Goal: Task Accomplishment & Management: Use online tool/utility

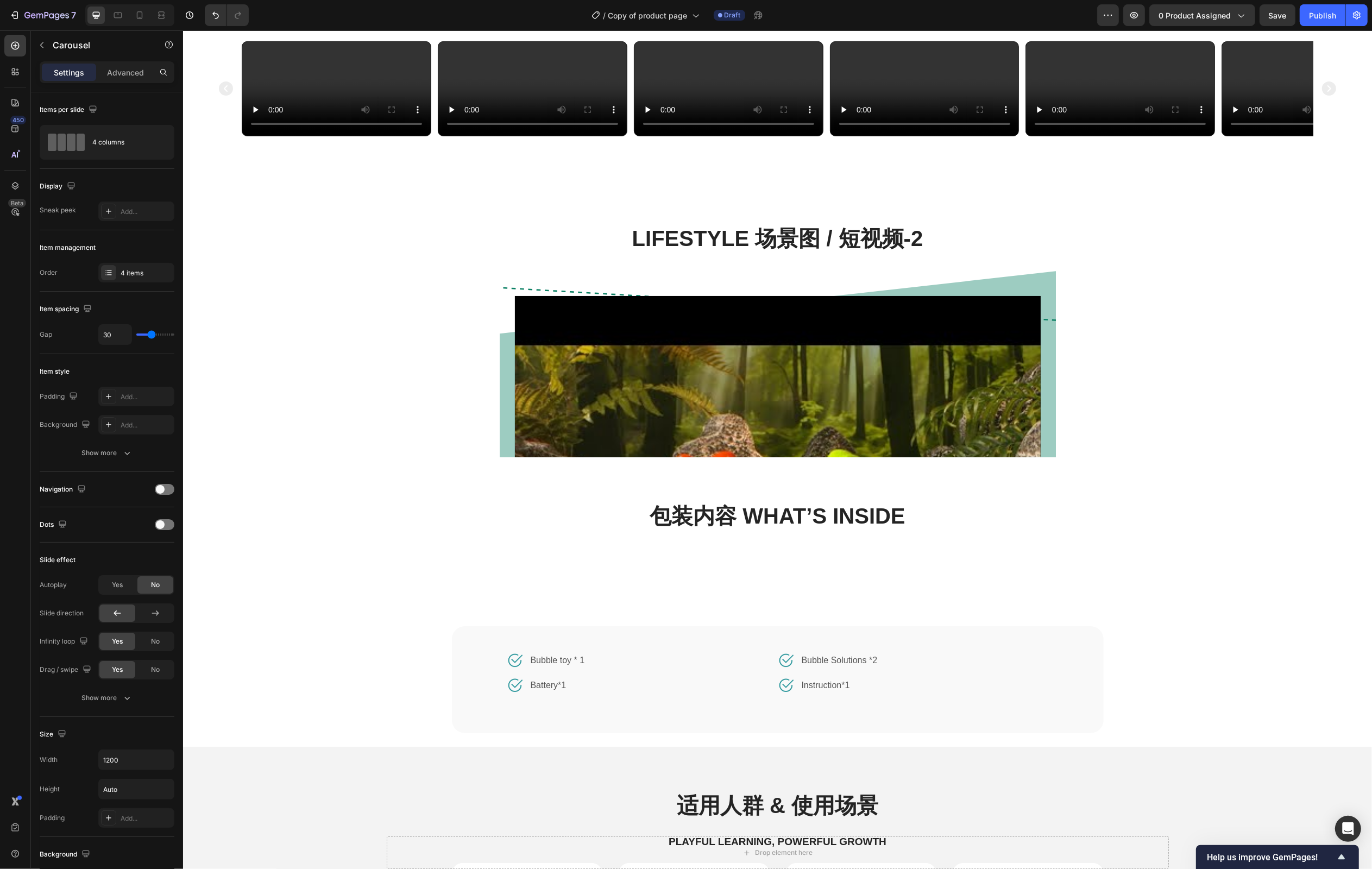
scroll to position [799, 0]
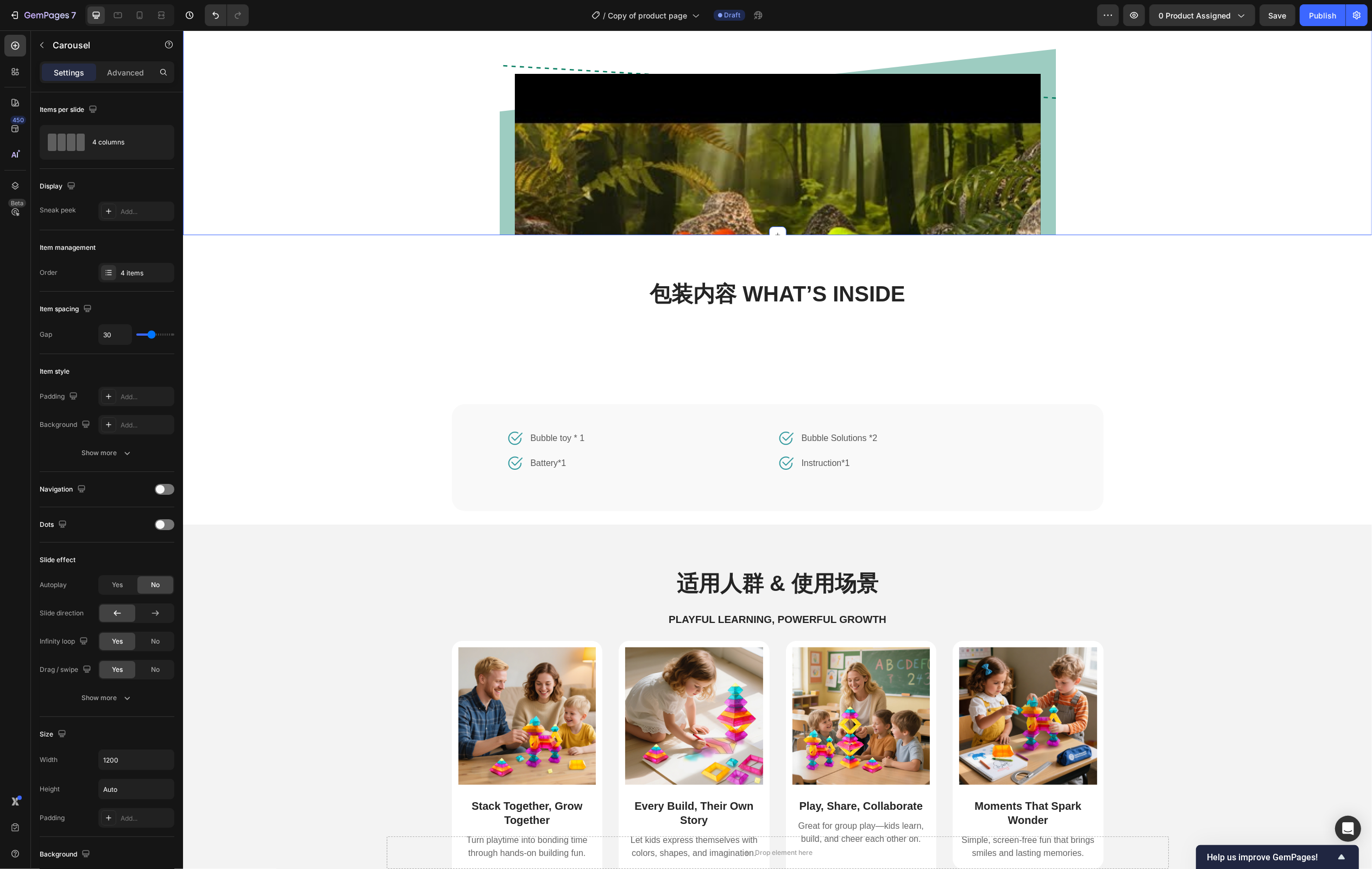
click at [1087, 403] on div "Lifestyle 场景图 / 短视频-2 Heading Video Row Row" at bounding box center [776, 257] width 1172 height 513
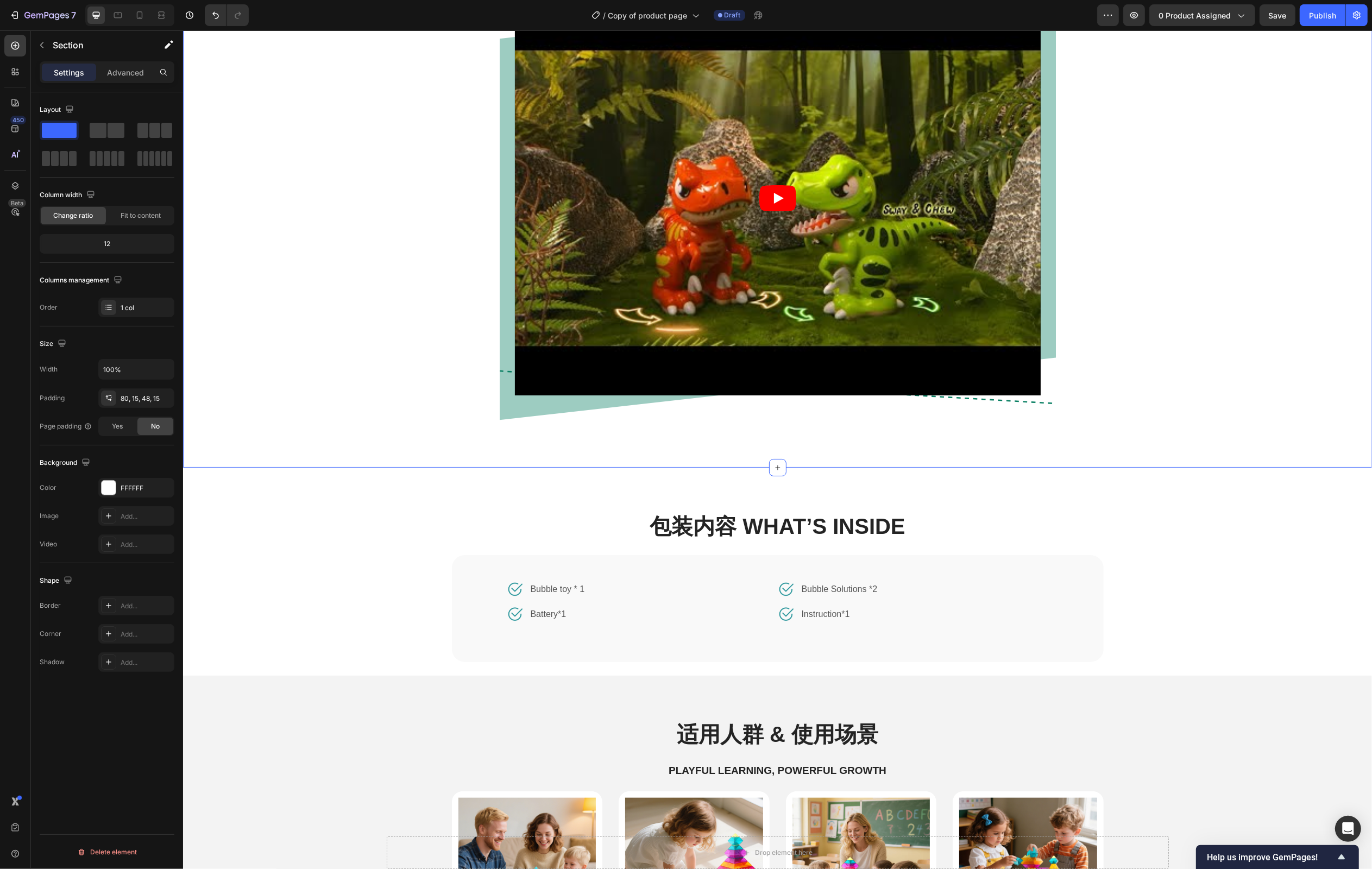
scroll to position [1191, 0]
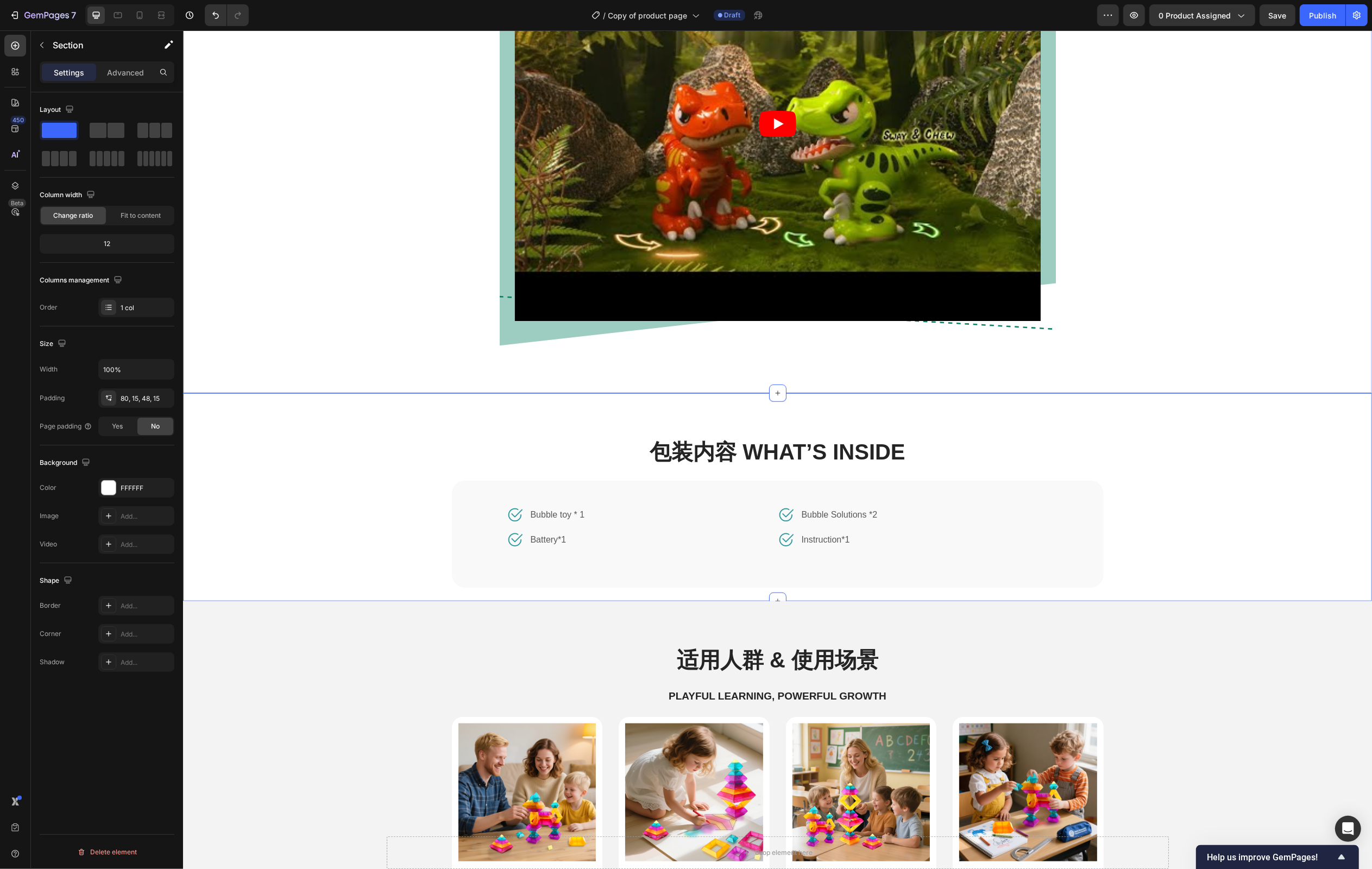
click at [1215, 501] on div "包装内容 What’s Inside Heading Image Bubble toy * 1 Text block Row Image Battery*1 …" at bounding box center [776, 518] width 1154 height 164
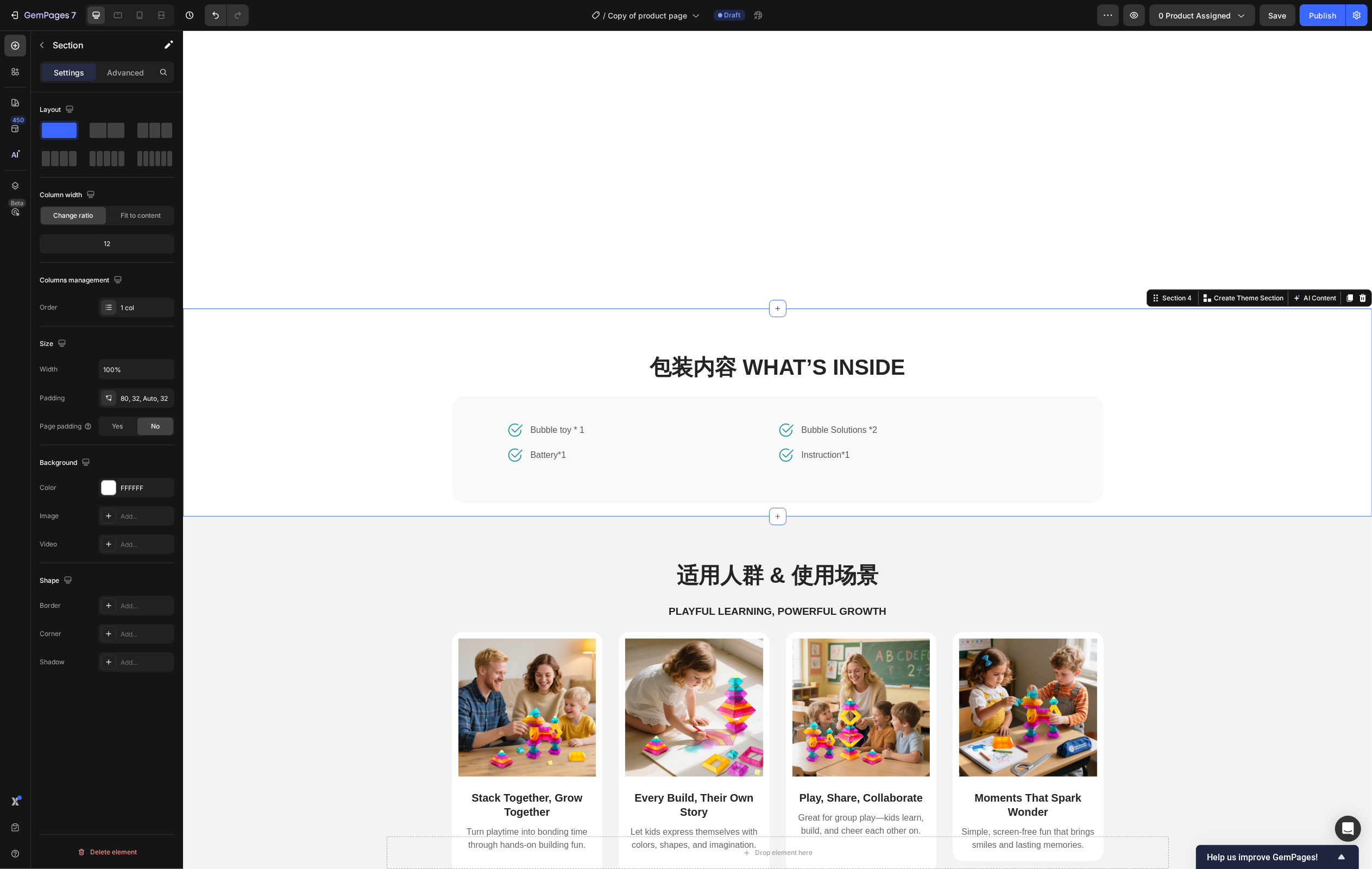
scroll to position [1735, 0]
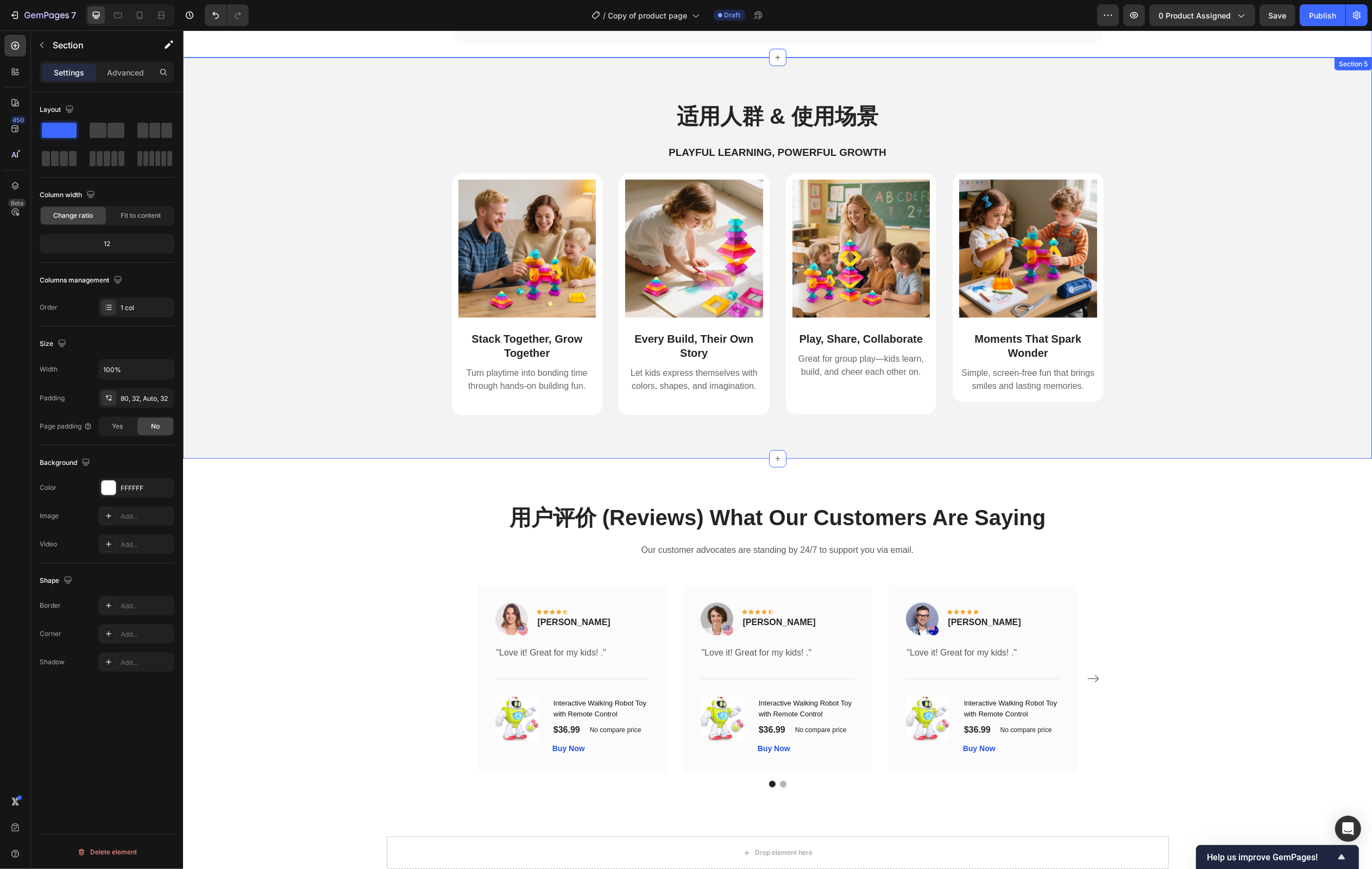
click at [1276, 358] on div "Image Stack Together, Grow Together Text Block Turn playtime into bonding time …" at bounding box center [776, 303] width 1172 height 260
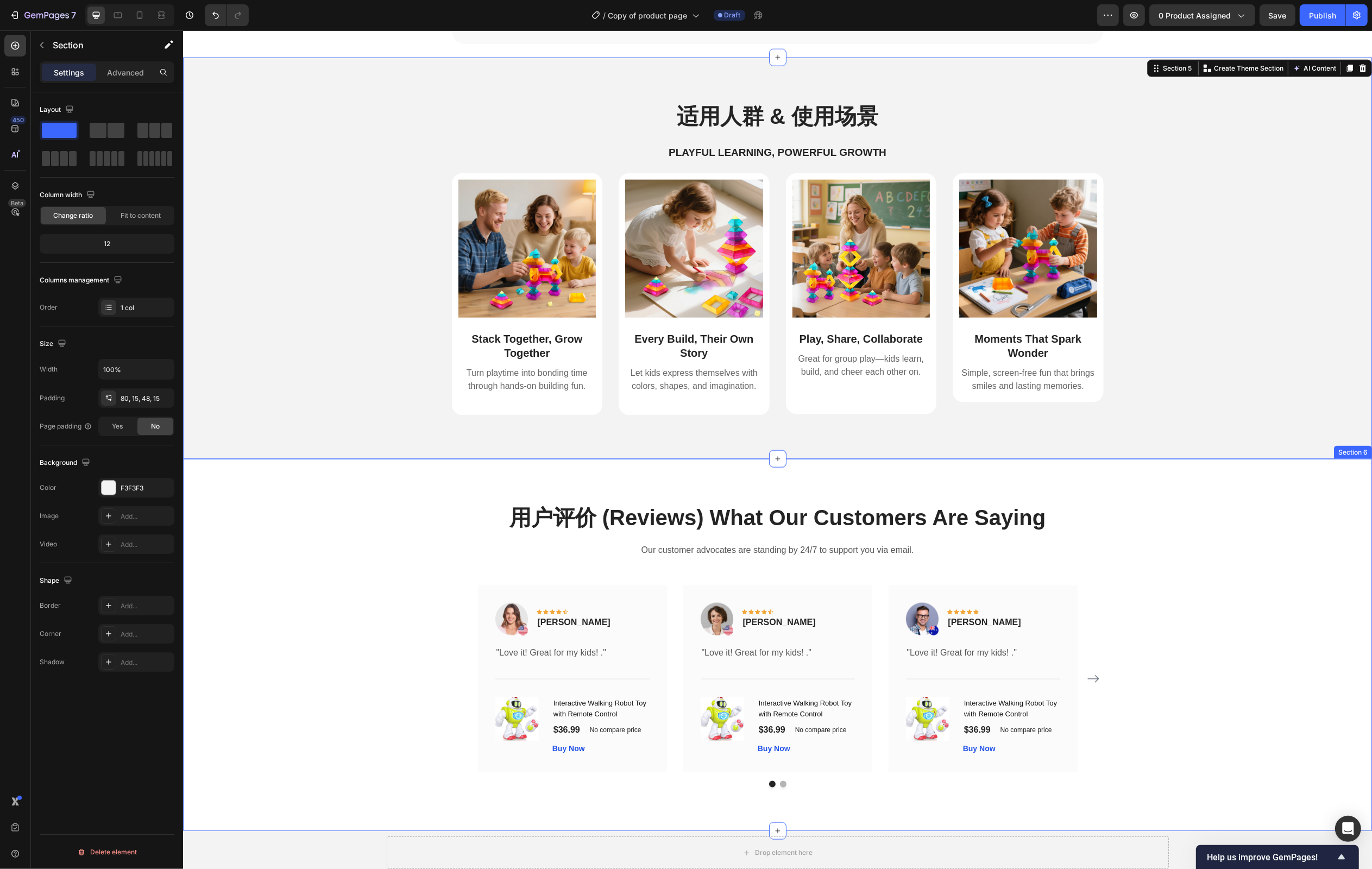
click at [1251, 574] on div "用户评价 (Reviews) What Our Customers Are Saying Heading Our customer advocates are…" at bounding box center [776, 645] width 1172 height 286
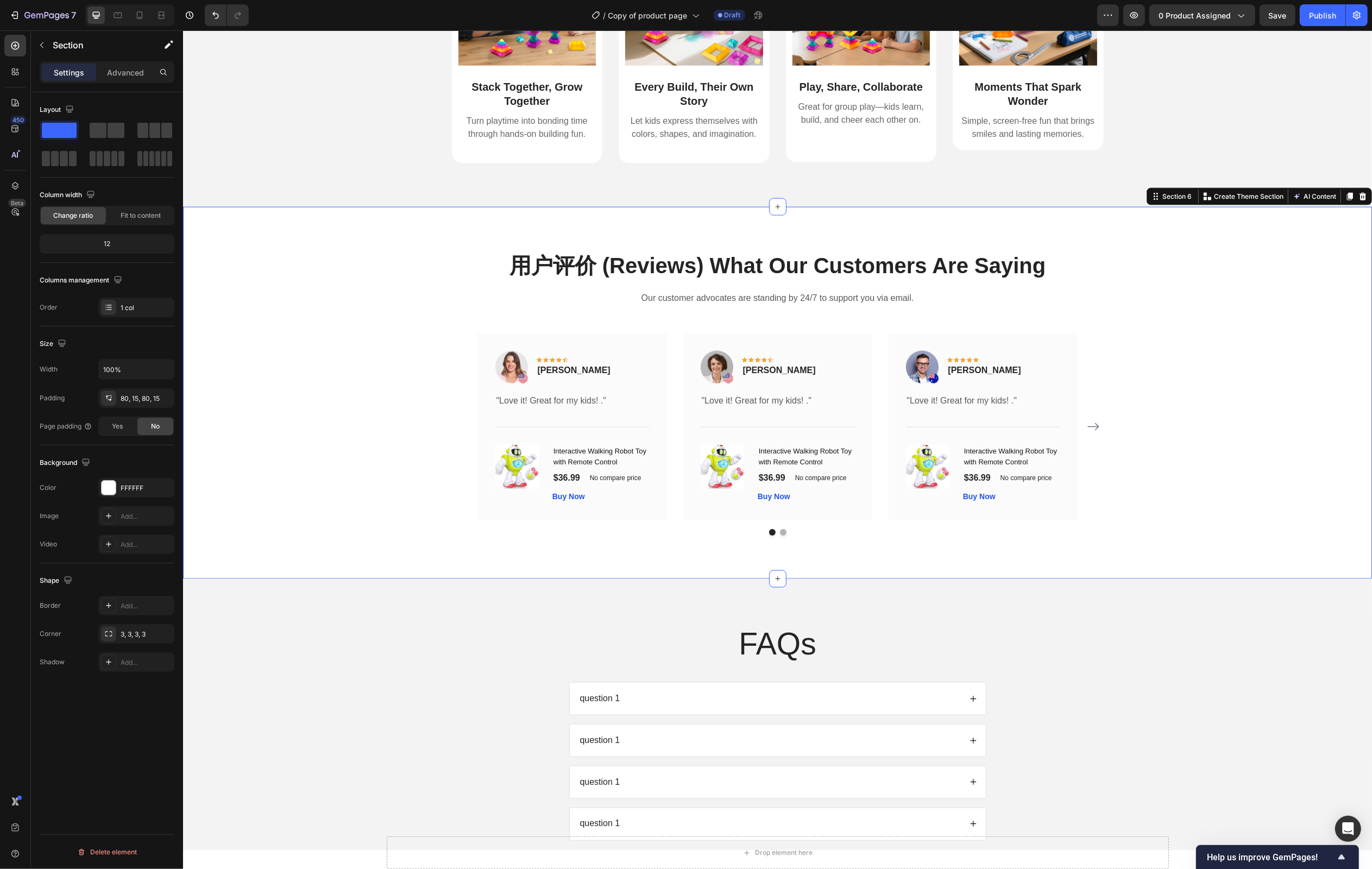
scroll to position [2360, 0]
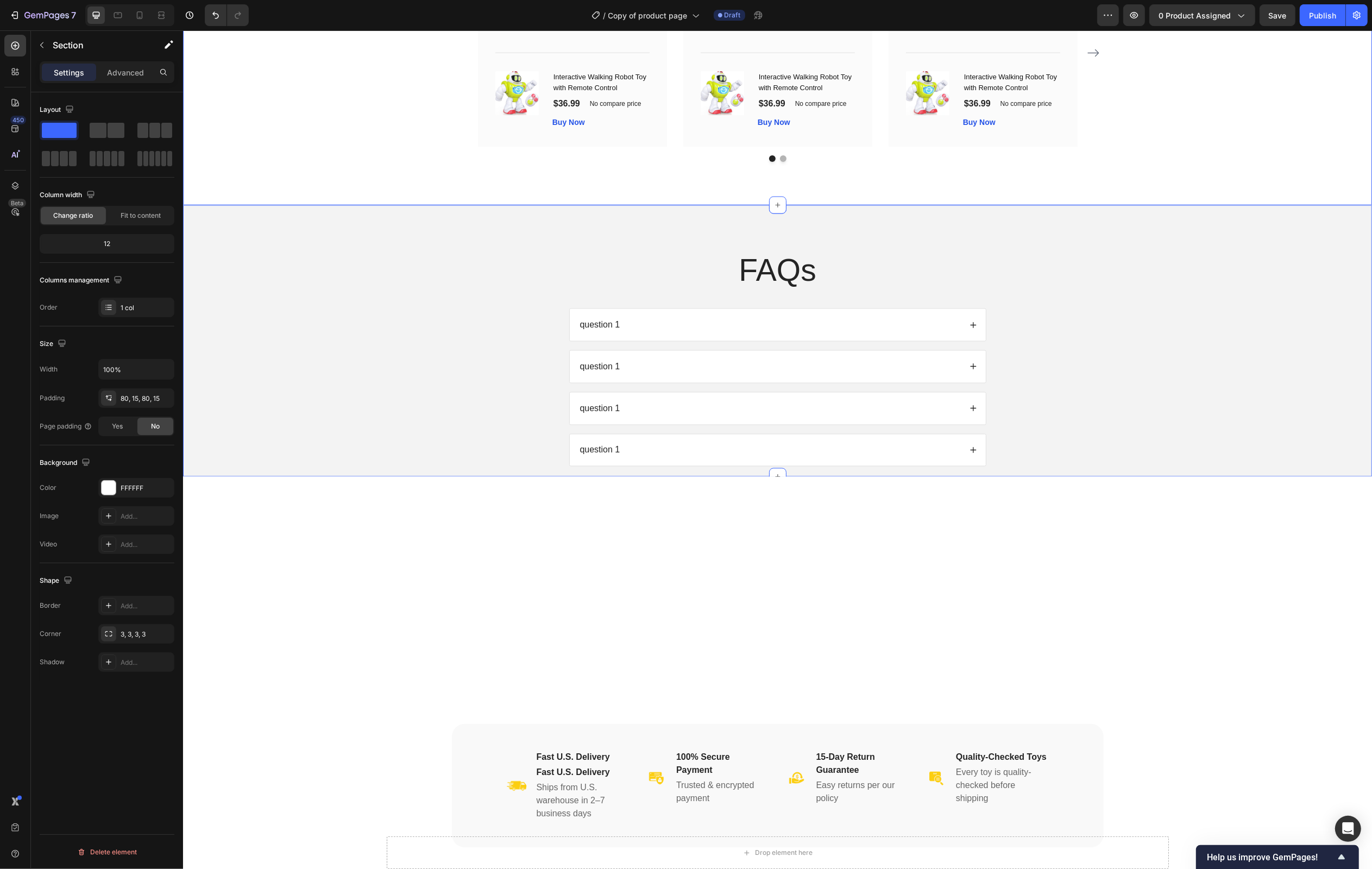
click at [1306, 435] on div "FAQs Heading question 1 question 1 question 1 question 1 Accordion Row" at bounding box center [776, 366] width 1167 height 235
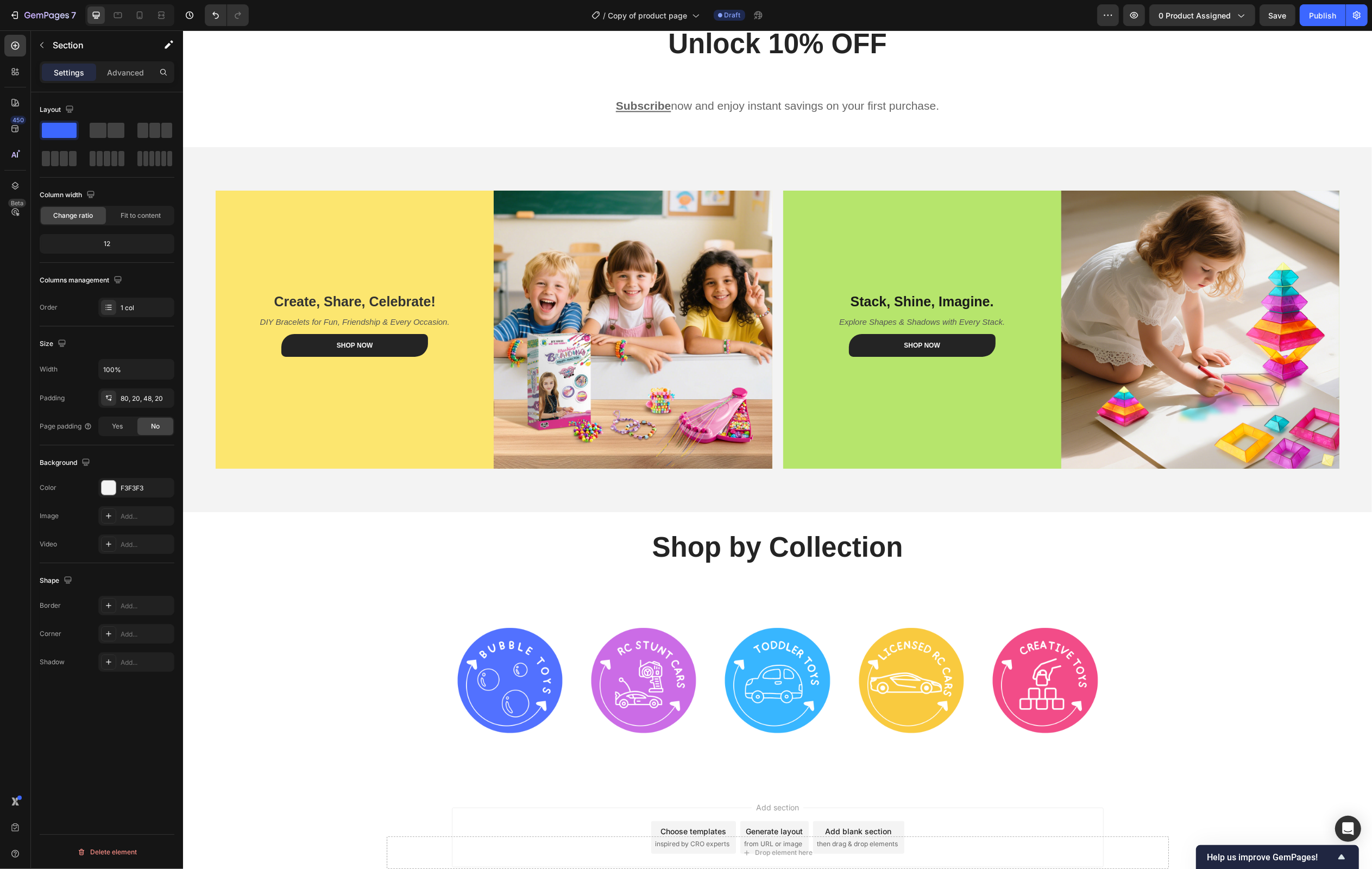
scroll to position [3457, 0]
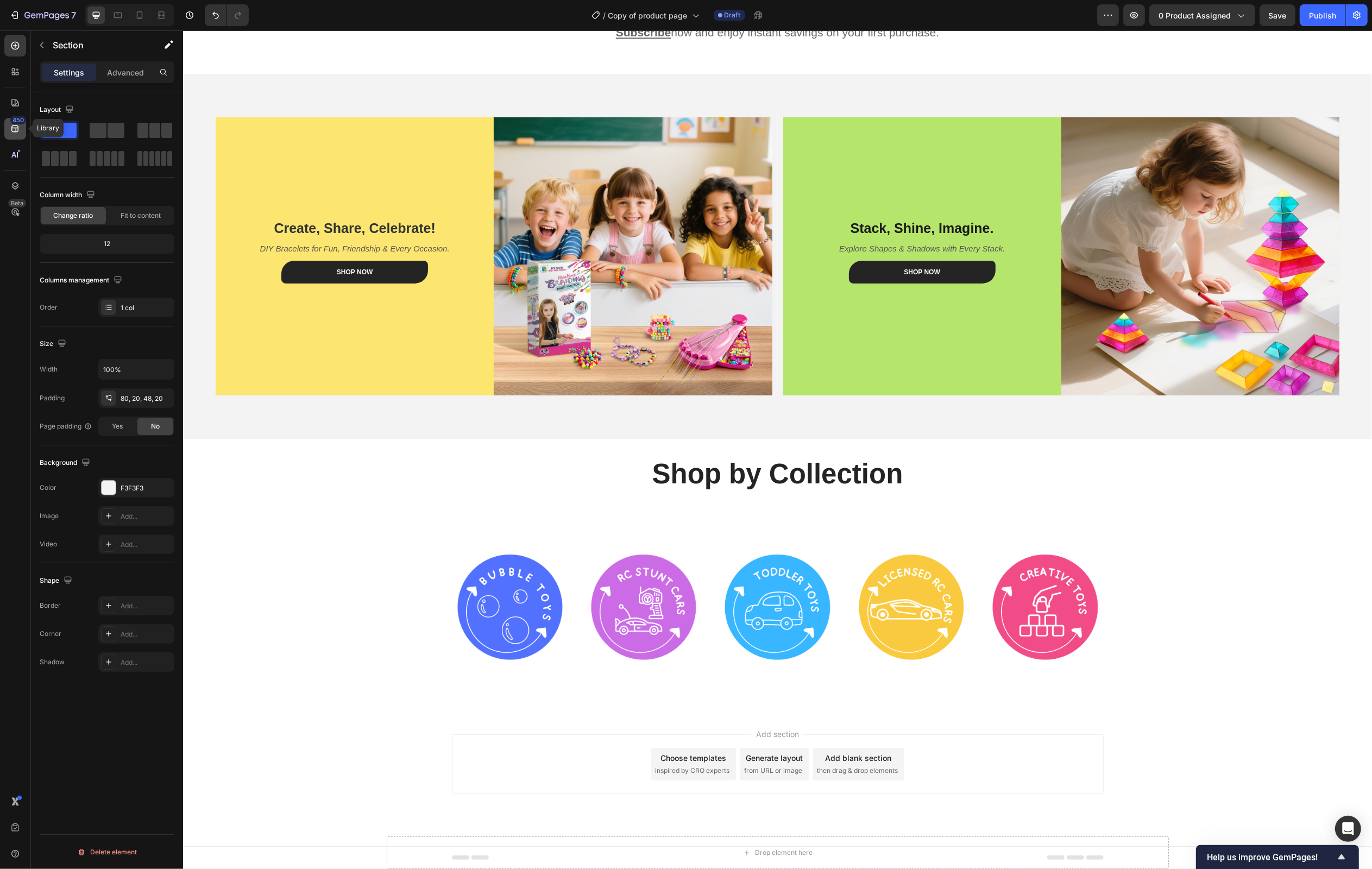
click at [17, 134] on div "450" at bounding box center [15, 129] width 22 height 22
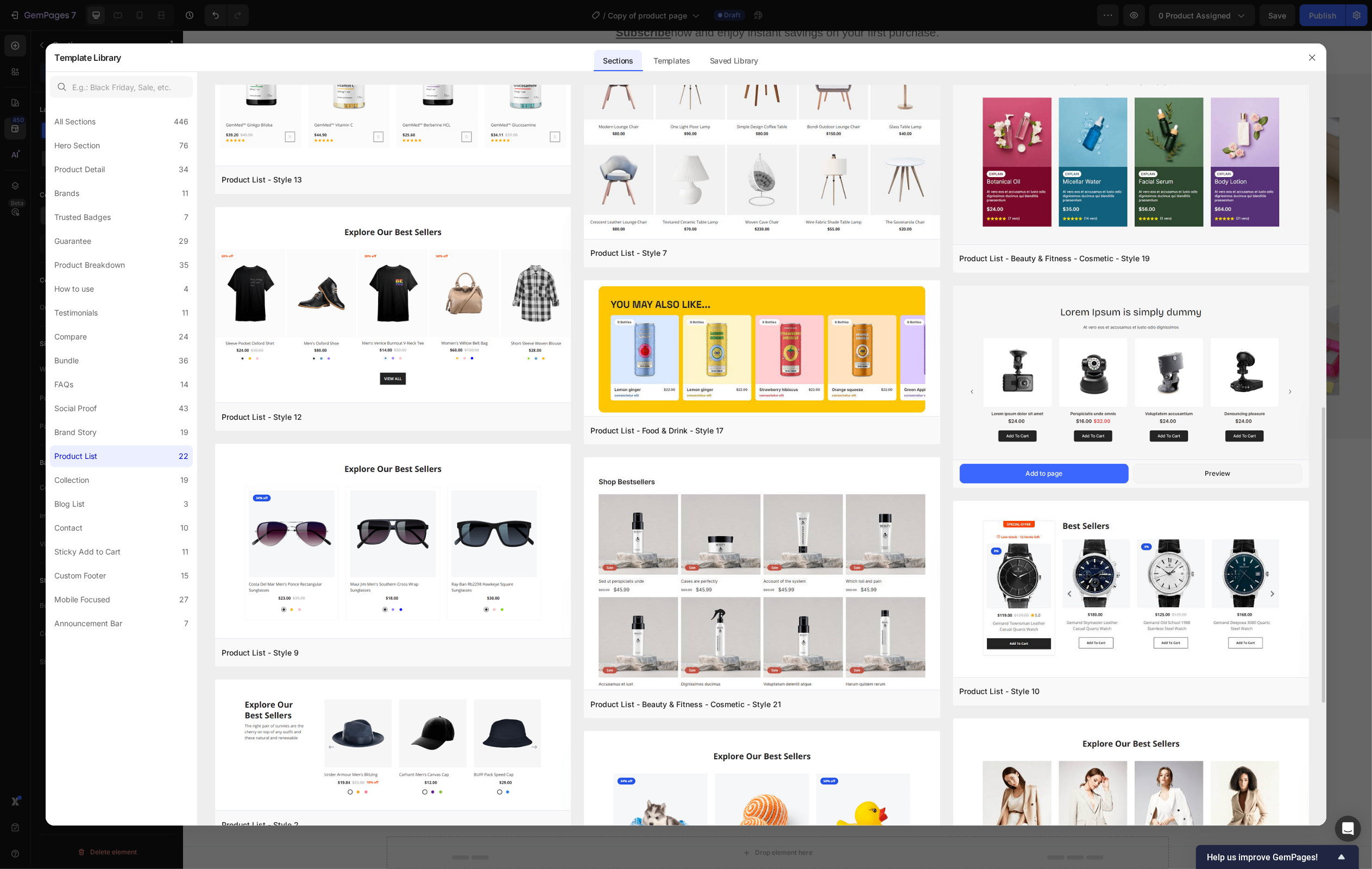
scroll to position [818, 0]
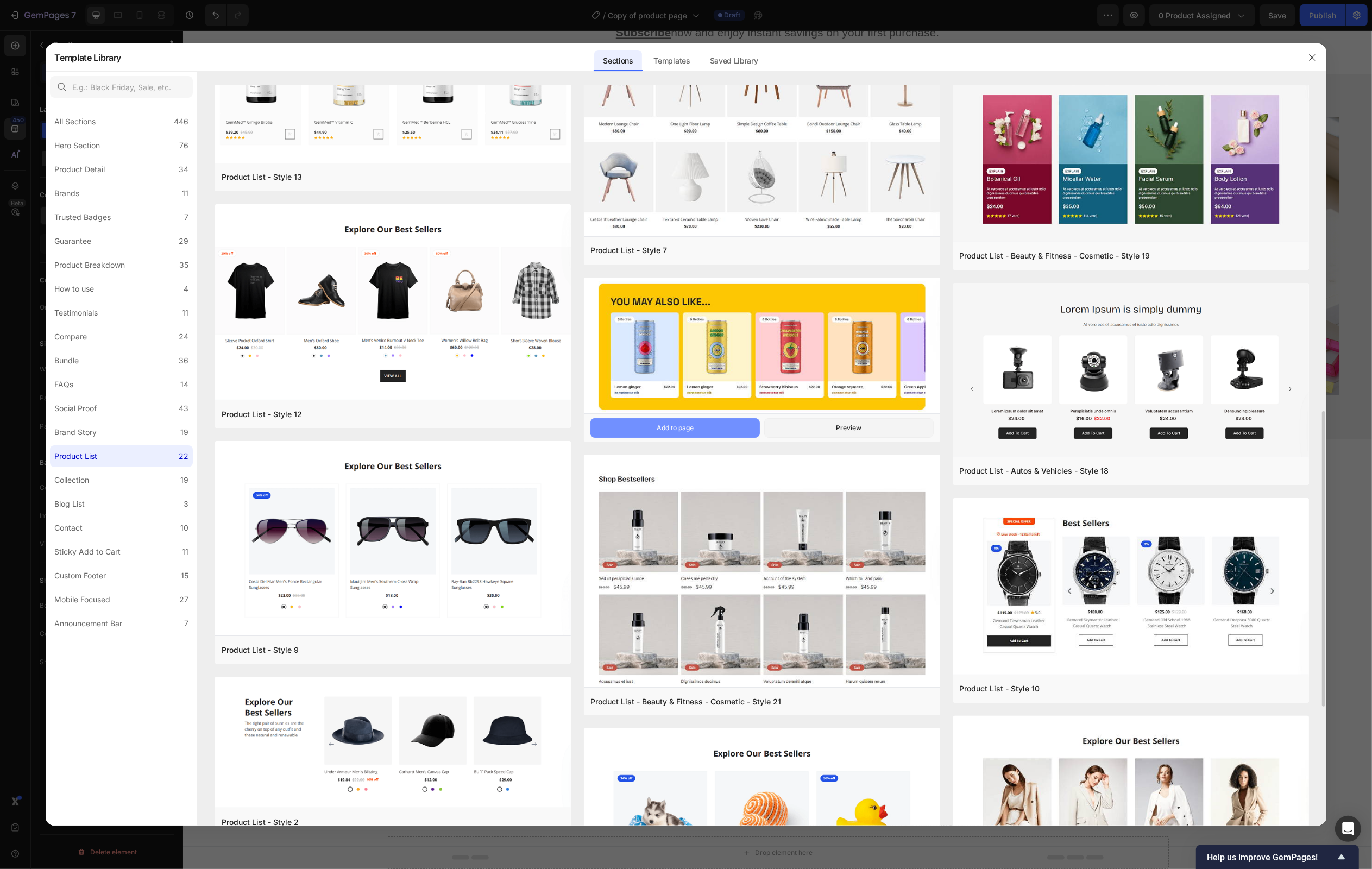
click at [734, 420] on button "Add to page" at bounding box center [675, 427] width 169 height 19
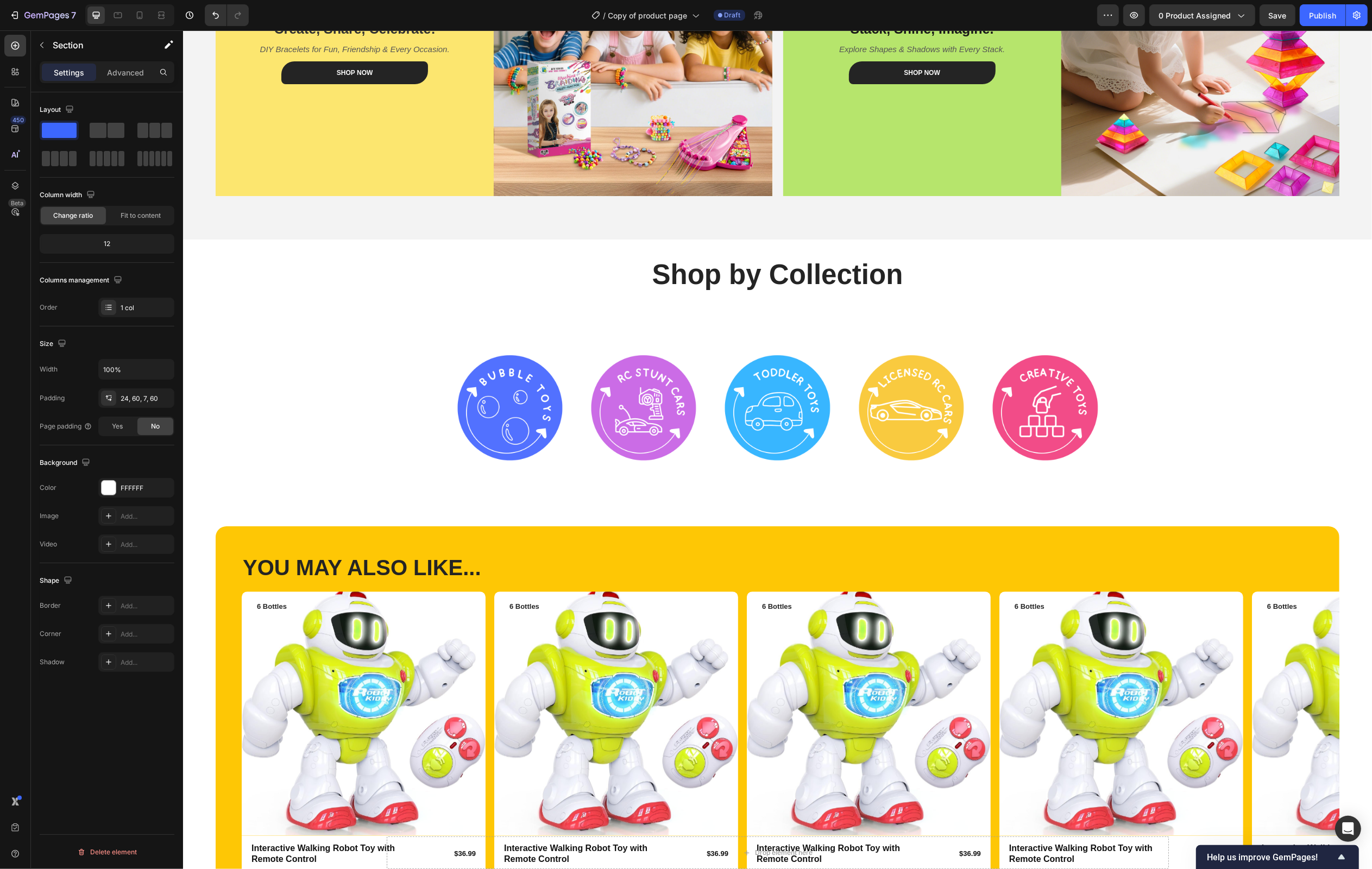
scroll to position [3709, 0]
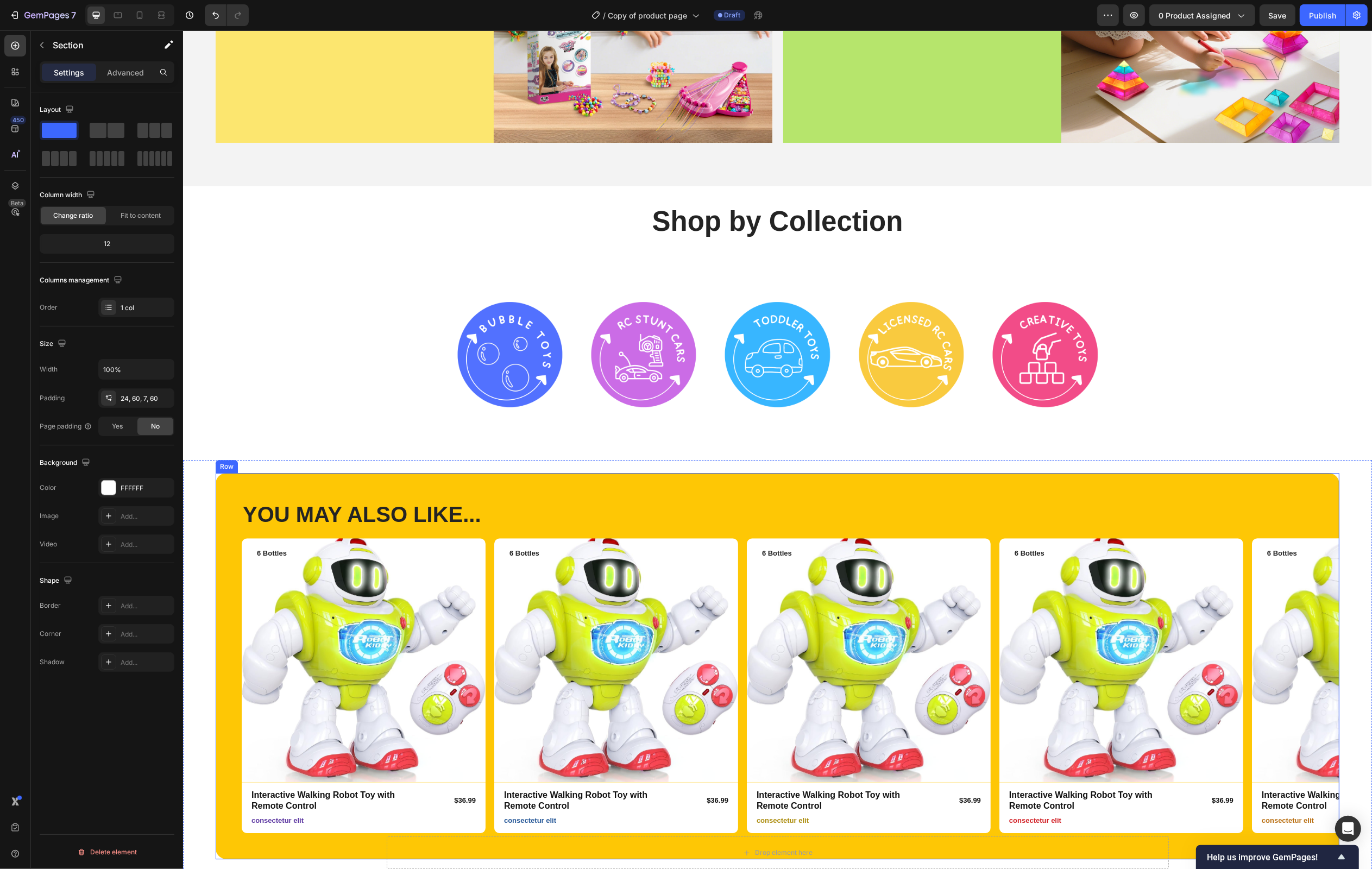
click at [845, 488] on div "YOU MAY ALSO LIKE... Heading Row Product Images 6 Bottles Text Block Row Intera…" at bounding box center [776, 666] width 1123 height 387
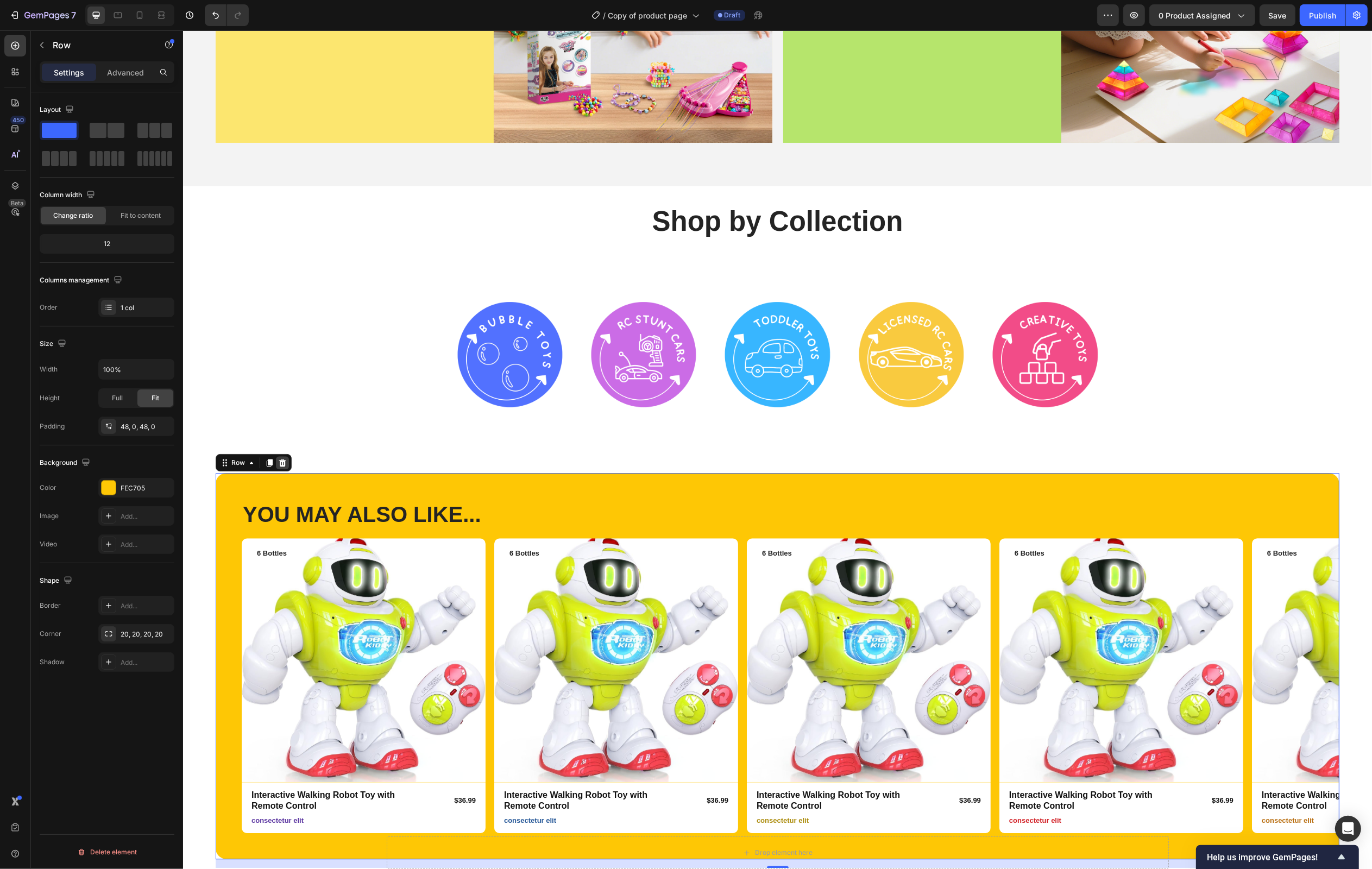
click at [281, 465] on icon at bounding box center [282, 462] width 7 height 8
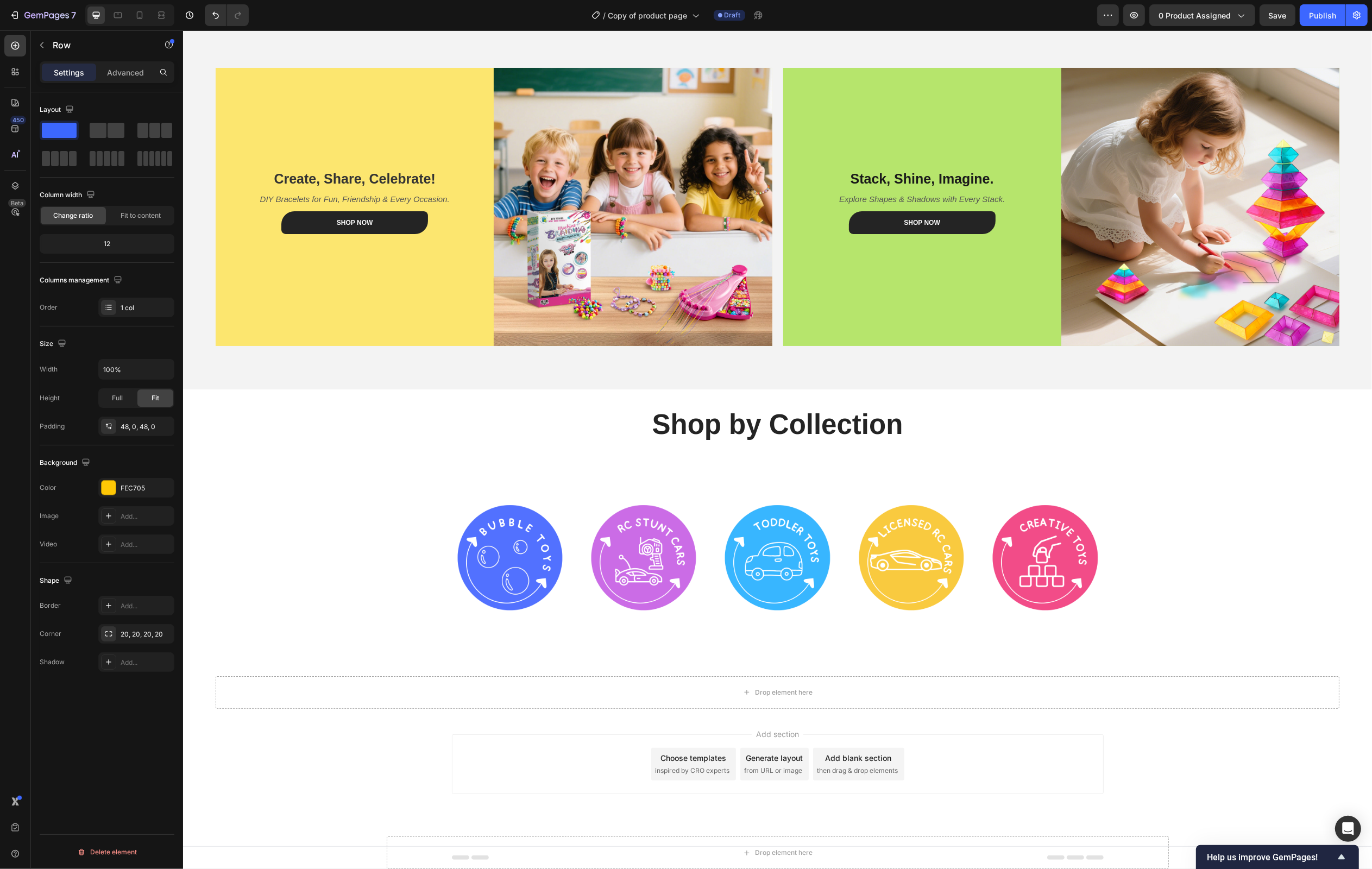
scroll to position [3506, 0]
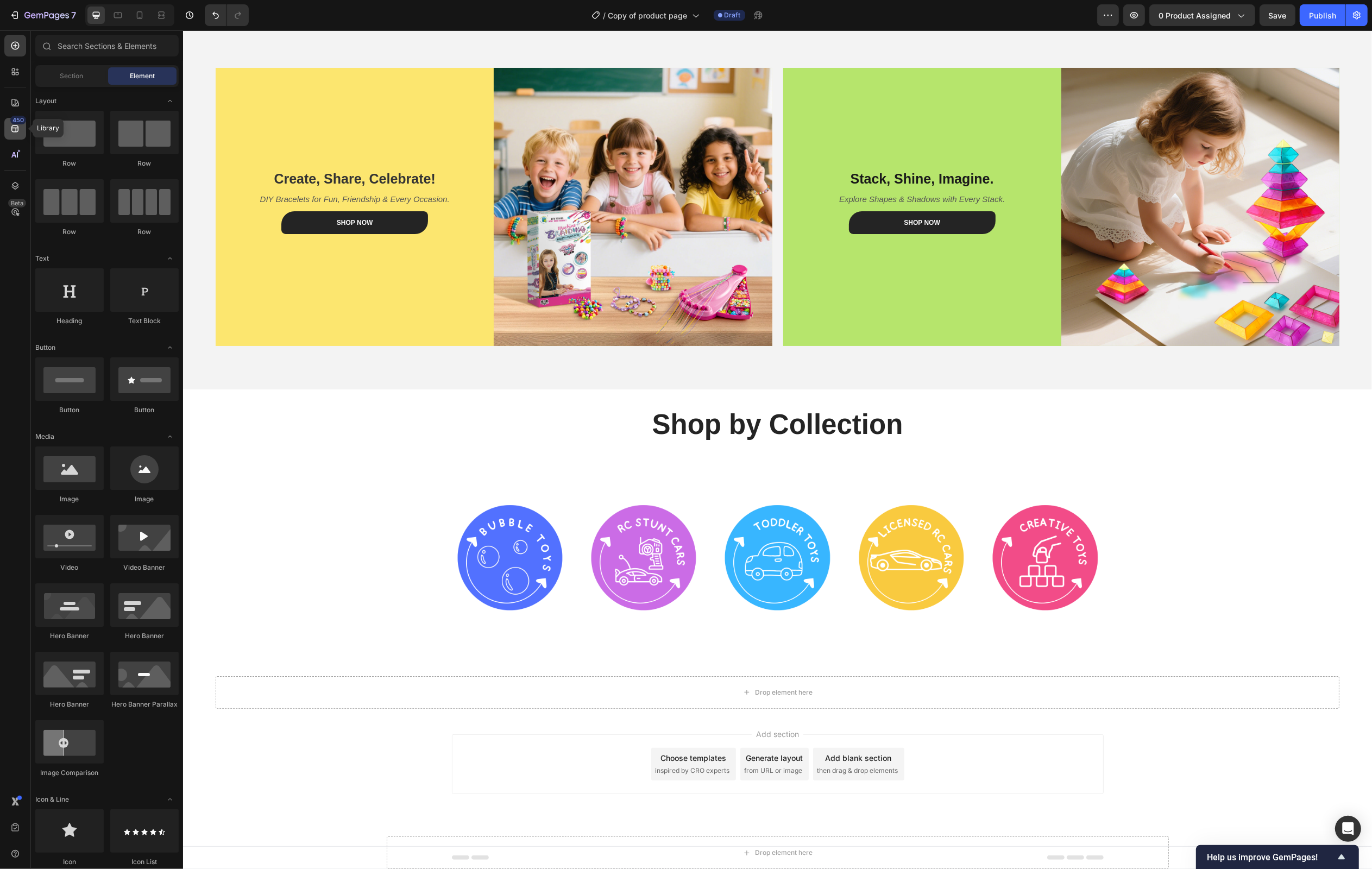
click at [16, 121] on div "450" at bounding box center [18, 120] width 16 height 8
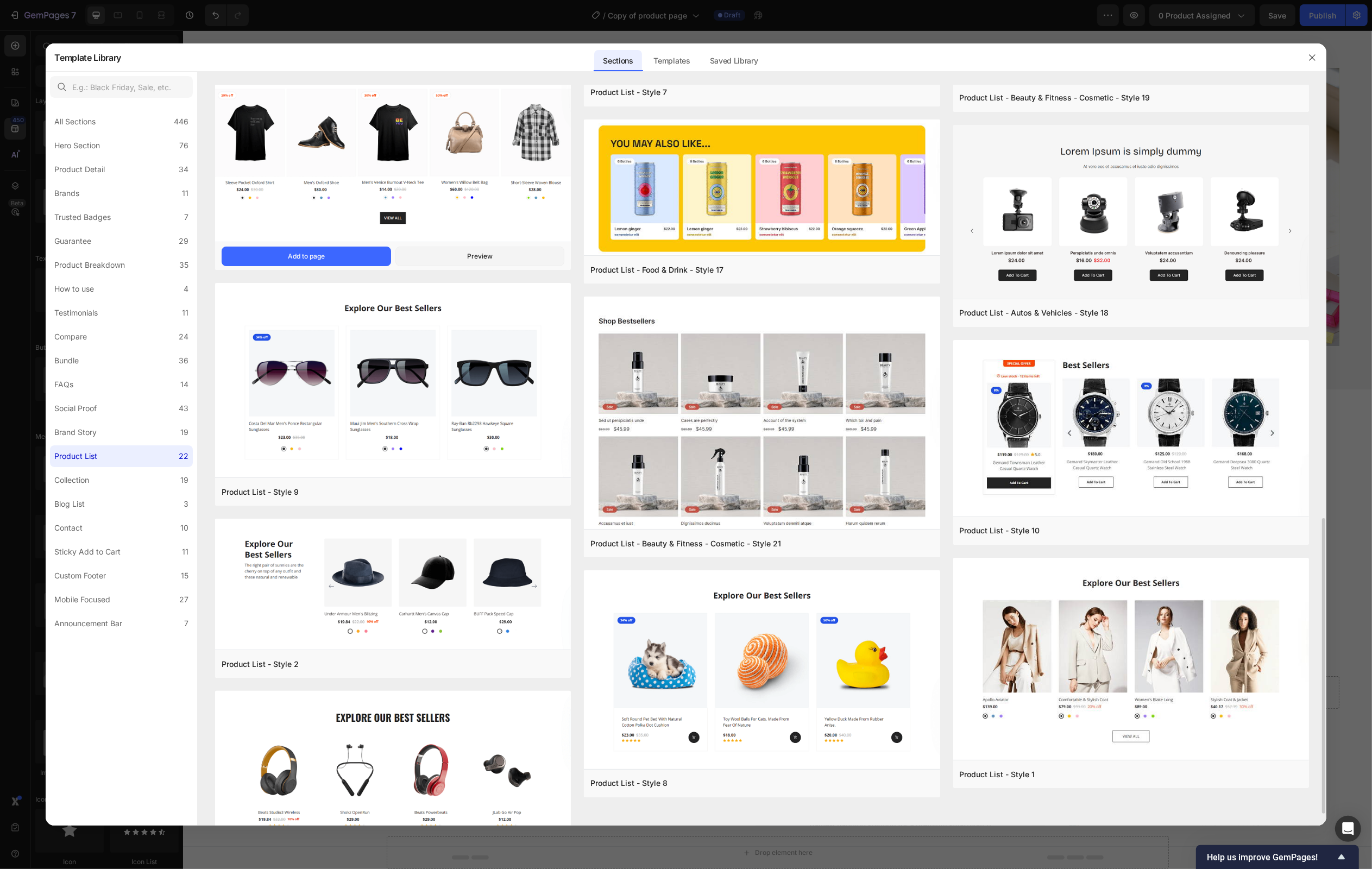
scroll to position [1008, 0]
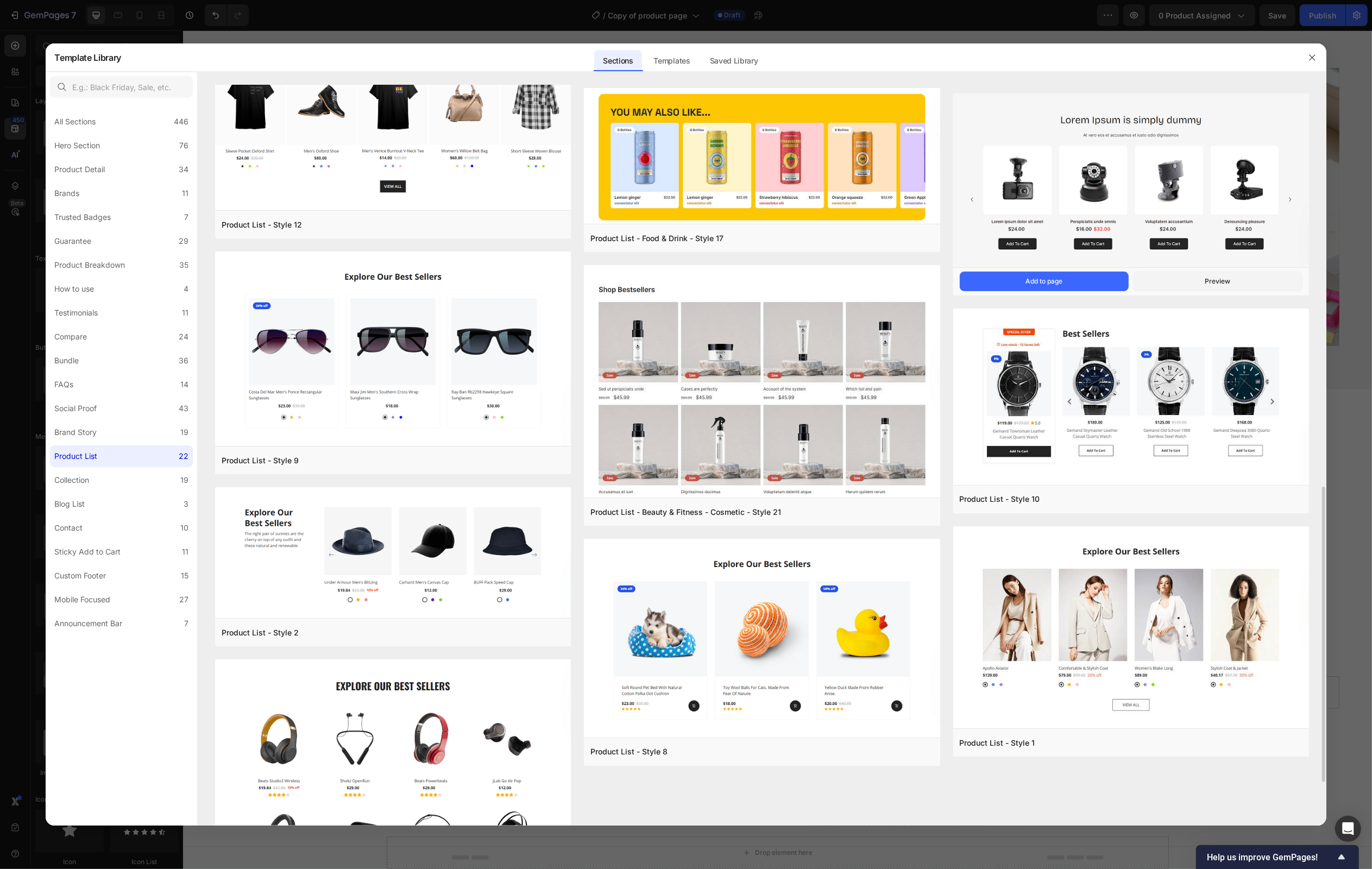
click at [1105, 180] on img at bounding box center [1131, 181] width 356 height 176
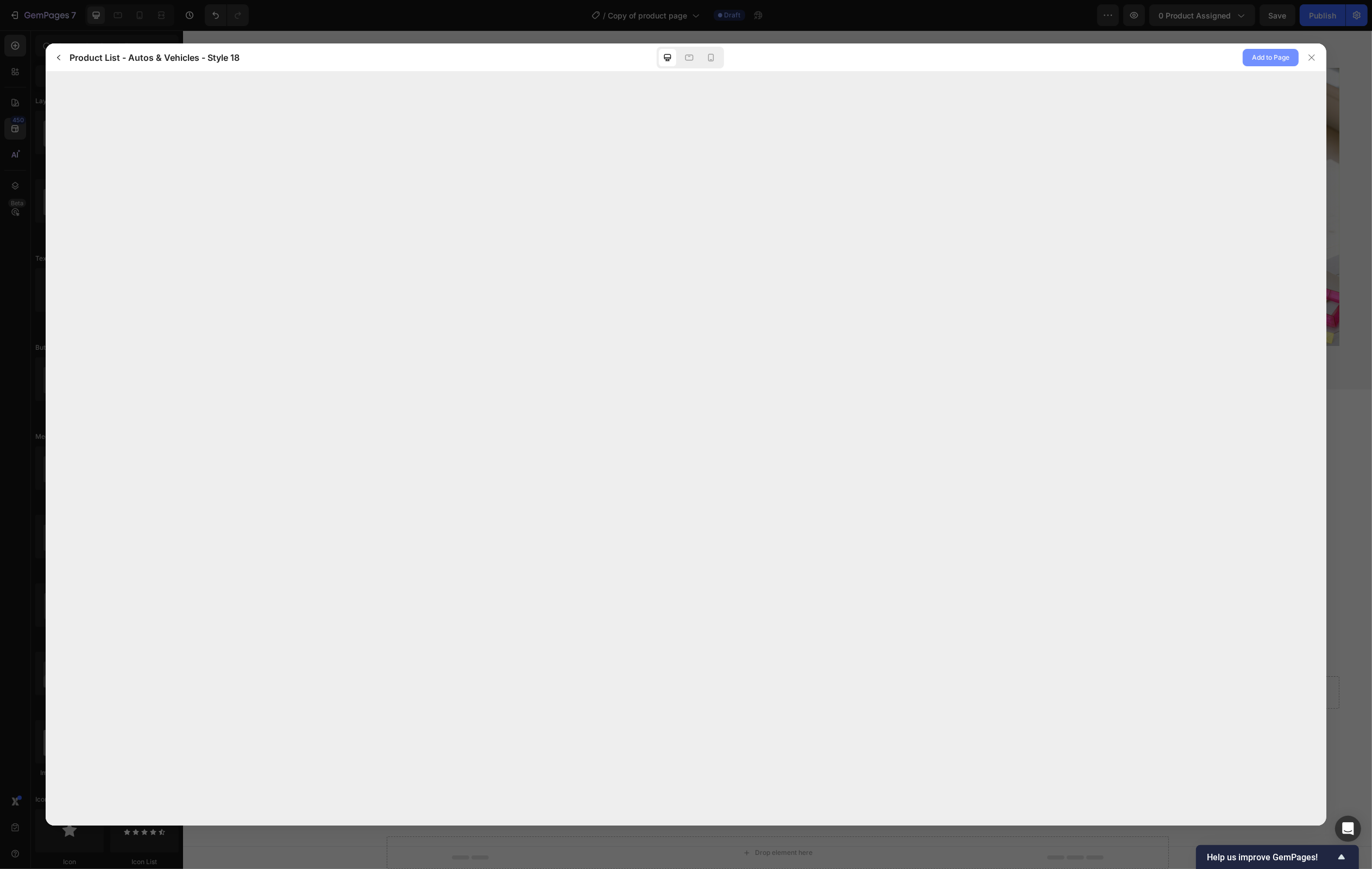
click at [1251, 59] on span "Add to Page" at bounding box center [1270, 57] width 37 height 13
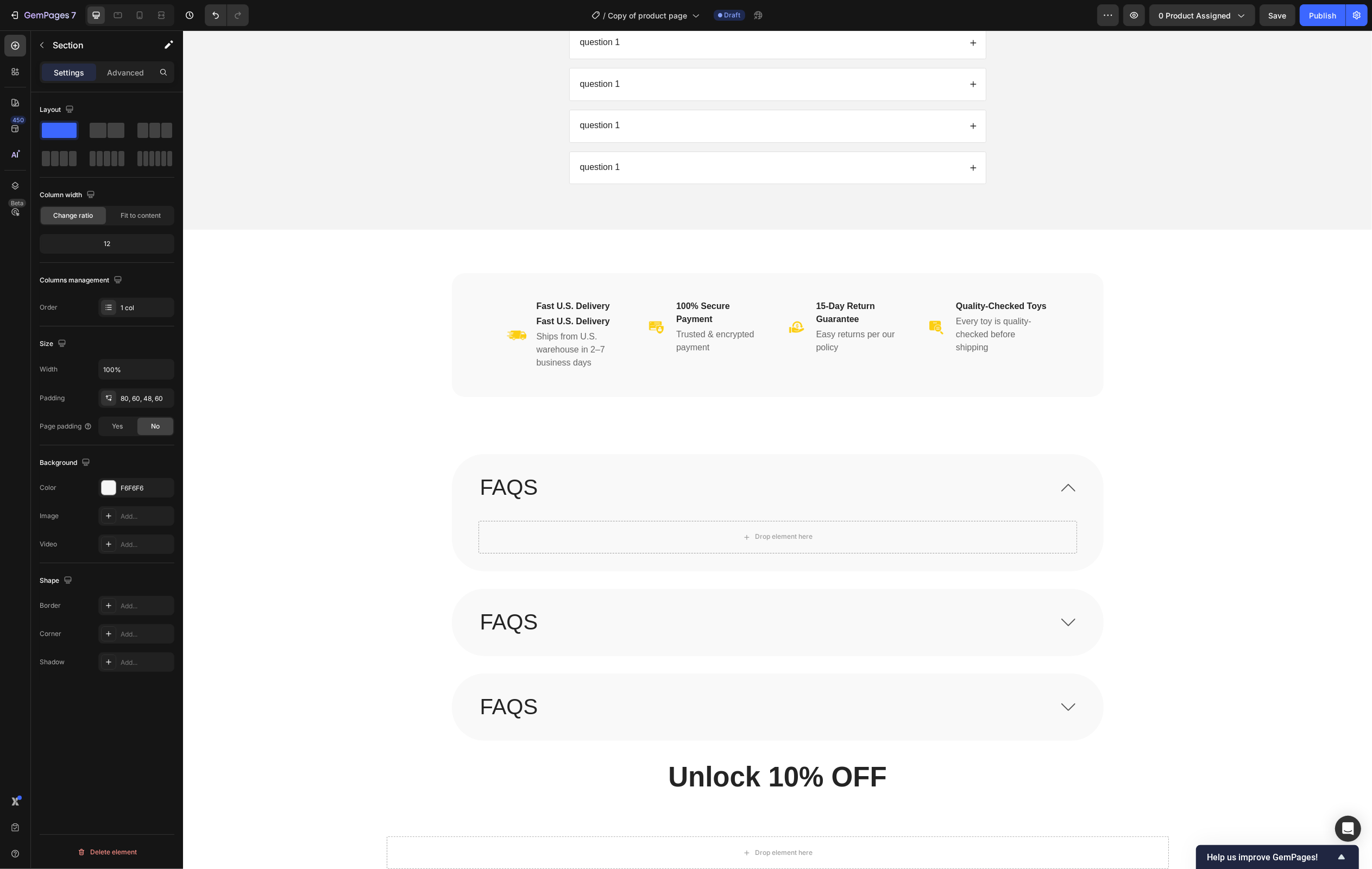
scroll to position [2524, 0]
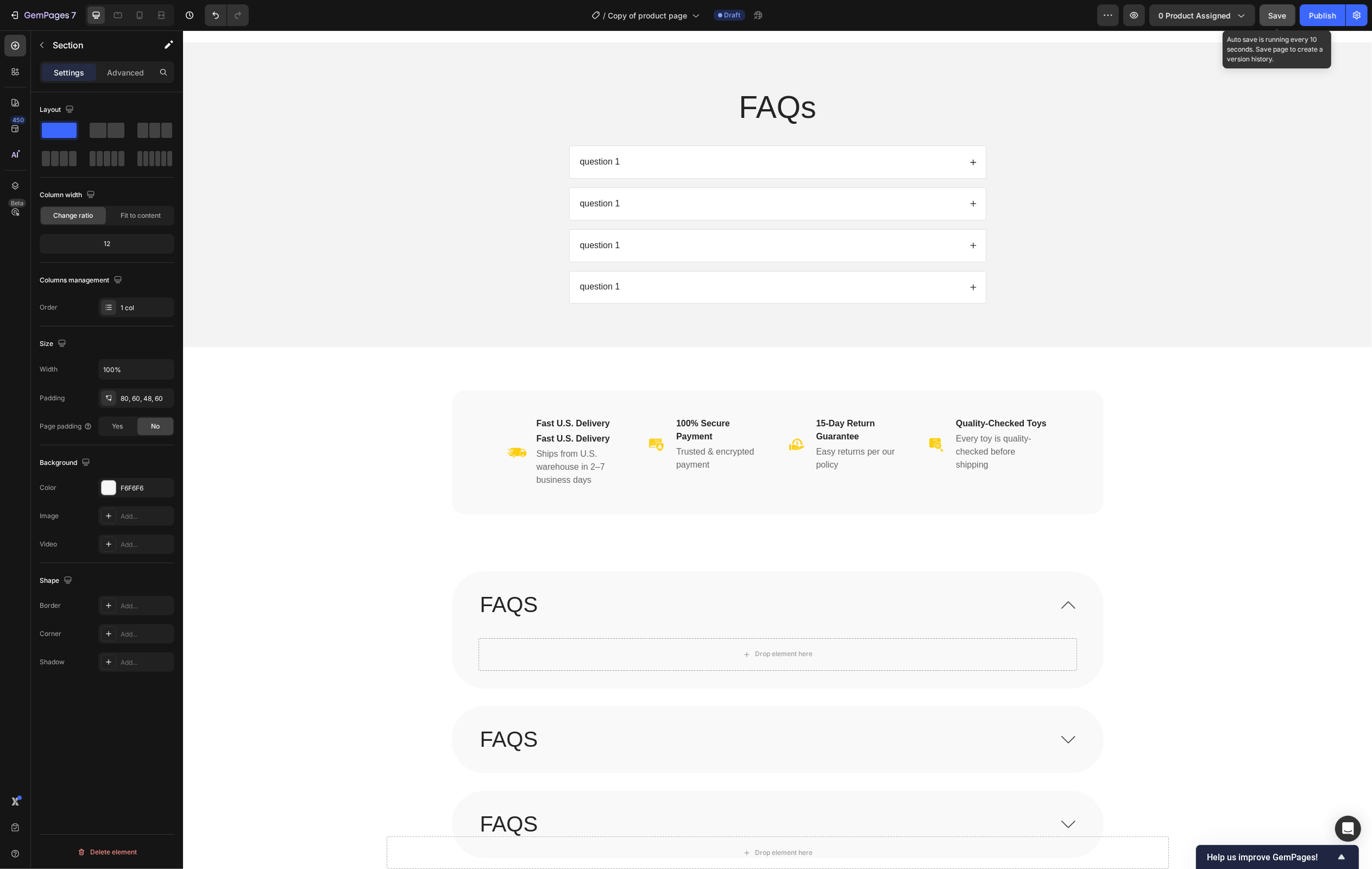
click at [1274, 16] on span "Save" at bounding box center [1277, 15] width 18 height 9
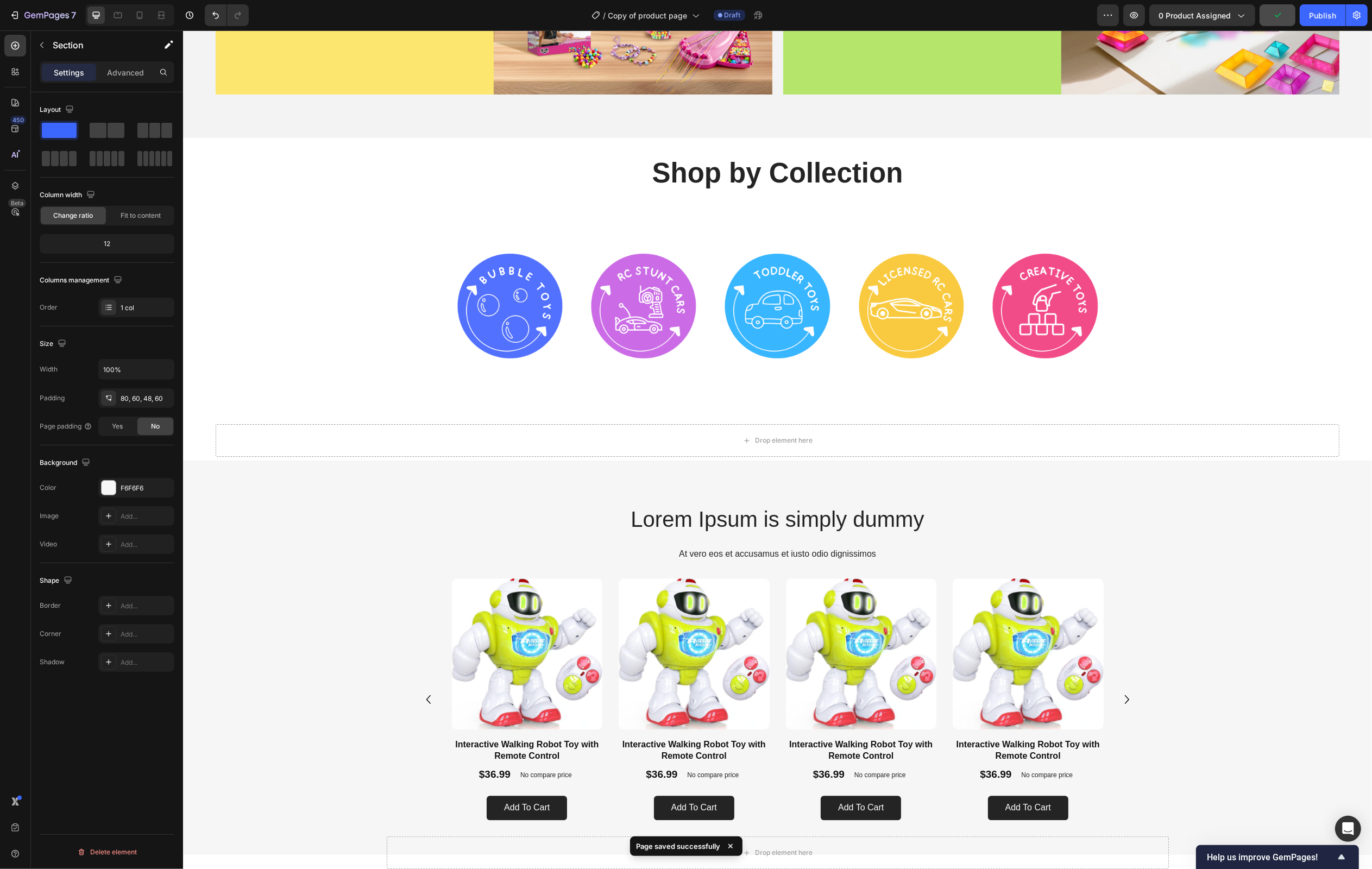
scroll to position [3900, 0]
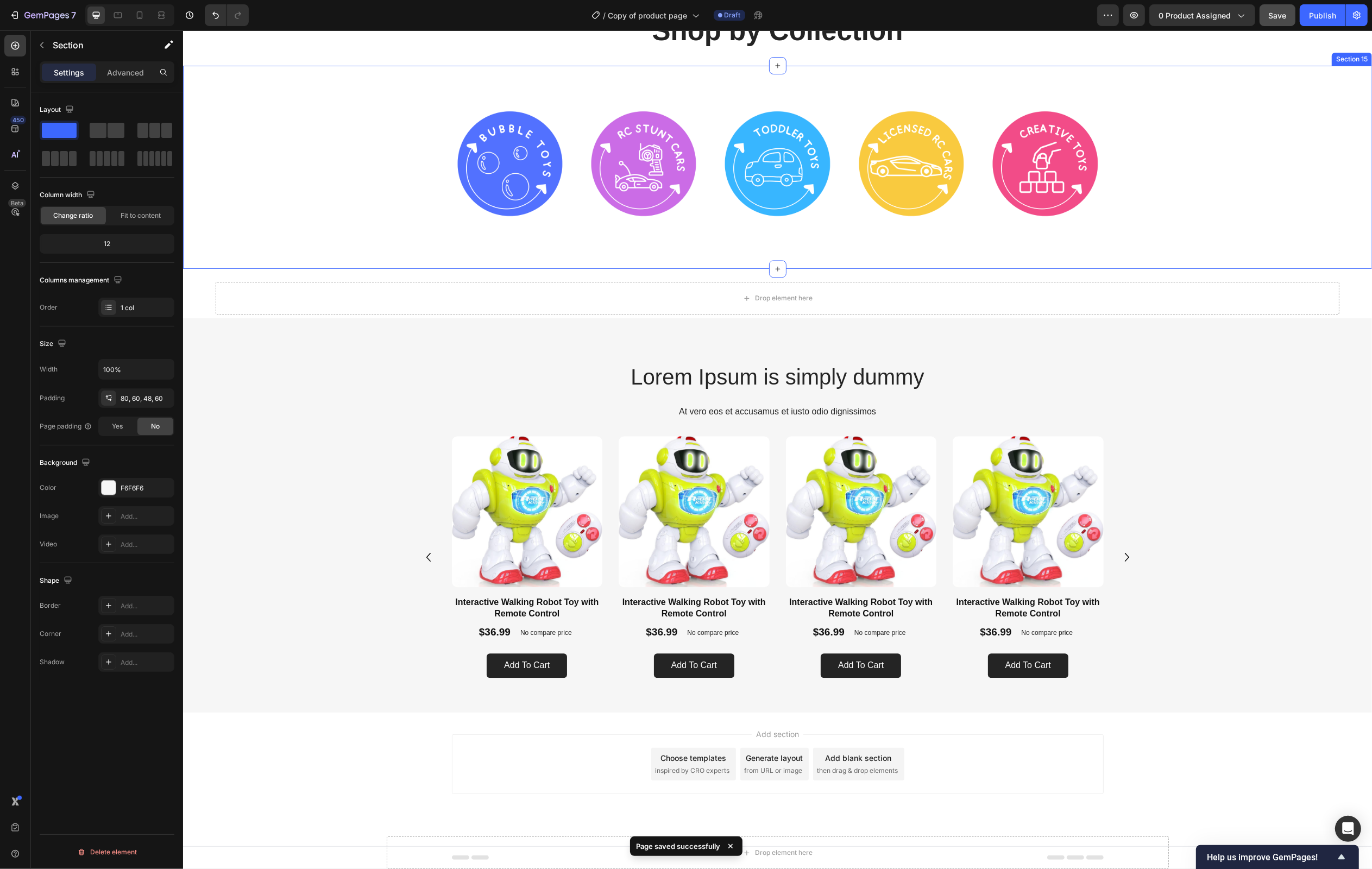
click at [322, 174] on div "Image Image Image Image Image Row" at bounding box center [776, 168] width 1172 height 116
click at [1365, 79] on icon at bounding box center [1362, 77] width 8 height 8
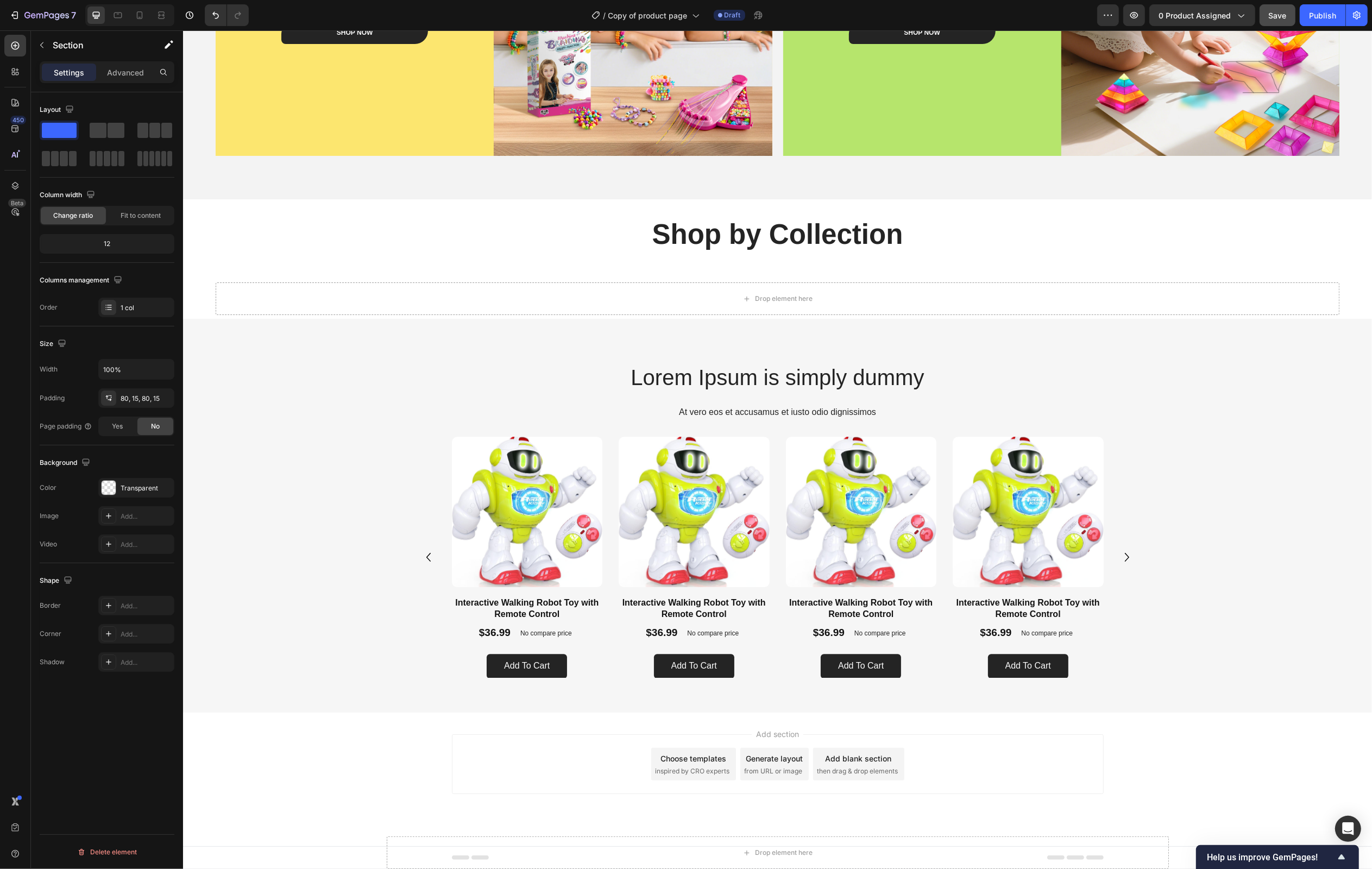
scroll to position [3697, 0]
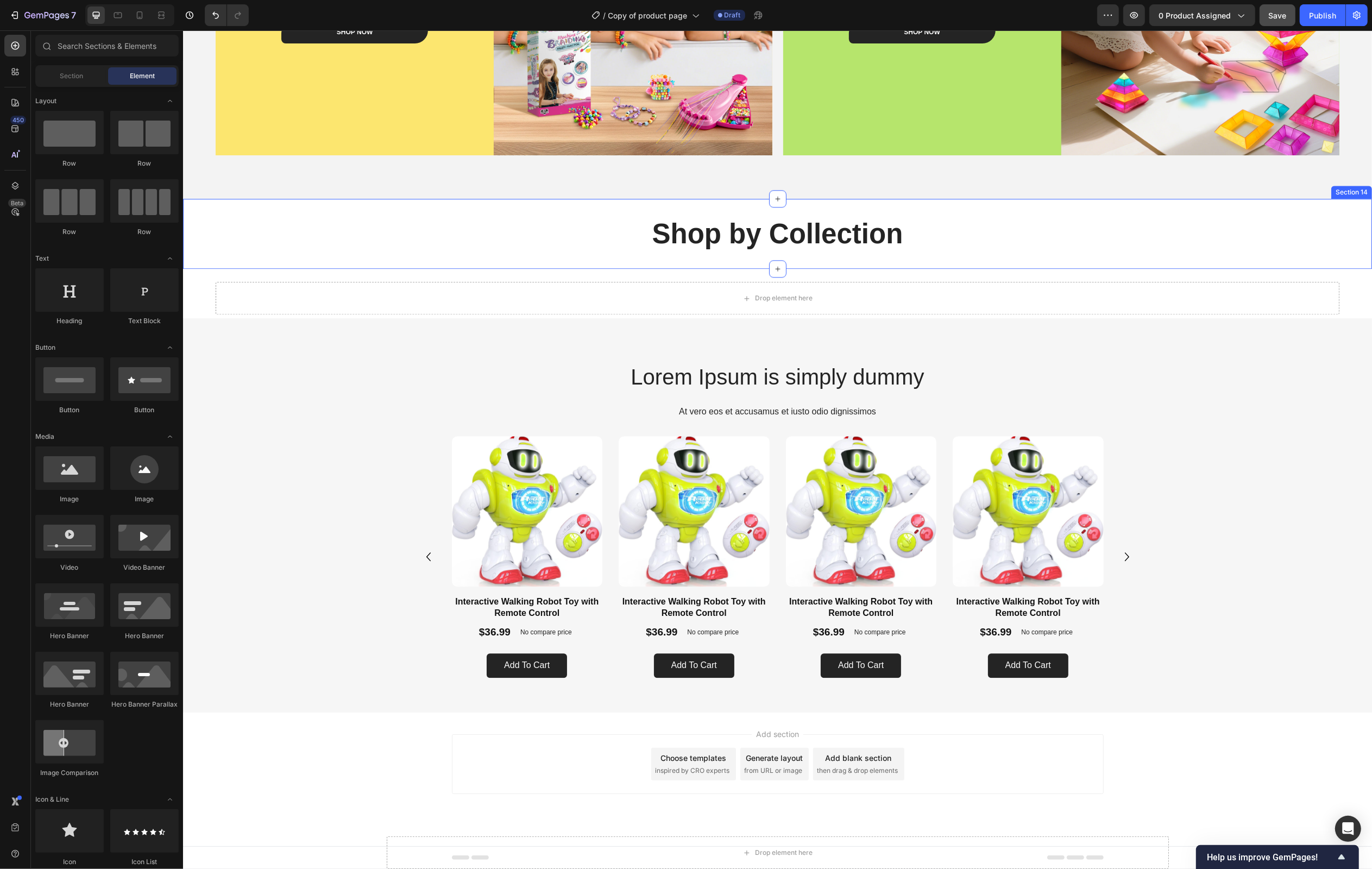
click at [1102, 208] on div "Shop by Collection Heading Section 14" at bounding box center [777, 233] width 1189 height 70
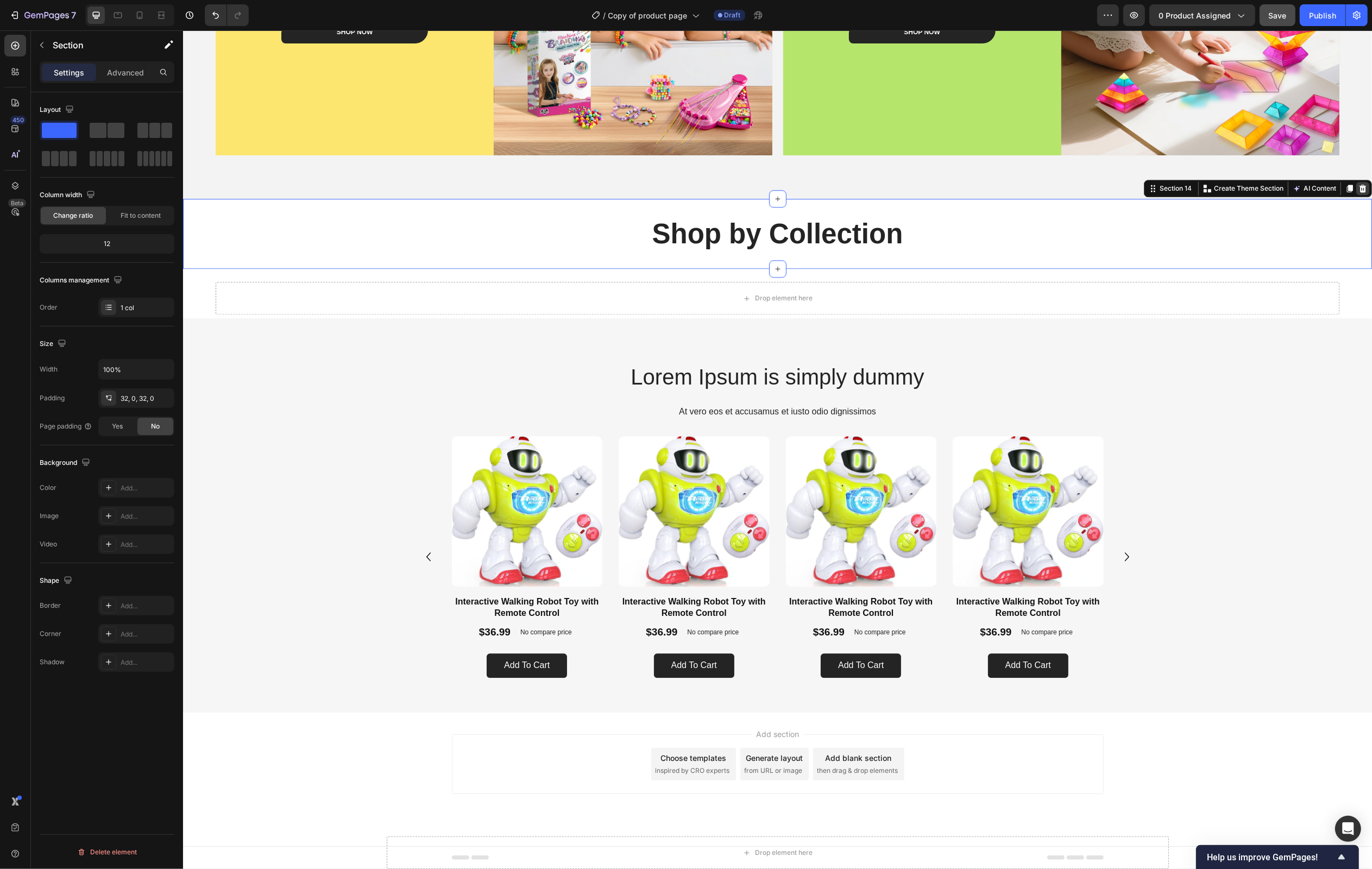
click at [1363, 188] on icon at bounding box center [1362, 188] width 8 height 8
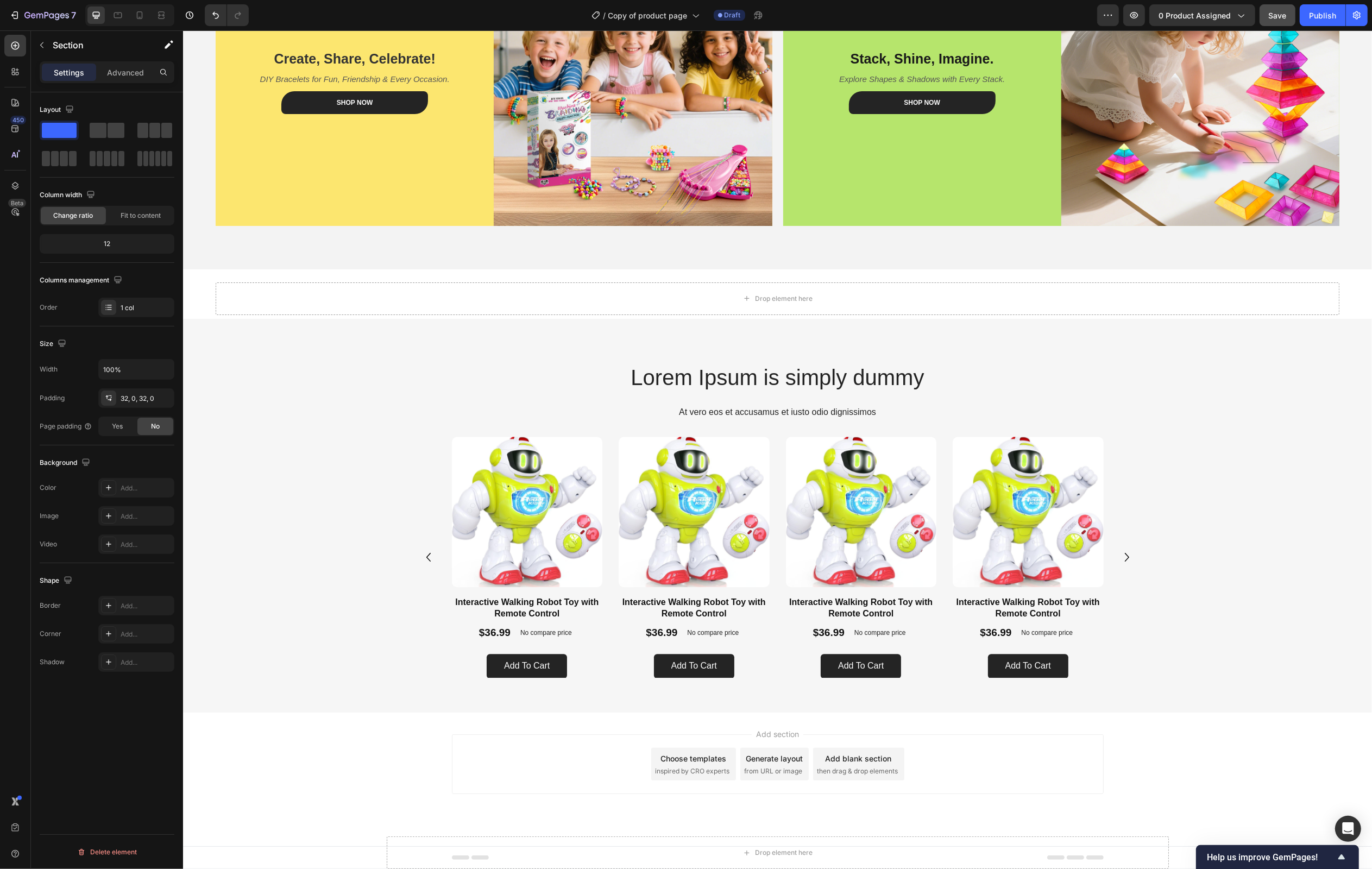
scroll to position [3626, 0]
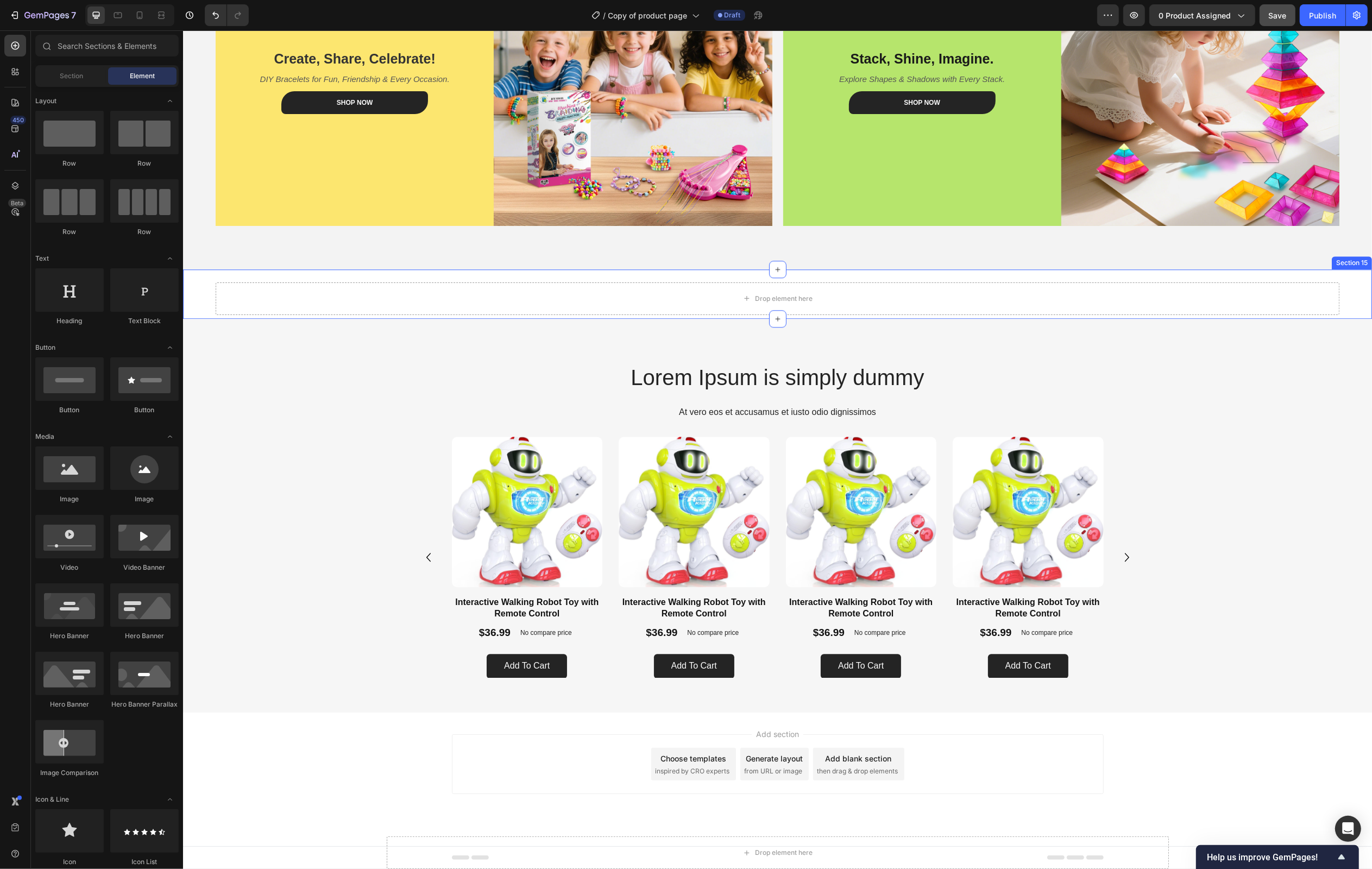
click at [1349, 294] on div "Drop element here Section 15" at bounding box center [777, 294] width 1189 height 50
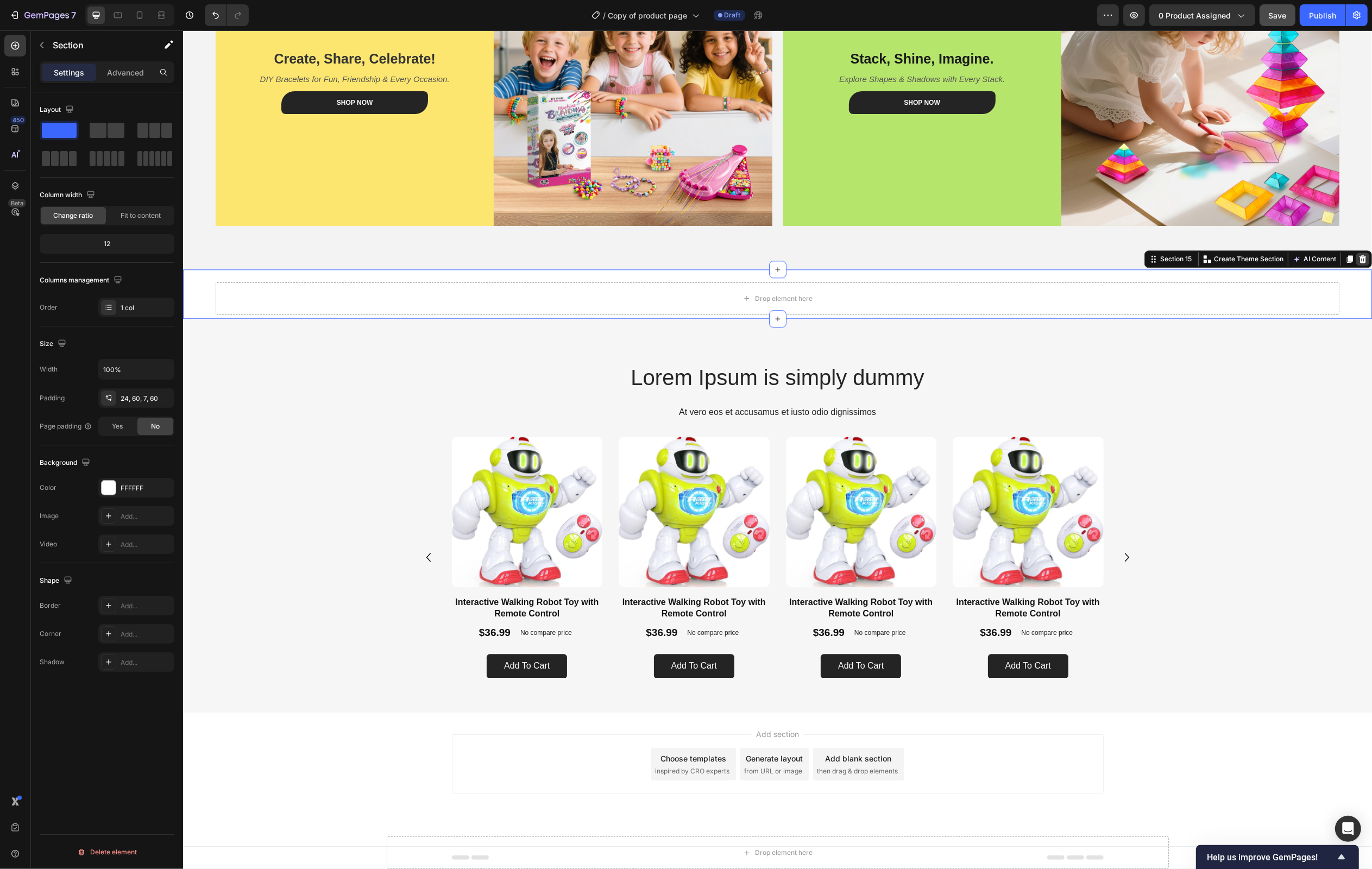
click at [1361, 262] on icon at bounding box center [1362, 259] width 7 height 8
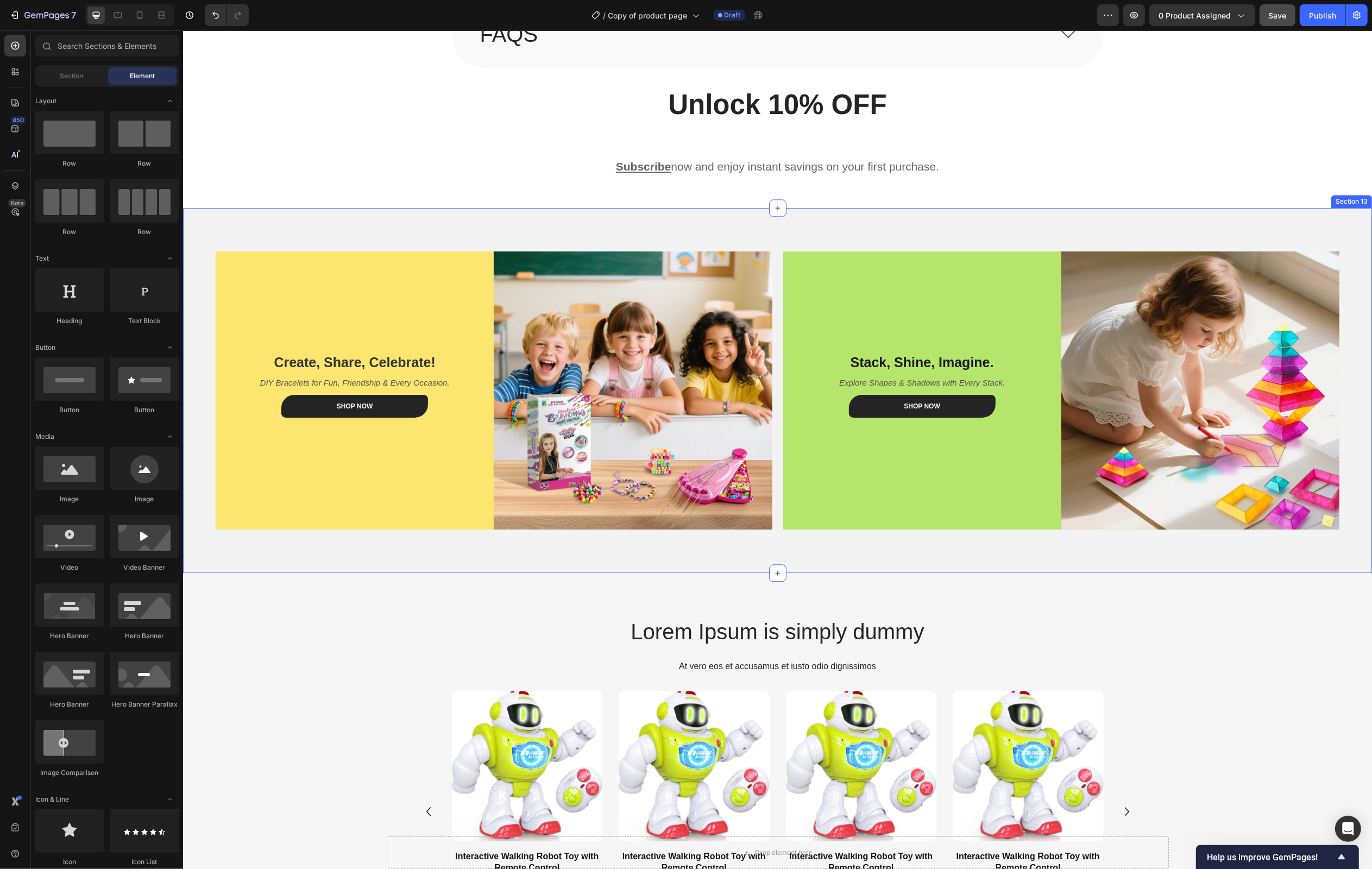
scroll to position [3331, 0]
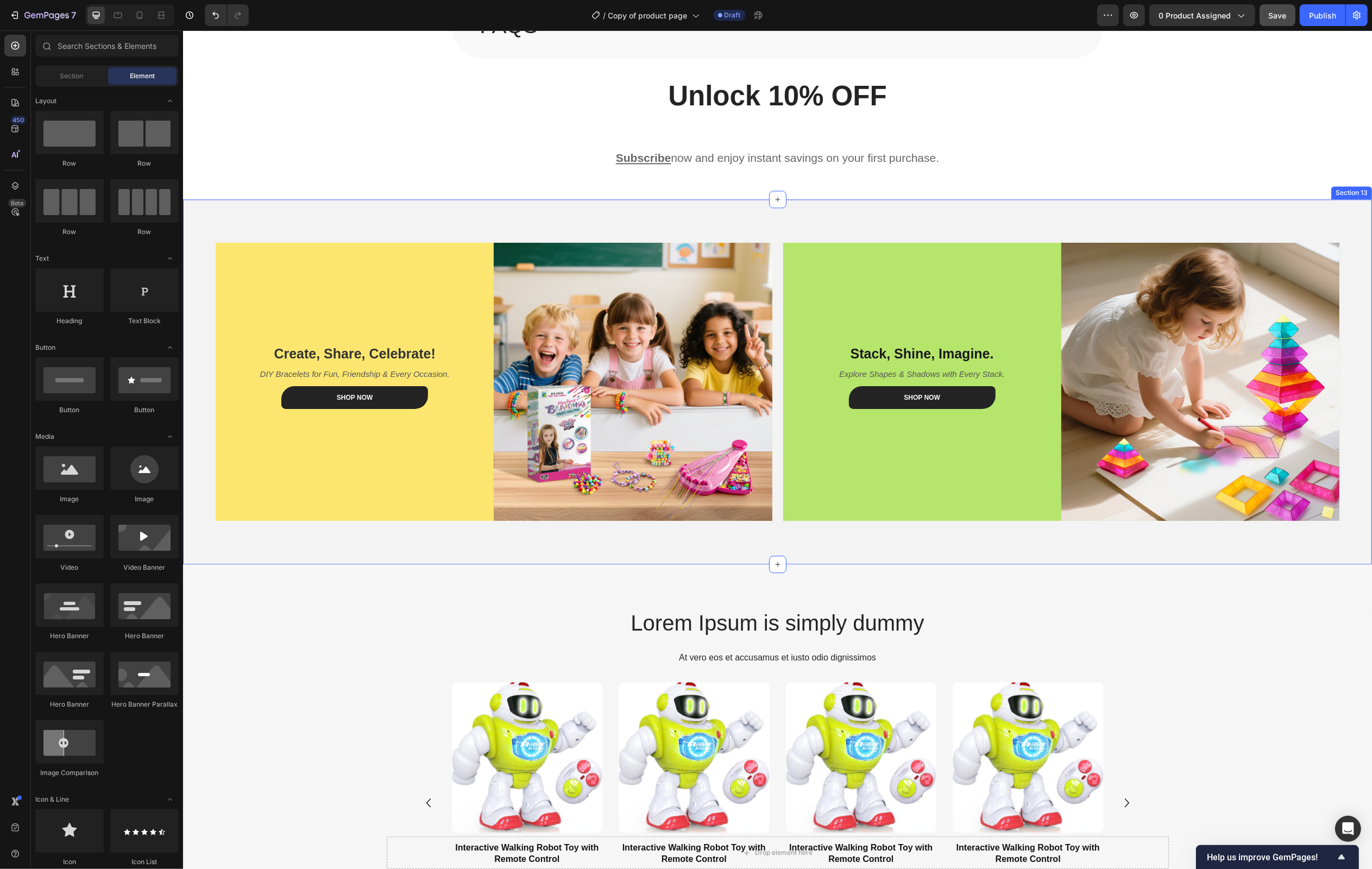
click at [1345, 216] on div "Create, Share, Celebrate! Text Block DIY Bracelets for Fun, Friendship & Every …" at bounding box center [777, 382] width 1189 height 365
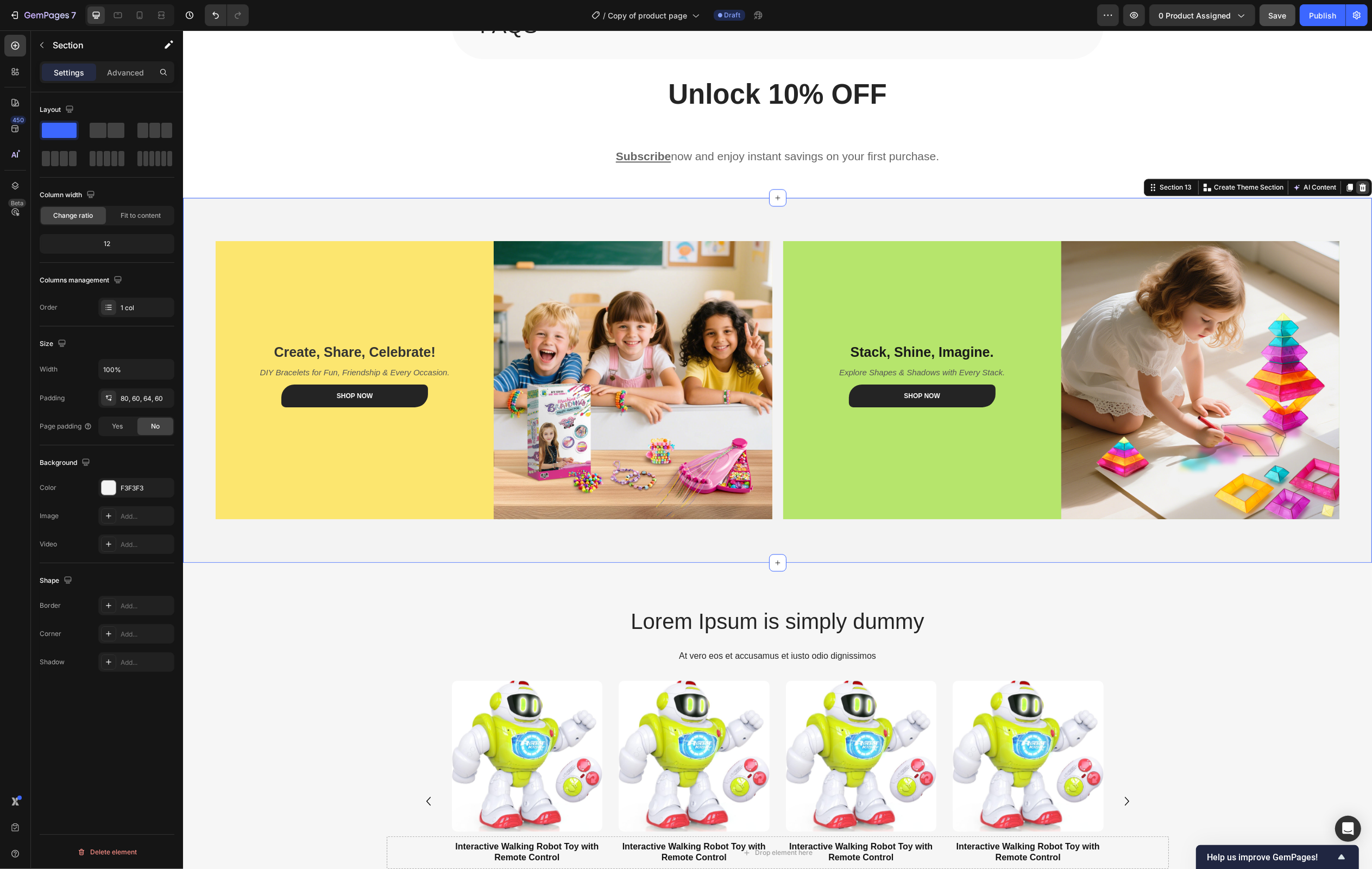
click at [1360, 189] on icon at bounding box center [1362, 187] width 8 height 8
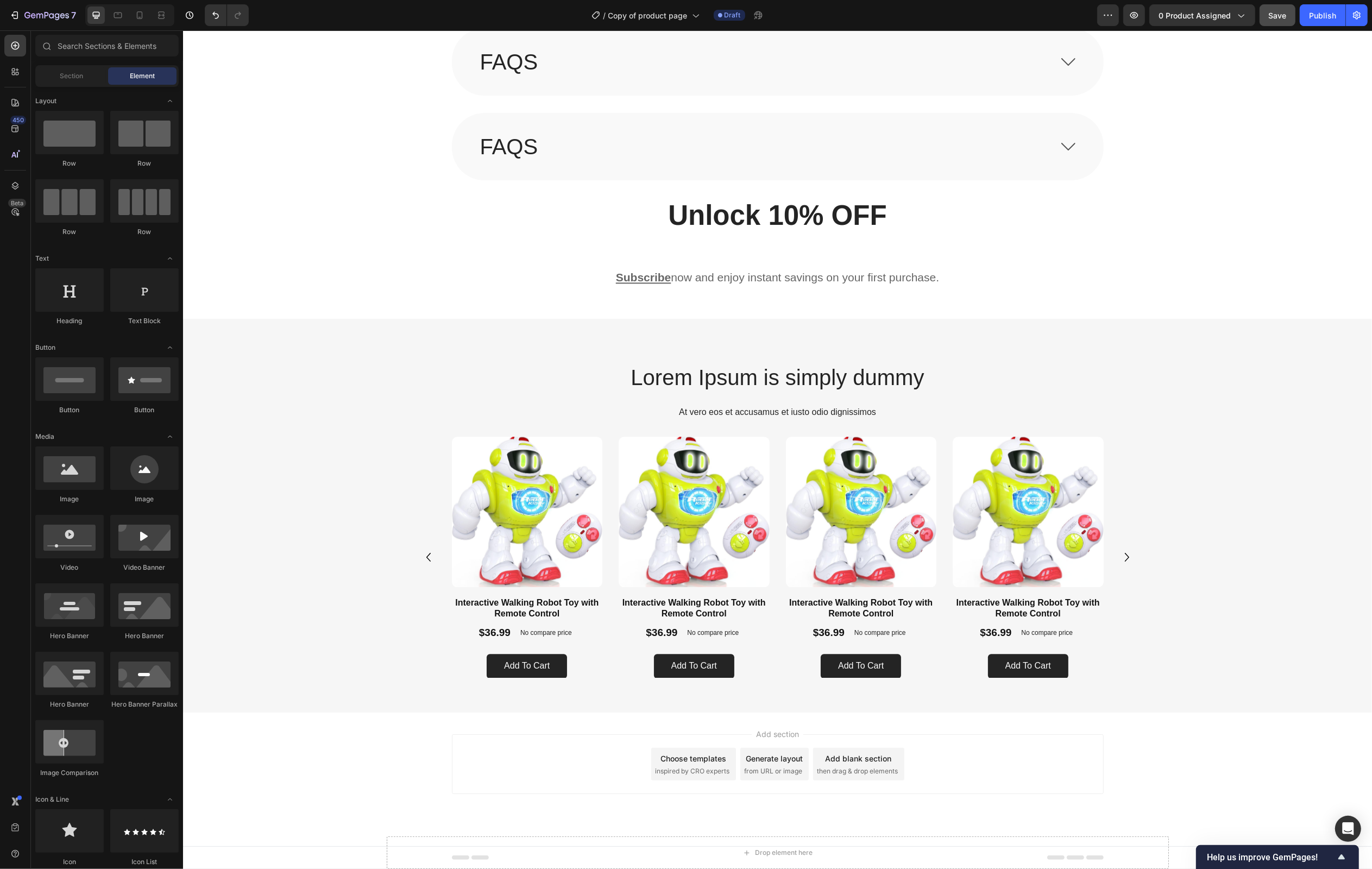
scroll to position [3212, 0]
click at [1257, 268] on div "Subscribe now and enjoy instant savings on your first purchase." at bounding box center [777, 277] width 1189 height 19
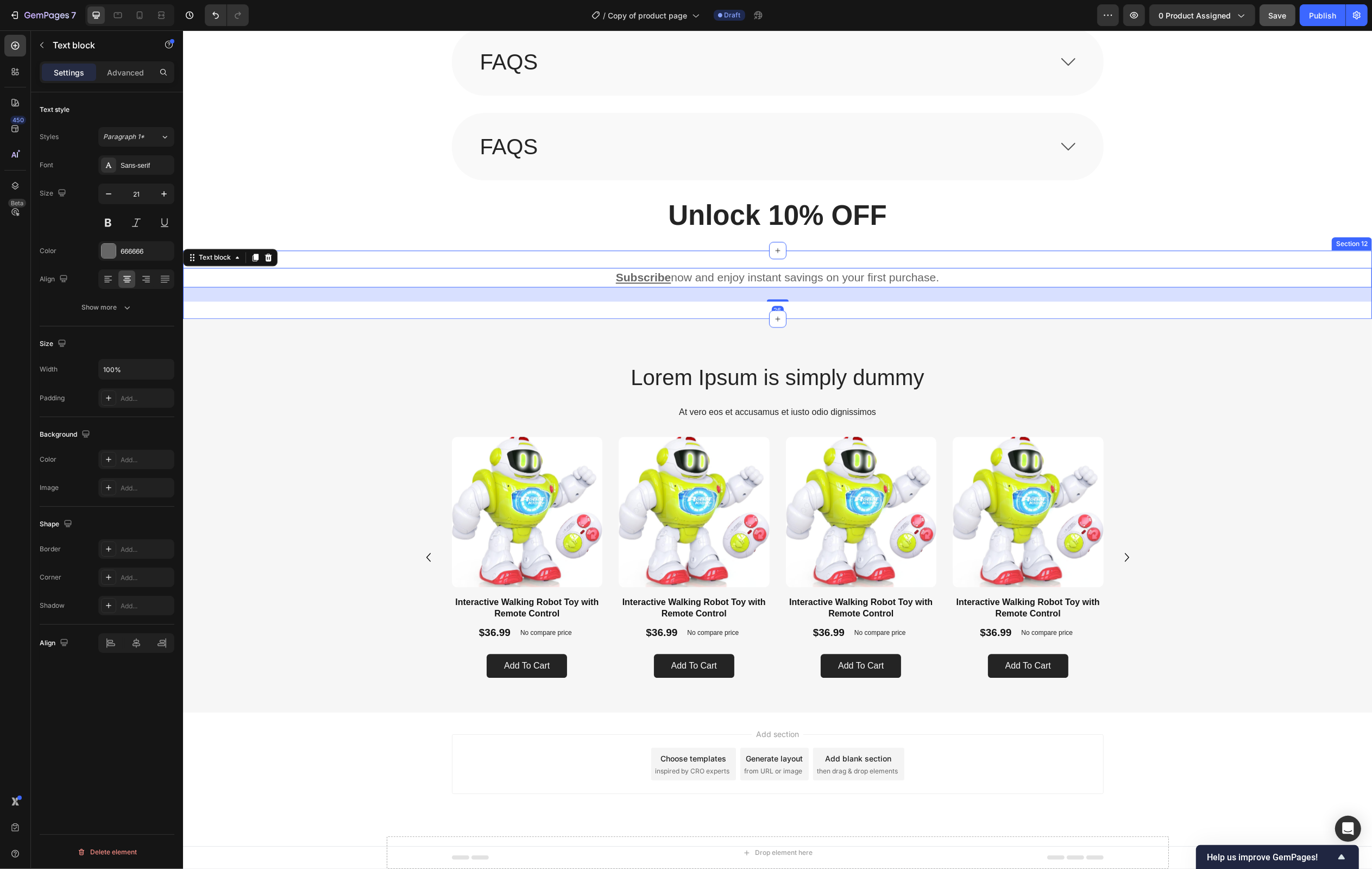
click at [1359, 257] on div "Subscribe now and enjoy instant savings on your first purchase. Text block 26 S…" at bounding box center [777, 284] width 1189 height 68
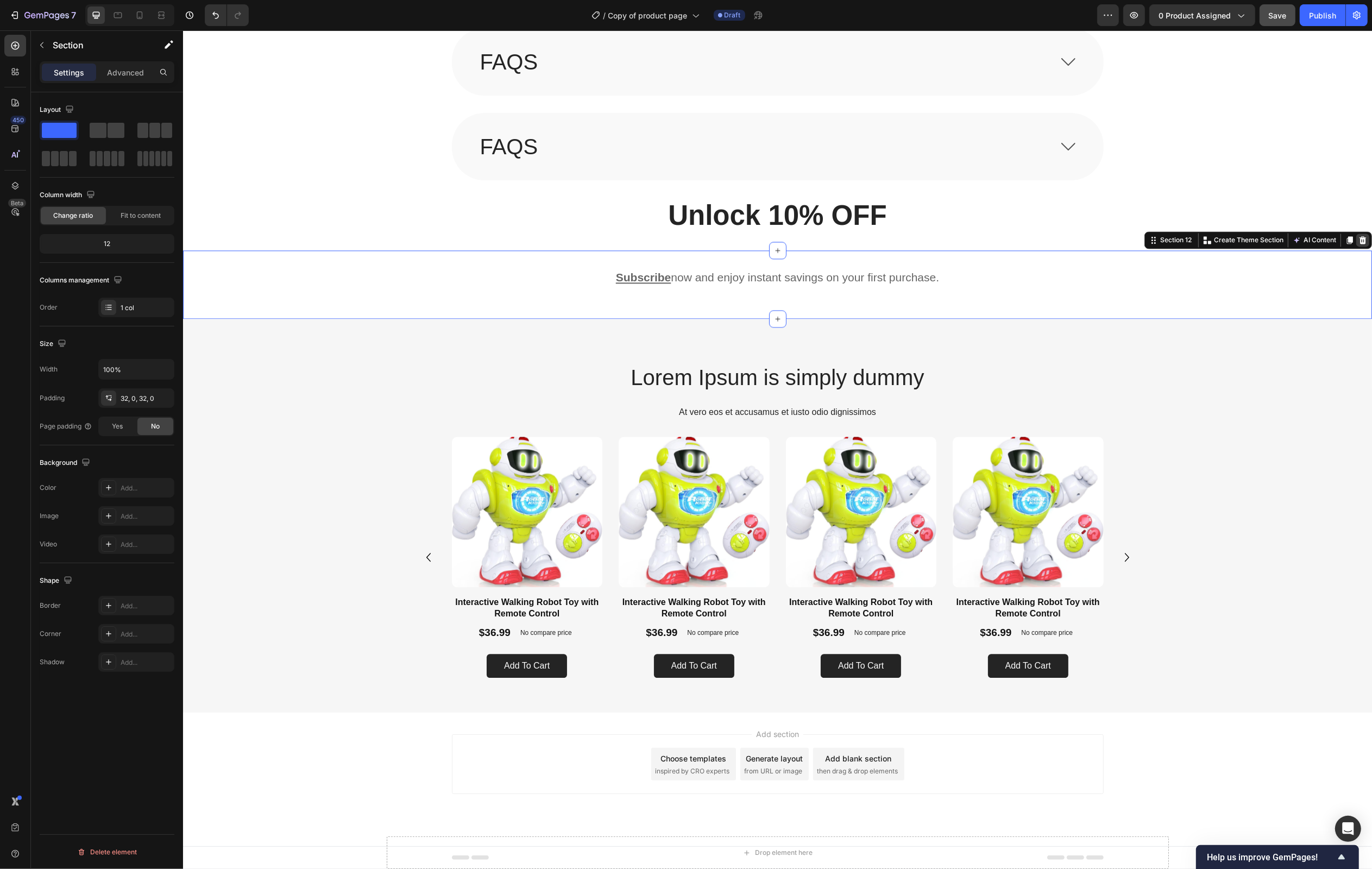
click at [1358, 238] on icon at bounding box center [1362, 240] width 8 height 8
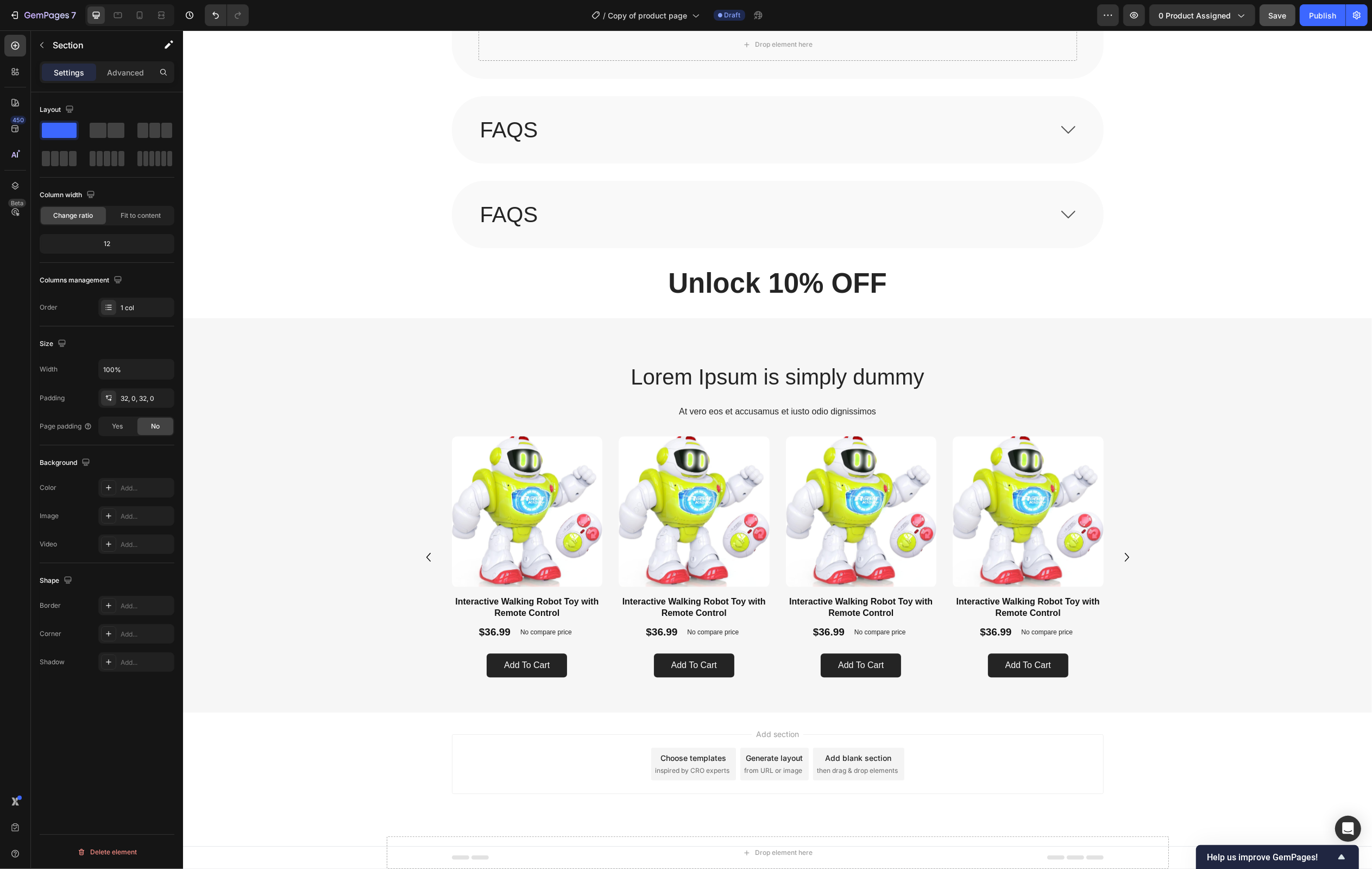
scroll to position [3144, 0]
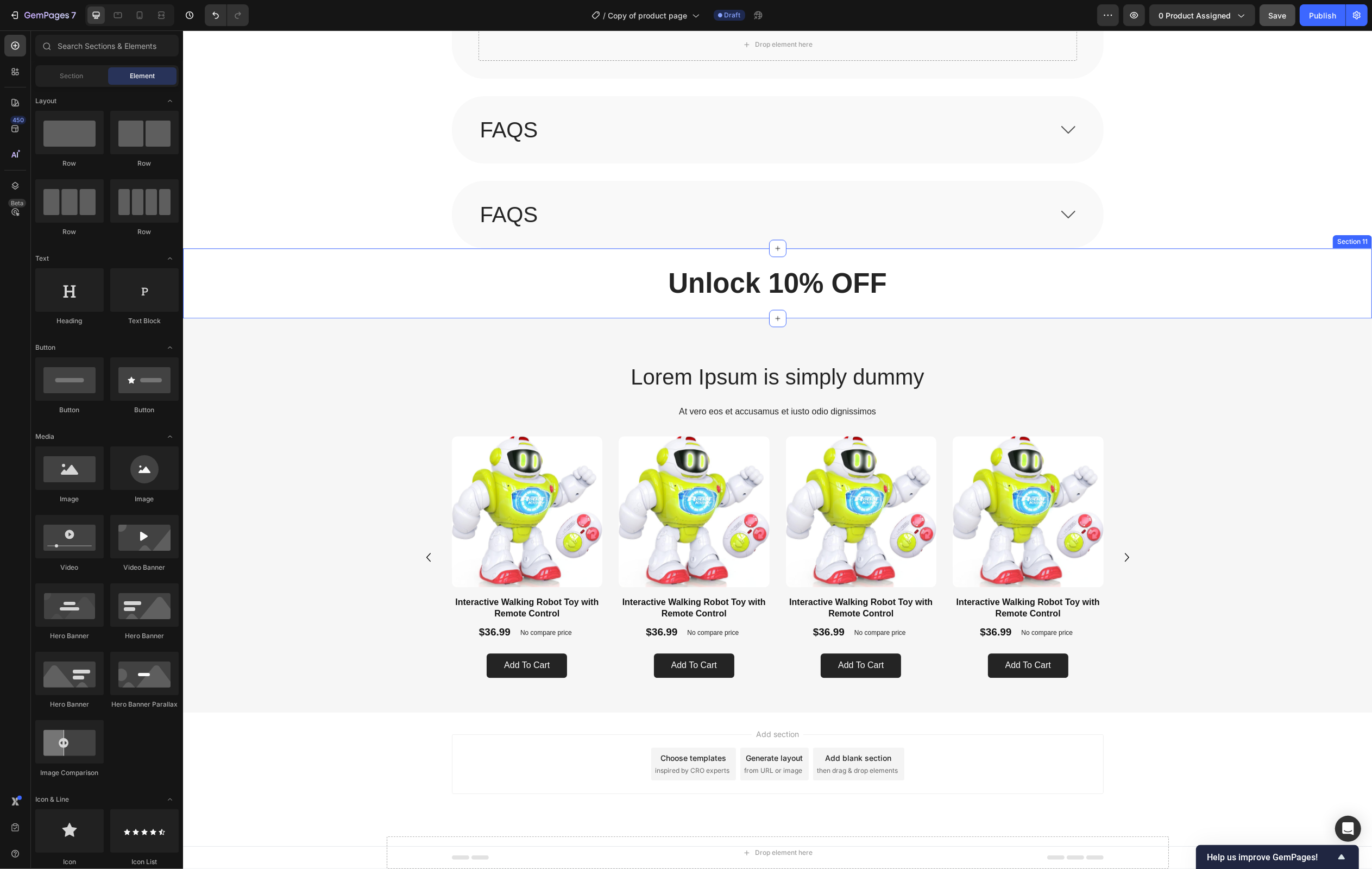
click at [1020, 307] on div "Unlock 10% OFF Heading Section 11" at bounding box center [777, 283] width 1189 height 70
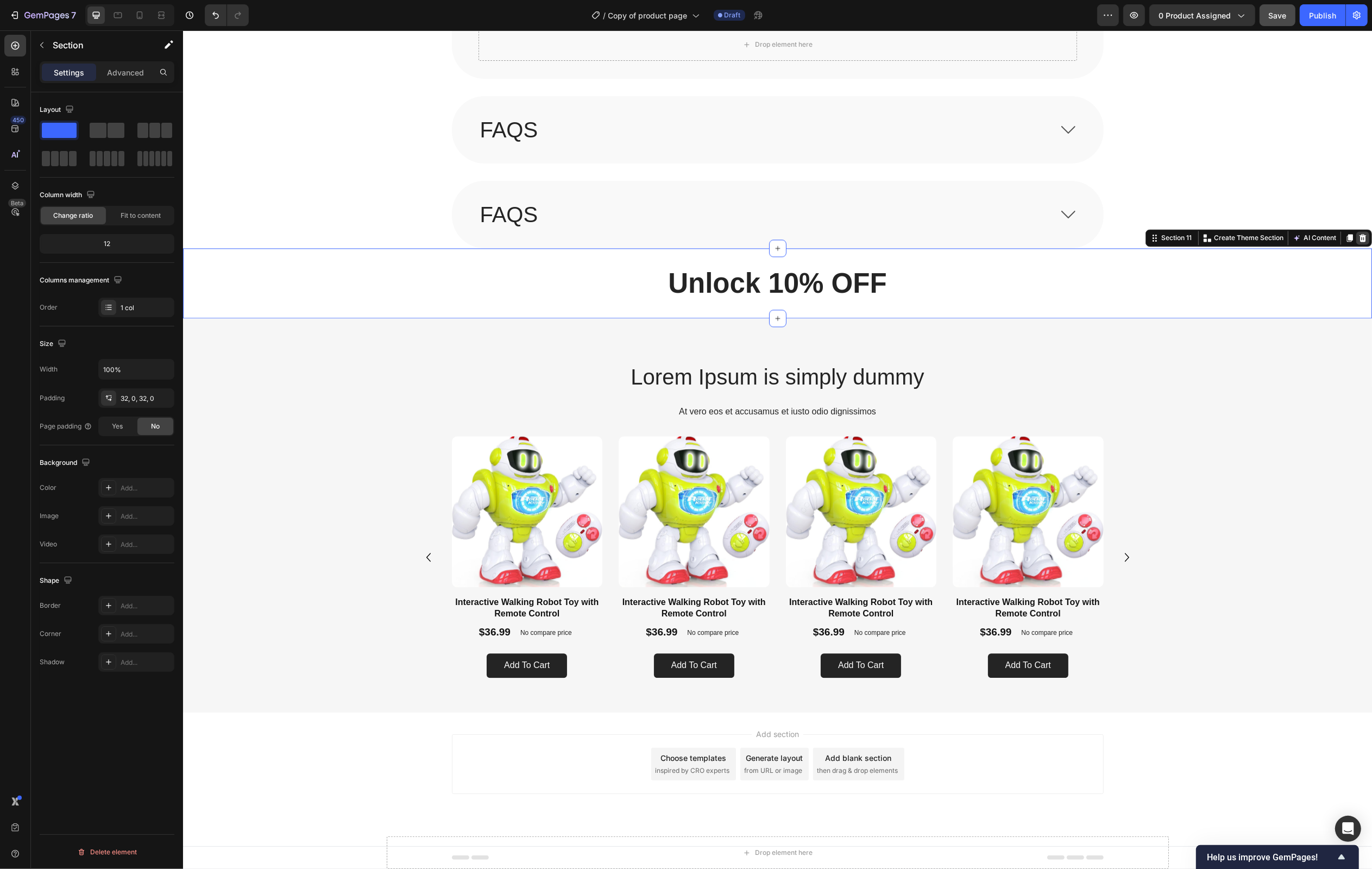
click at [1363, 235] on icon at bounding box center [1362, 238] width 7 height 8
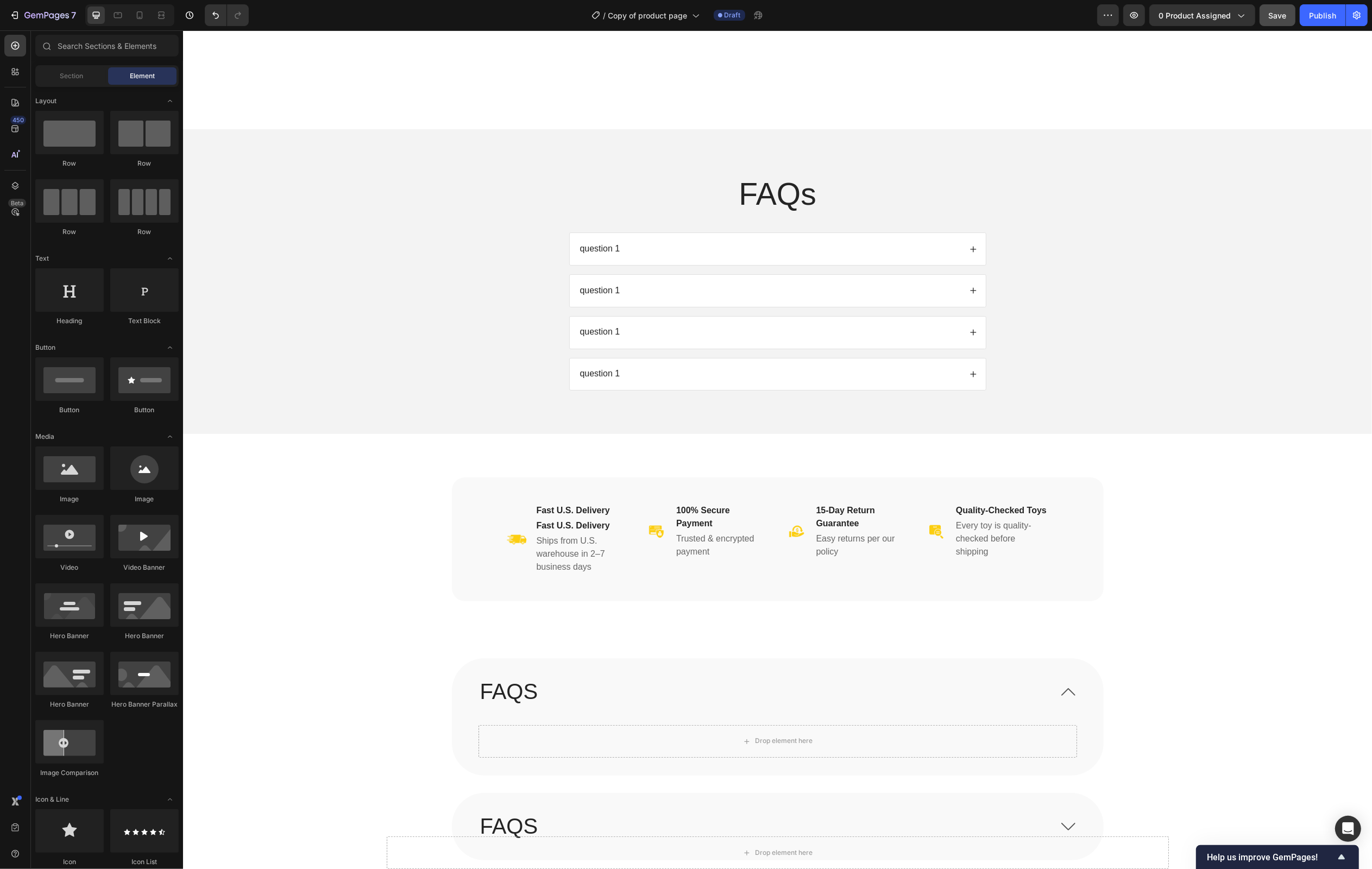
scroll to position [2812, 0]
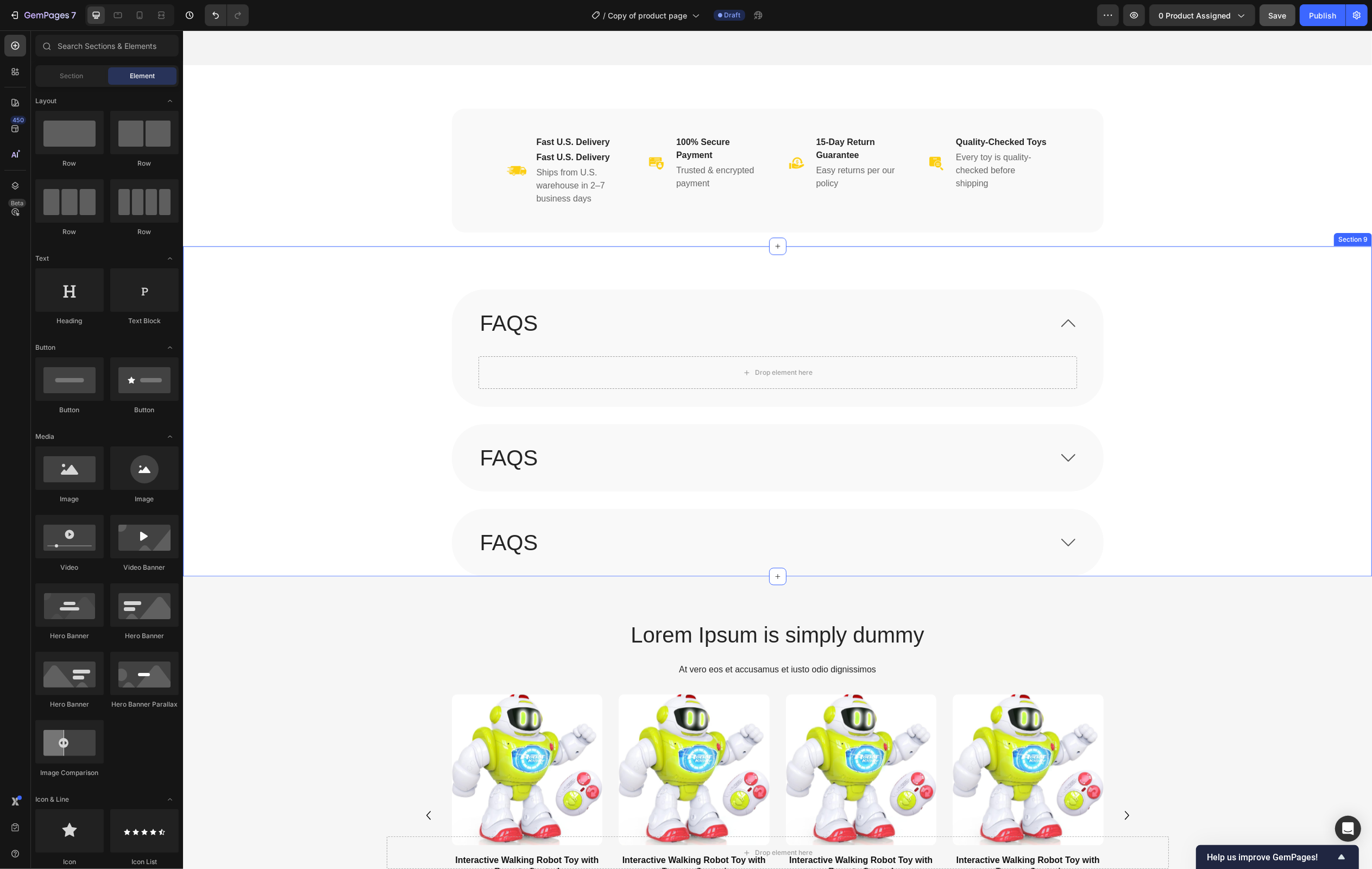
click at [1249, 273] on div "FAQS Drop element here FAQS FAQS Accordion Section 9" at bounding box center [777, 411] width 1189 height 330
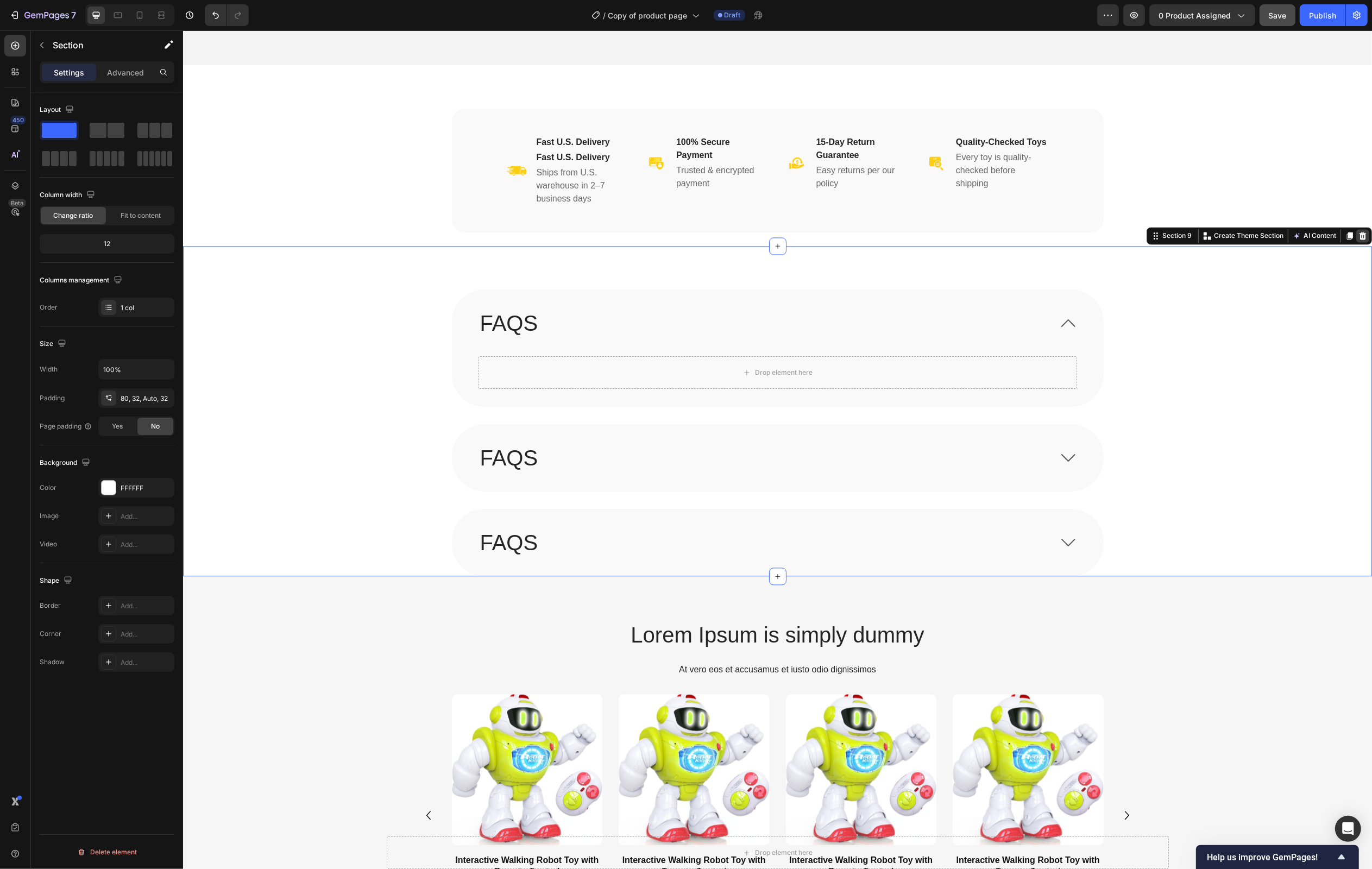
click at [1360, 234] on icon at bounding box center [1362, 235] width 7 height 8
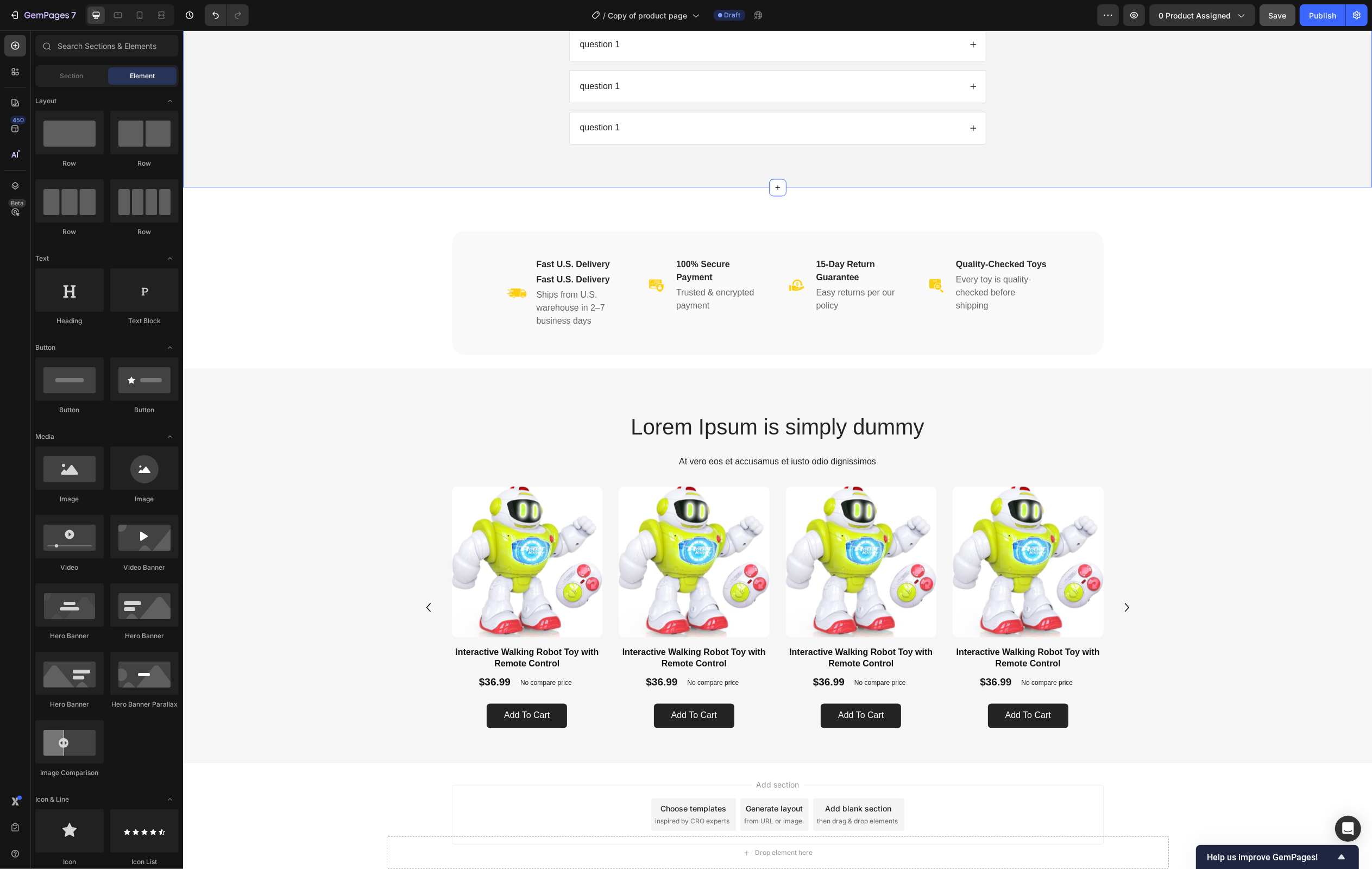
scroll to position [2742, 0]
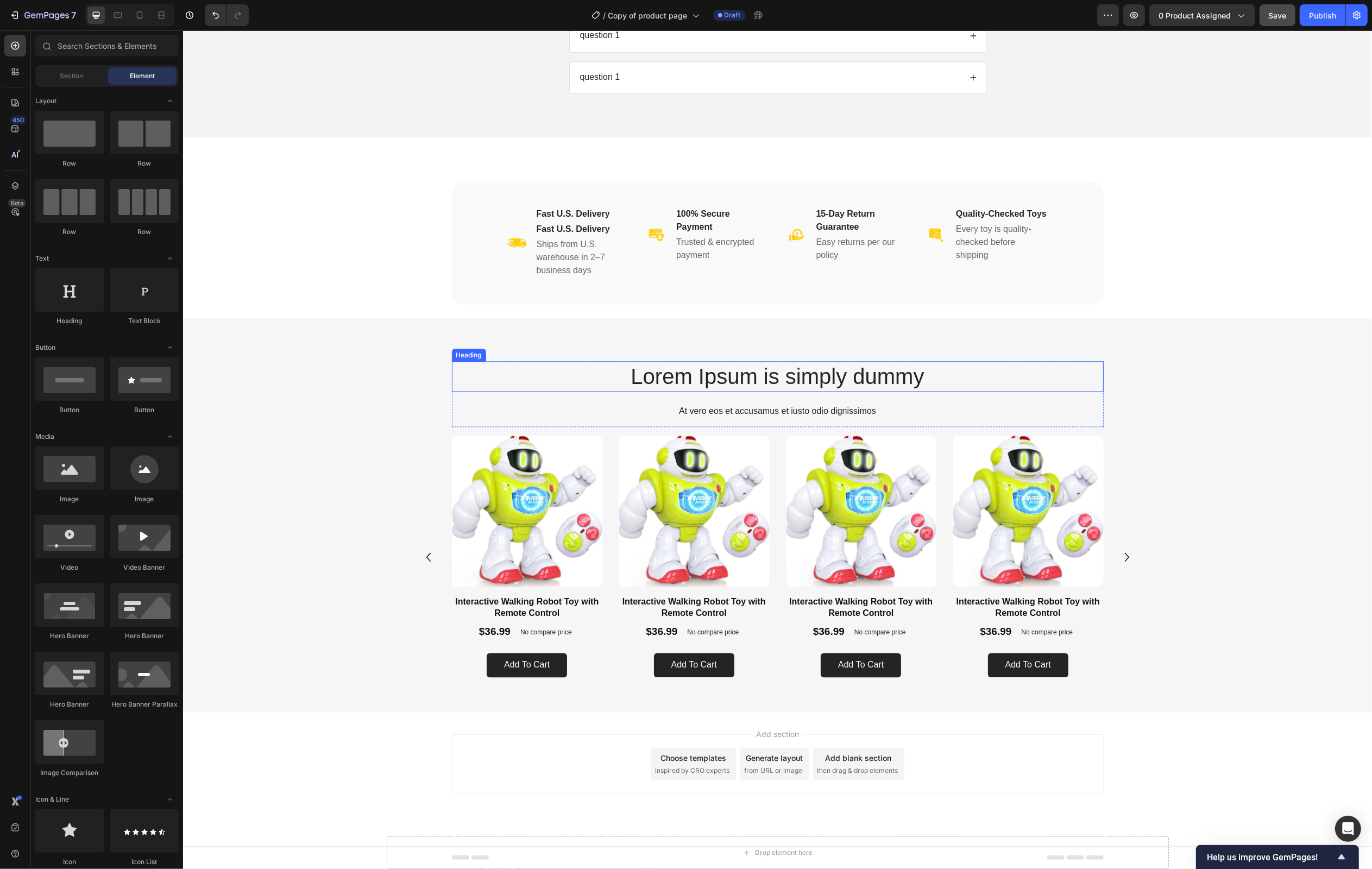
click at [807, 377] on h2 "Lorem Ipsum is simply dummy" at bounding box center [777, 377] width 651 height 30
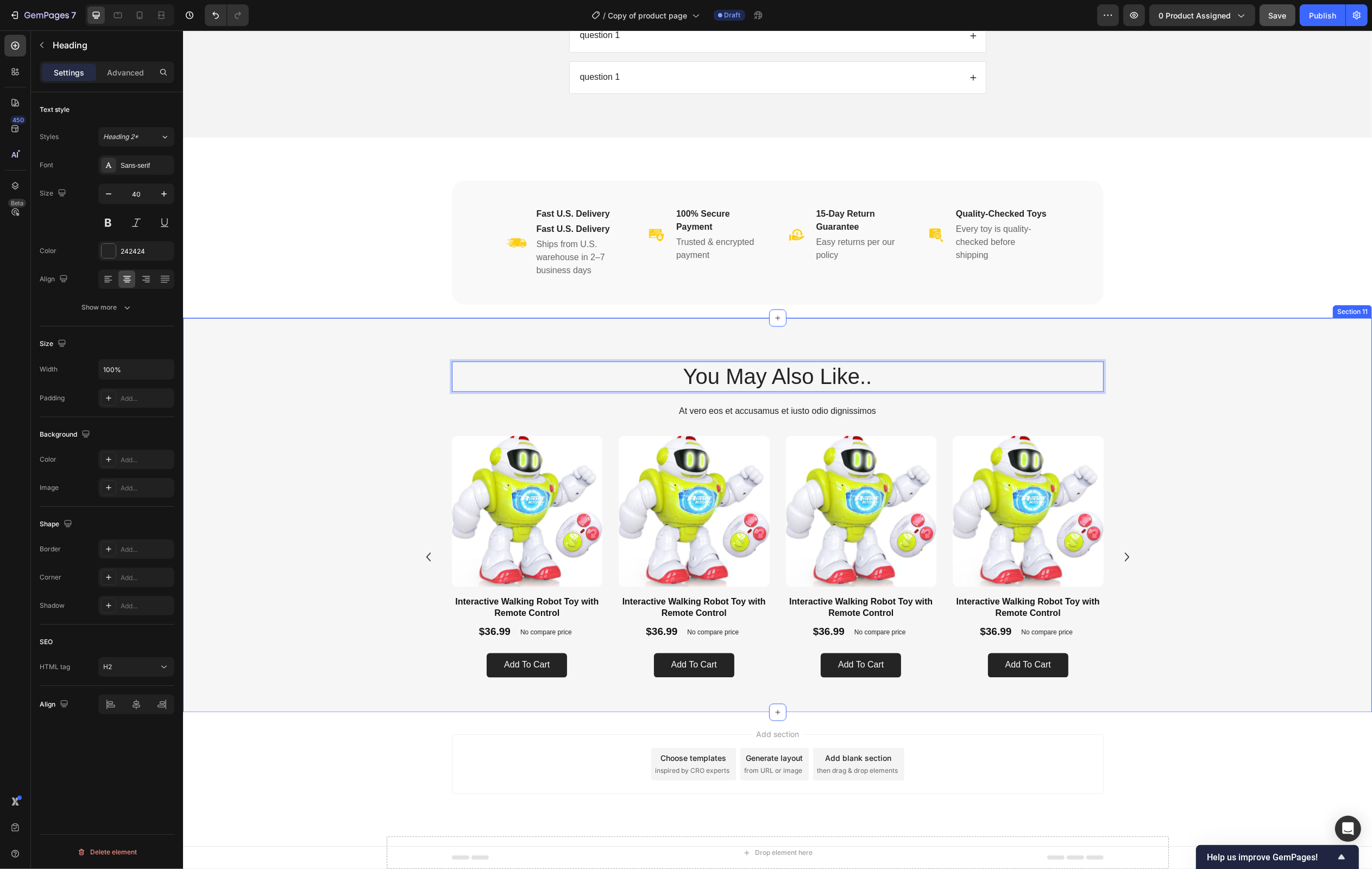
click at [1293, 481] on div "Product Images Interactive Walking Robot Toy with Remote Control Product Title …" at bounding box center [776, 561] width 1123 height 250
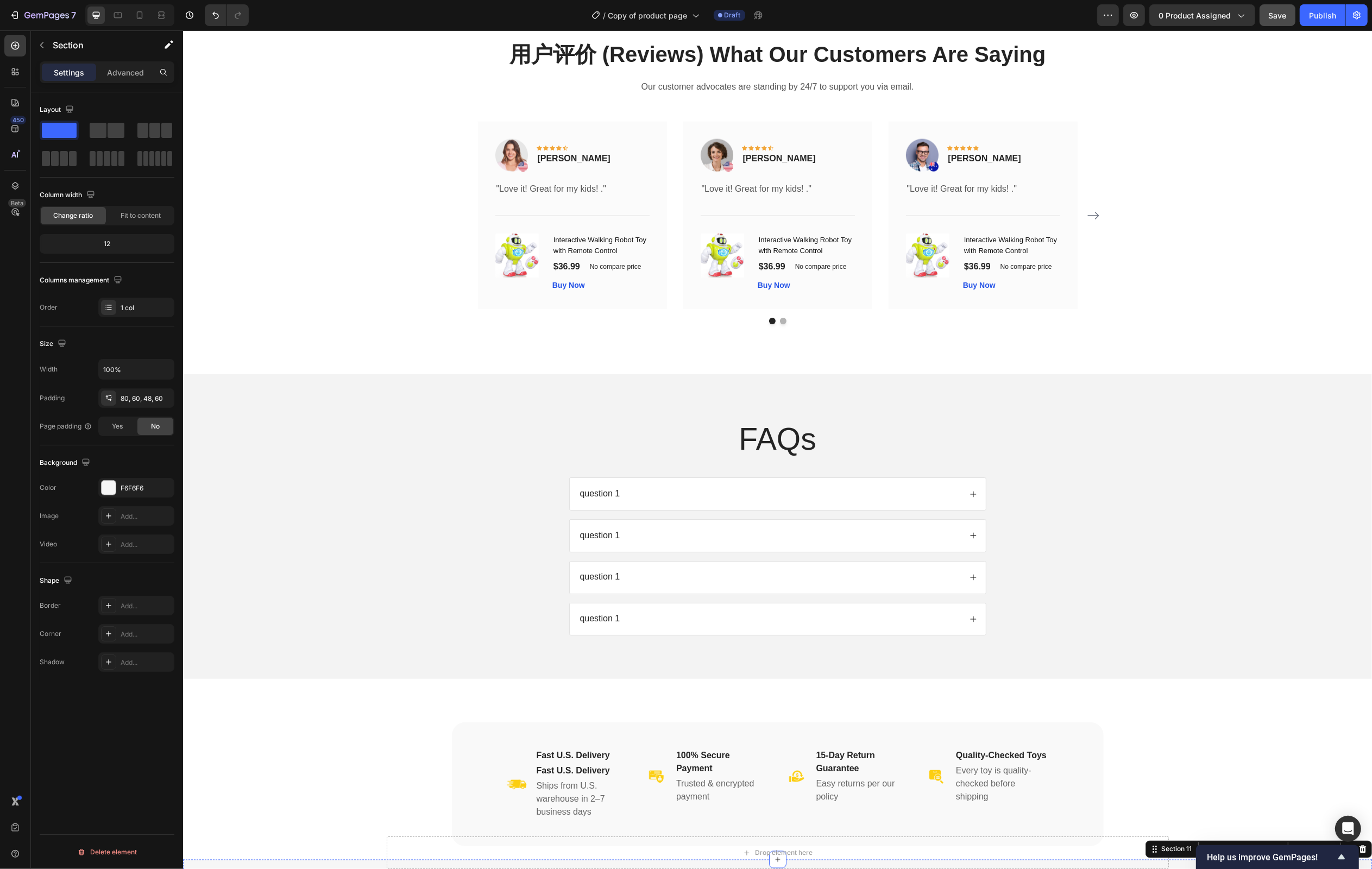
scroll to position [2193, 0]
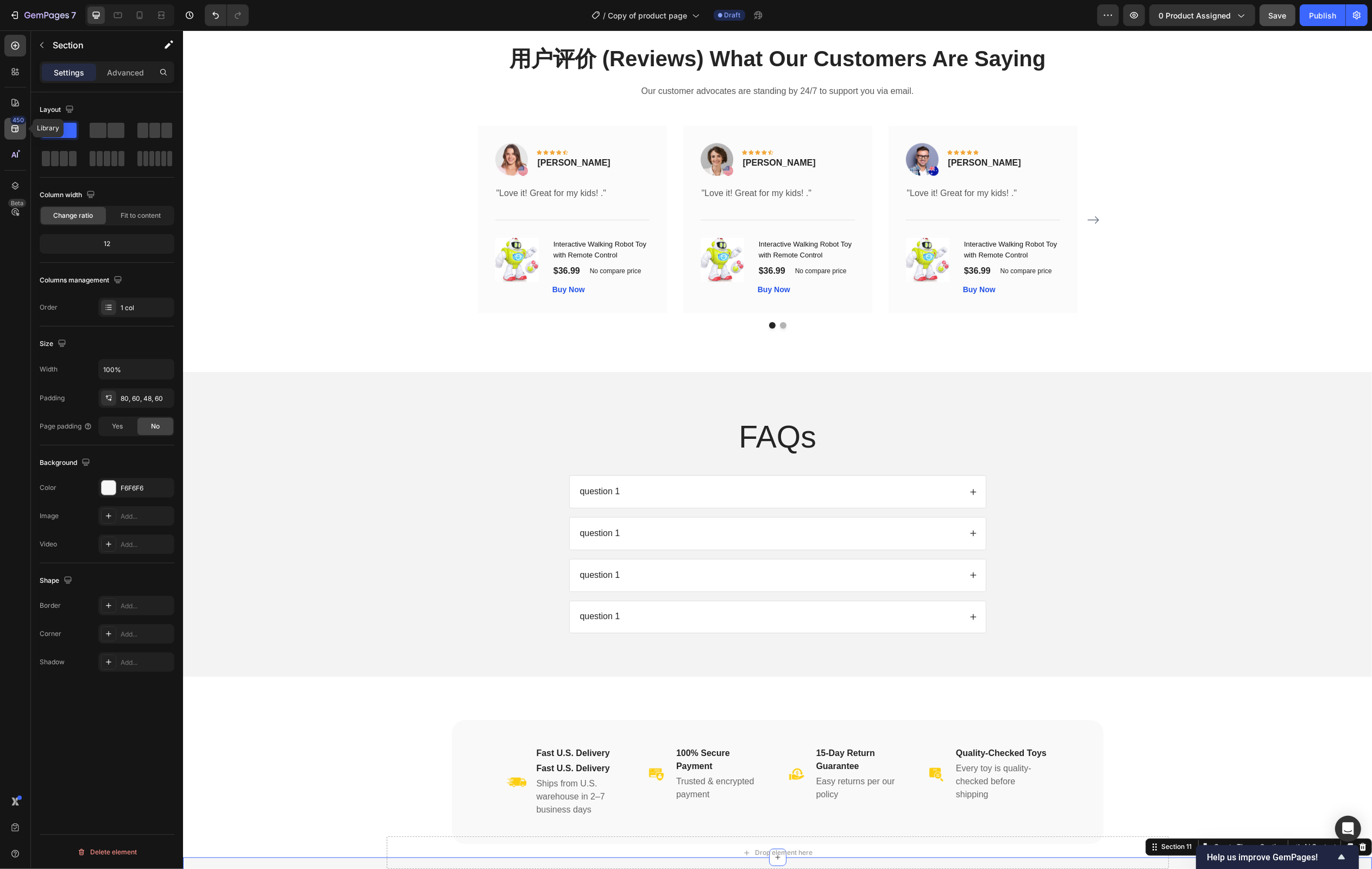
click at [13, 131] on icon at bounding box center [15, 129] width 7 height 7
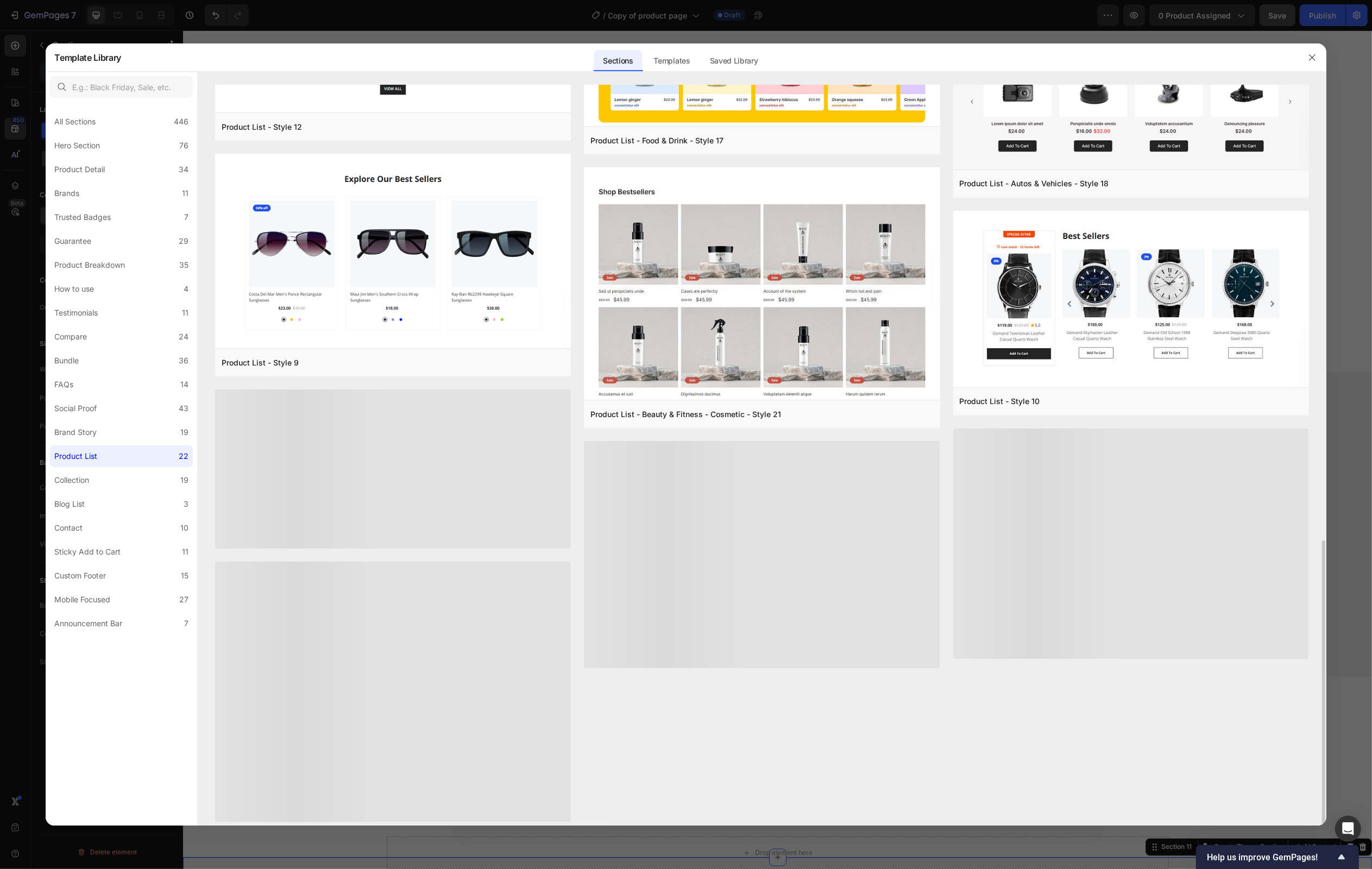
scroll to position [1116, 0]
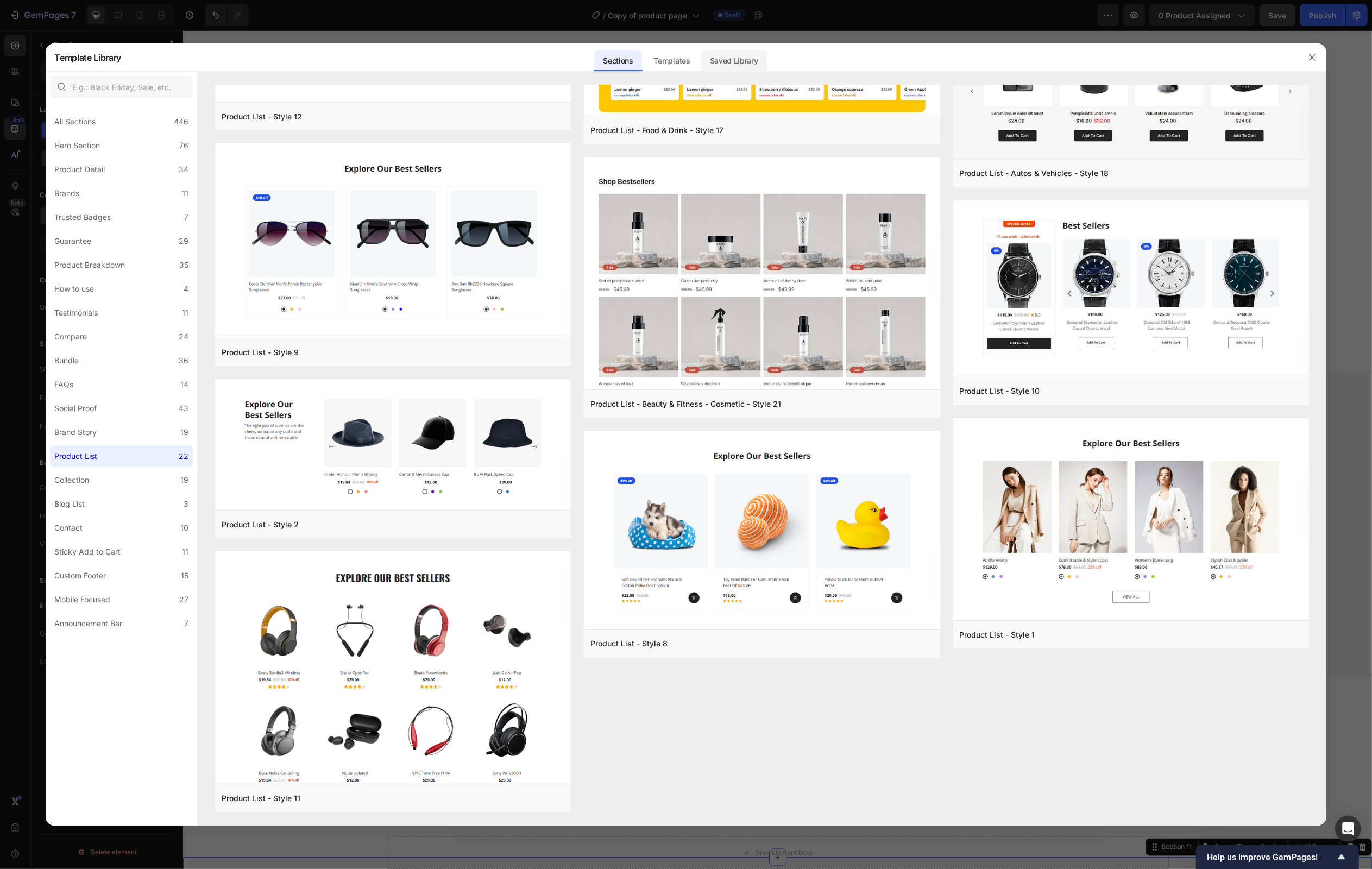
click at [740, 54] on div "Saved Library" at bounding box center [734, 61] width 66 height 22
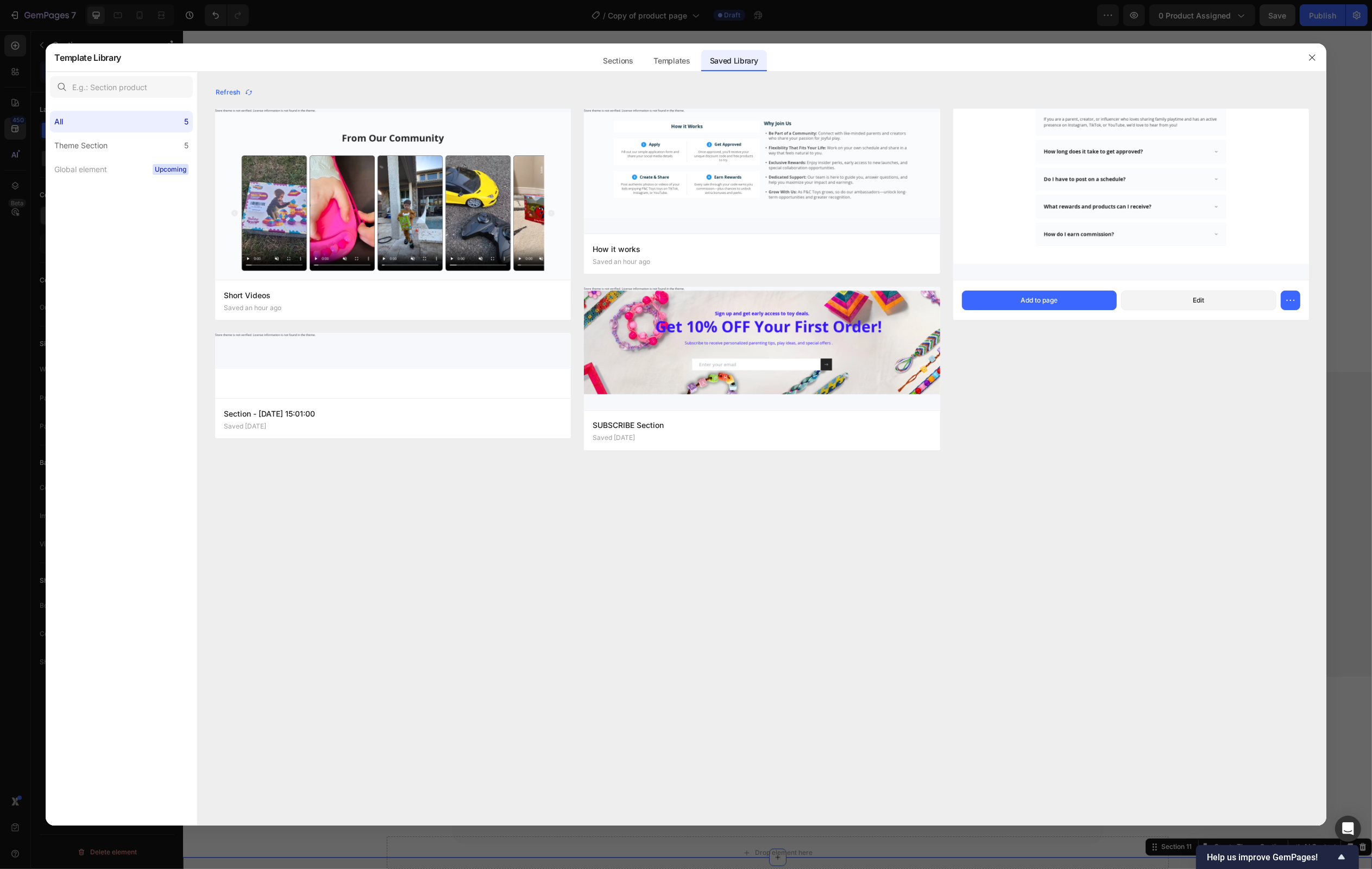
click at [1280, 164] on img at bounding box center [1131, 165] width 356 height 228
click at [1060, 301] on button "Add to page" at bounding box center [1039, 300] width 155 height 19
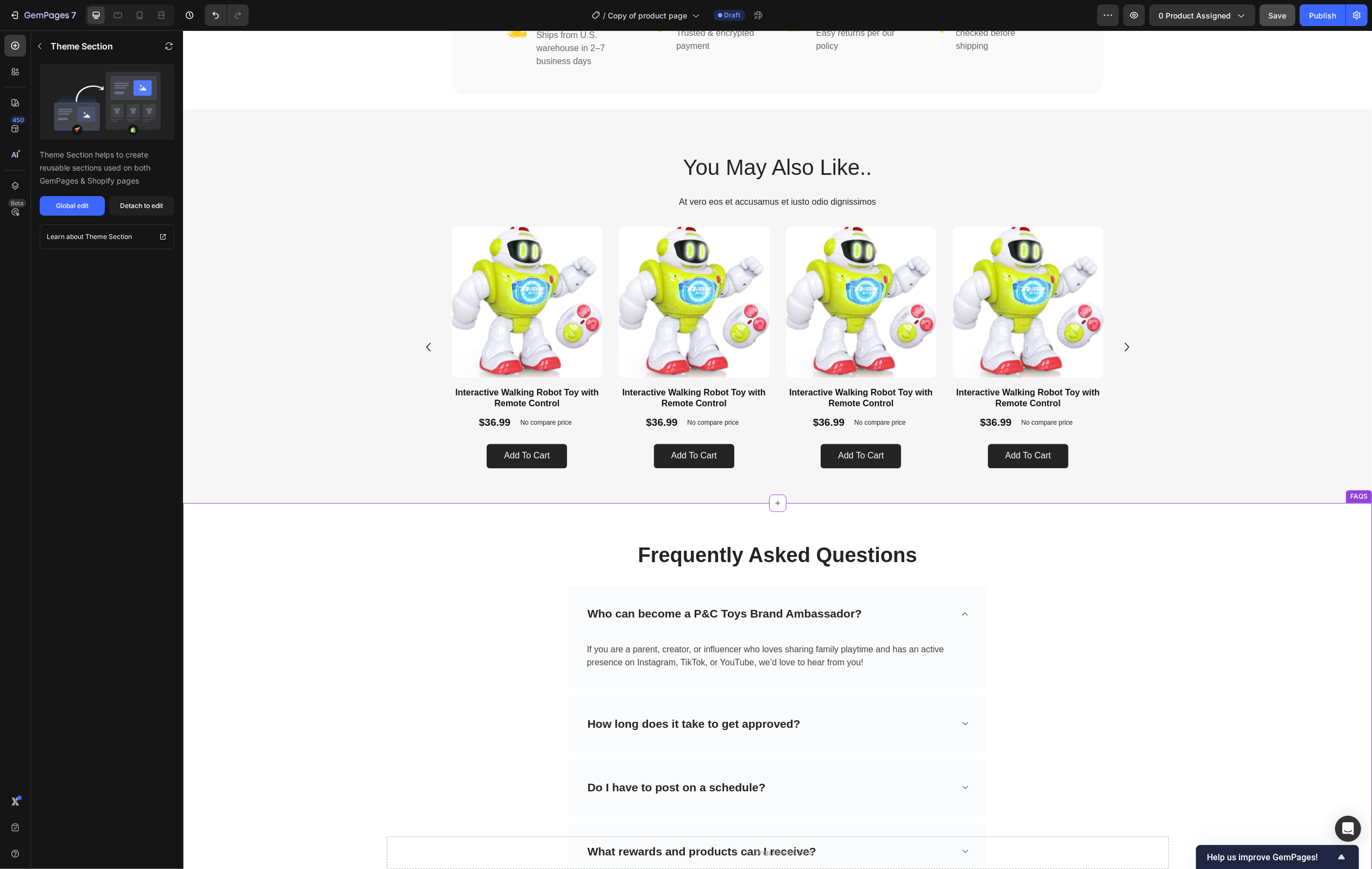
scroll to position [2864, 0]
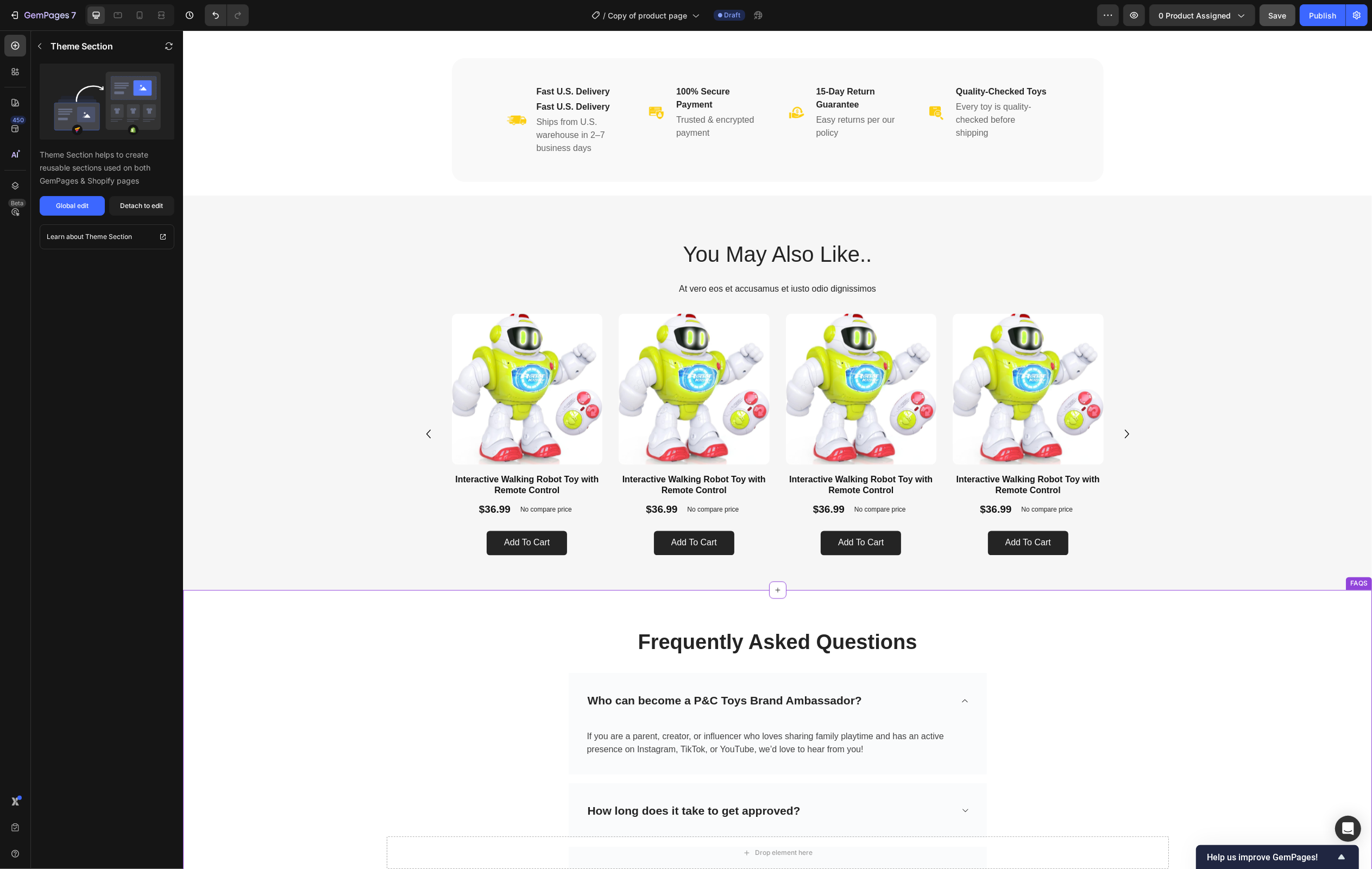
click at [1240, 653] on div "Frequently Asked Questions Heading Row Who can become a P&C Toys Brand Ambassad…" at bounding box center [776, 829] width 1172 height 427
click at [362, 634] on div "Frequently Asked Questions Heading Row Who can become a P&C Toys Brand Ambassad…" at bounding box center [776, 829] width 1172 height 427
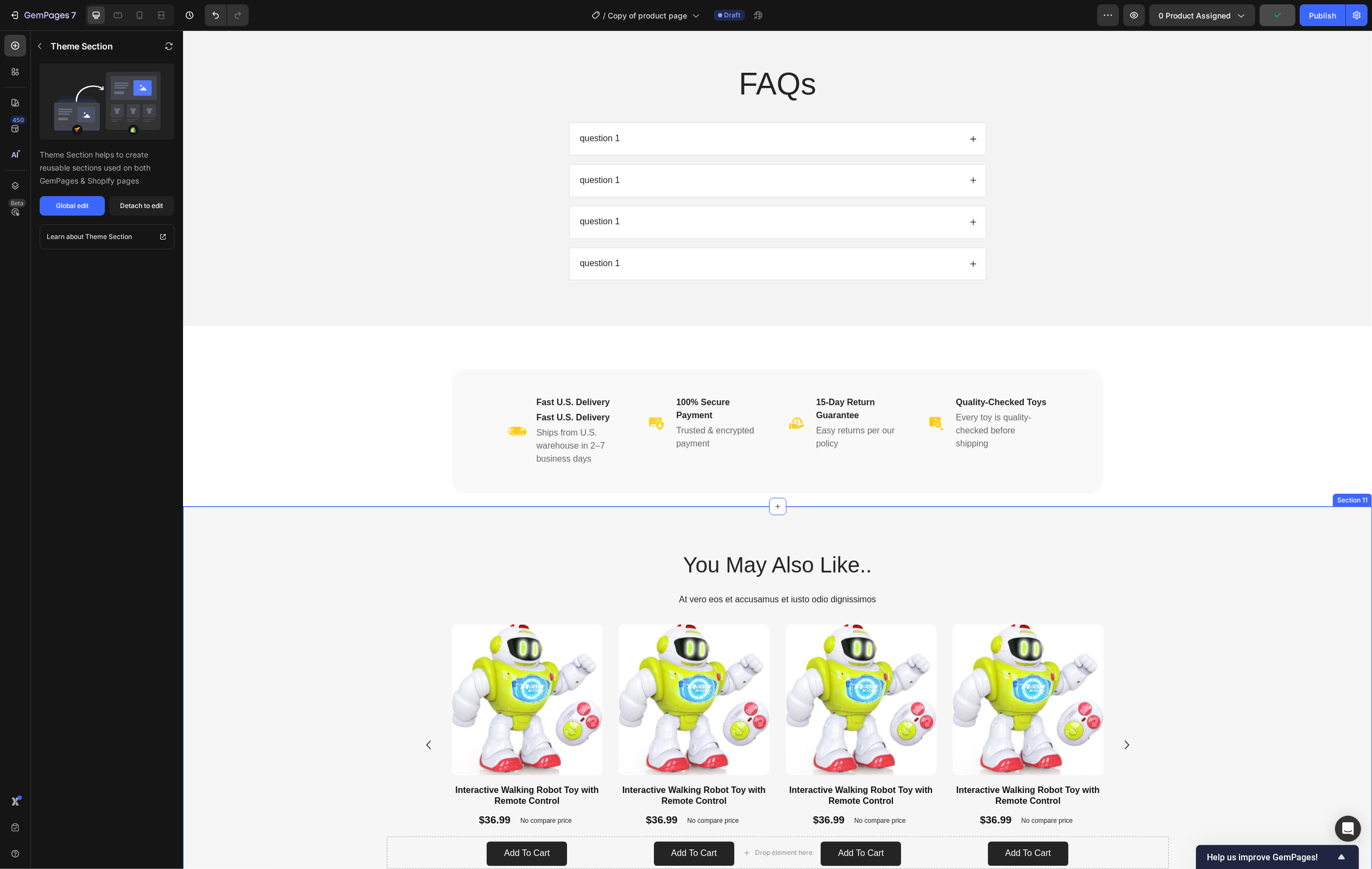
scroll to position [2505, 0]
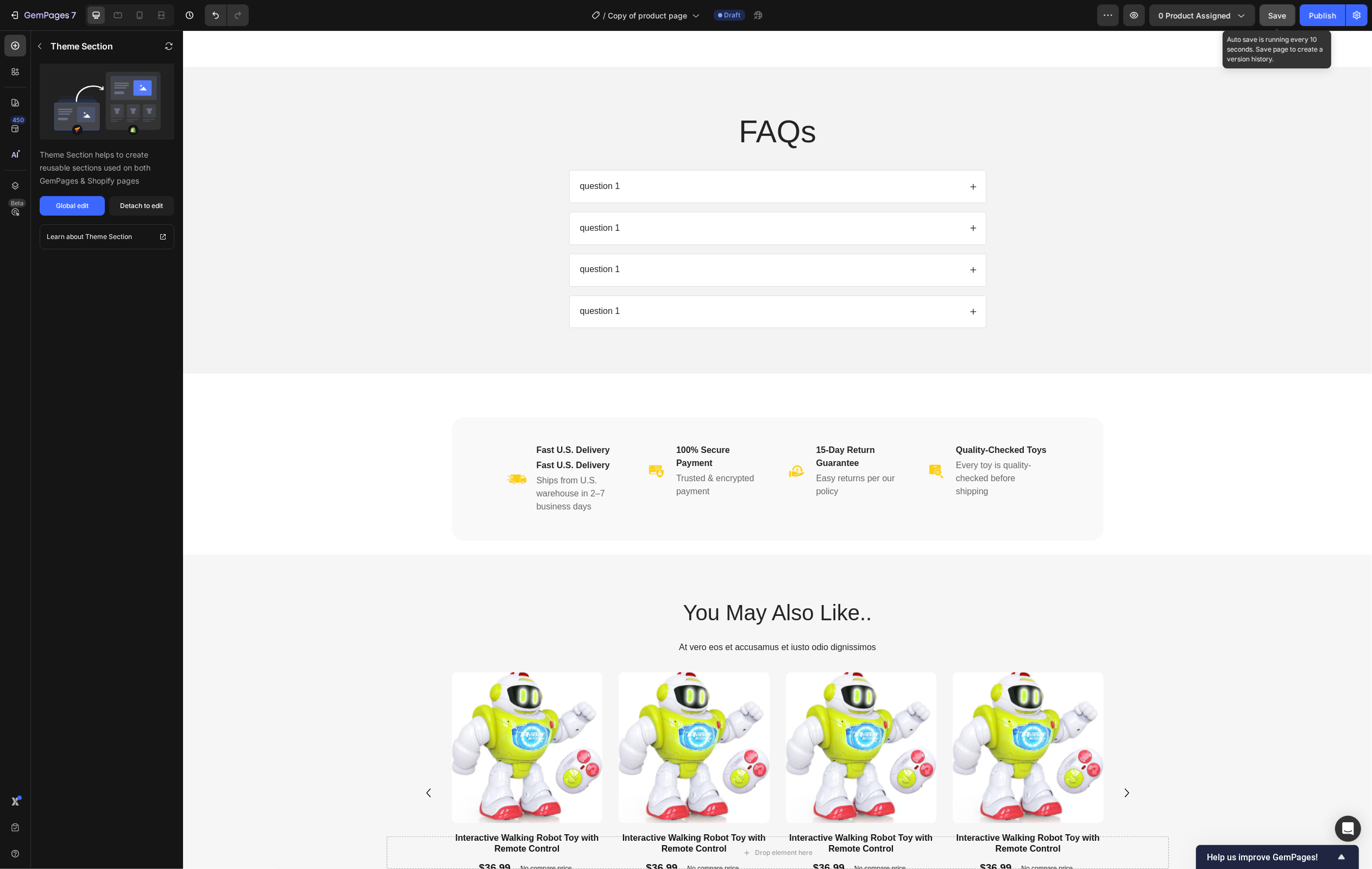
click at [1278, 13] on span "Save" at bounding box center [1277, 15] width 18 height 9
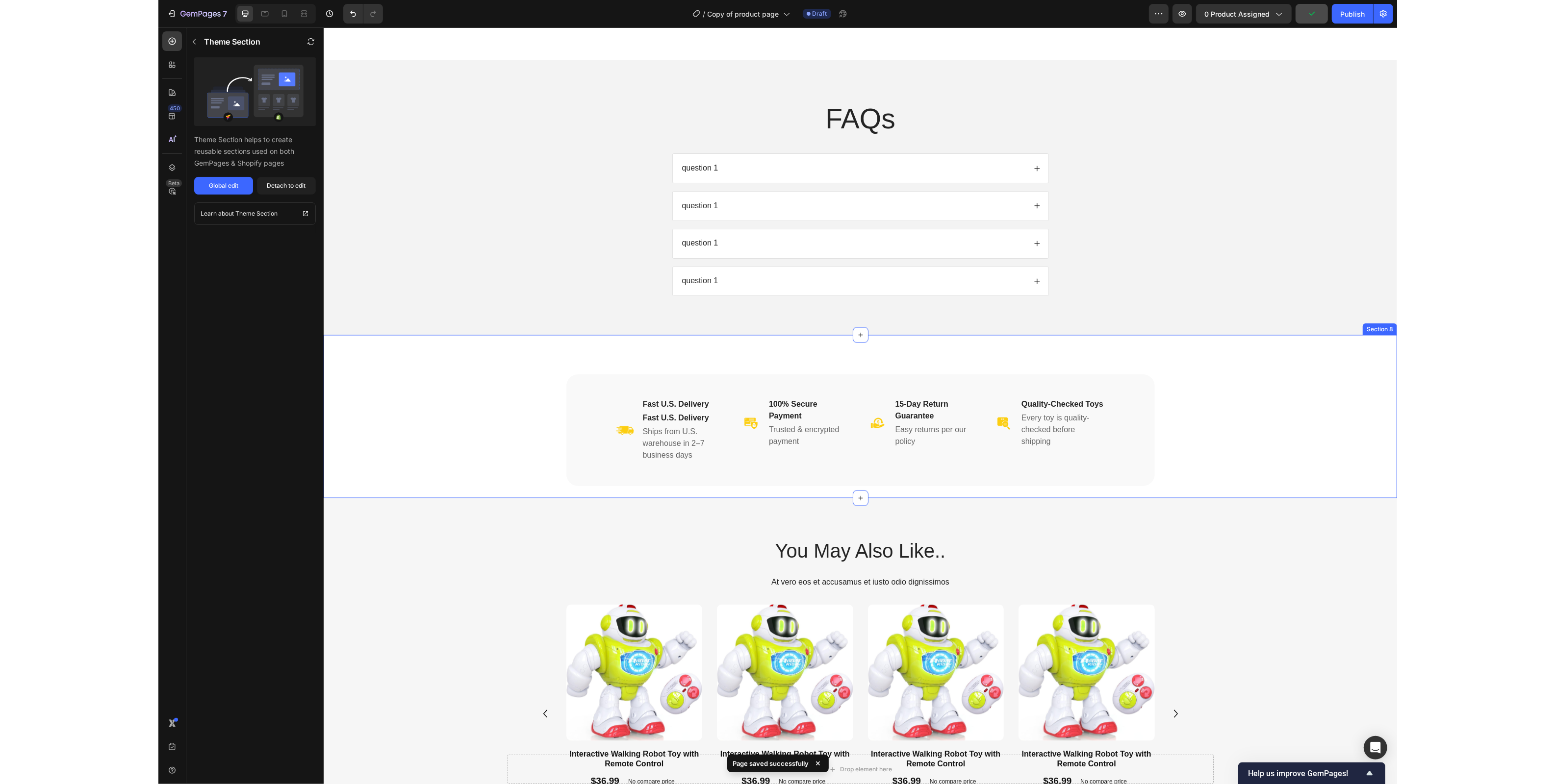
scroll to position [2907, 0]
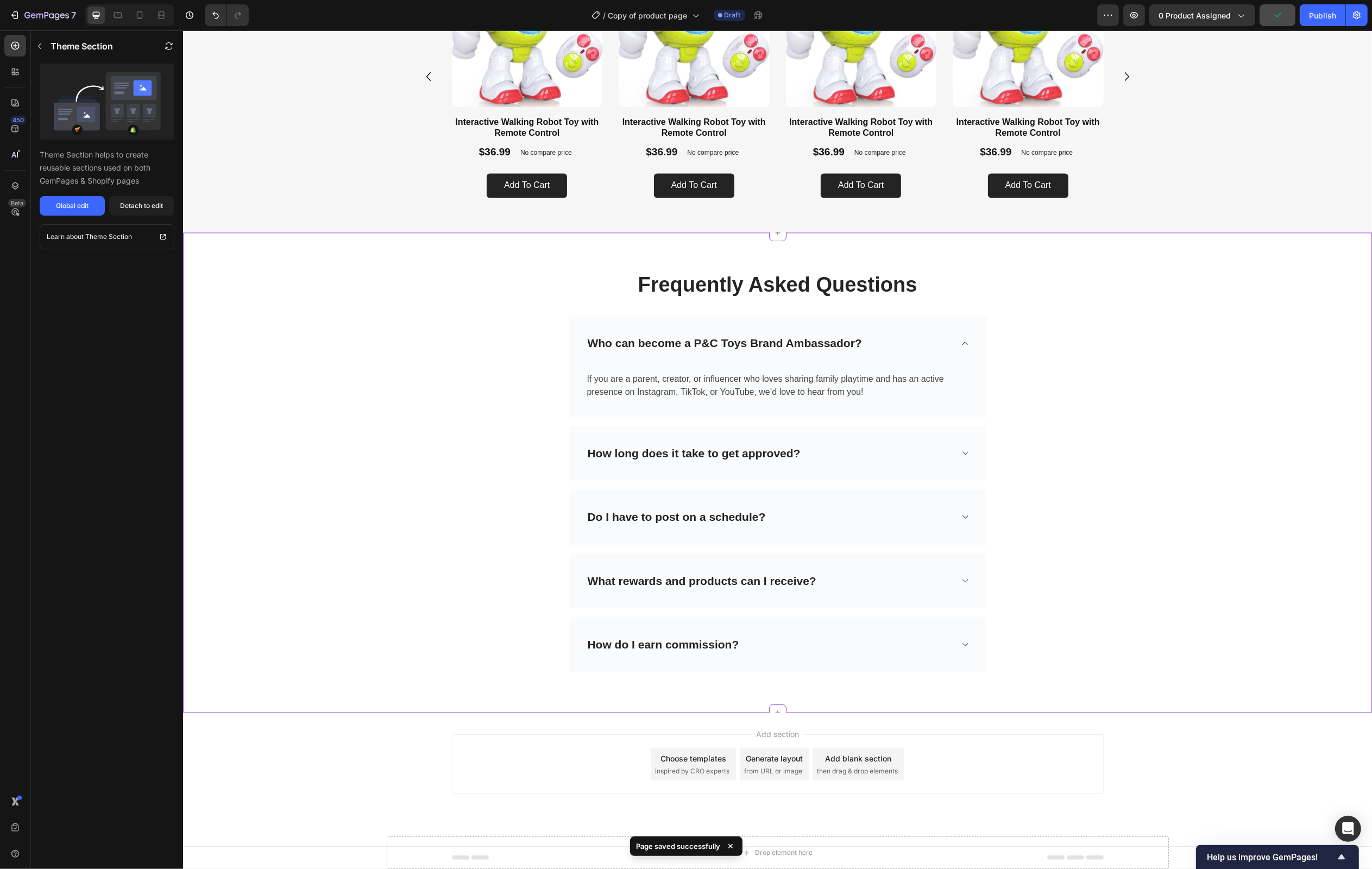
click at [345, 451] on div "Frequently Asked Questions Heading Row Who can become a P&C Toys Brand Ambassad…" at bounding box center [776, 473] width 1172 height 428
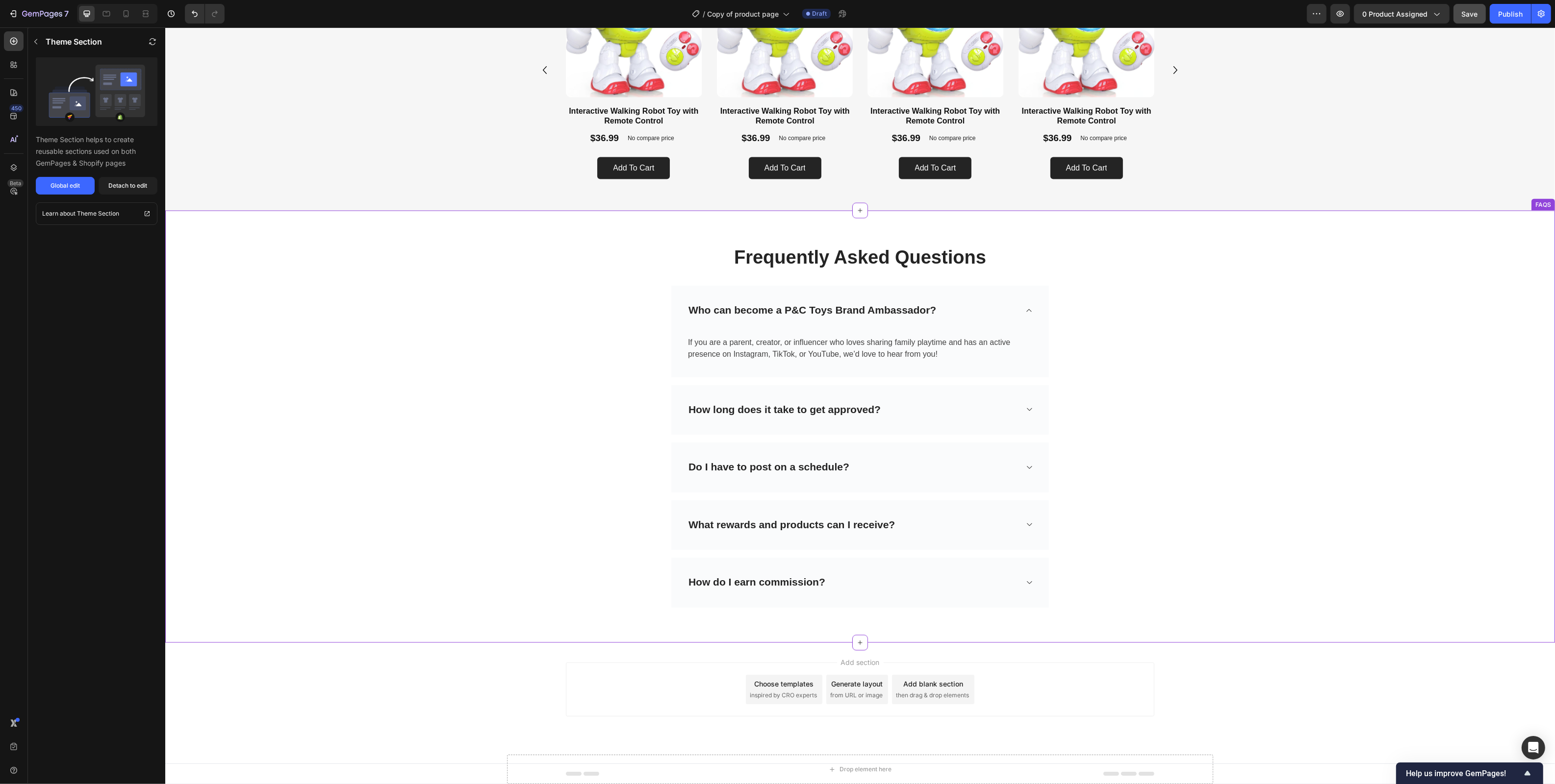
click at [503, 320] on div "Frequently Asked Questions Heading Row Who can become a P&C Toys Brand Ambassad…" at bounding box center [859, 427] width 1375 height 386
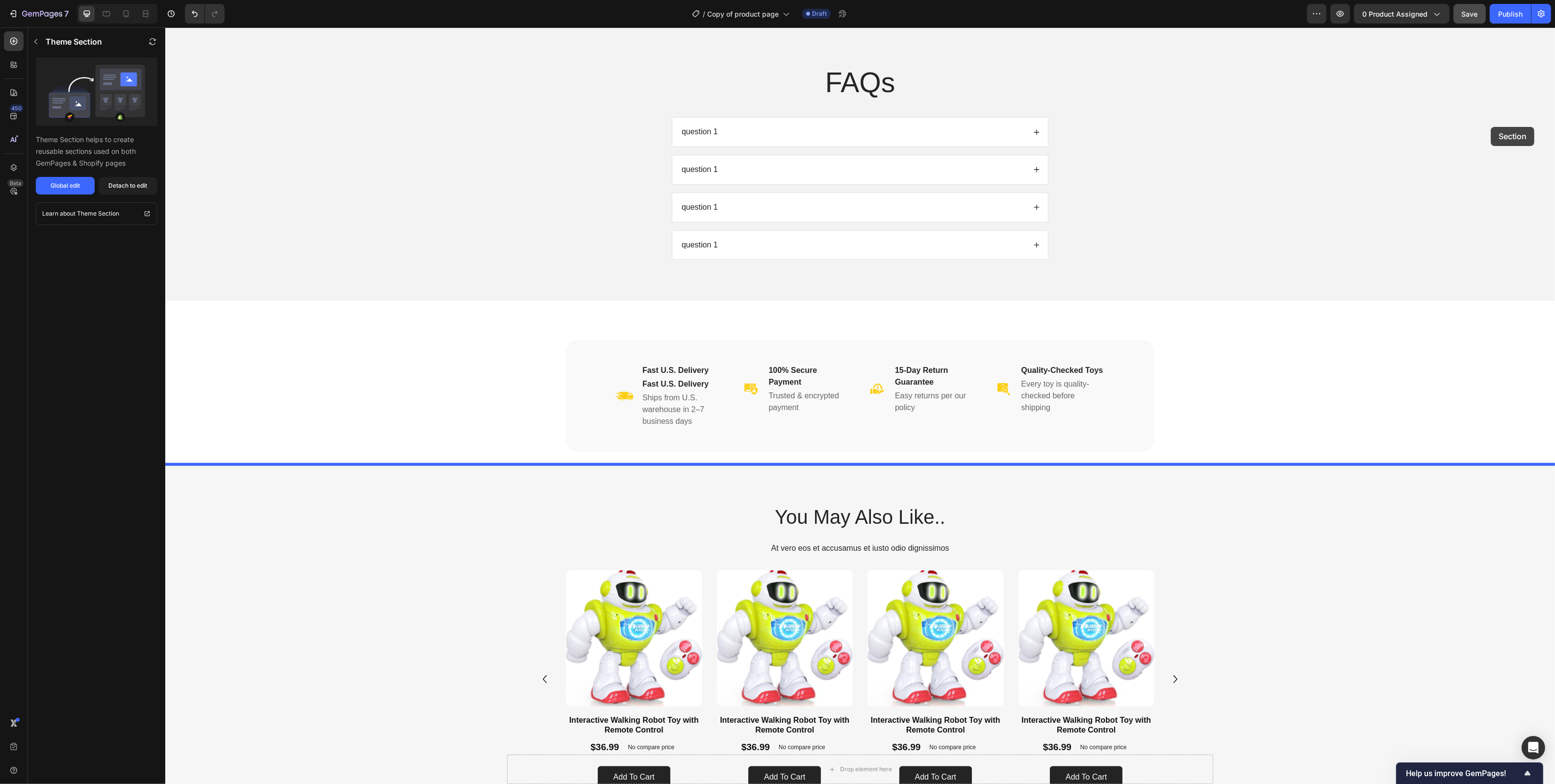
scroll to position [2218, 0]
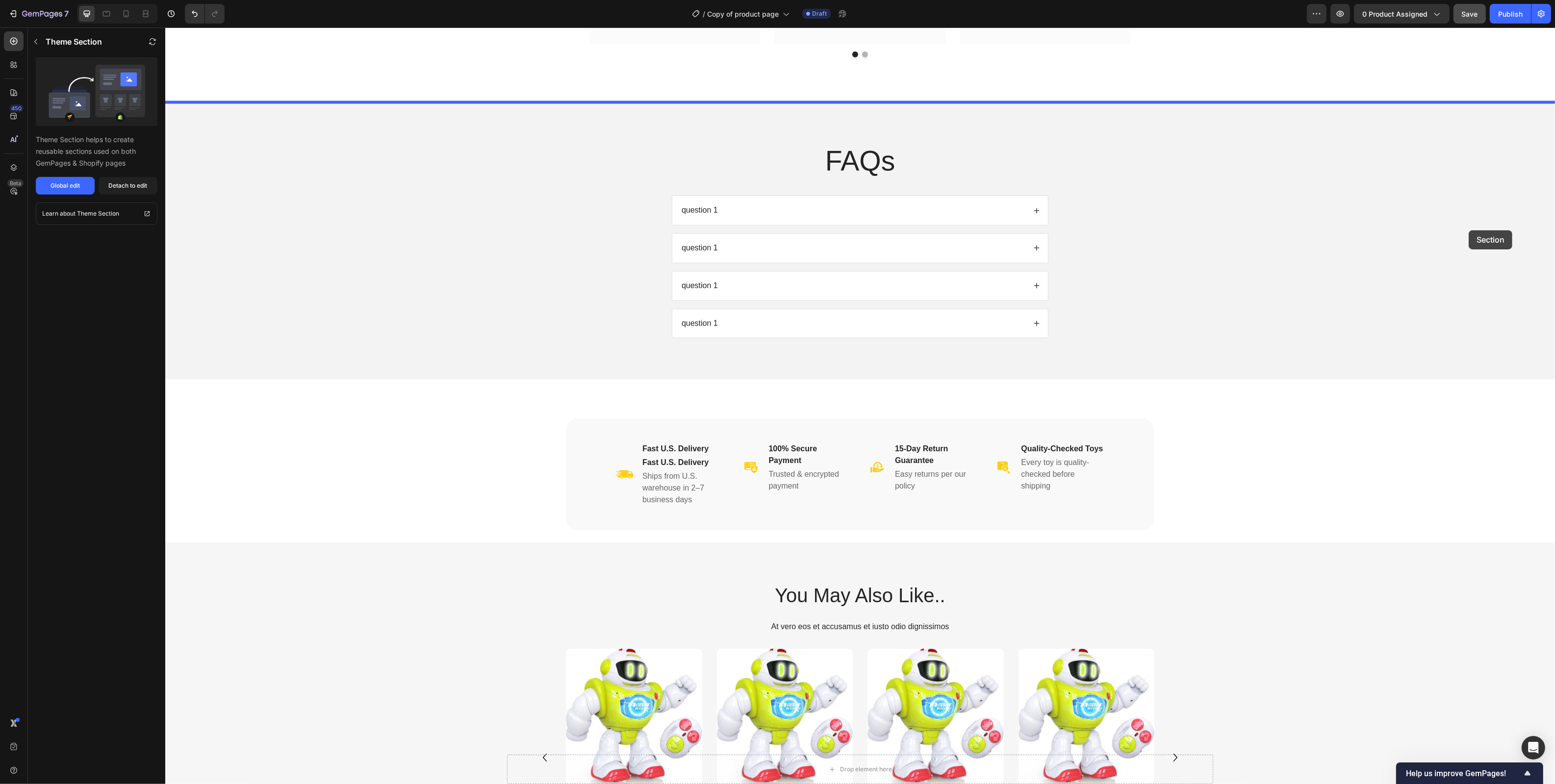
drag, startPoint x: 1544, startPoint y: 206, endPoint x: 1468, endPoint y: 230, distance: 79.7
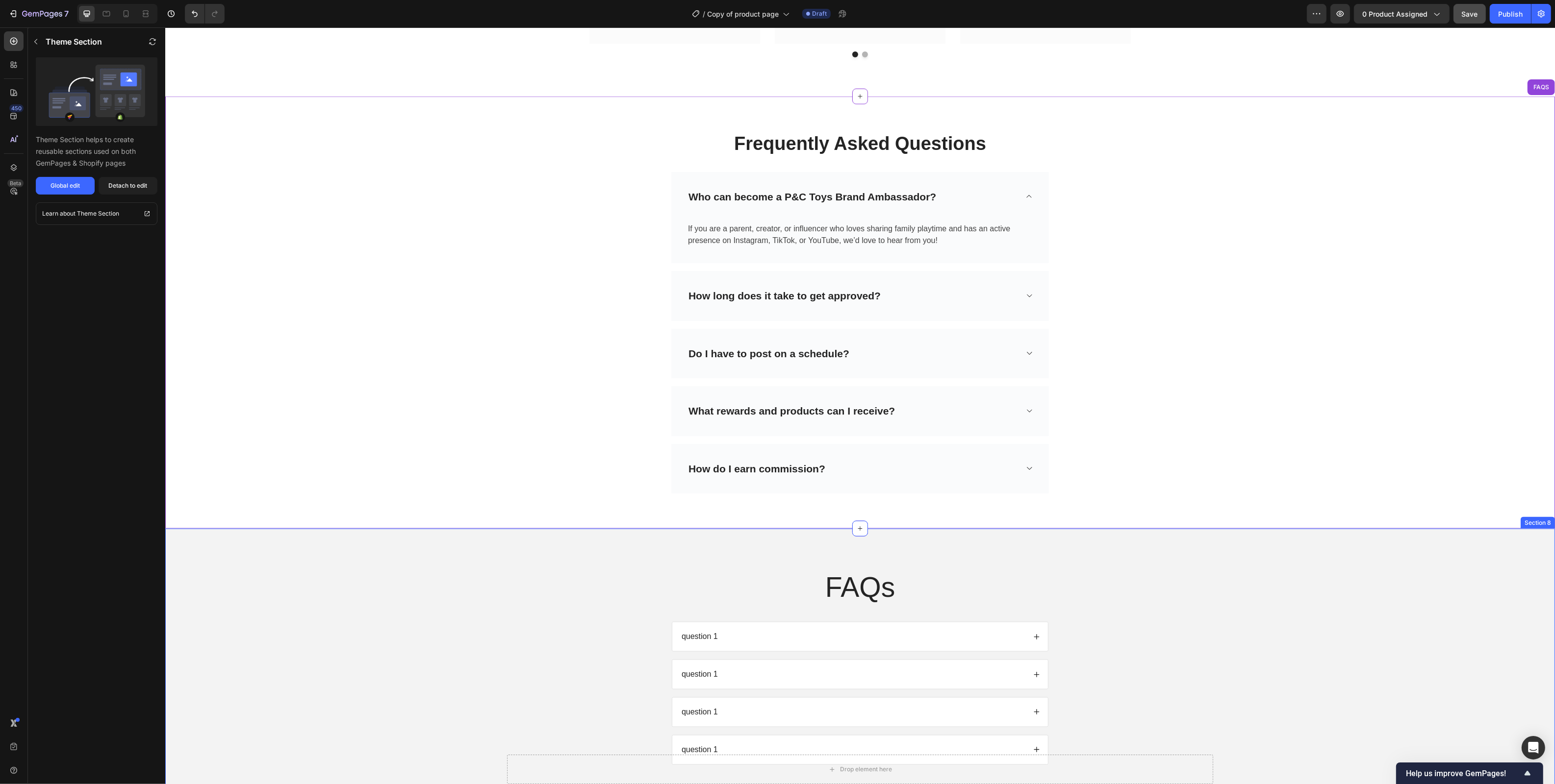
click at [1238, 659] on div "FAQs Heading question 1 question 1 question 1 question 1 Accordion Row" at bounding box center [859, 674] width 1370 height 212
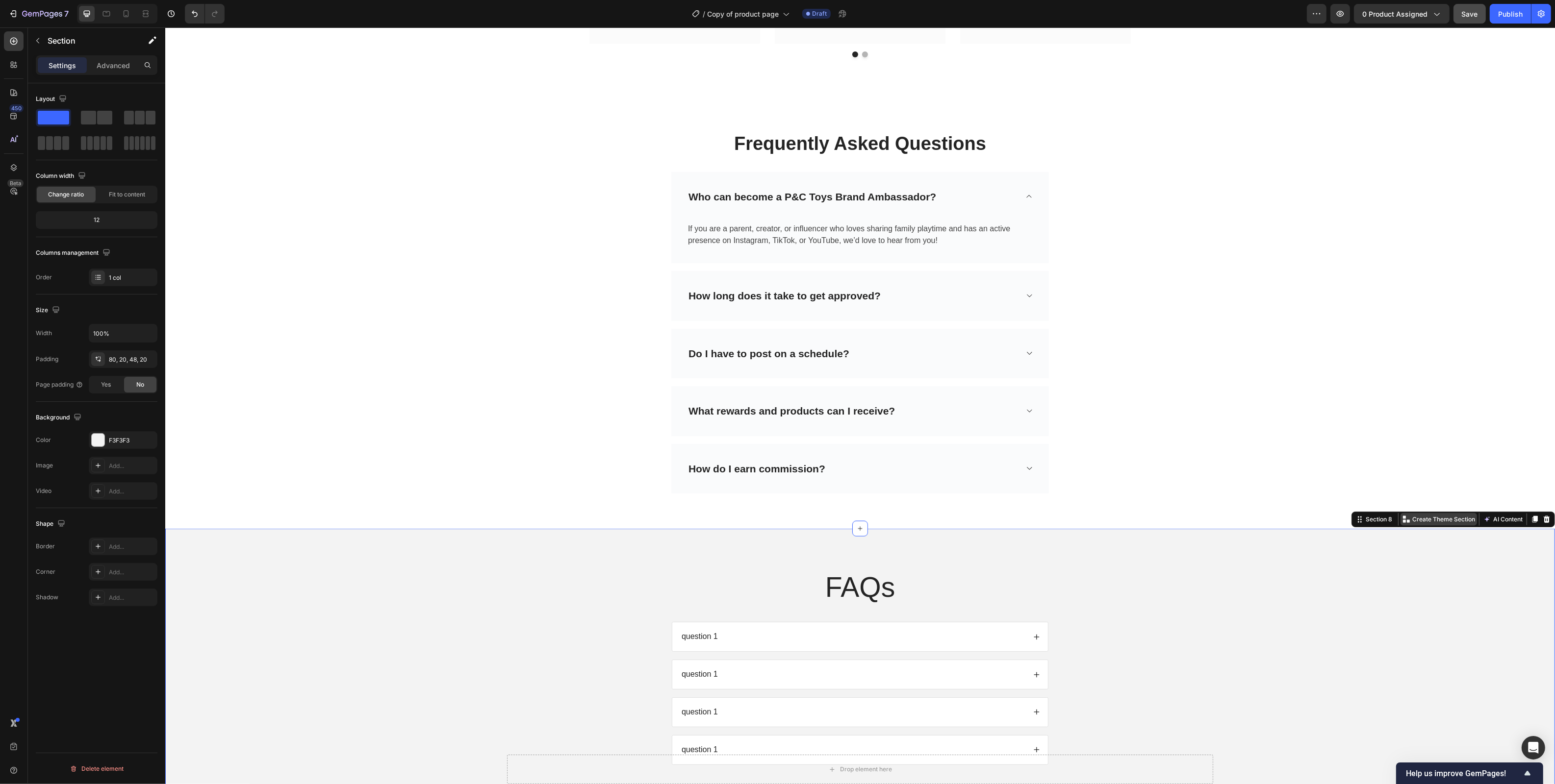
click at [1238, 524] on p "Create Theme Section" at bounding box center [1442, 519] width 62 height 9
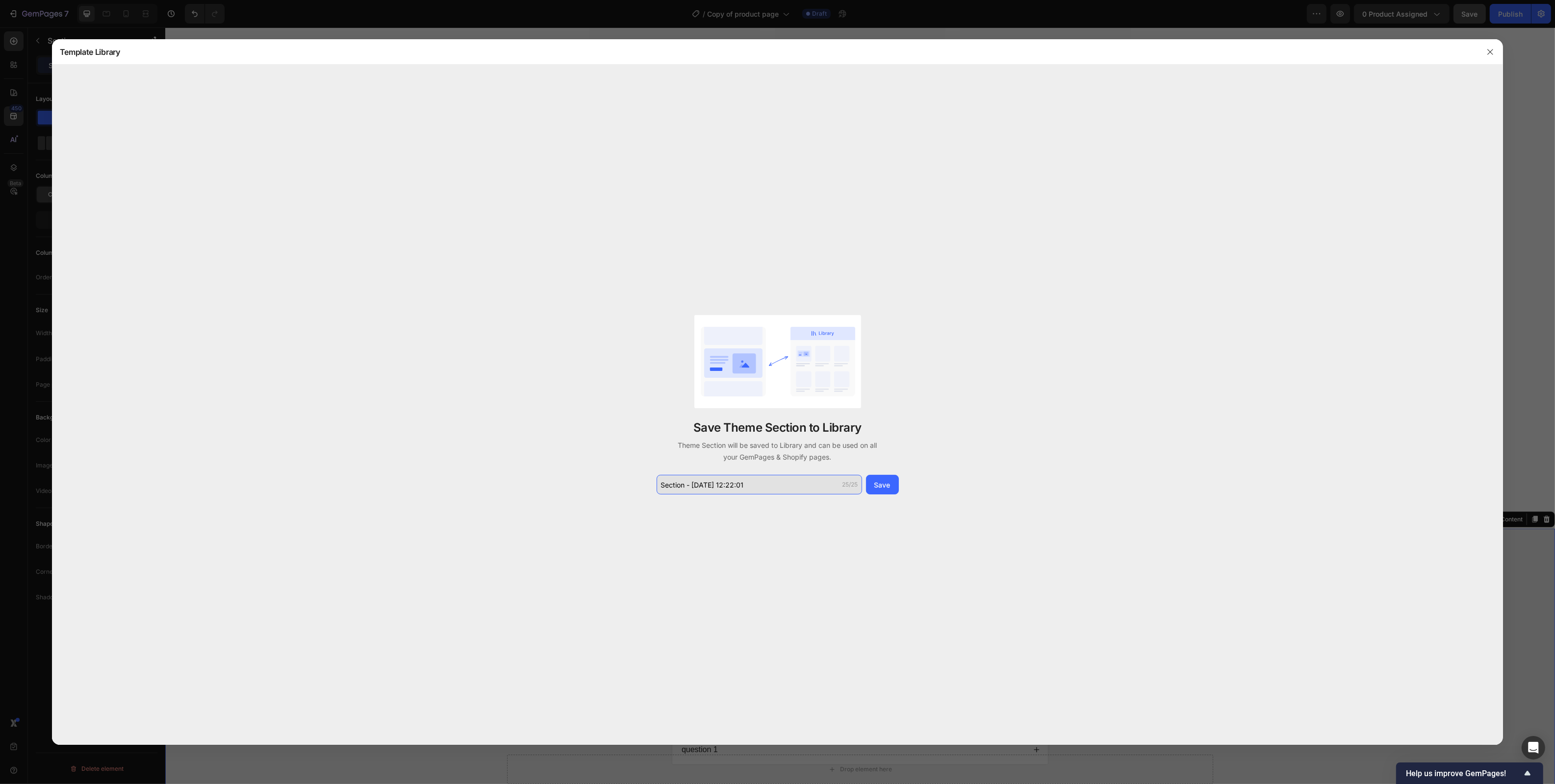
click at [800, 492] on input "Section - Sep 26 12:22:01" at bounding box center [759, 484] width 205 height 20
type input "FAQS2"
click at [894, 487] on button "Save" at bounding box center [882, 484] width 33 height 20
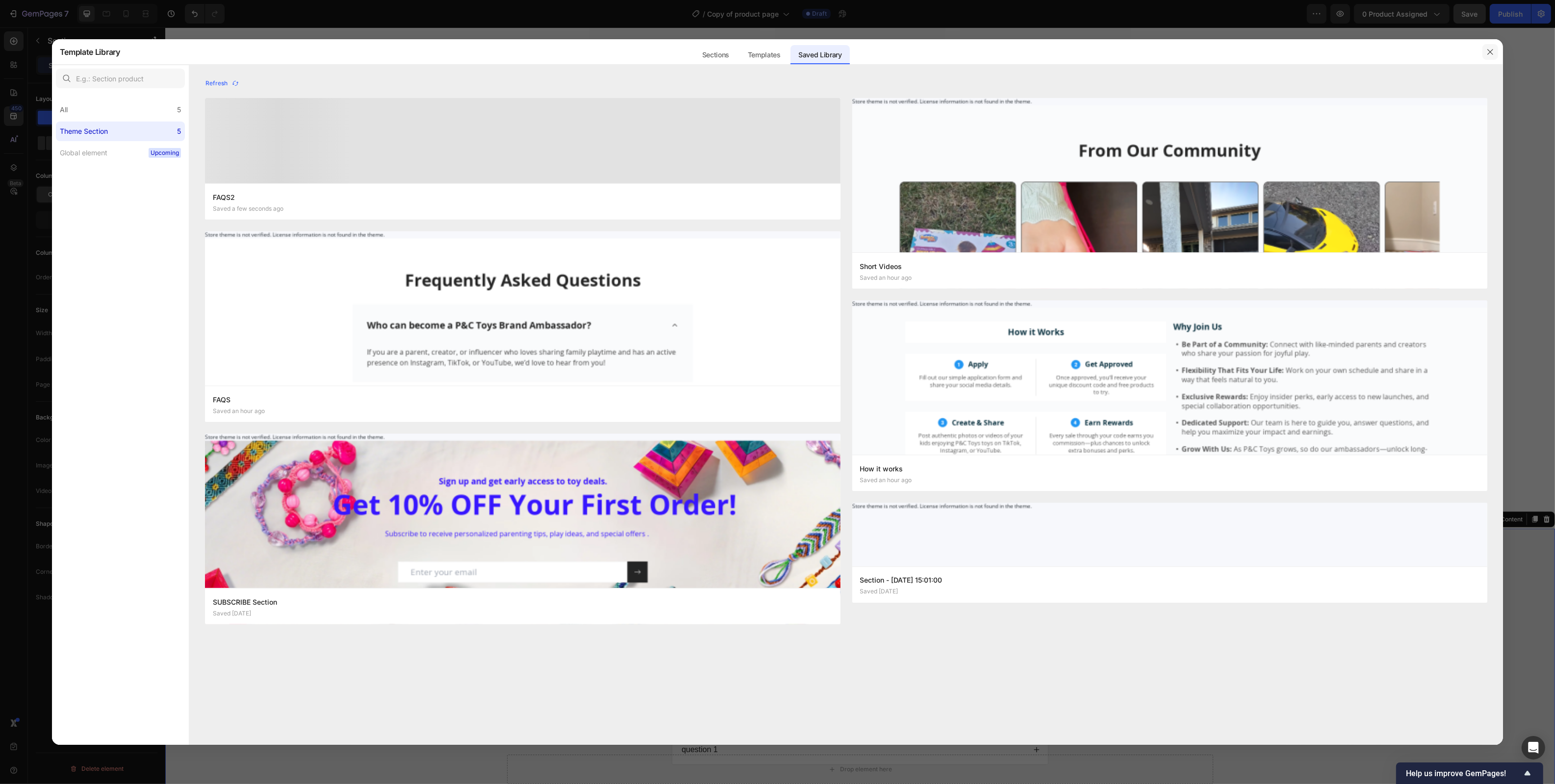
click at [1238, 54] on icon "button" at bounding box center [1490, 51] width 5 height 5
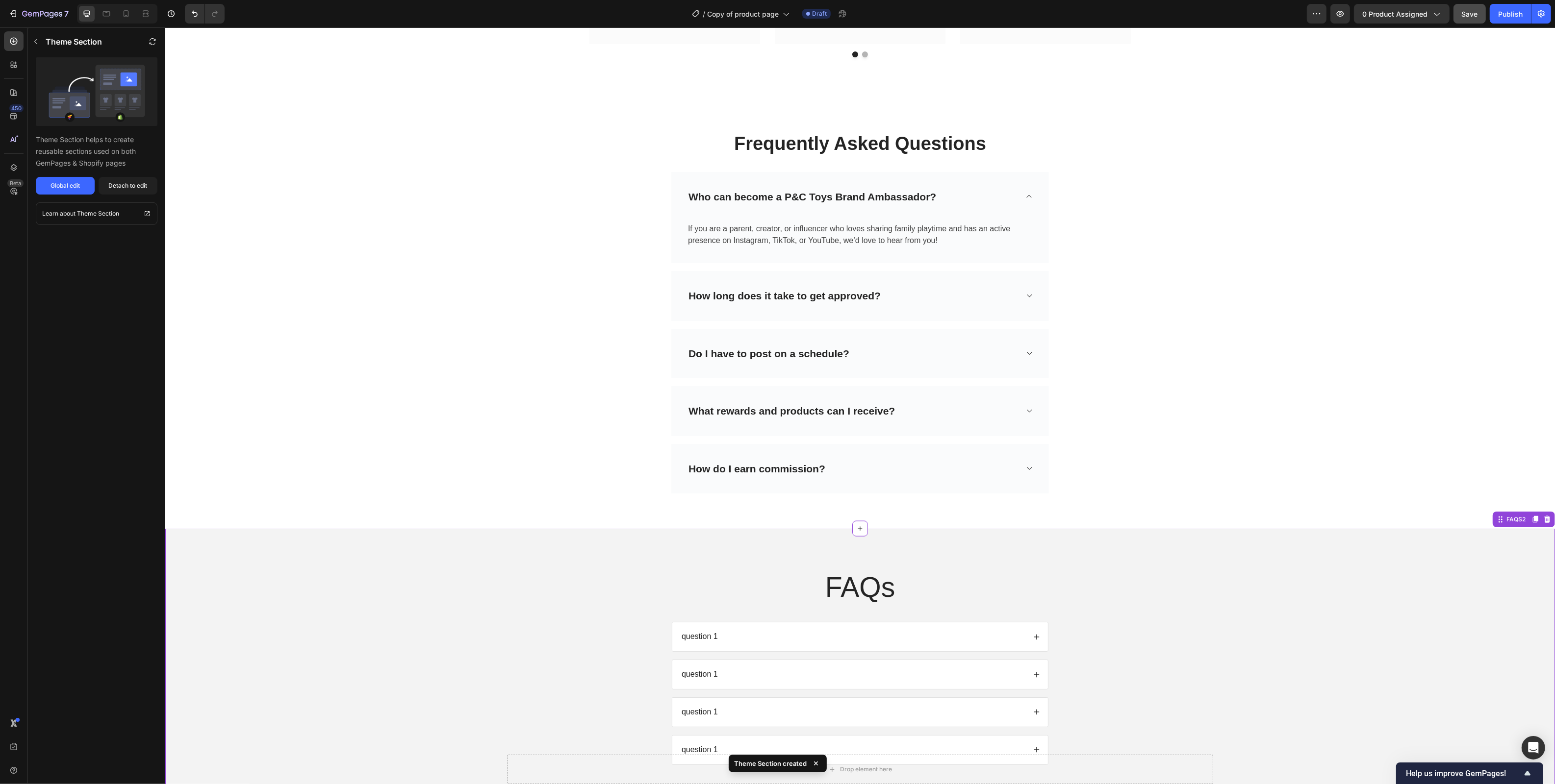
click at [1238, 561] on div "FAQs Heading question 1 question 1 question 1 question 1 Accordion Row FAQS2" at bounding box center [860, 666] width 1389 height 275
click at [1238, 523] on icon at bounding box center [1547, 519] width 6 height 7
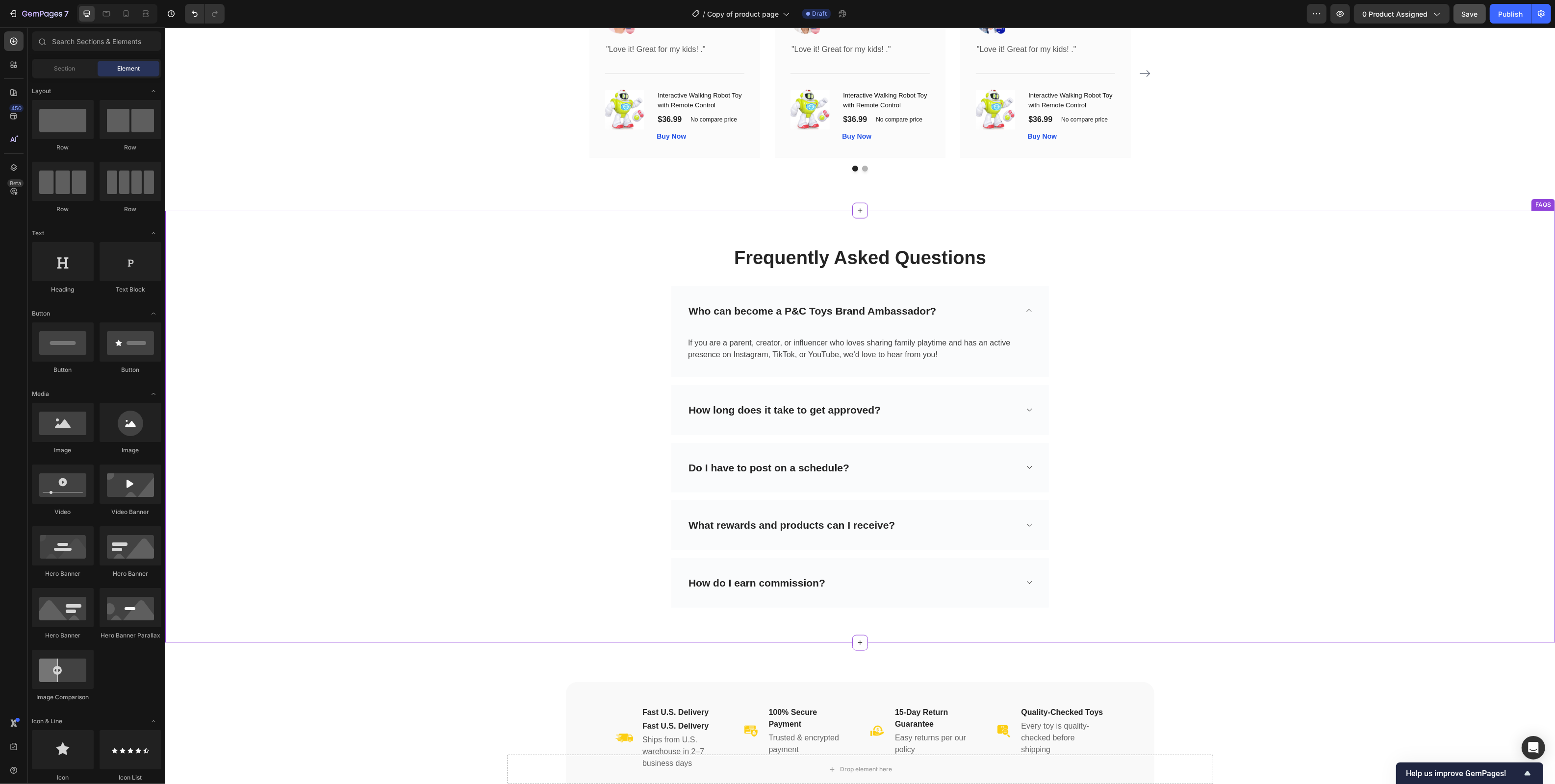
scroll to position [2630, 0]
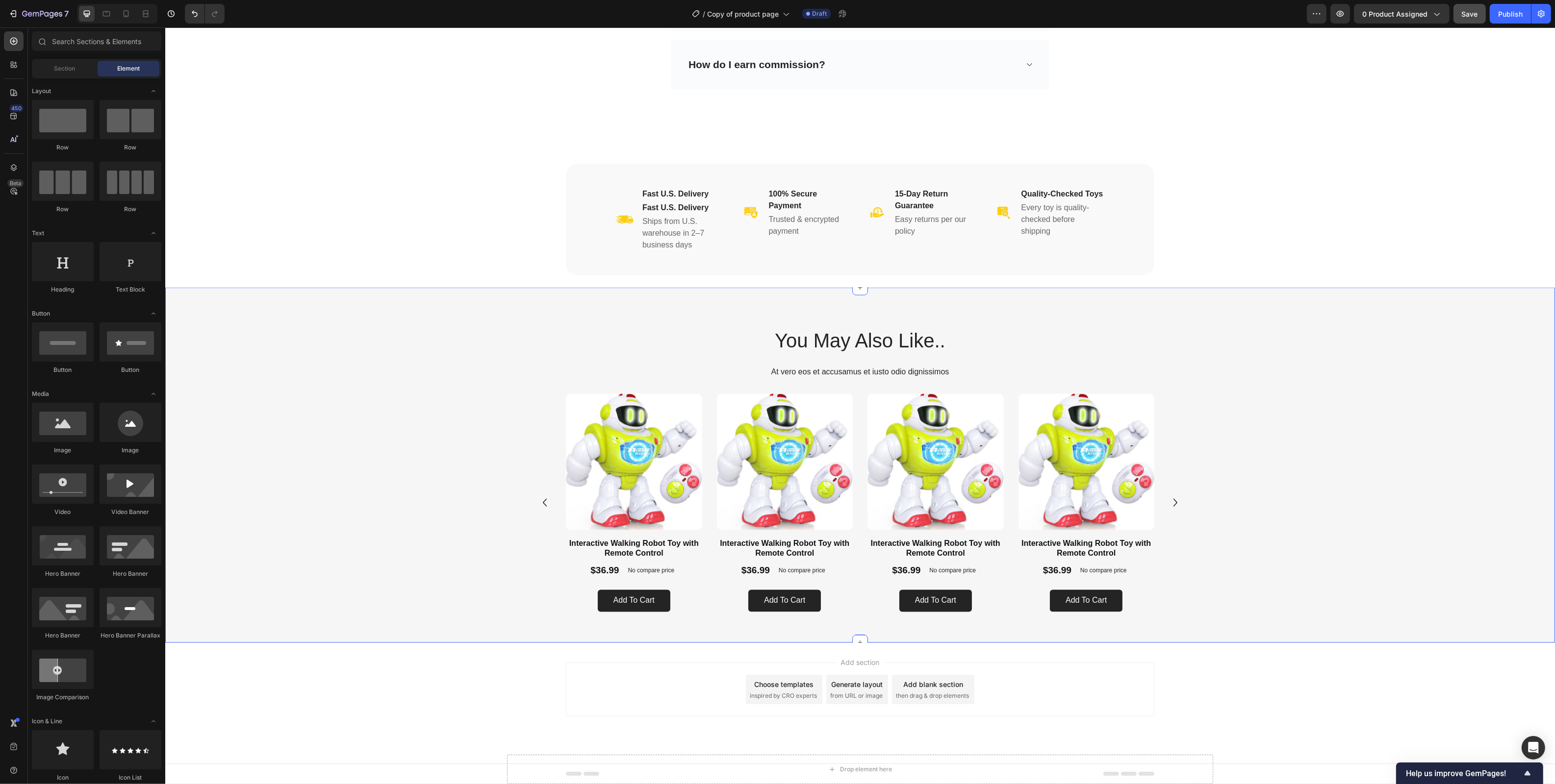
click at [1238, 394] on div "Product Images Interactive Walking Robot Toy with Remote Control Product Title …" at bounding box center [859, 506] width 1331 height 226
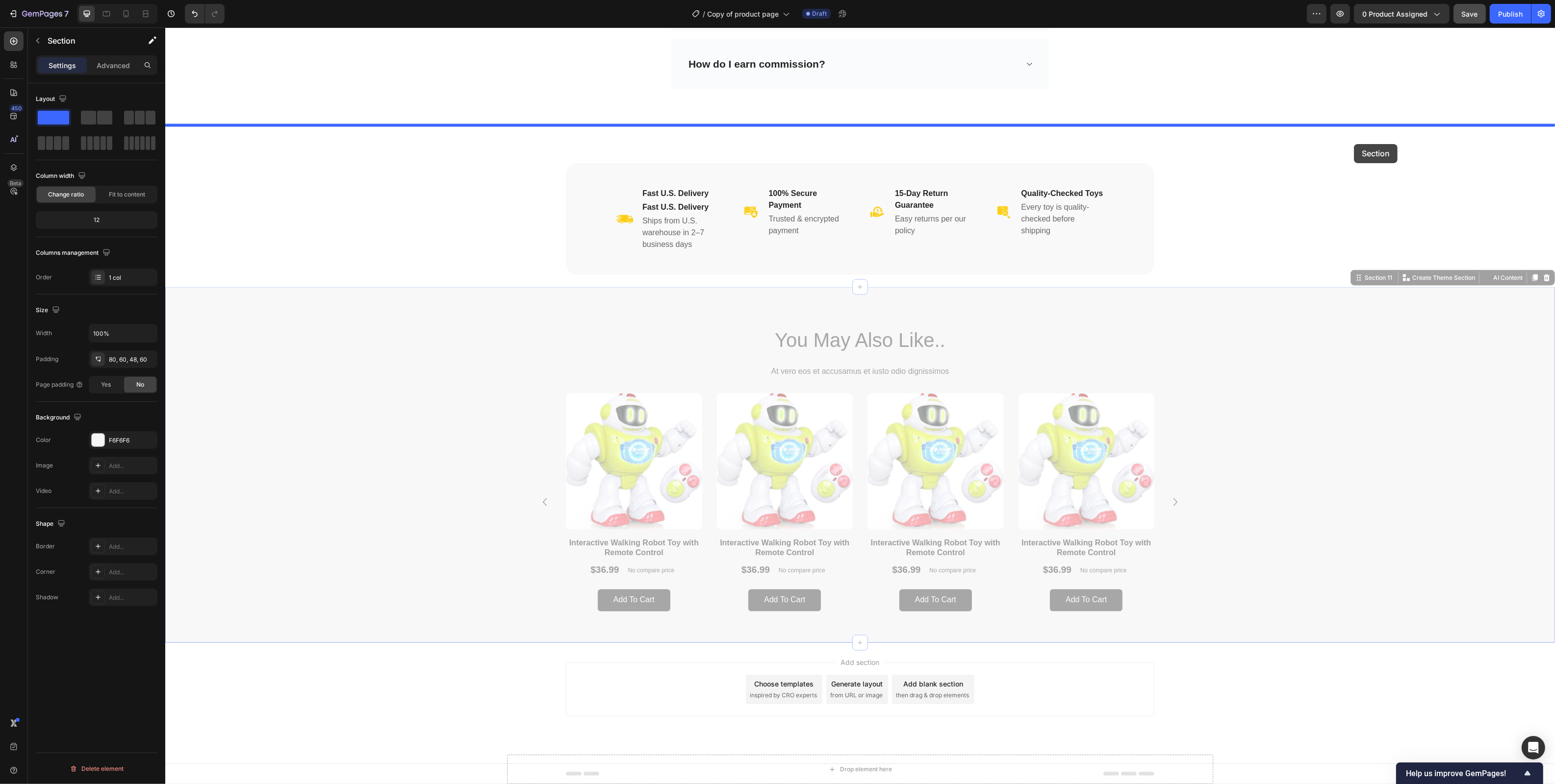
drag, startPoint x: 1362, startPoint y: 281, endPoint x: 1353, endPoint y: 144, distance: 137.3
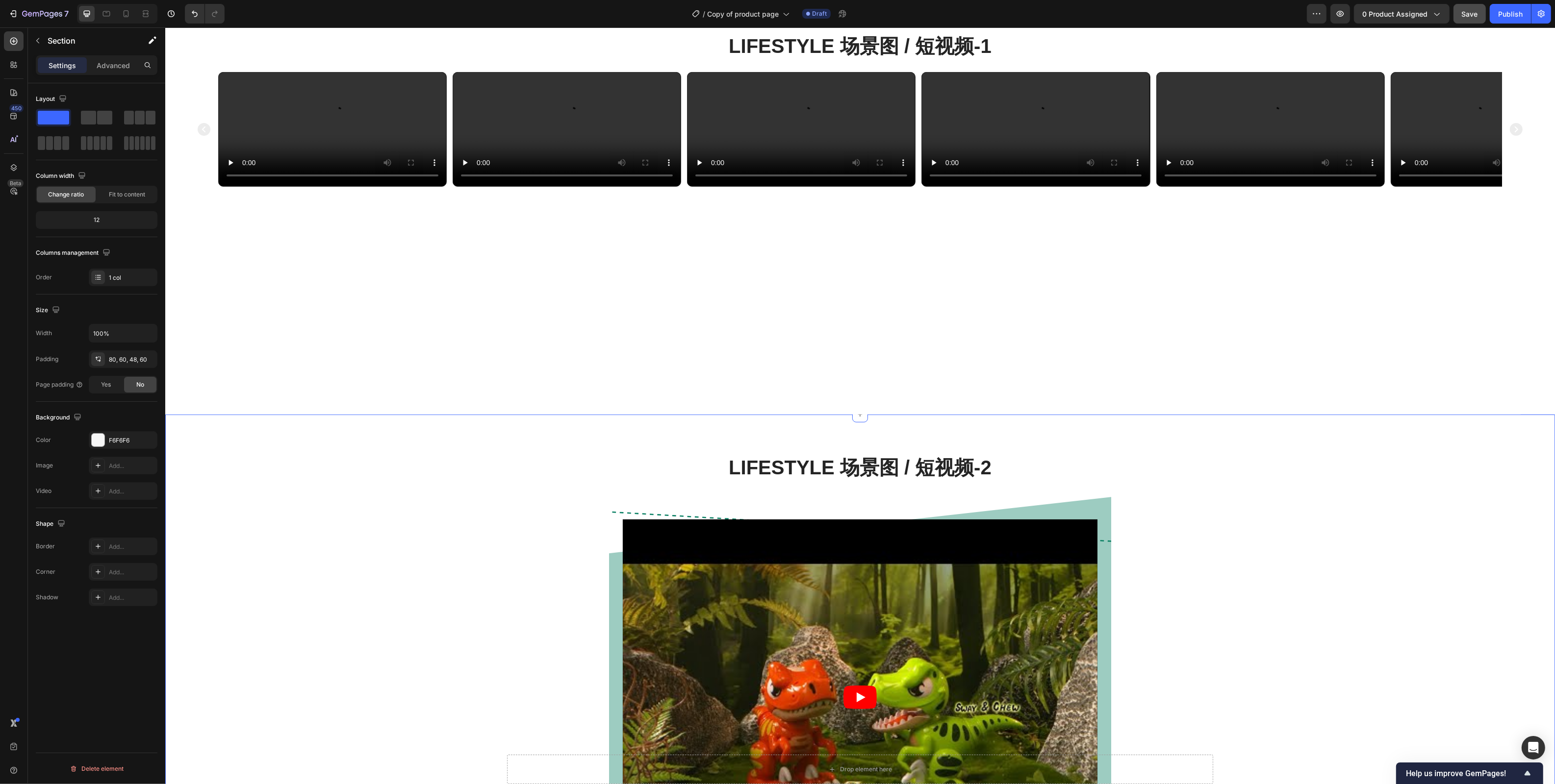
scroll to position [421, 0]
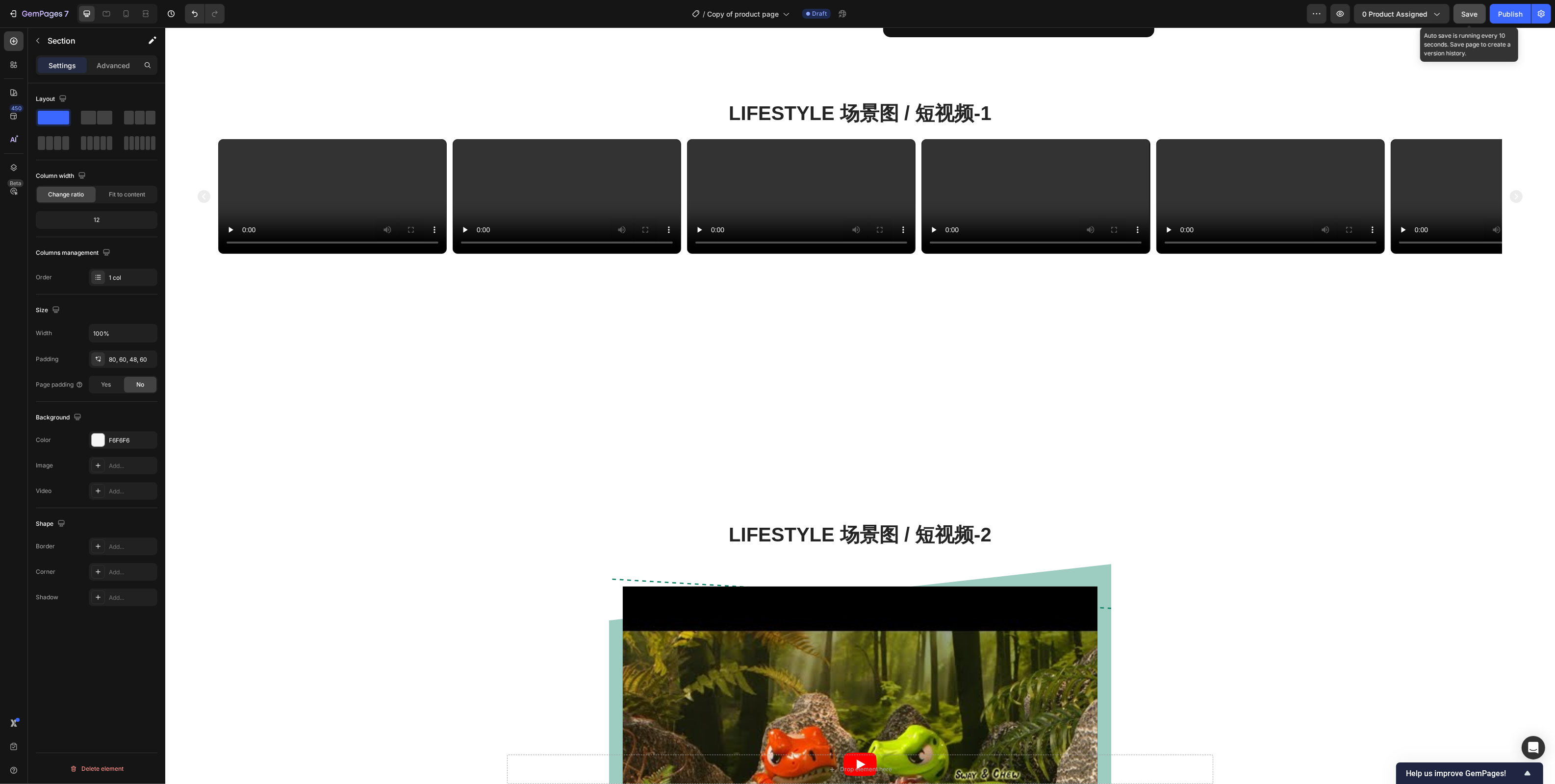
click at [1238, 11] on span "Save" at bounding box center [1469, 14] width 16 height 8
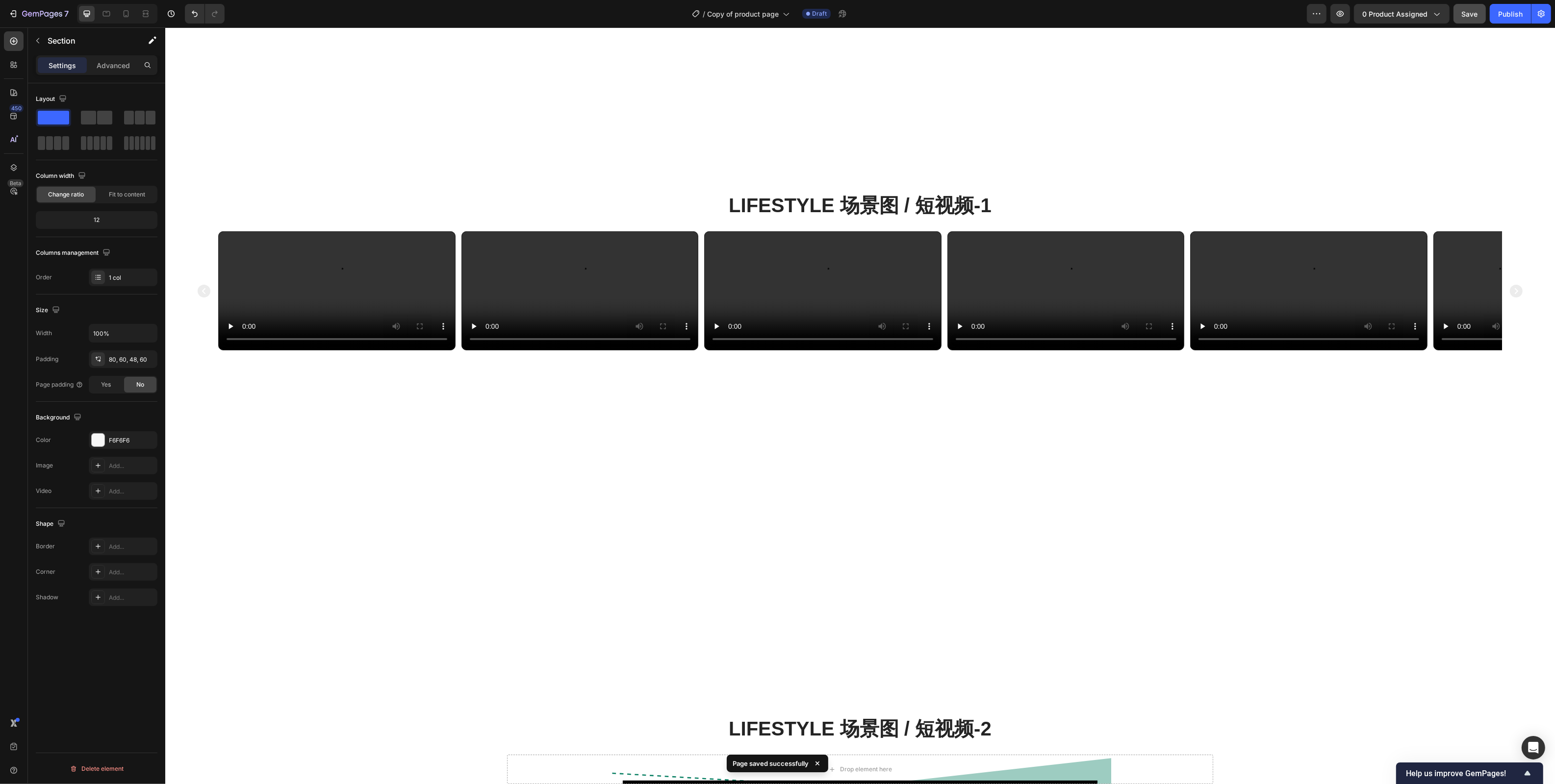
scroll to position [0, 0]
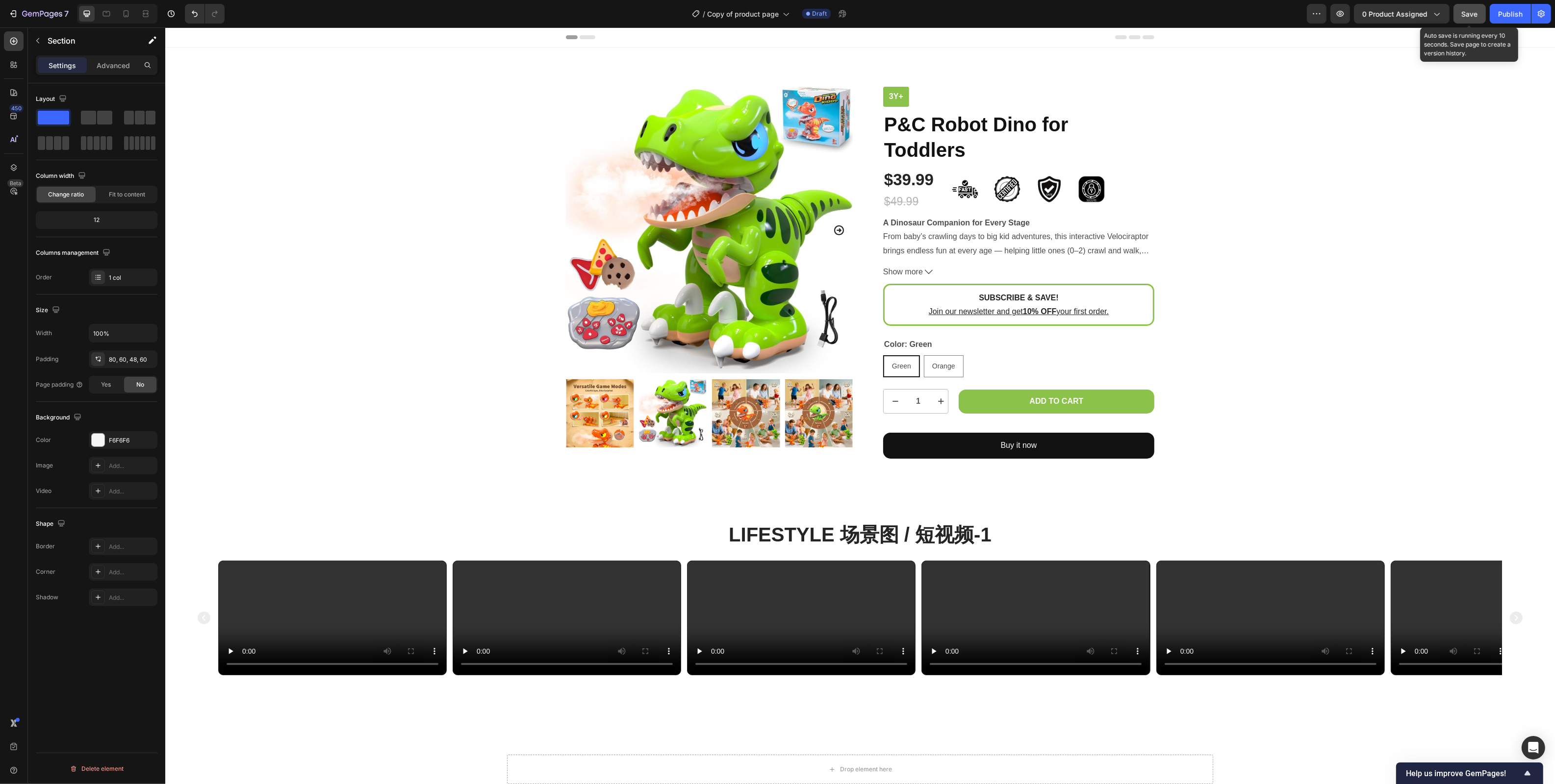
click at [1238, 10] on span "Save" at bounding box center [1469, 14] width 16 height 8
click at [1238, 347] on div "Product Images 3y+ Text Block P&C Robot Dino for Toddlers Product Title $39.99 …" at bounding box center [859, 272] width 1375 height 372
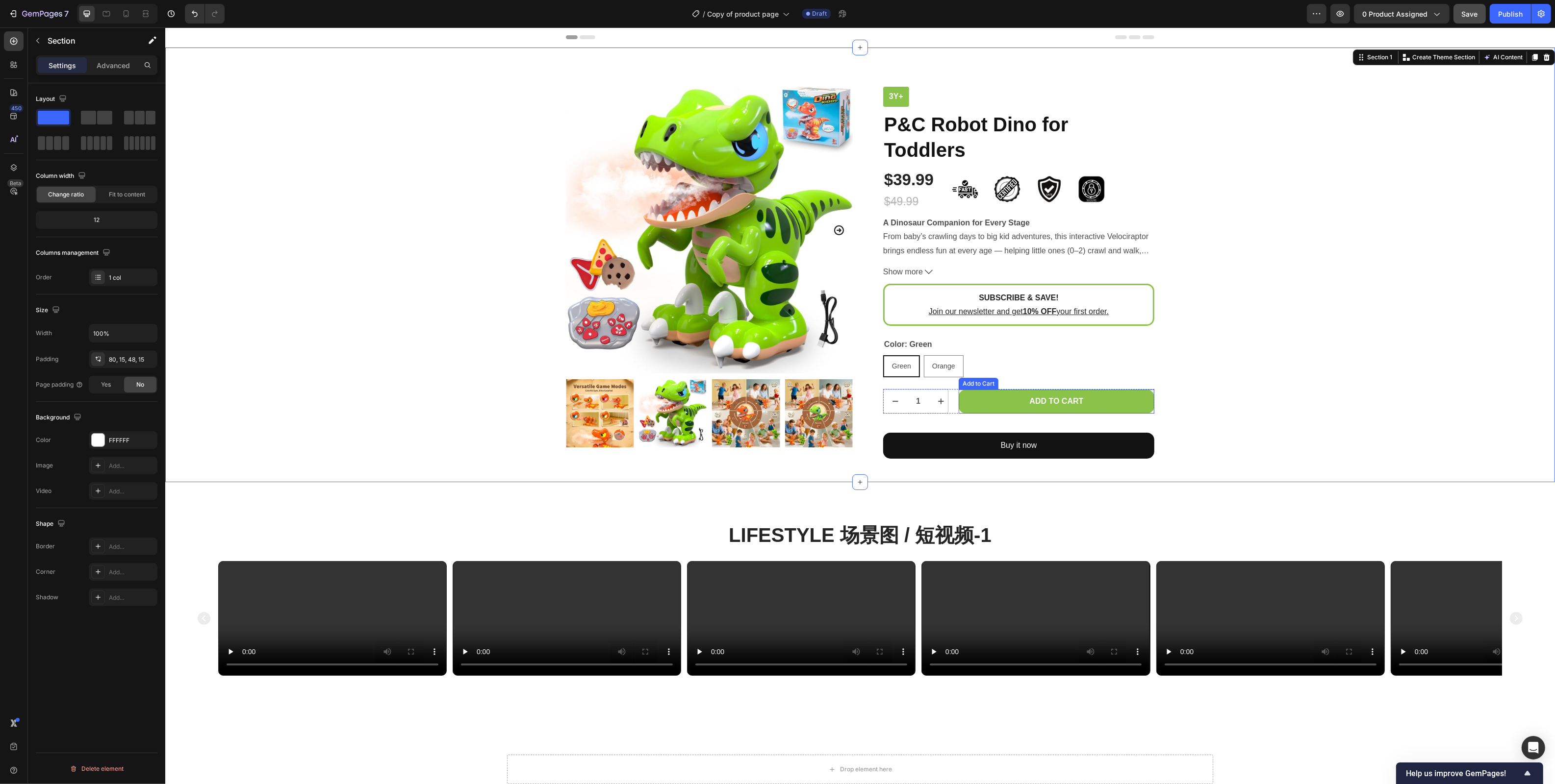
click at [1143, 389] on div "Add to cart Add to Cart" at bounding box center [1055, 402] width 196 height 24
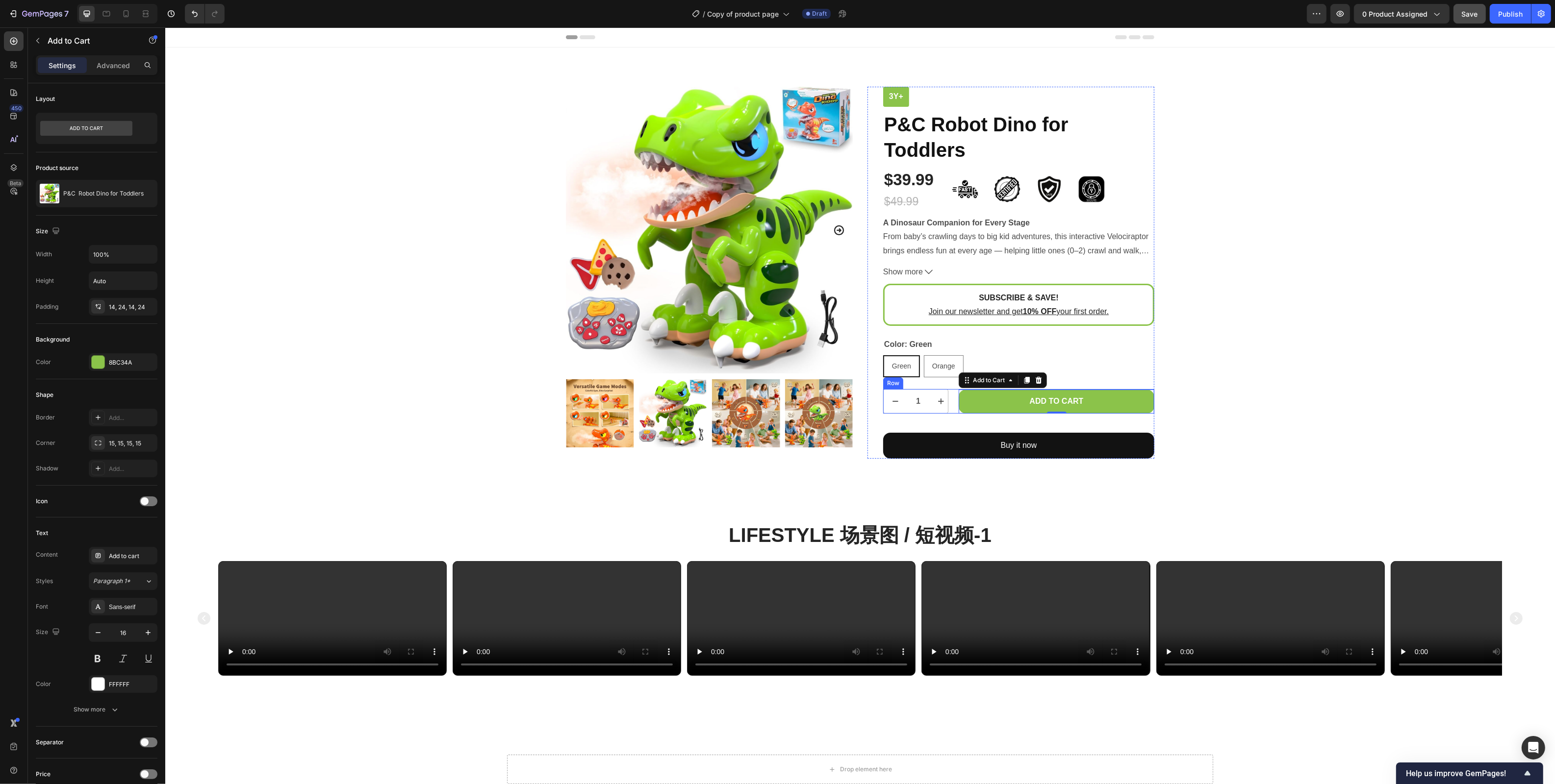
click at [954, 392] on div "1 Product Quantity Add to cart Add to Cart 0 Row" at bounding box center [1018, 402] width 271 height 24
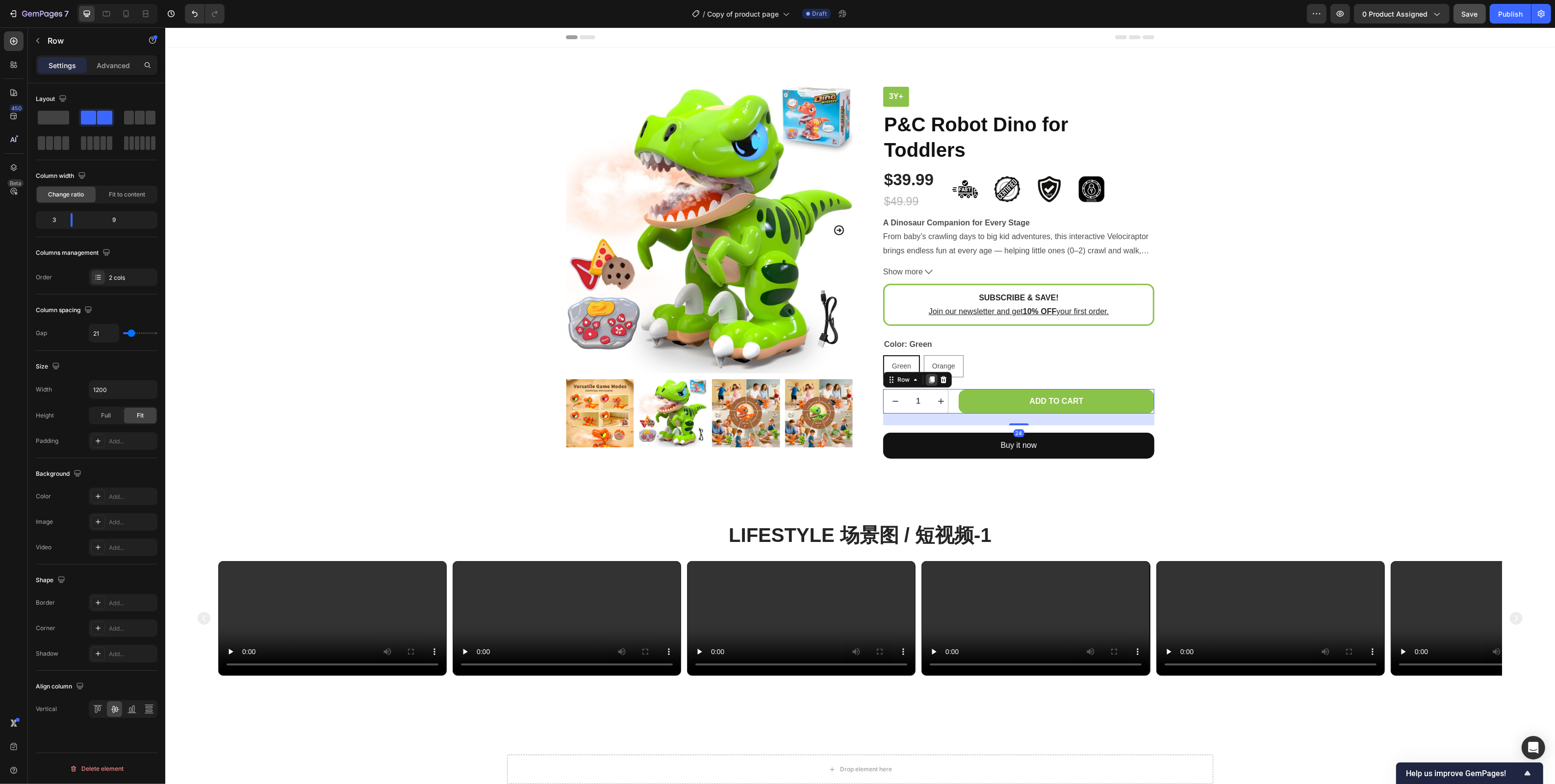
click at [931, 379] on icon at bounding box center [931, 380] width 5 height 7
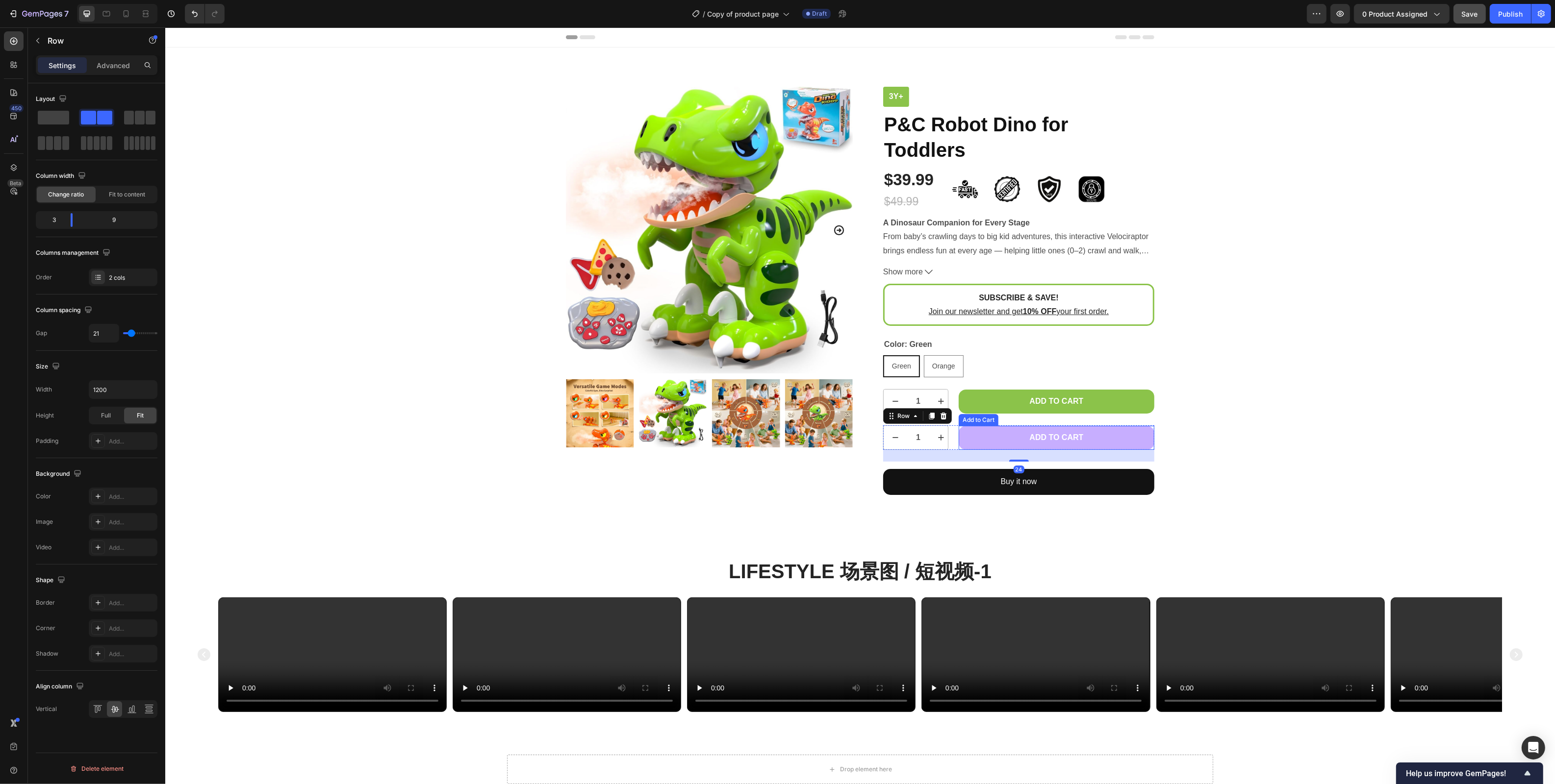
click at [966, 430] on button "Add to cart" at bounding box center [1055, 438] width 196 height 24
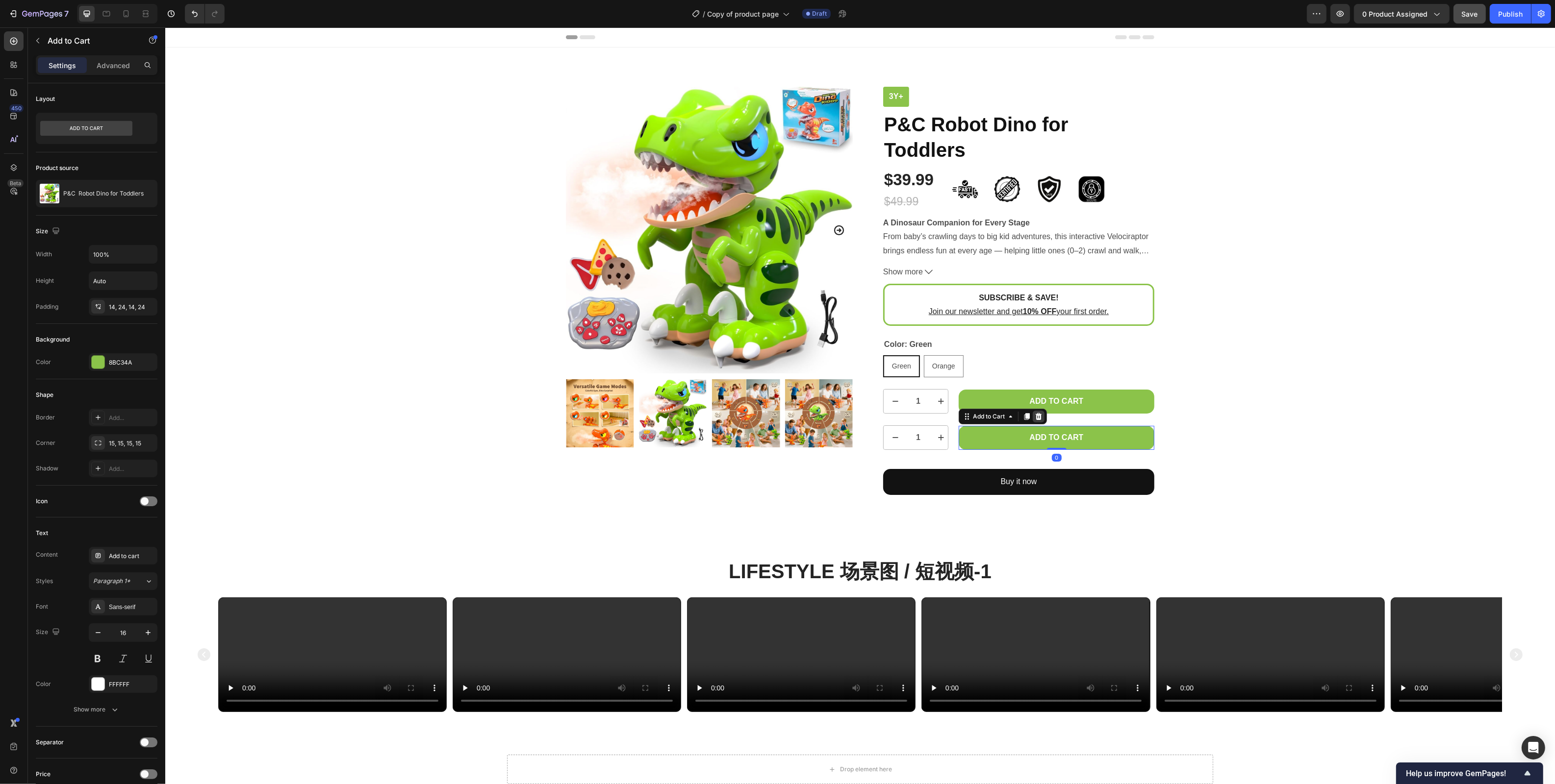
click at [1041, 415] on div at bounding box center [1038, 416] width 11 height 11
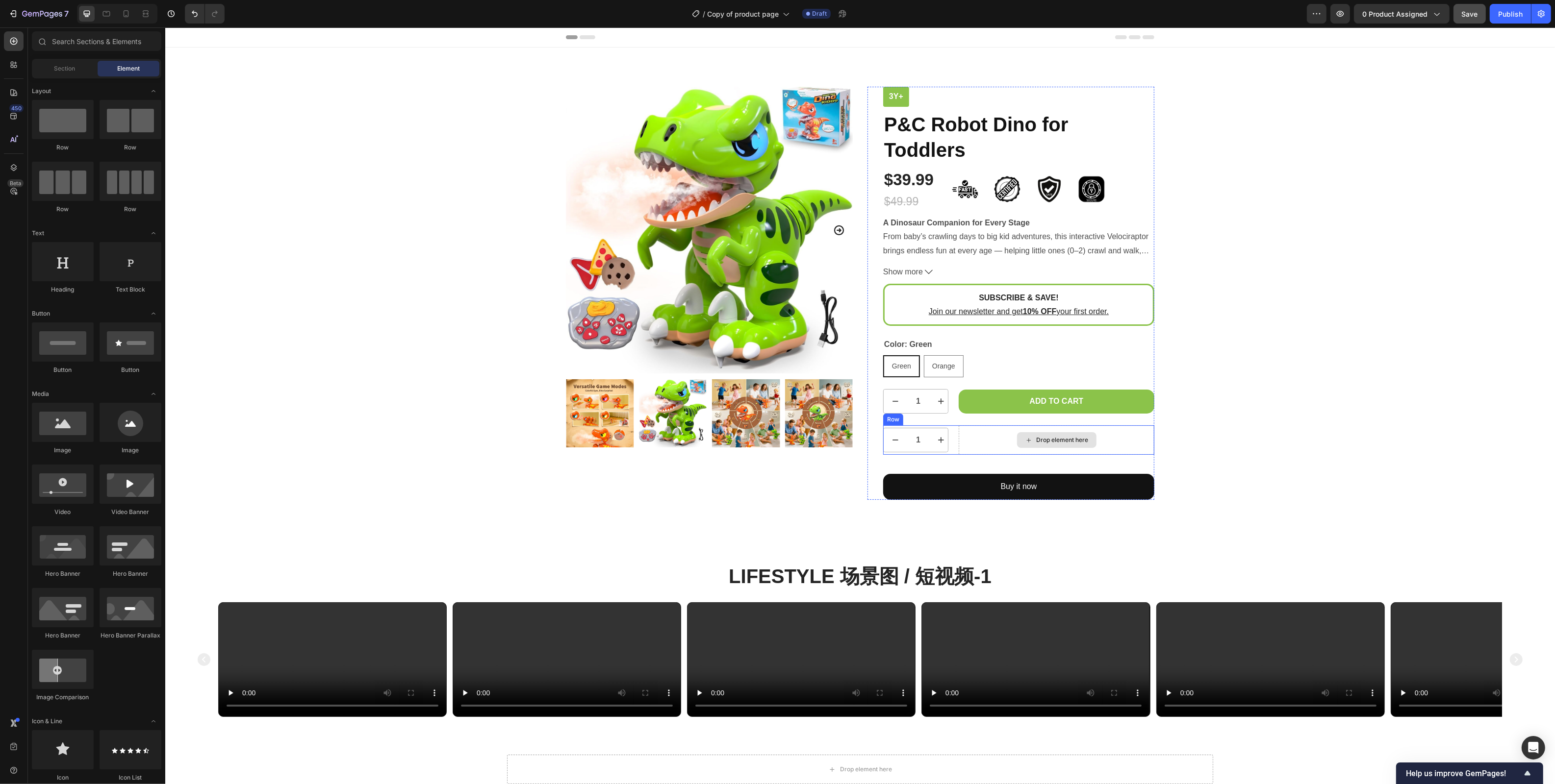
click at [983, 445] on div "Drop element here" at bounding box center [1055, 440] width 196 height 30
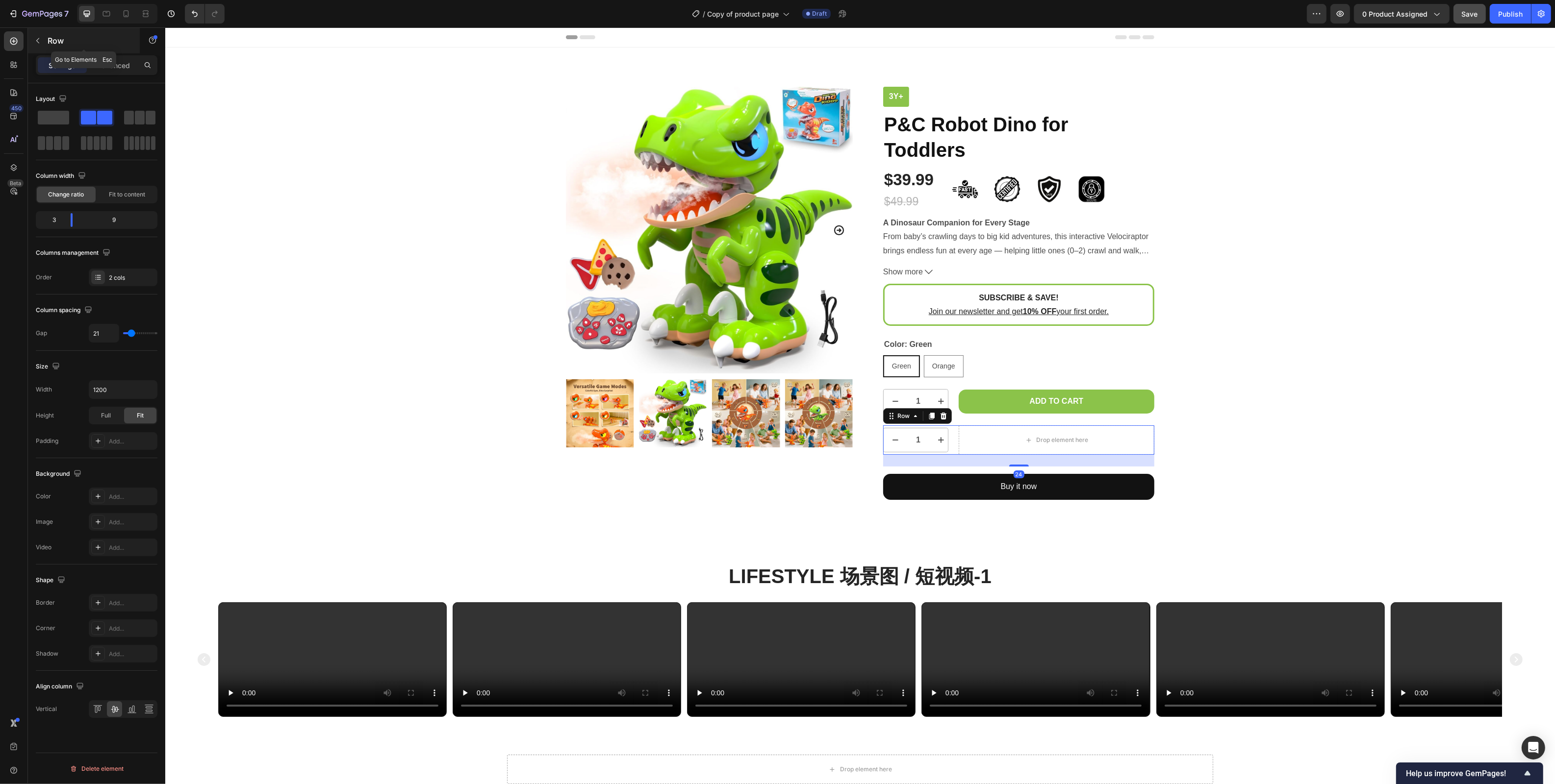
click at [38, 36] on button "button" at bounding box center [37, 40] width 16 height 16
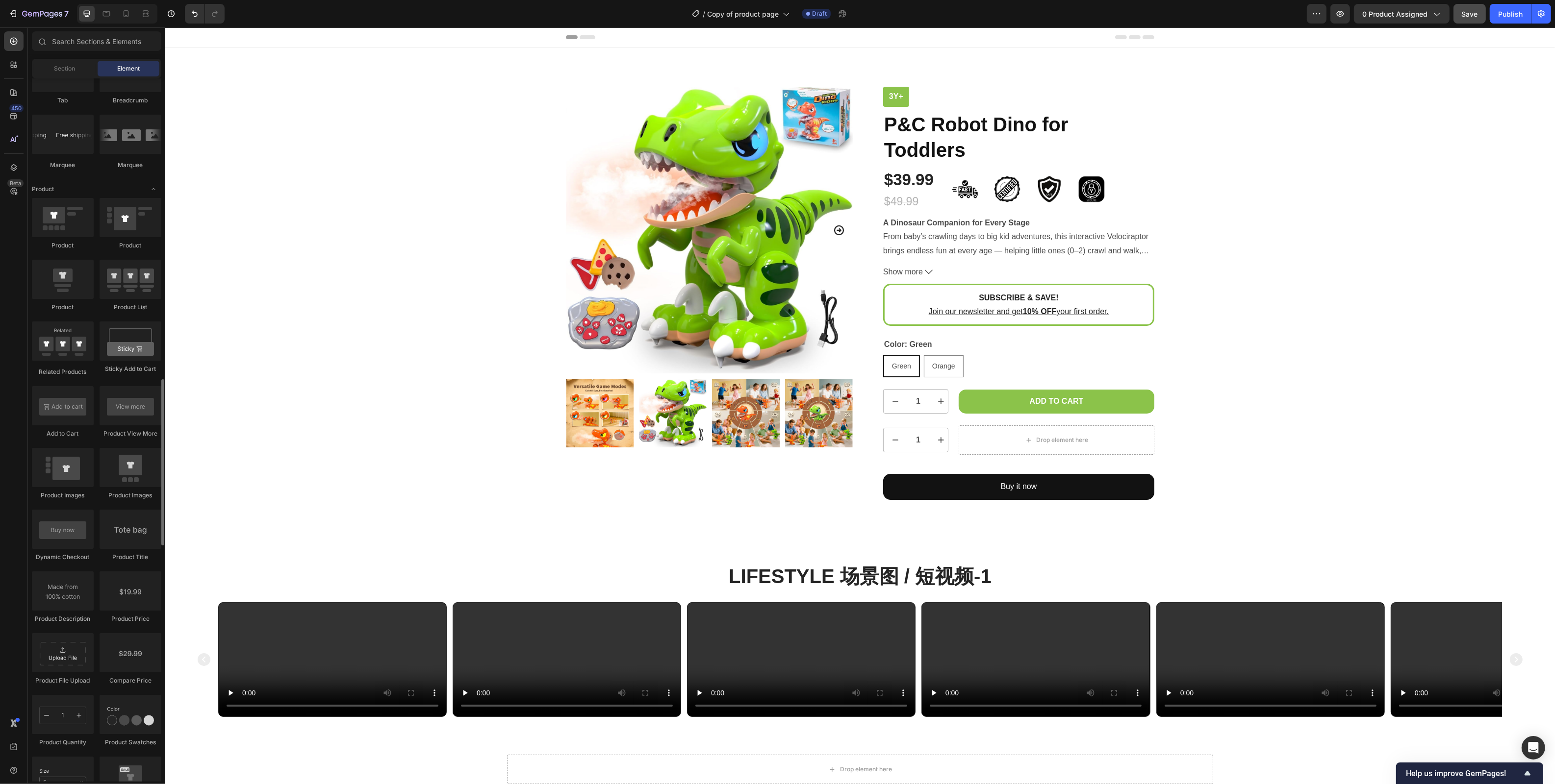
scroll to position [1173, 0]
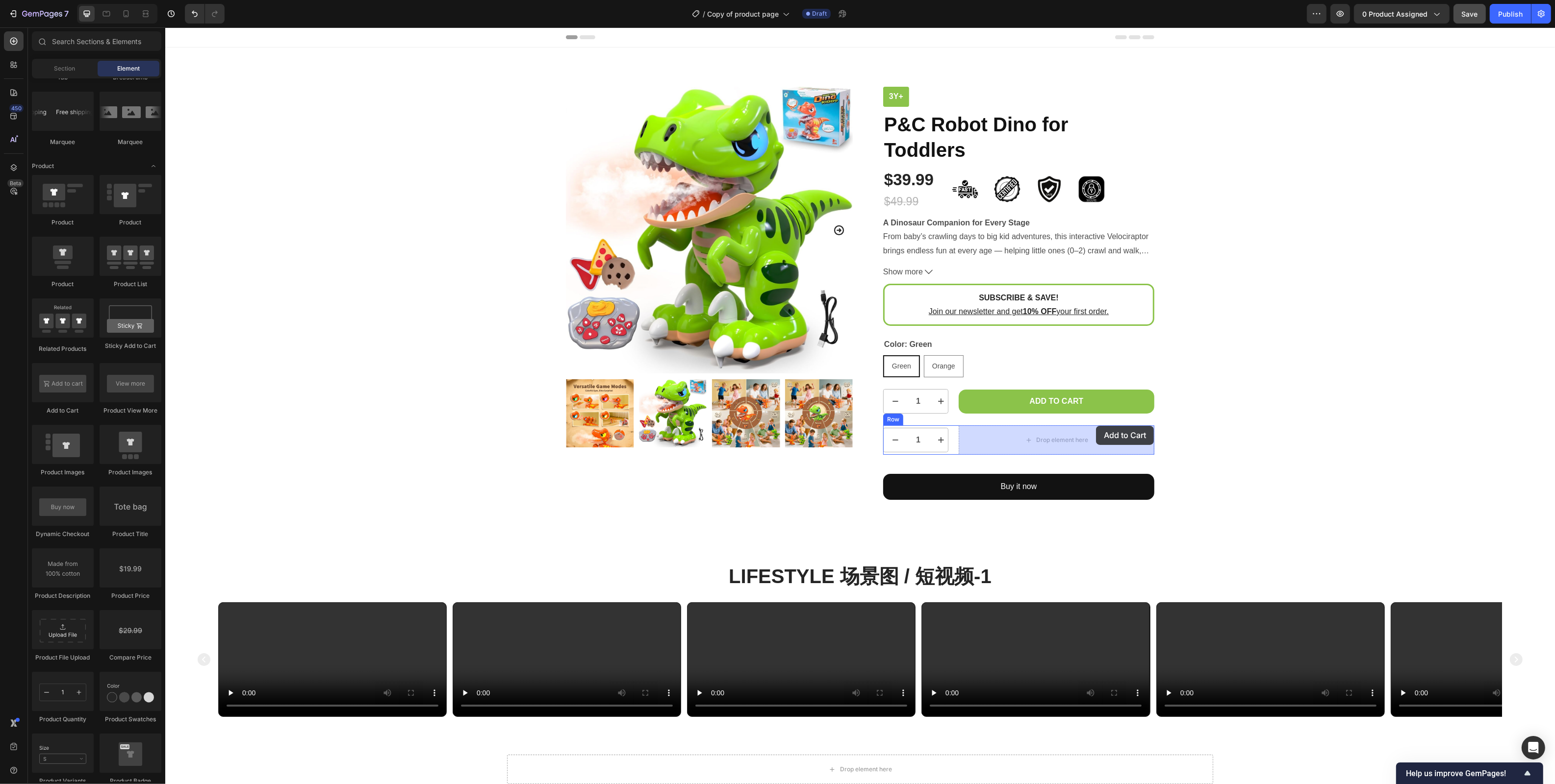
drag, startPoint x: 225, startPoint y: 418, endPoint x: 1095, endPoint y: 426, distance: 870.0
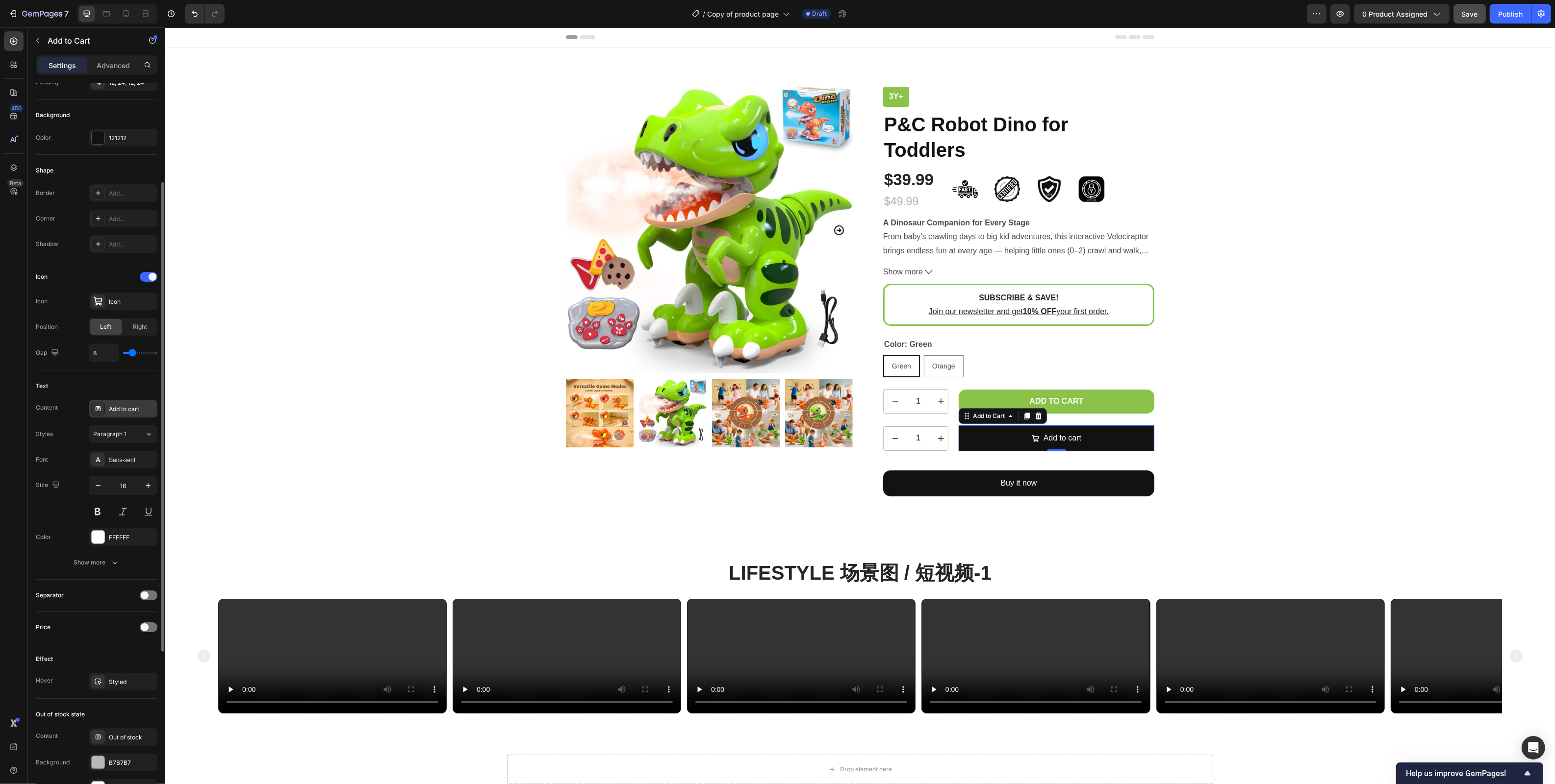
scroll to position [401, 0]
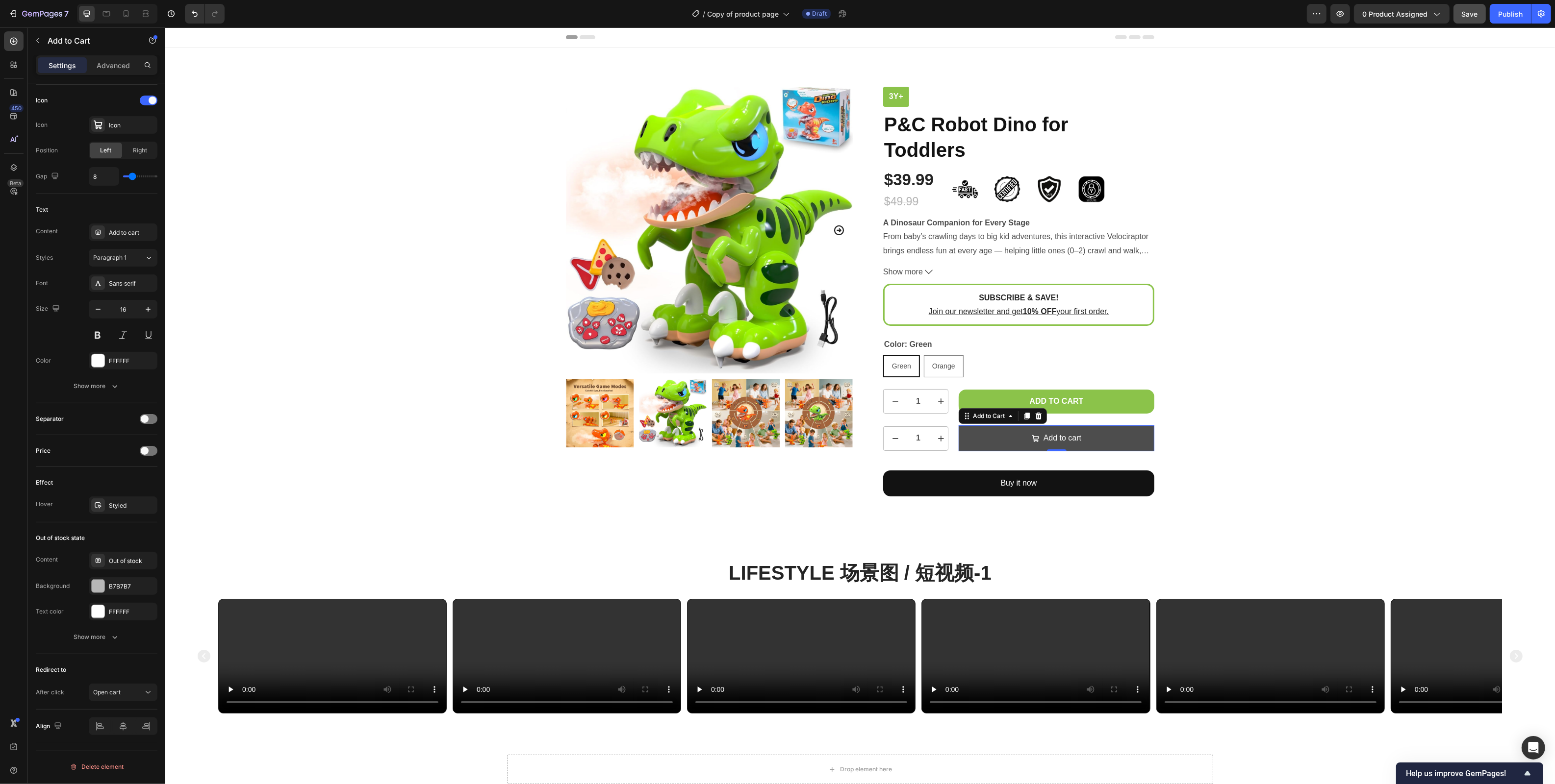
click at [972, 444] on button "Add to cart" at bounding box center [1055, 438] width 196 height 26
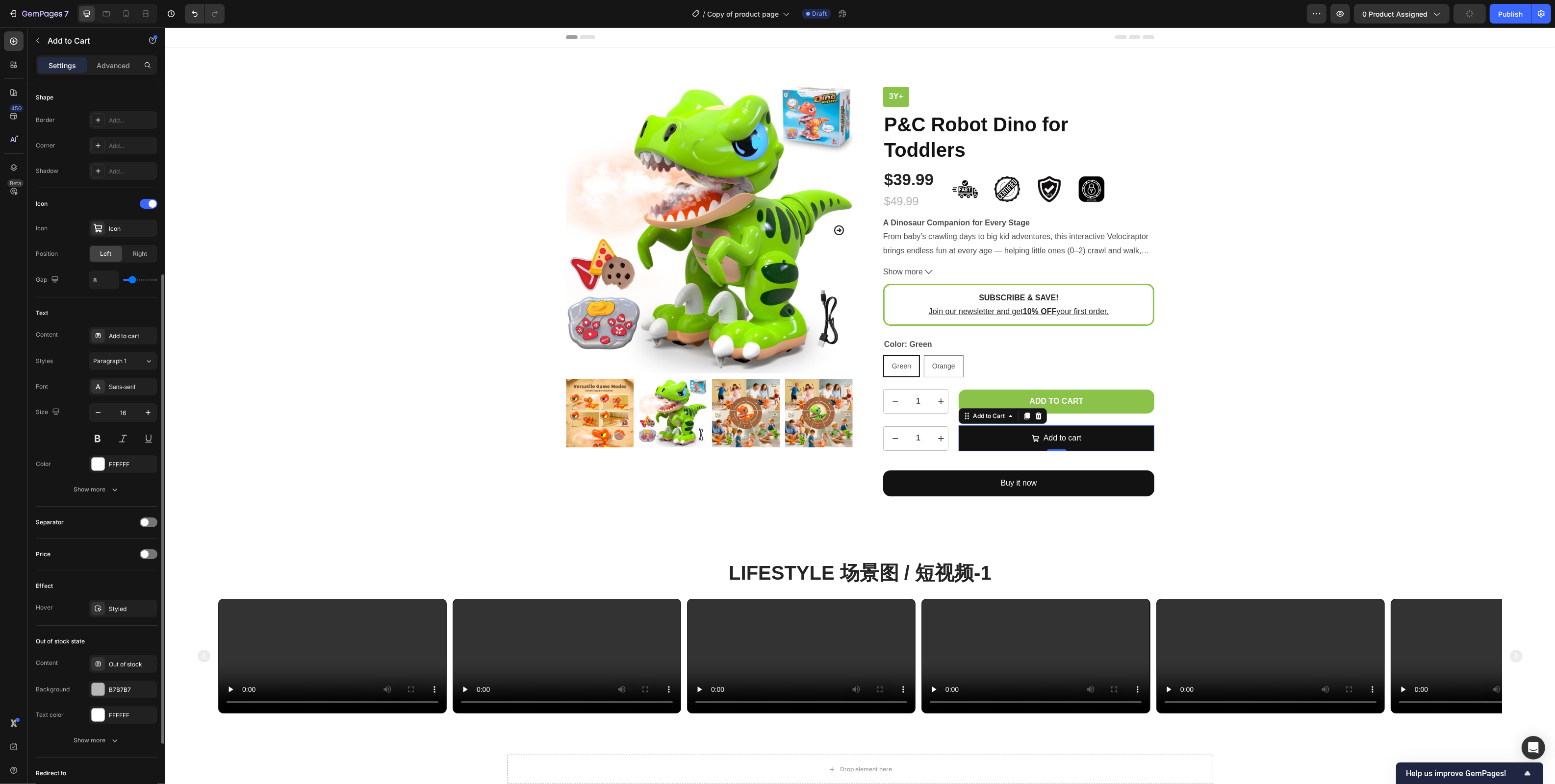
scroll to position [0, 0]
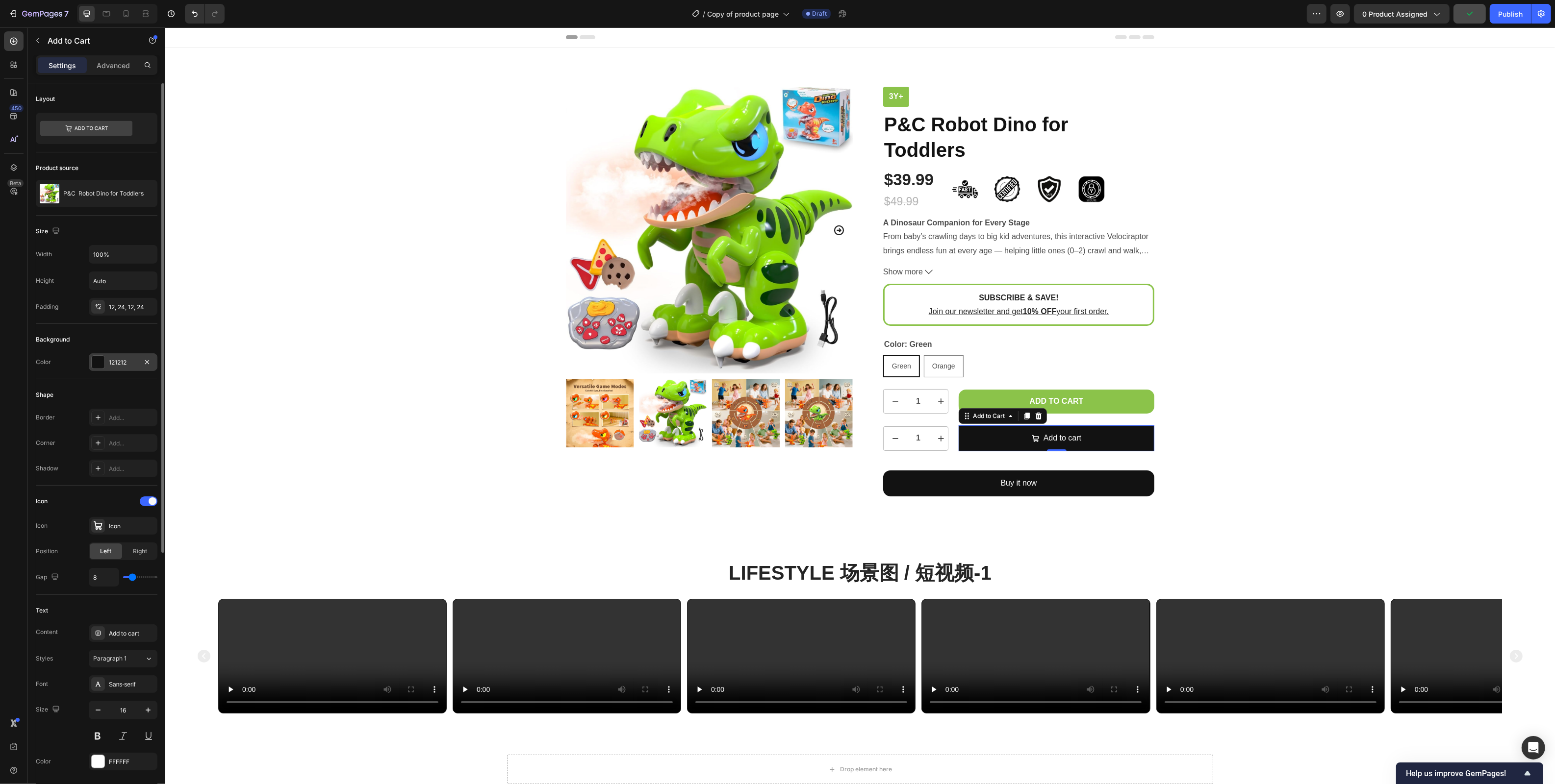
click at [111, 363] on div "121212" at bounding box center [122, 363] width 28 height 9
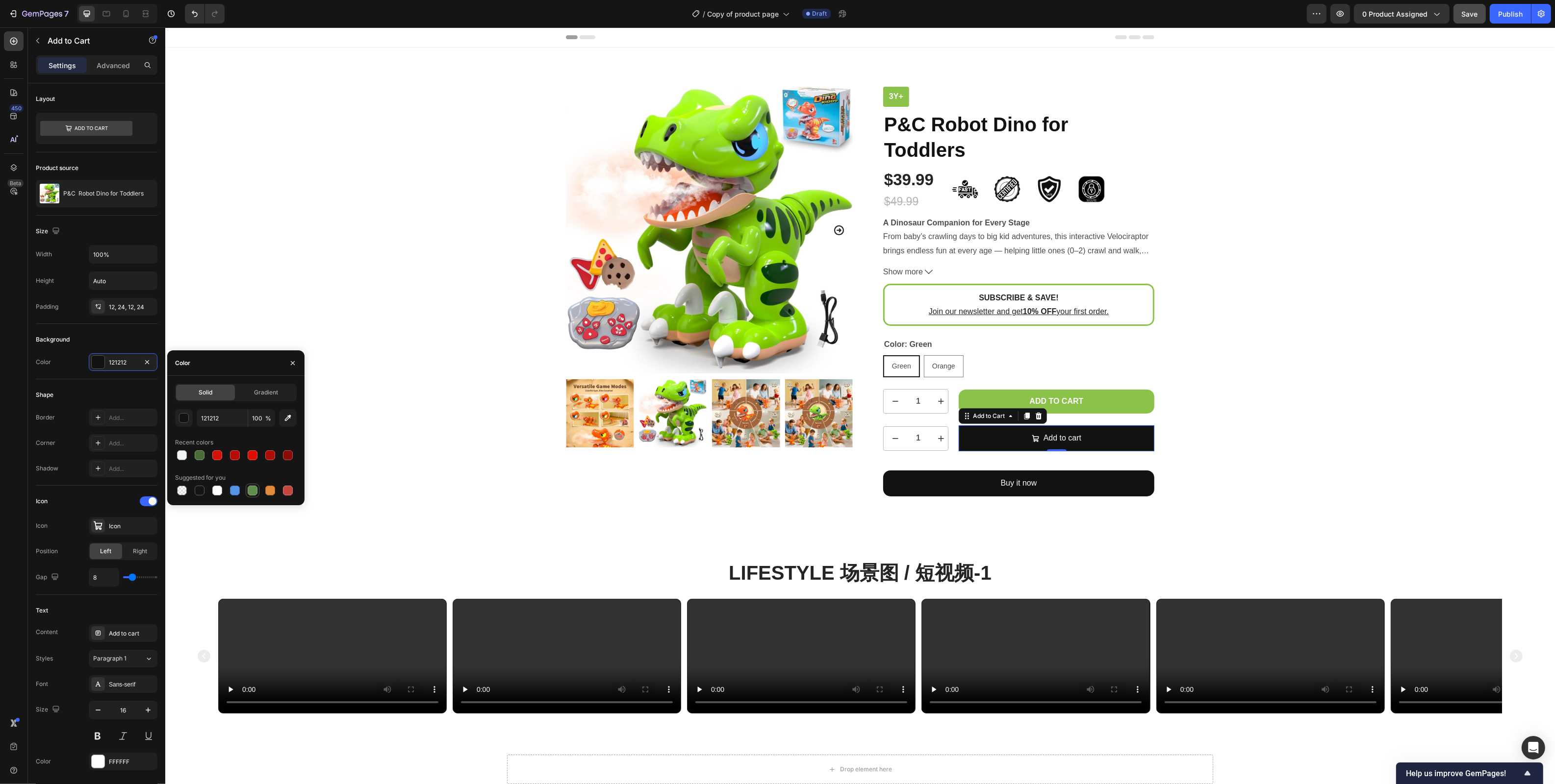
click at [250, 491] on div at bounding box center [252, 490] width 10 height 10
type input "5E8E49"
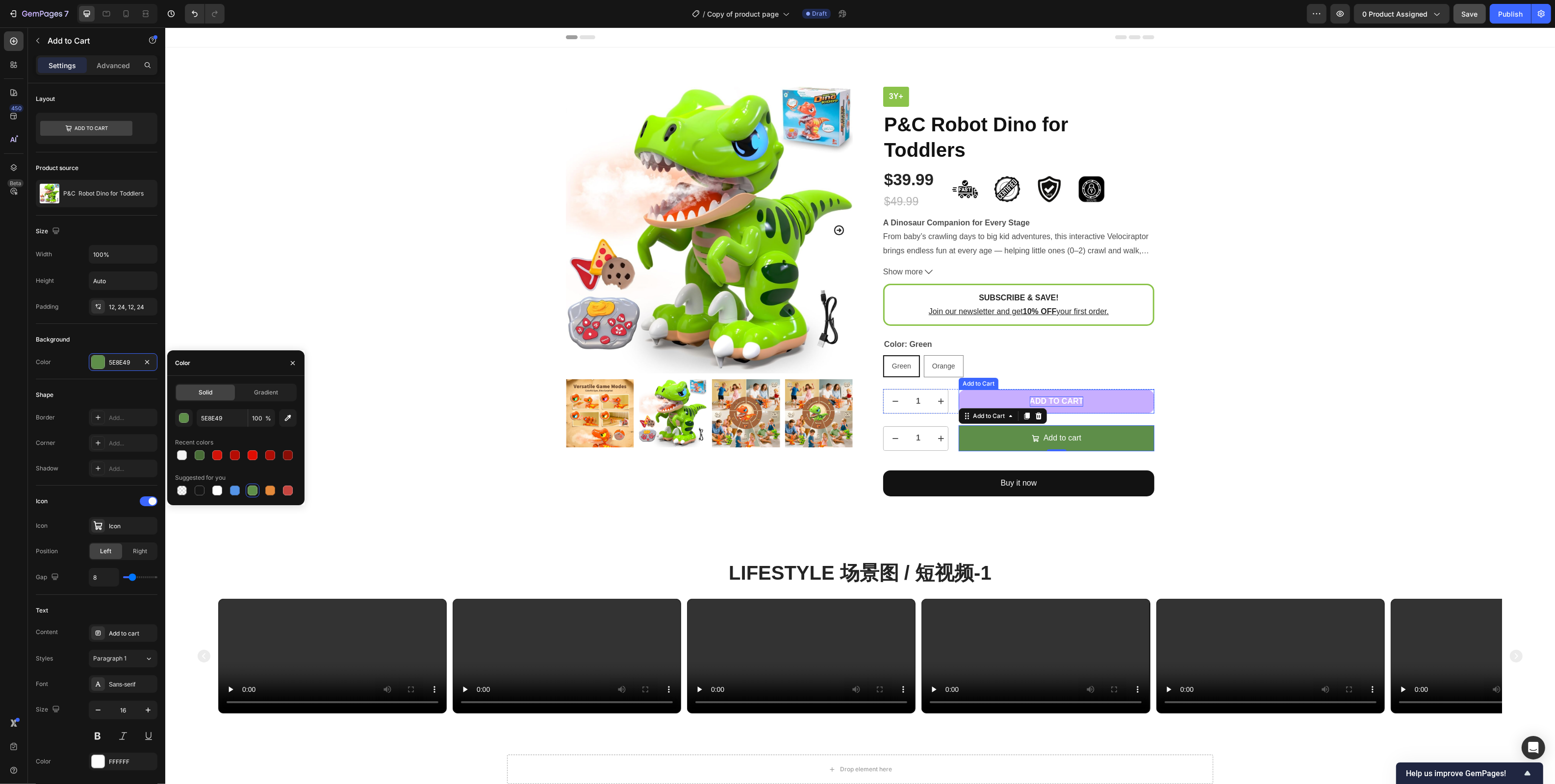
click at [1080, 403] on div "Add to cart" at bounding box center [1056, 402] width 54 height 11
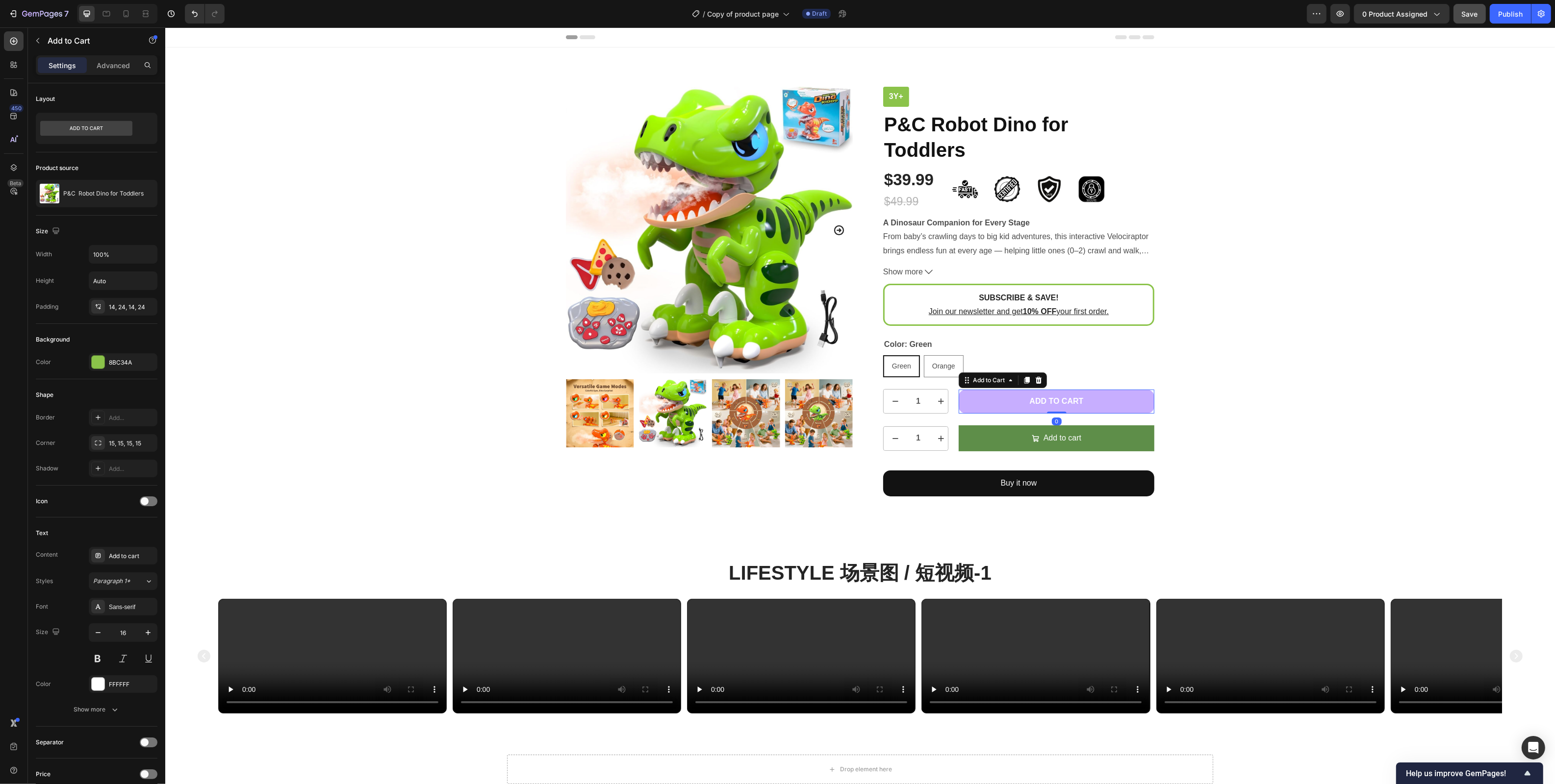
click at [1110, 402] on button "Add to cart" at bounding box center [1055, 402] width 196 height 24
click at [1103, 402] on button "Add to cart" at bounding box center [1055, 402] width 196 height 24
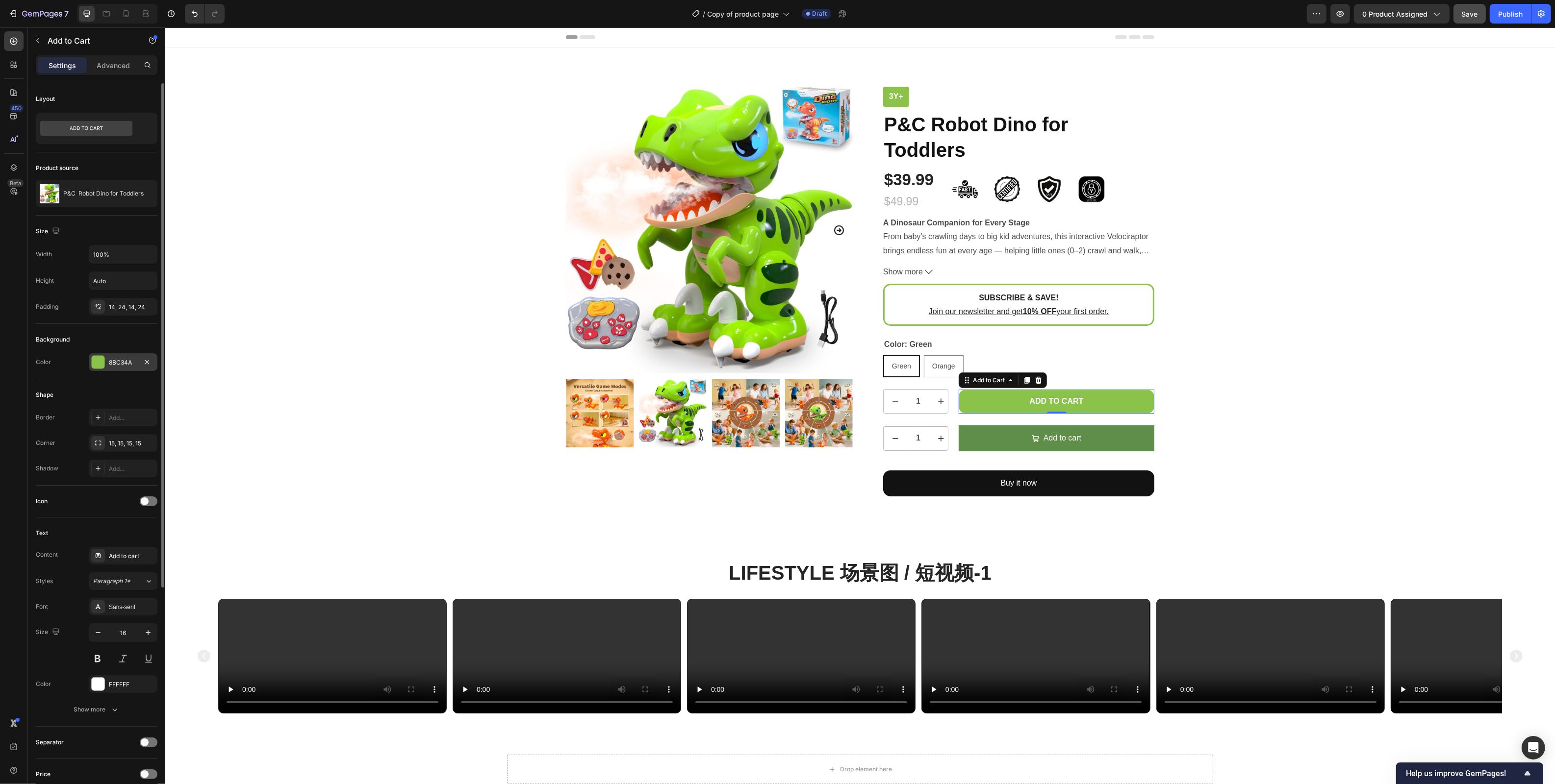
click at [121, 359] on div "8BC34A" at bounding box center [122, 363] width 28 height 9
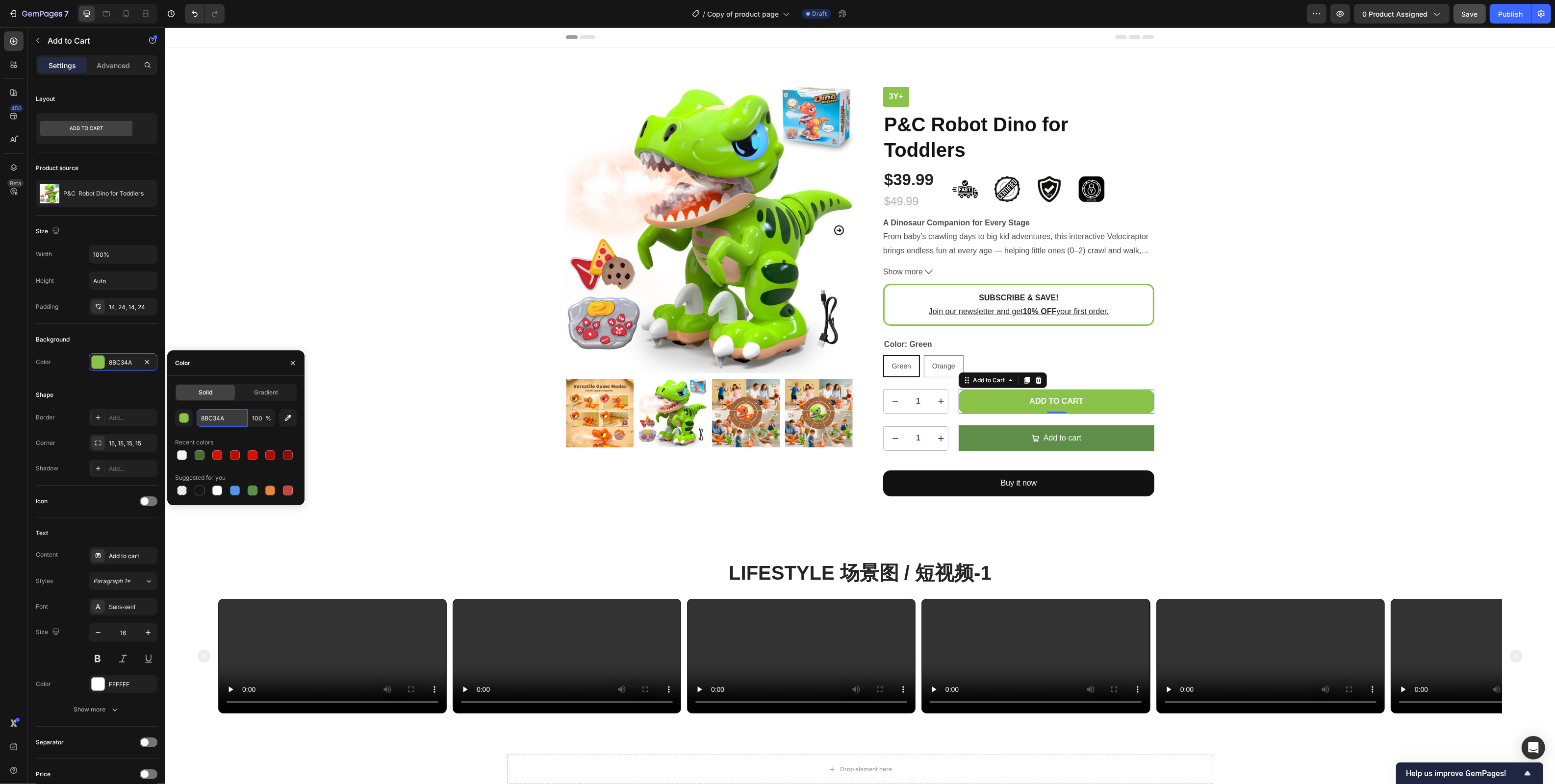
click at [221, 424] on input "8BC34A" at bounding box center [221, 417] width 51 height 17
click at [1080, 433] on div "Add to cart" at bounding box center [1062, 438] width 38 height 14
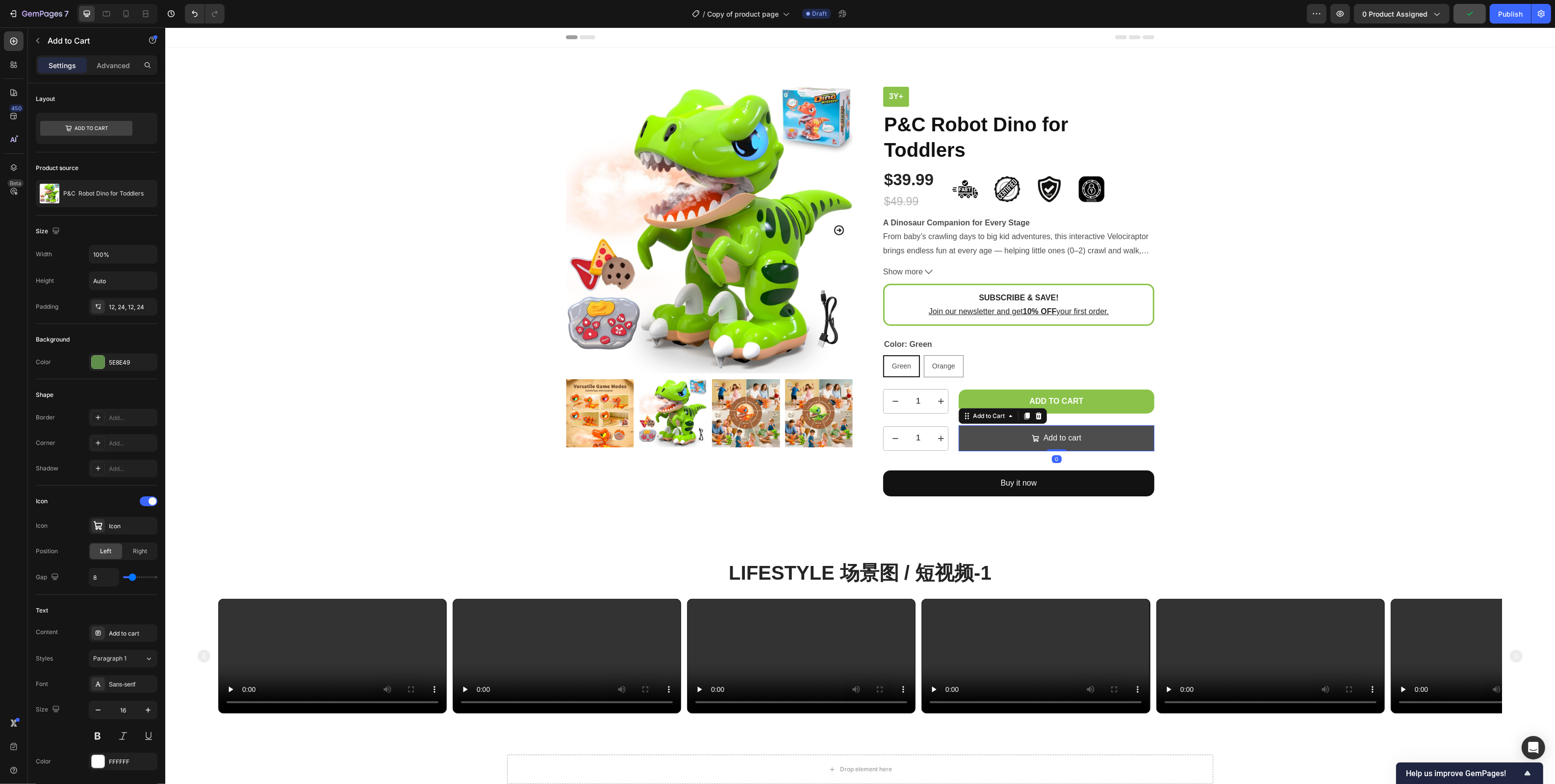
click at [1102, 433] on button "Add to cart" at bounding box center [1055, 438] width 196 height 26
click at [116, 367] on div "5E8E49" at bounding box center [122, 363] width 28 height 9
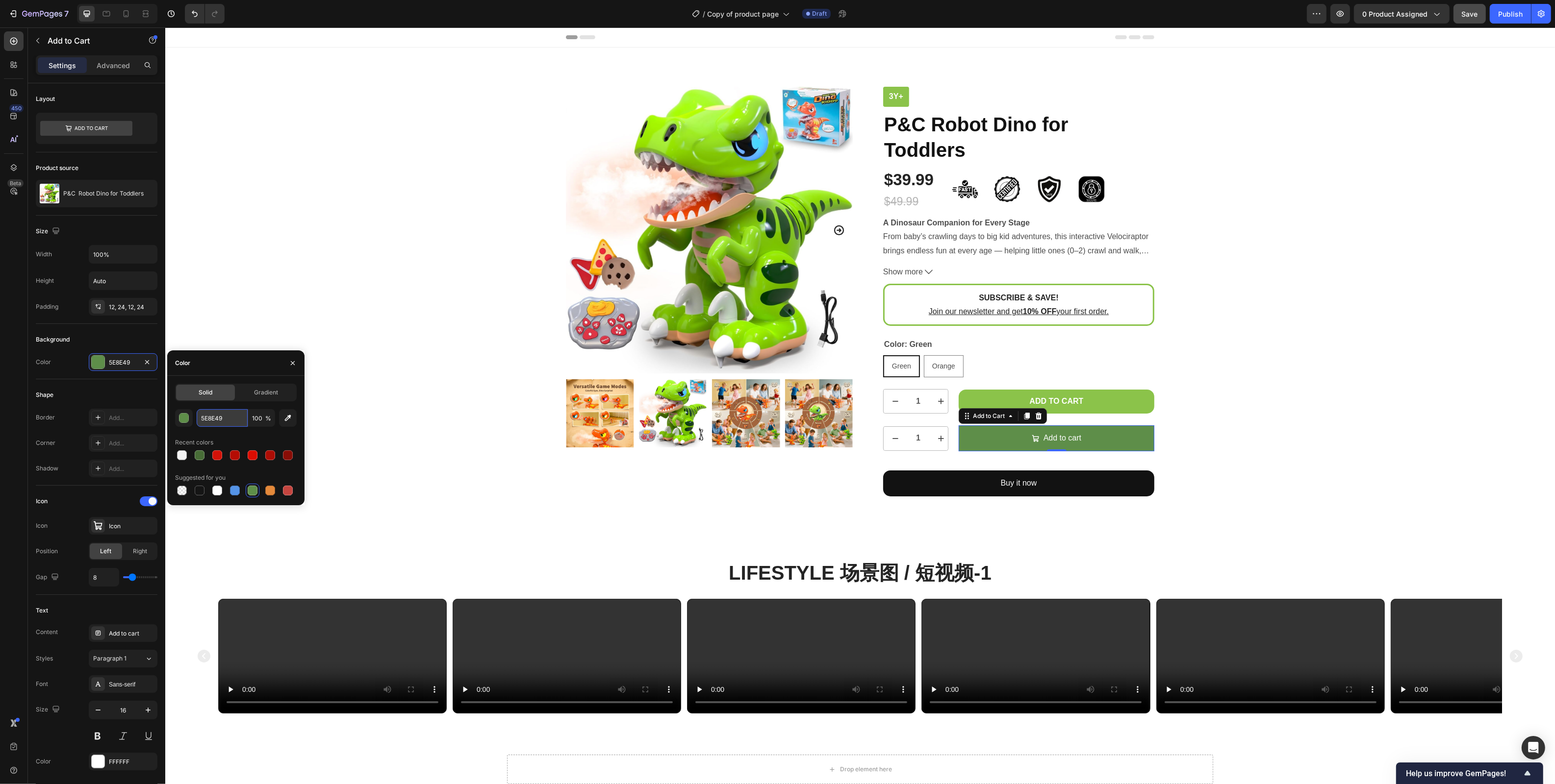
click at [221, 417] on input "5E8E49" at bounding box center [221, 417] width 51 height 17
paste input "8BC34A"
type input "8BC34A"
click at [120, 449] on div "Add..." at bounding box center [123, 443] width 68 height 17
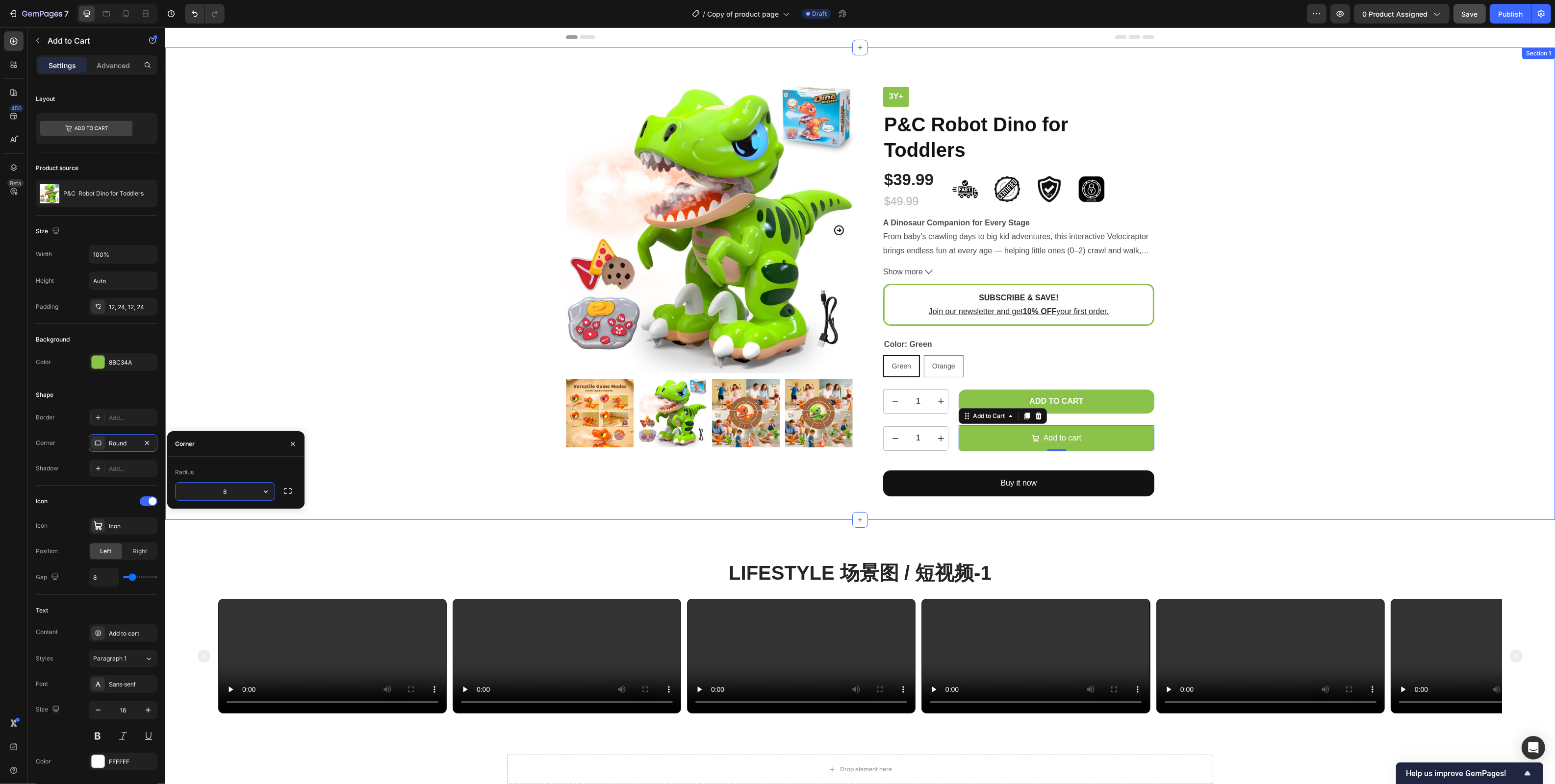
click at [1181, 426] on div "Product Images 3y+ Text Block P&C Robot Dino for Toddlers Product Title $39.99 …" at bounding box center [859, 291] width 1375 height 410
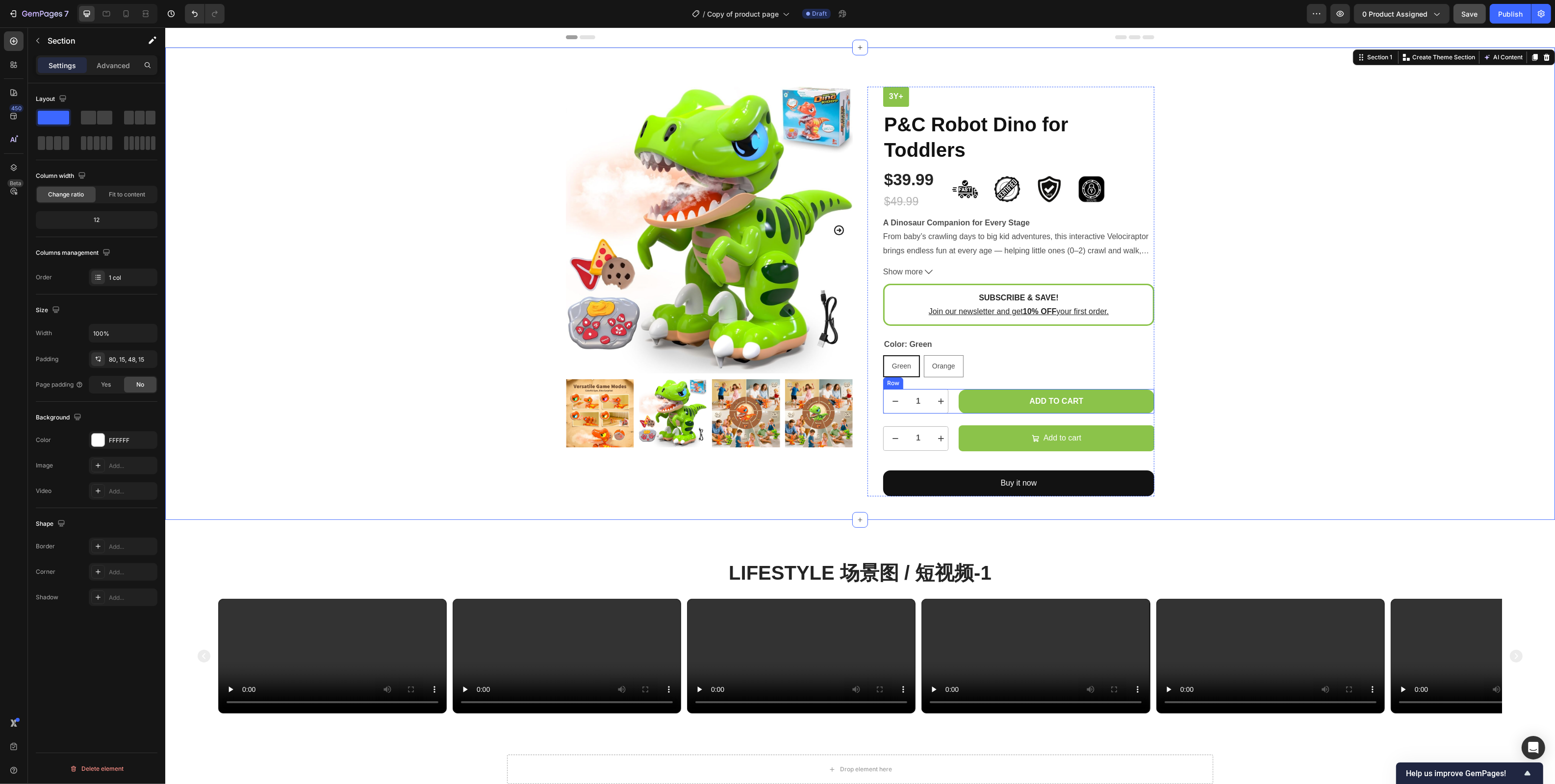
click at [954, 409] on div "1 Product Quantity Add to cart Add to Cart Row" at bounding box center [1018, 402] width 271 height 24
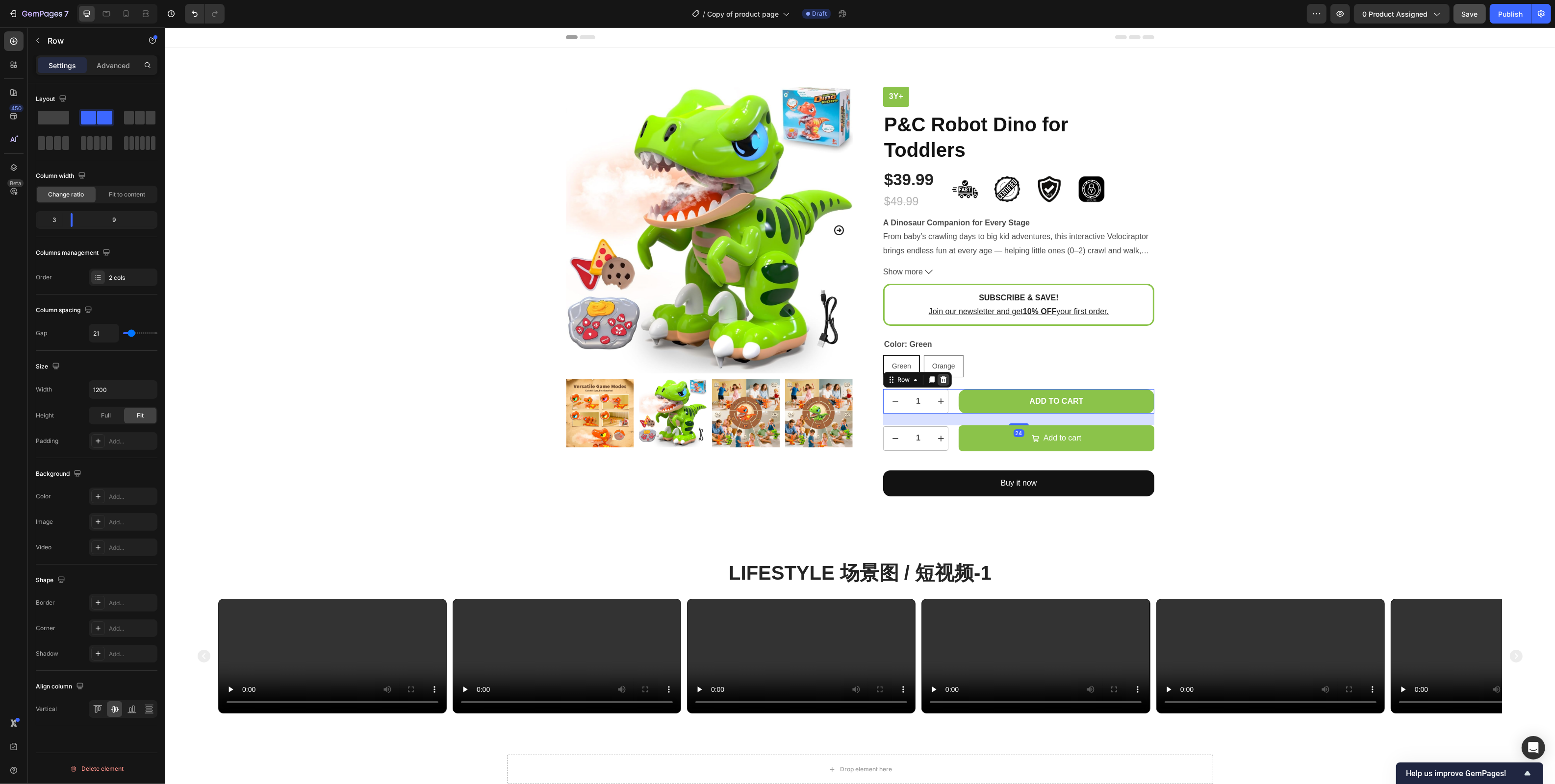
click at [943, 379] on icon at bounding box center [943, 379] width 8 height 8
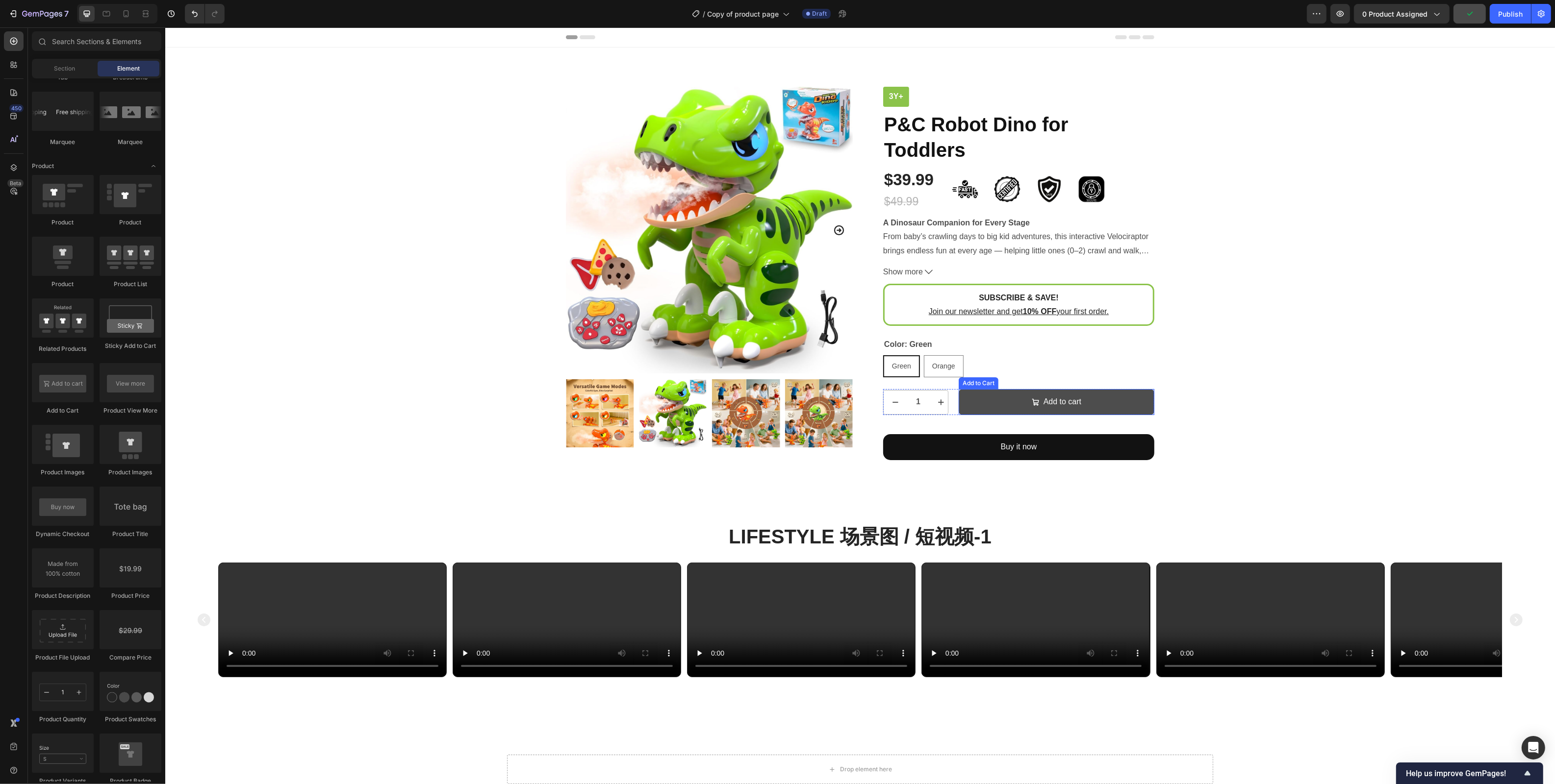
click at [1147, 401] on button "Add to cart" at bounding box center [1055, 402] width 196 height 26
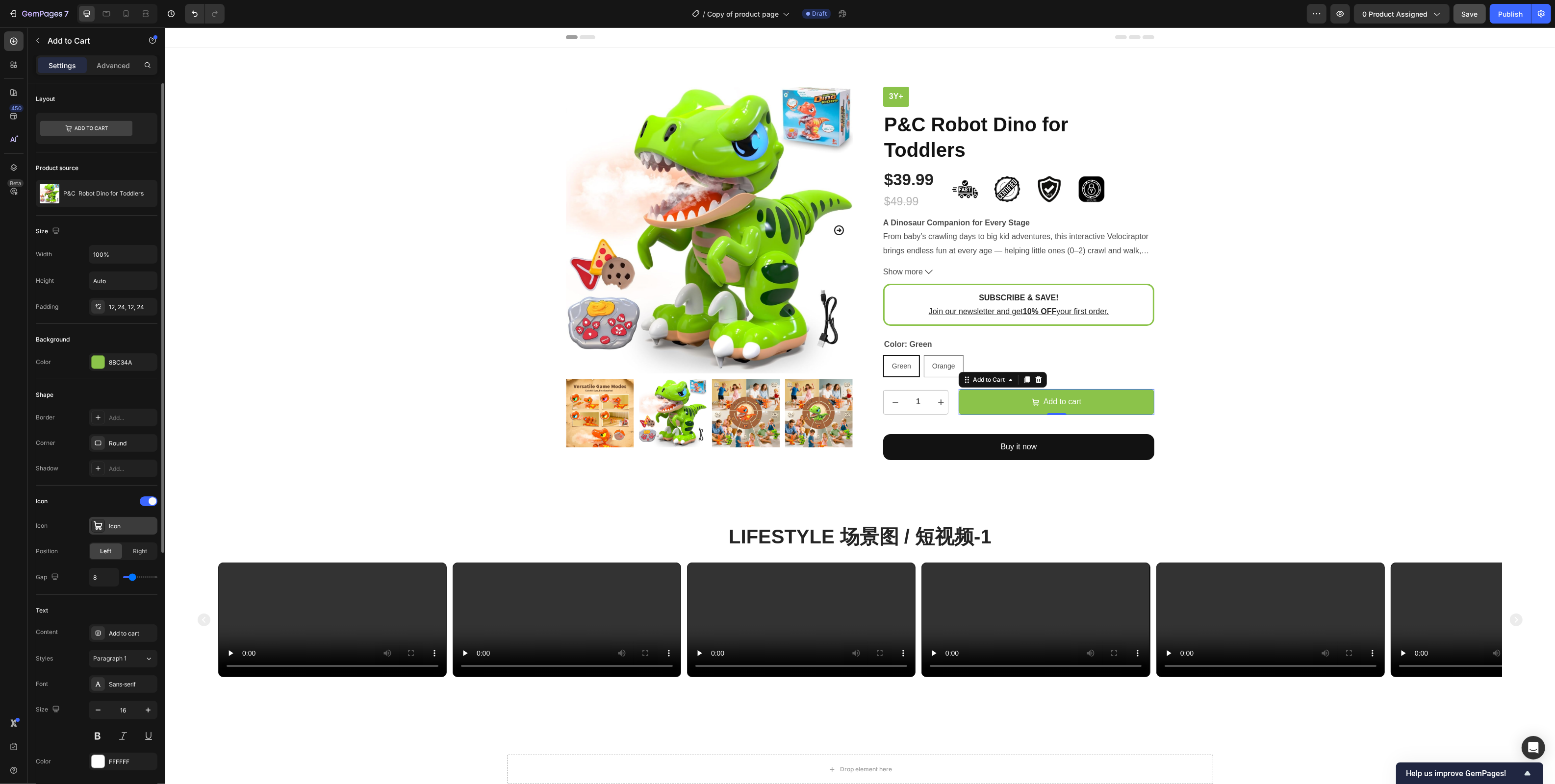
click at [142, 533] on div "Icon" at bounding box center [123, 525] width 68 height 17
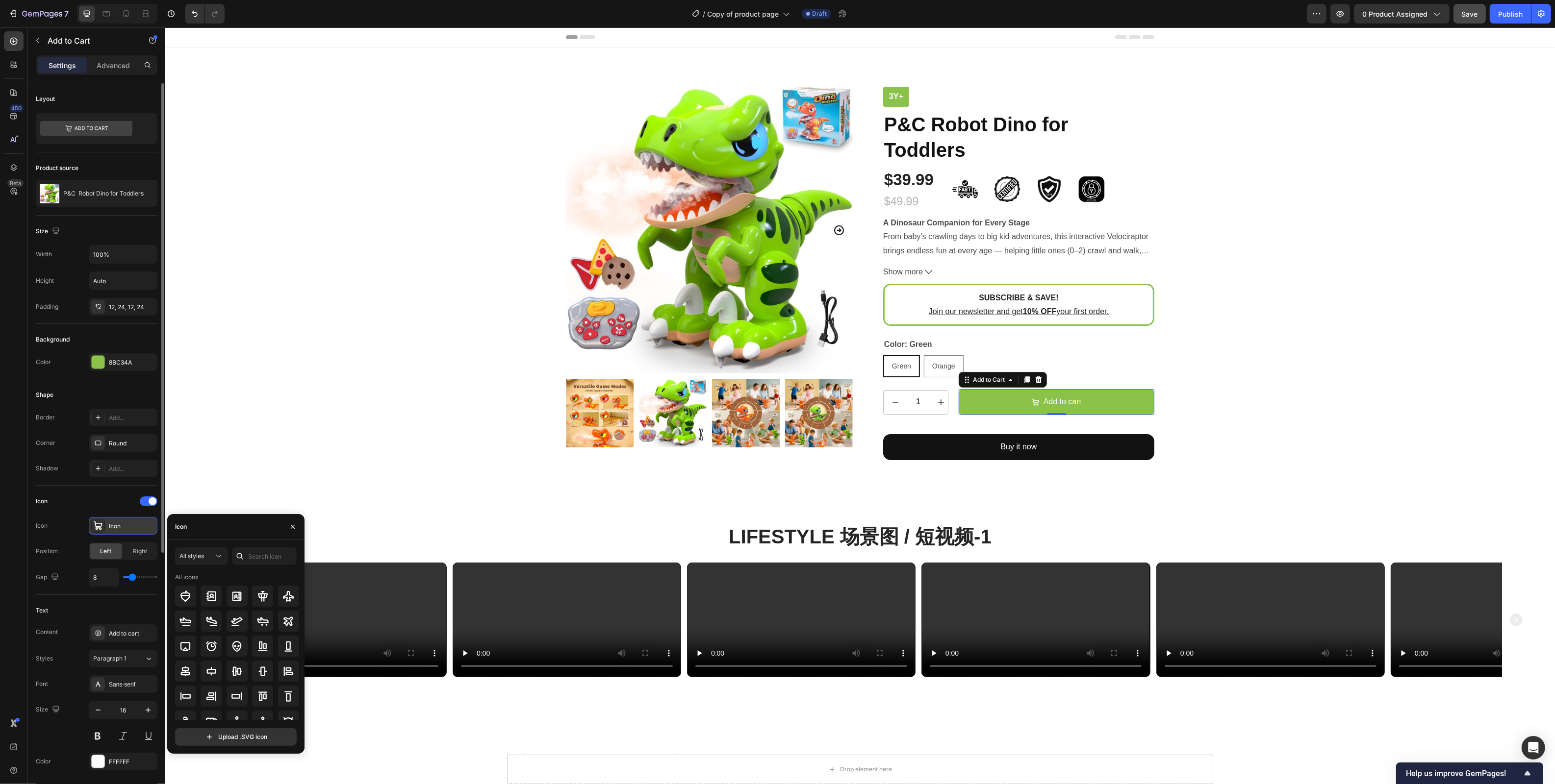
click at [142, 533] on div "Icon" at bounding box center [123, 525] width 68 height 17
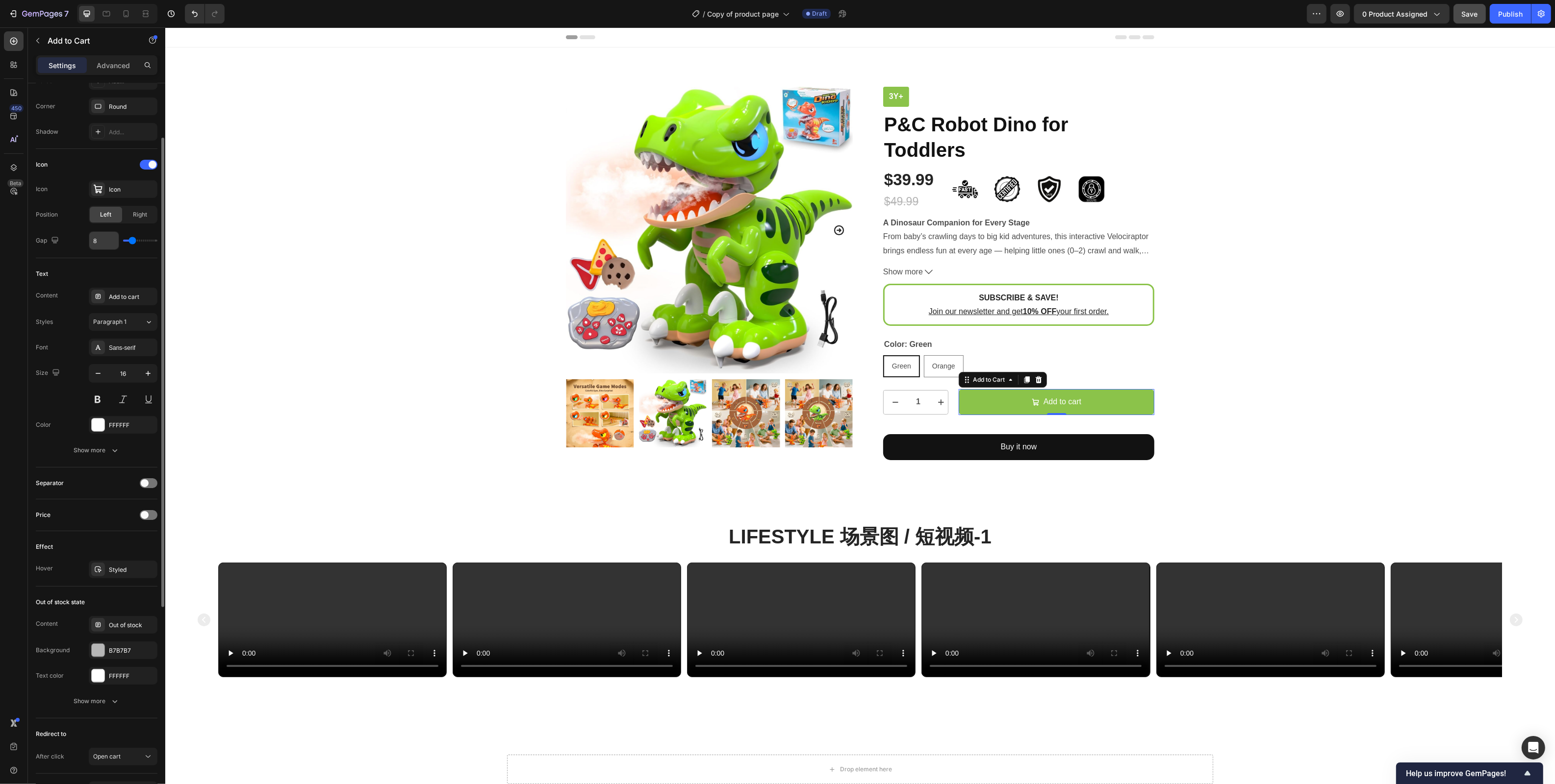
scroll to position [401, 0]
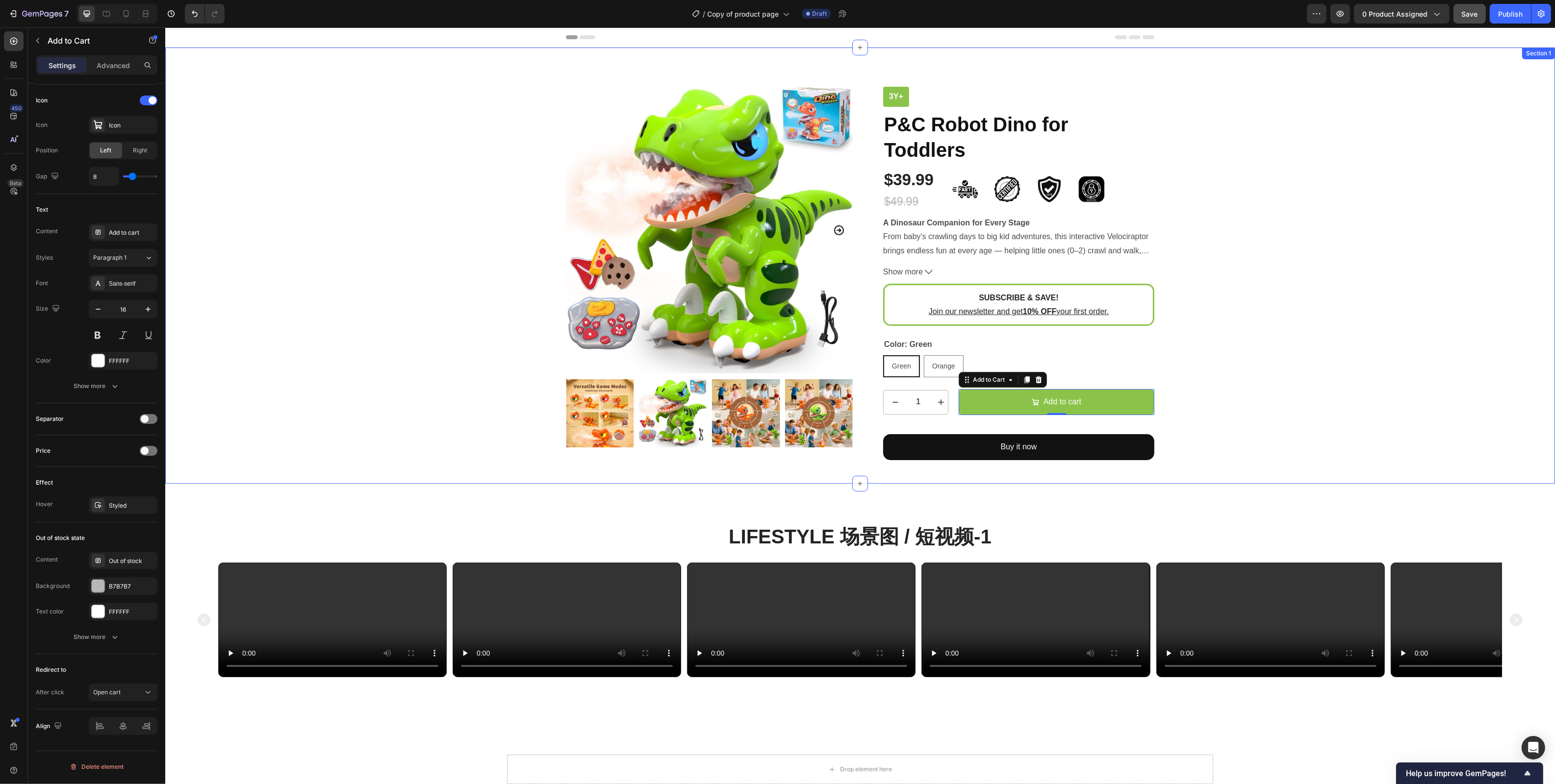
click at [1238, 293] on div "Product Images 3y+ Text Block P&C Robot Dino for Toddlers Product Title $39.99 …" at bounding box center [859, 273] width 1375 height 373
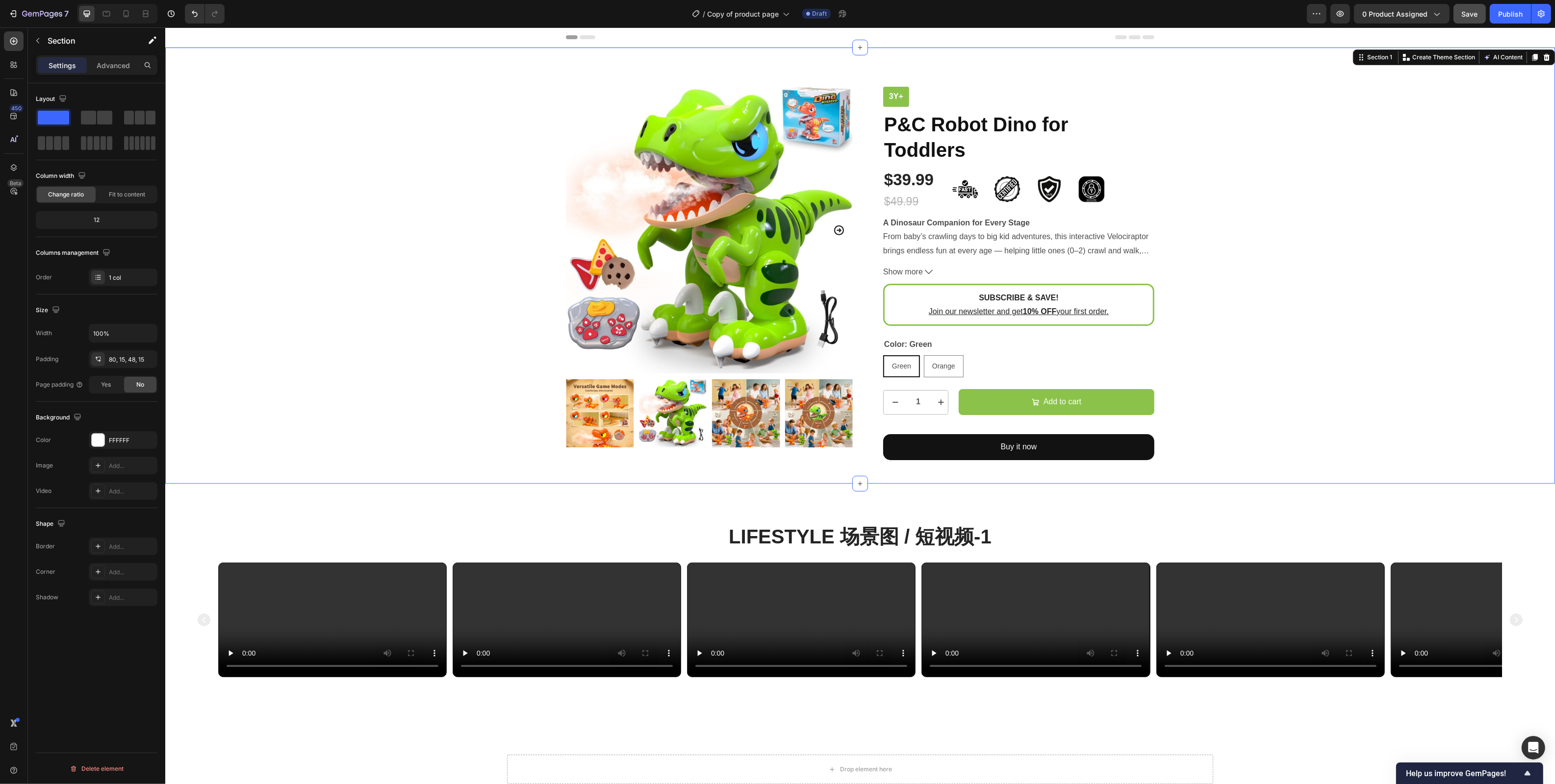
scroll to position [0, 0]
click at [1238, 13] on span "Save" at bounding box center [1469, 14] width 16 height 8
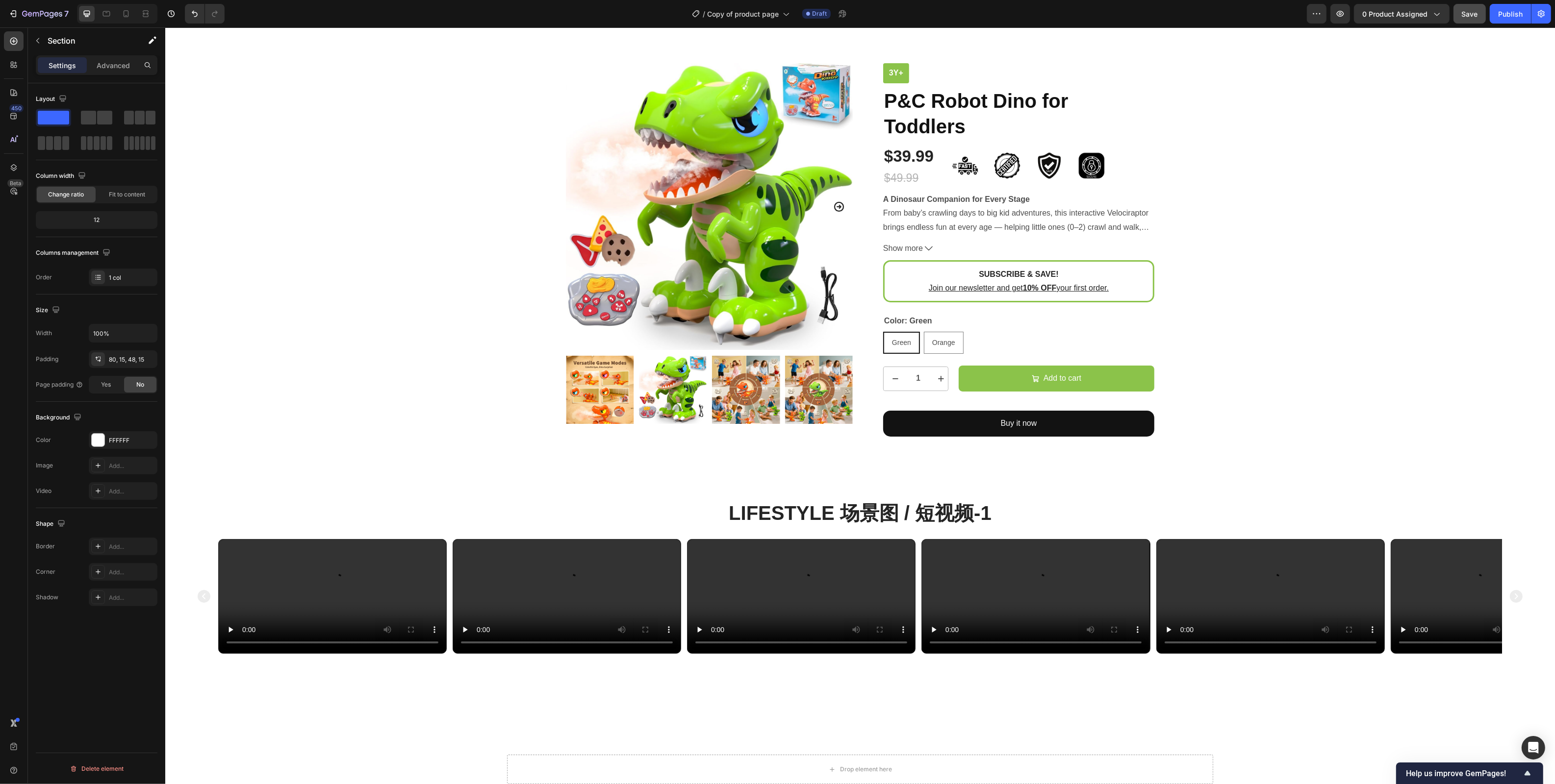
scroll to position [23, 0]
click at [929, 248] on icon at bounding box center [928, 249] width 8 height 8
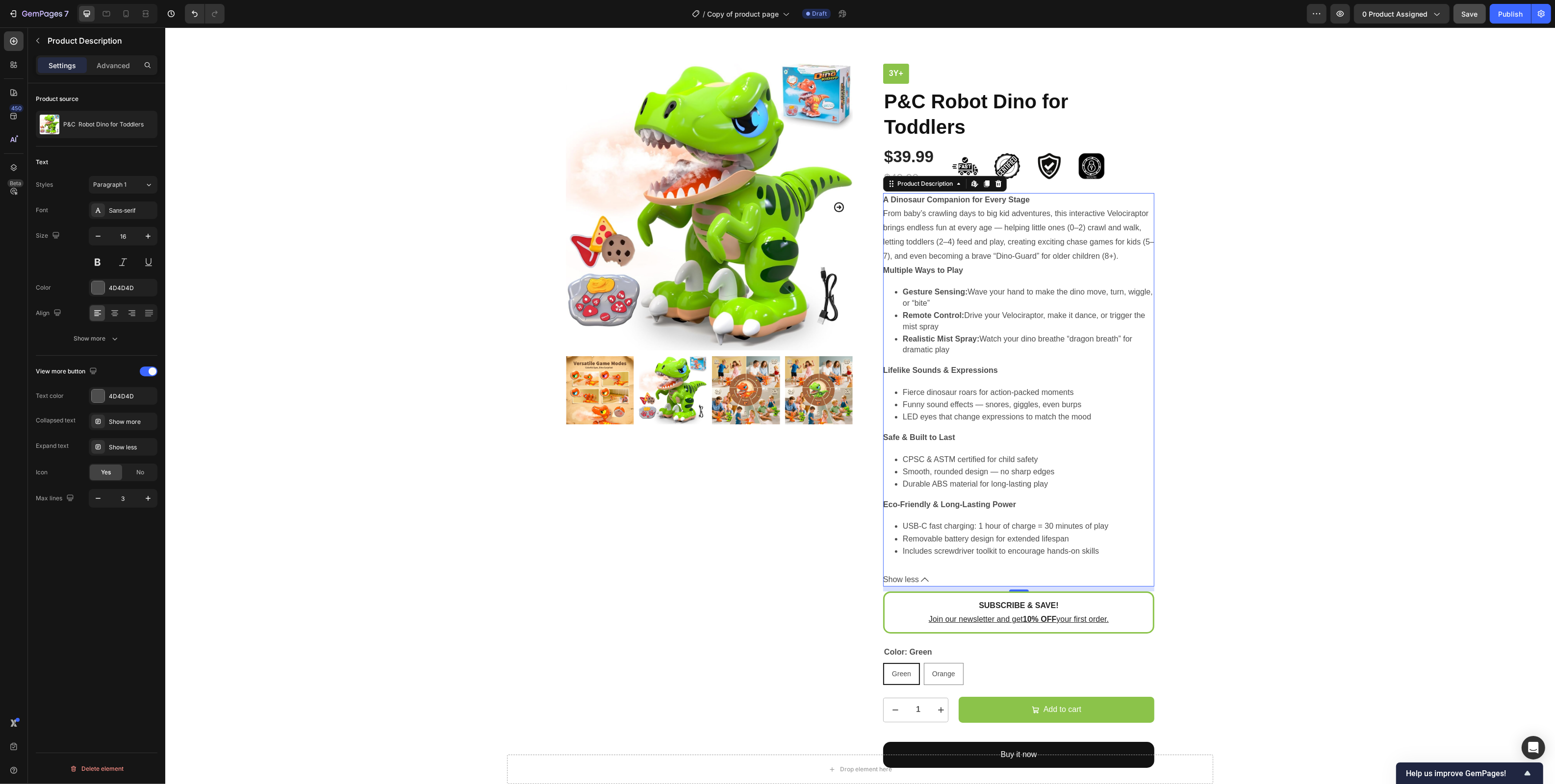
click at [919, 587] on button "Show less" at bounding box center [1018, 579] width 271 height 14
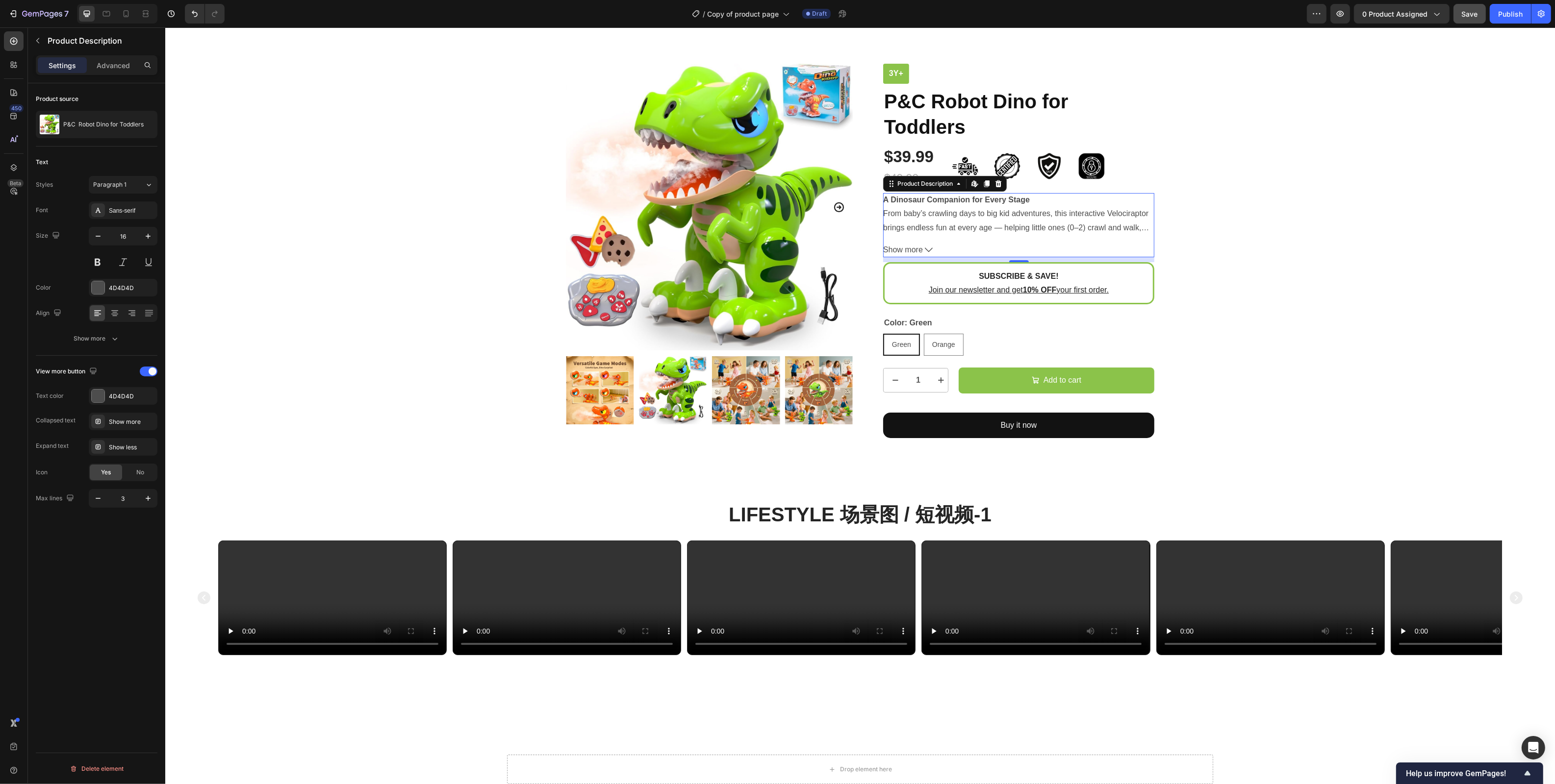
click at [1050, 218] on p "A Dinosaur Companion for Every Stage From baby’s crawling days to big kid adven…" at bounding box center [1018, 227] width 271 height 65
click at [123, 421] on div "Show more" at bounding box center [132, 422] width 46 height 9
click at [116, 446] on div "Show less" at bounding box center [132, 448] width 46 height 9
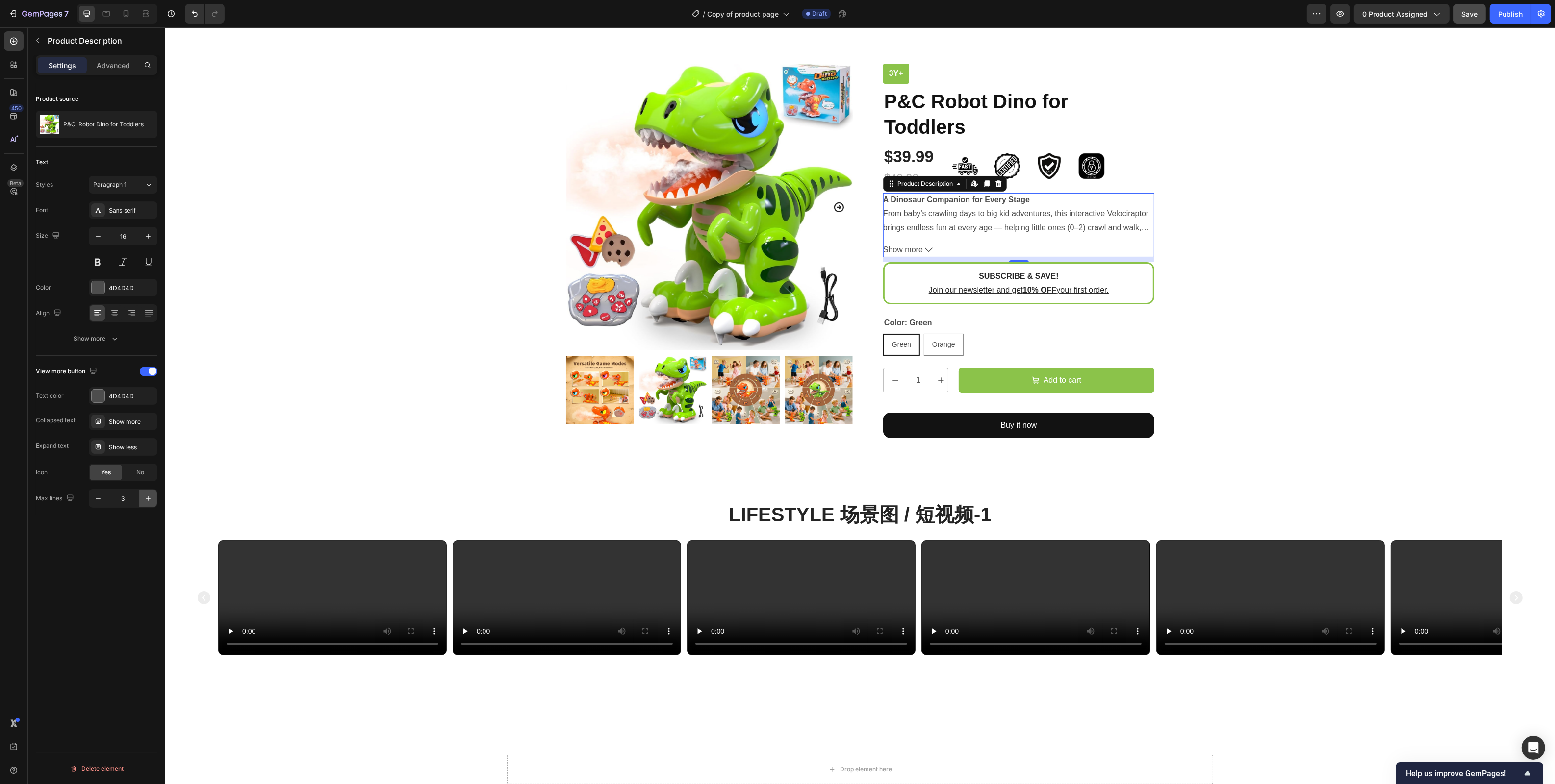
click at [151, 499] on icon "button" at bounding box center [148, 498] width 10 height 10
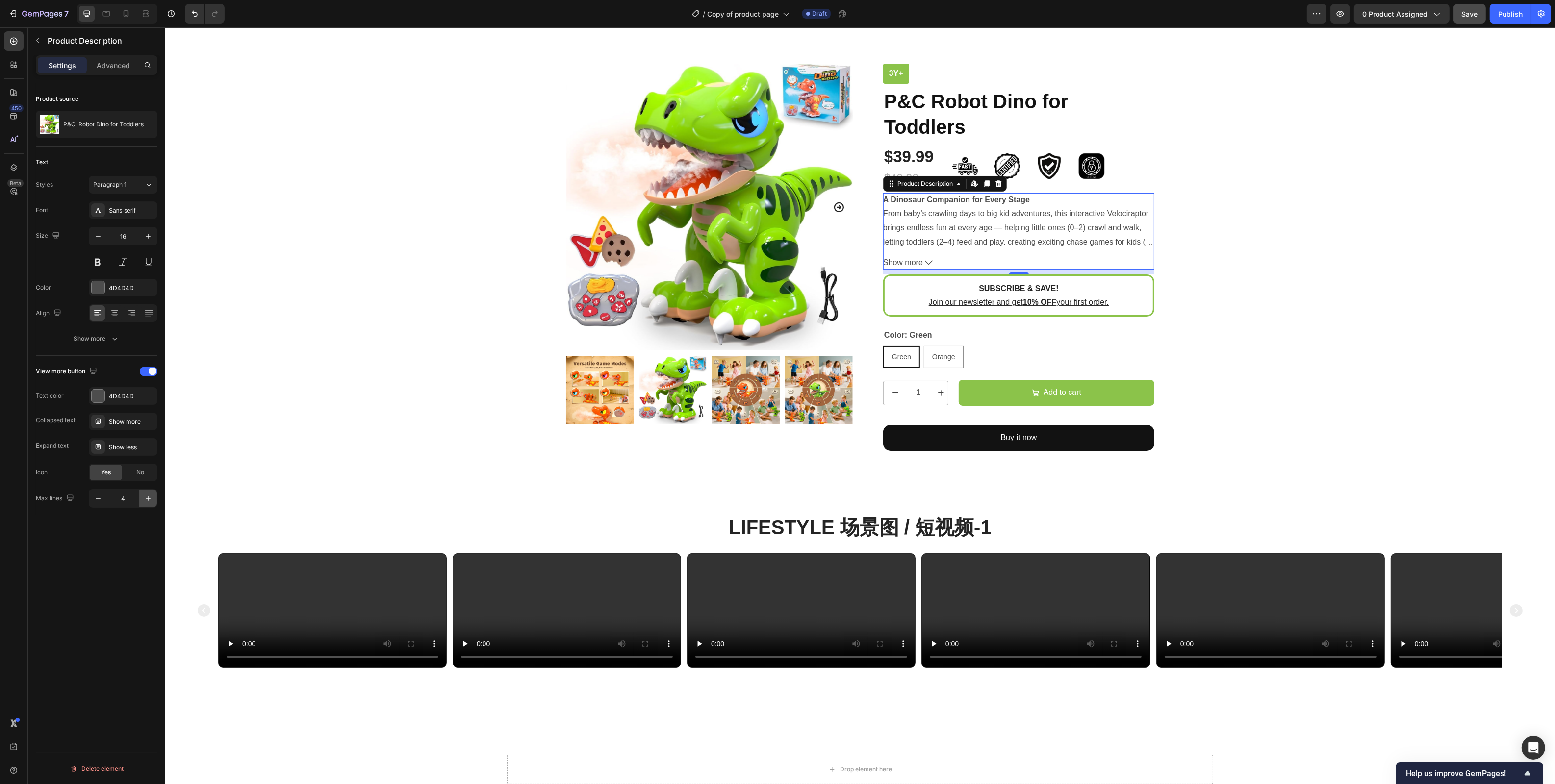
click at [151, 499] on icon "button" at bounding box center [148, 498] width 10 height 10
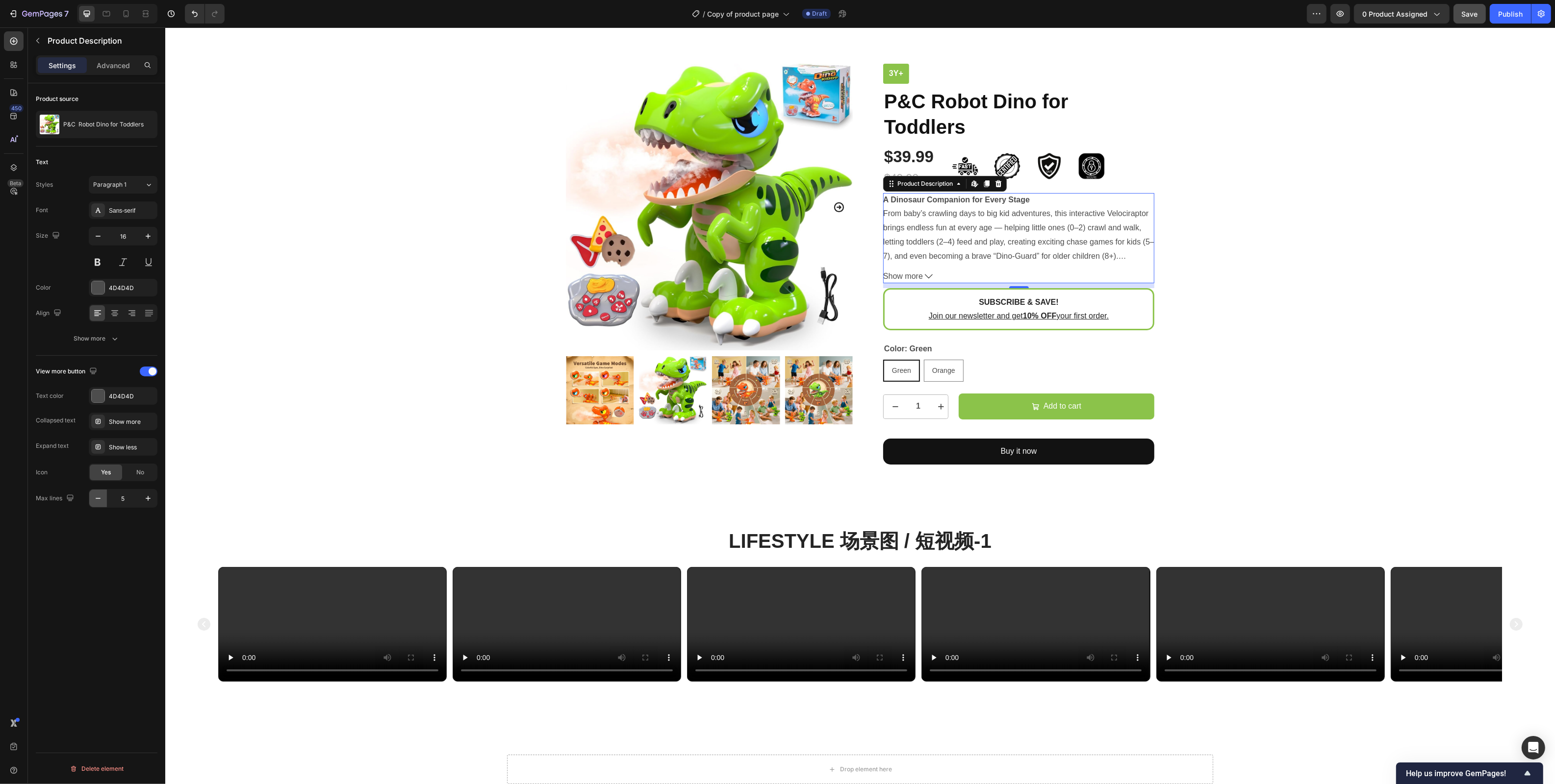
click at [100, 500] on icon "button" at bounding box center [97, 498] width 10 height 10
type input "4"
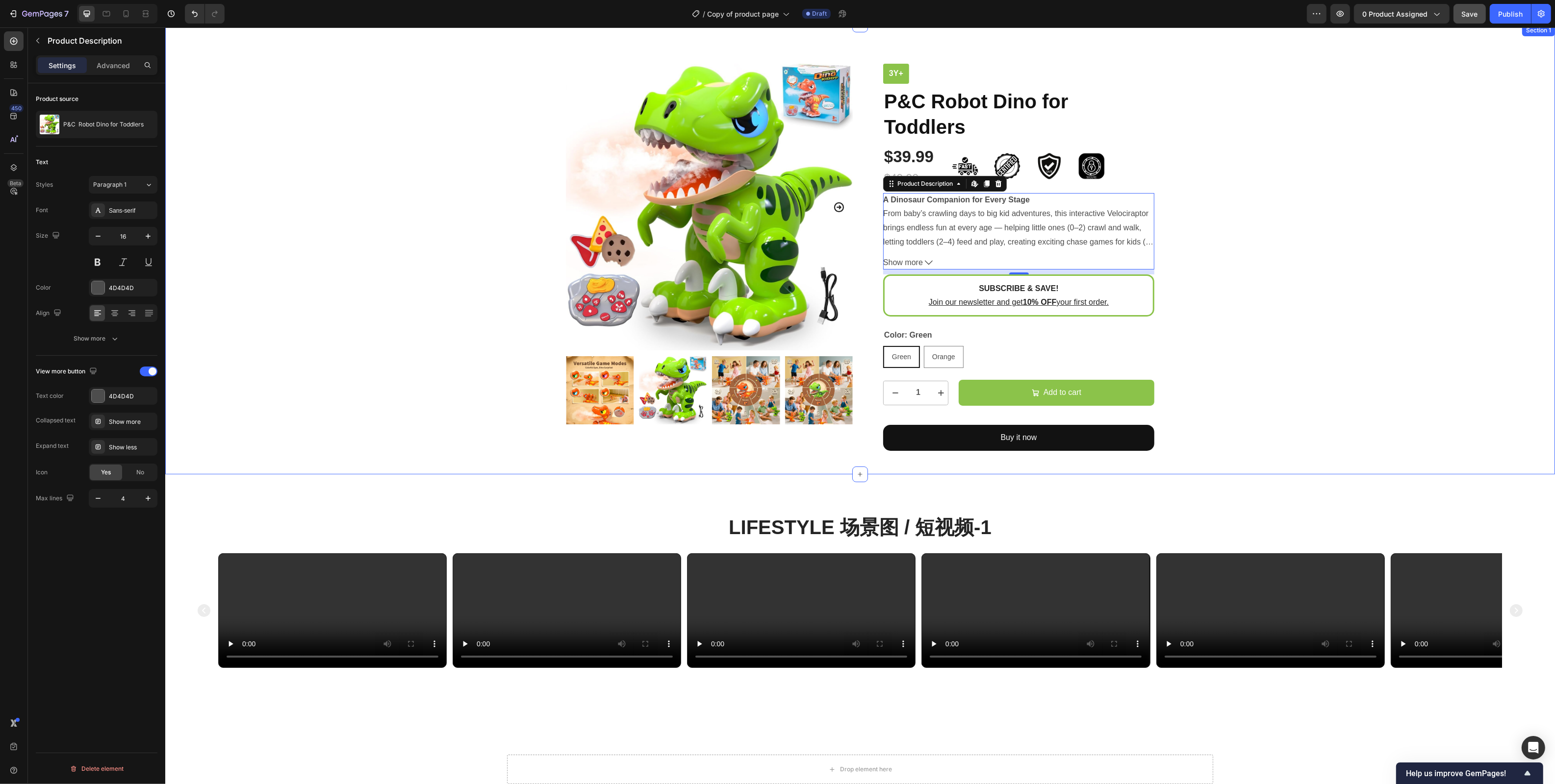
click at [1238, 271] on div "Product Images 3y+ Text Block P&C Robot Dino for Toddlers Product Title $39.99 …" at bounding box center [859, 257] width 1375 height 387
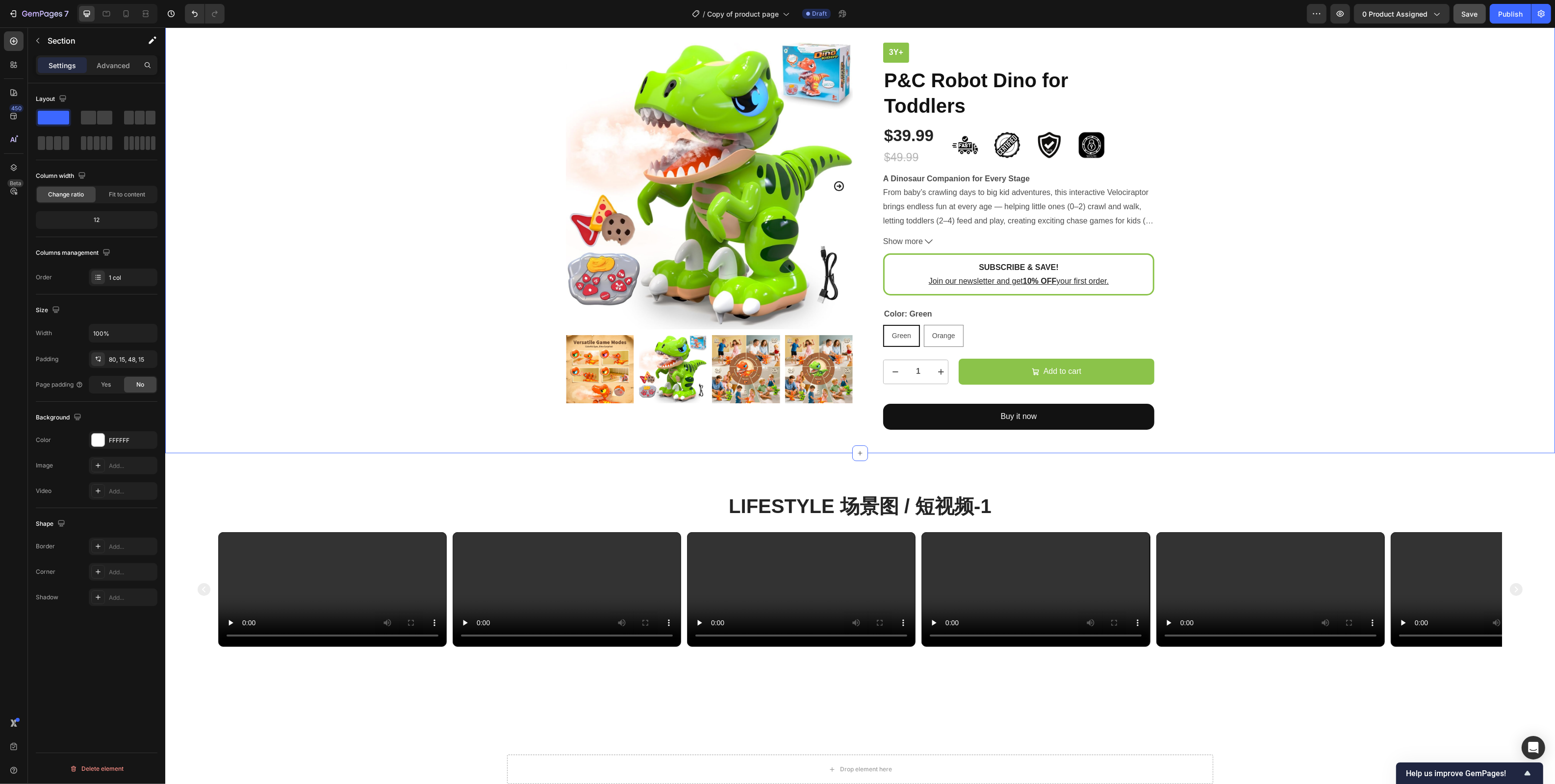
scroll to position [48, 0]
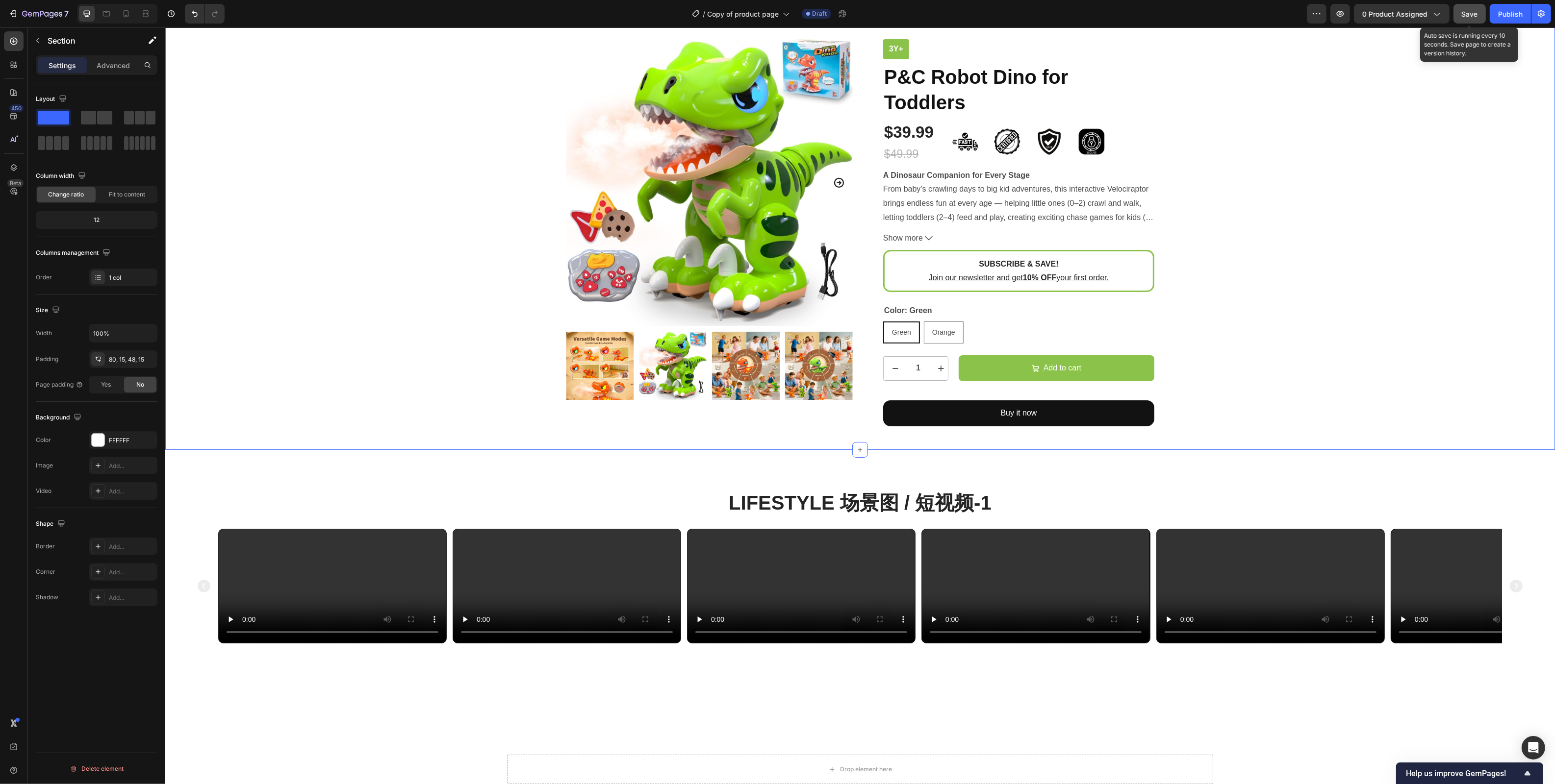
click at [1238, 17] on span "Save" at bounding box center [1469, 14] width 16 height 8
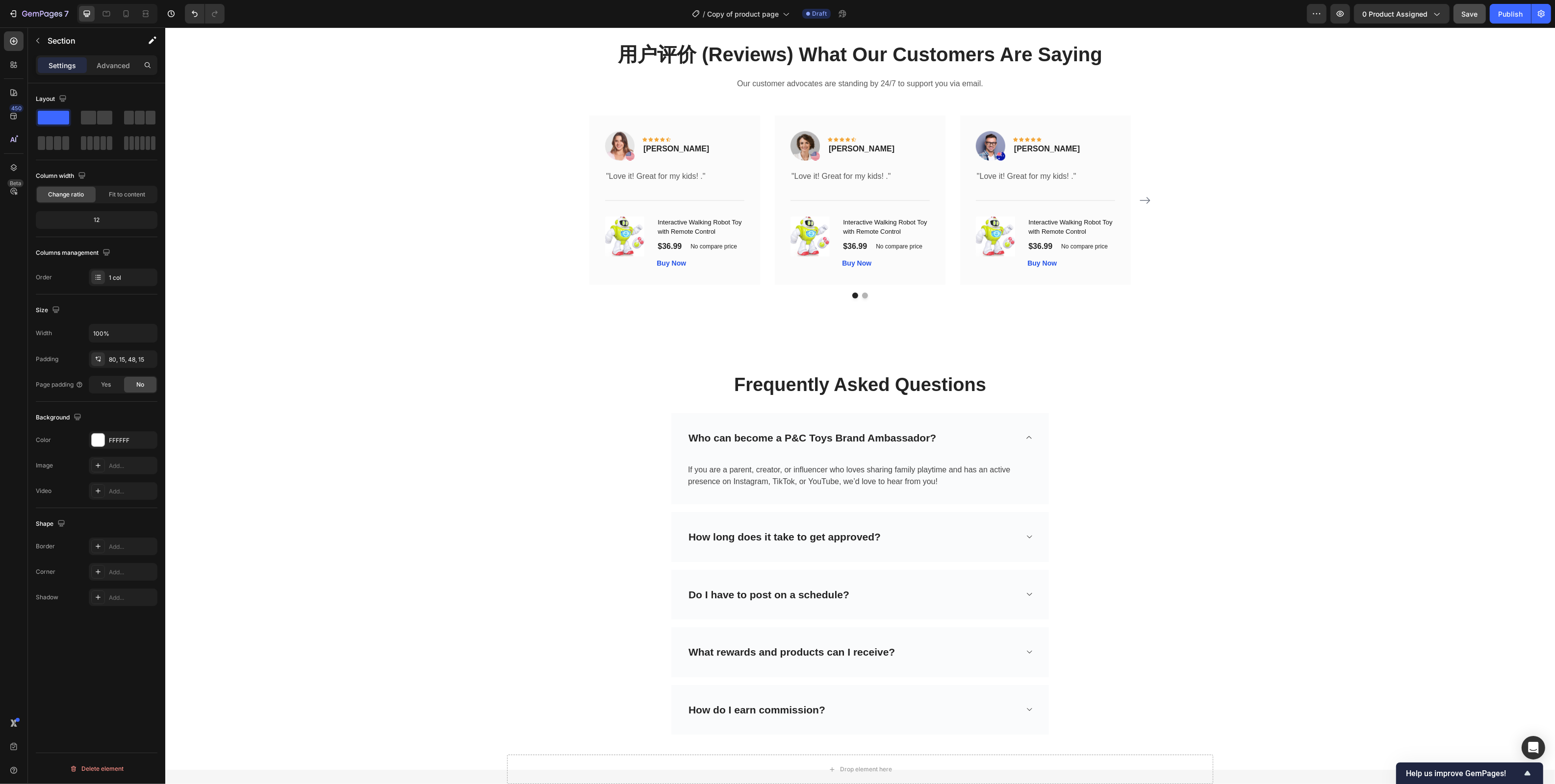
scroll to position [2129, 0]
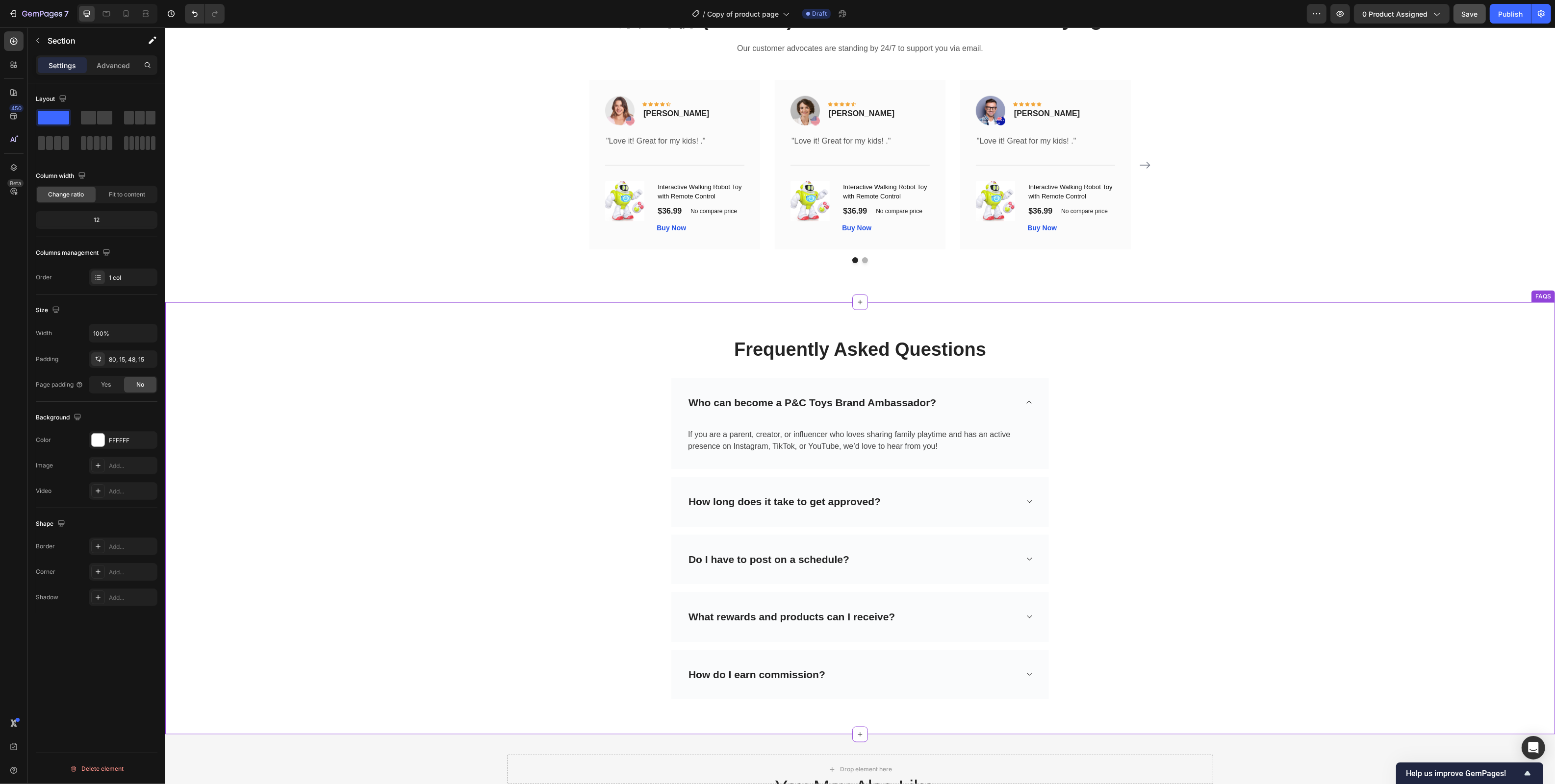
click at [863, 405] on p "Who can become a P&C Toys Brand Ambassador?" at bounding box center [811, 402] width 247 height 16
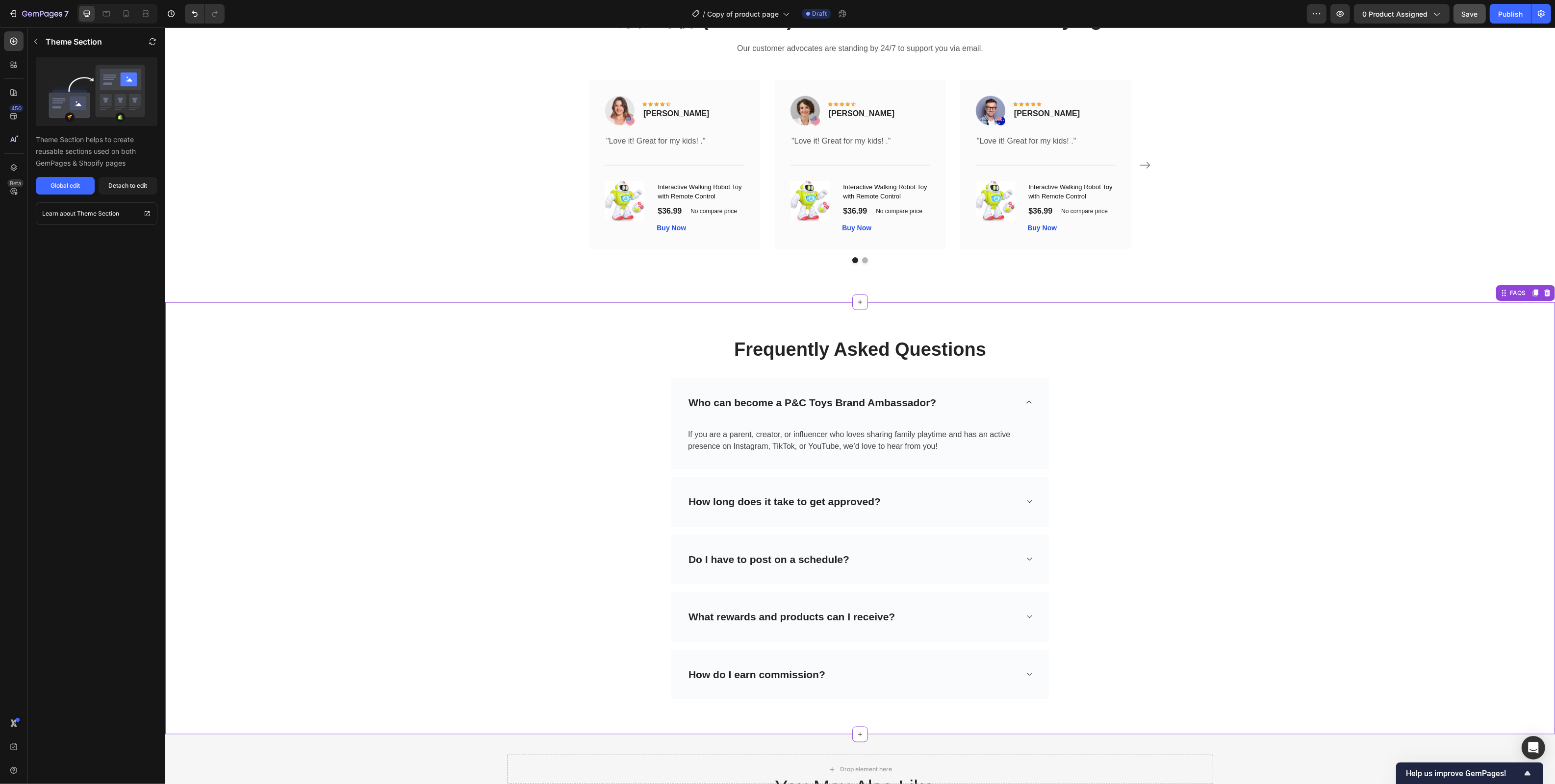
click at [847, 411] on p "Who can become a P&C Toys Brand Ambassador?" at bounding box center [811, 402] width 247 height 16
click at [870, 411] on p "Who can become a P&C Toys Brand Ambassador?" at bounding box center [811, 402] width 247 height 16
click at [921, 410] on p "Who can become a P&C Toys Brand Ambassador?" at bounding box center [811, 402] width 247 height 16
click at [973, 412] on div "Who can become a P&C Toys Brand Ambassador?" at bounding box center [851, 403] width 330 height 18
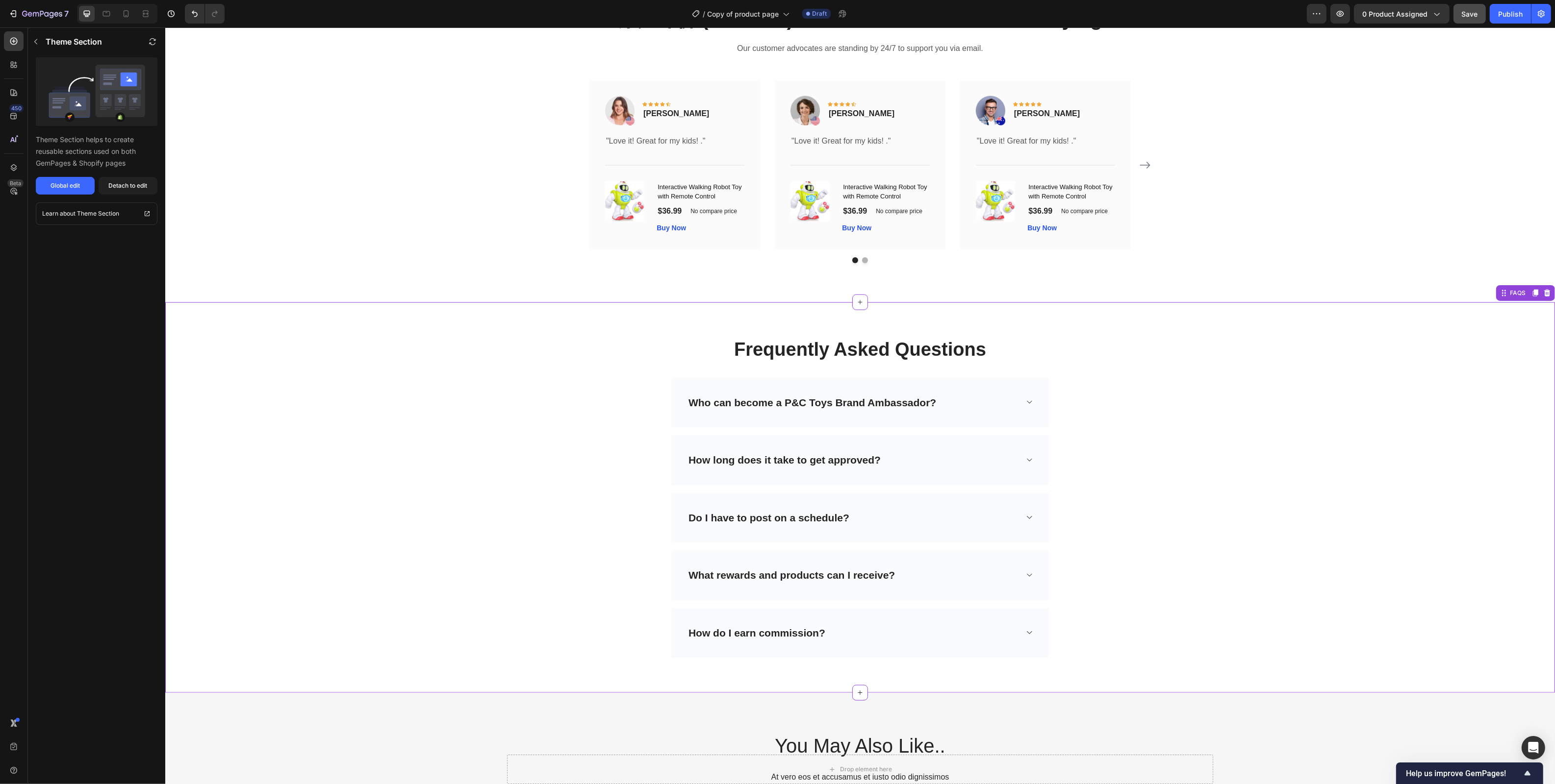
click at [1186, 372] on div "Frequently Asked Questions Heading Row Who can become a P&C Toys Brand Ambassad…" at bounding box center [859, 498] width 1375 height 344
click at [1238, 297] on icon at bounding box center [1534, 293] width 5 height 7
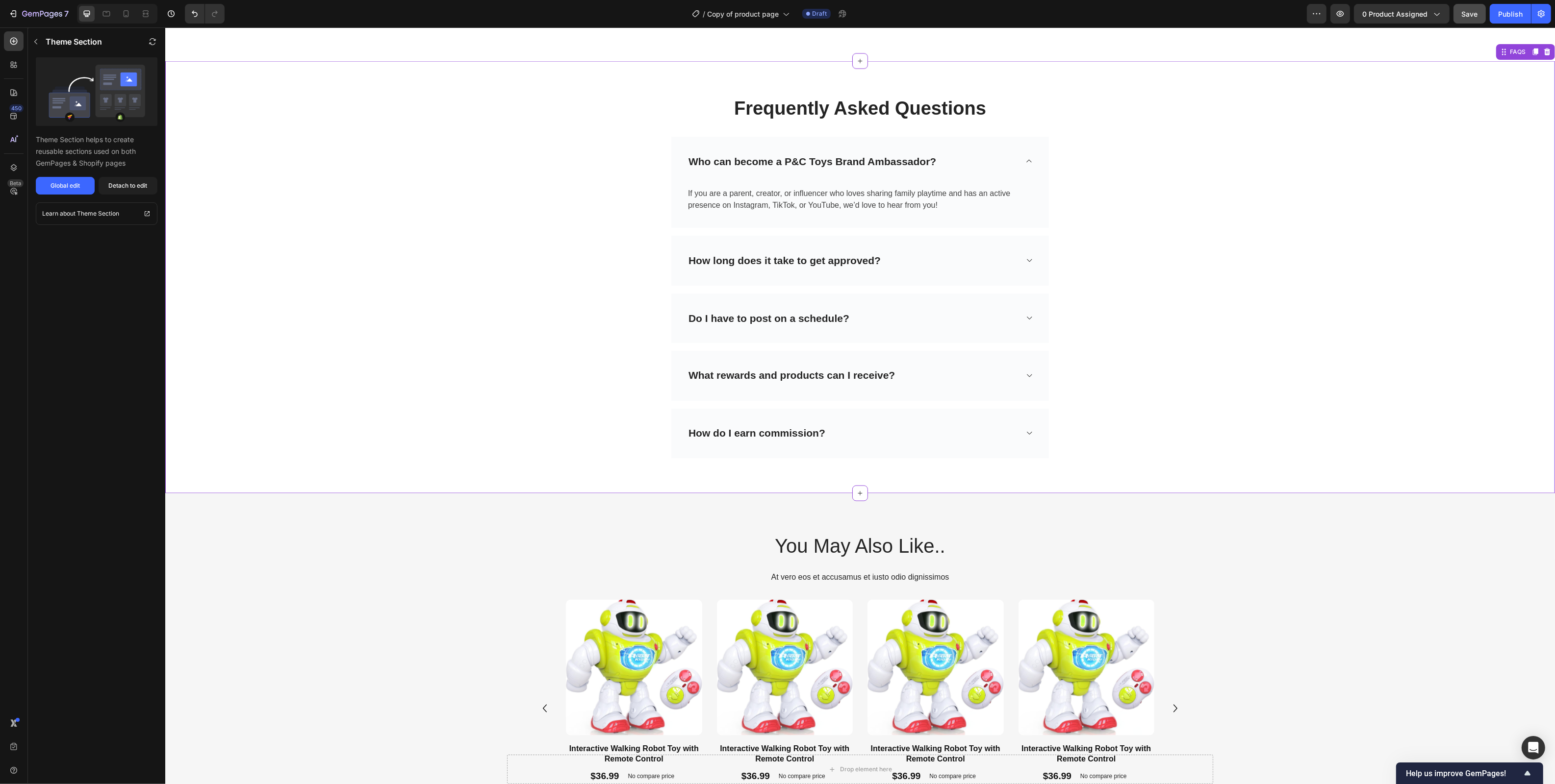
scroll to position [2767, 0]
click at [1238, 616] on div "Product Images Interactive Walking Robot Toy with Remote Control Product Title …" at bounding box center [859, 712] width 1331 height 226
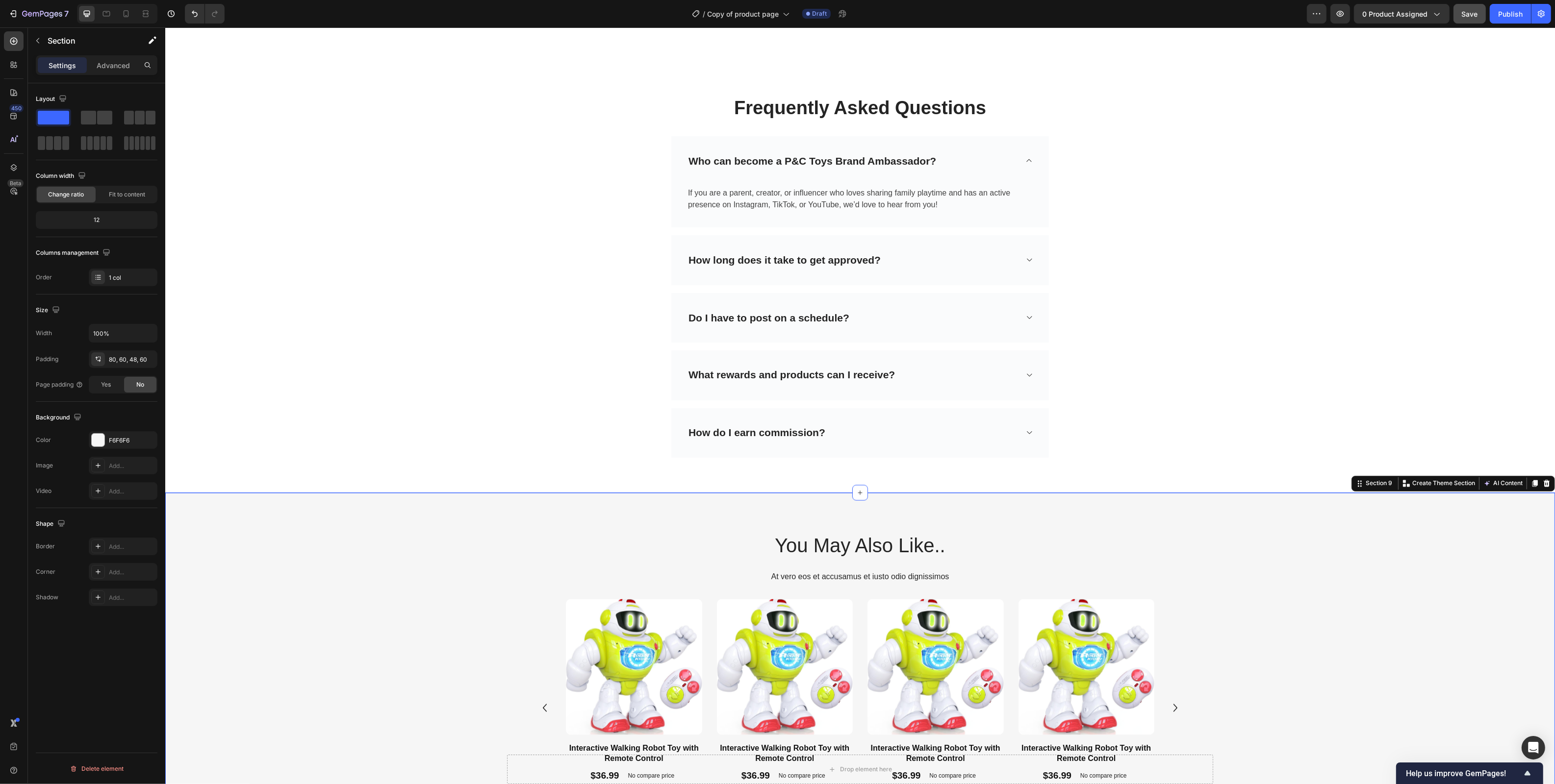
click at [1238, 601] on div "Product Images Interactive Walking Robot Toy with Remote Control Product Title …" at bounding box center [859, 712] width 1331 height 226
click at [1238, 313] on div "Frequently Asked Questions Heading Row Who can become a P&C Toys Brand Ambassad…" at bounding box center [859, 277] width 1375 height 386
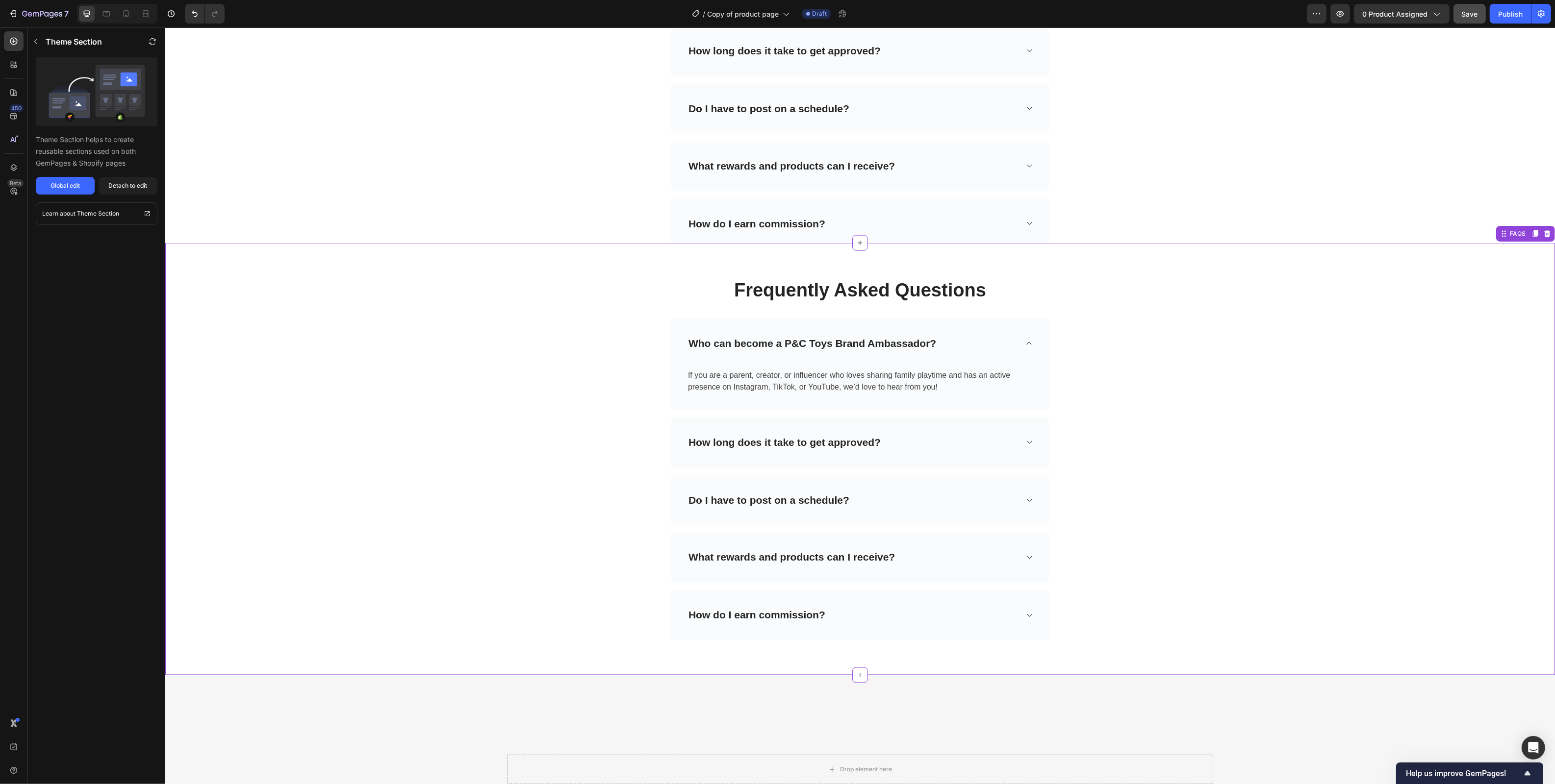
scroll to position [2293, 0]
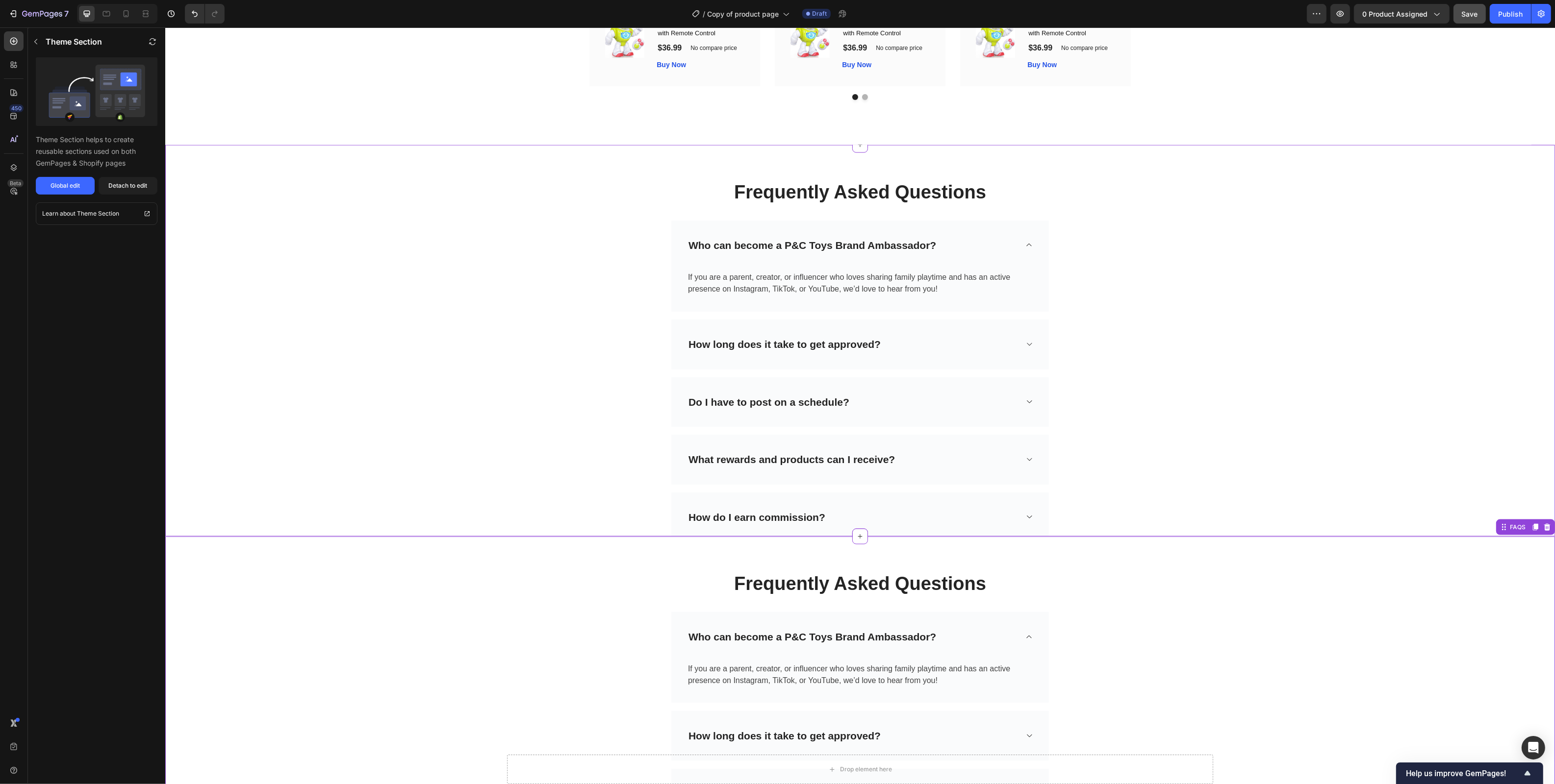
click at [1238, 403] on div "Frequently Asked Questions Heading Row Who can become a P&C Toys Brand Ambassad…" at bounding box center [859, 361] width 1375 height 386
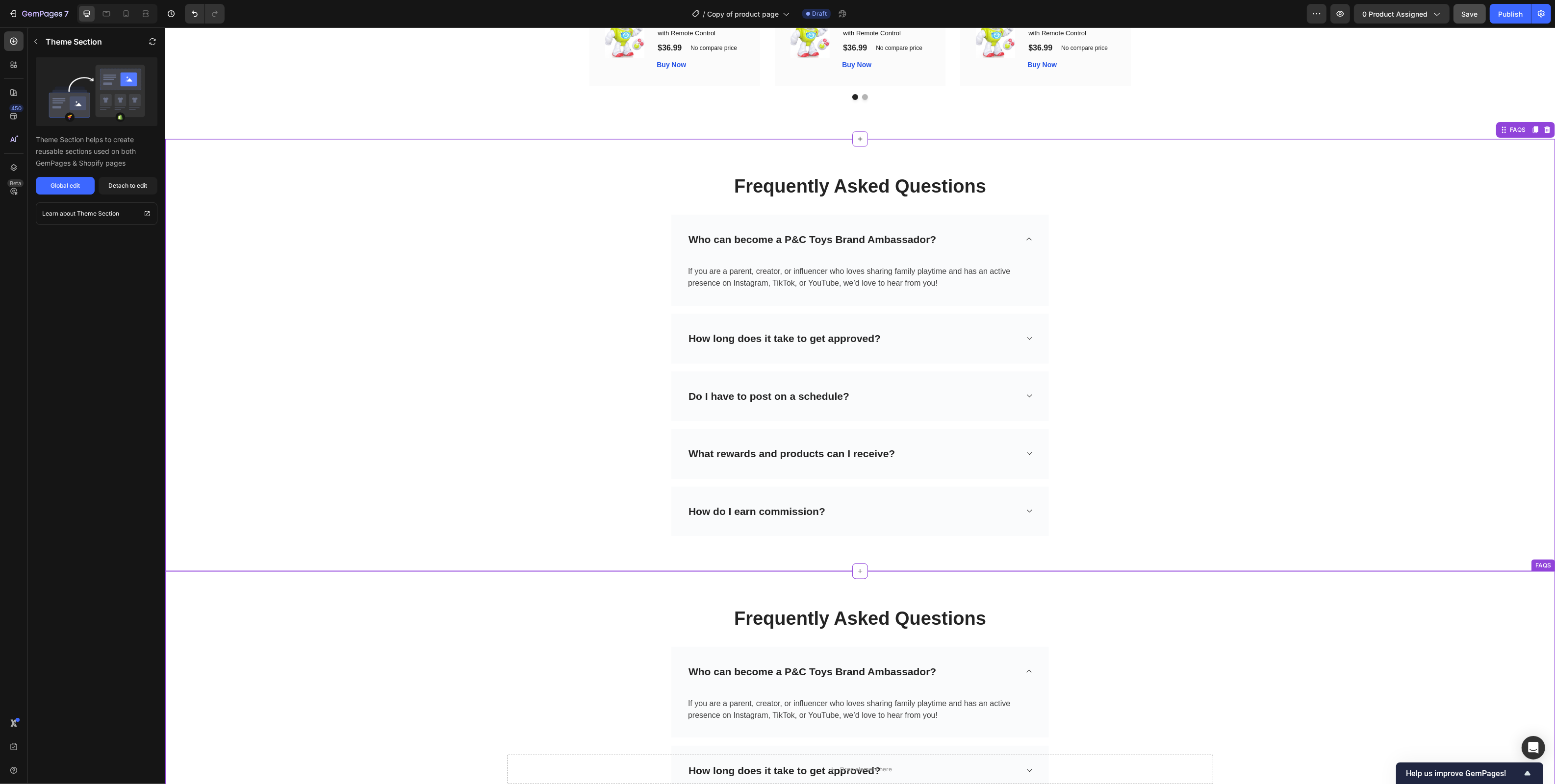
click at [1238, 598] on div "Frequently Asked Questions Heading Row Who can become a P&C Toys Brand Ambassad…" at bounding box center [860, 787] width 1389 height 432
click at [1238, 566] on icon at bounding box center [1547, 562] width 6 height 7
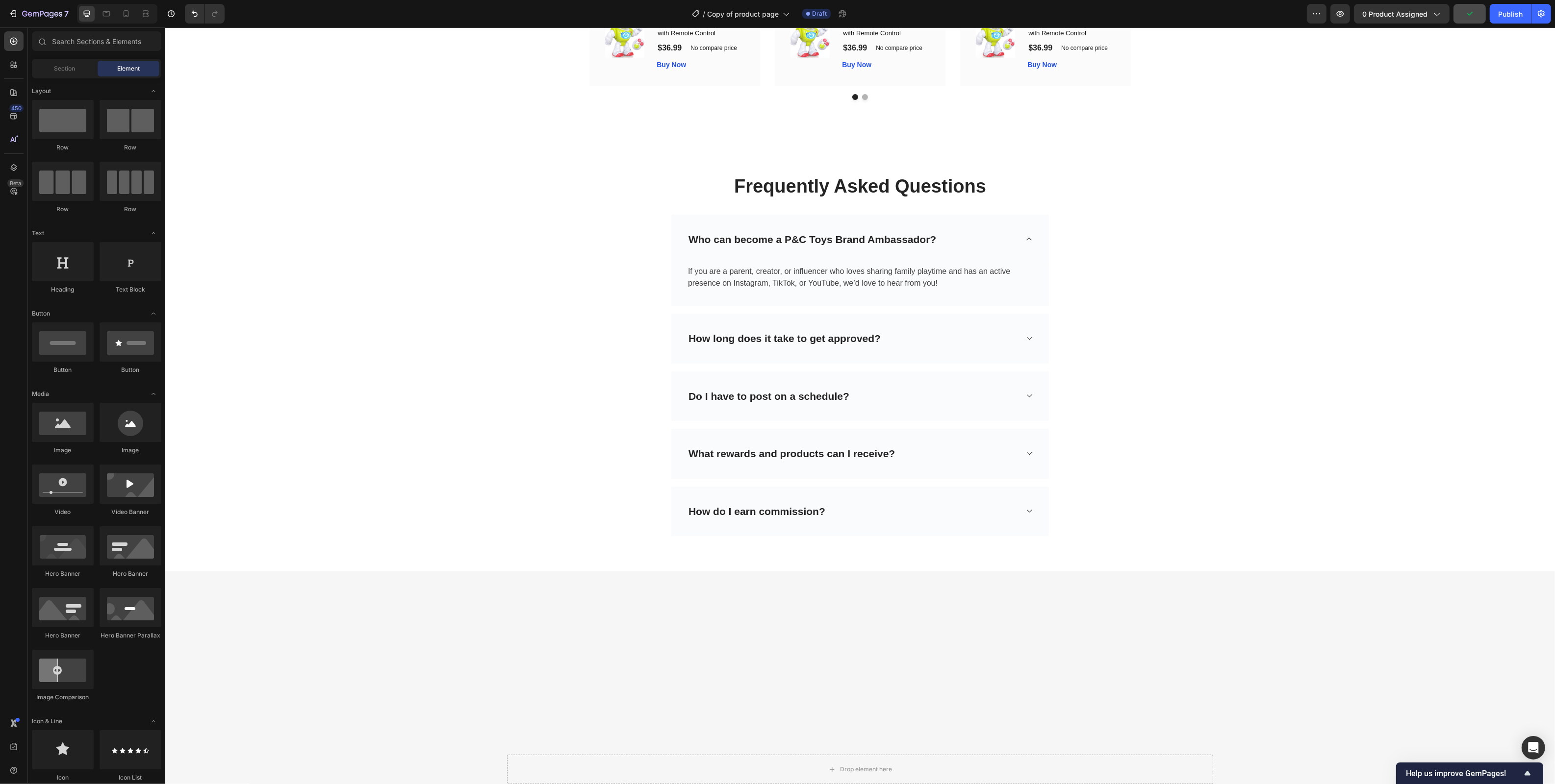
scroll to position [1173, 0]
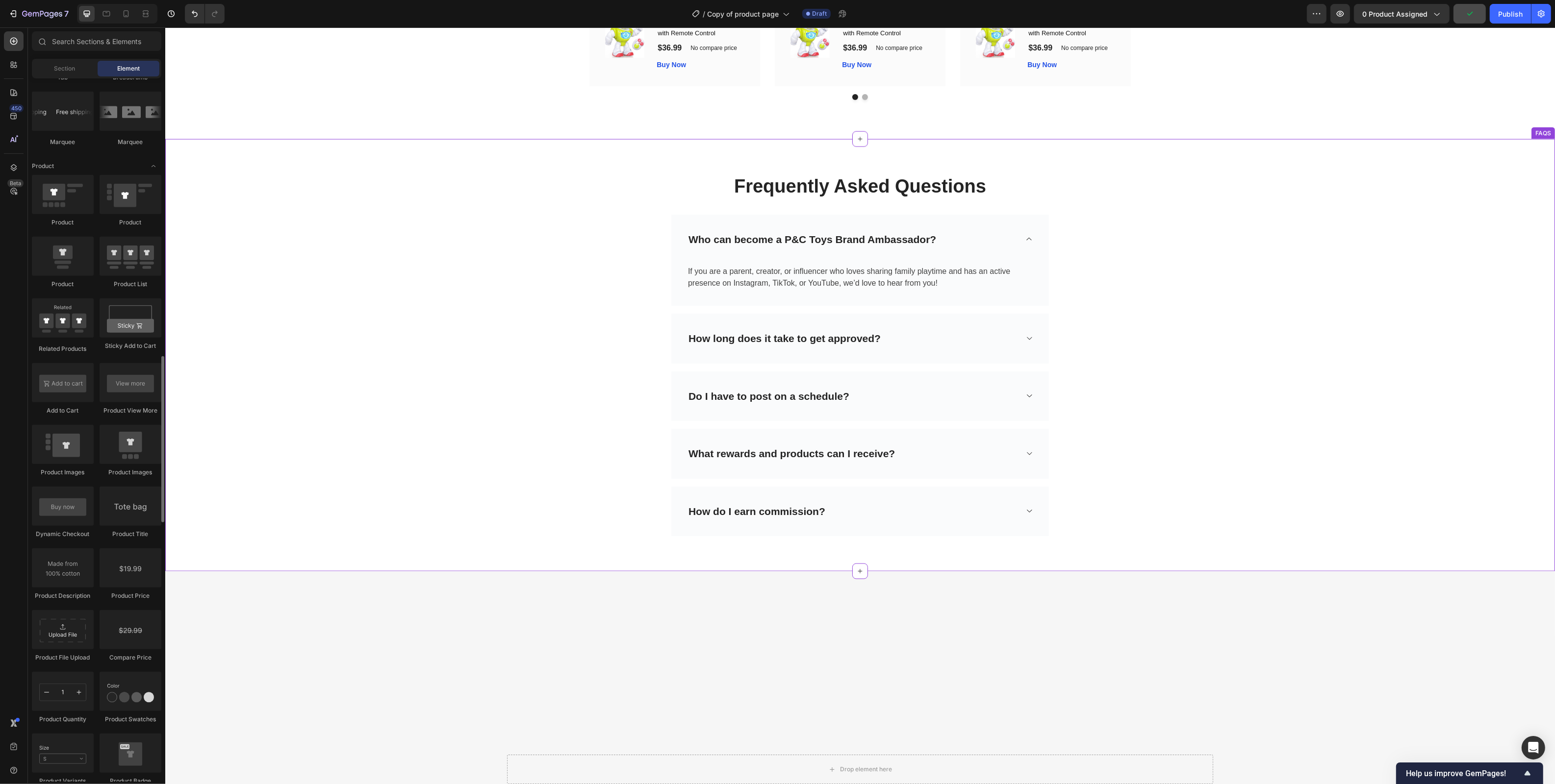
click at [1238, 336] on div "Frequently Asked Questions Heading Row Who can become a P&C Toys Brand Ambassad…" at bounding box center [859, 355] width 1375 height 386
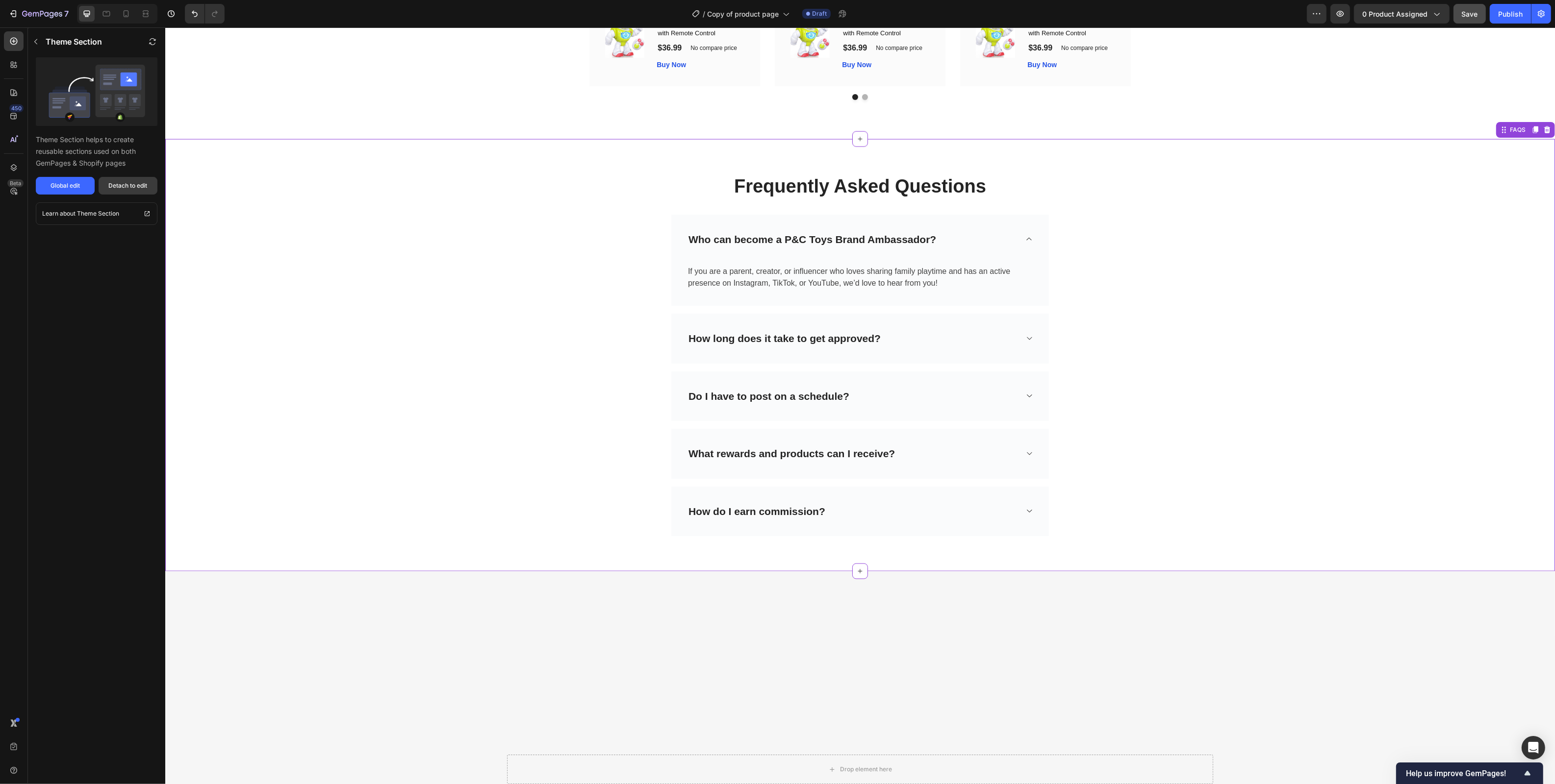
click at [134, 186] on div "Detach to edit" at bounding box center [128, 186] width 39 height 9
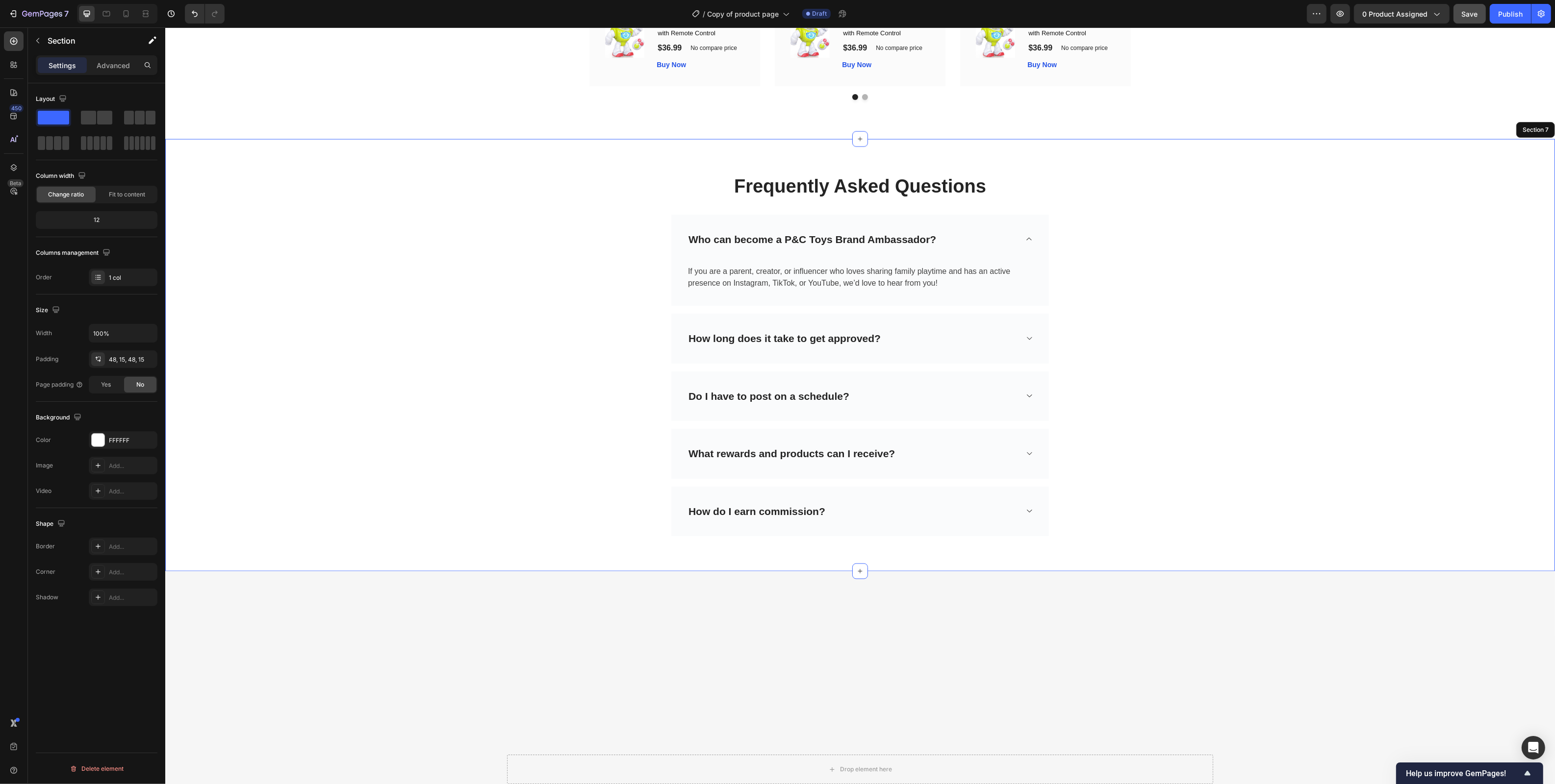
click at [1238, 224] on div "Frequently Asked Questions Heading Row Who can become a P&C Toys Brand Ambassad…" at bounding box center [859, 355] width 1375 height 386
click at [862, 245] on p "Who can become a P&C Toys Brand Ambassador?" at bounding box center [811, 240] width 247 height 16
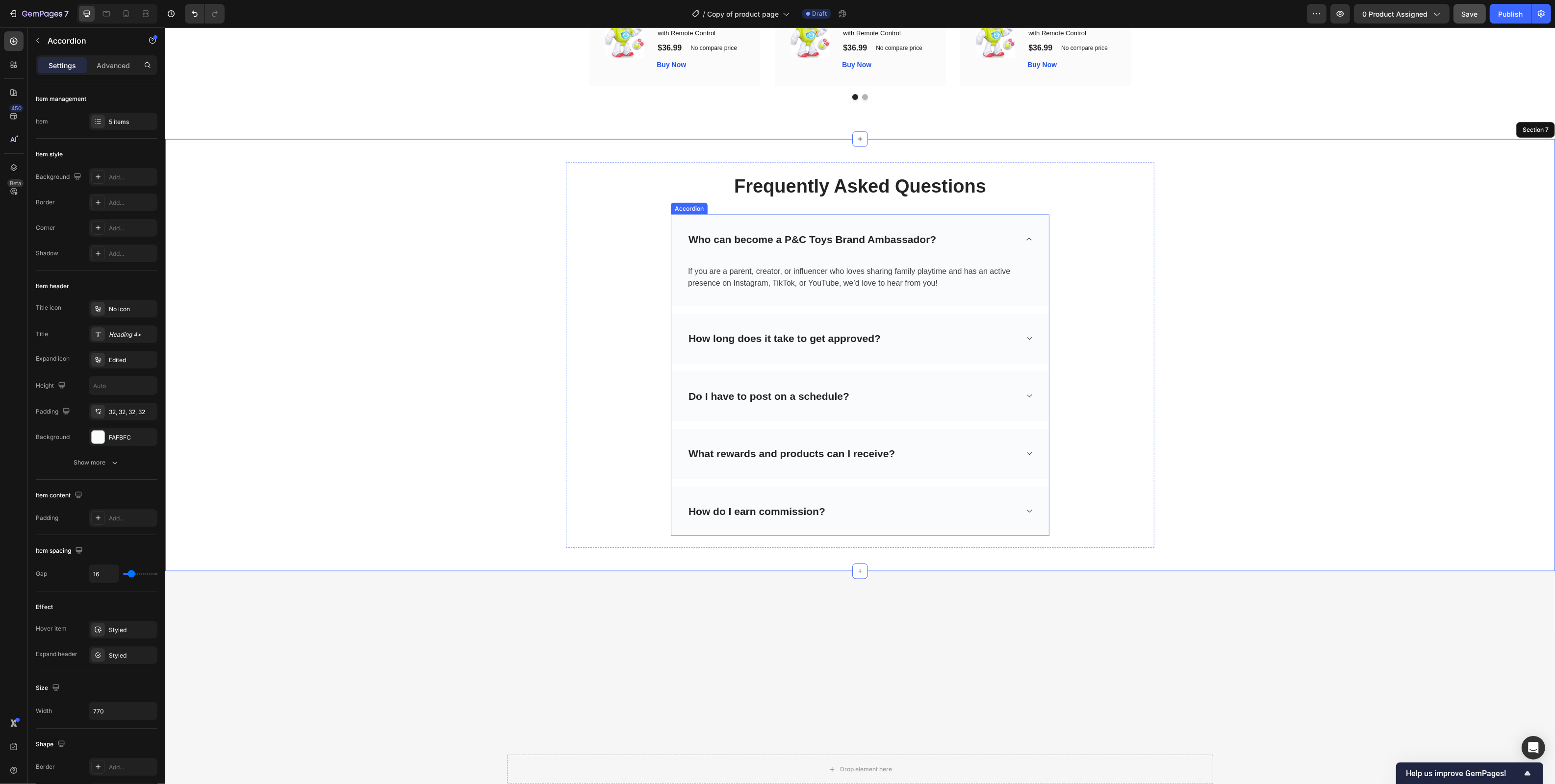
click at [862, 245] on p "Who can become a P&C Toys Brand Ambassador?" at bounding box center [811, 240] width 247 height 16
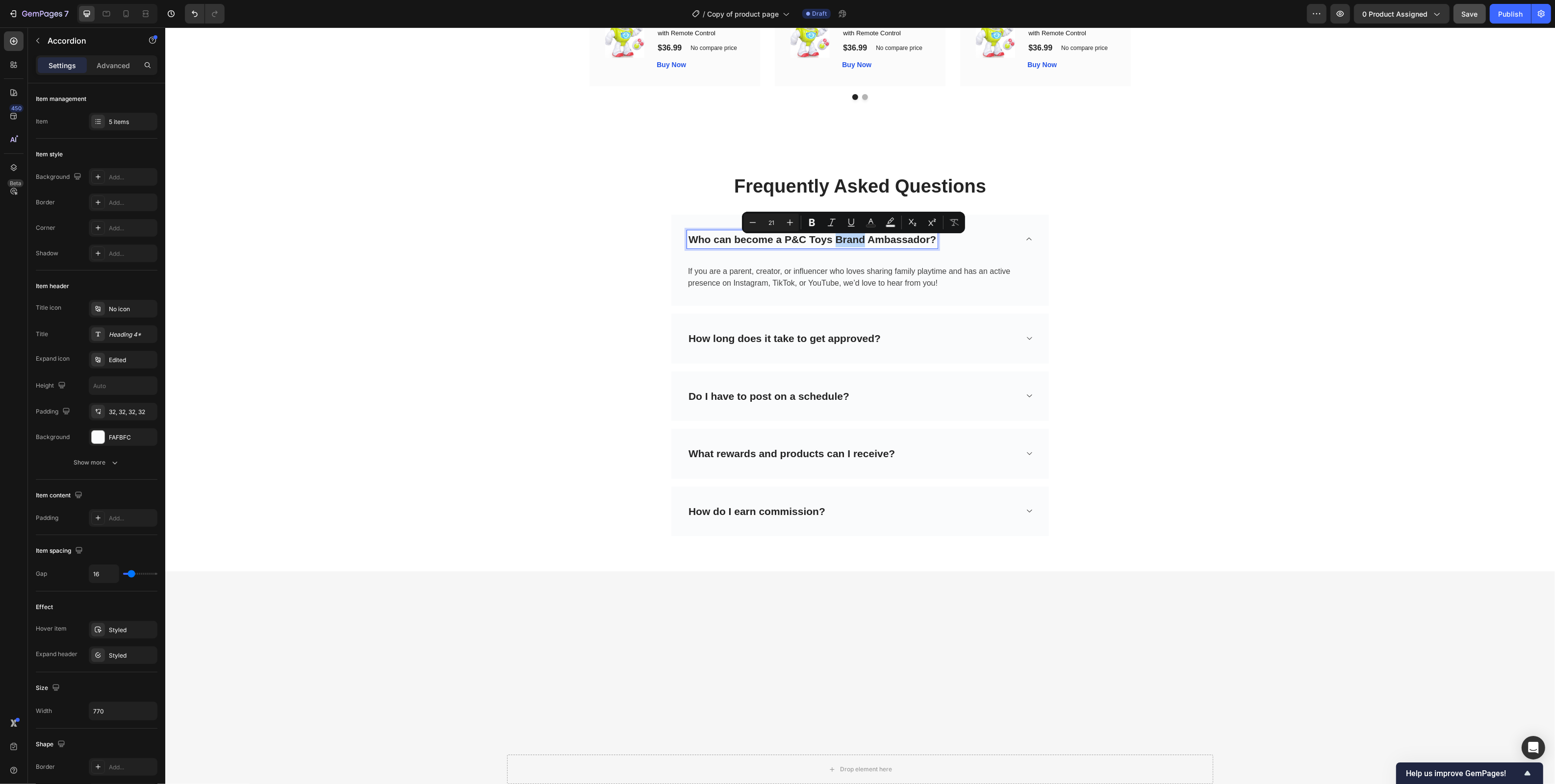
click at [822, 247] on p "Who can become a P&C Toys Brand Ambassador?" at bounding box center [811, 240] width 247 height 16
drag, startPoint x: 931, startPoint y: 246, endPoint x: 732, endPoint y: 249, distance: 199.0
click at [732, 247] on p "Who can become a P&C Toys Brand Ambassador?" at bounding box center [811, 240] width 247 height 16
copy p "question 1"
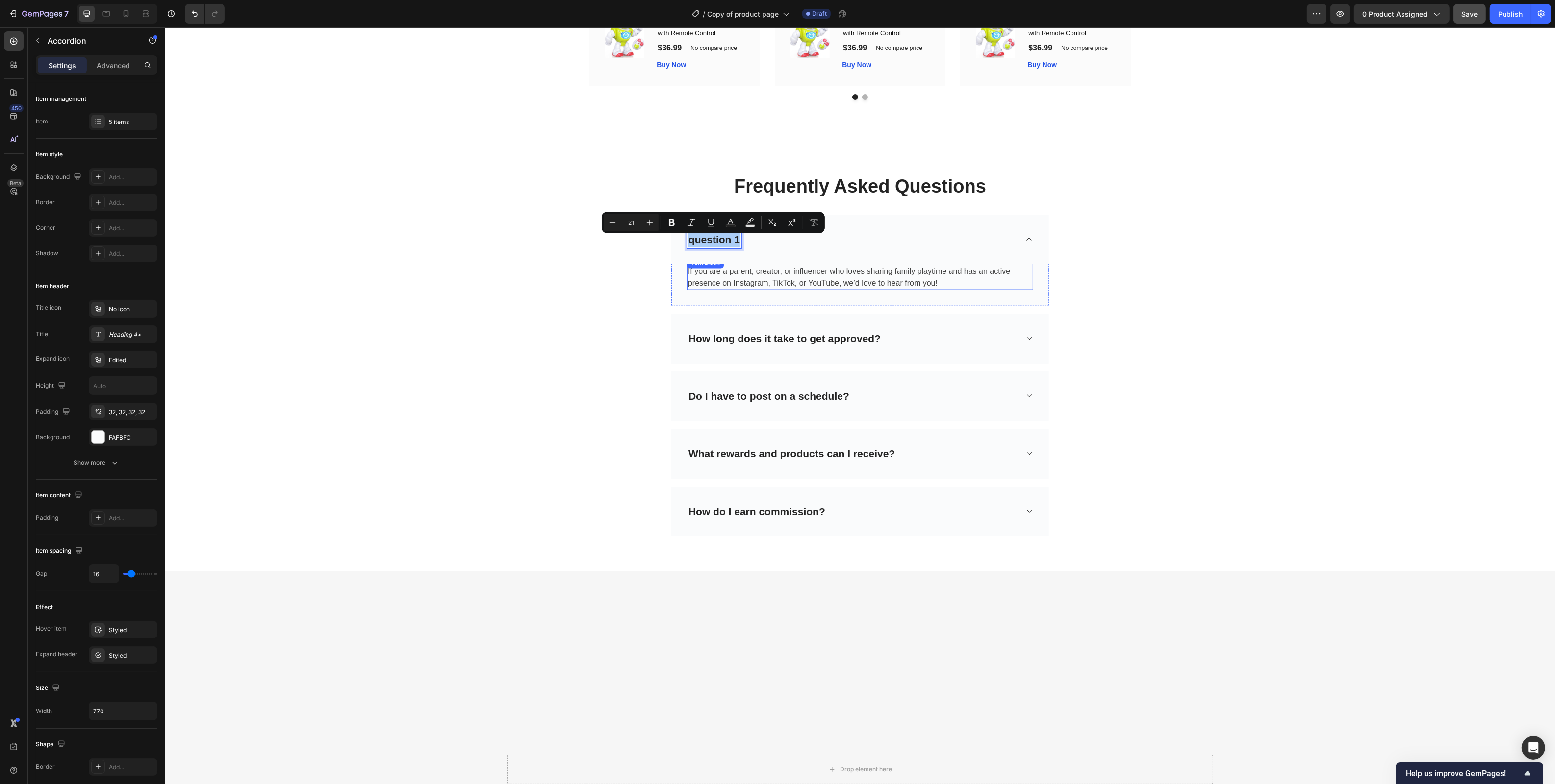
click at [825, 289] on p "If you are a parent, creator, or influencer who loves sharing family playtime a…" at bounding box center [860, 277] width 344 height 24
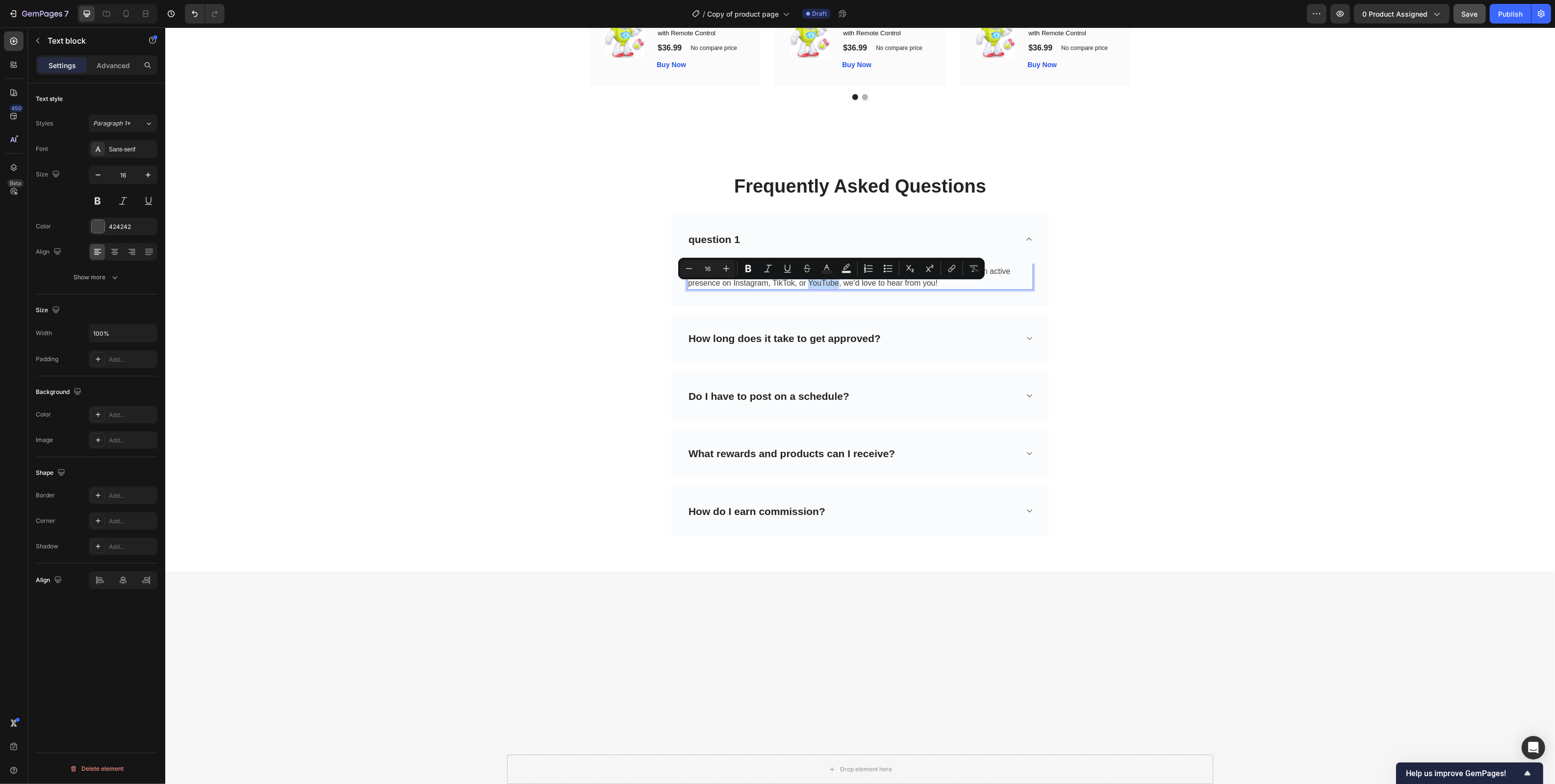
click at [917, 289] on p "If you are a parent, creator, or influencer who loves sharing family playtime a…" at bounding box center [860, 277] width 344 height 24
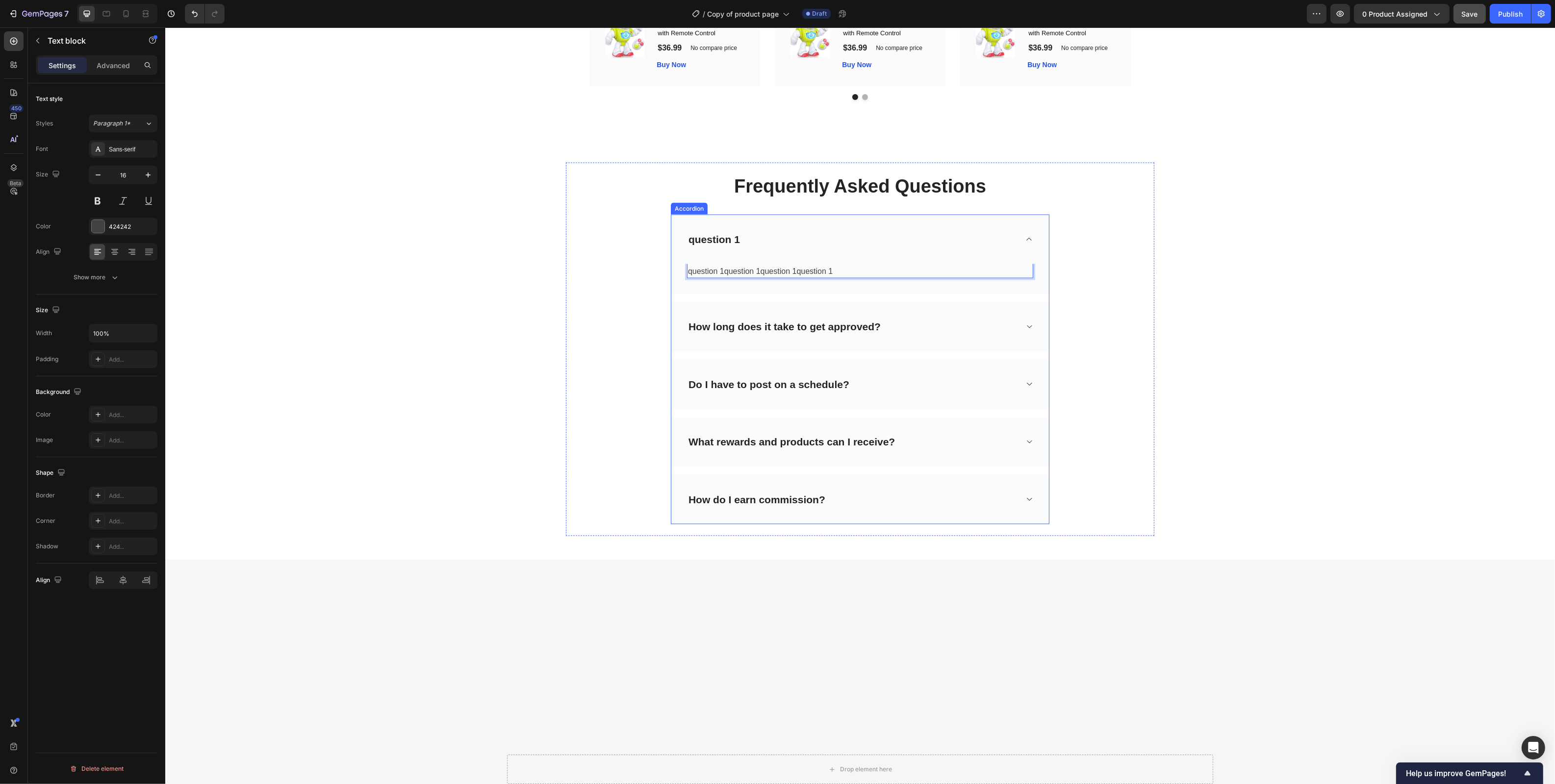
click at [799, 333] on p "How long does it take to get approved?" at bounding box center [784, 327] width 192 height 16
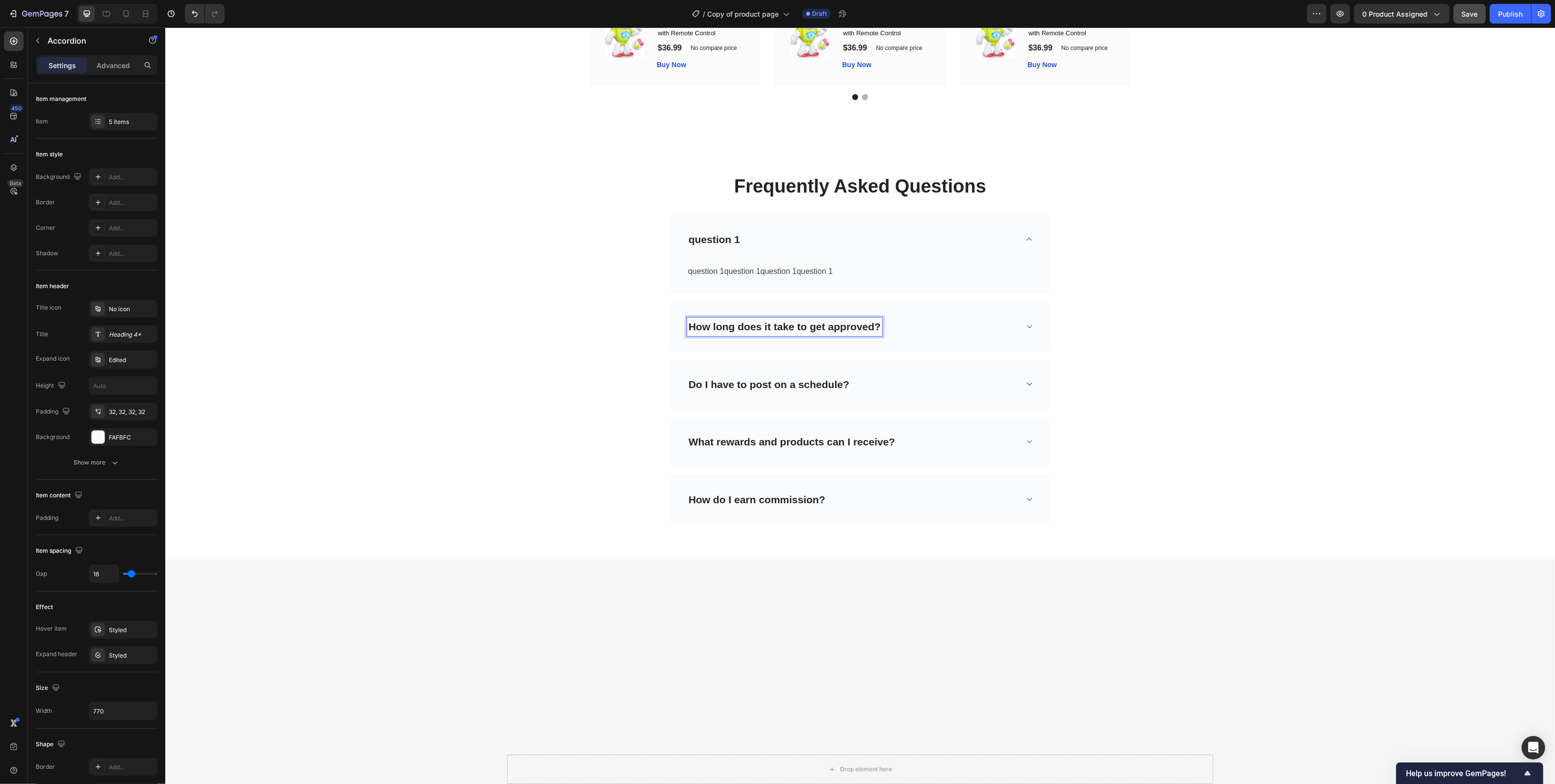
click at [815, 335] on p "How long does it take to get approved?" at bounding box center [784, 327] width 192 height 16
click at [956, 335] on div "question 1" at bounding box center [851, 327] width 330 height 18
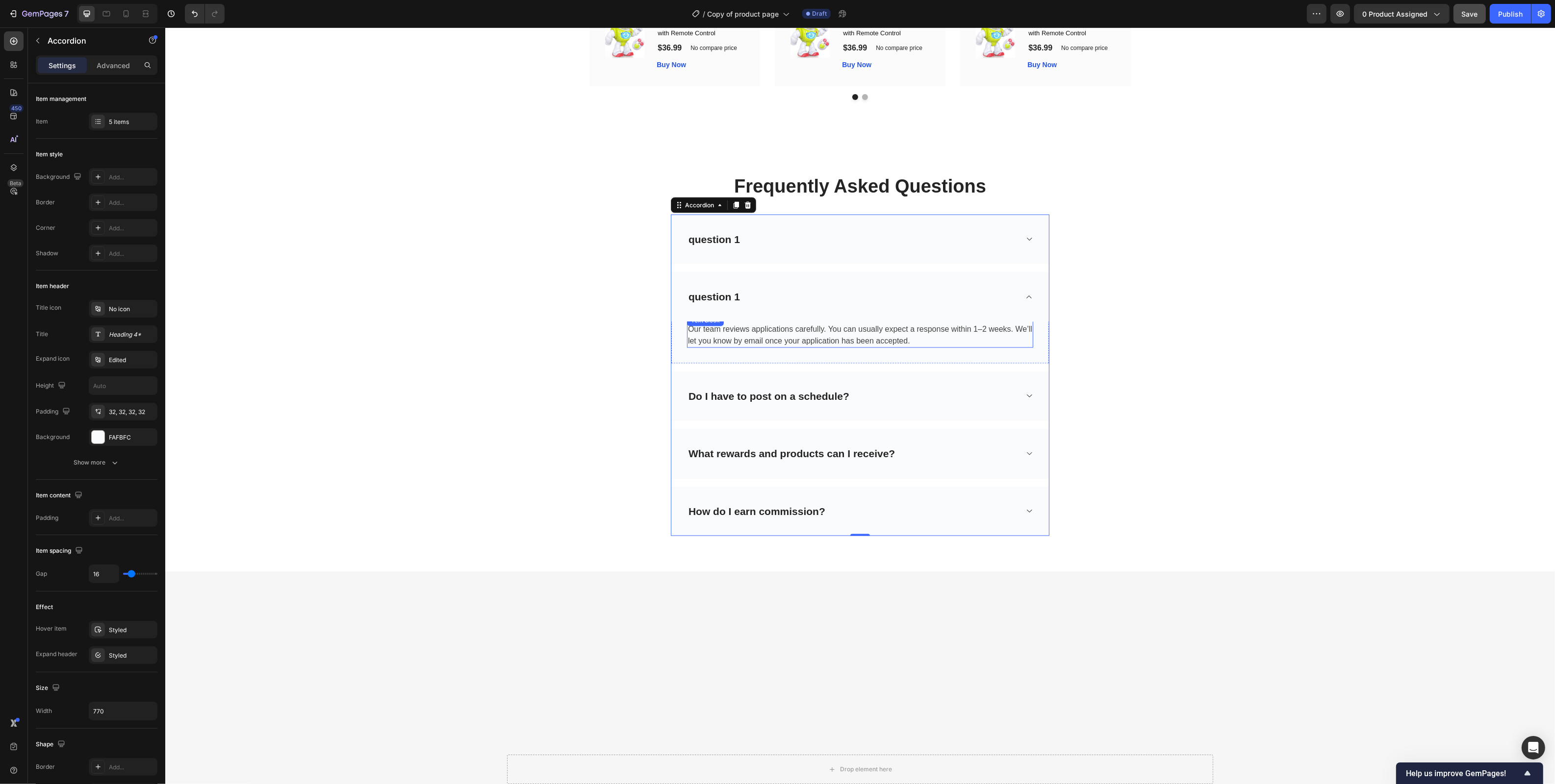
click at [828, 347] on p "Our team reviews applications carefully. You can usually expect a response with…" at bounding box center [860, 335] width 344 height 24
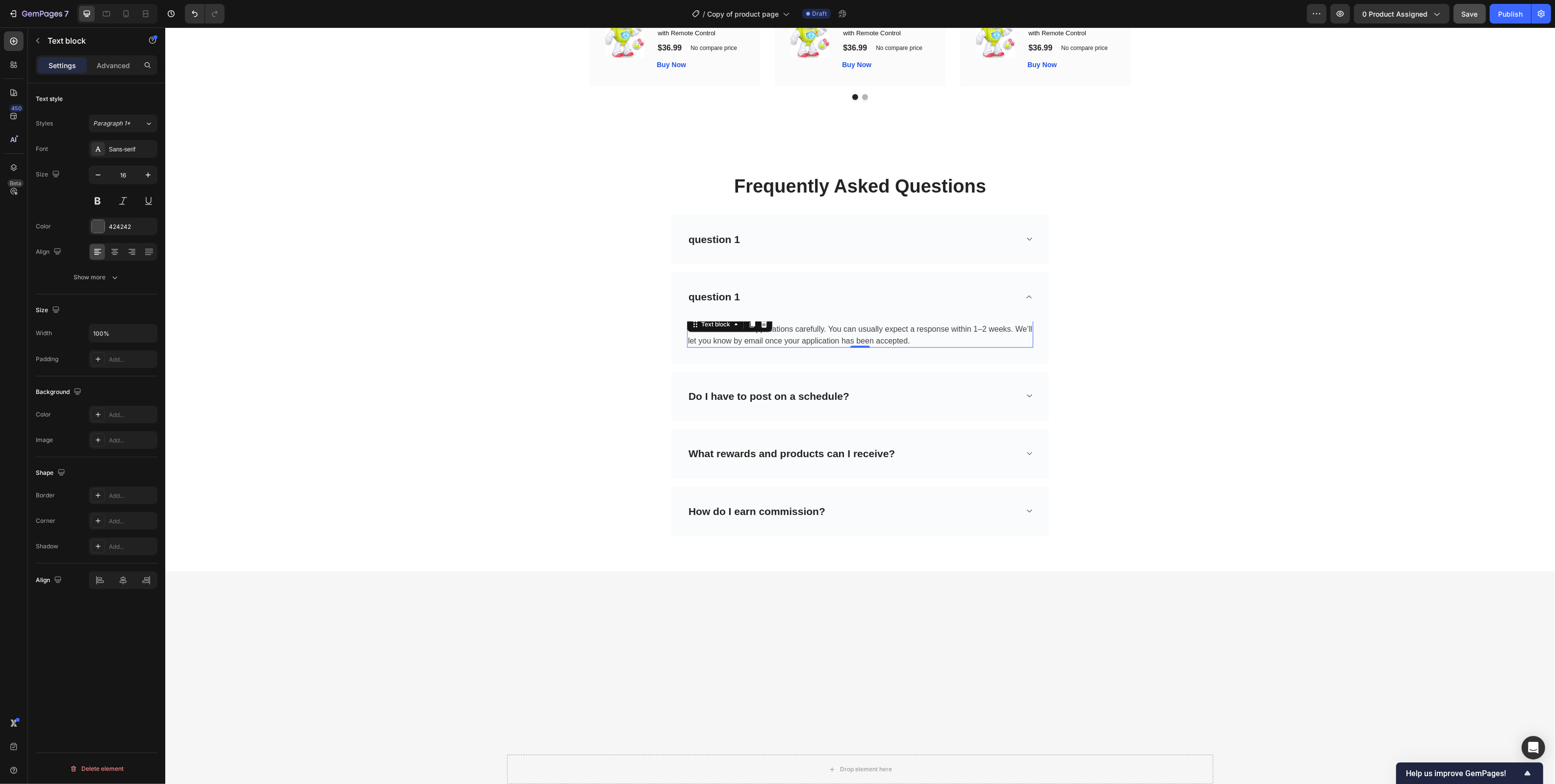
click at [828, 347] on p "Our team reviews applications carefully. You can usually expect a response with…" at bounding box center [860, 335] width 344 height 24
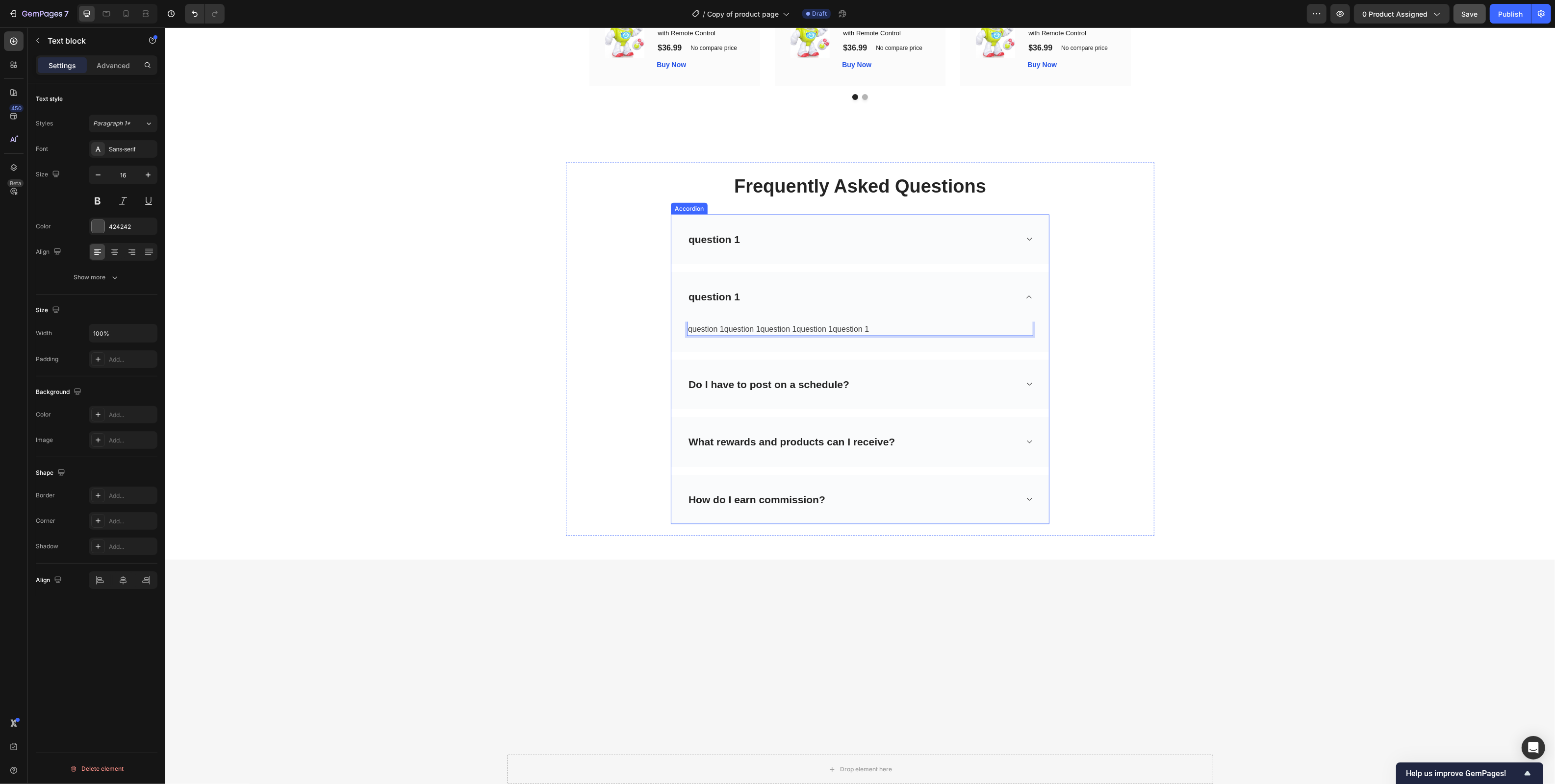
click at [825, 392] on p "Do I have to post on a schedule?" at bounding box center [768, 385] width 161 height 16
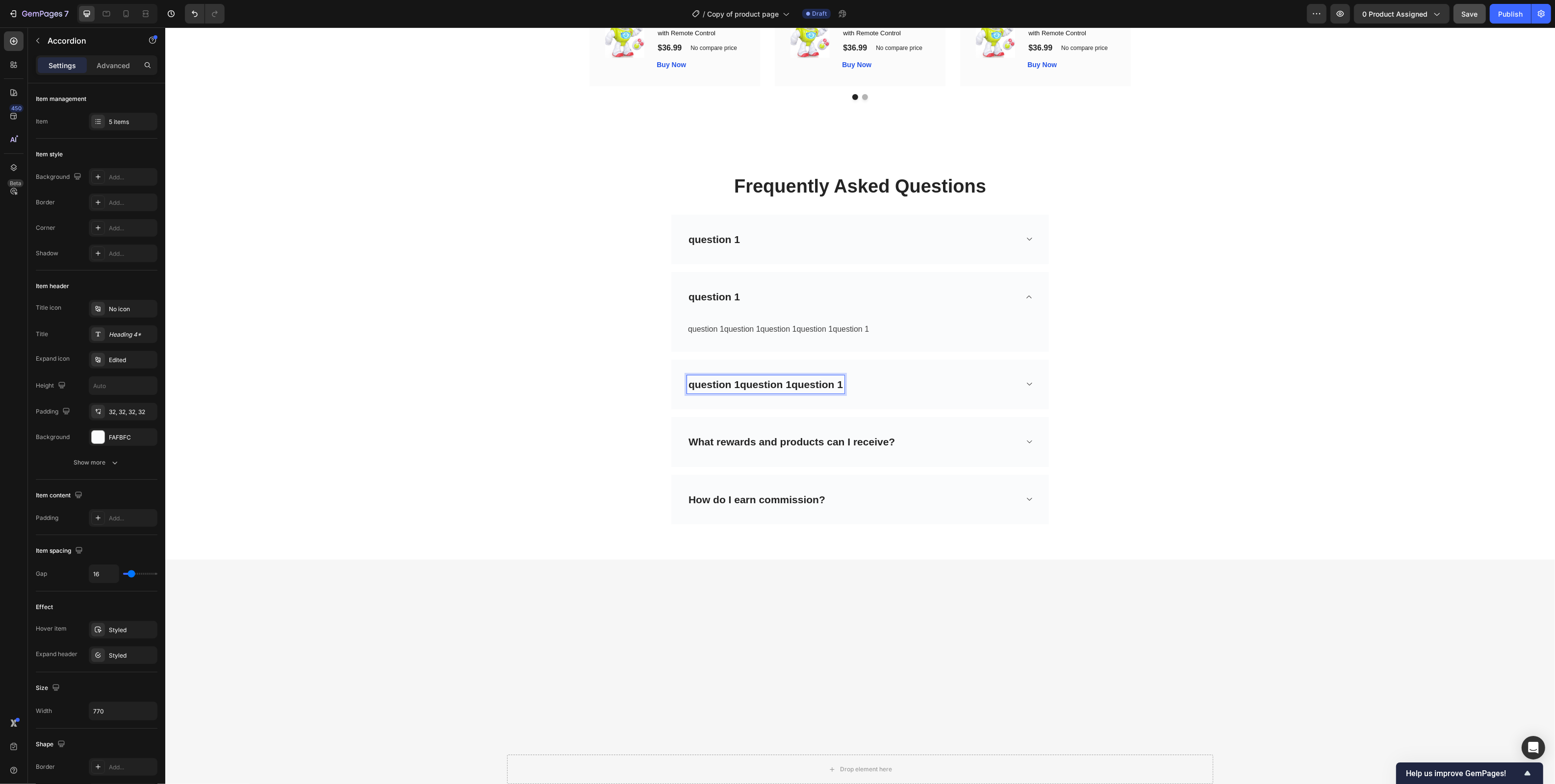
click at [900, 389] on div "question 1question 1question 1" at bounding box center [851, 385] width 330 height 18
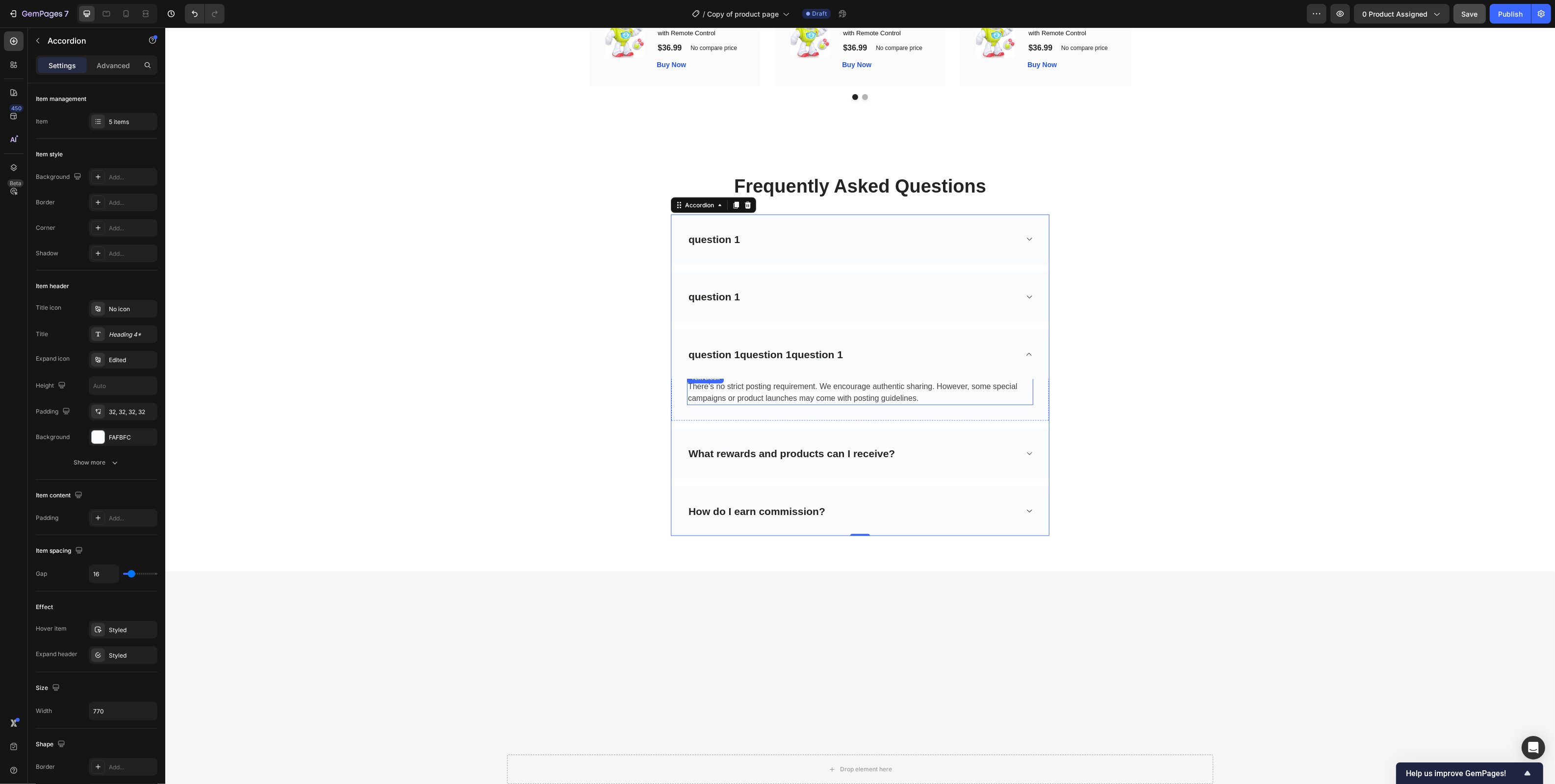
click at [839, 398] on p "There’s no strict posting requirement. We encourage authentic sharing. However,…" at bounding box center [860, 392] width 344 height 24
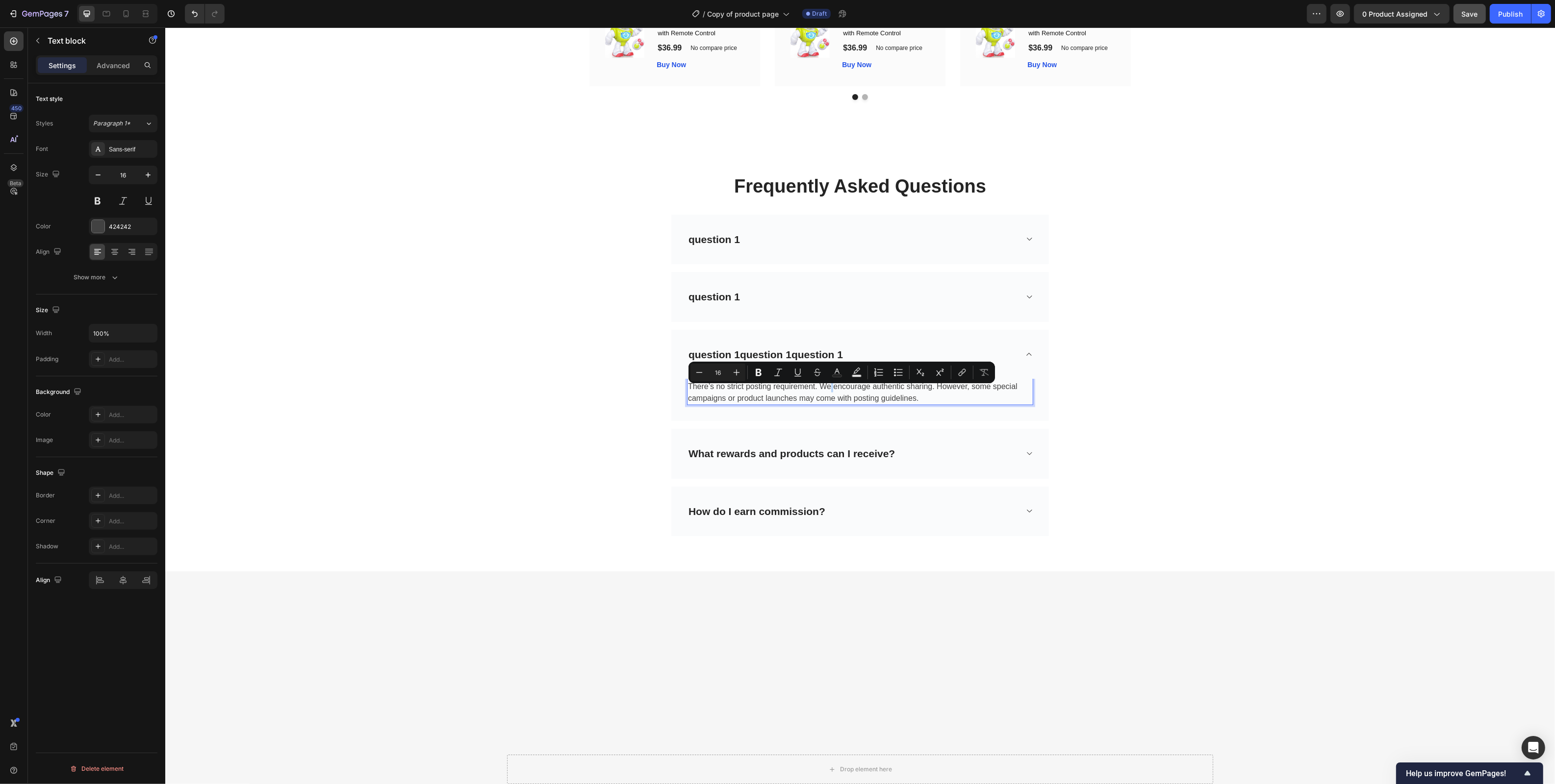
click at [886, 399] on p "There’s no strict posting requirement. We encourage authentic sharing. However,…" at bounding box center [860, 392] width 344 height 24
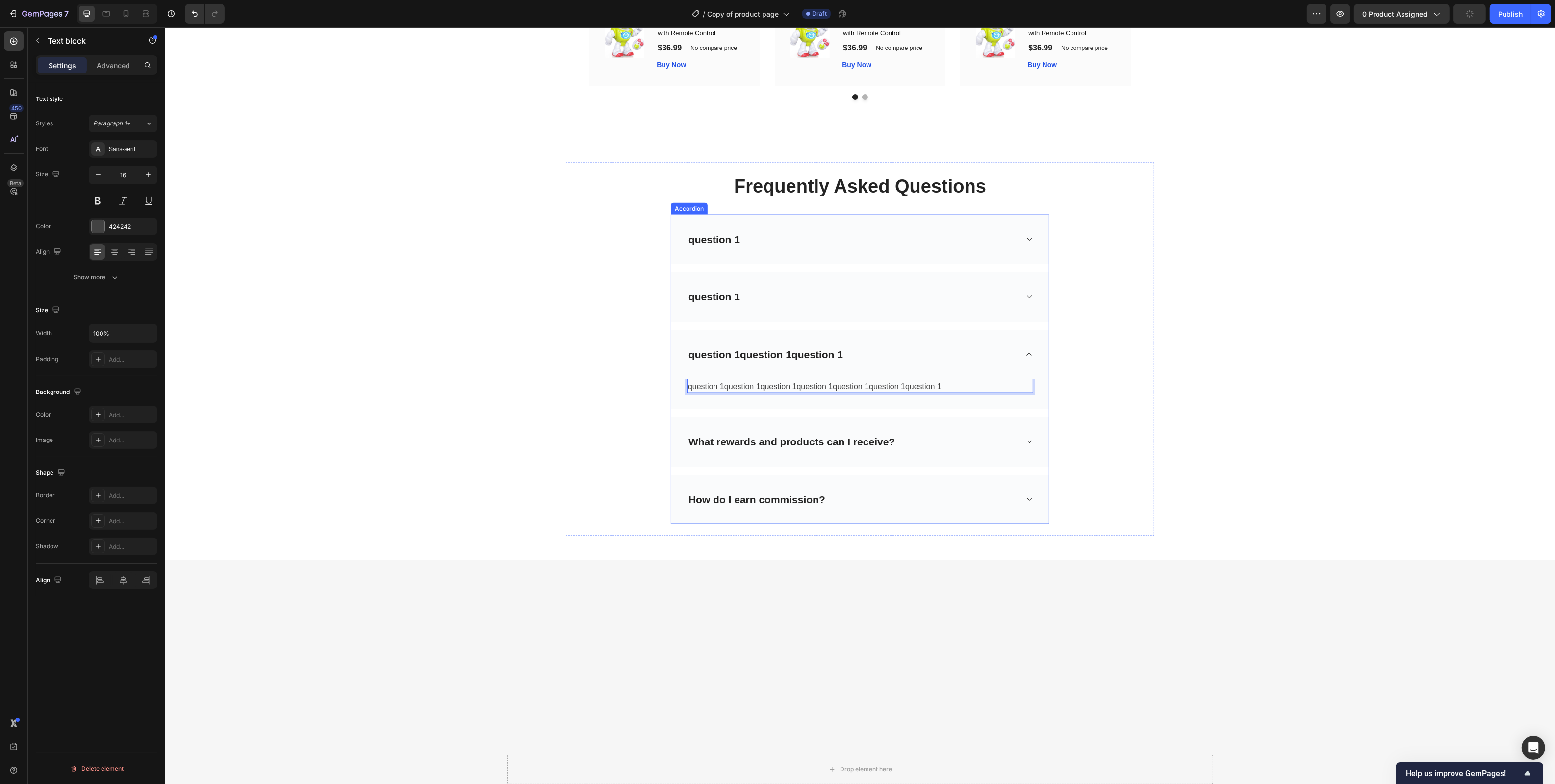
click at [856, 450] on p "What rewards and products can I receive?" at bounding box center [790, 442] width 206 height 16
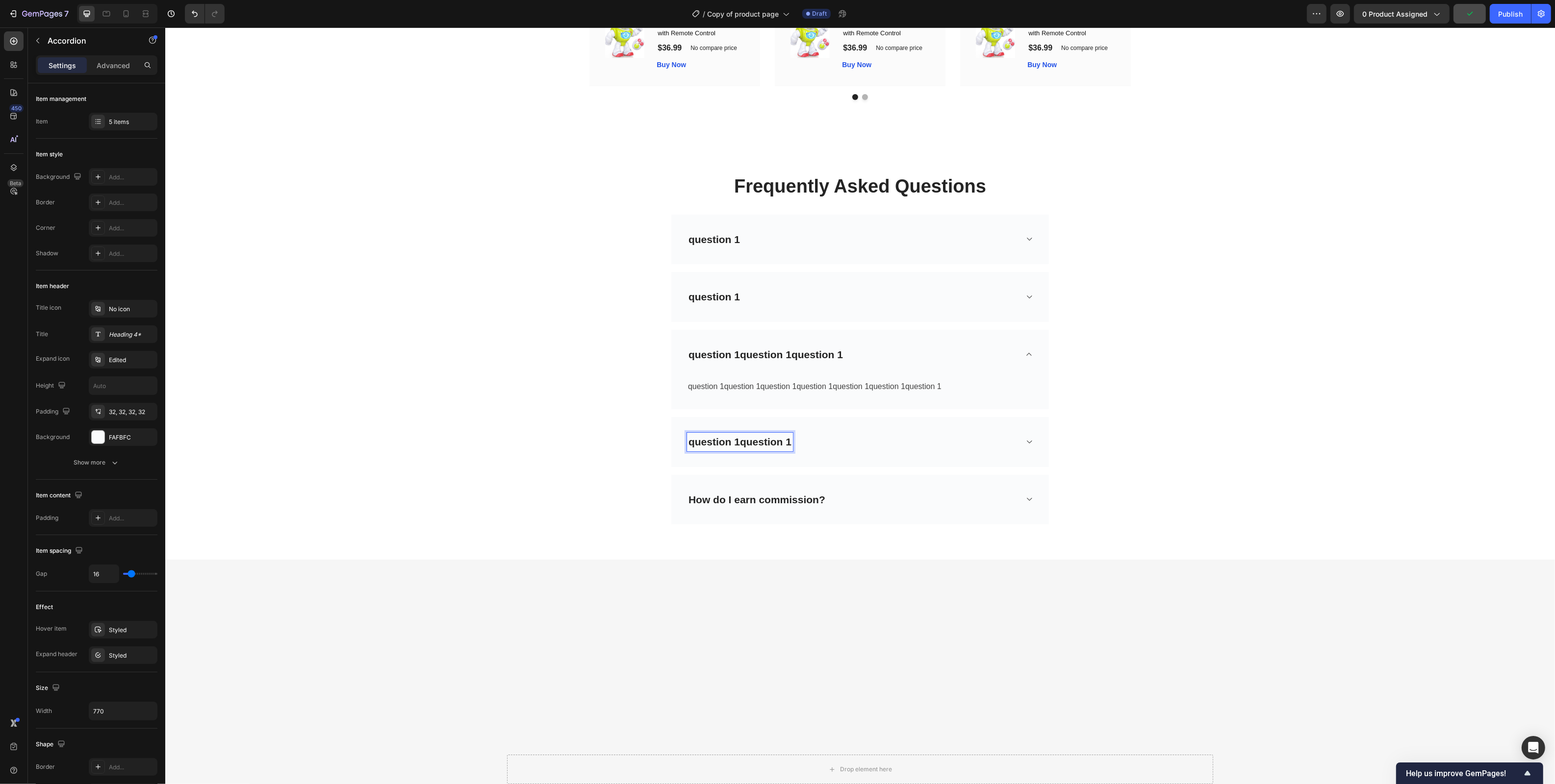
click at [850, 467] on div "question 1question 1" at bounding box center [860, 442] width 377 height 50
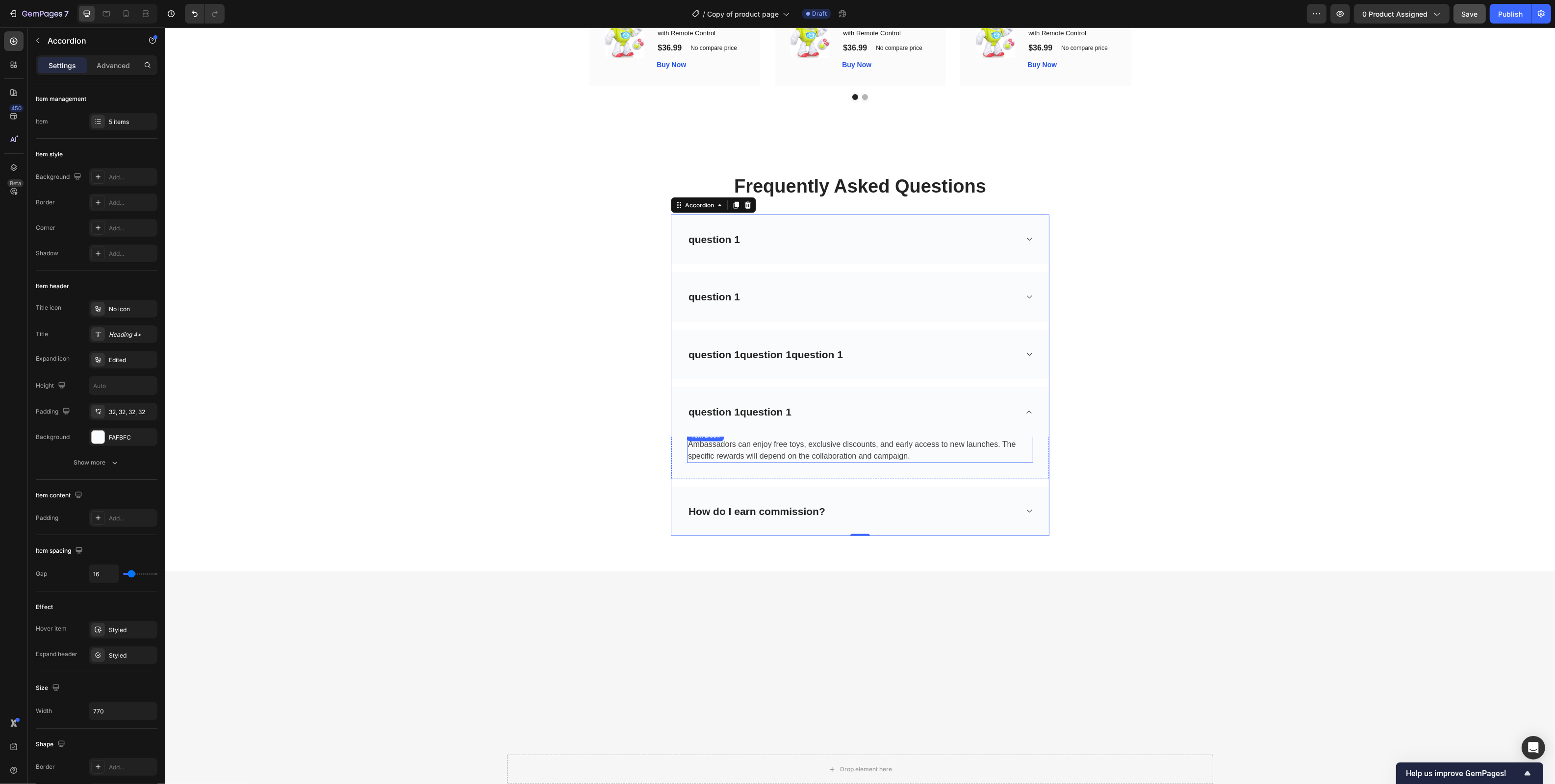
click at [838, 460] on p "Ambassadors can enjoy free toys, exclusive discounts, and early access to new l…" at bounding box center [860, 450] width 344 height 24
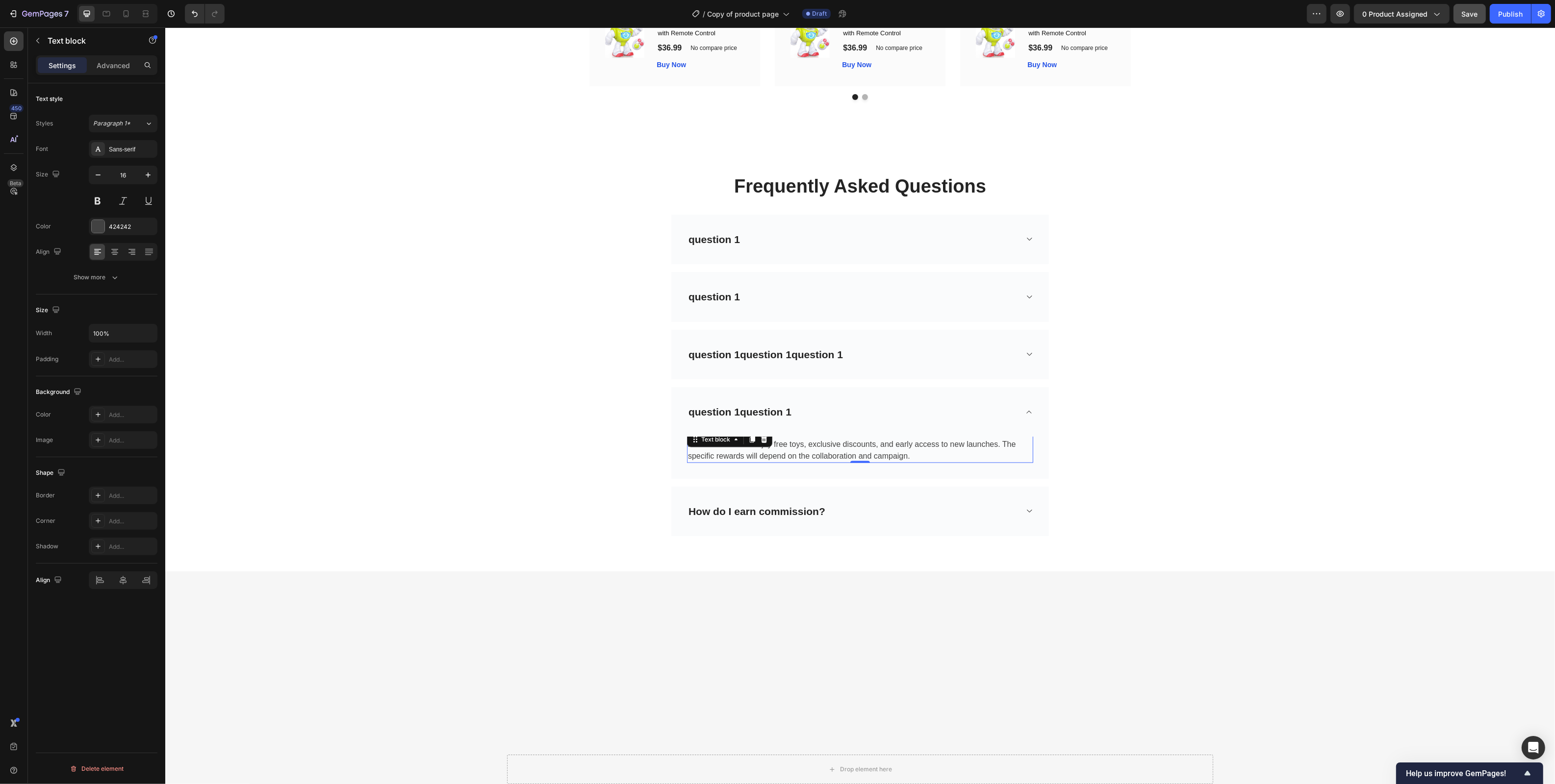
click at [838, 460] on p "Ambassadors can enjoy free toys, exclusive discounts, and early access to new l…" at bounding box center [860, 450] width 344 height 24
click at [892, 455] on p "Ambassadors can enjoy free toys, exclusive discounts, and early access to new l…" at bounding box center [860, 450] width 344 height 24
click at [797, 508] on p "How do I earn commission?" at bounding box center [756, 500] width 137 height 16
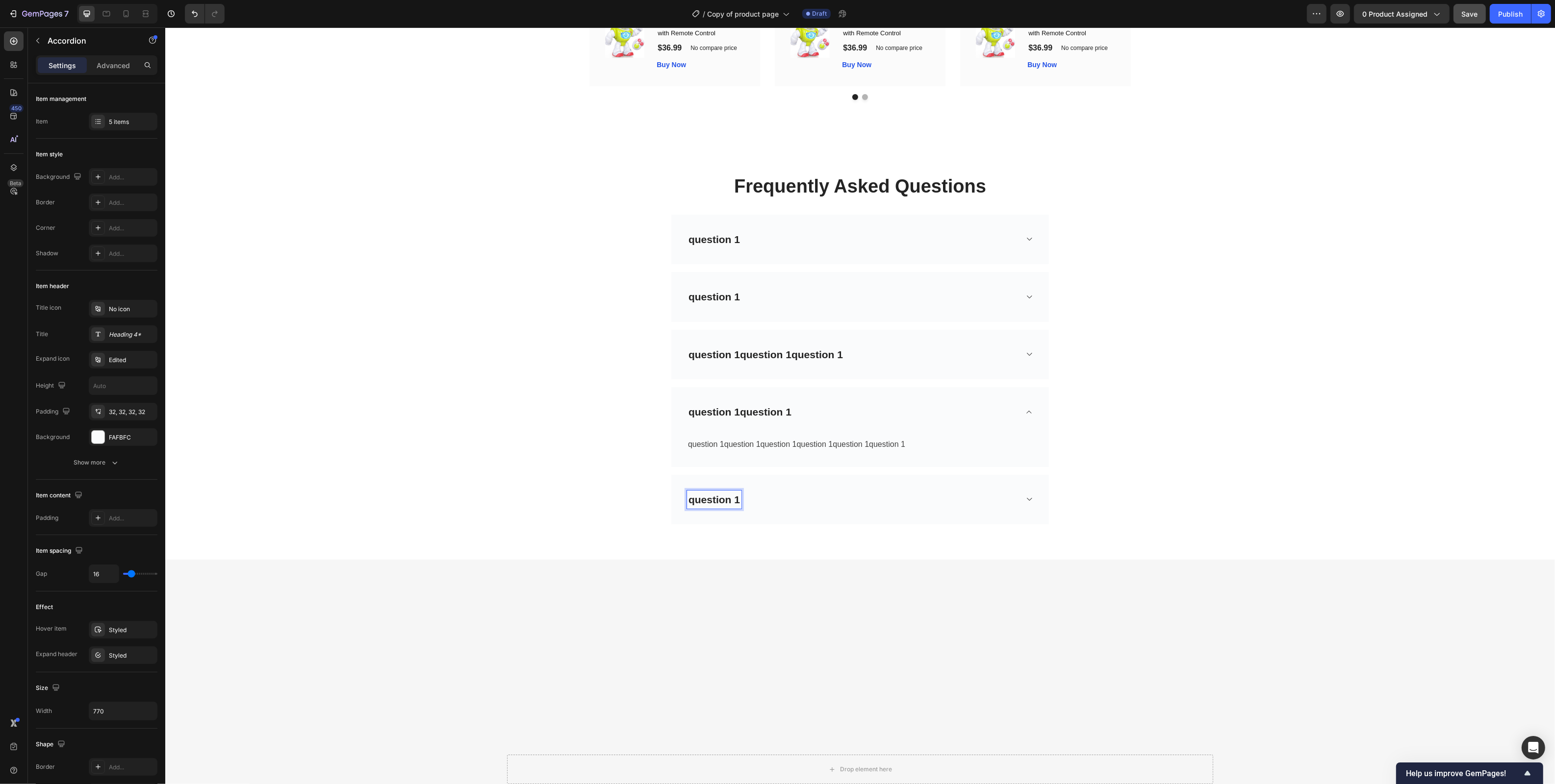
click at [878, 506] on div "question 1" at bounding box center [851, 500] width 330 height 18
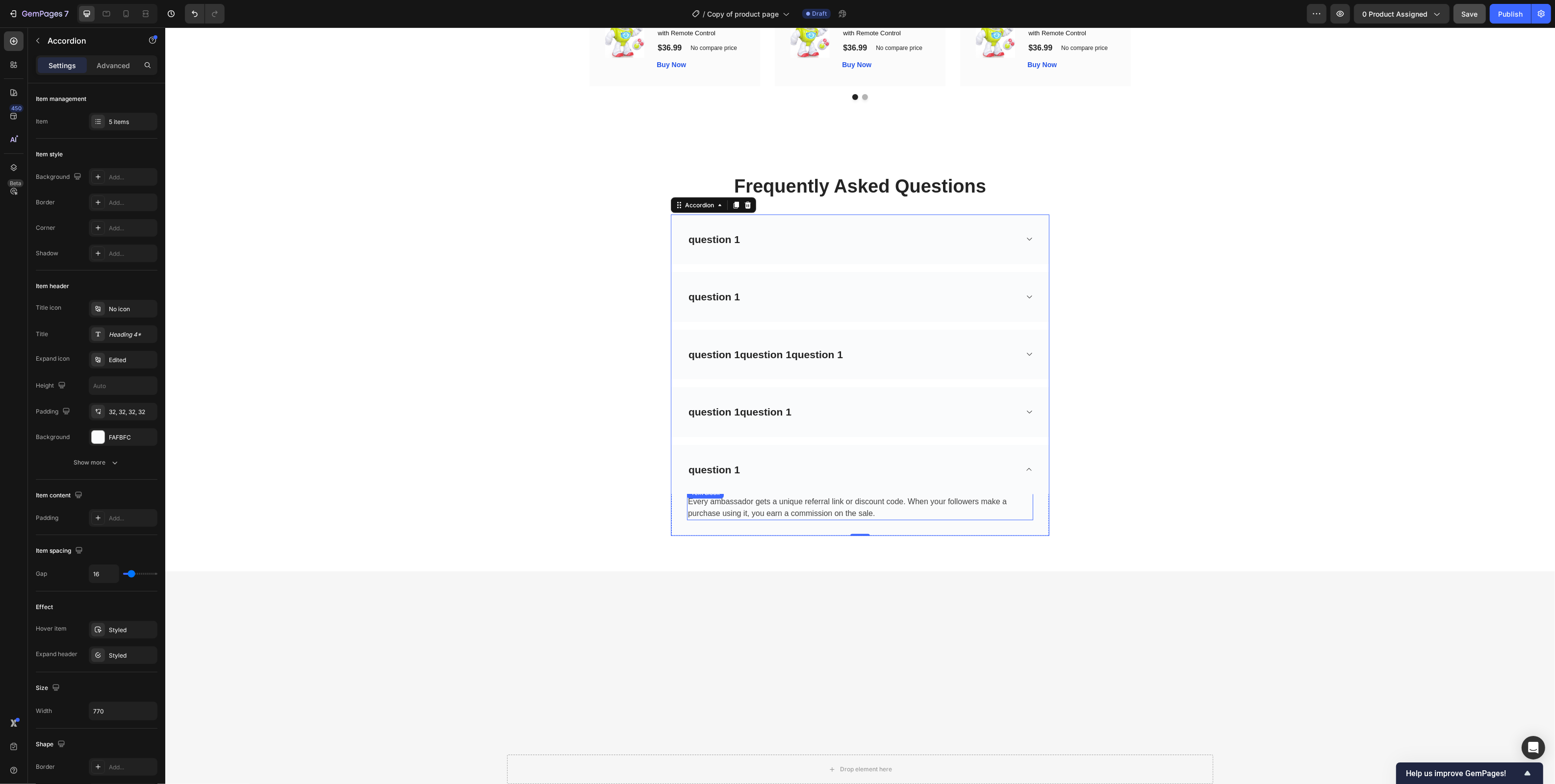
click at [838, 513] on p "Every ambassador gets a unique referral link or discount code. When your follow…" at bounding box center [860, 507] width 344 height 24
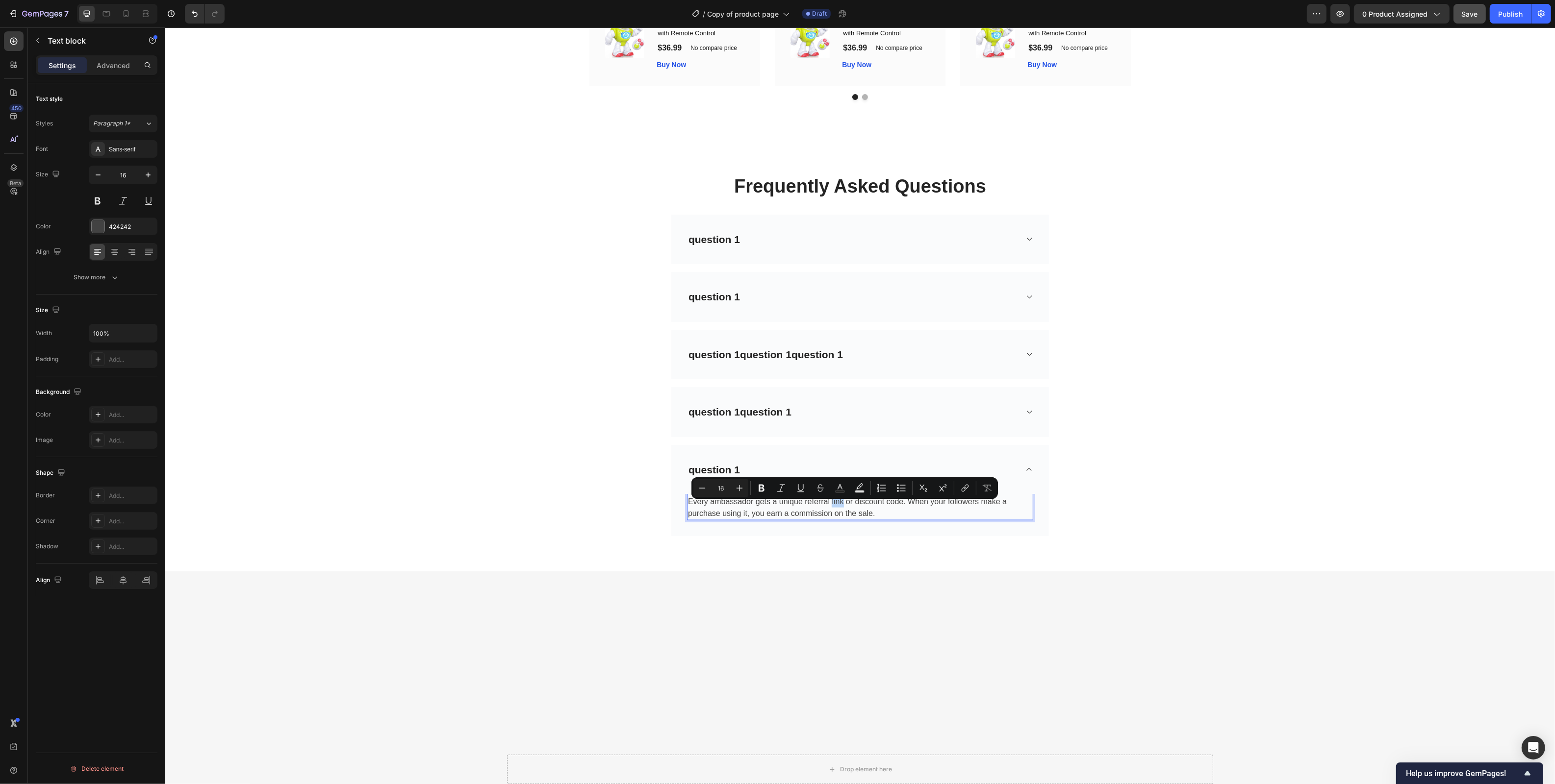
click at [894, 512] on p "Every ambassador gets a unique referral link or discount code. When your follow…" at bounding box center [860, 507] width 344 height 24
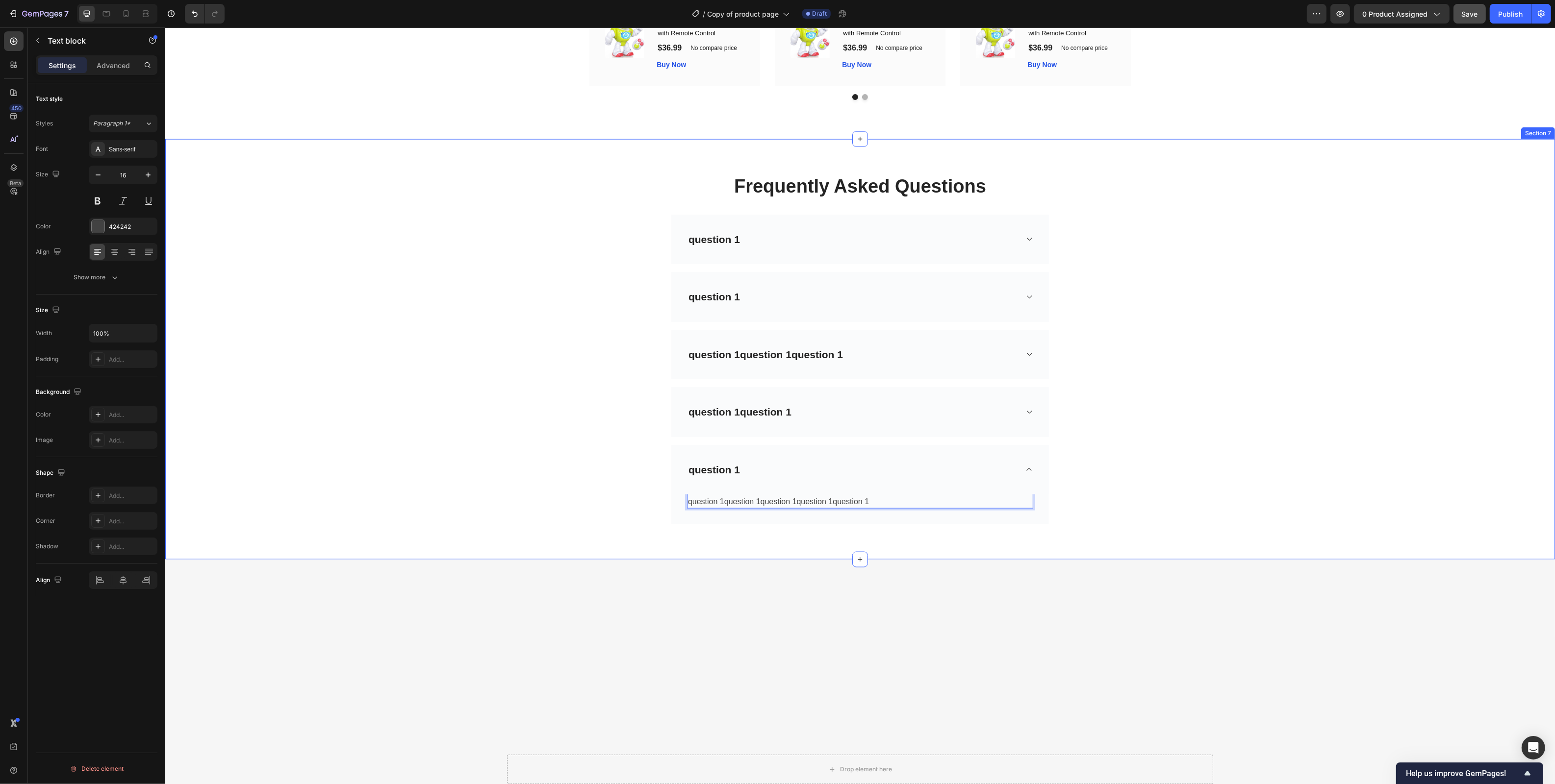
click at [1200, 405] on div "Frequently Asked Questions Heading Row question 1 question 1 question 1question…" at bounding box center [859, 349] width 1375 height 373
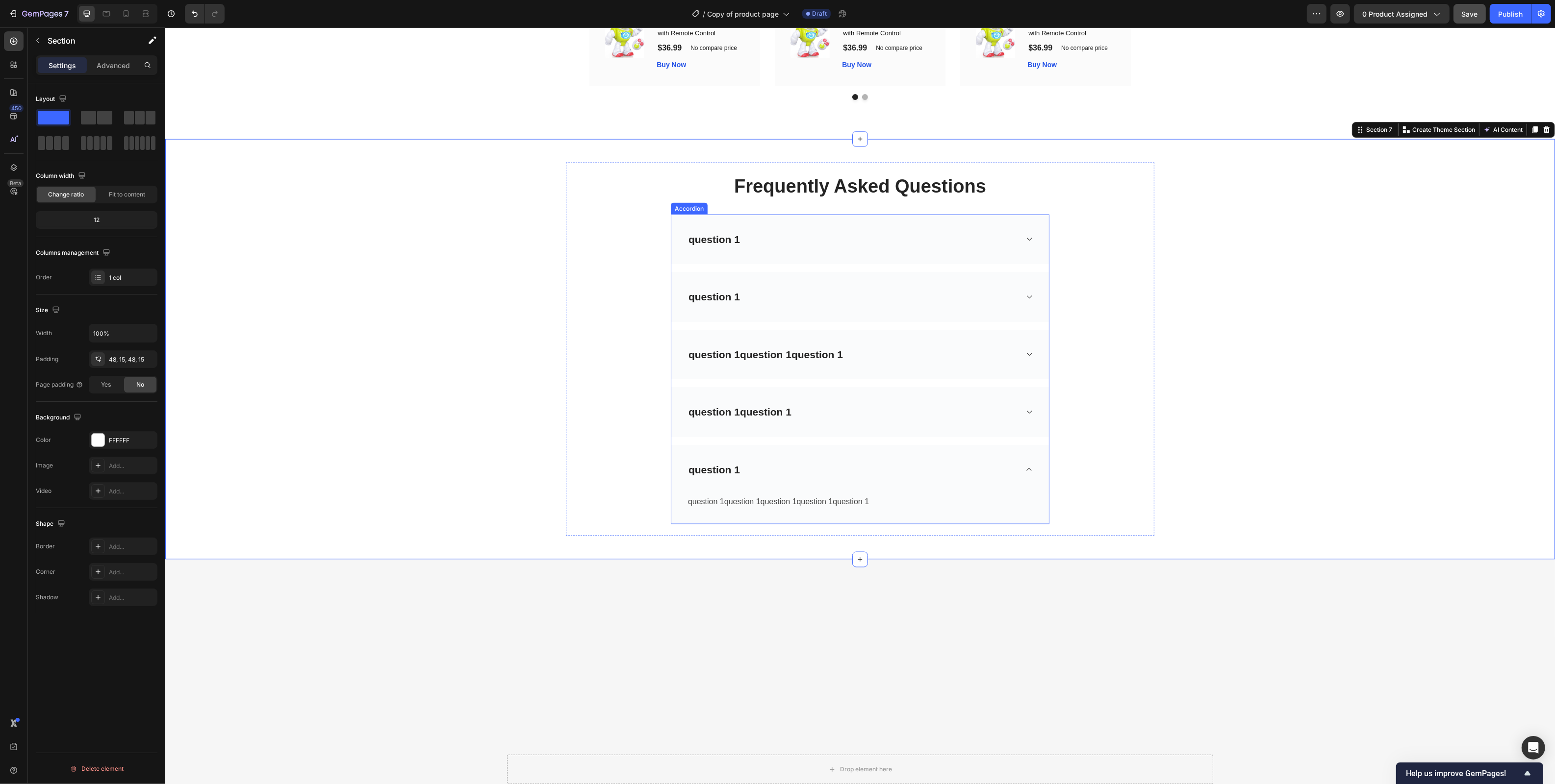
click at [1032, 474] on icon at bounding box center [1029, 469] width 8 height 8
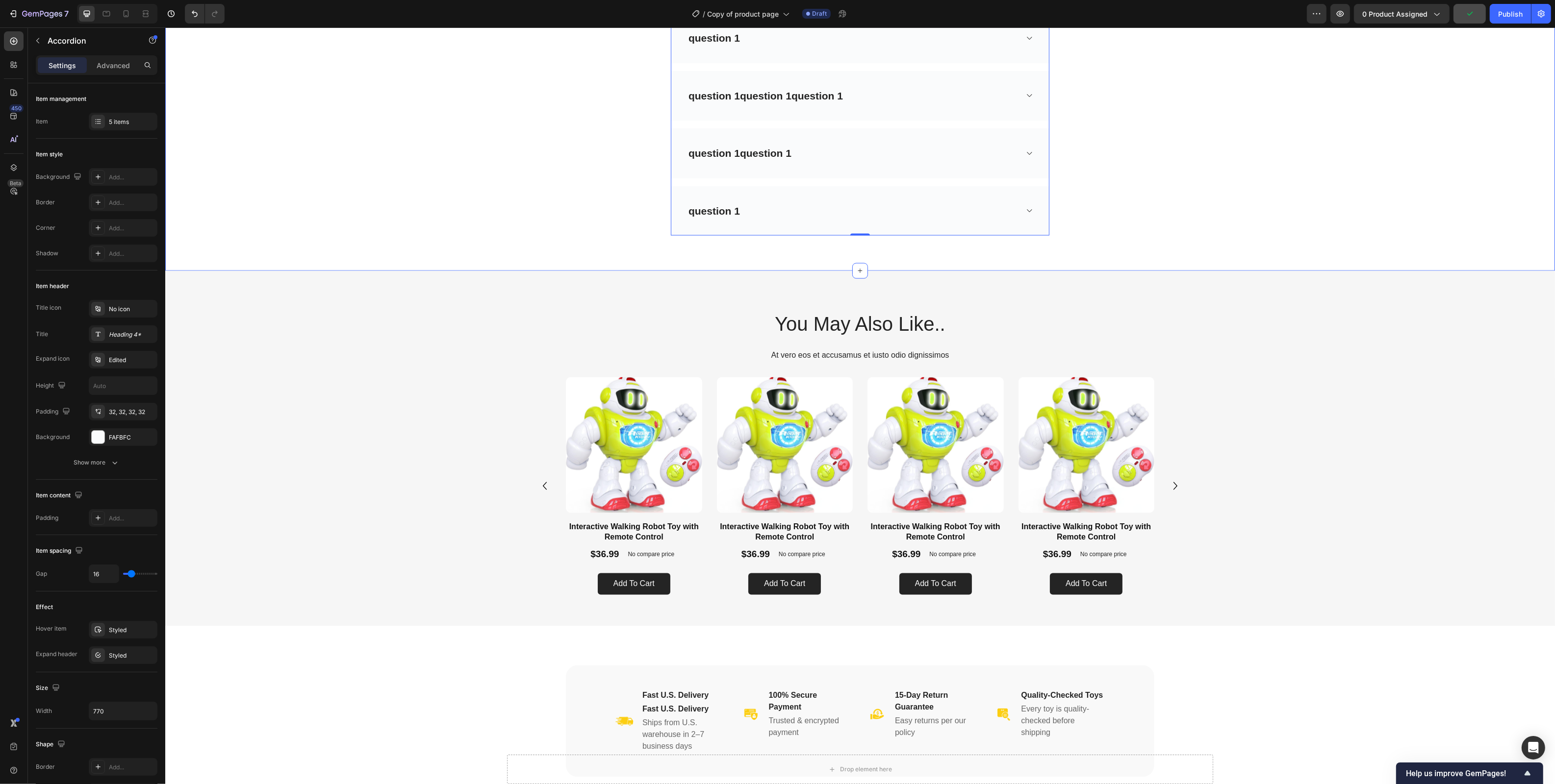
scroll to position [2620, 0]
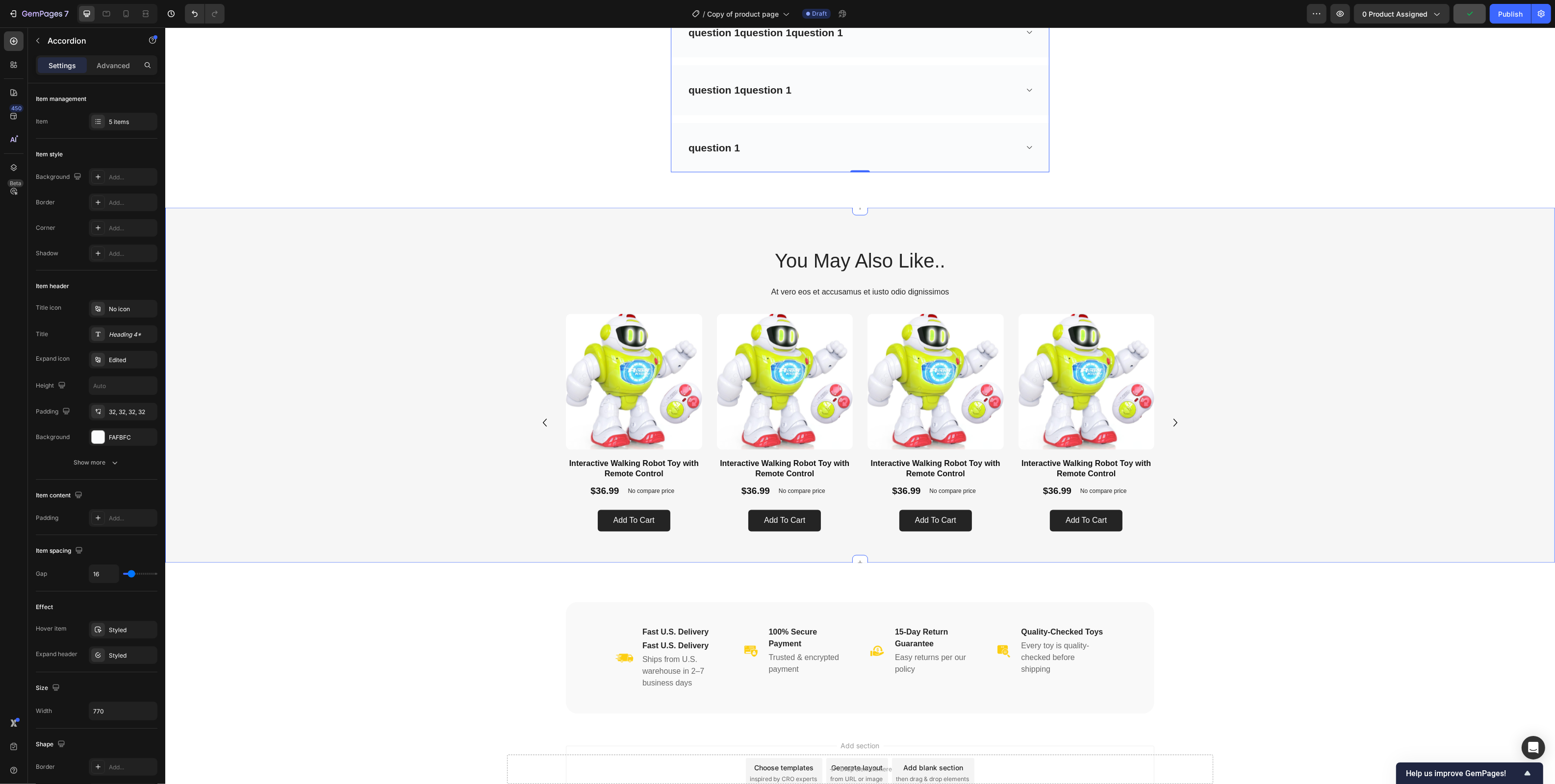
click at [1238, 357] on div "Product Images Interactive Walking Robot Toy with Remote Control Product Title …" at bounding box center [859, 427] width 1331 height 226
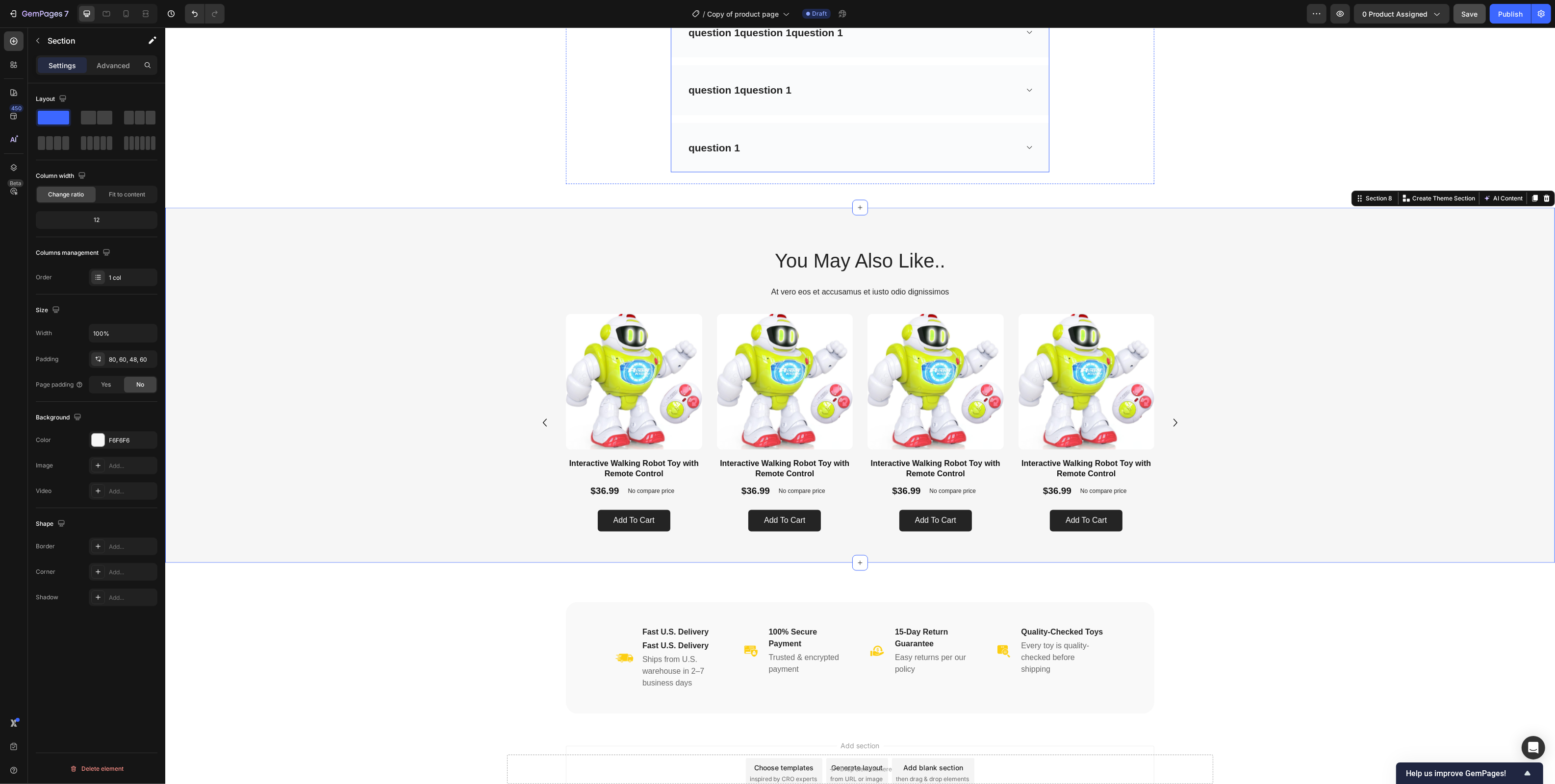
click at [783, 148] on div "question 1" at bounding box center [851, 148] width 330 height 18
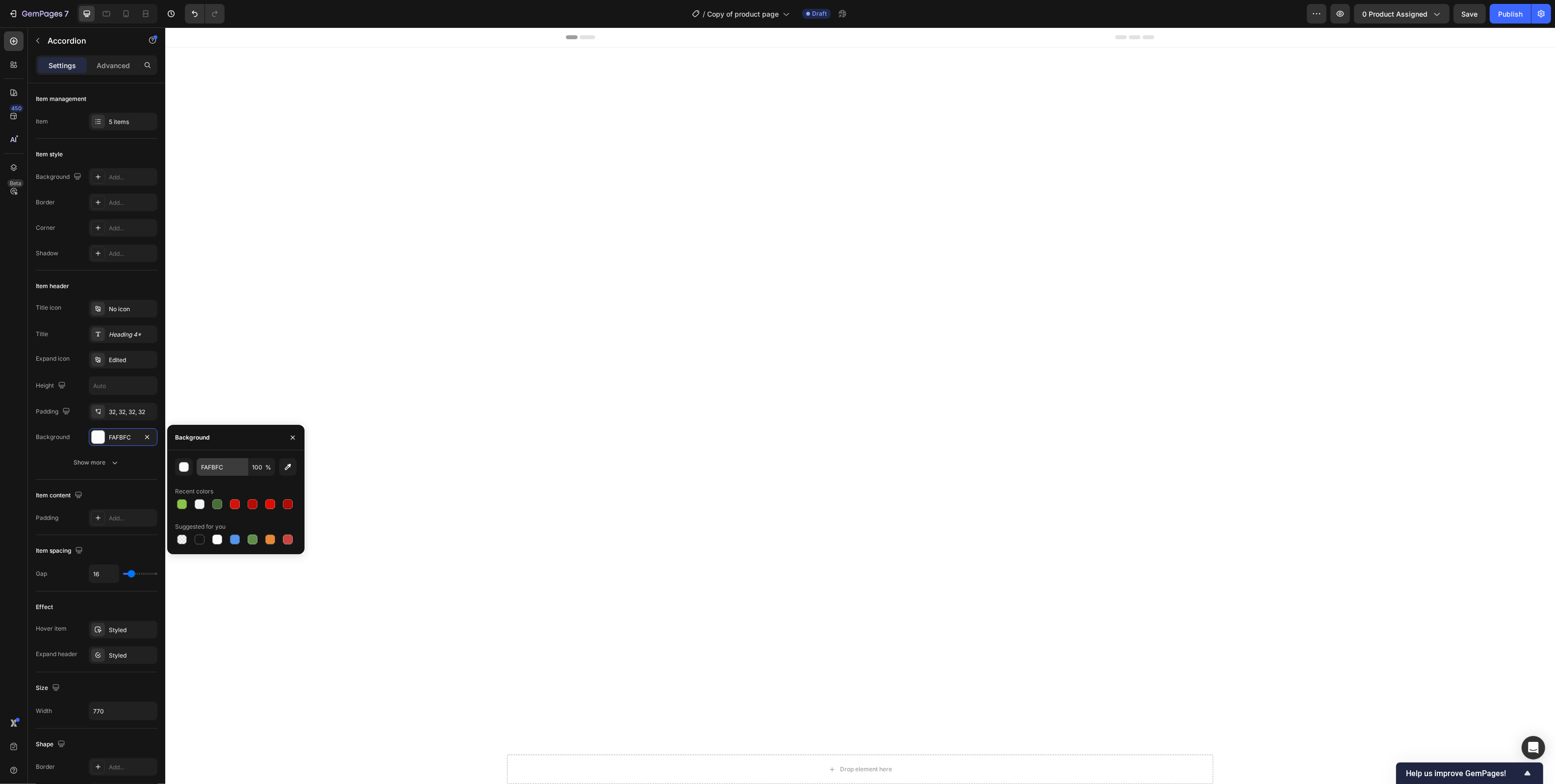
scroll to position [2620, 0]
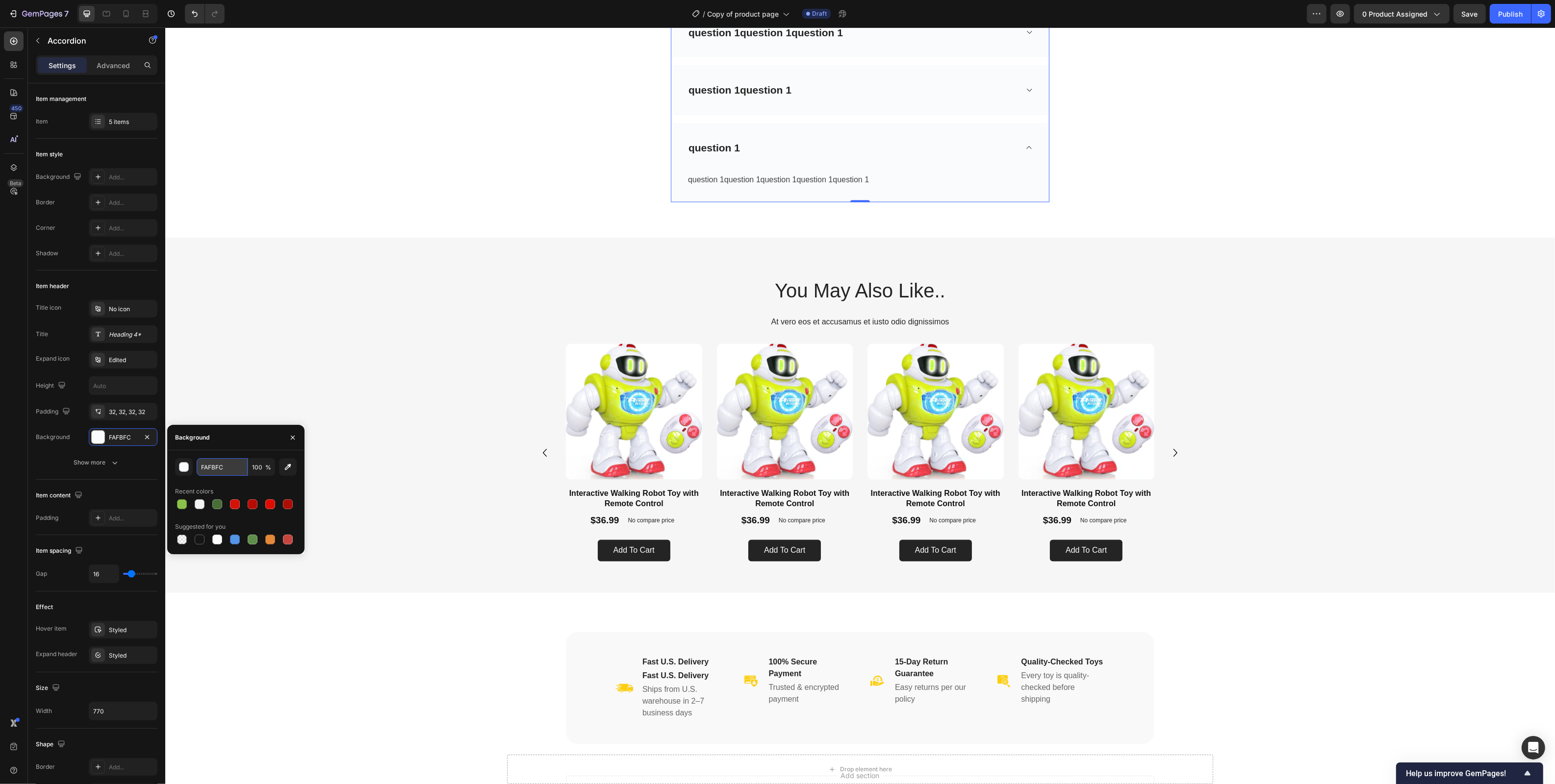
click at [209, 471] on input "FAFBFC" at bounding box center [221, 467] width 51 height 17
click at [522, 377] on div "Product Images Interactive Walking Robot Toy with Remote Control Product Title …" at bounding box center [859, 456] width 1331 height 226
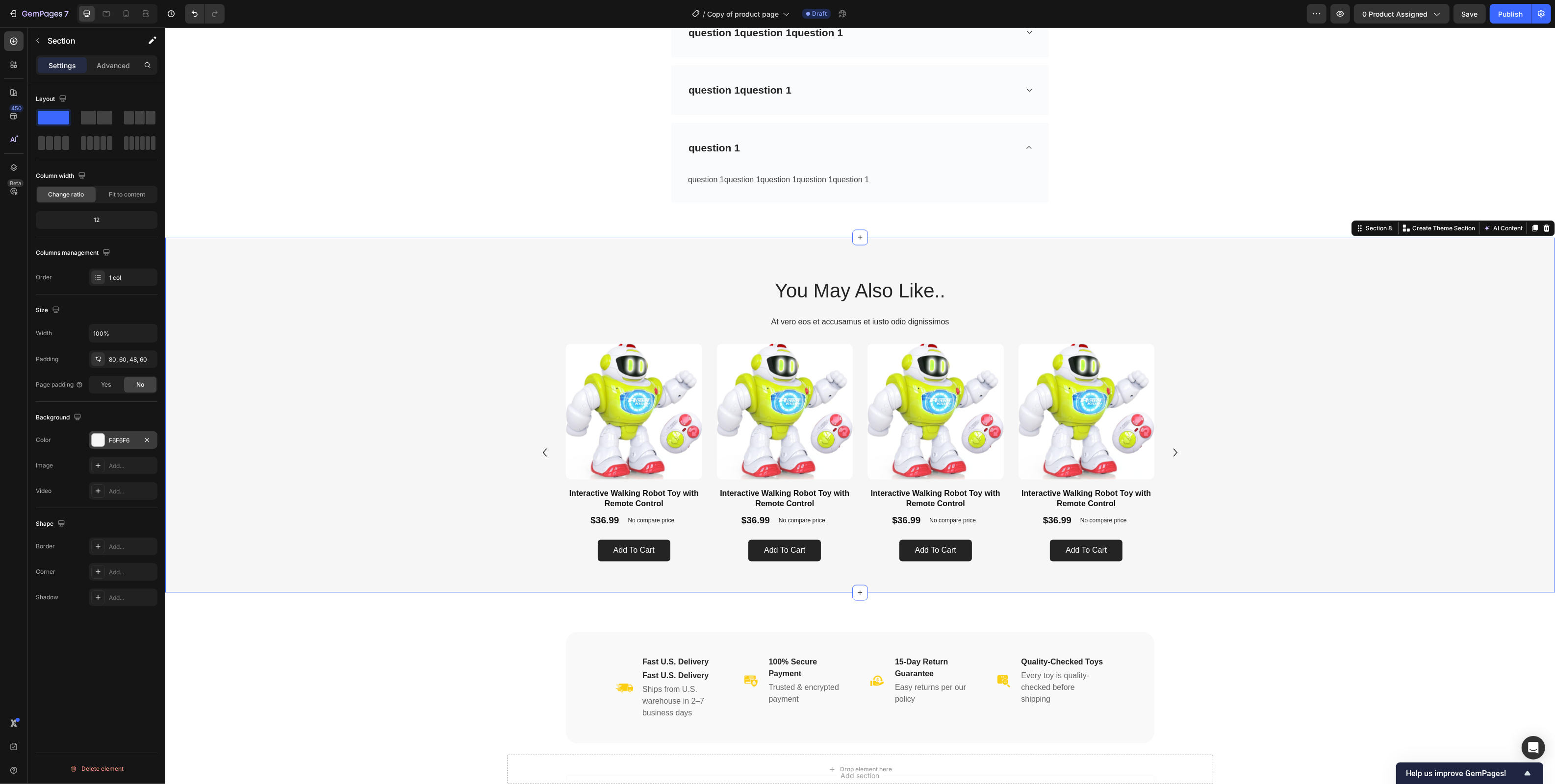
click at [120, 444] on div "F6F6F6" at bounding box center [122, 441] width 28 height 9
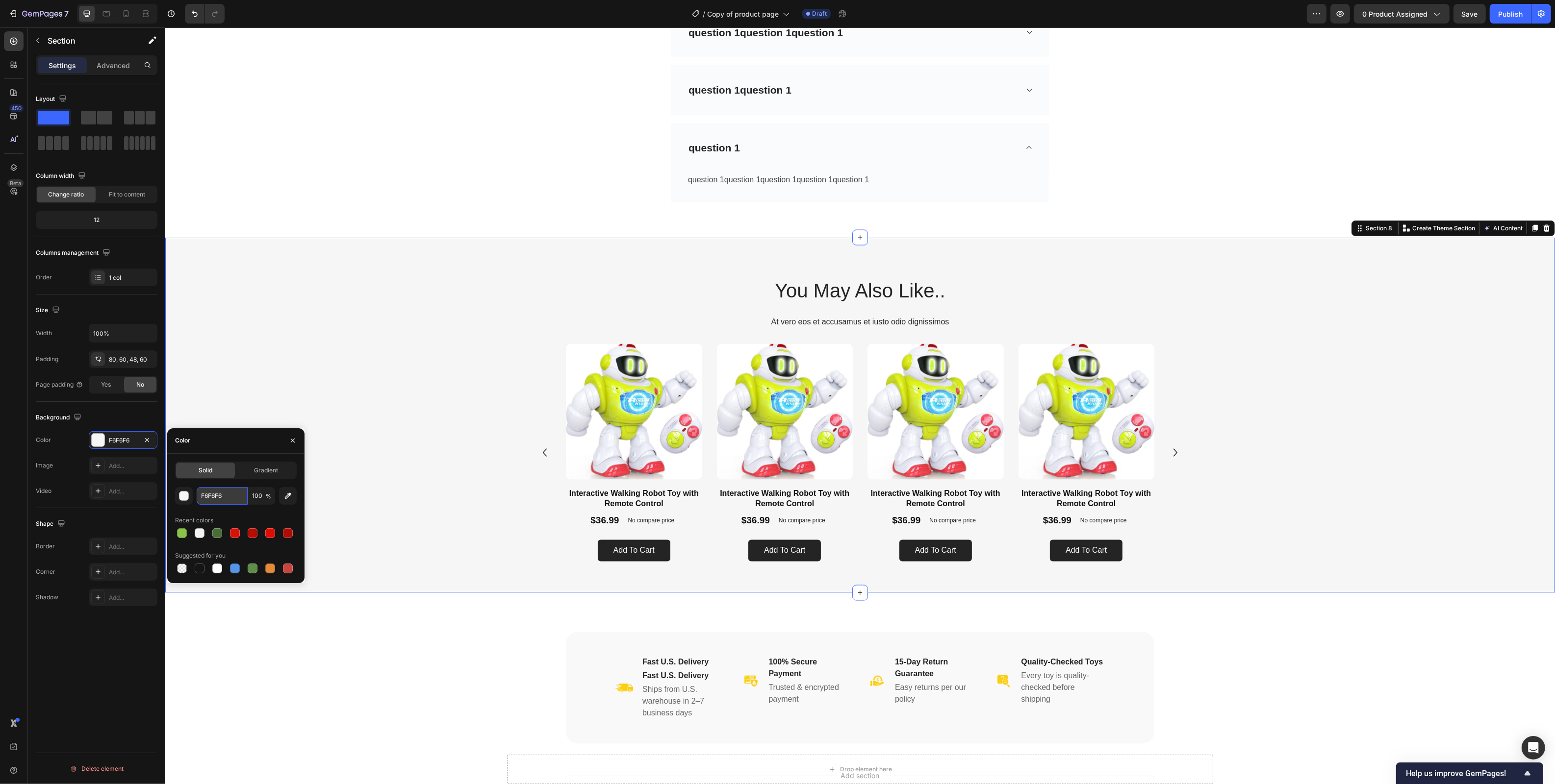
click at [218, 494] on input "F6F6F6" at bounding box center [221, 496] width 51 height 17
paste input "AFBFC"
type input "FAFBFC"
click at [441, 338] on div "You May Also Like.. Heading At vero eos et accusamus et iusto odio dignissimos …" at bounding box center [859, 423] width 1331 height 293
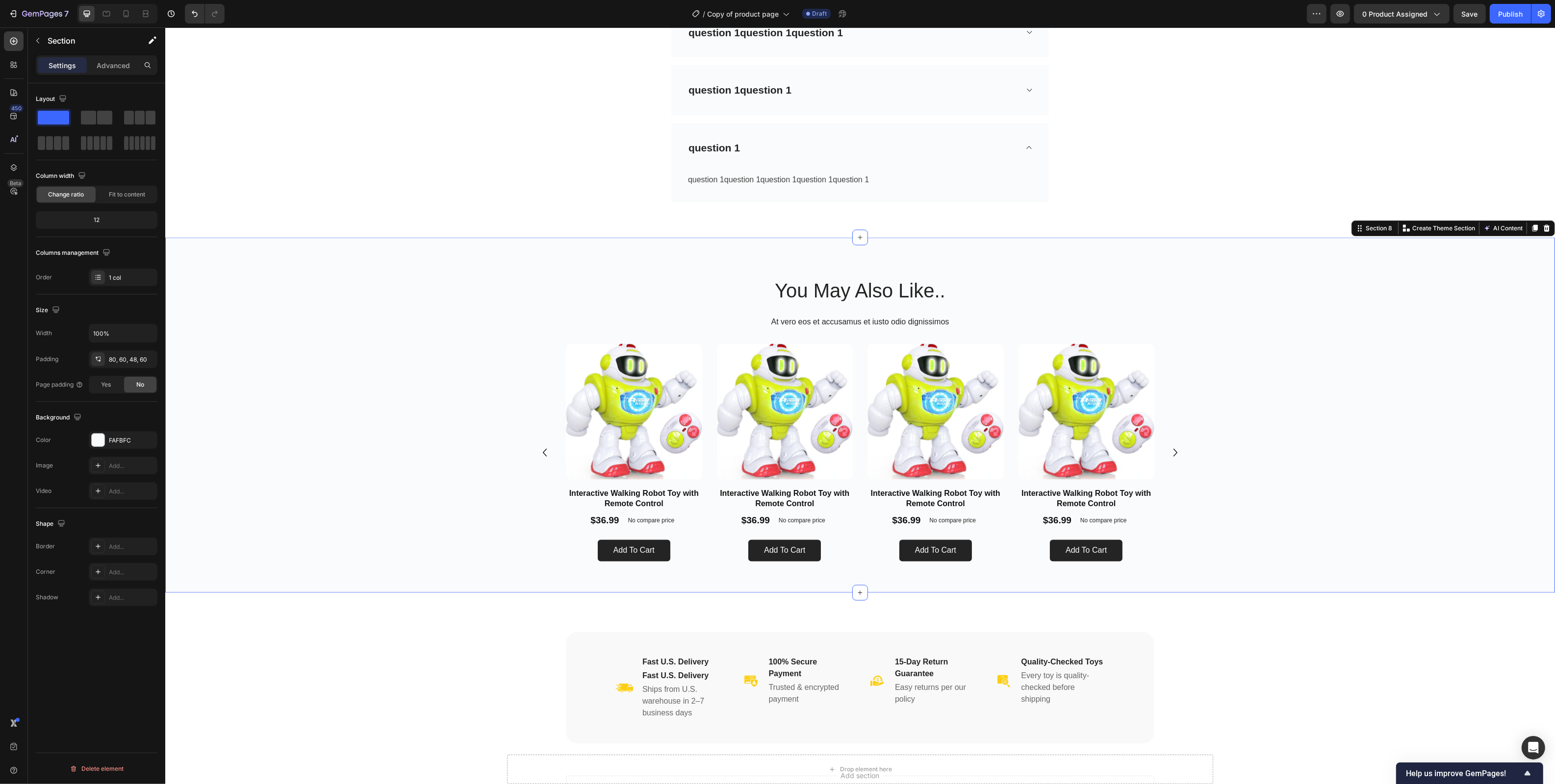
scroll to position [2735, 0]
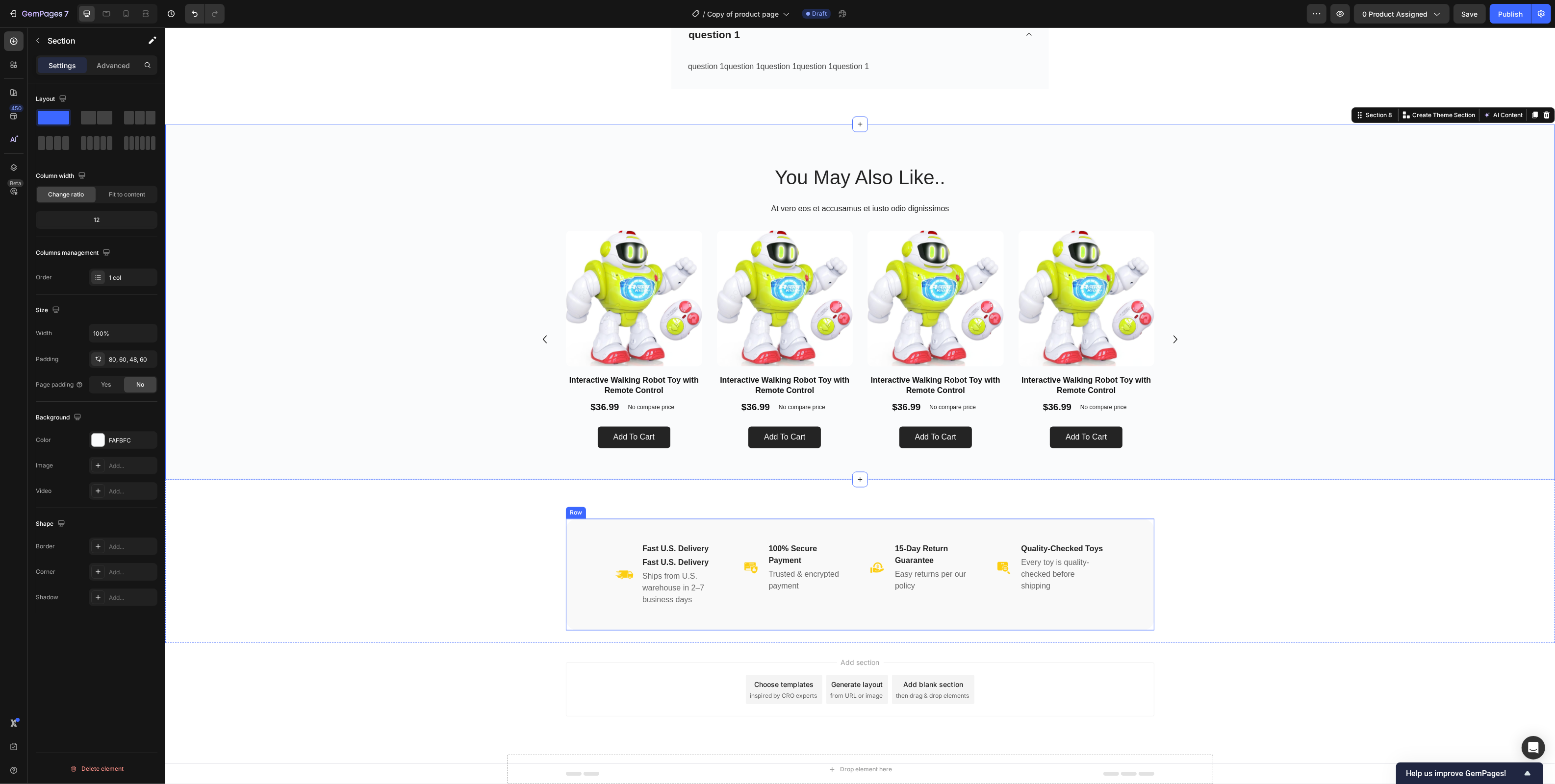
click at [585, 563] on div "Image Fast U.S. Delivery Heading Fast U.S. Delivery Heading Ships from U.S. war…" at bounding box center [859, 574] width 588 height 112
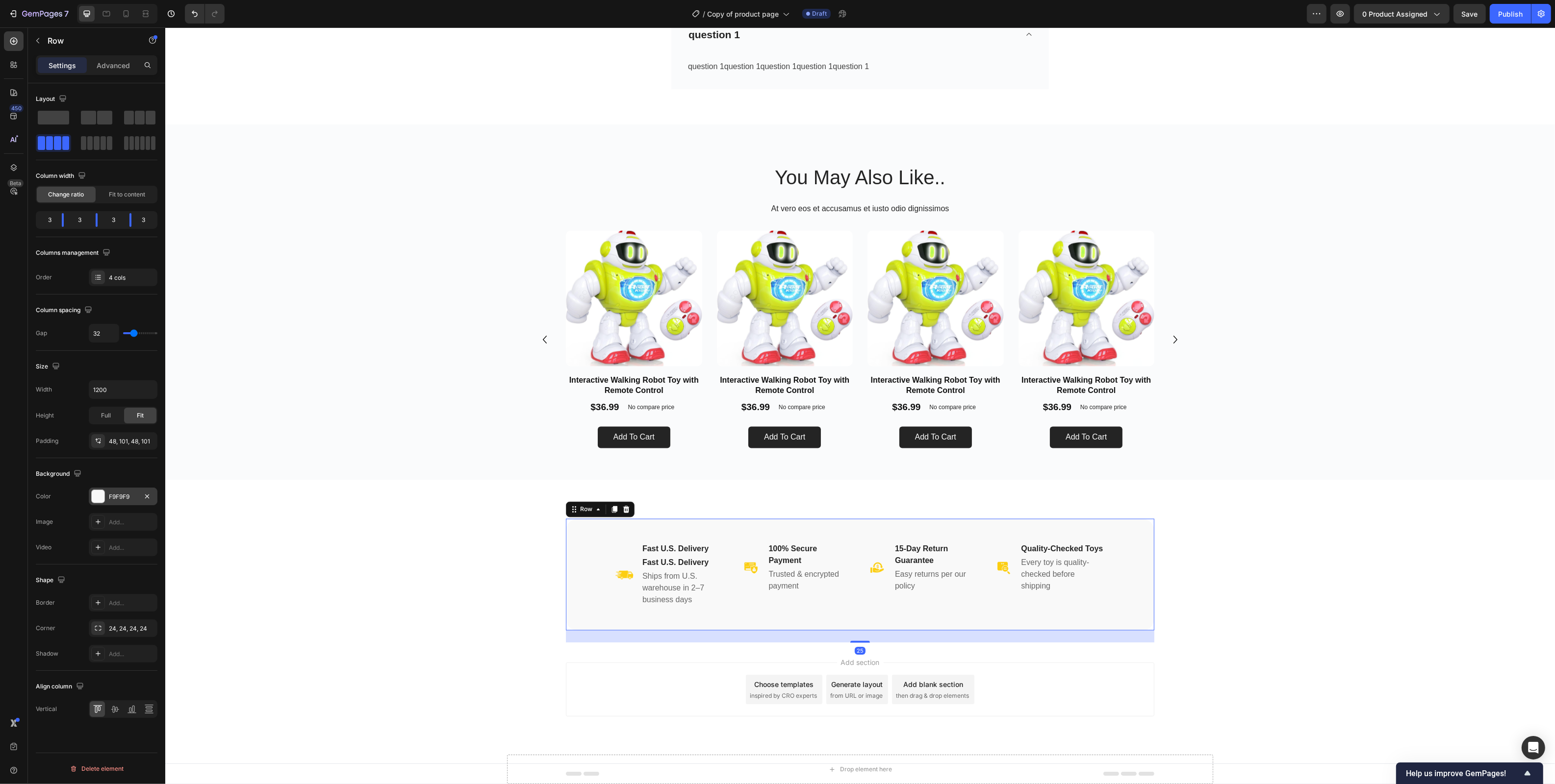
click at [116, 494] on div "F9F9F9" at bounding box center [122, 497] width 28 height 9
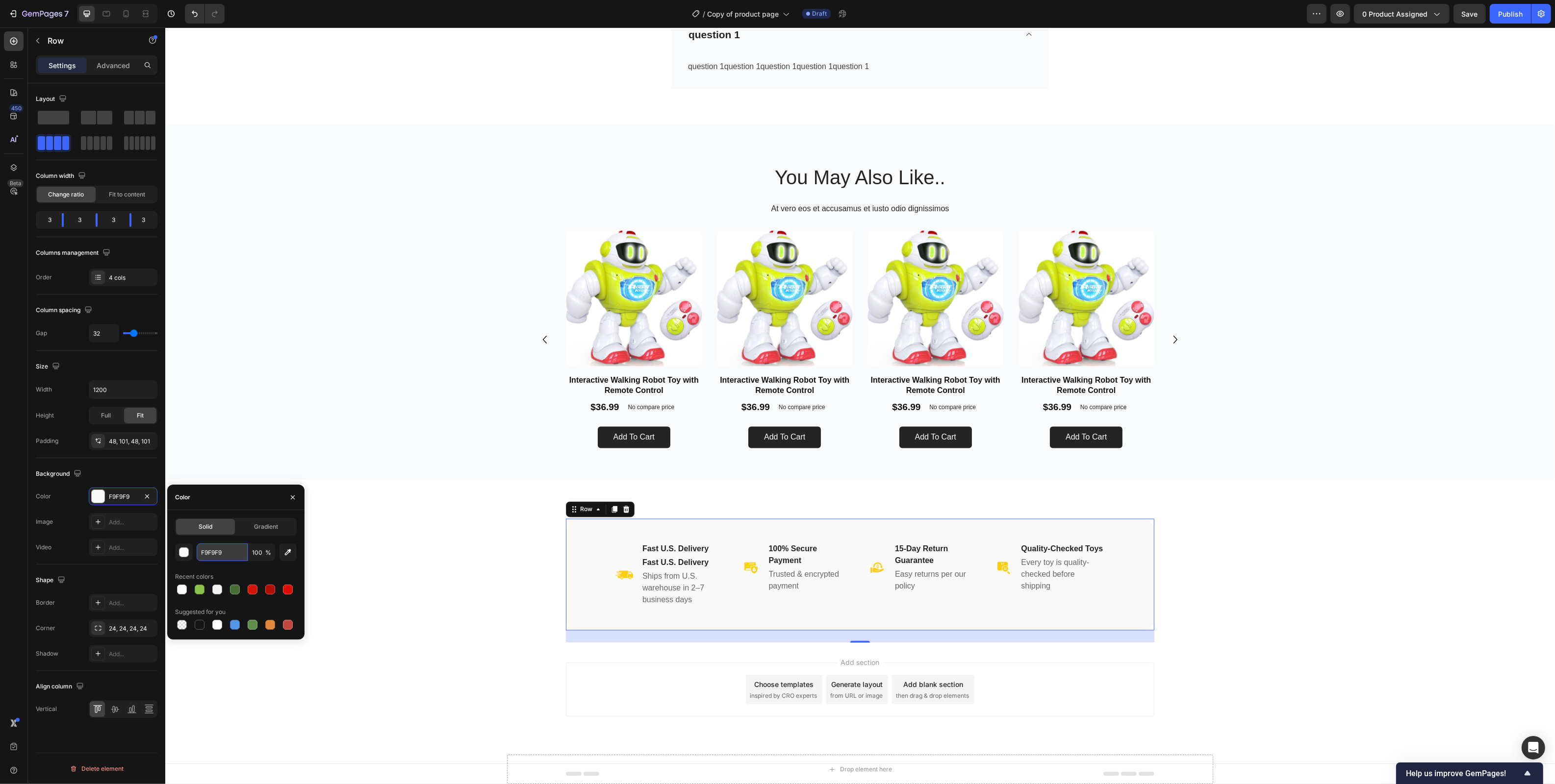
click at [215, 555] on input "F9F9F9" at bounding box center [221, 552] width 51 height 17
paste input "AFBFC"
type input "FAFBFC"
click at [384, 508] on div "Image Fast U.S. Delivery Heading Fast U.S. Delivery Heading Ships from U.S. war…" at bounding box center [860, 561] width 1389 height 163
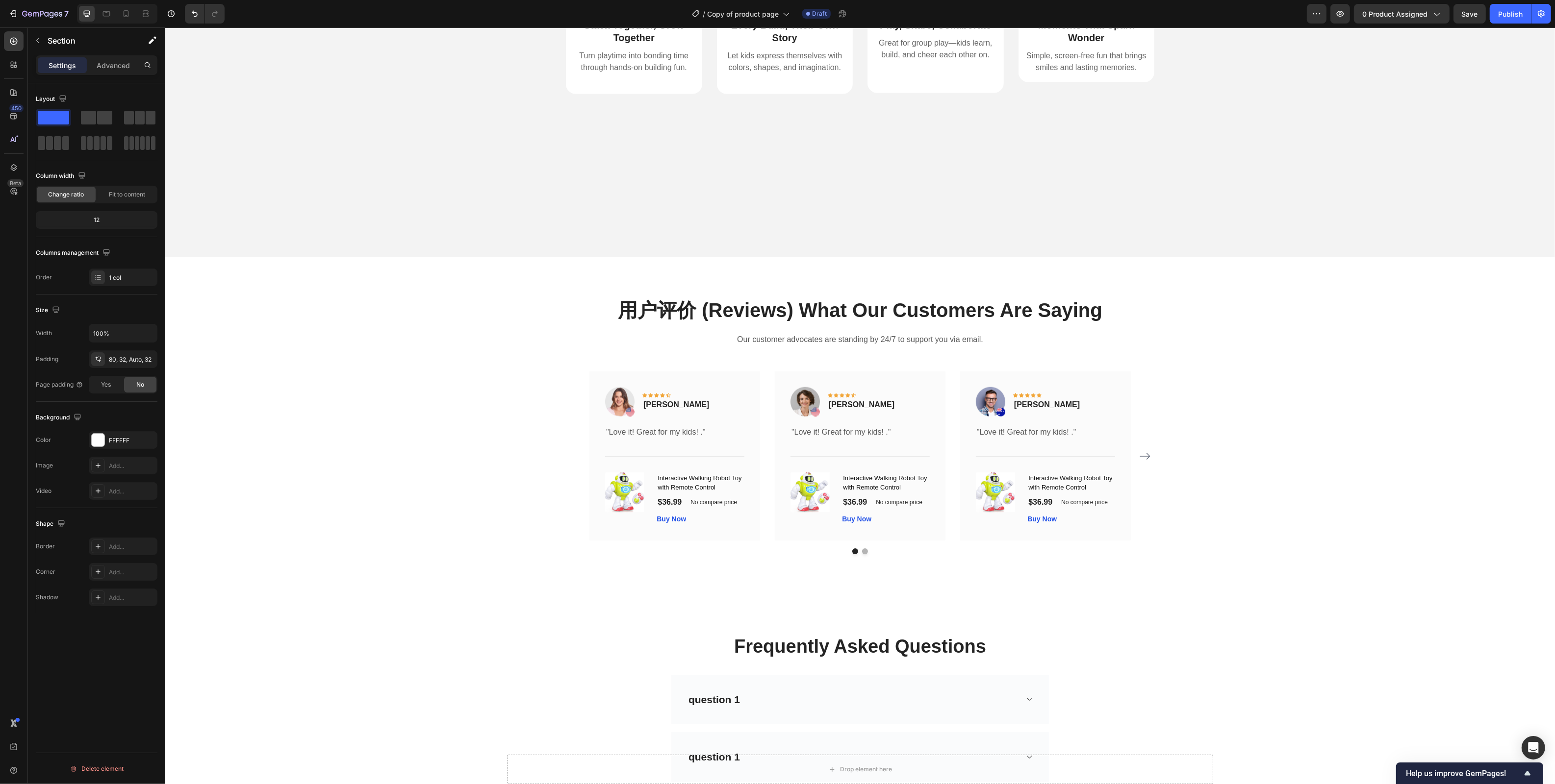
scroll to position [1792, 0]
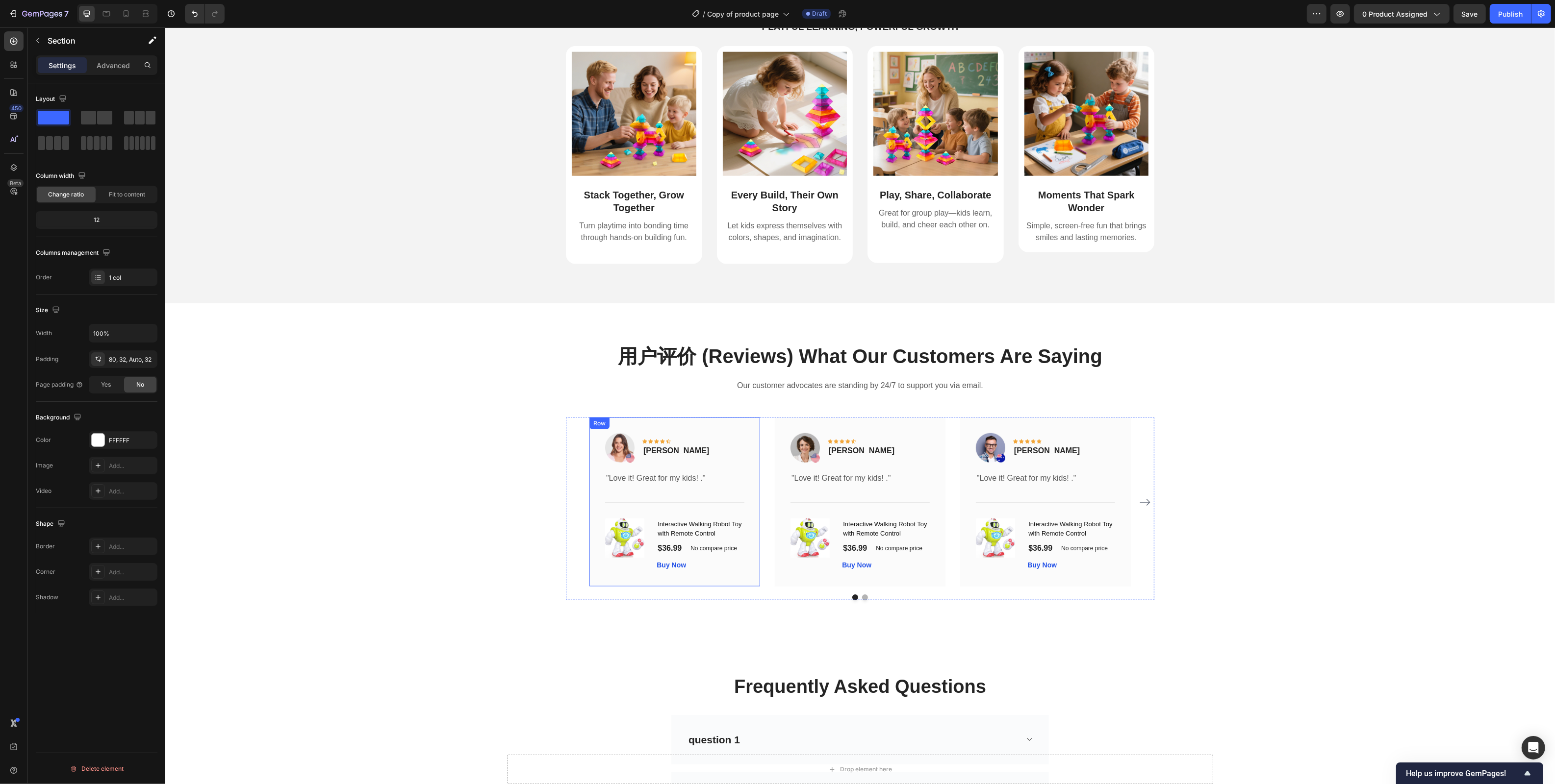
click at [723, 430] on div "Image Icon Icon Icon Icon Icon Row [PERSON_NAME] Text block Row "Love it! Great…" at bounding box center [674, 502] width 170 height 169
click at [122, 442] on div "FBFBFB" at bounding box center [122, 441] width 28 height 9
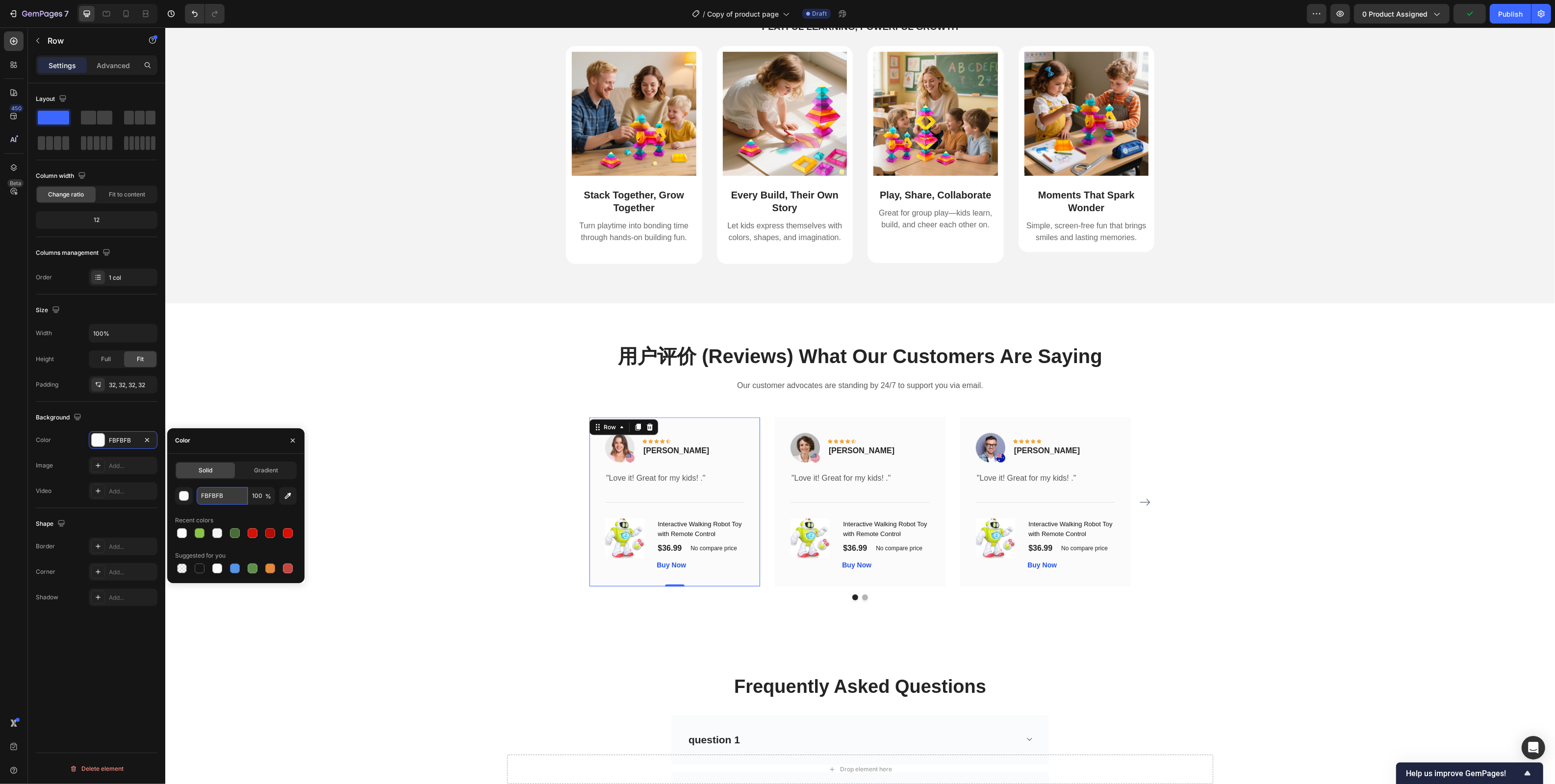
click at [215, 503] on input "FBFBFB" at bounding box center [221, 496] width 51 height 17
paste input "AFBFC"
type input "FAFBFC"
click at [920, 440] on div "Image Icon Icon Icon Icon Icon Row [PERSON_NAME] Text block Row" at bounding box center [859, 452] width 139 height 37
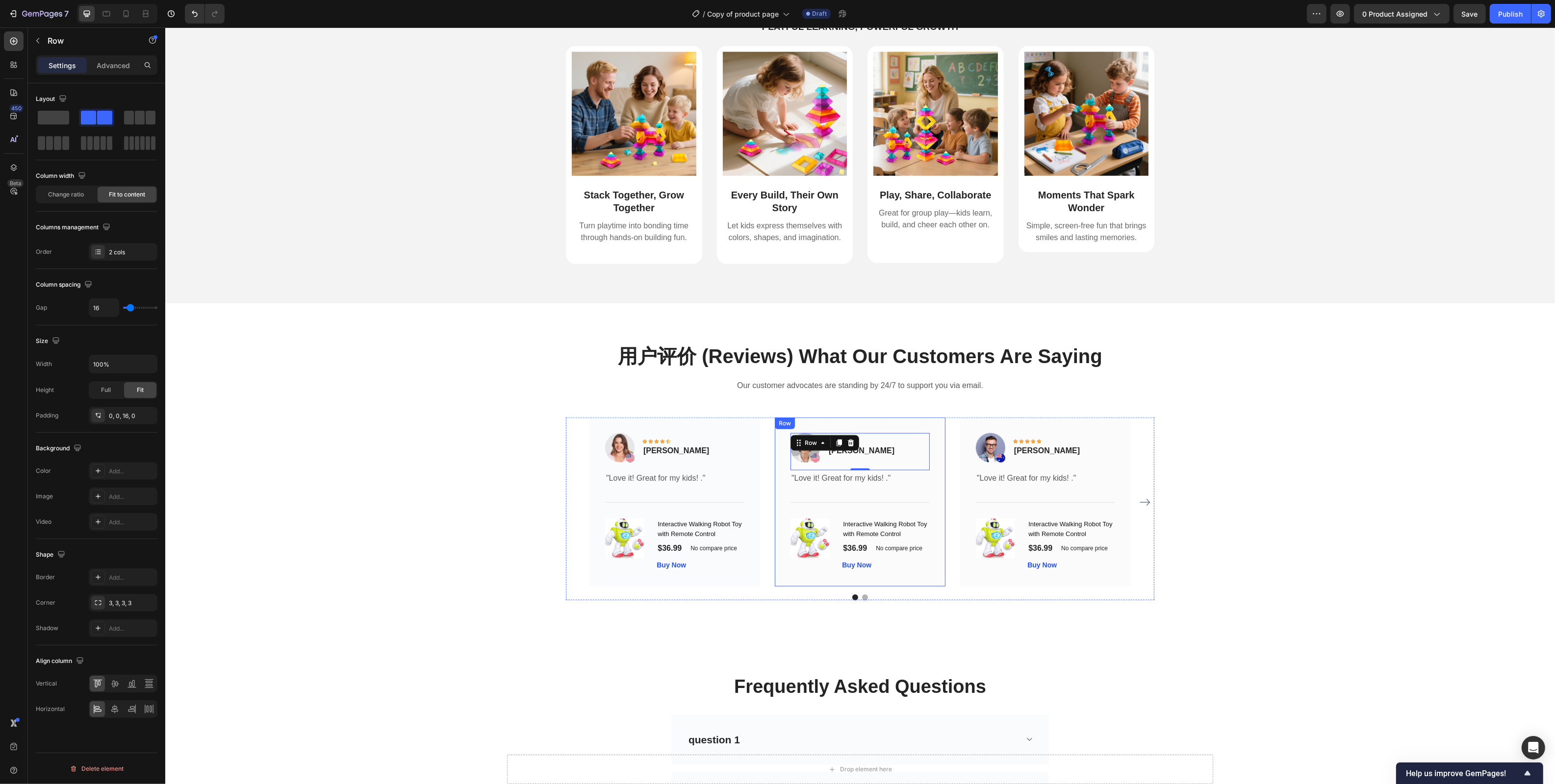
click at [939, 432] on div "Image Icon Icon Icon Icon Icon Row [PERSON_NAME] Text block Row 0 "Love it! Gre…" at bounding box center [860, 502] width 170 height 169
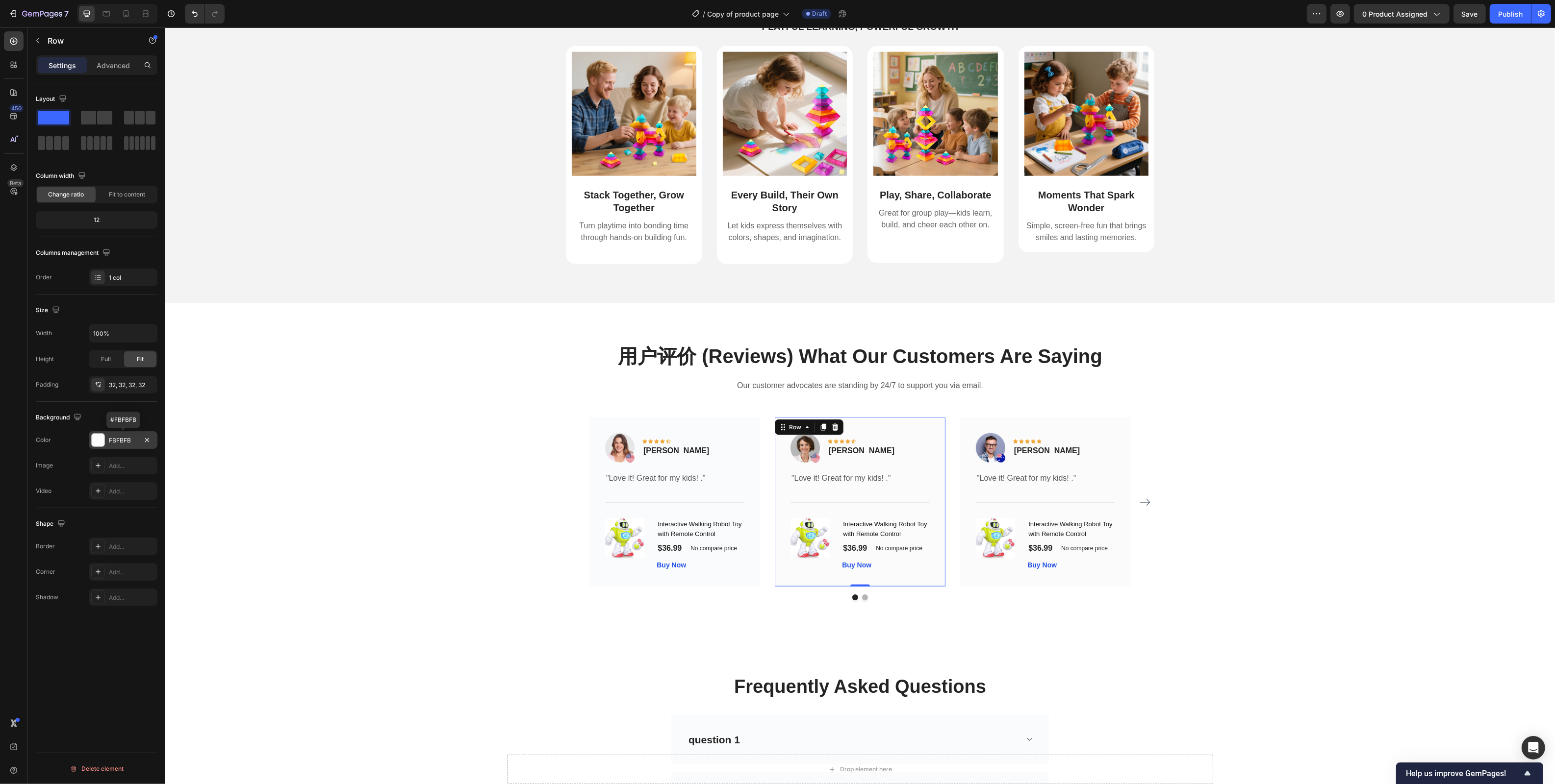
click at [118, 440] on div "FBFBFB" at bounding box center [122, 441] width 28 height 9
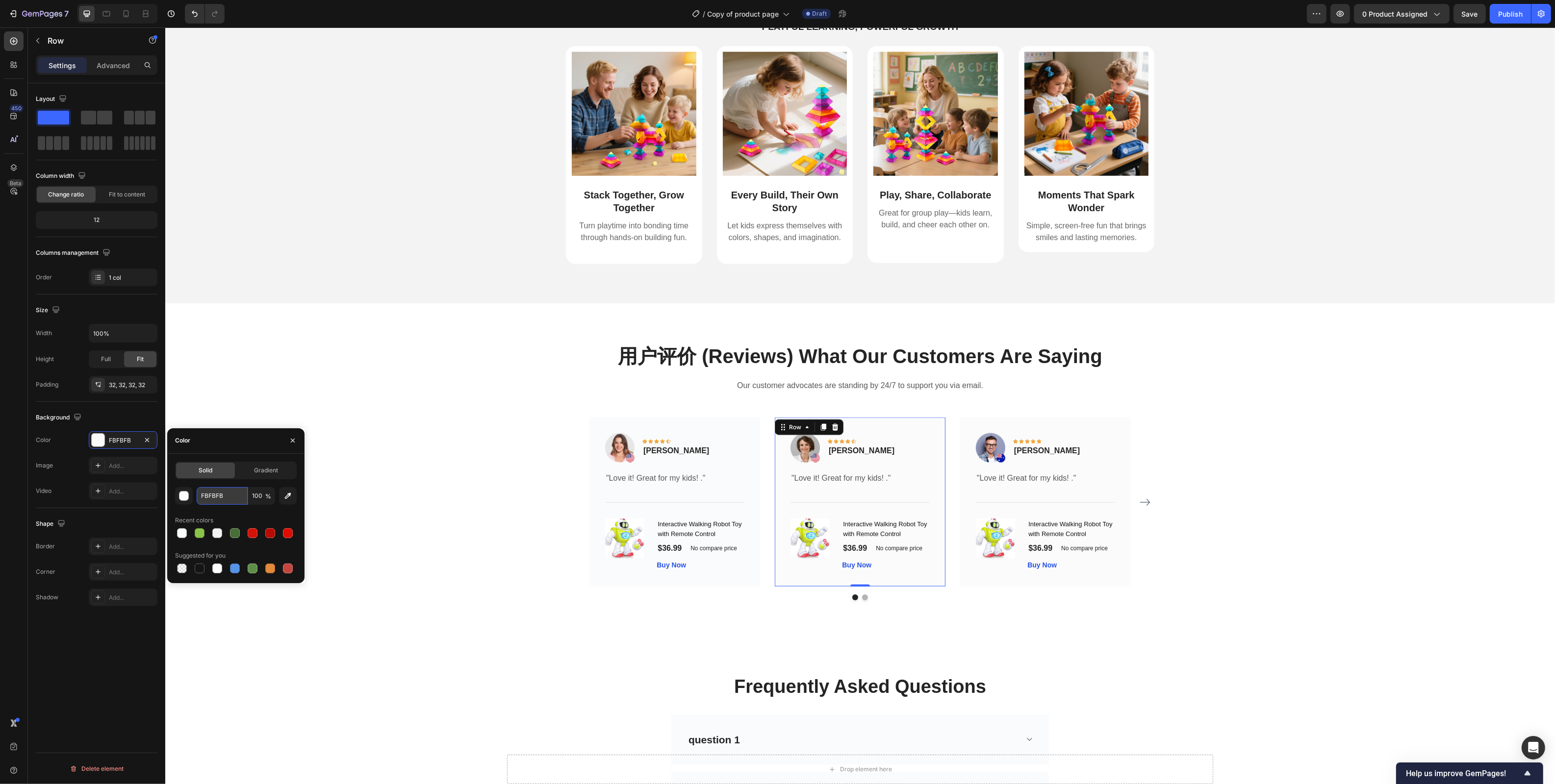
click at [218, 503] on input "FBFBFB" at bounding box center [221, 496] width 51 height 17
paste input "AFBFC"
type input "FAFBFC"
click at [1086, 441] on div "Image Icon Icon Icon Icon Icon Row [PERSON_NAME] Text block Row" at bounding box center [1045, 452] width 139 height 37
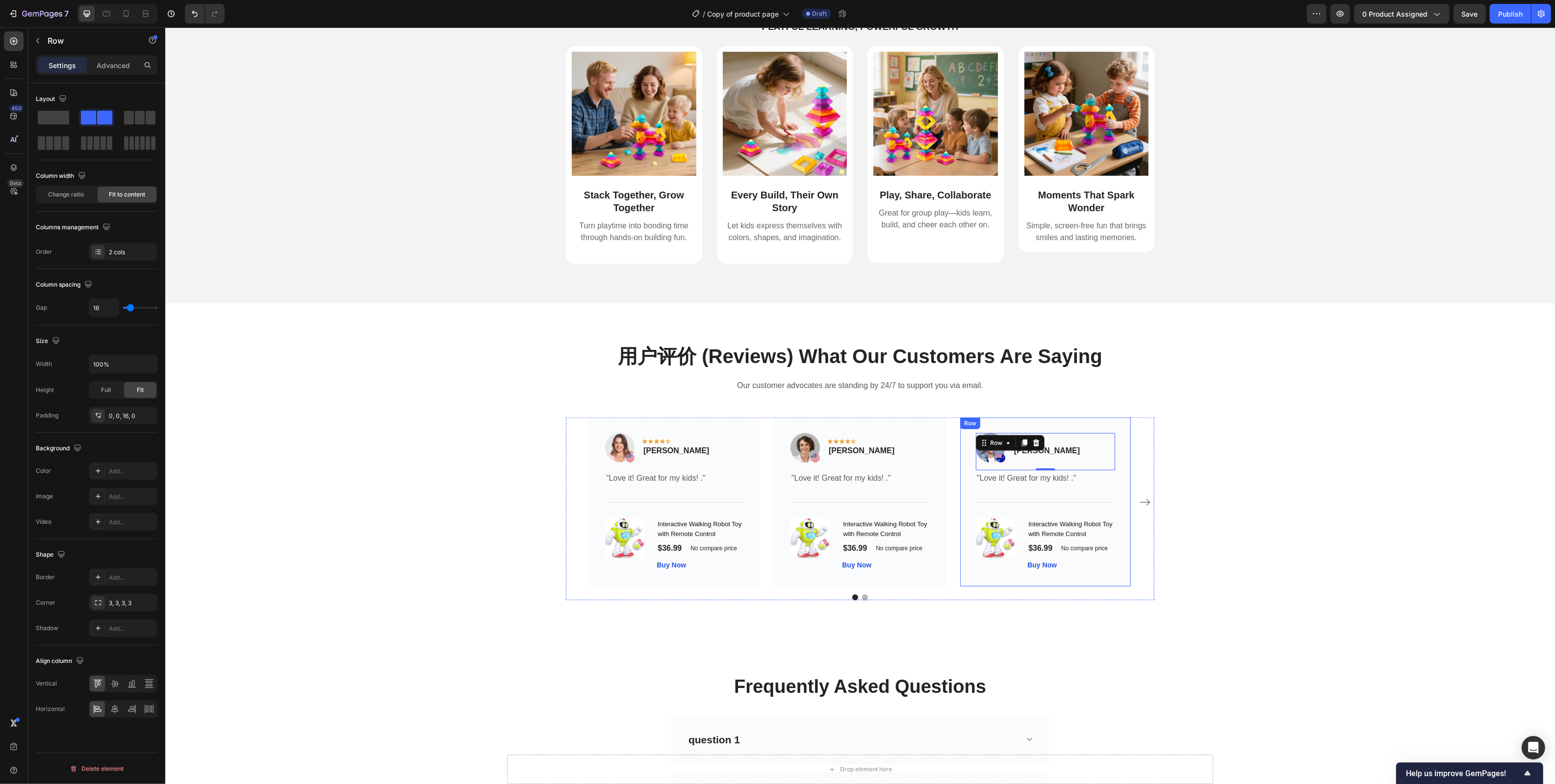
click at [1118, 430] on div "Image Icon Icon Icon Icon Icon Row [PERSON_NAME] Text block Row 0 "Love it! Gre…" at bounding box center [1045, 502] width 170 height 169
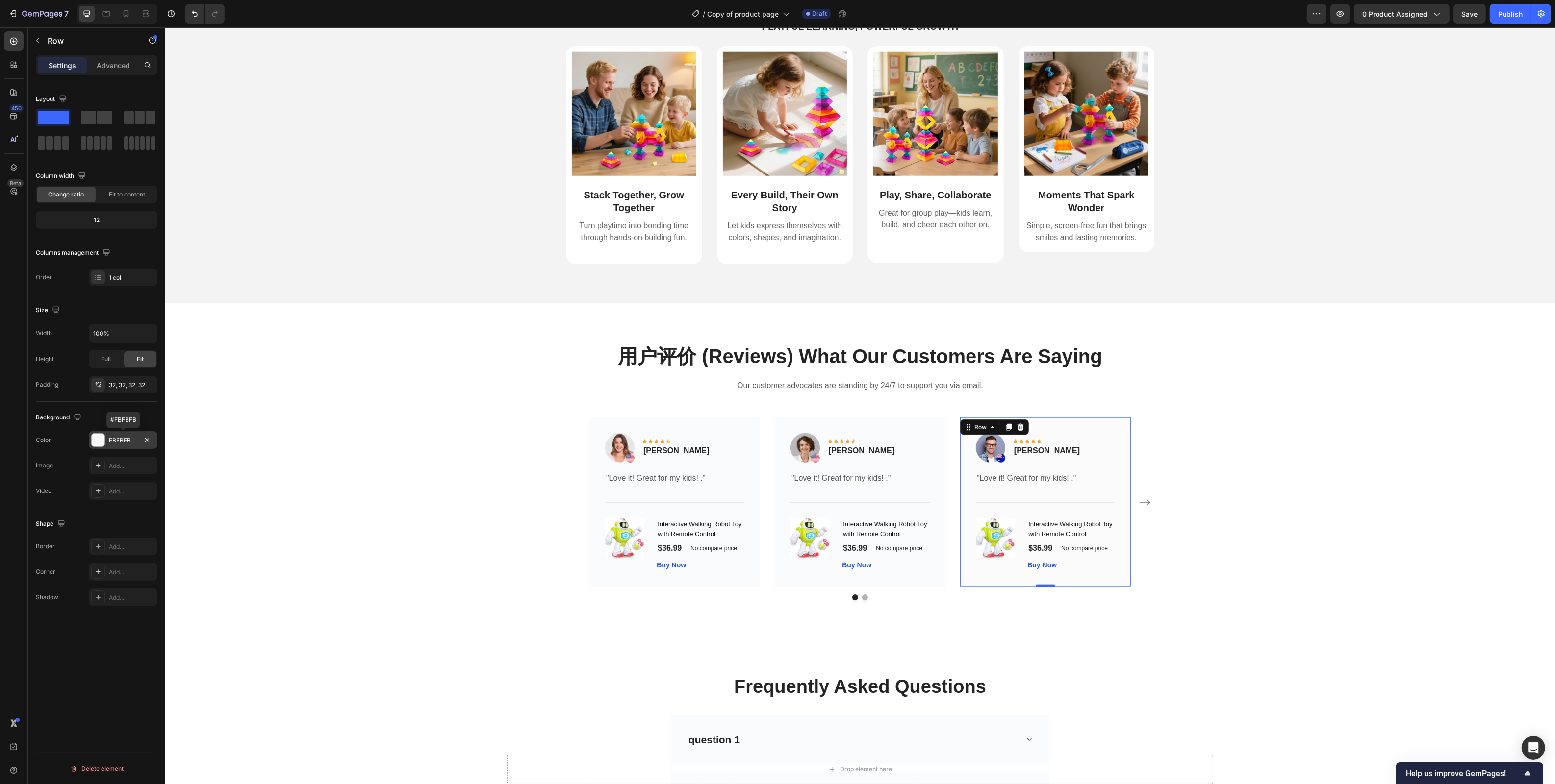
click at [115, 440] on div "FBFBFB" at bounding box center [122, 441] width 28 height 9
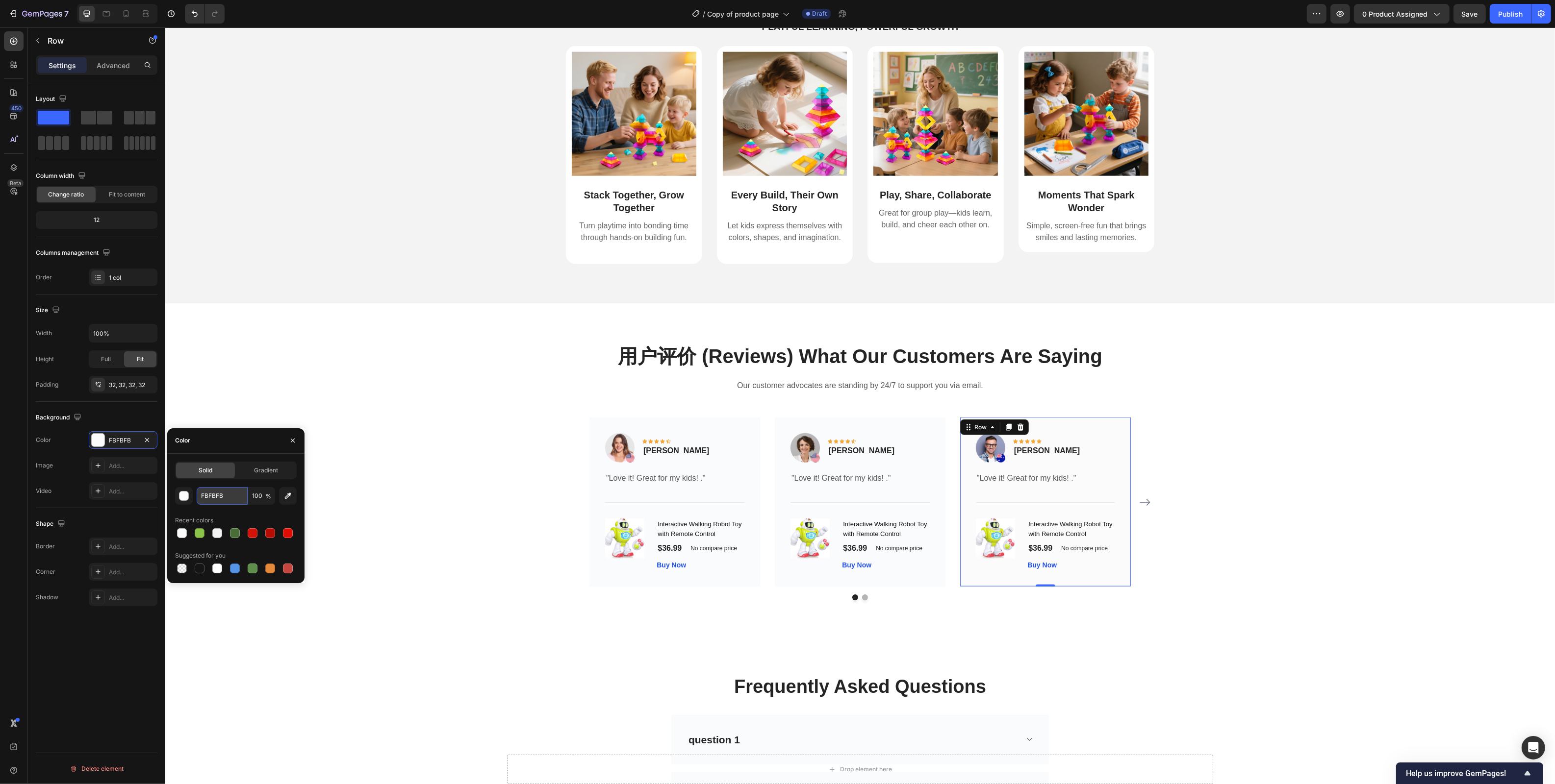
click at [211, 488] on input "FBFBFB" at bounding box center [221, 496] width 51 height 17
paste input "AFBFC"
type input "FAFBFC"
click at [434, 379] on div "用户评价 (Reviews) What Our Customers Are Saying Heading Our customer advocates are…" at bounding box center [859, 471] width 1375 height 258
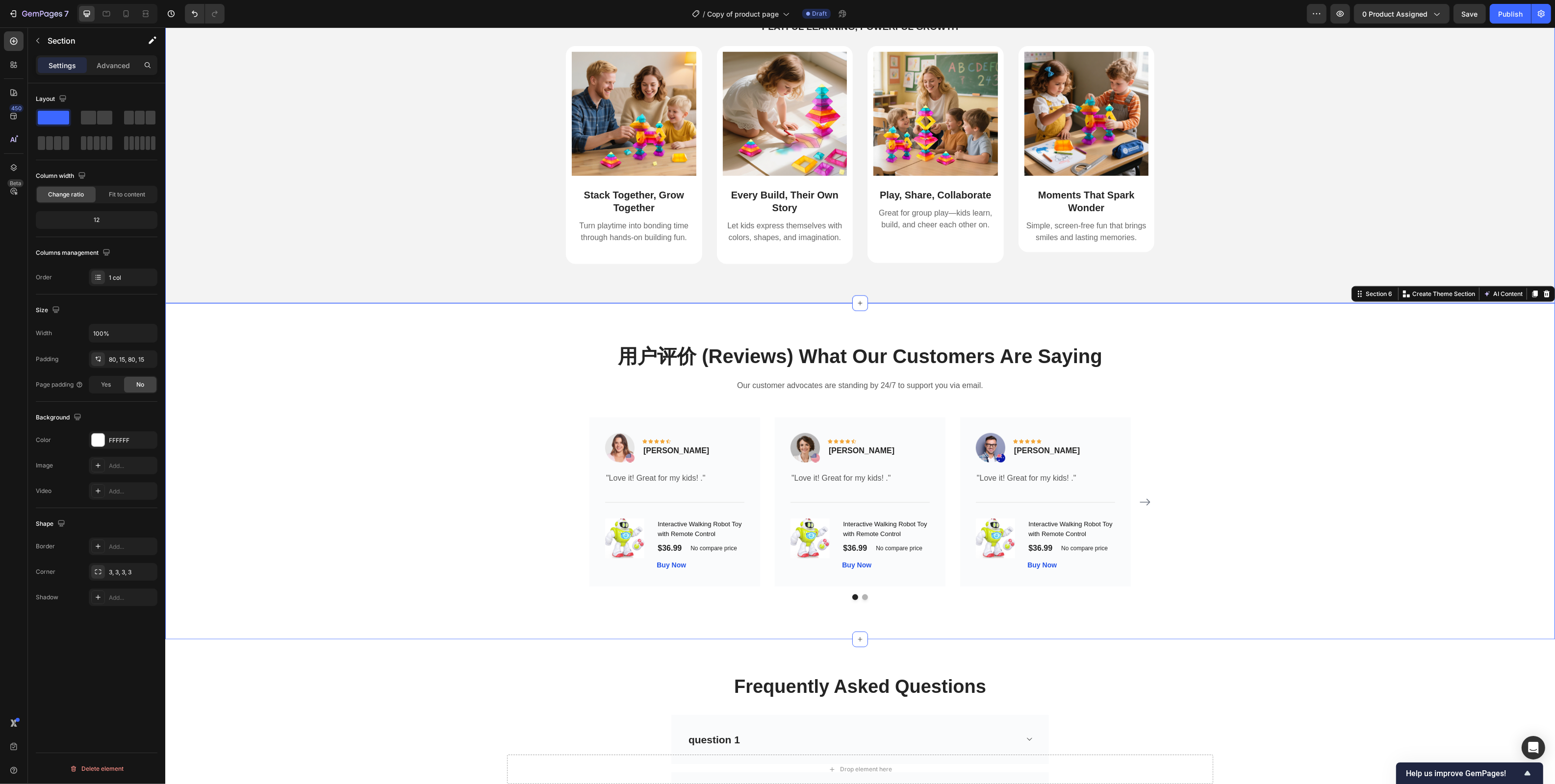
click at [415, 254] on div "Image Stack Together, Grow Together Text Block Turn playtime into bonding time …" at bounding box center [859, 163] width 1375 height 234
click at [119, 442] on div "F3F3F3" at bounding box center [122, 441] width 28 height 9
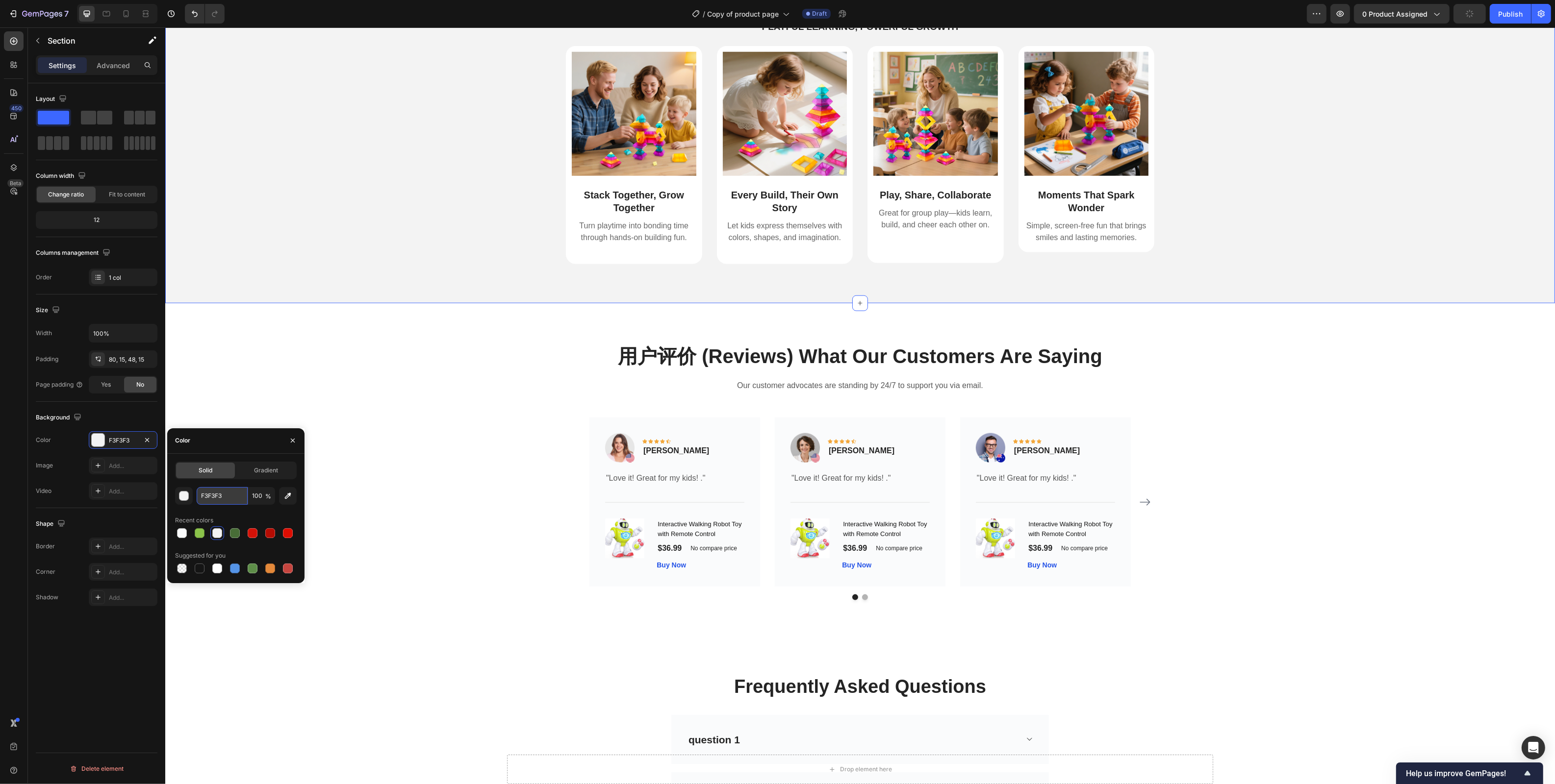
click at [209, 496] on input "F3F3F3" at bounding box center [221, 496] width 51 height 17
paste input "AFBFC"
type input "FAFBFC"
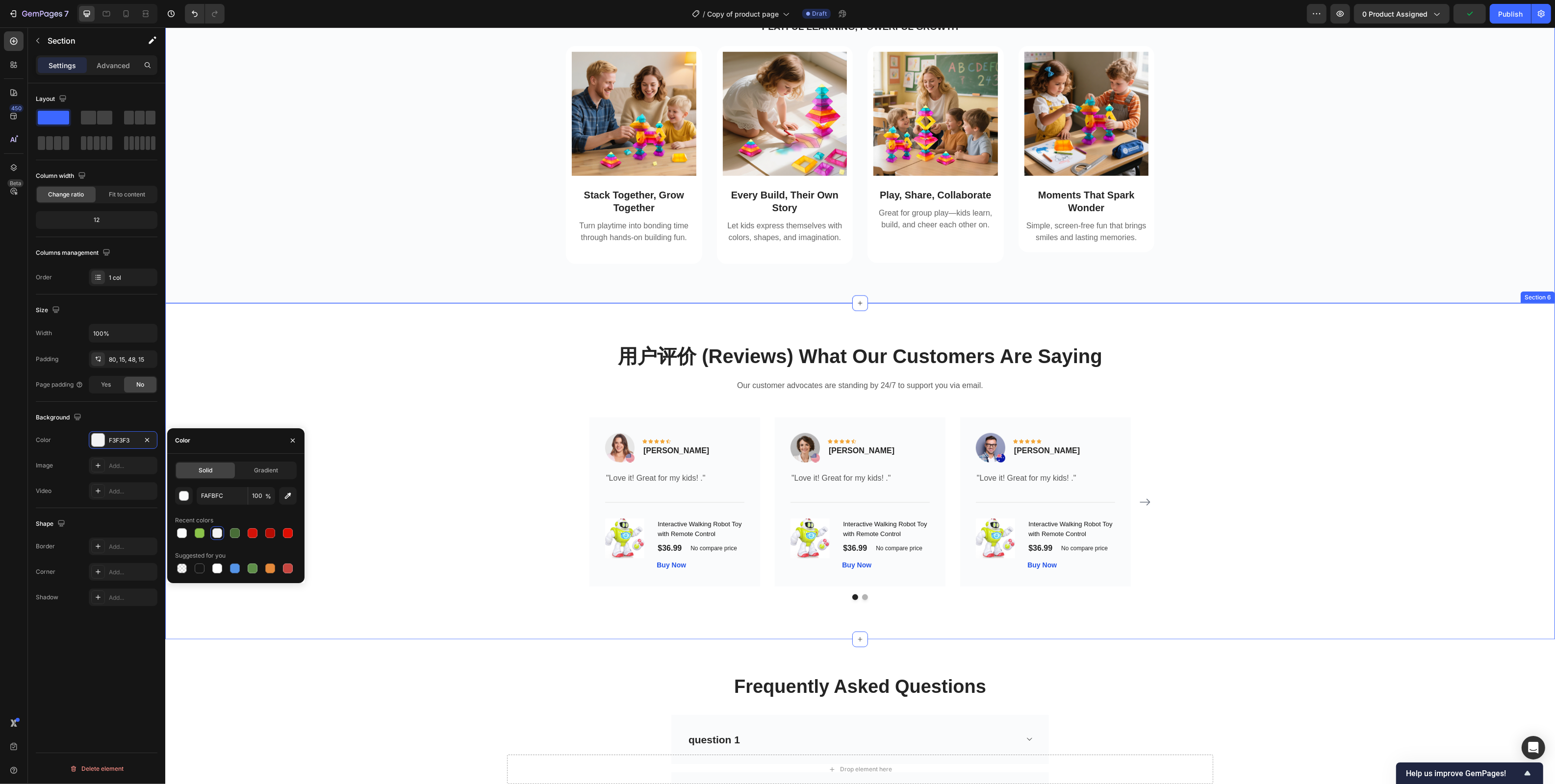
click at [393, 391] on div "用户评价 (Reviews) What Our Customers Are Saying Heading Our customer advocates are…" at bounding box center [859, 471] width 1375 height 258
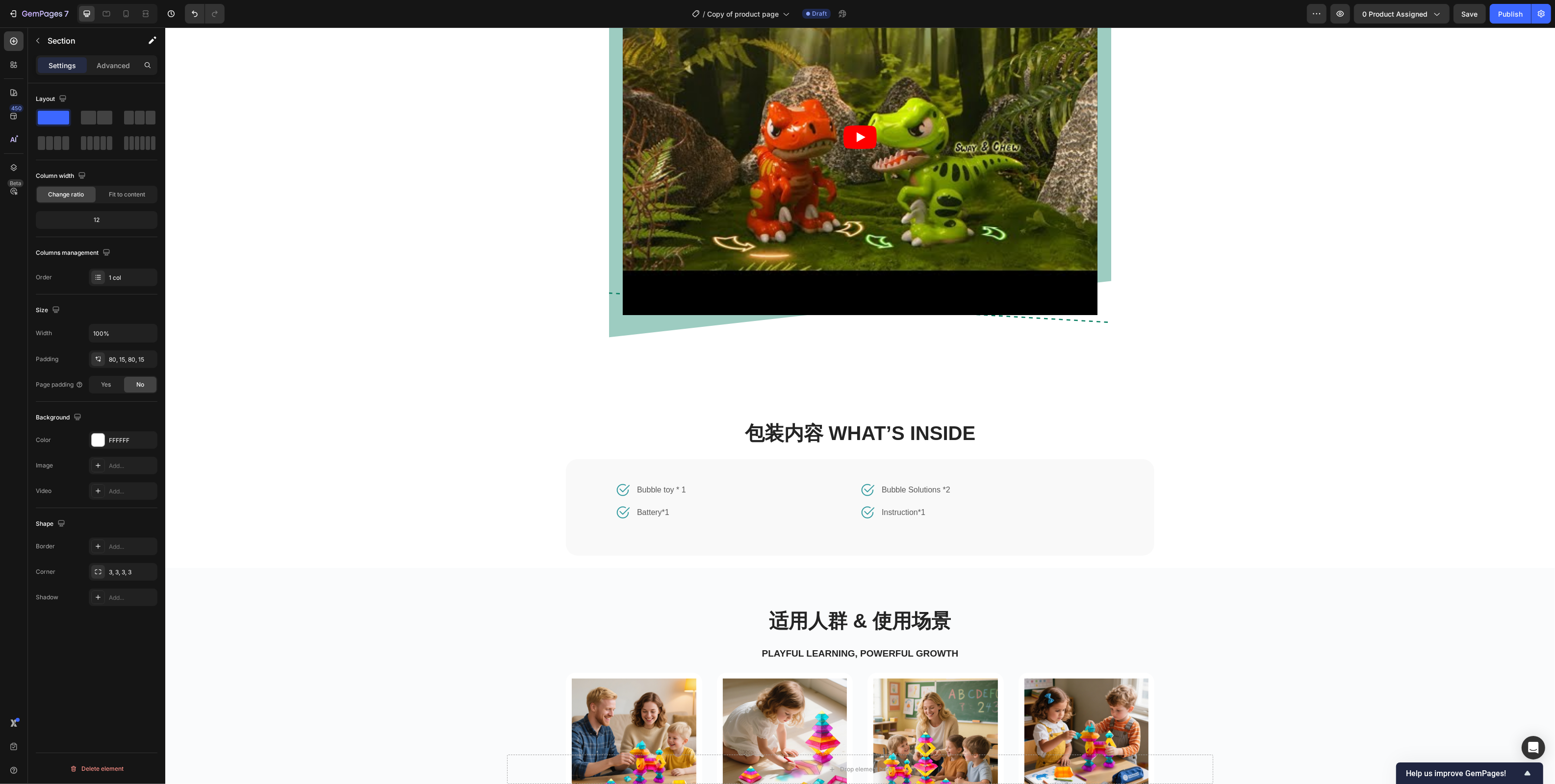
scroll to position [1135, 0]
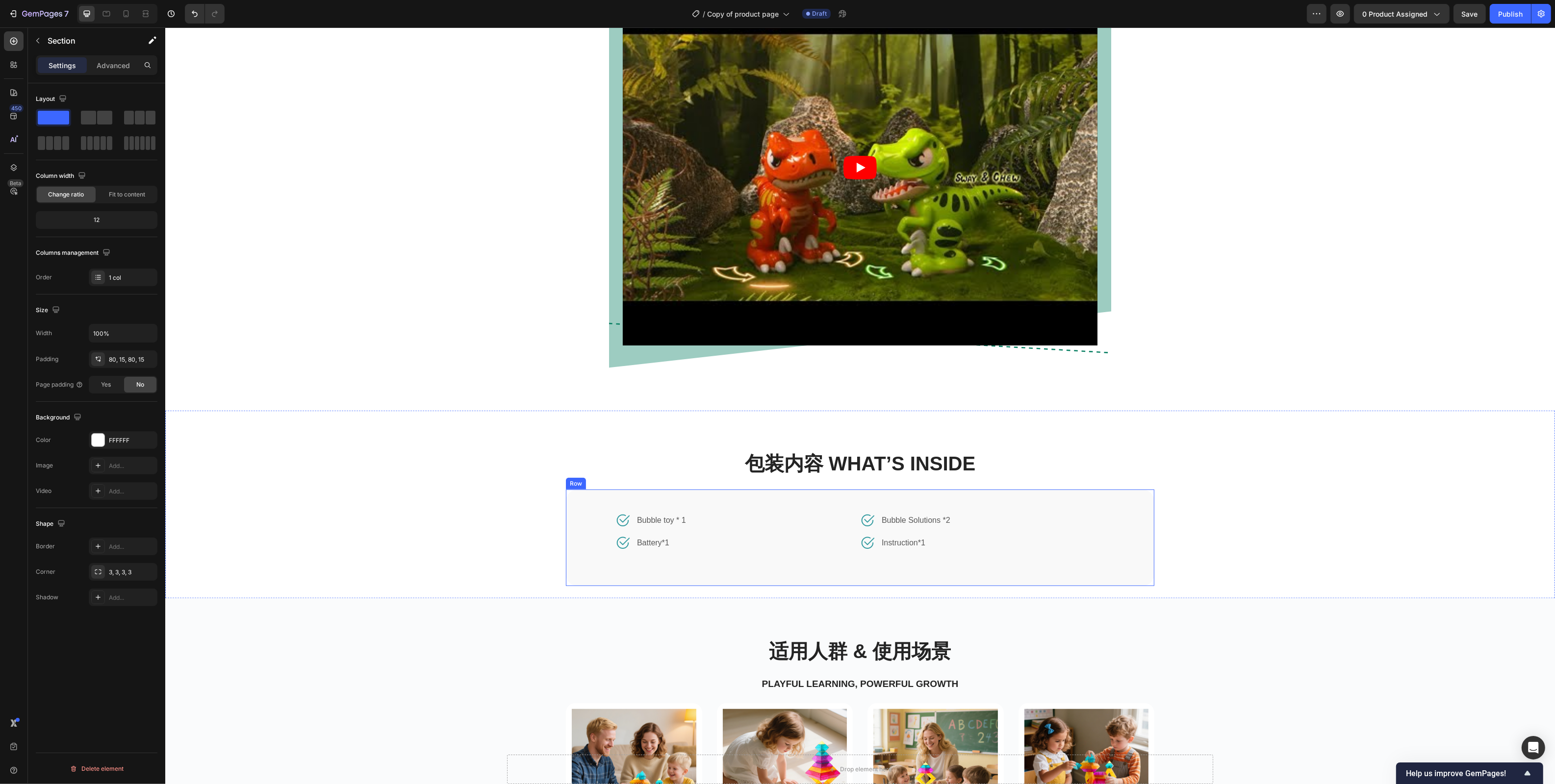
click at [758, 509] on div "Image Bubble toy * 1 Text block Row Image Battery*1 Text block Row Image Bubble…" at bounding box center [859, 538] width 588 height 97
click at [119, 438] on div "F9F9F9" at bounding box center [122, 441] width 28 height 9
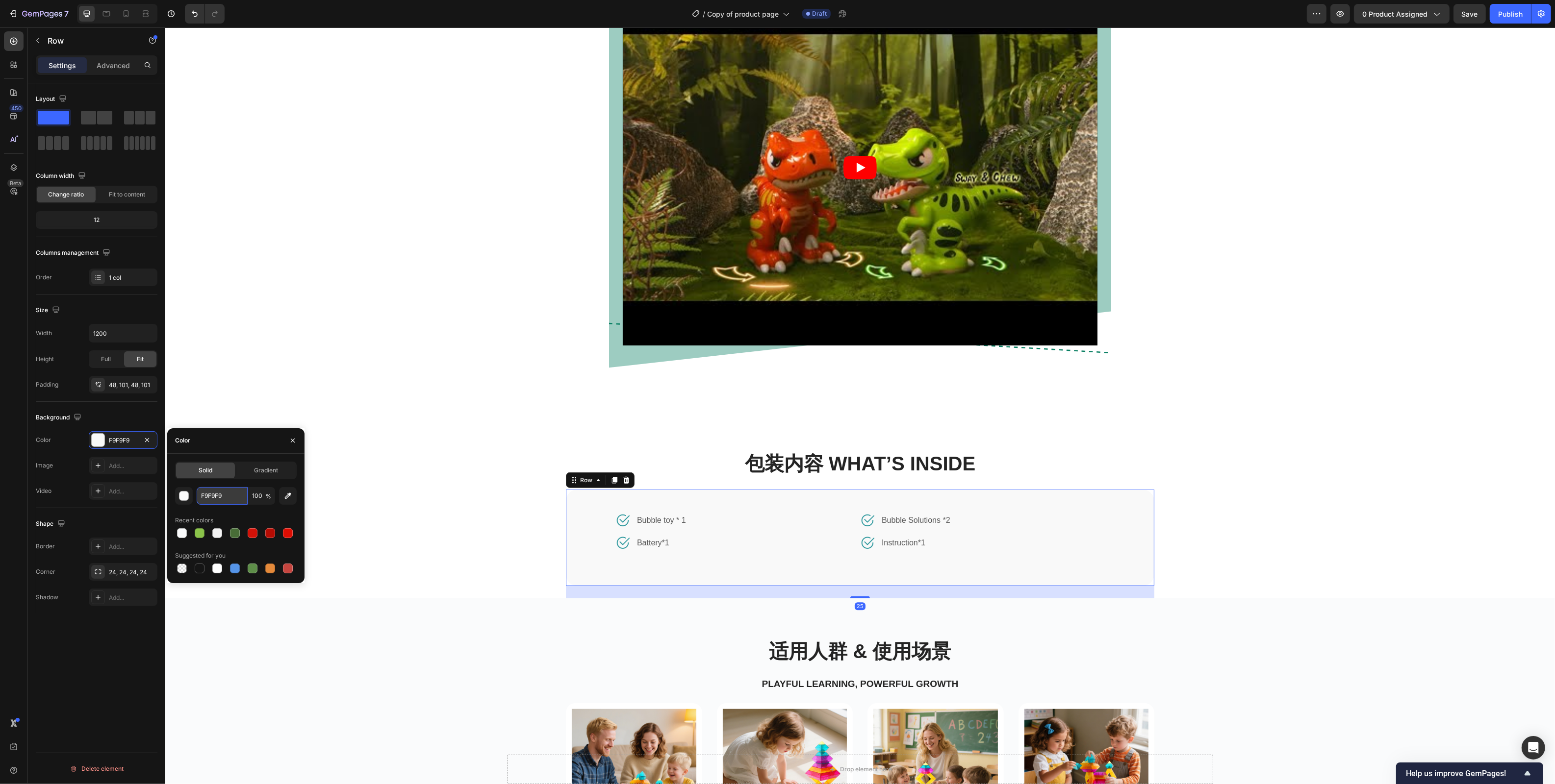
click at [221, 495] on input "F9F9F9" at bounding box center [221, 496] width 51 height 17
paste input "AFBFC"
type input "FAFBFC"
click at [556, 392] on div "Lifestyle 场景图 / 短视频-2 Heading Video Row Row Section 3" at bounding box center [860, 148] width 1389 height 526
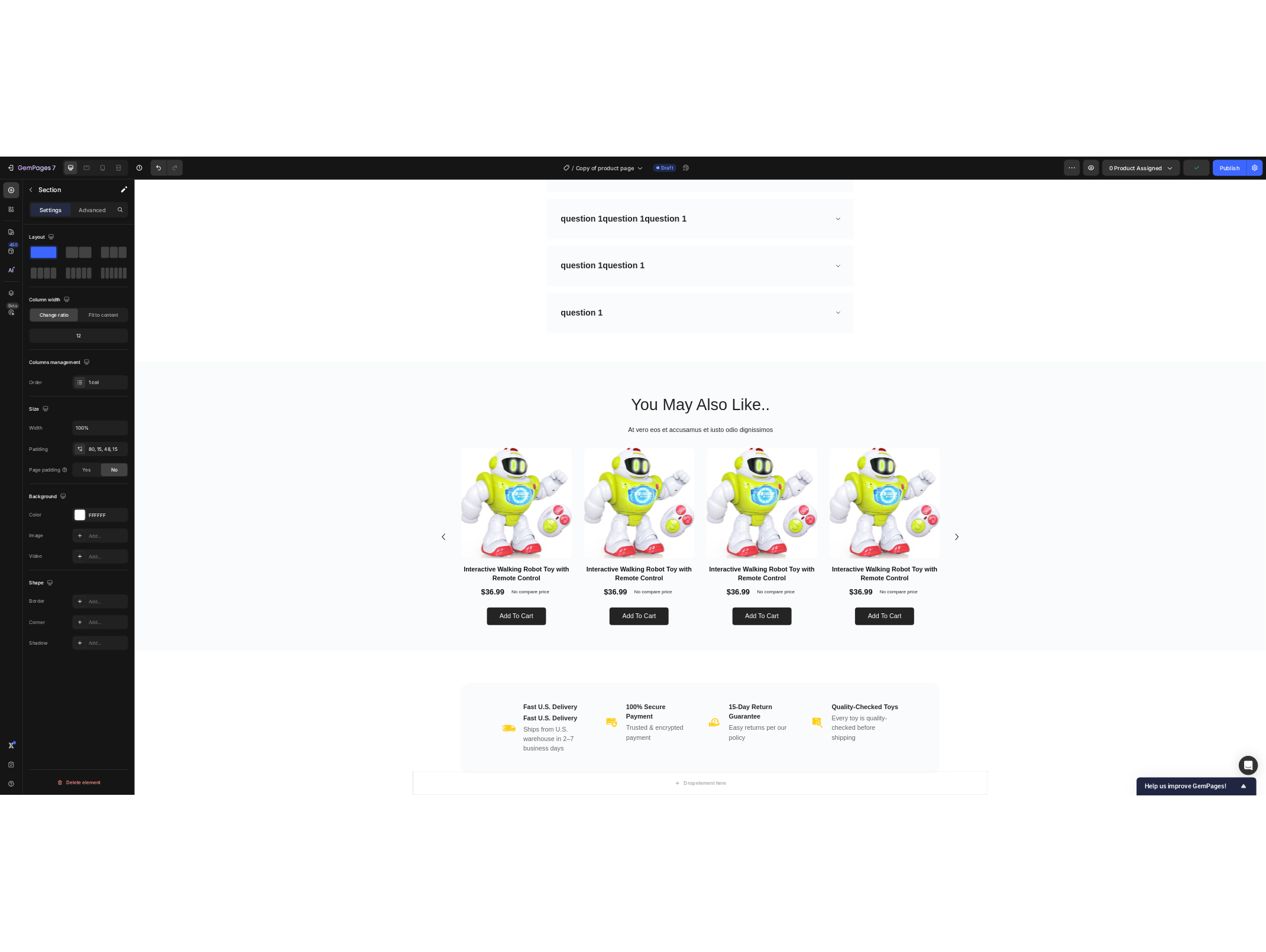
scroll to position [3299, 0]
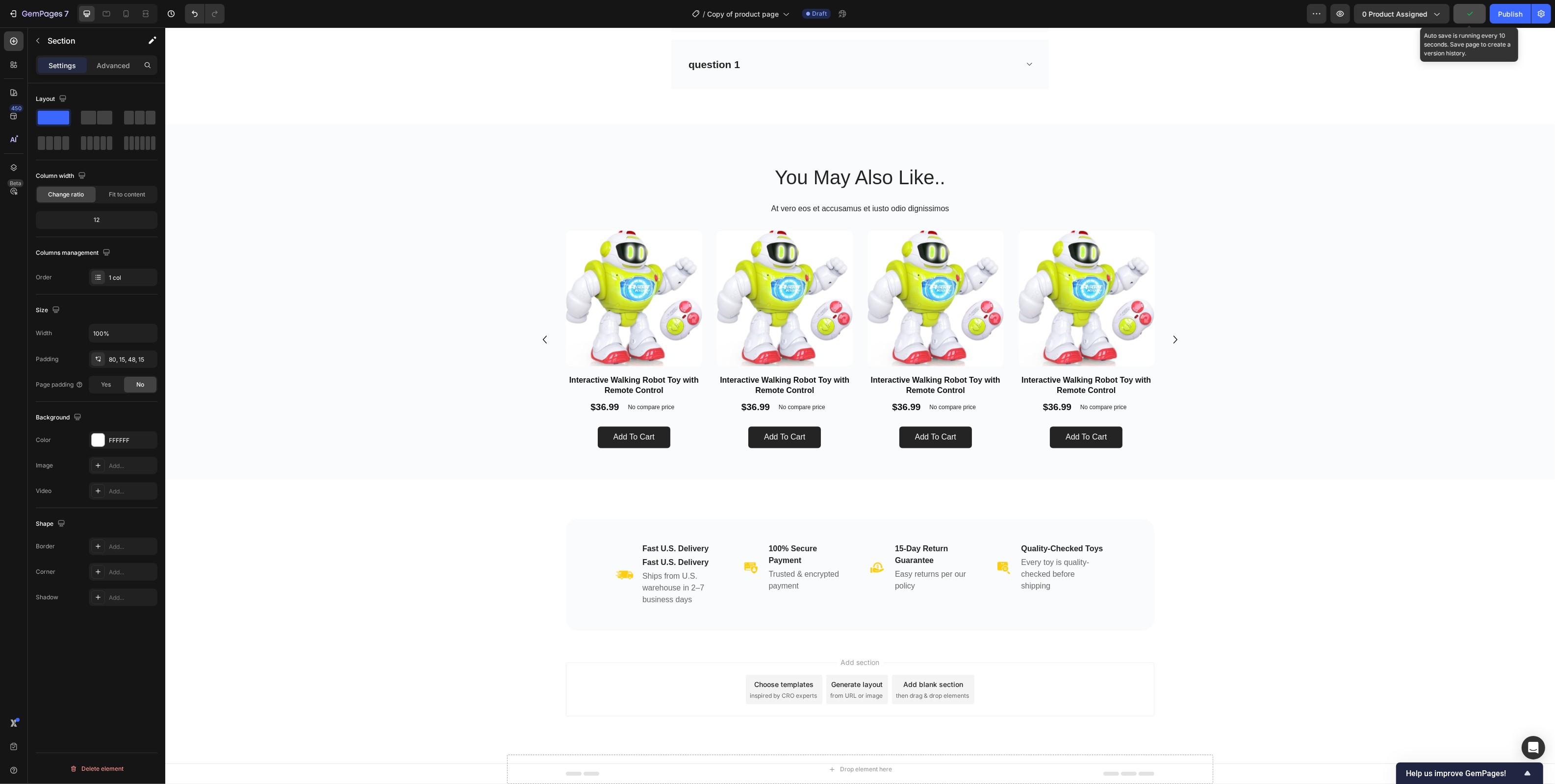
click at [1475, 13] on button "button" at bounding box center [1469, 14] width 33 height 20
click at [1344, 14] on icon "button" at bounding box center [1340, 14] width 8 height 6
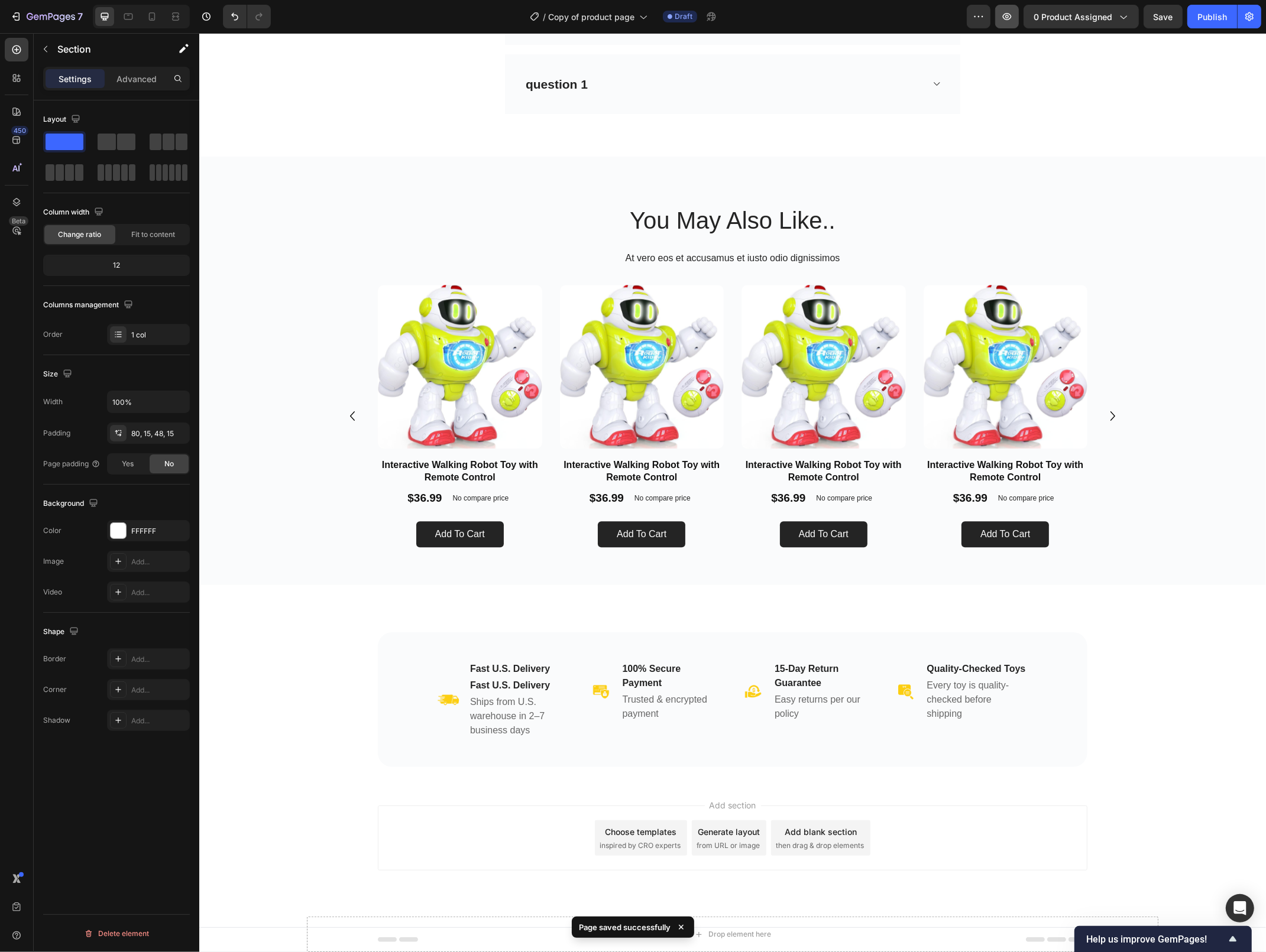
scroll to position [3293, 0]
click at [1157, 22] on div "Save" at bounding box center [1162, 17] width 19 height 13
click at [11, 16] on icon "button" at bounding box center [16, 17] width 12 height 12
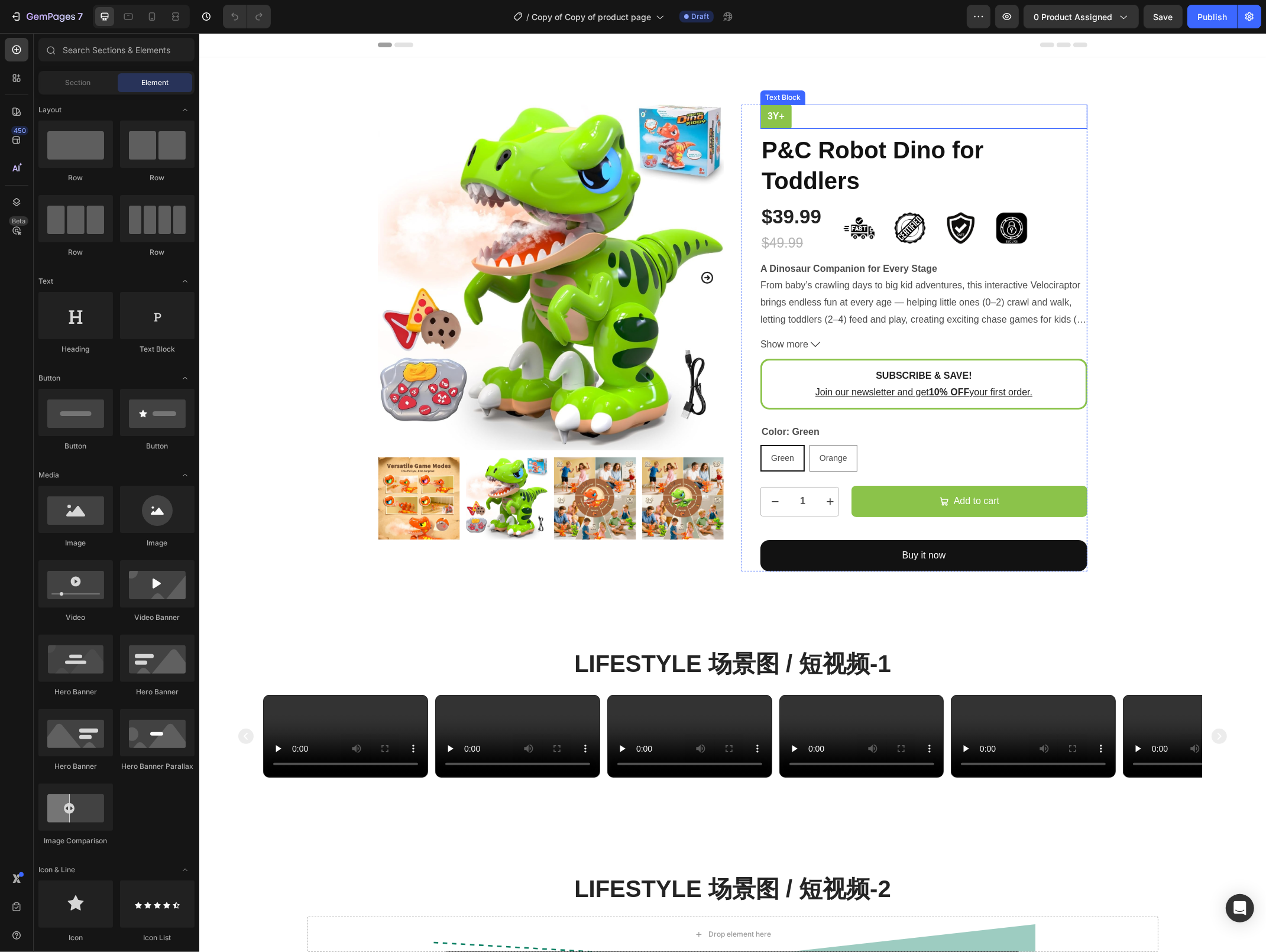
click at [781, 116] on strong "3y+" at bounding box center [775, 116] width 17 height 10
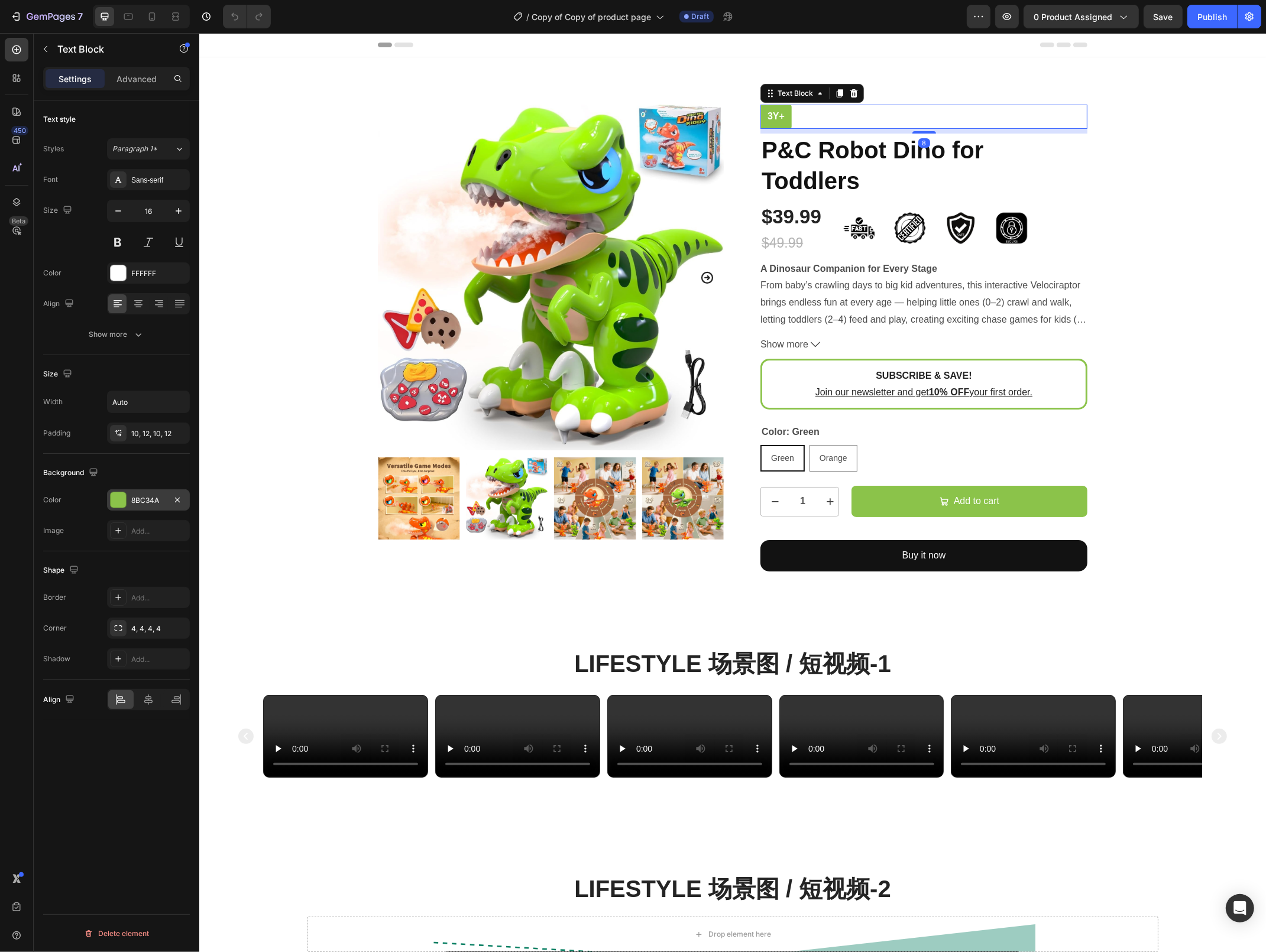
click at [138, 506] on div "8BC34A" at bounding box center [148, 501] width 34 height 11
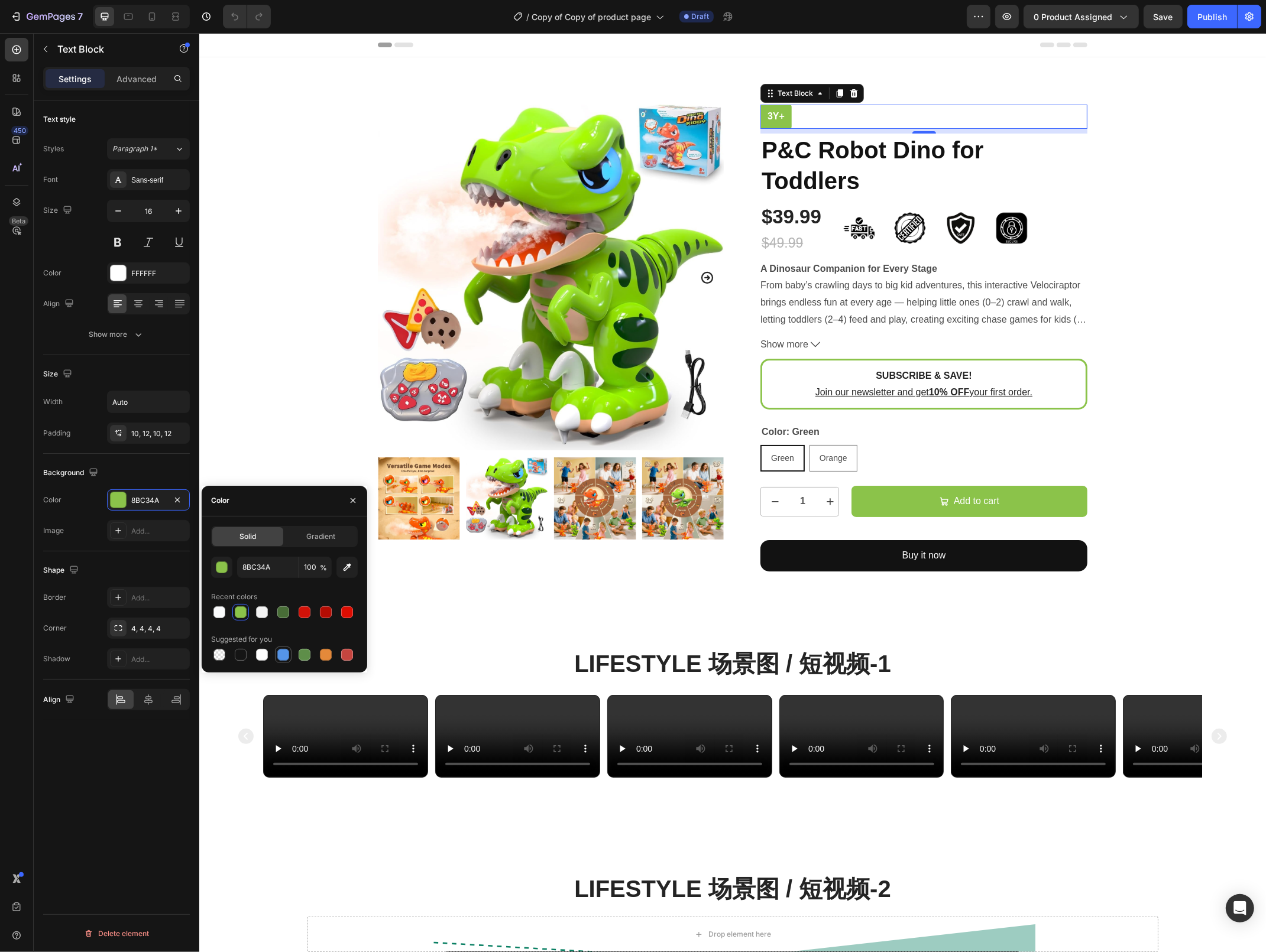
click at [283, 654] on div at bounding box center [283, 655] width 12 height 12
type input "5594E7"
click at [759, 378] on div "3y+ Text Block 8 P&C Robot Dino for Toddlers Product Title $39.99 Product Price…" at bounding box center [914, 338] width 346 height 467
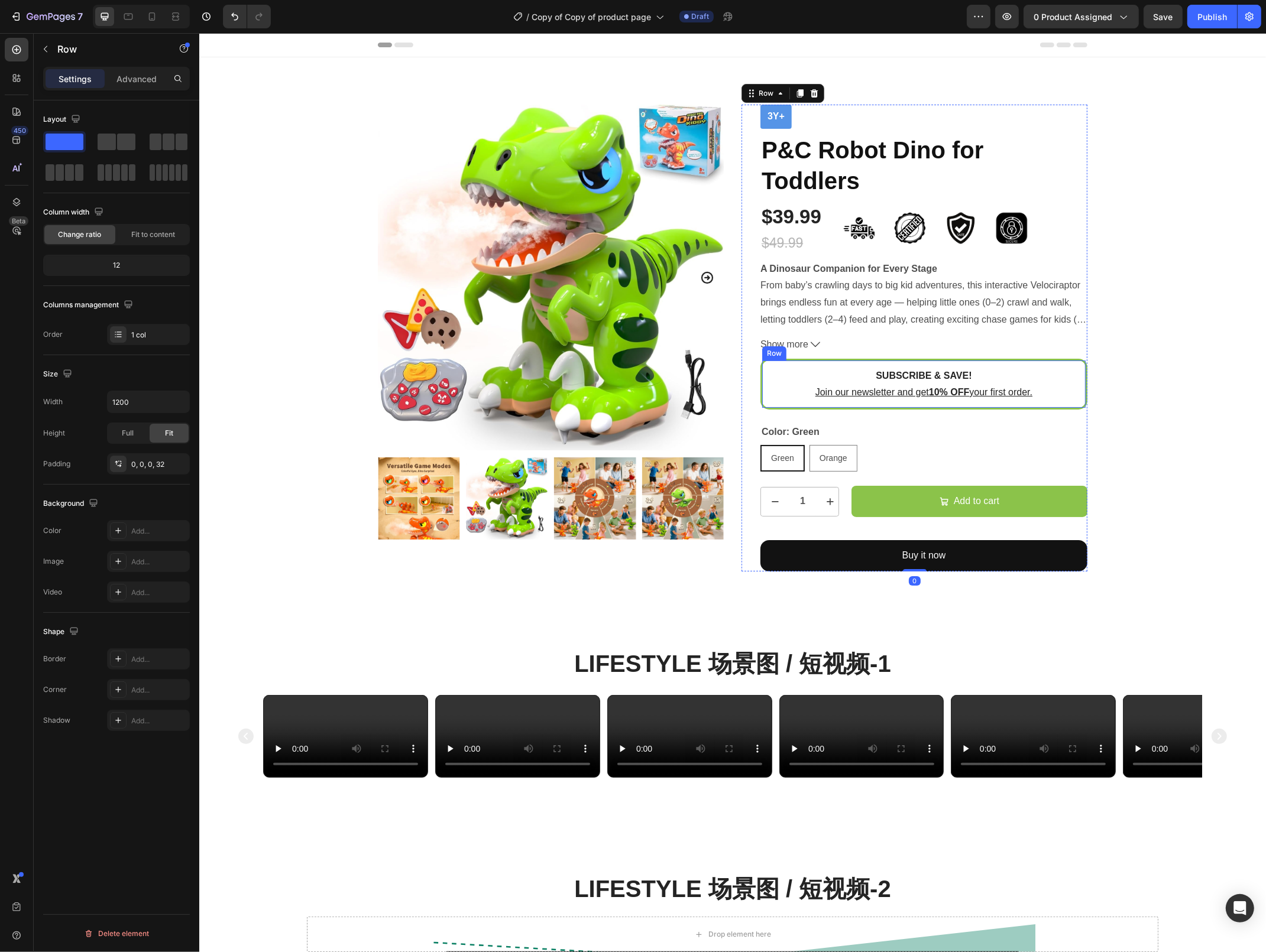
click at [761, 375] on div "SUBSCRIBE & SAVE! Text Block Join our newsletter and get 10% OFF your first ord…" at bounding box center [923, 383] width 327 height 50
click at [142, 660] on div "Line" at bounding box center [148, 659] width 34 height 11
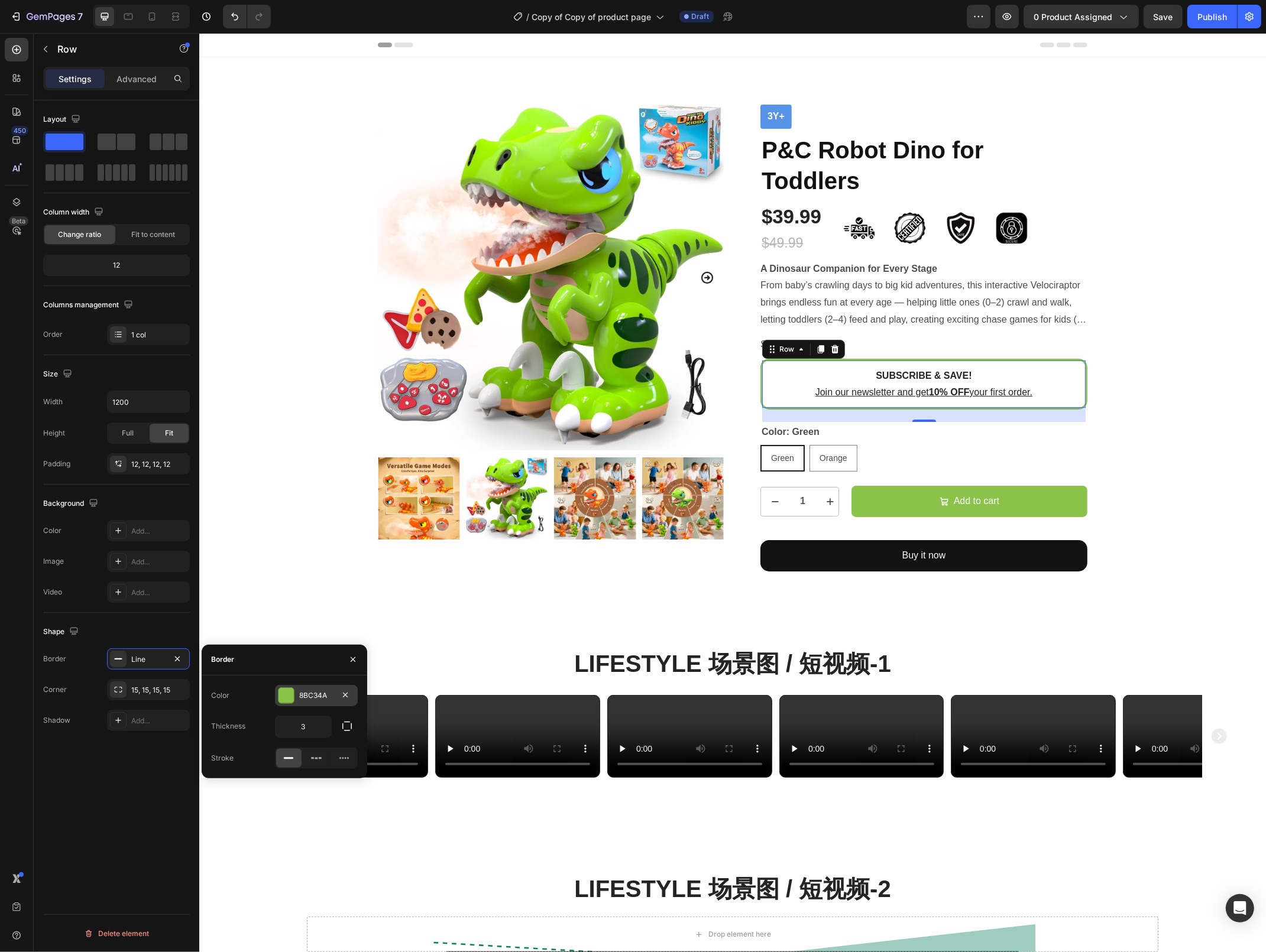
click at [314, 695] on div "8BC34A" at bounding box center [316, 696] width 34 height 11
click at [283, 787] on div at bounding box center [283, 782] width 12 height 12
type input "5594E7"
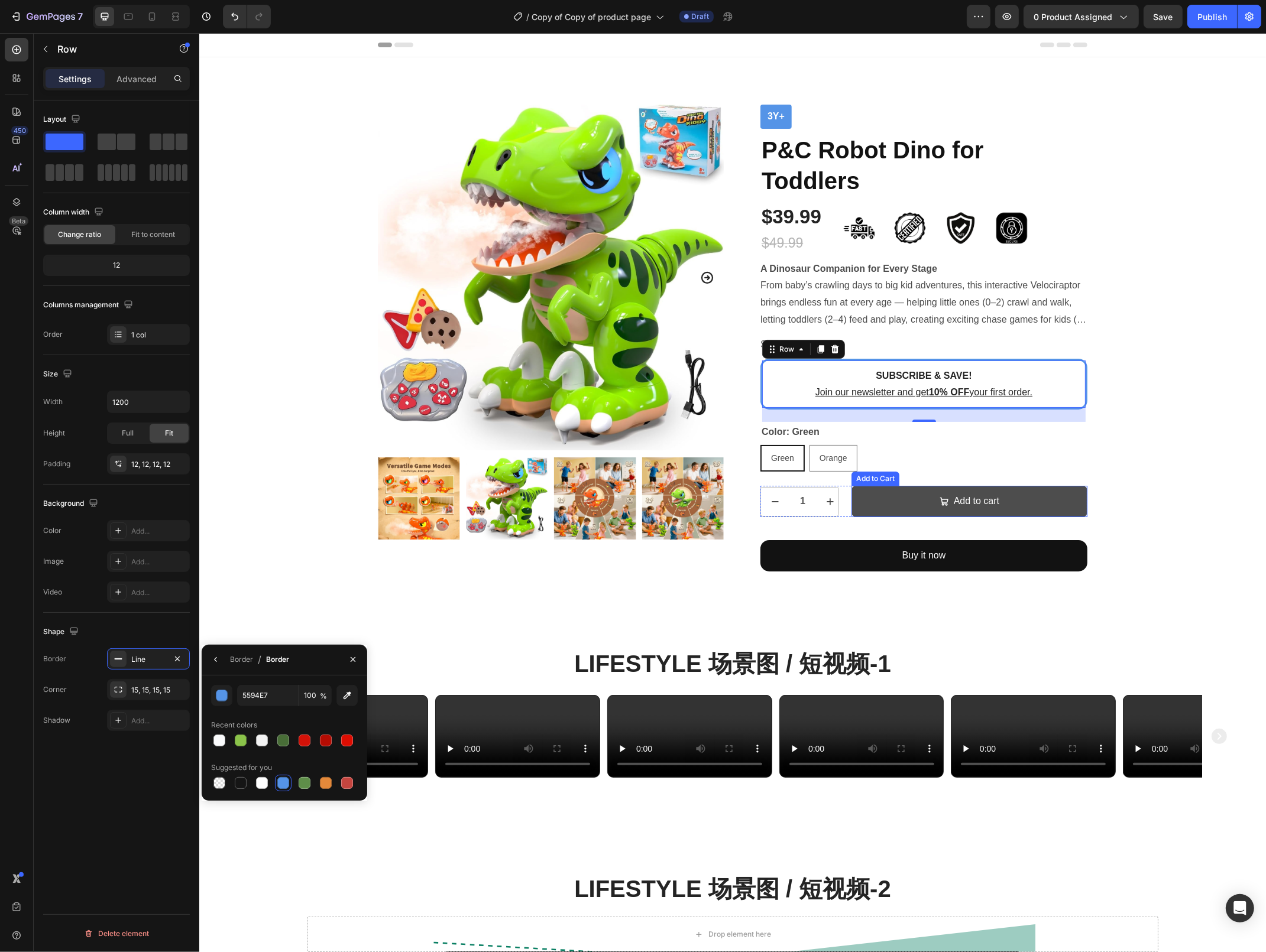
click at [940, 500] on icon "Add to cart" at bounding box center [943, 502] width 9 height 9
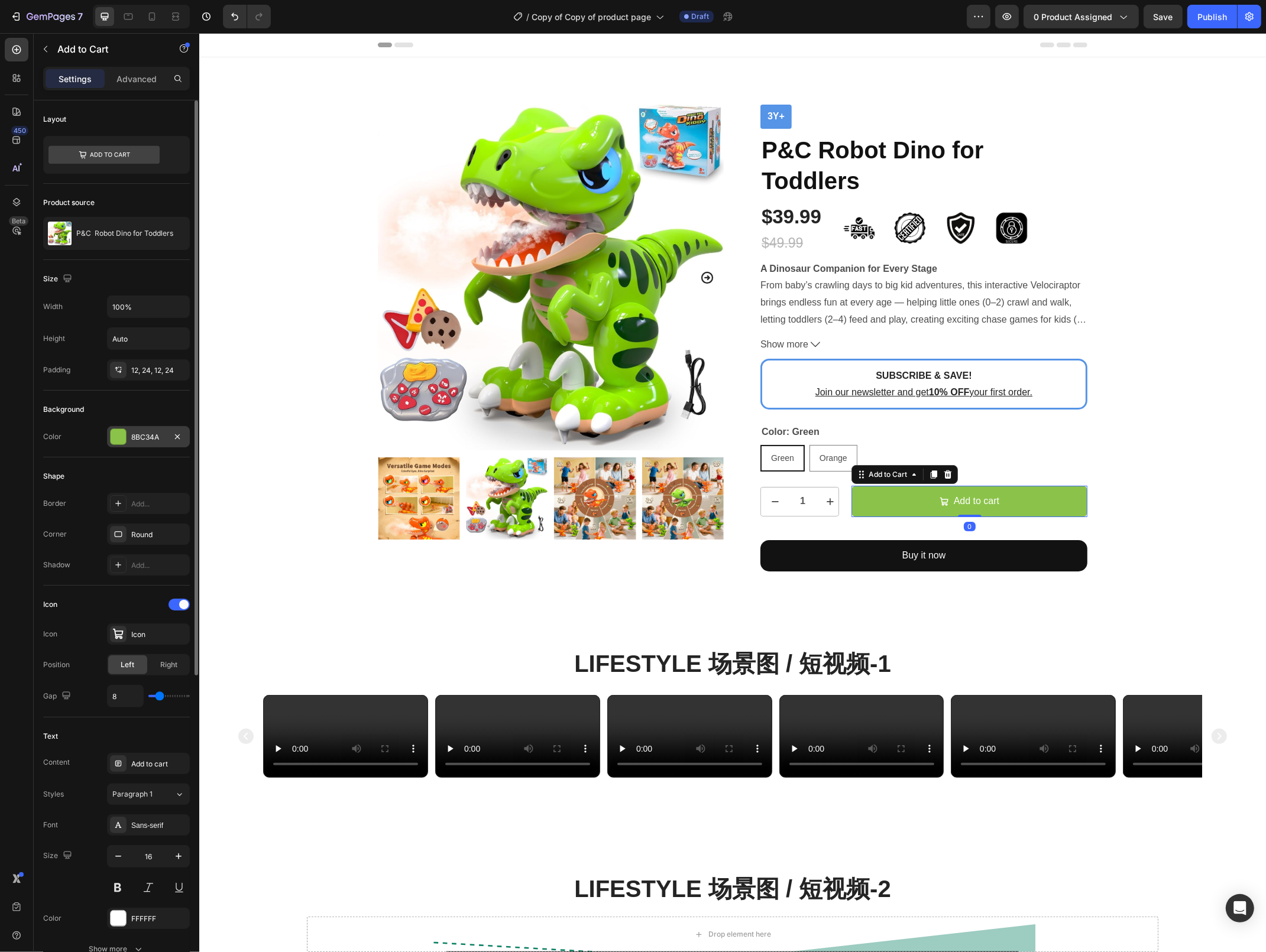
click at [139, 435] on div "8BC34A" at bounding box center [148, 437] width 34 height 11
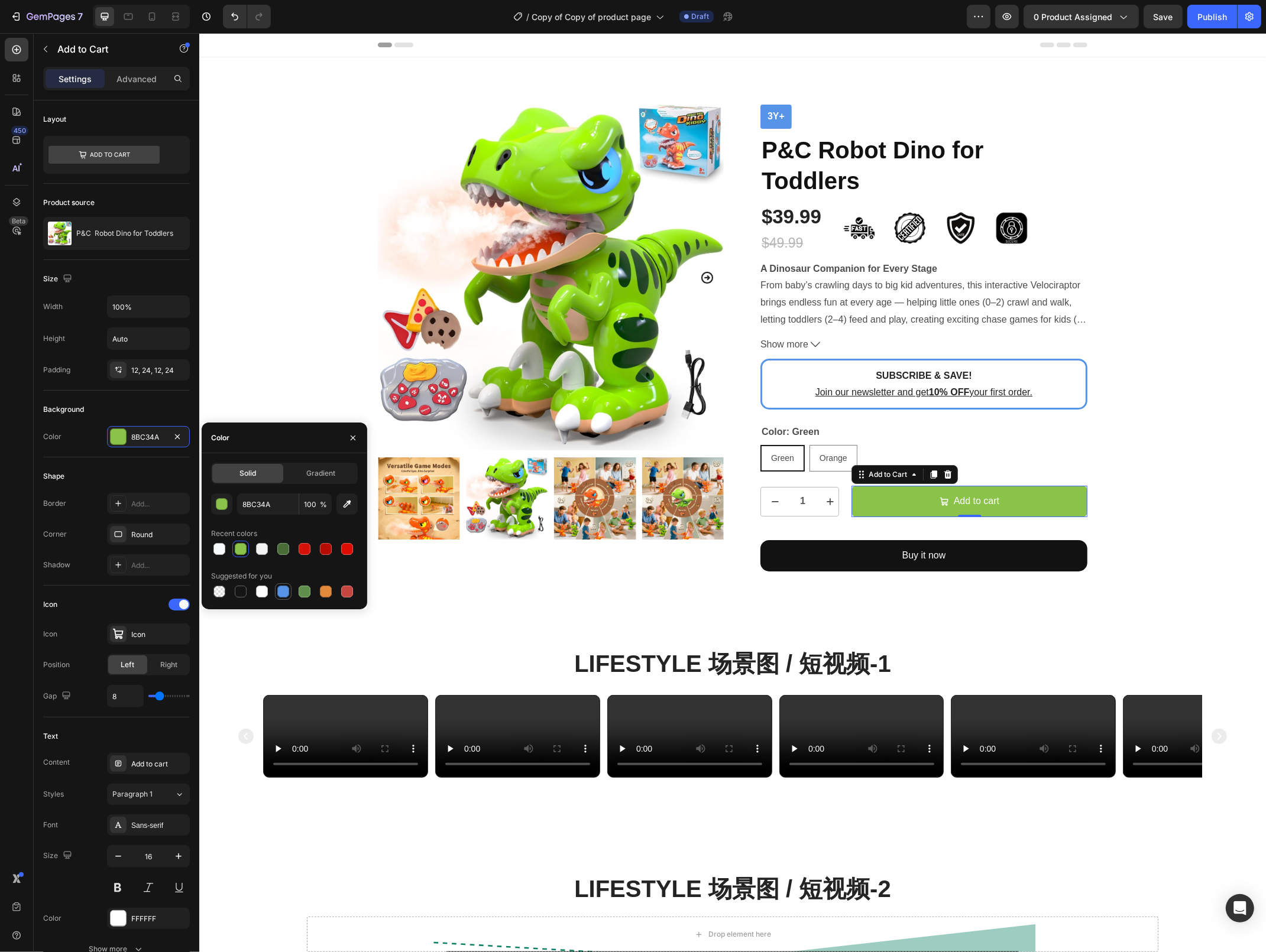
click at [282, 593] on div at bounding box center [283, 592] width 12 height 12
type input "5594E7"
click at [883, 623] on div "Lifestyle 场景图 / 短视频-1 Heading Video Video Video Video Video Video Carousel Sect…" at bounding box center [732, 713] width 1067 height 226
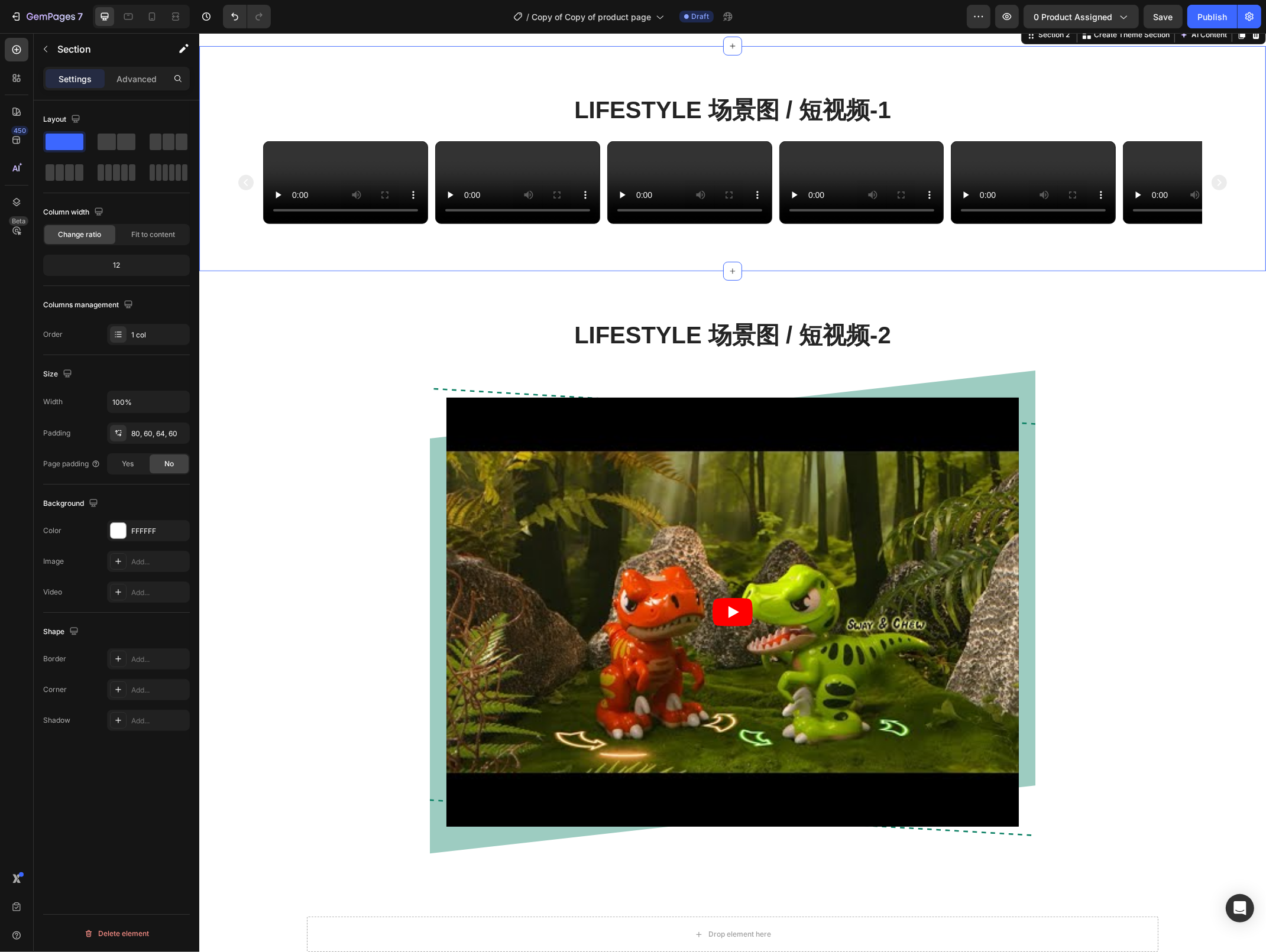
scroll to position [917, 0]
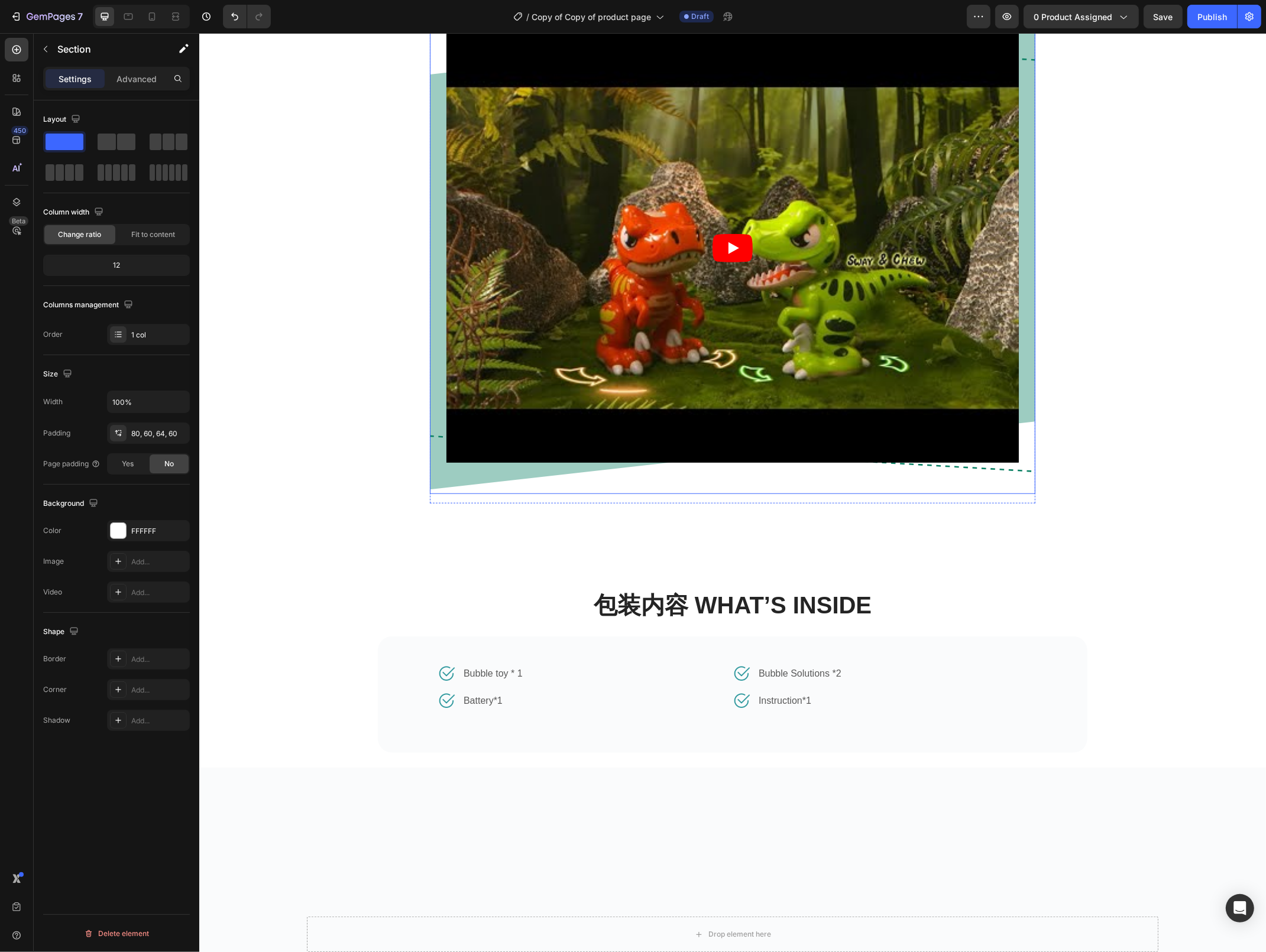
click at [458, 494] on div "Video Row" at bounding box center [732, 249] width 605 height 492
click at [147, 563] on div "https://cdn.shopify.com/s/files/1/0941/5724/2658/files/gempages_570280384491685…" at bounding box center [148, 562] width 34 height 11
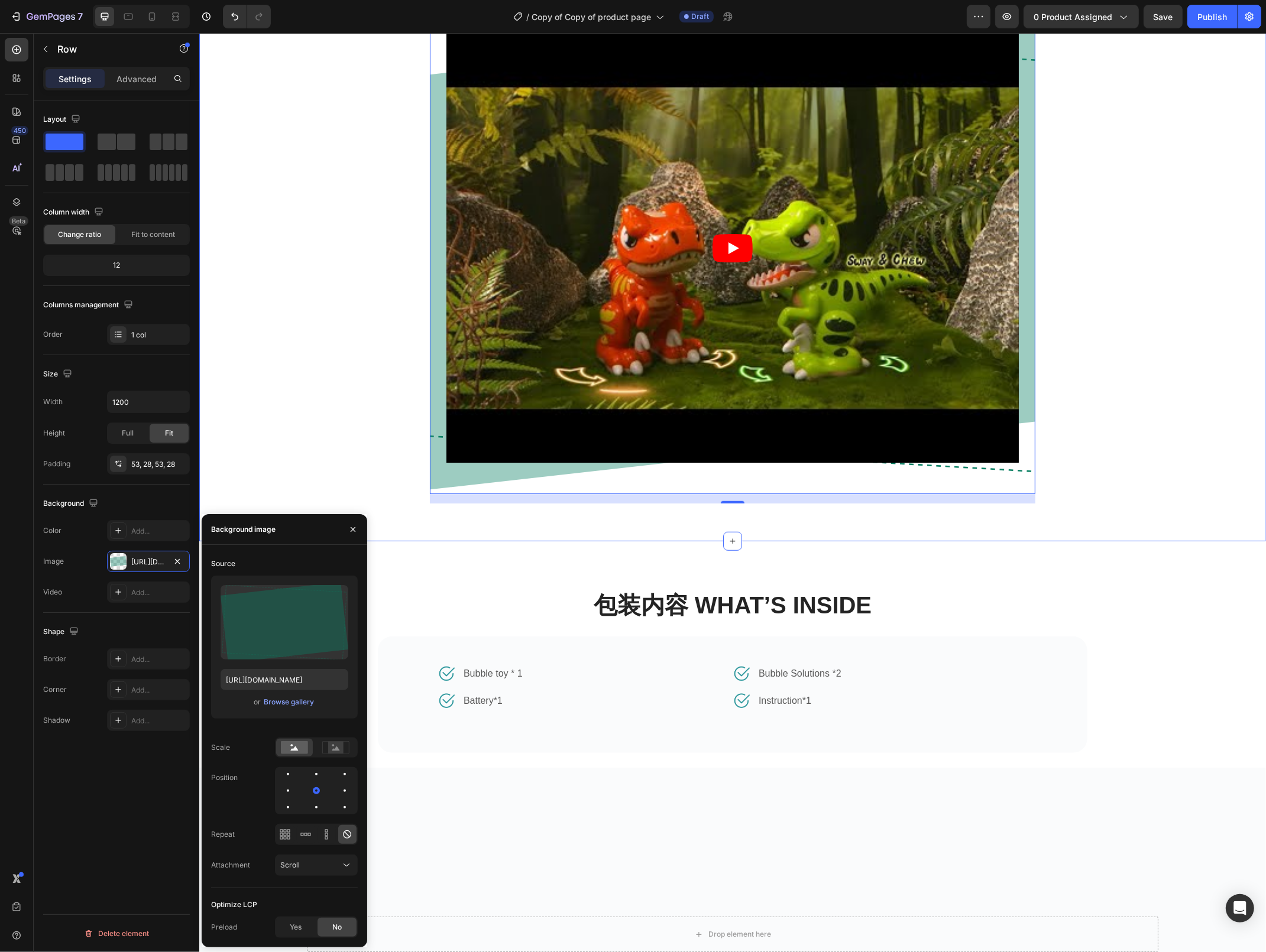
click at [1131, 513] on div "Lifestyle 场景图 / 短视频-2 Heading Video Row 16 Row" at bounding box center [731, 233] width 1049 height 559
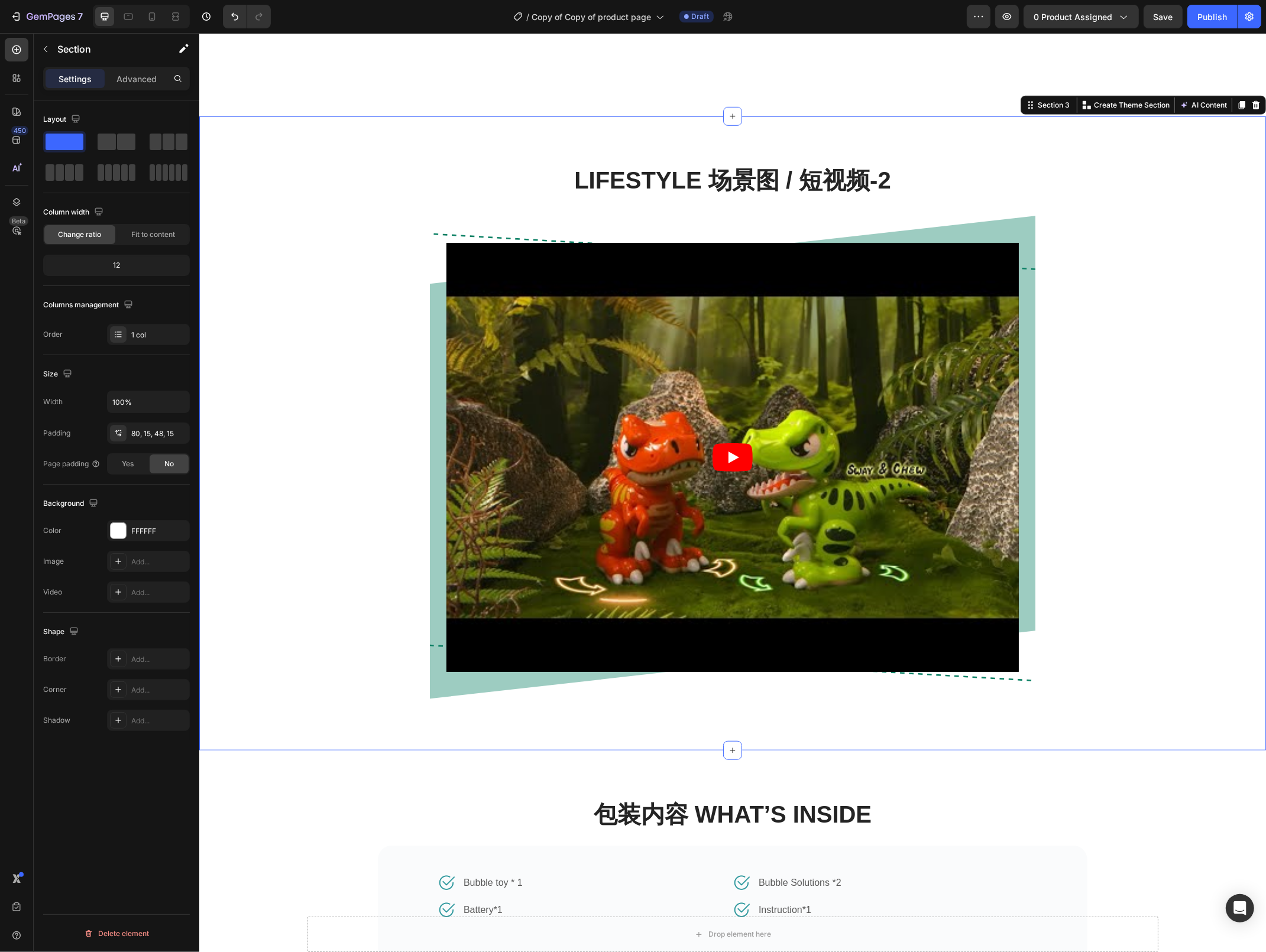
scroll to position [1329, 0]
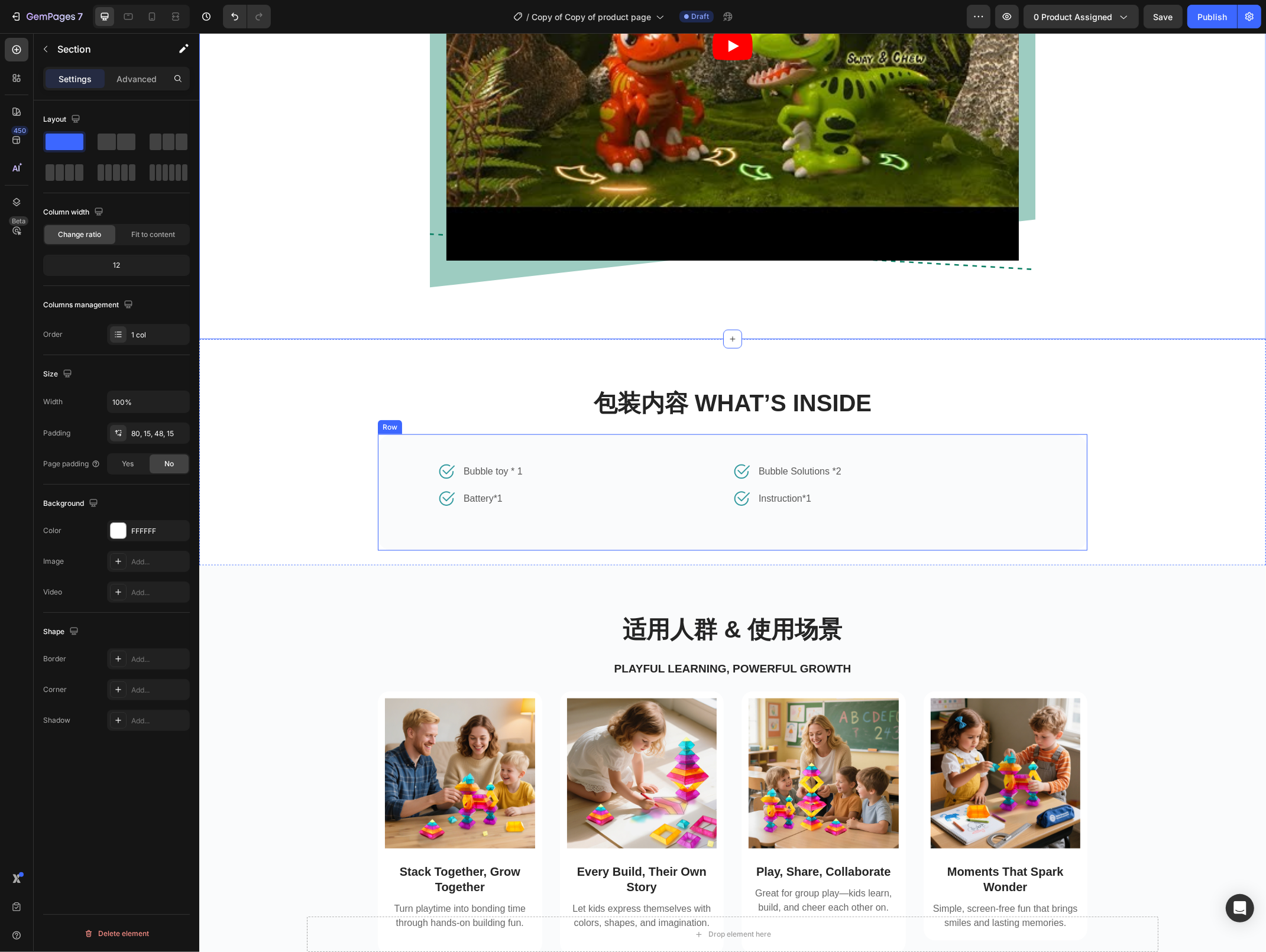
click at [1047, 507] on div "Image Bubble toy * 1 Text block Row Image Battery*1 Text block Row Image Bubble…" at bounding box center [731, 493] width 709 height 116
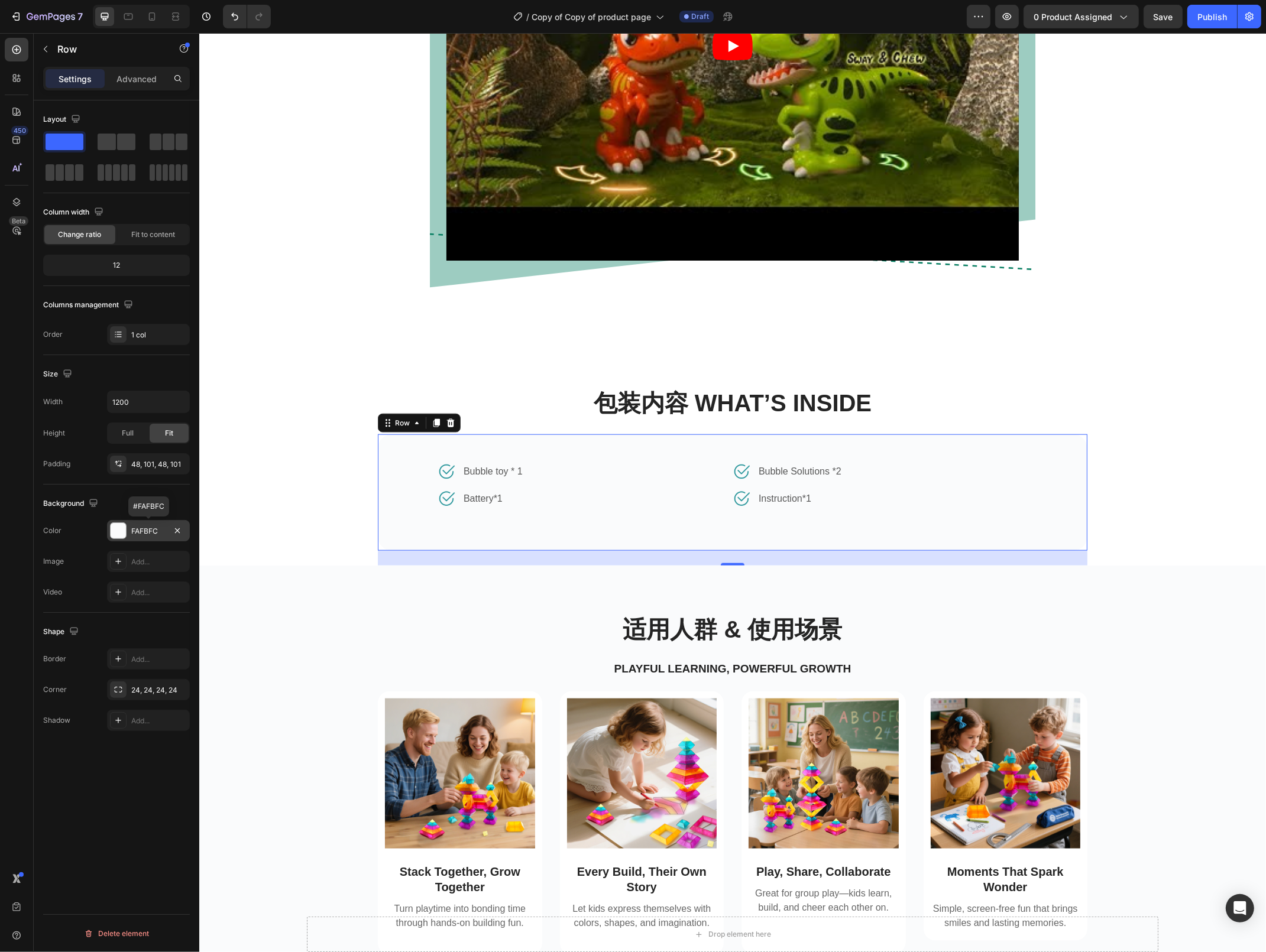
click at [144, 532] on div "FAFBFC" at bounding box center [148, 532] width 34 height 11
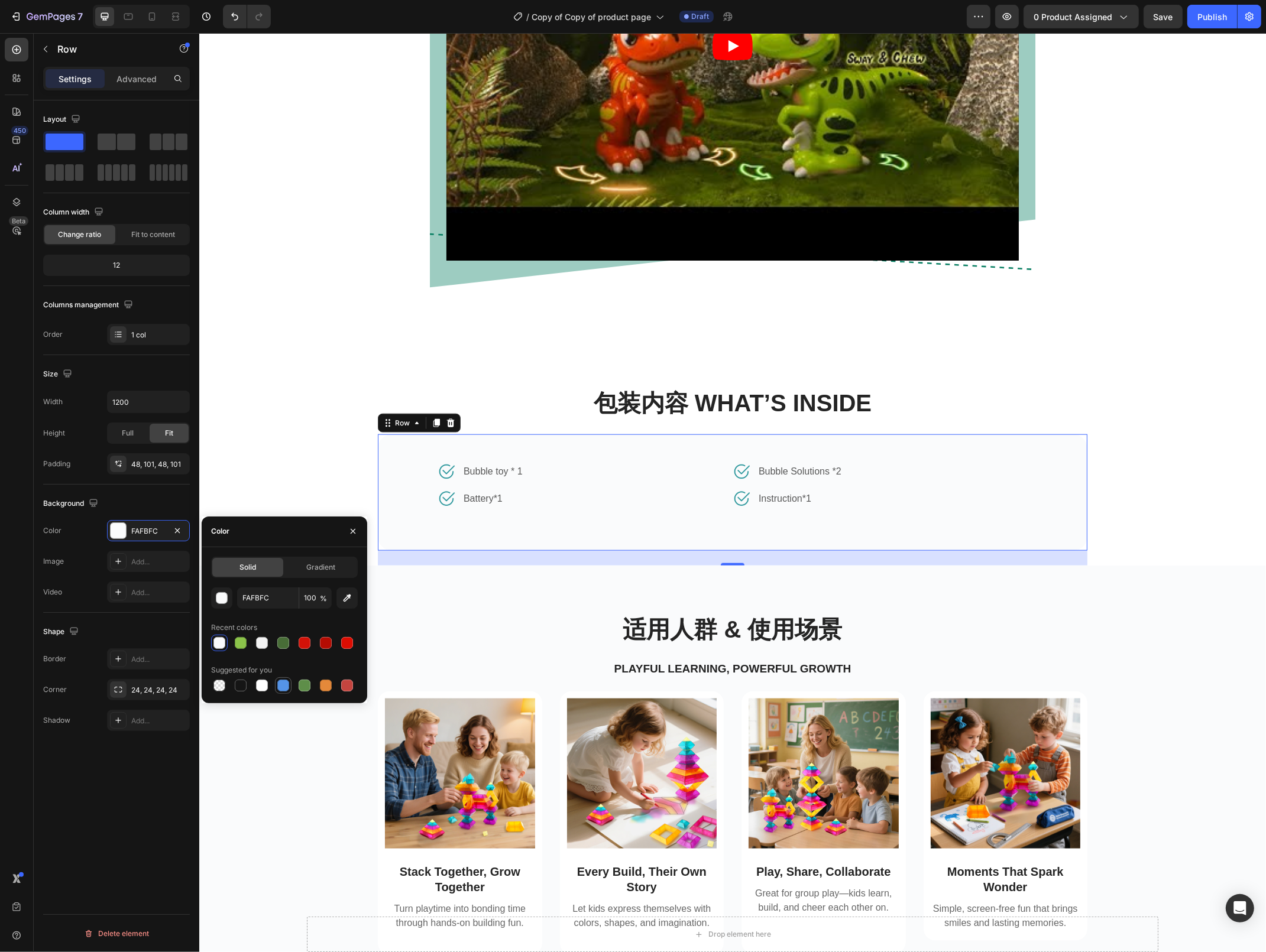
click at [286, 691] on div at bounding box center [283, 685] width 12 height 12
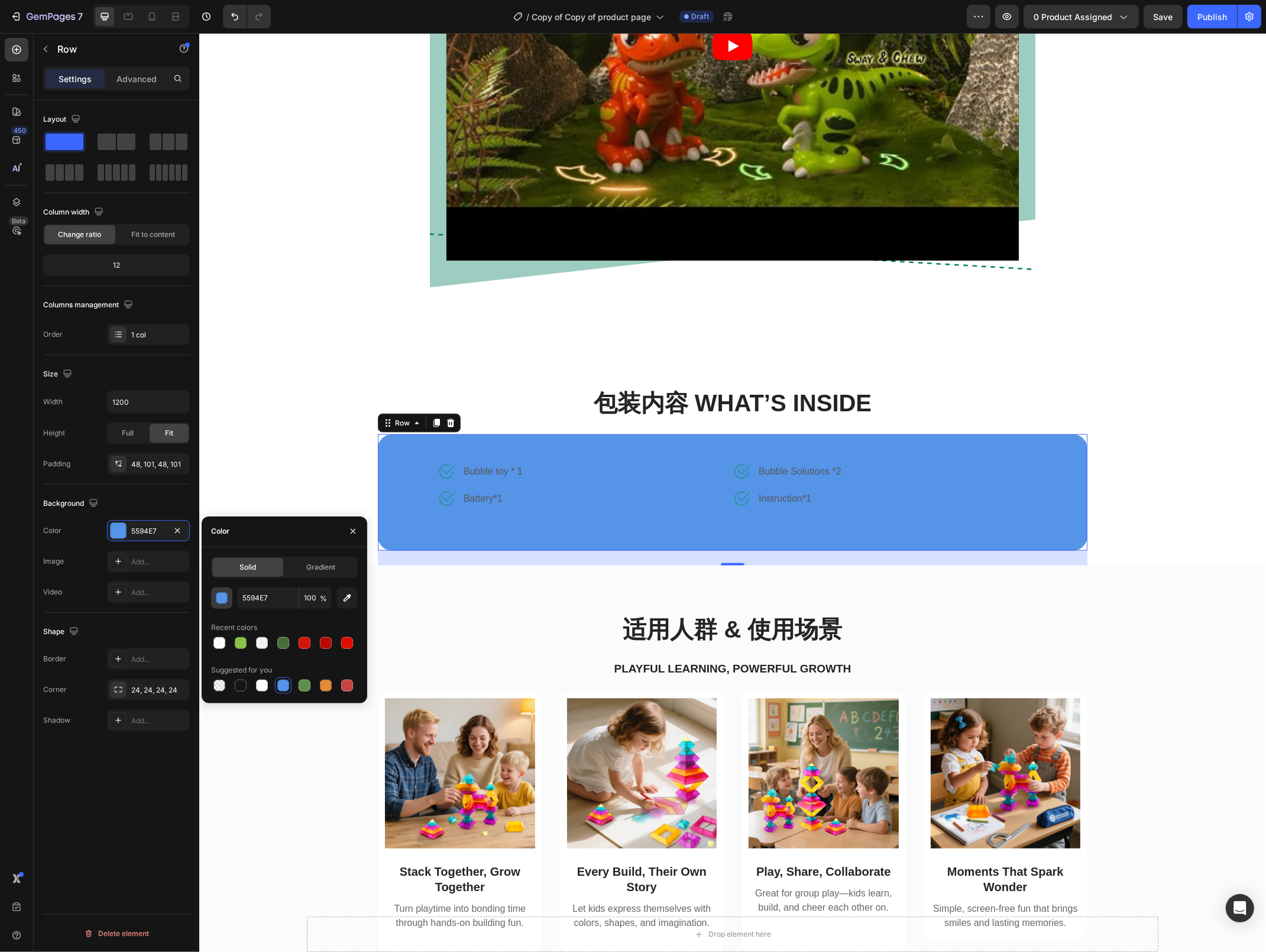
click at [222, 593] on div "button" at bounding box center [222, 598] width 12 height 12
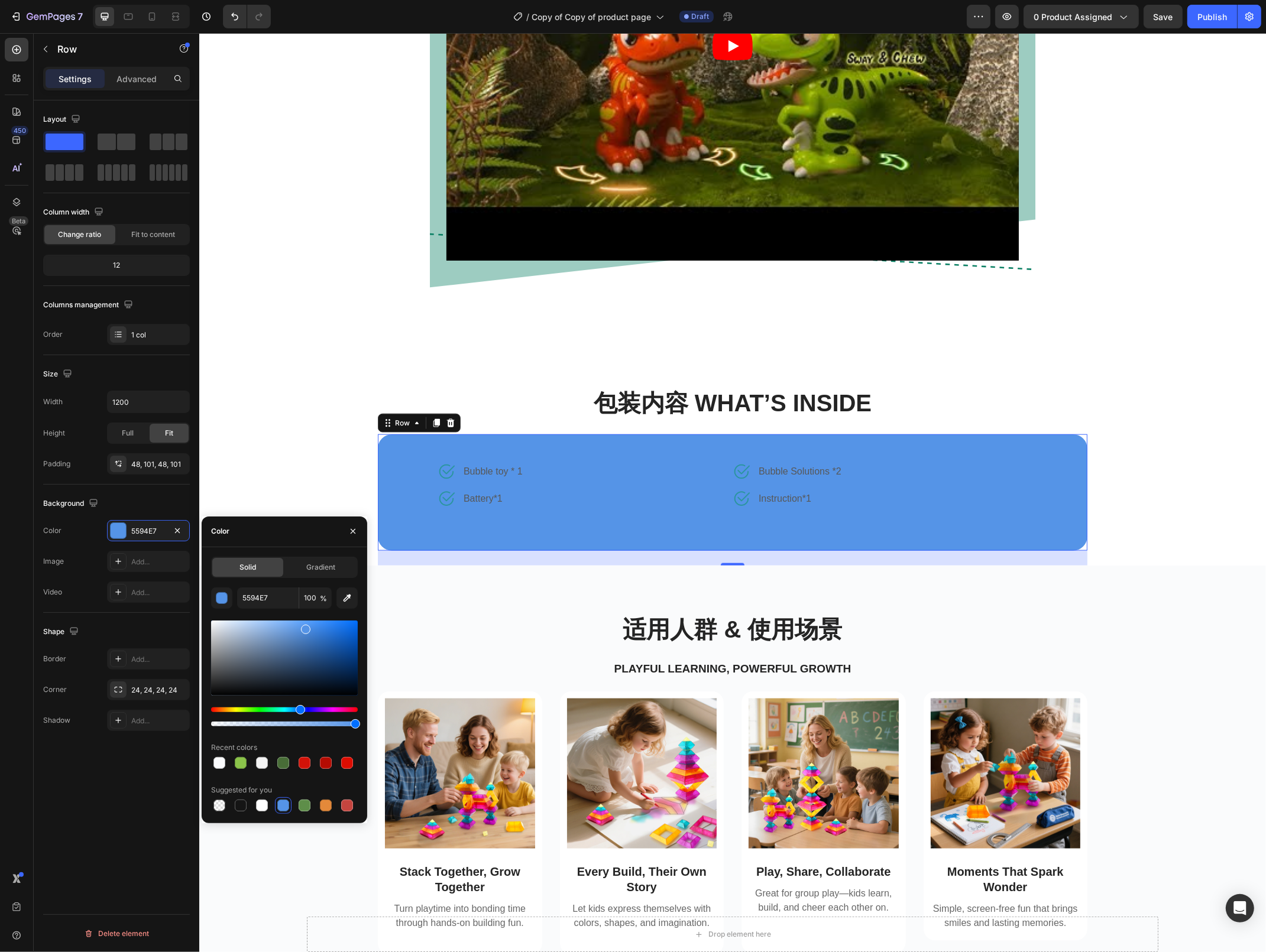
click at [240, 621] on div at bounding box center [284, 659] width 147 height 75
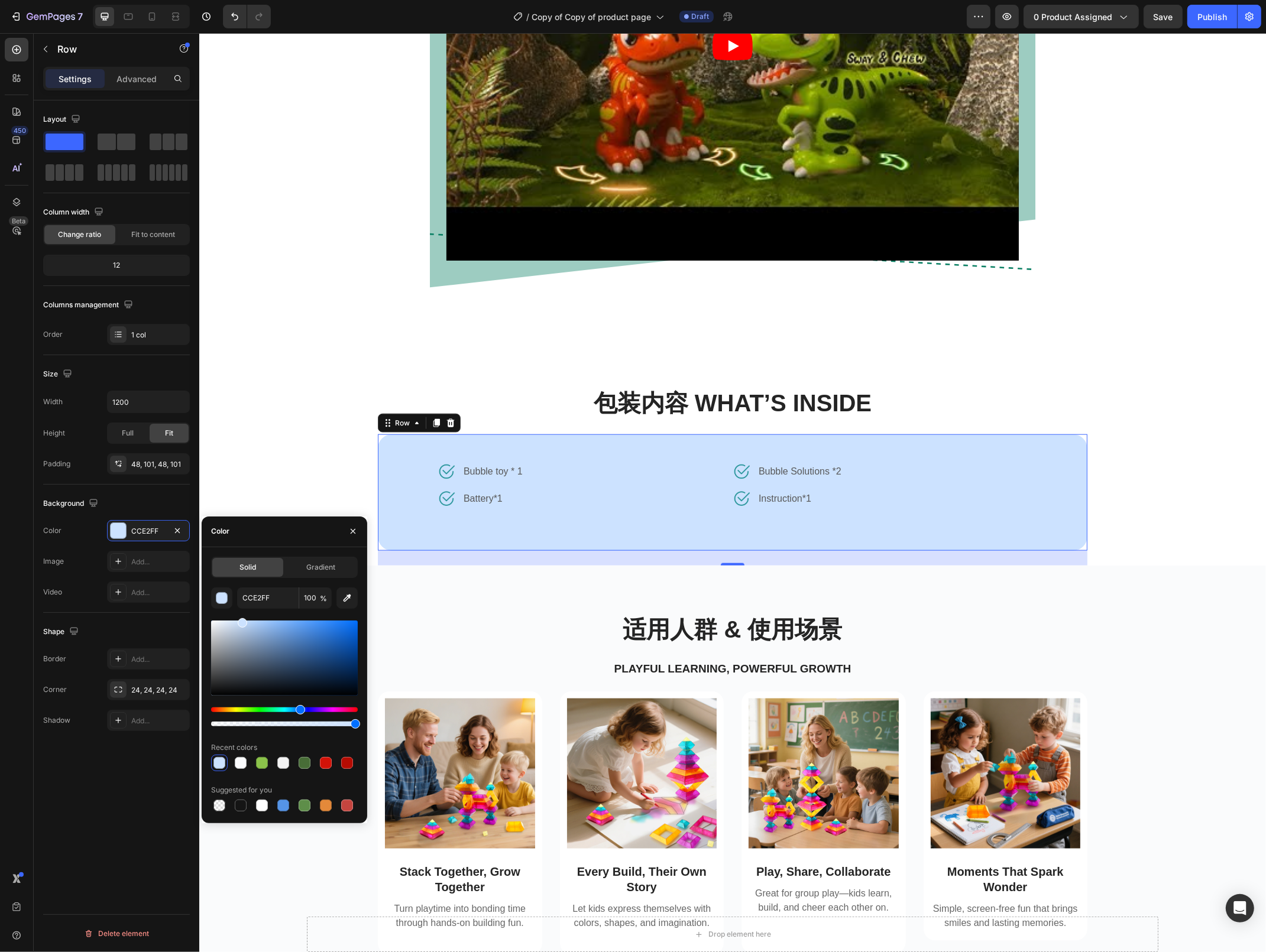
click at [231, 621] on div at bounding box center [284, 659] width 147 height 75
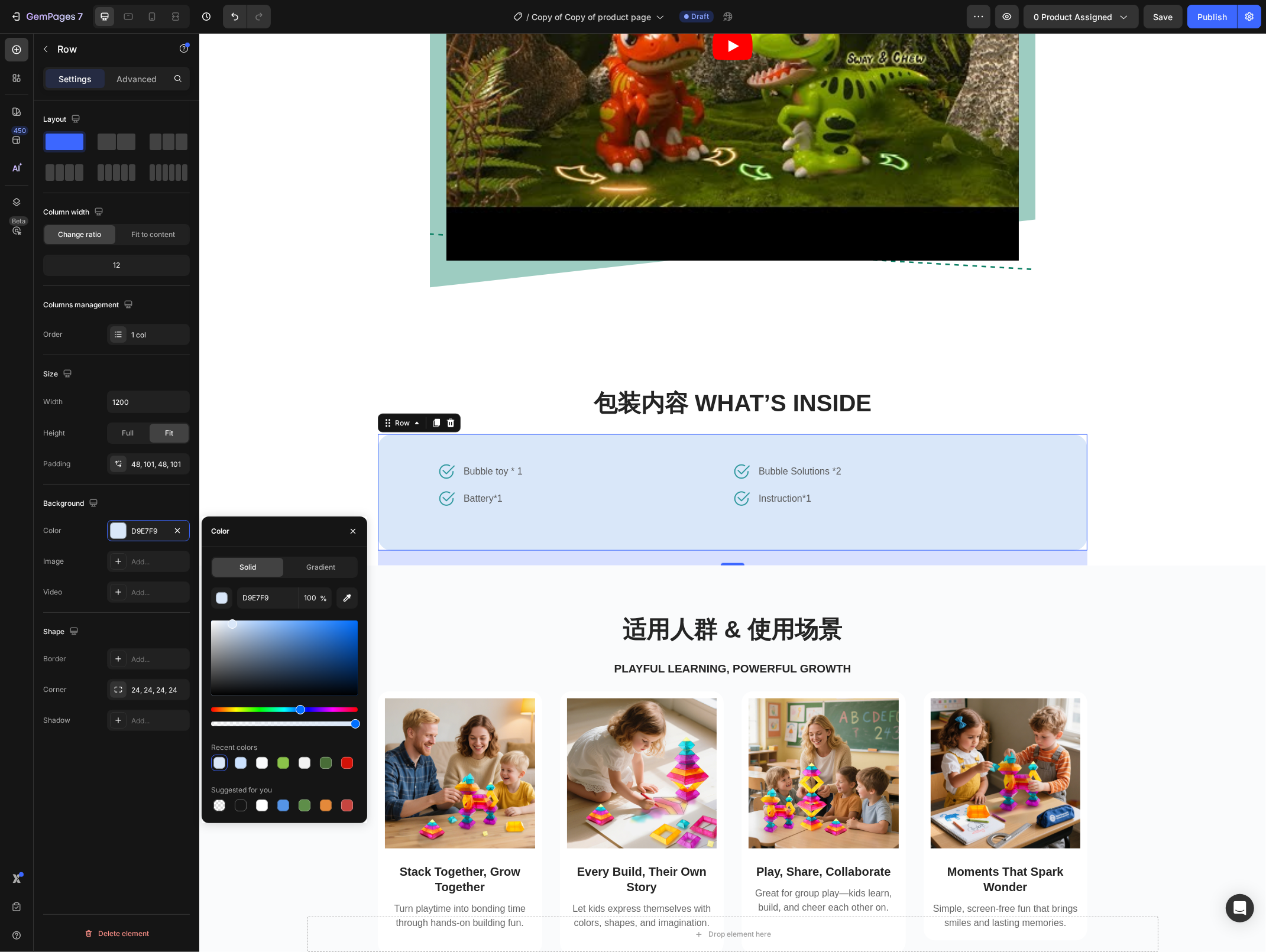
click at [227, 623] on div at bounding box center [284, 659] width 147 height 75
click at [218, 625] on div at bounding box center [284, 659] width 147 height 75
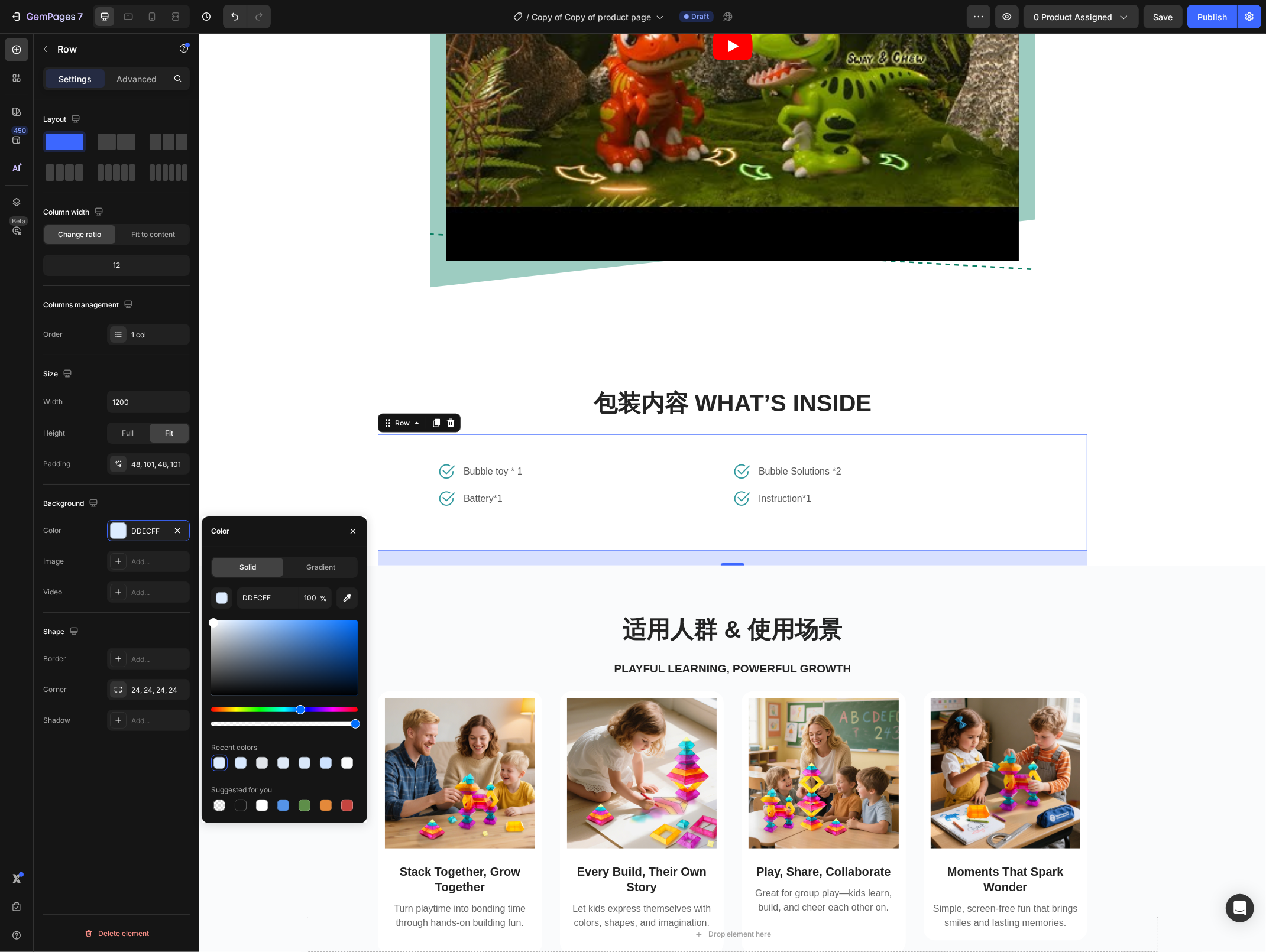
drag, startPoint x: 224, startPoint y: 623, endPoint x: 210, endPoint y: 618, distance: 14.9
click at [211, 621] on div at bounding box center [284, 659] width 147 height 75
click at [227, 623] on div at bounding box center [284, 659] width 147 height 75
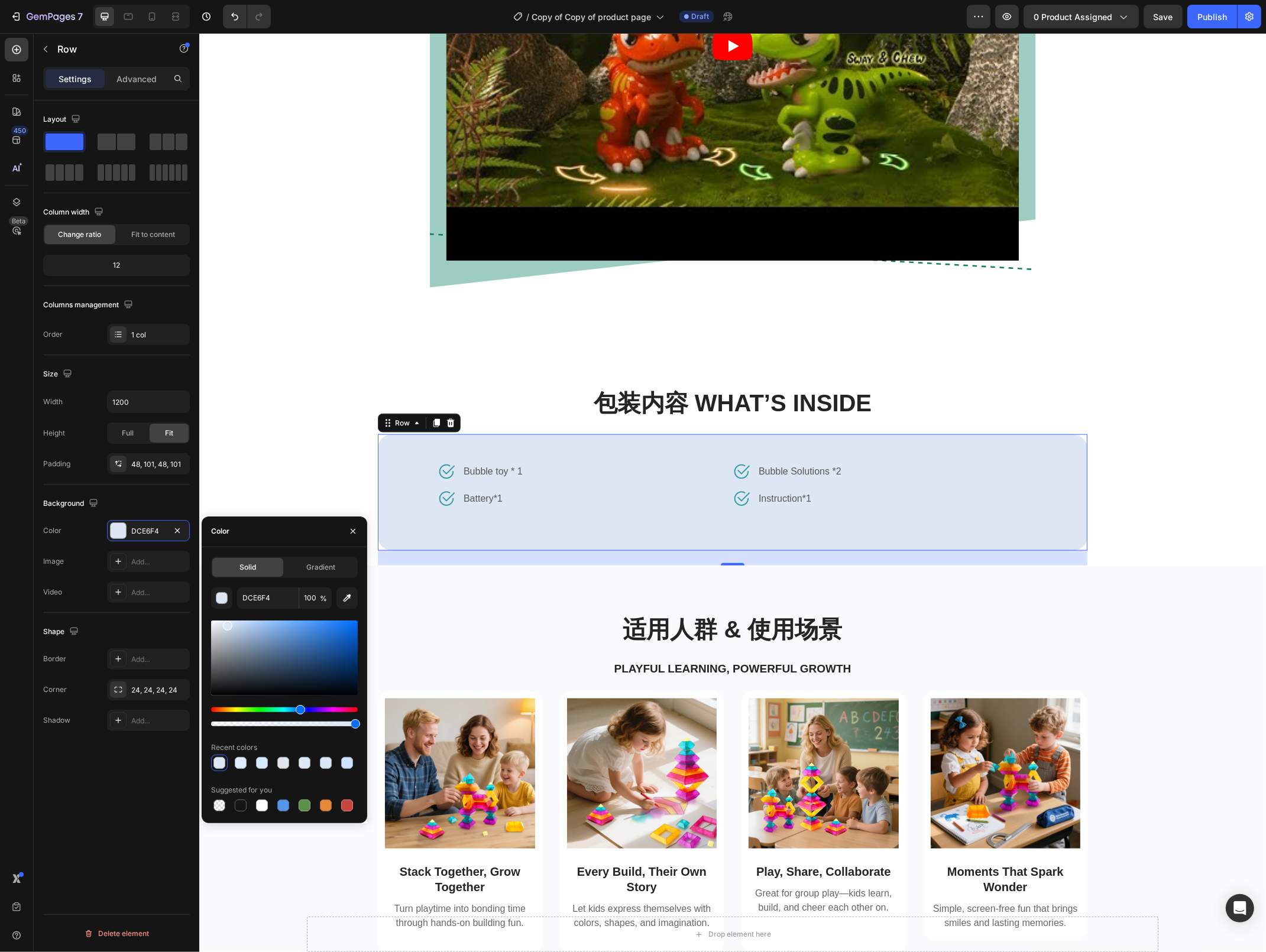
click at [228, 621] on div at bounding box center [228, 625] width 9 height 9
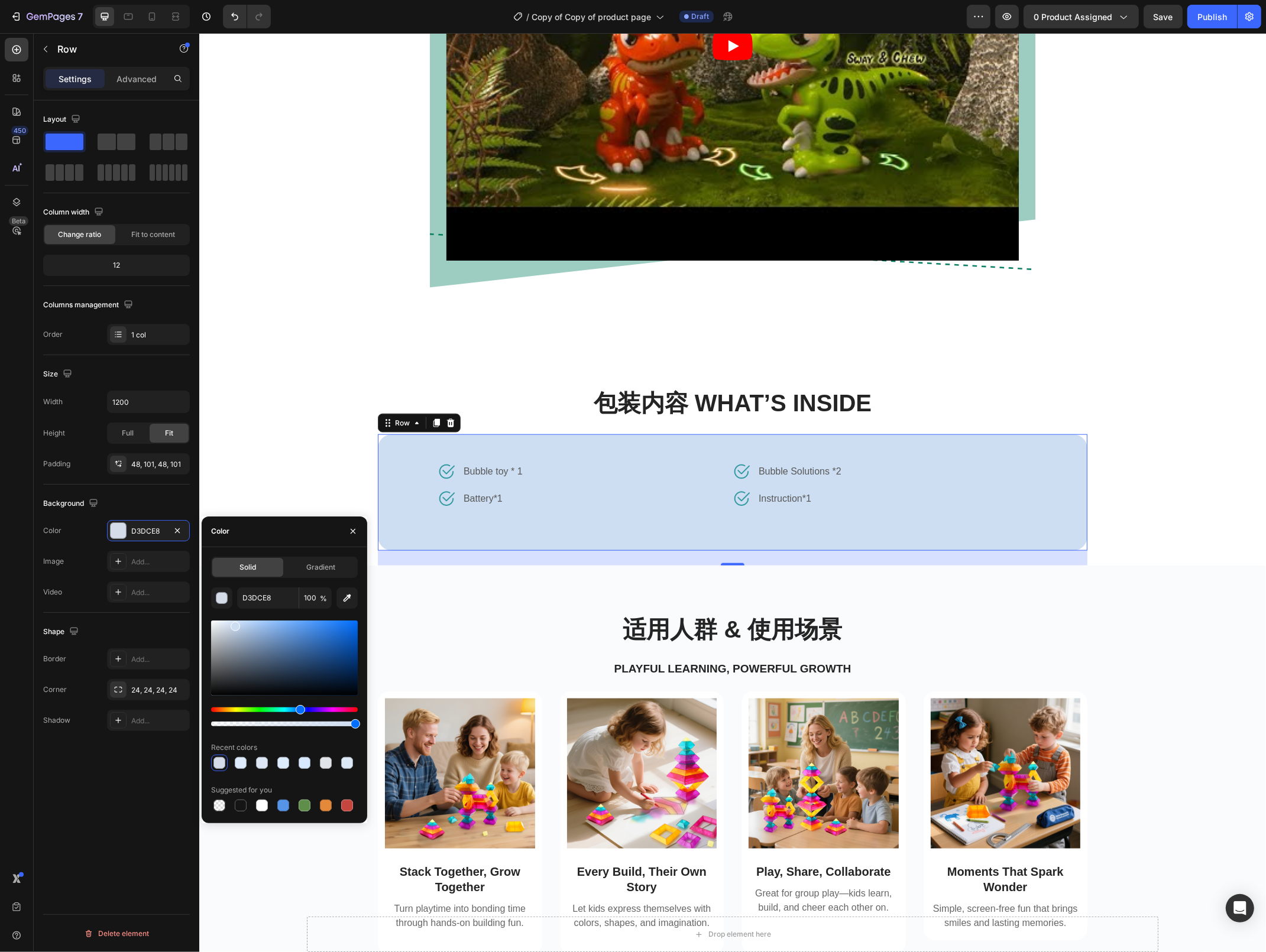
drag, startPoint x: 228, startPoint y: 626, endPoint x: 234, endPoint y: 625, distance: 6.1
click at [234, 625] on div at bounding box center [235, 626] width 9 height 9
type input "CDDDF2"
click at [273, 446] on div "包装内容 What’s Inside Heading Image Bubble toy * 1 Text block Row Image Battery*1 …" at bounding box center [731, 475] width 1028 height 179
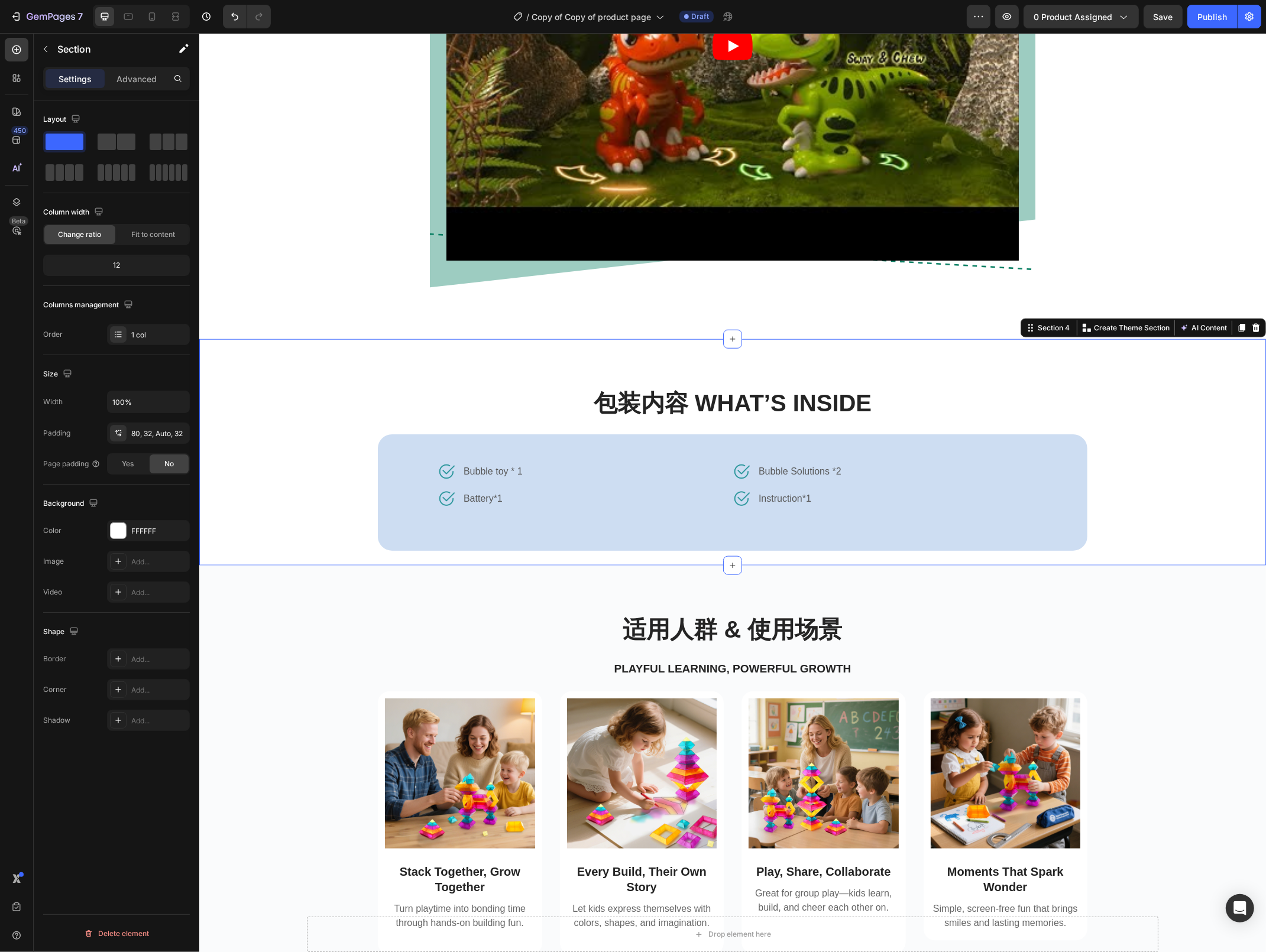
click at [273, 446] on div "包装内容 What’s Inside Heading Image Bubble toy * 1 Text block Row Image Battery*1 …" at bounding box center [731, 475] width 1028 height 179
click at [396, 476] on div "Image Bubble toy * 1 Text block Row Image Battery*1 Text block Row Image Bubble…" at bounding box center [731, 493] width 709 height 116
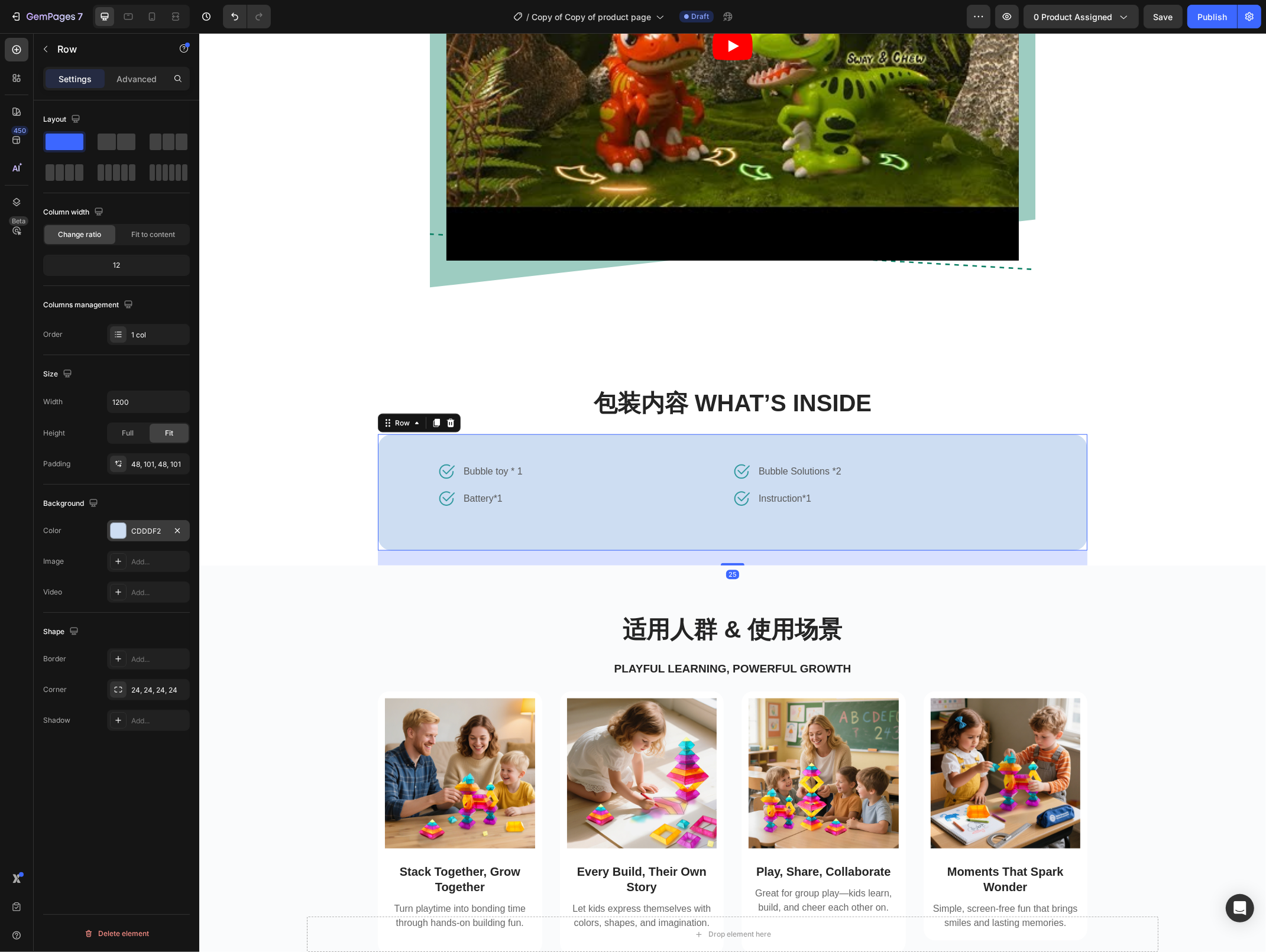
click at [138, 535] on div "CDDDF2" at bounding box center [148, 532] width 34 height 11
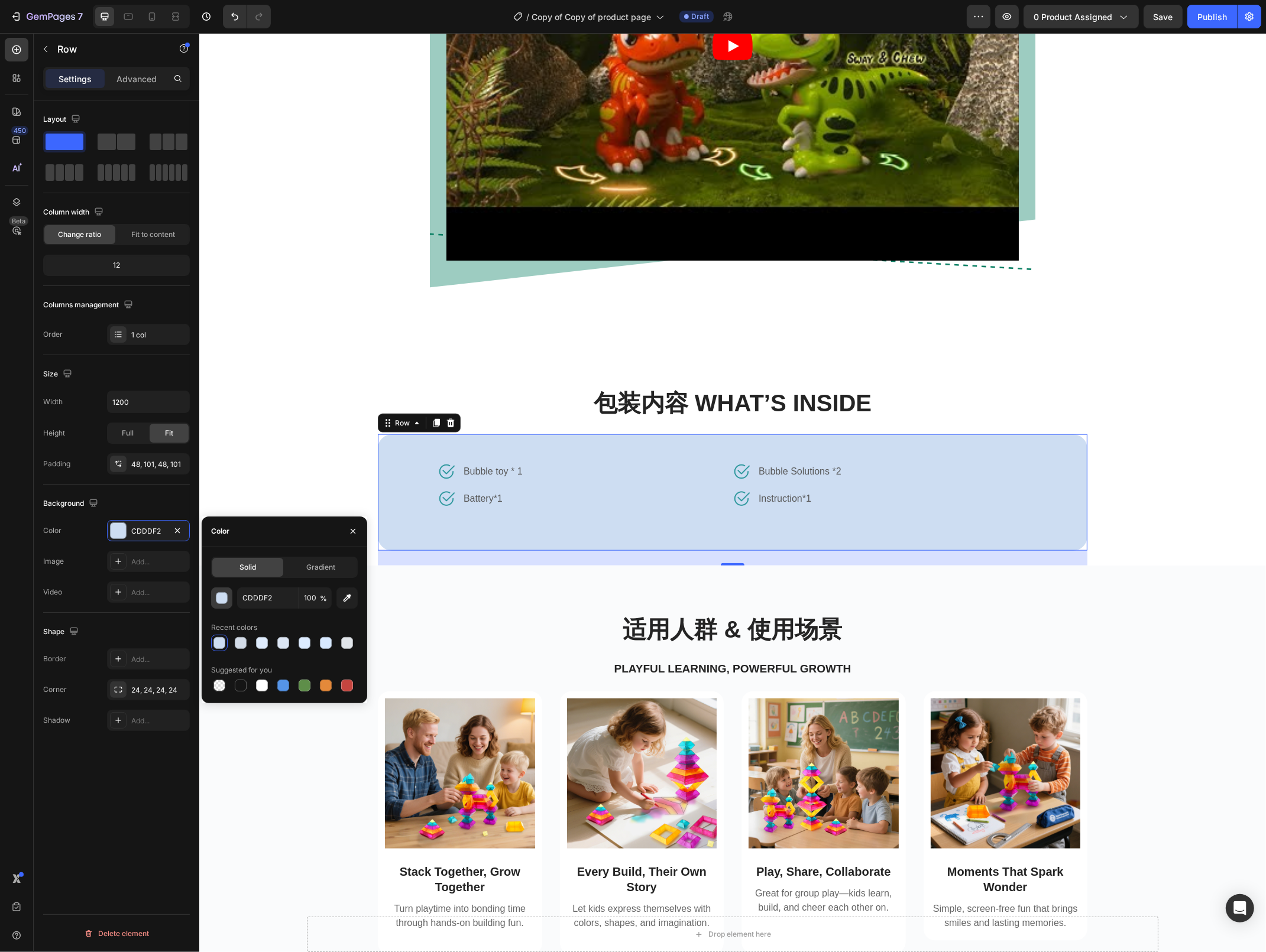
click at [218, 596] on div "button" at bounding box center [222, 598] width 12 height 12
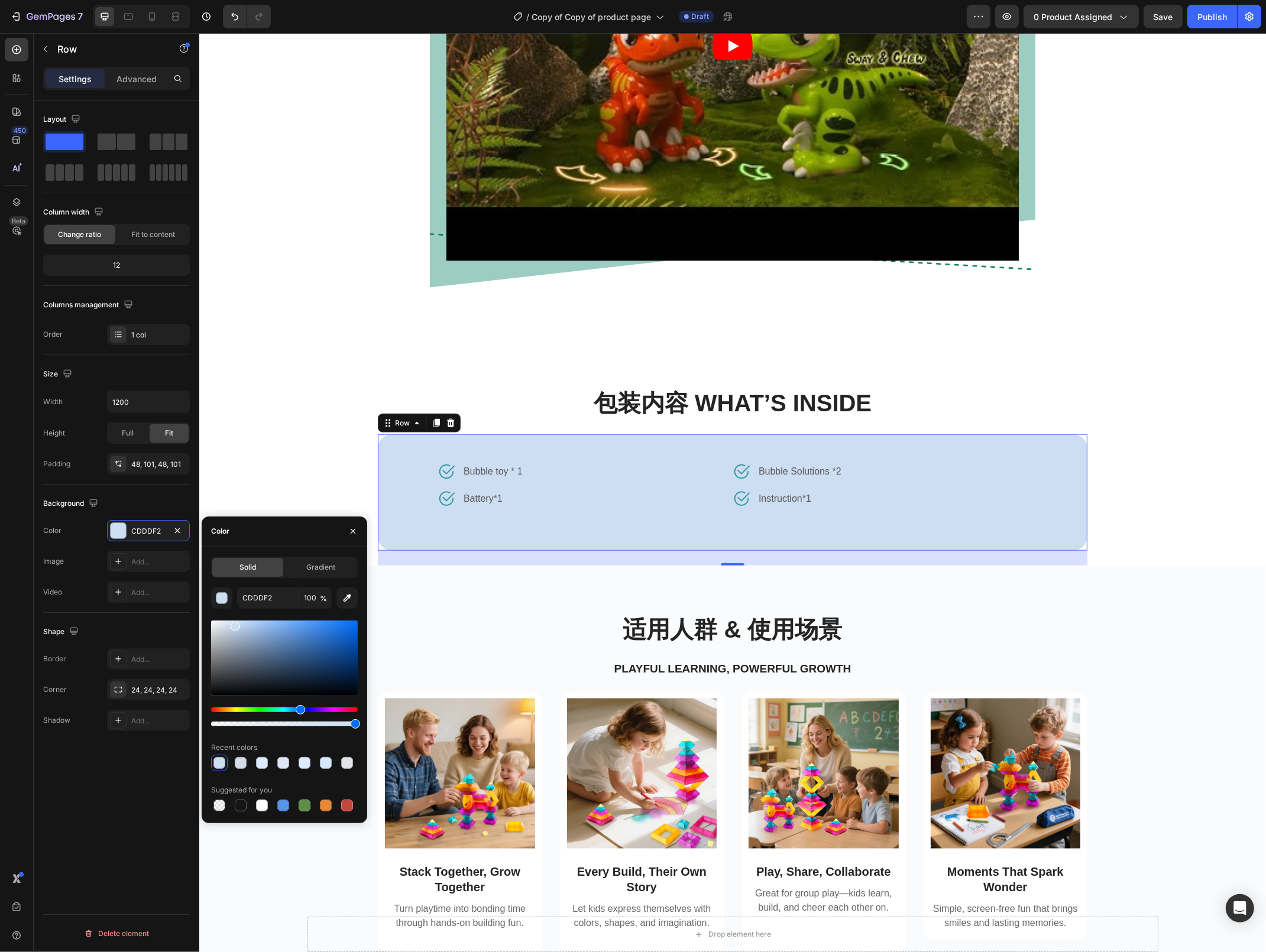
click at [228, 623] on div at bounding box center [284, 659] width 147 height 75
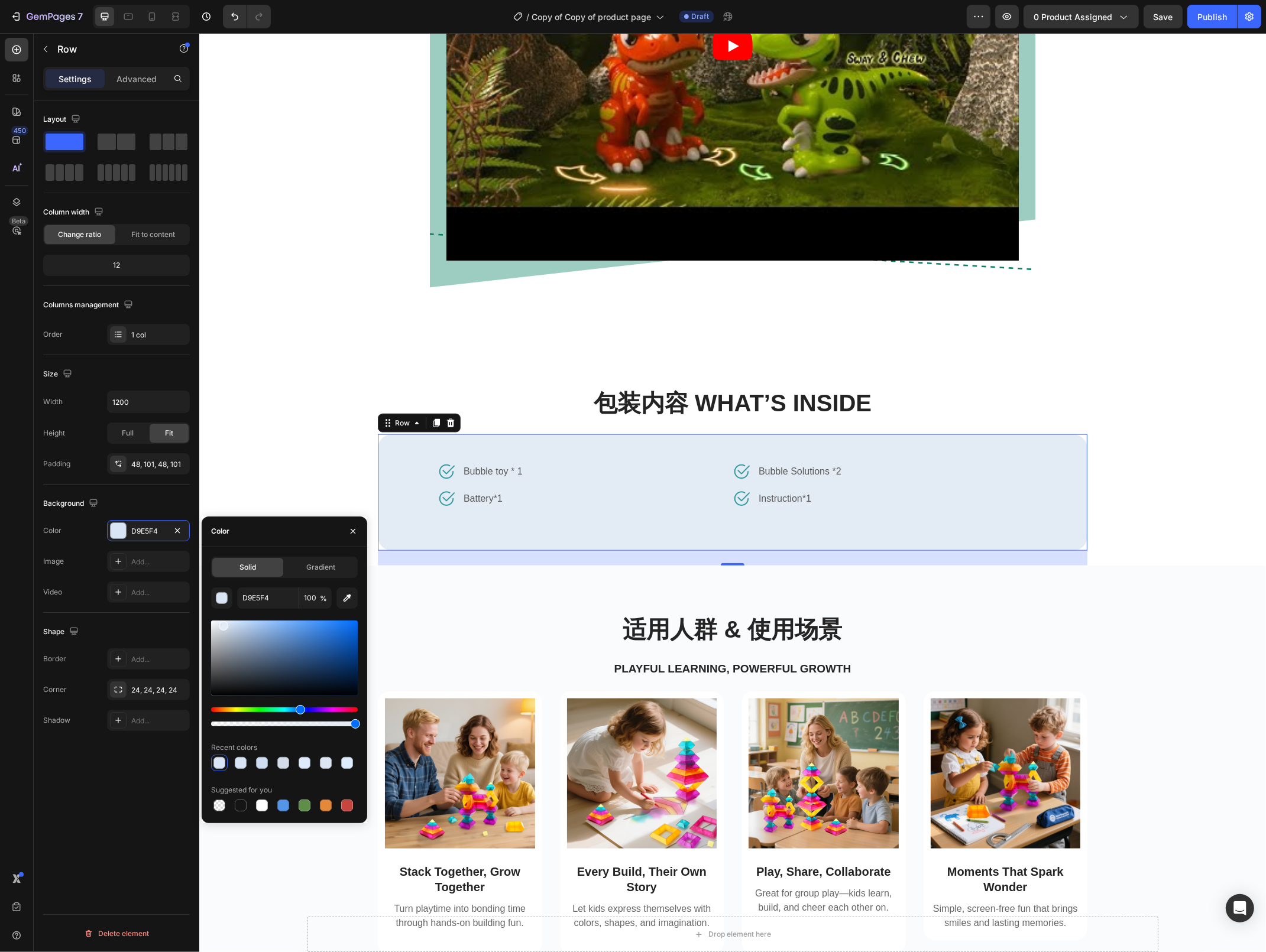
type input "E3EBF4"
drag, startPoint x: 228, startPoint y: 623, endPoint x: 222, endPoint y: 623, distance: 6.0
click at [222, 623] on div at bounding box center [223, 625] width 9 height 9
click at [448, 471] on img at bounding box center [445, 471] width 17 height 17
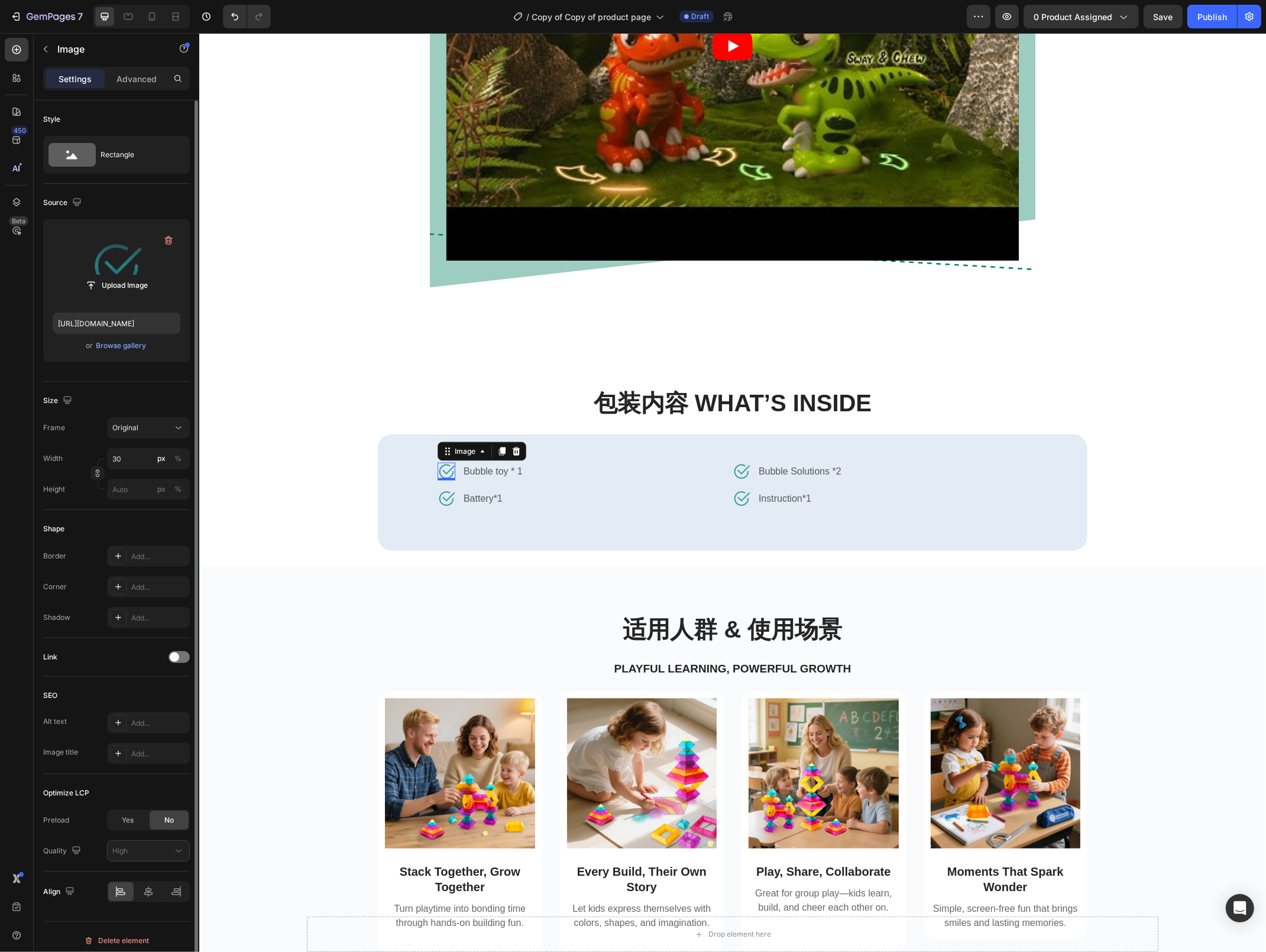
click at [106, 256] on label at bounding box center [116, 265] width 128 height 74
click at [106, 275] on input "file" at bounding box center [116, 285] width 82 height 20
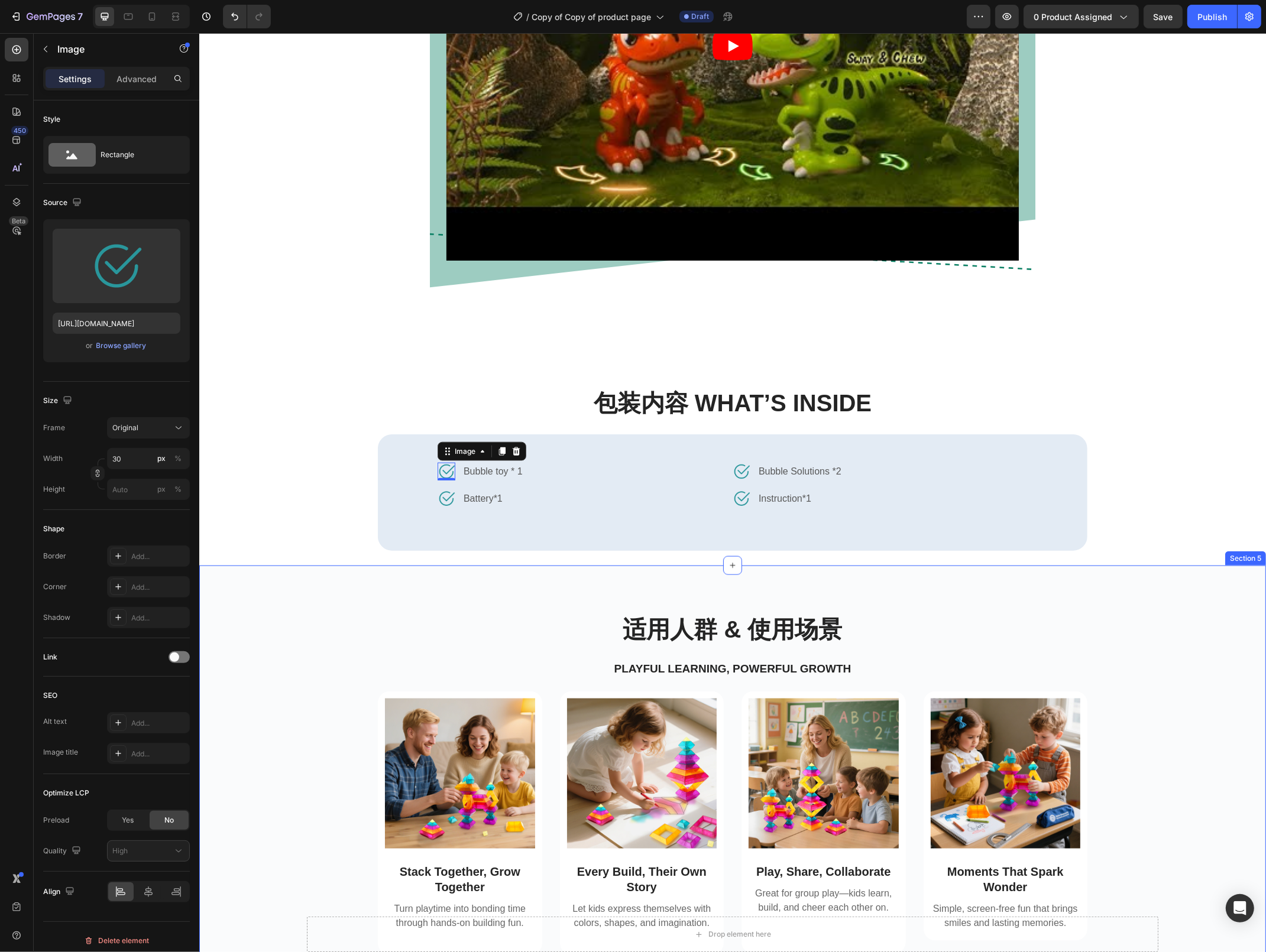
click at [1206, 658] on div "适用人群 & 使用场景 Heading Playful Learning, Powerful Growth Text Block Row Image Stac…" at bounding box center [731, 793] width 1049 height 361
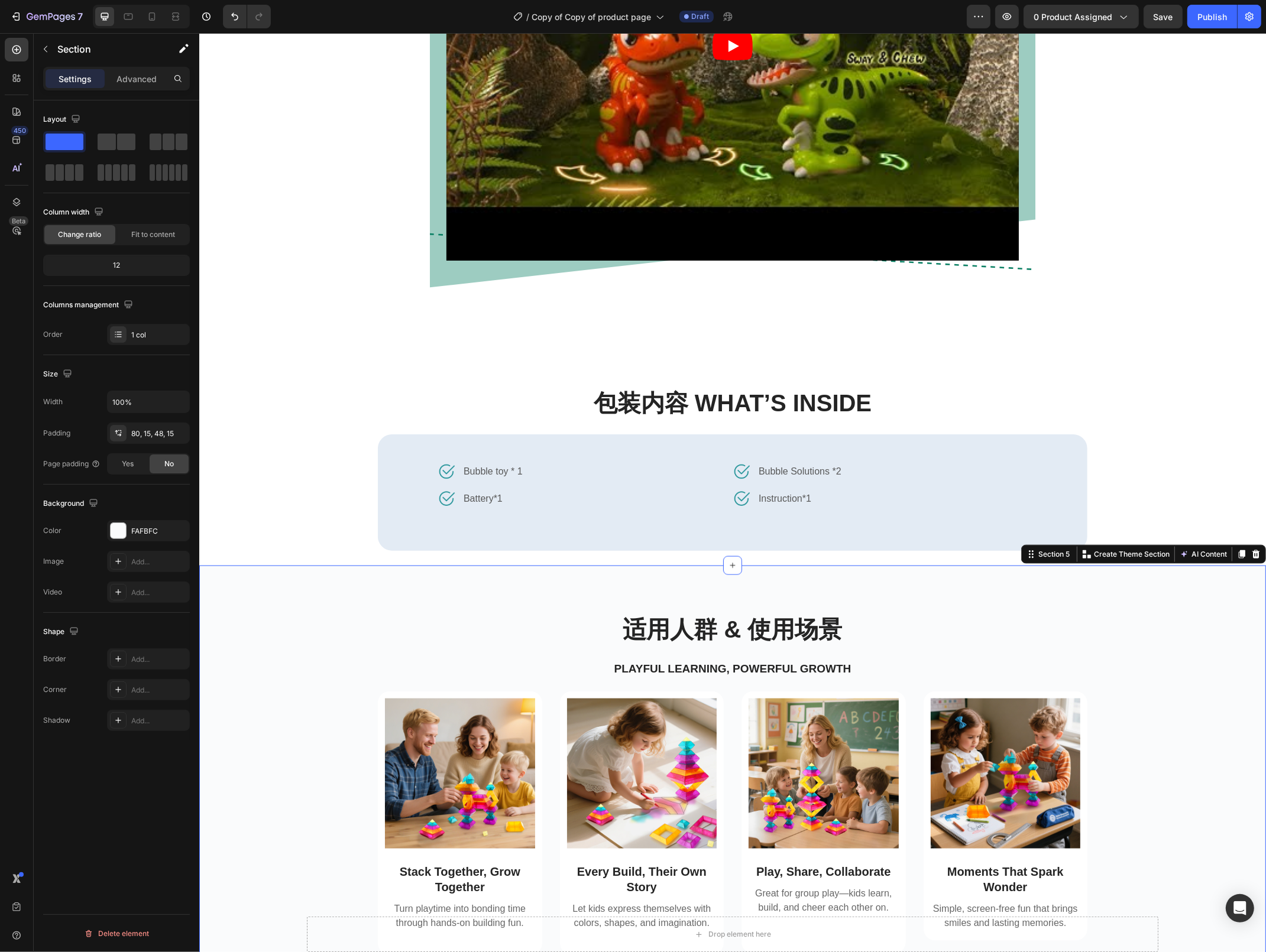
click at [1206, 658] on div "适用人群 & 使用场景 Heading Playful Learning, Powerful Growth Text Block Row Image Stac…" at bounding box center [731, 793] width 1049 height 361
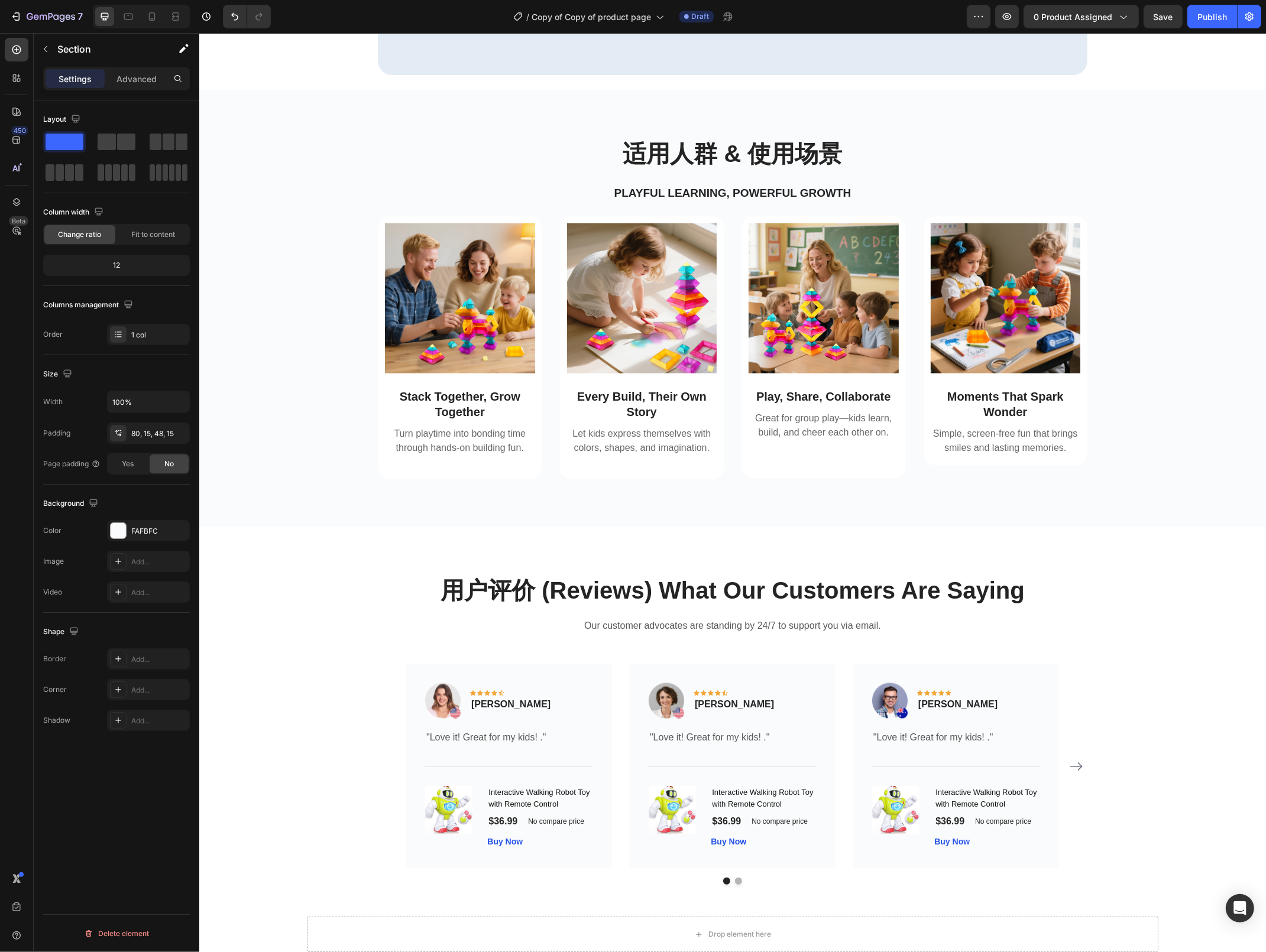
scroll to position [1837, 0]
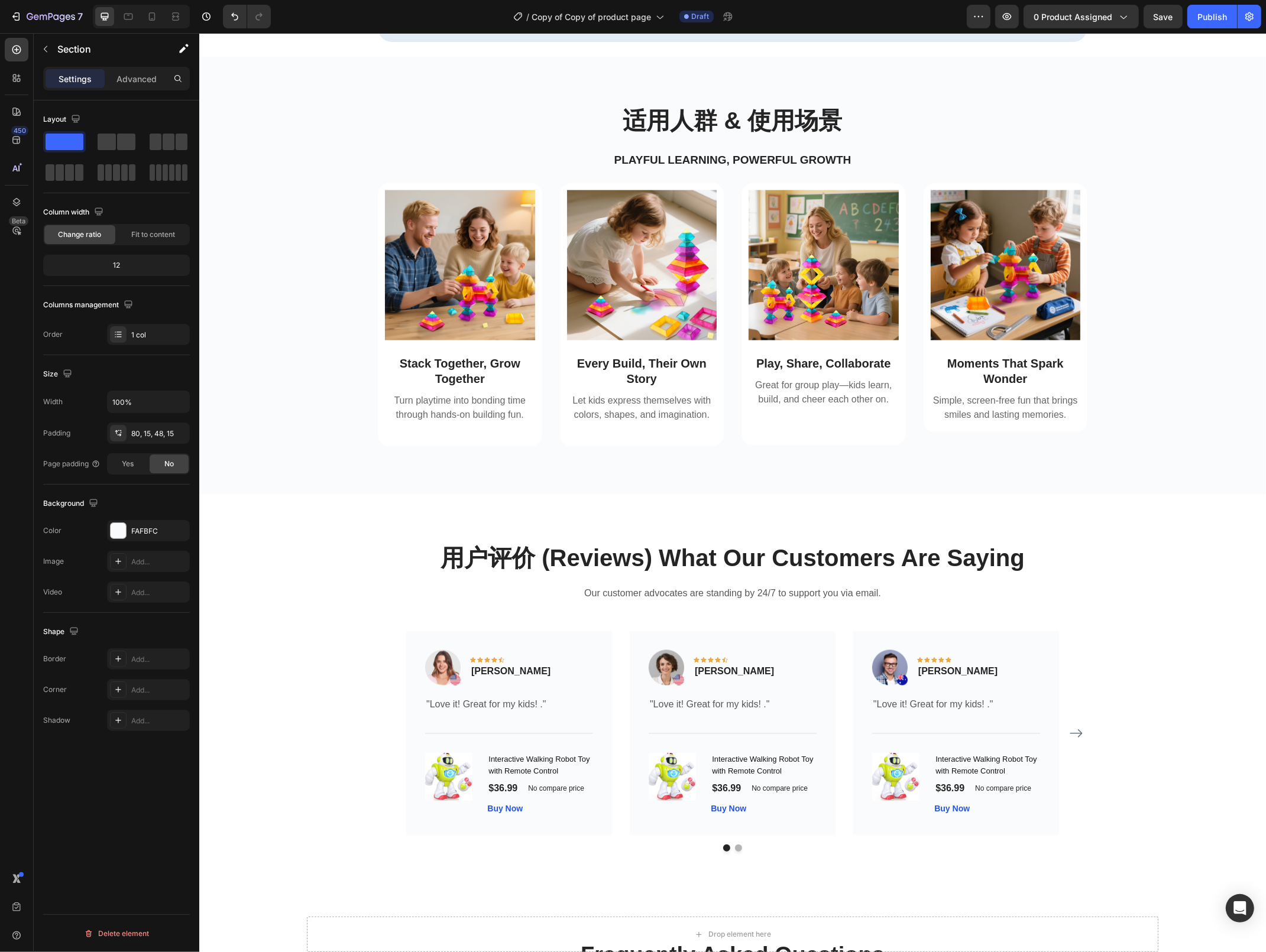
click at [1197, 414] on div "Image Stack Together, Grow Together Text Block Turn playtime into bonding time …" at bounding box center [731, 325] width 1049 height 282
click at [117, 535] on div at bounding box center [118, 530] width 16 height 16
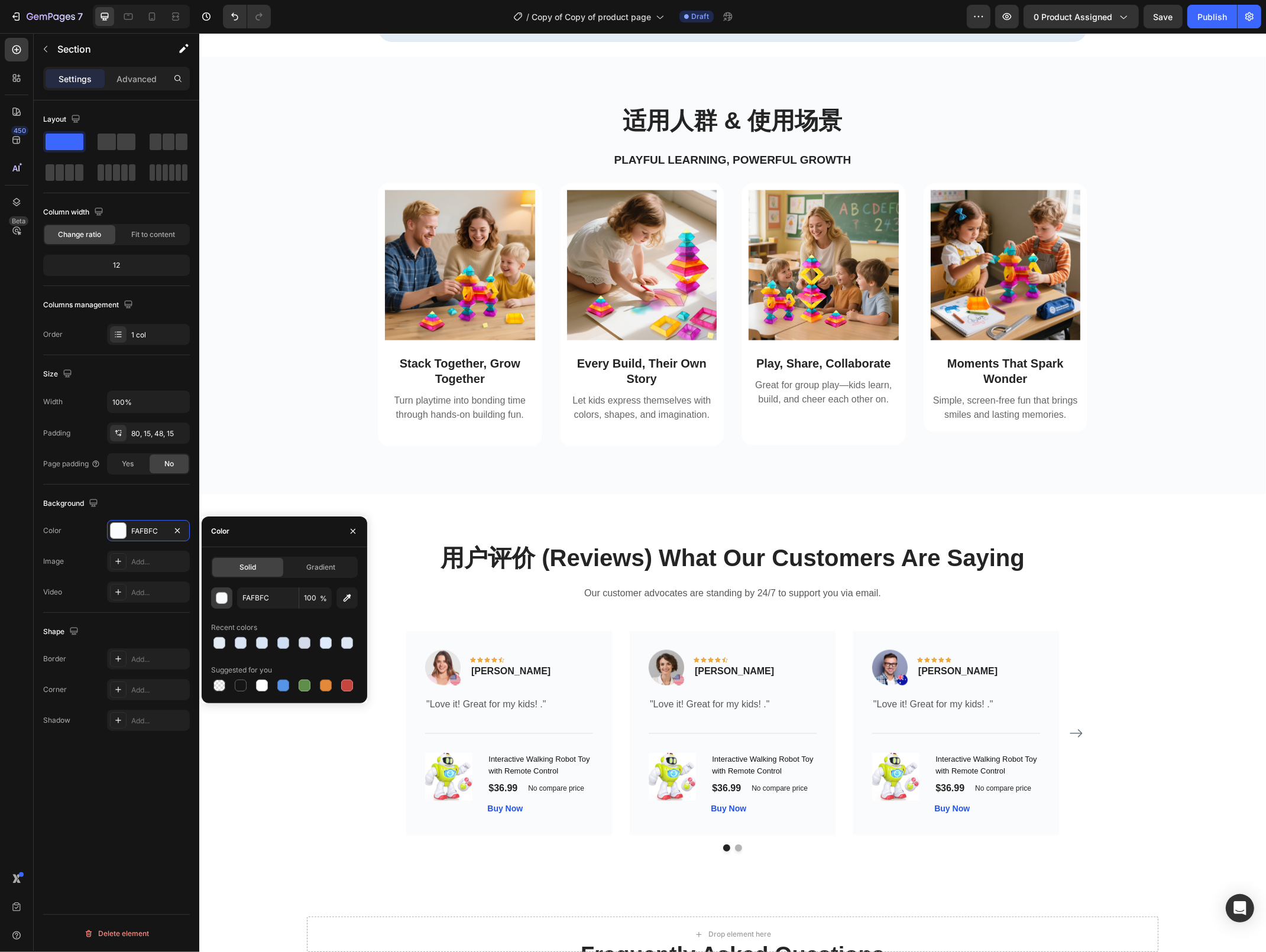
click at [223, 601] on div "button" at bounding box center [222, 598] width 12 height 12
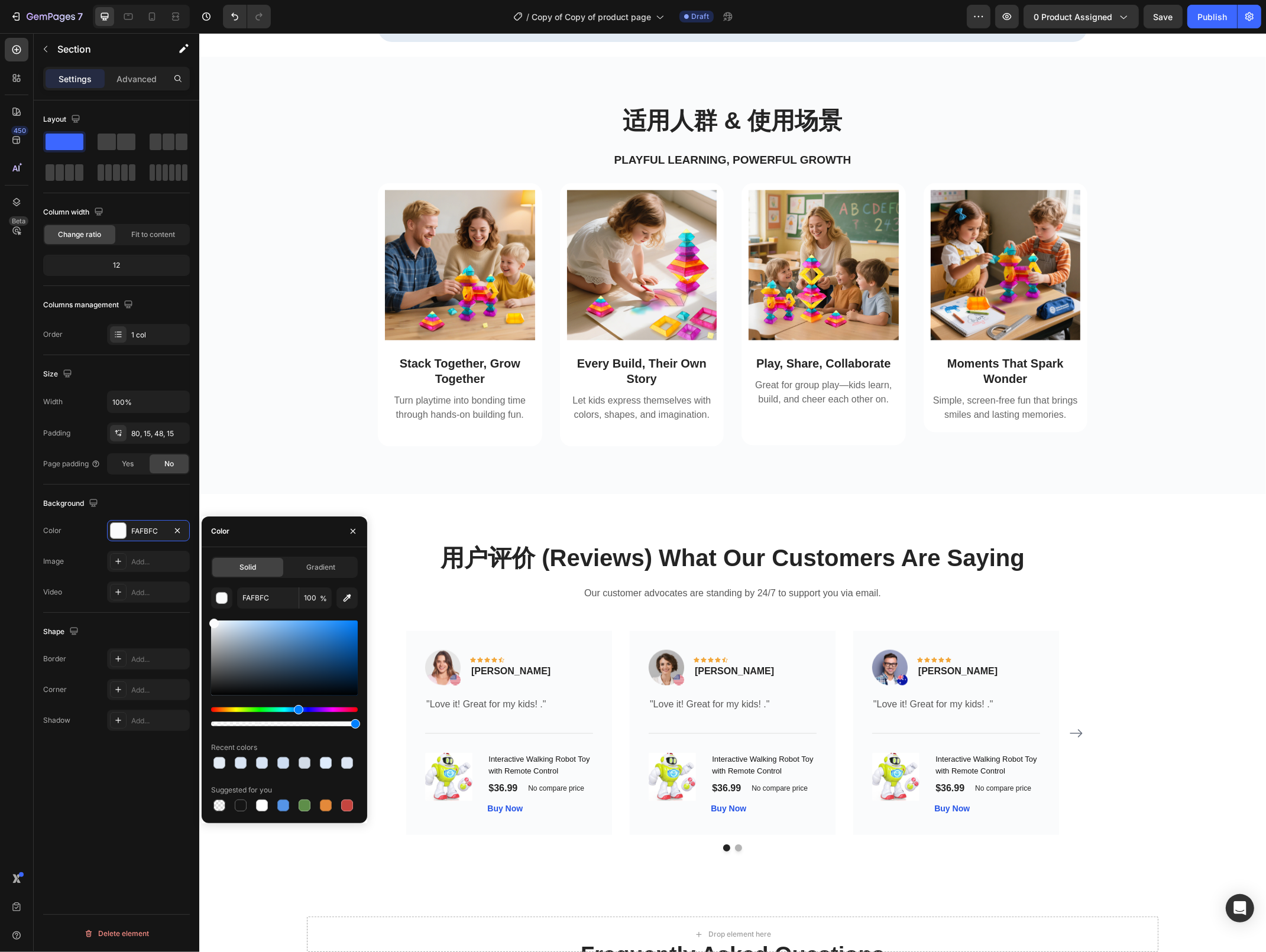
click at [219, 623] on div at bounding box center [284, 659] width 147 height 75
drag, startPoint x: 219, startPoint y: 623, endPoint x: 218, endPoint y: 614, distance: 9.1
click at [218, 614] on div "EFF7FF 100 % Recent colors Suggested for you" at bounding box center [284, 701] width 147 height 227
type input "F4F9FF"
click at [291, 372] on div "Image Stack Together, Grow Together Text Block Turn playtime into bonding time …" at bounding box center [731, 325] width 1049 height 282
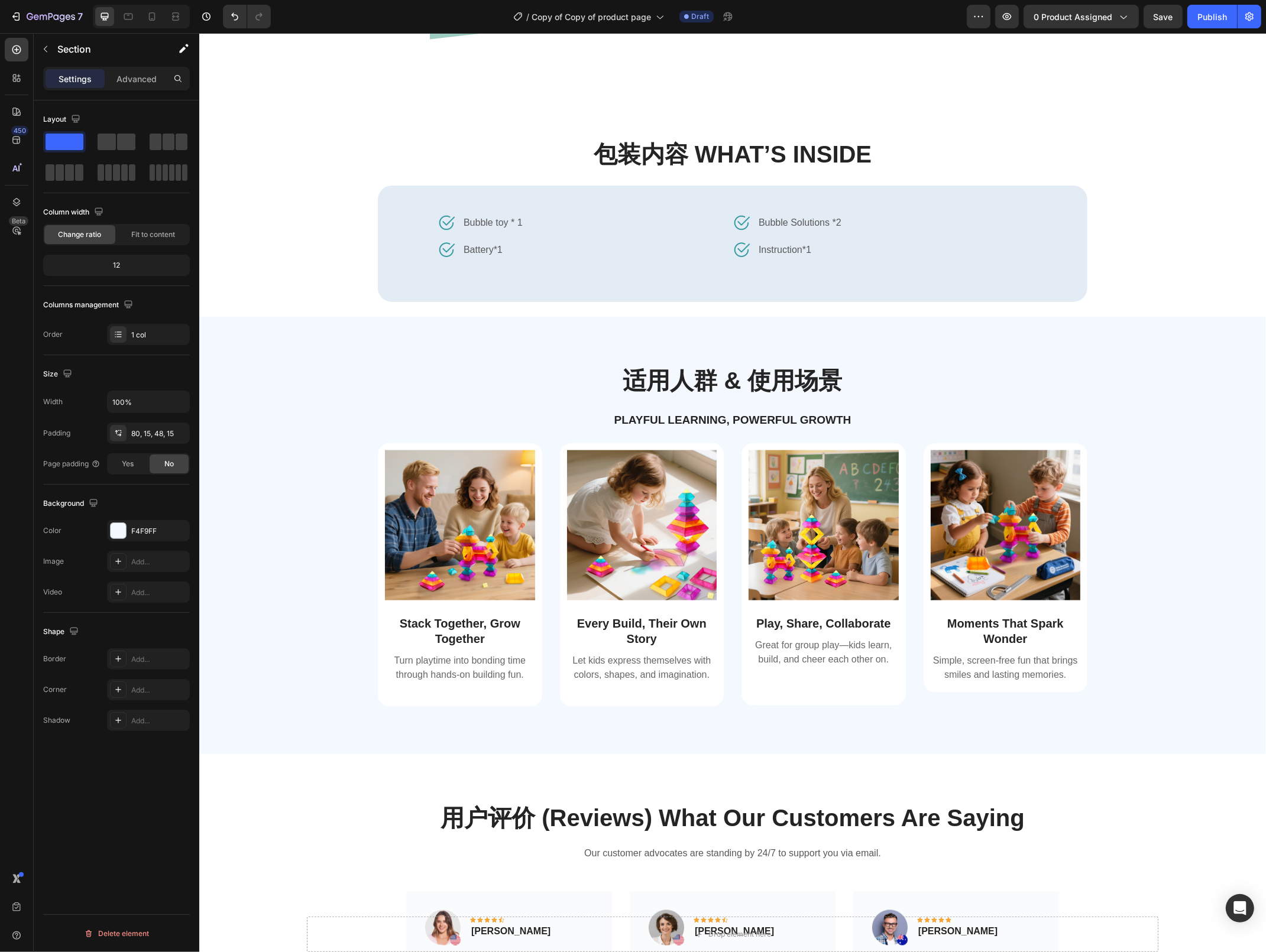
scroll to position [1509, 0]
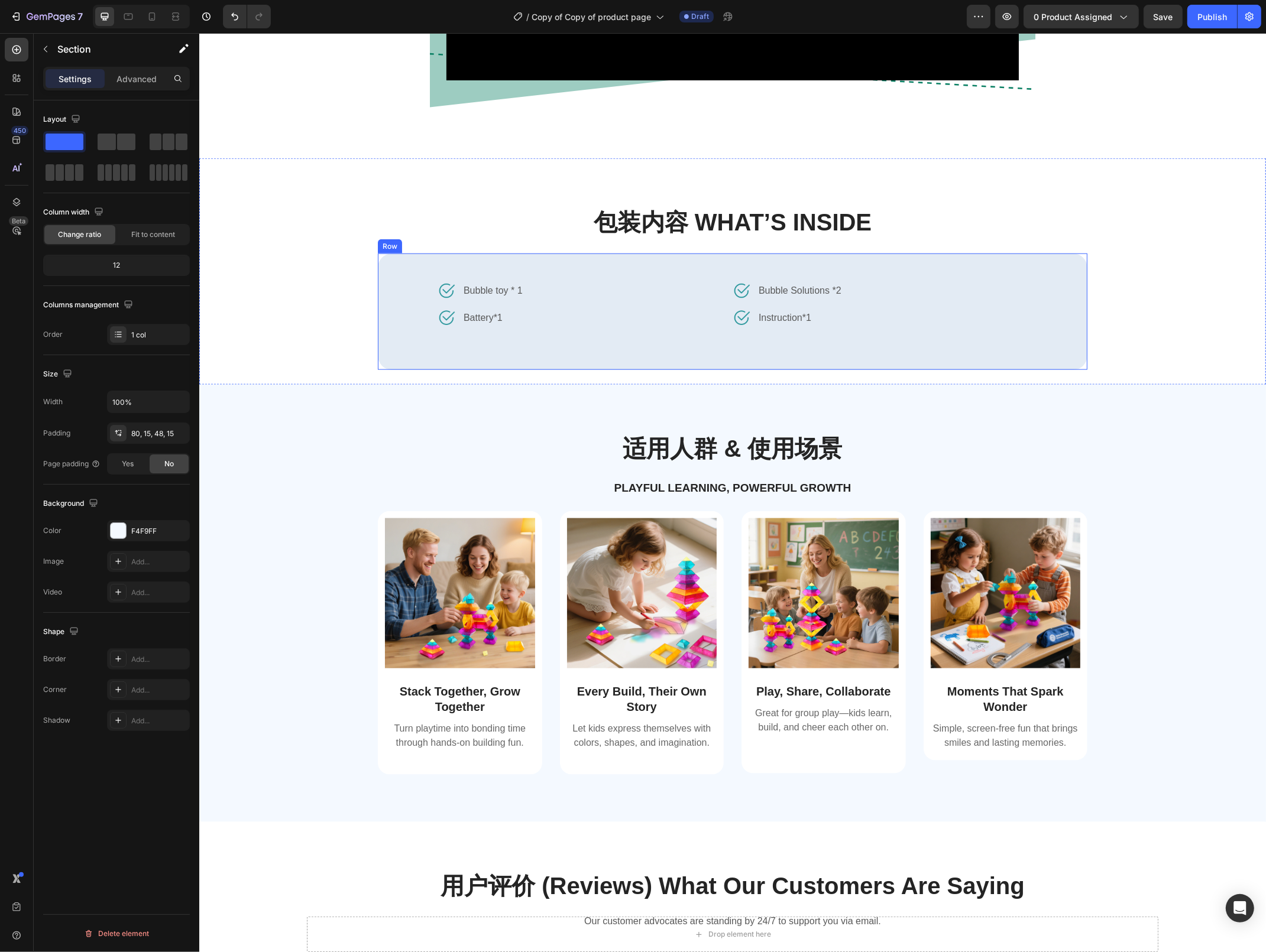
click at [388, 268] on div "Image Bubble toy * 1 Text block Row Image Battery*1 Text block Row Image Bubble…" at bounding box center [731, 311] width 709 height 116
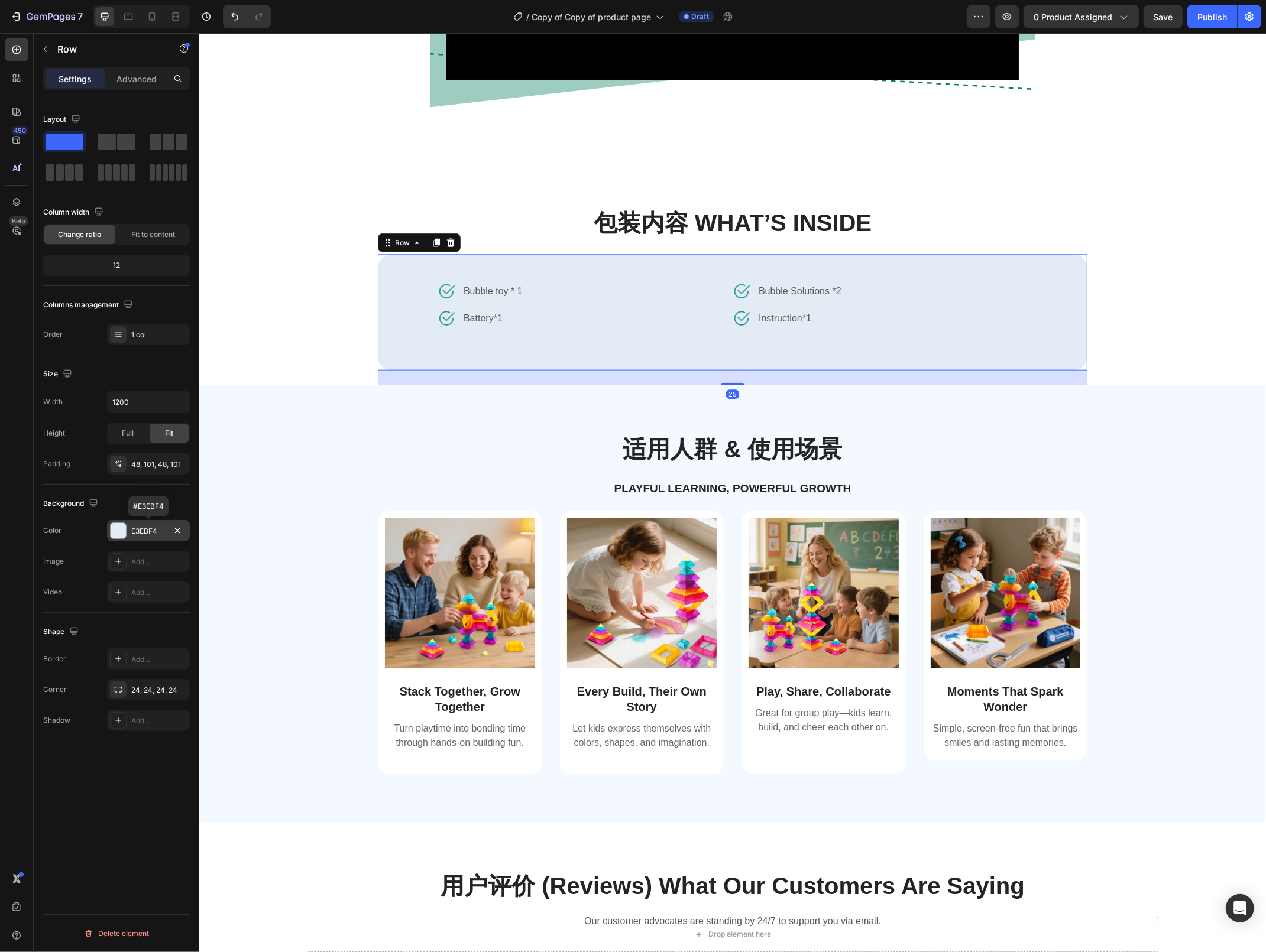
click at [131, 531] on div "E3EBF4" at bounding box center [148, 532] width 34 height 11
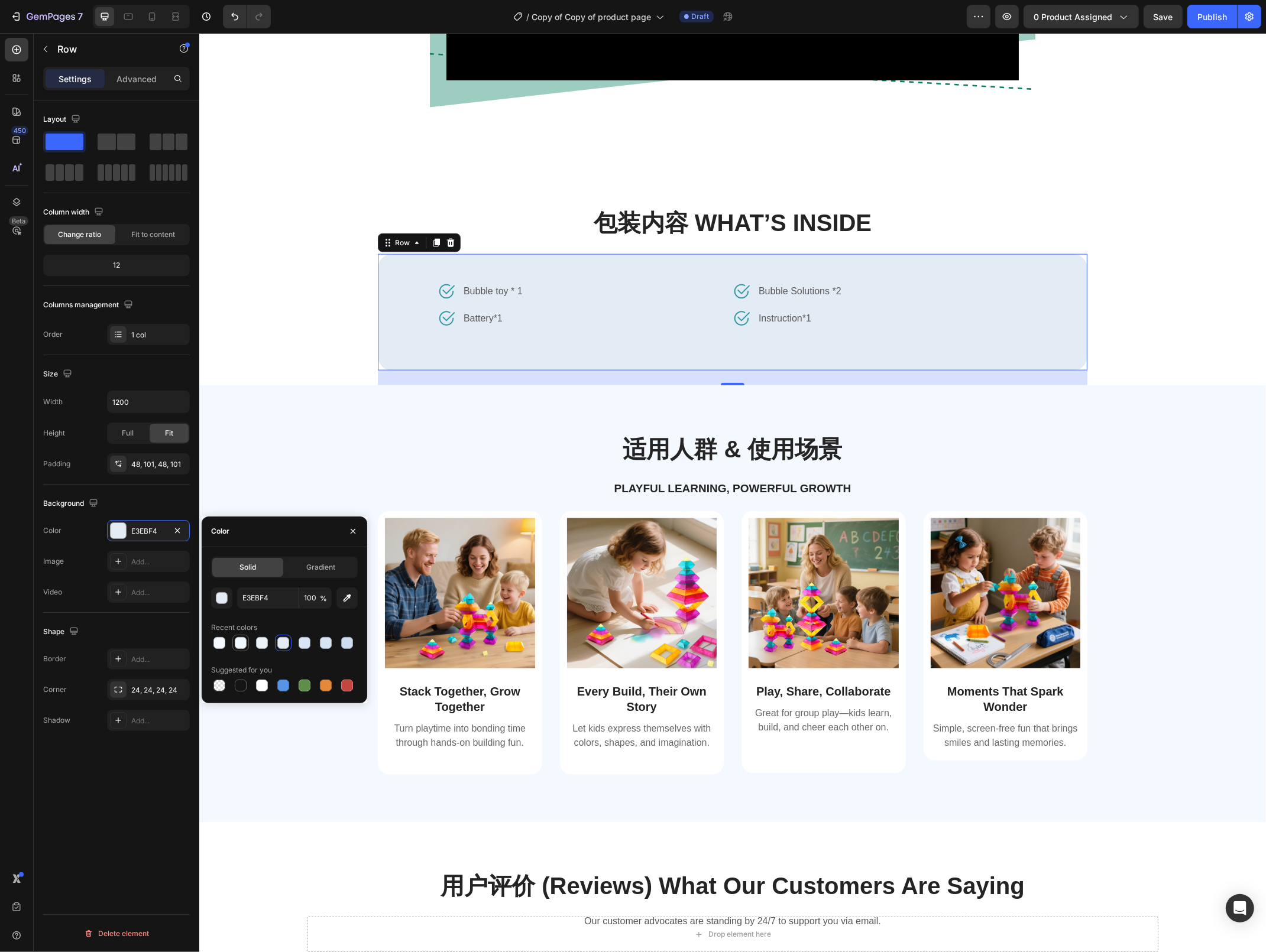
click at [237, 643] on div at bounding box center [240, 643] width 12 height 12
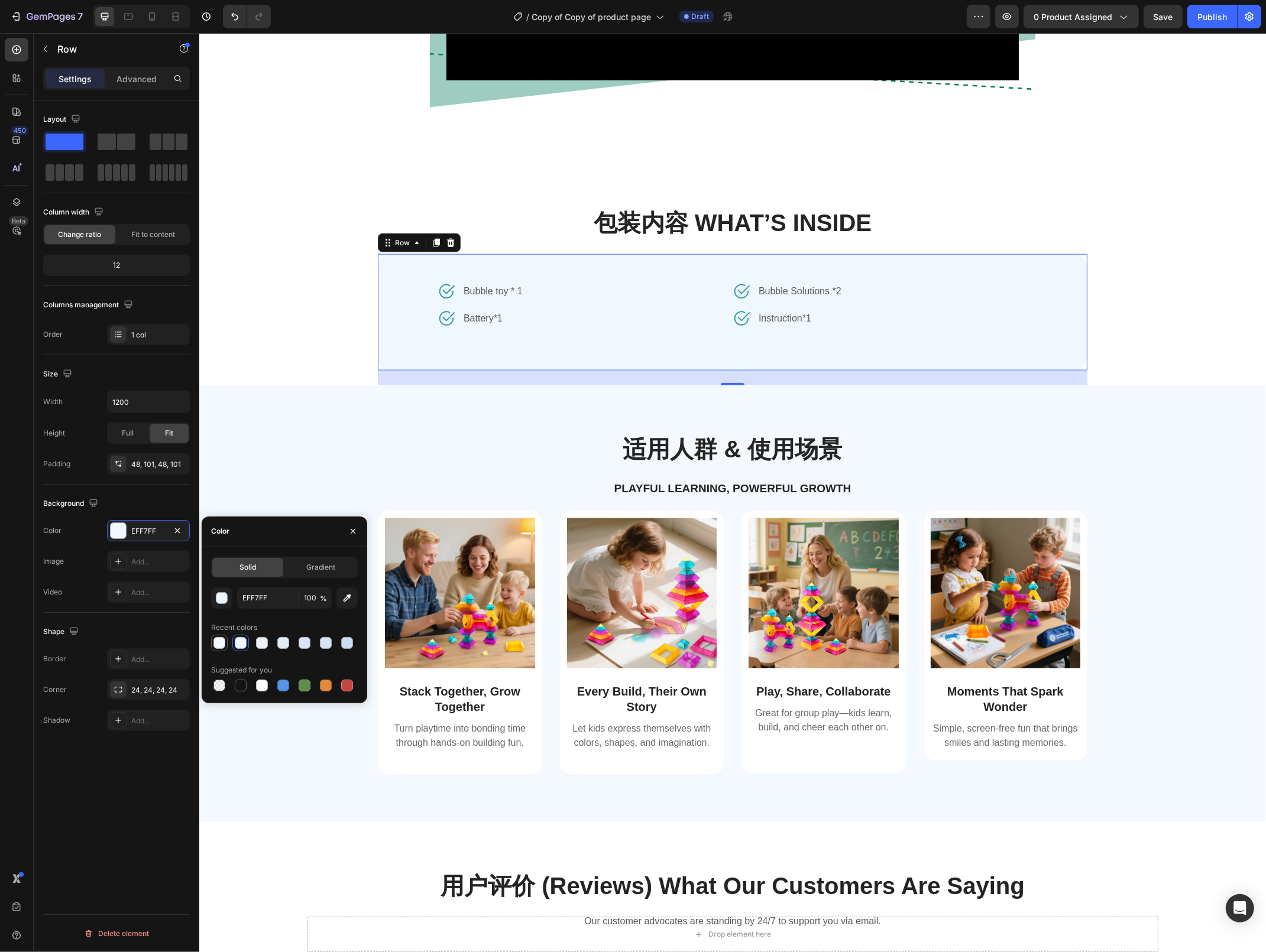
click at [217, 642] on div at bounding box center [219, 643] width 12 height 12
type input "F4F9FF"
click at [227, 642] on div at bounding box center [219, 643] width 17 height 17
click at [453, 468] on div "适用人群 & 使用场景 Heading Playful Learning, Powerful Growth Text Block" at bounding box center [731, 470] width 709 height 74
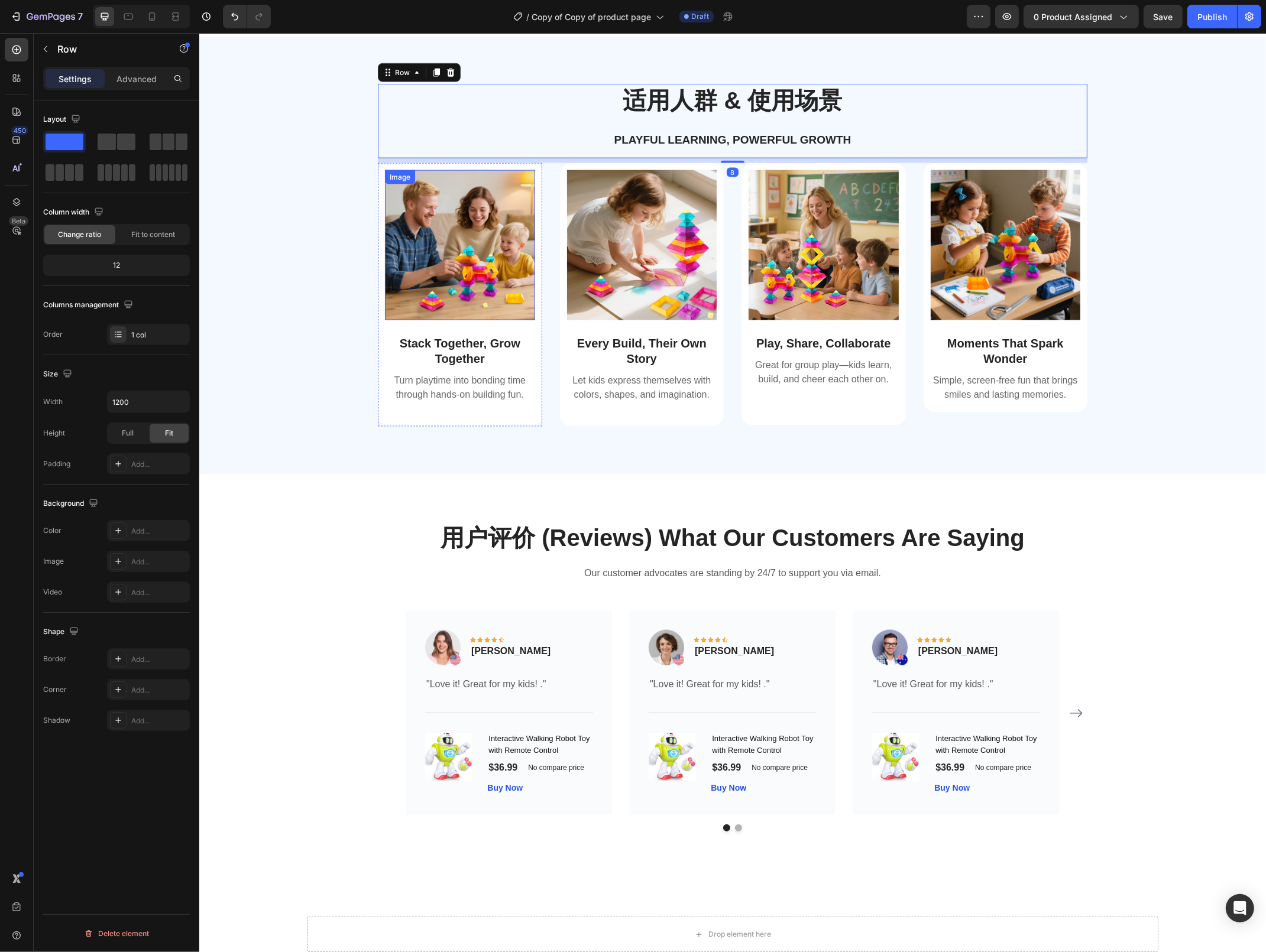
scroll to position [1898, 0]
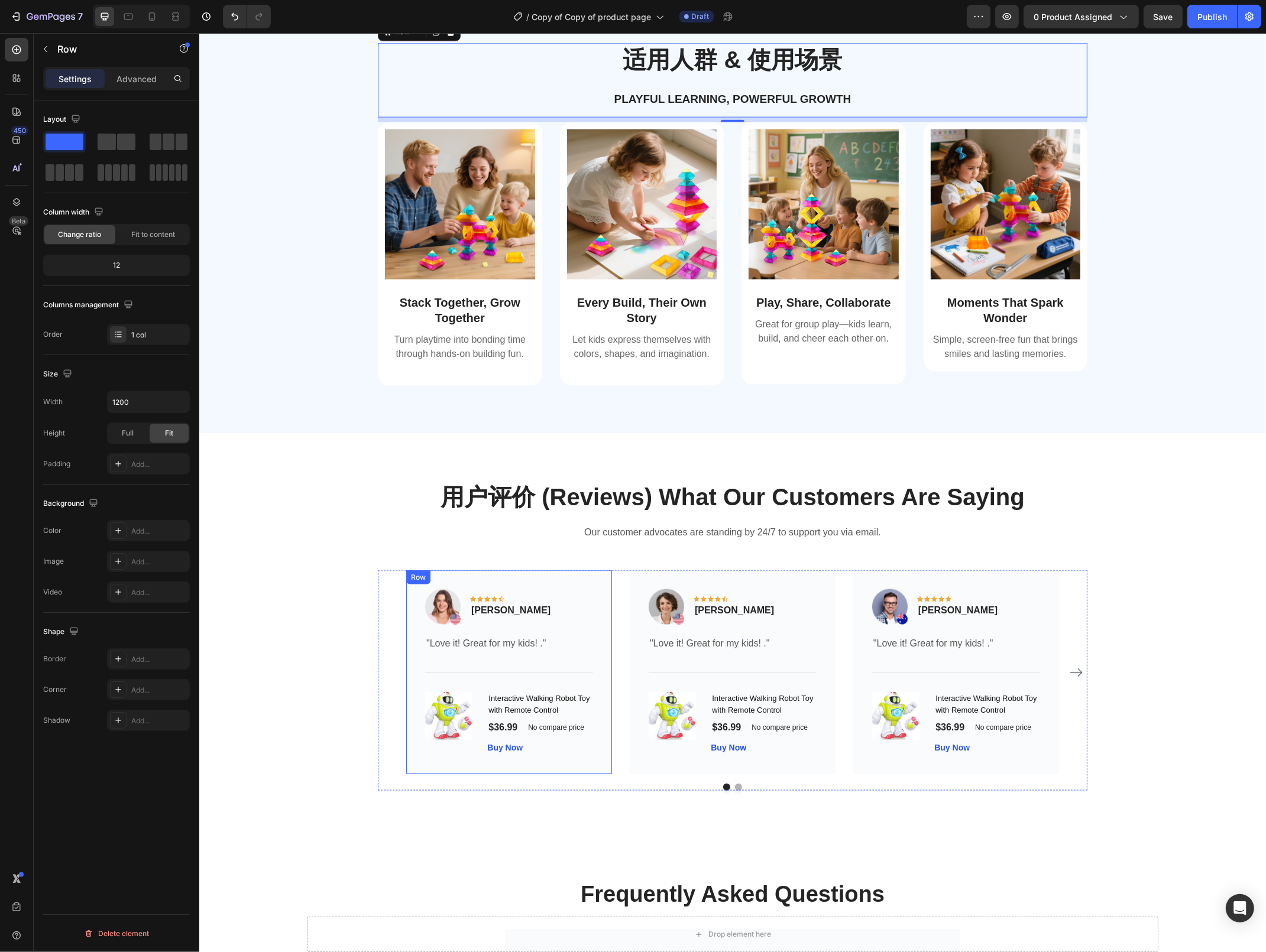
click at [599, 583] on div "Image Icon Icon Icon Icon Icon Row [PERSON_NAME] Text block Row "Love it! Great…" at bounding box center [508, 672] width 205 height 204
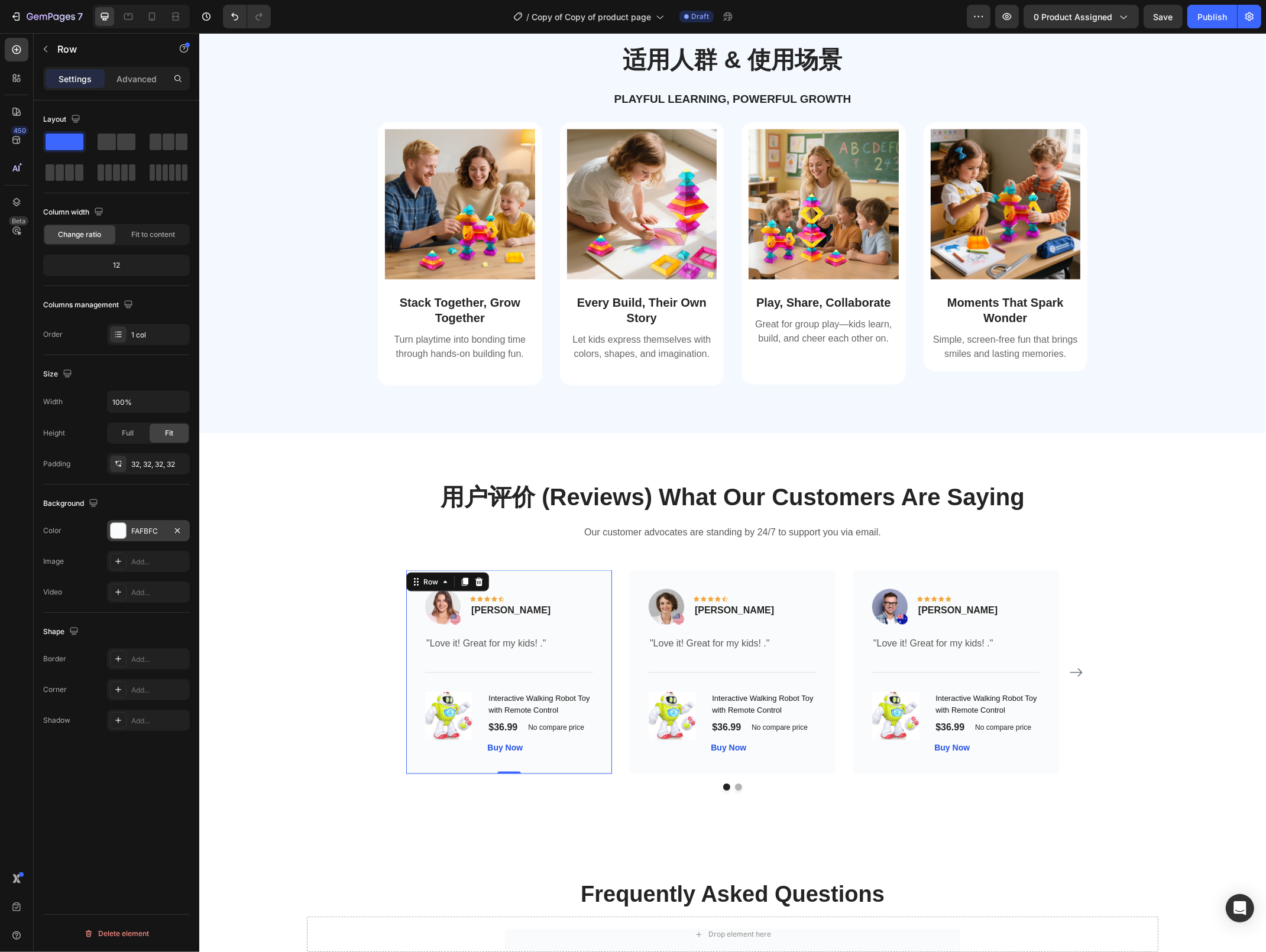
click at [124, 531] on div at bounding box center [118, 530] width 16 height 16
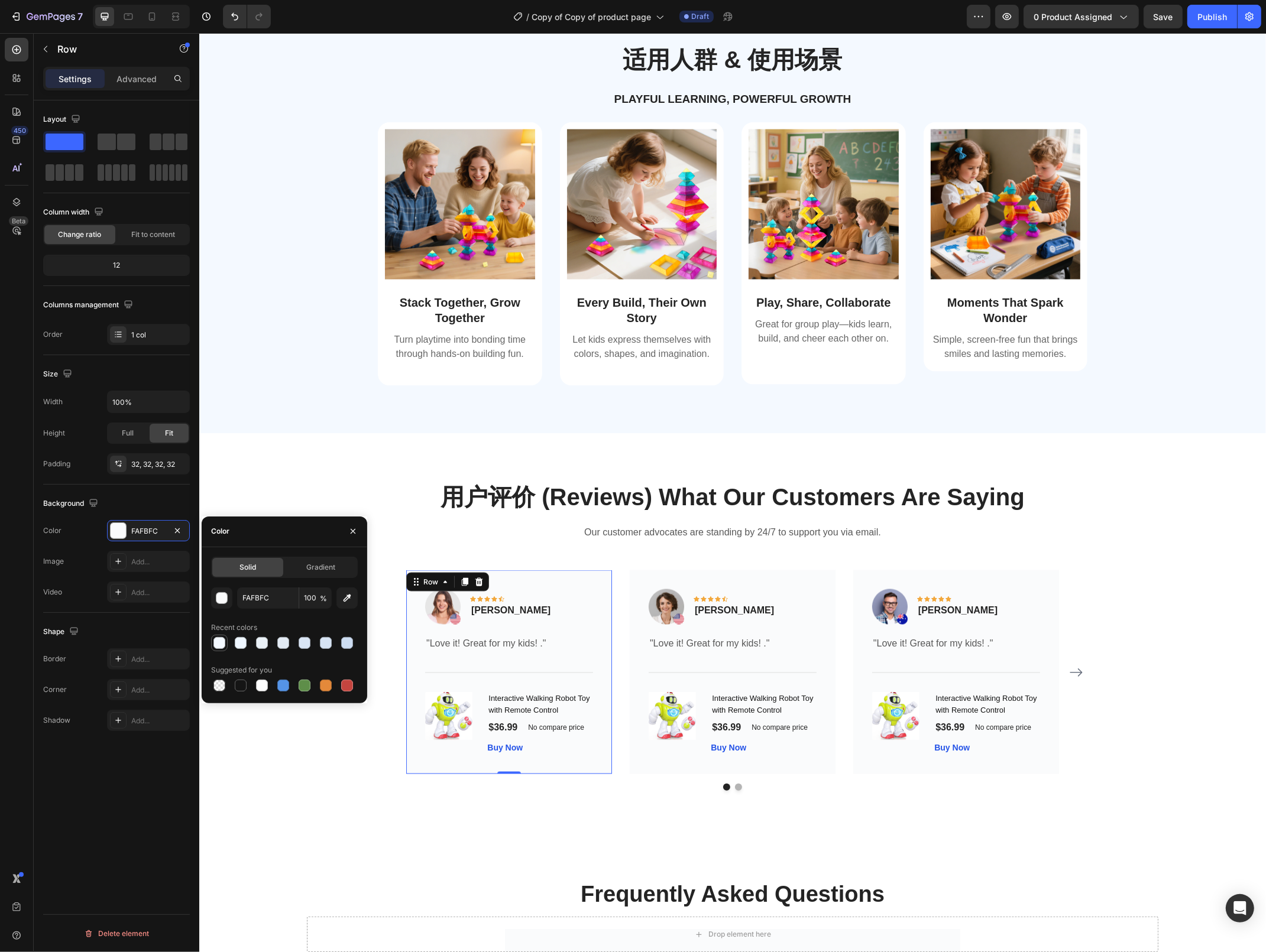
click at [216, 643] on div at bounding box center [219, 643] width 12 height 12
type input "F4F9FF"
click at [638, 592] on div "Image Icon Icon Icon Icon Icon Row Olivia Rowse Text block Row "Love it! Great …" at bounding box center [732, 672] width 205 height 204
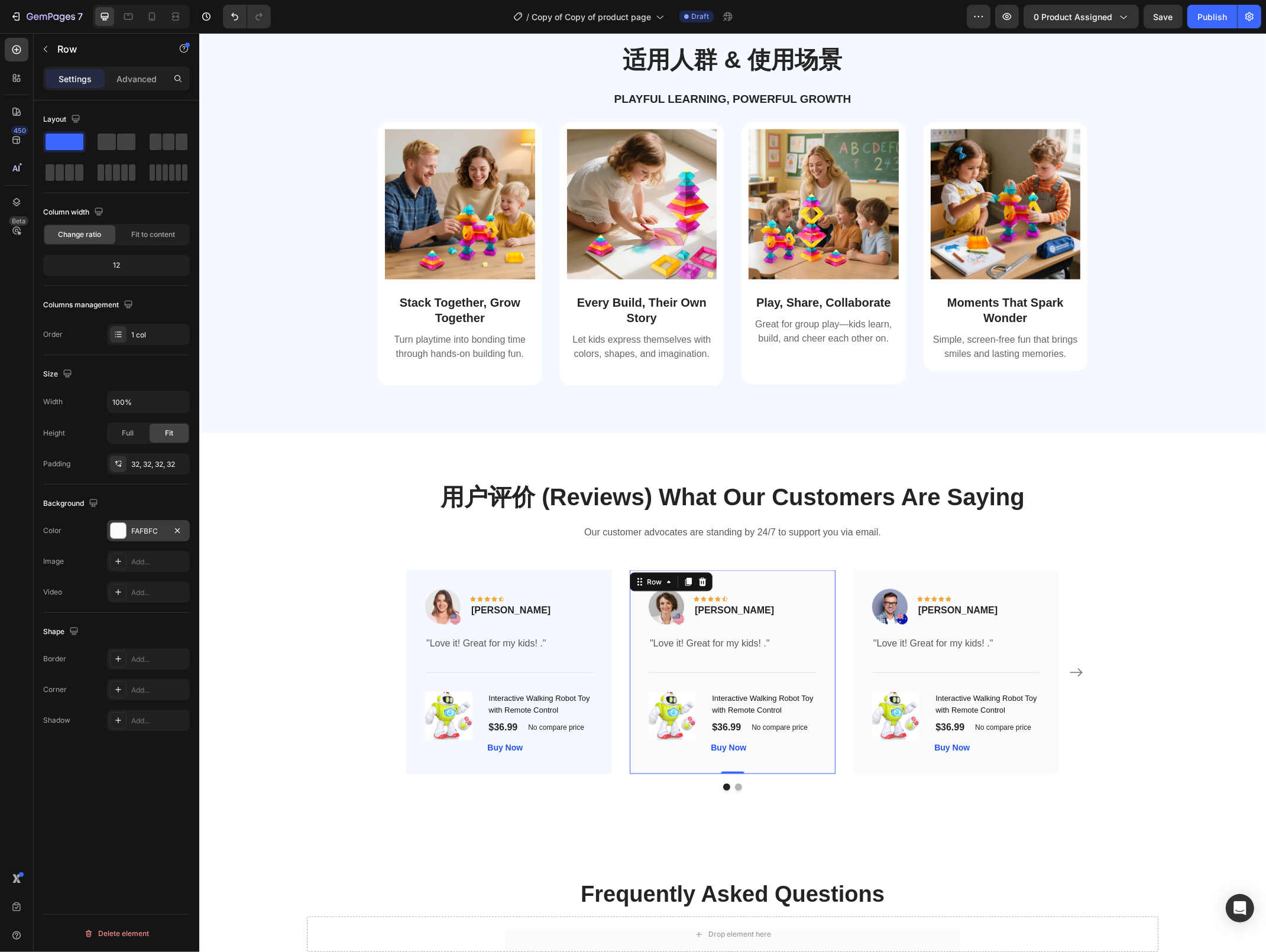
click at [124, 532] on div at bounding box center [118, 530] width 16 height 16
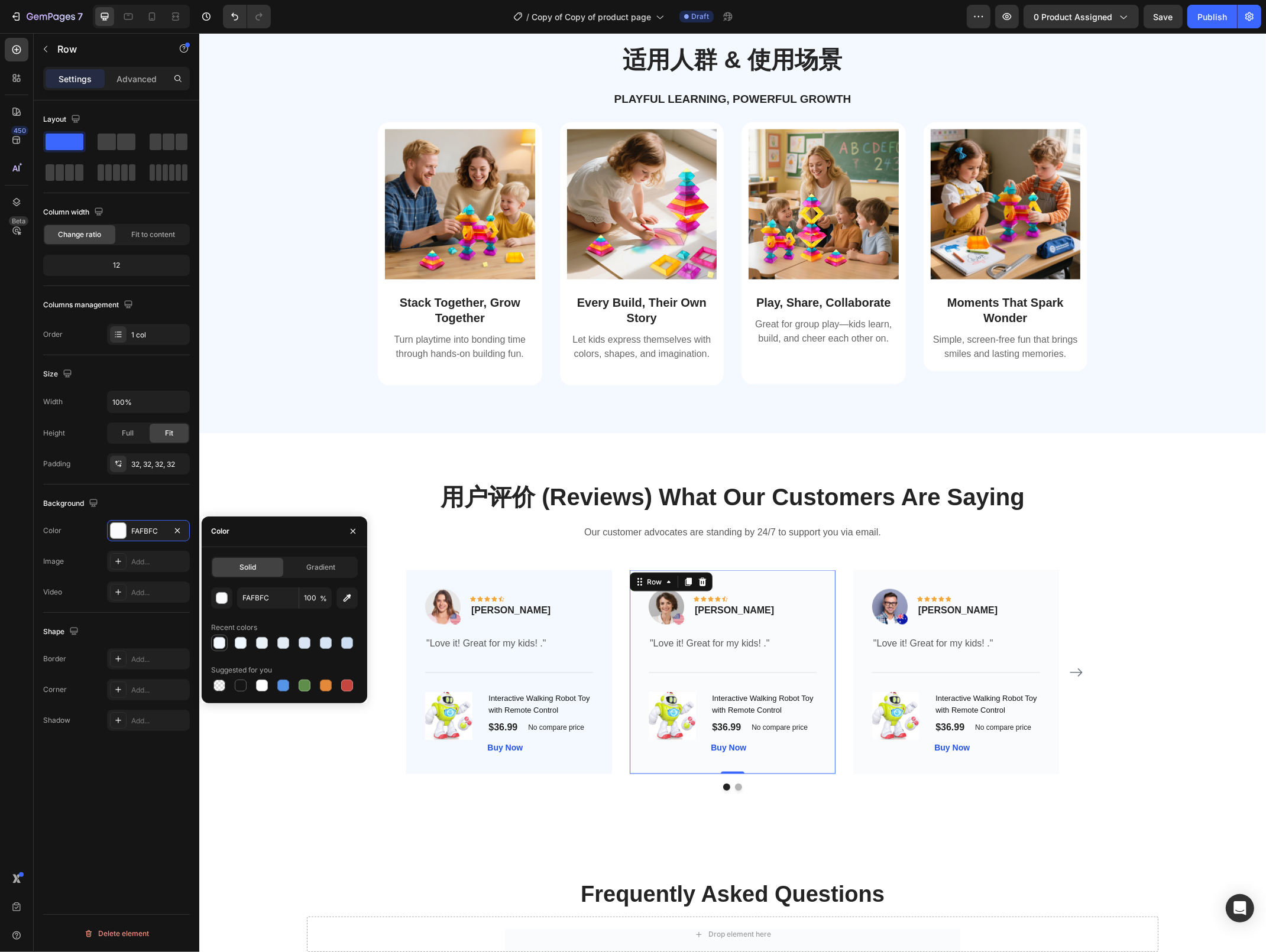
click at [219, 644] on div at bounding box center [219, 643] width 12 height 12
type input "F4F9FF"
click at [859, 594] on div "Image Icon Icon Icon Icon Icon Row Timothy Joseph Text block Row "Love it! Grea…" at bounding box center [955, 672] width 205 height 204
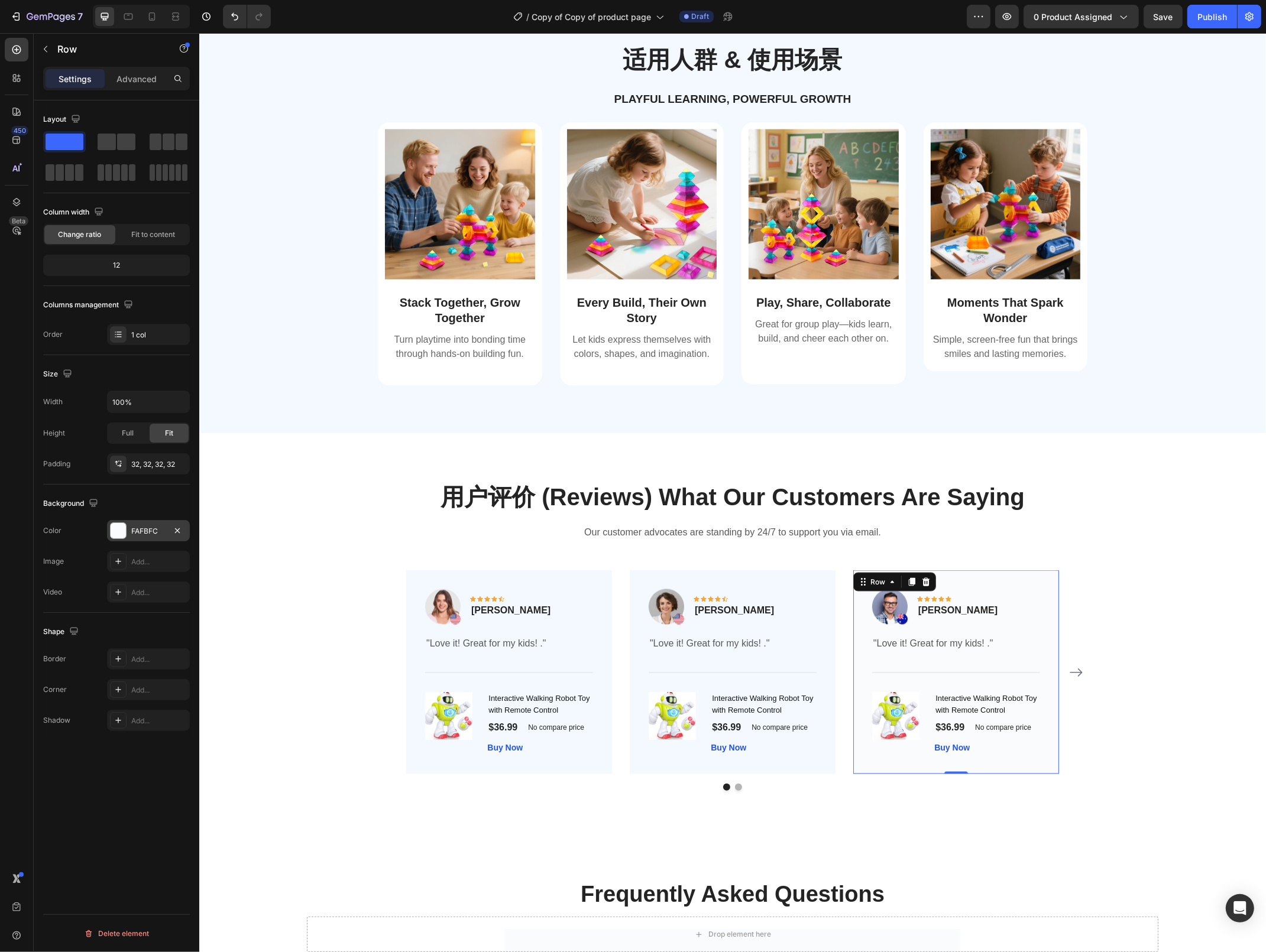
click at [126, 533] on div at bounding box center [118, 530] width 16 height 16
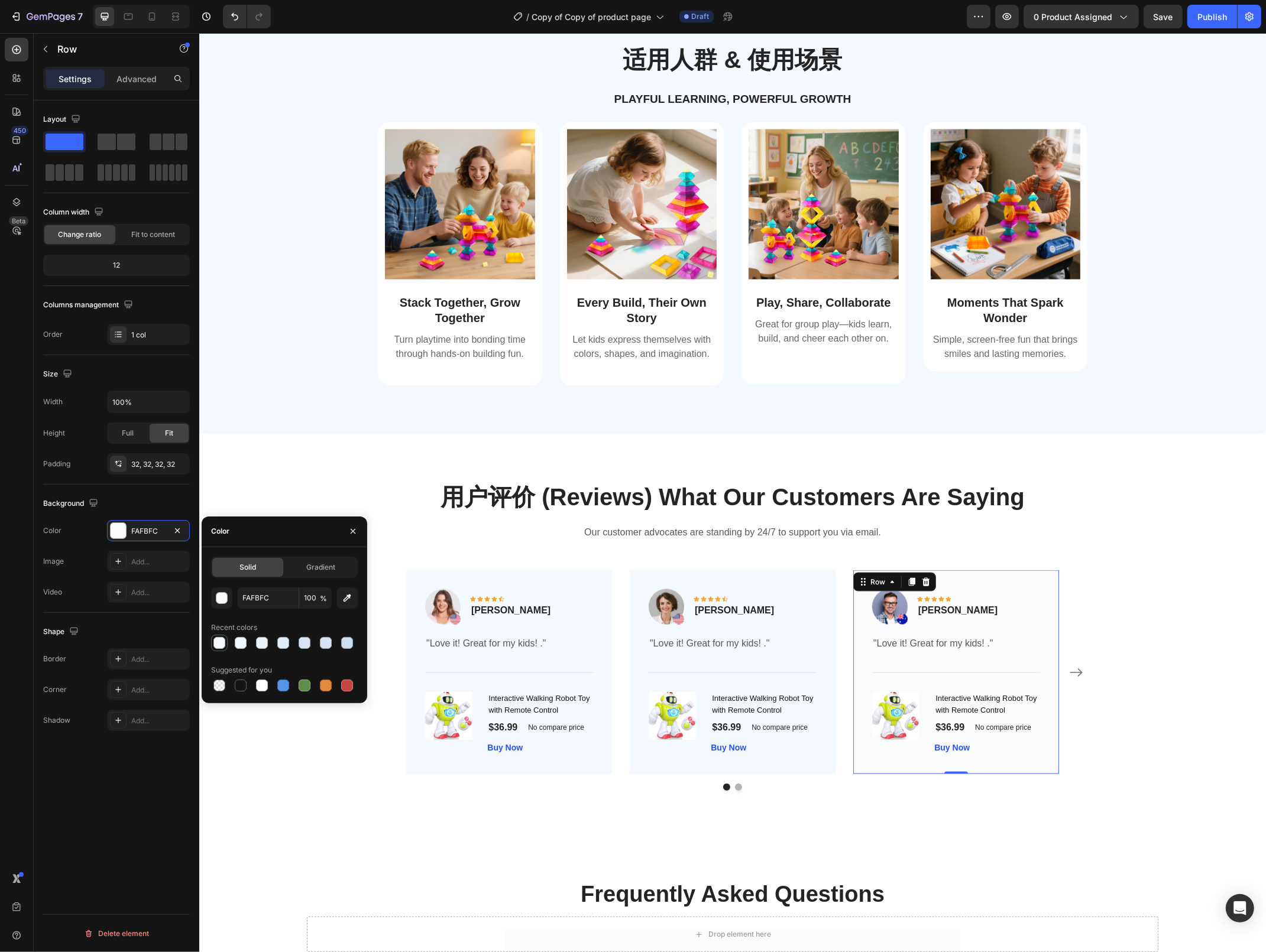
click at [222, 644] on div at bounding box center [219, 643] width 12 height 12
type input "F4F9FF"
click at [1098, 542] on div "用户评价 (Reviews) What Our Customers Are Saying Heading Our customer advocates are…" at bounding box center [731, 636] width 1049 height 311
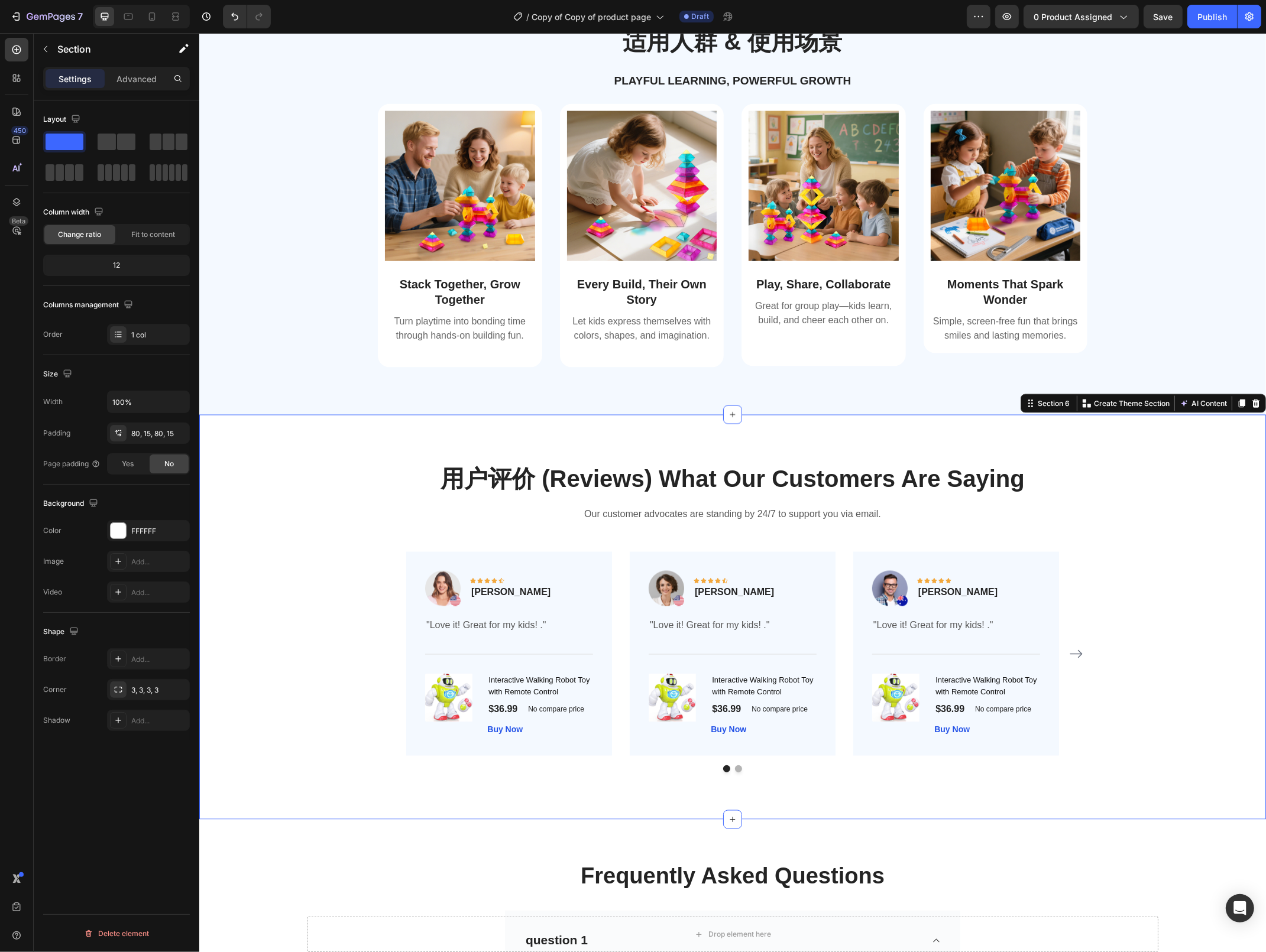
scroll to position [1920, 0]
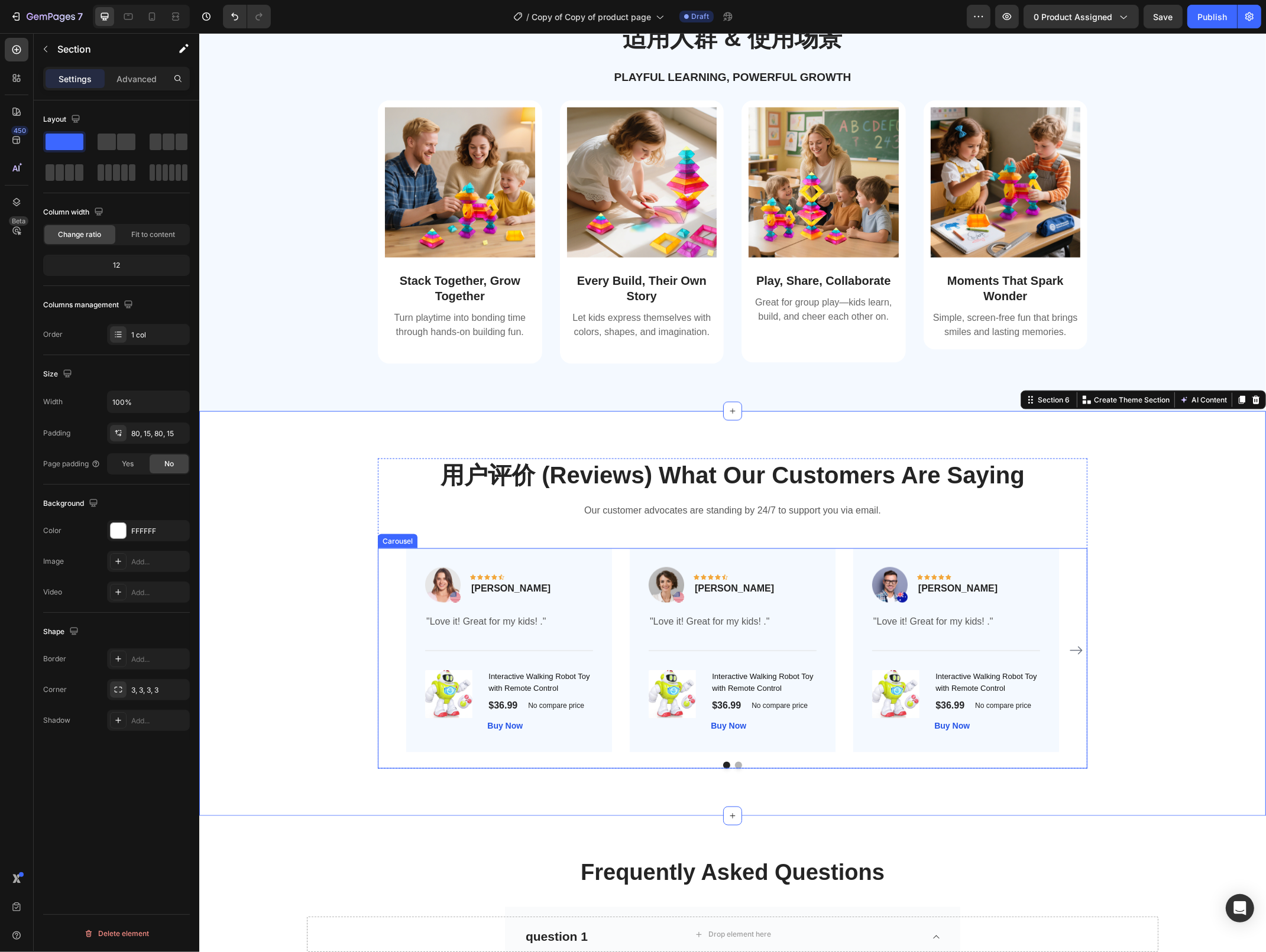
click at [1081, 649] on icon "Carousel Next Arrow" at bounding box center [1075, 650] width 14 height 14
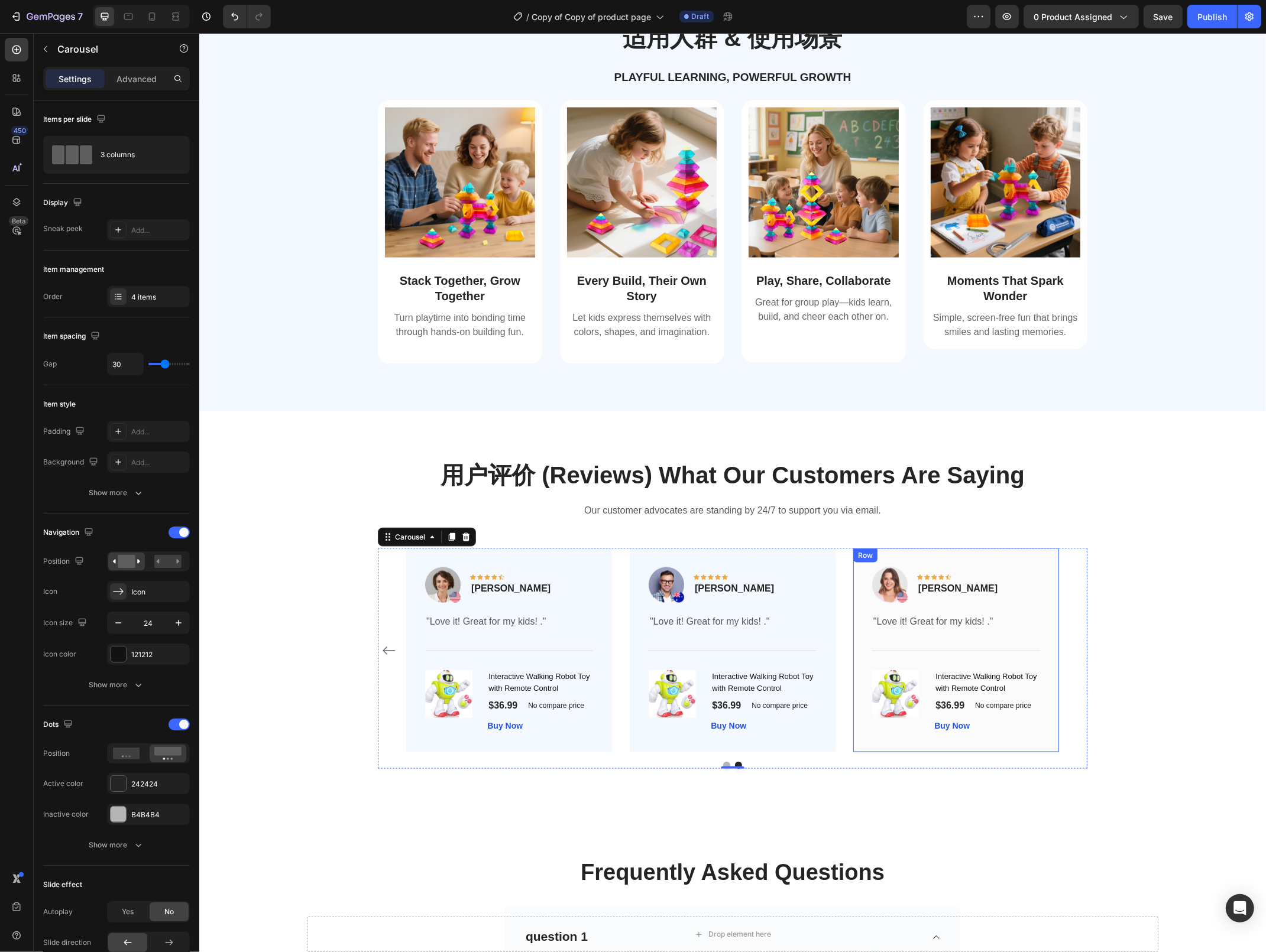
click at [1050, 575] on div "Image Icon Icon Icon Icon Icon Row [PERSON_NAME] Text block Row "Love it! Great…" at bounding box center [955, 650] width 205 height 204
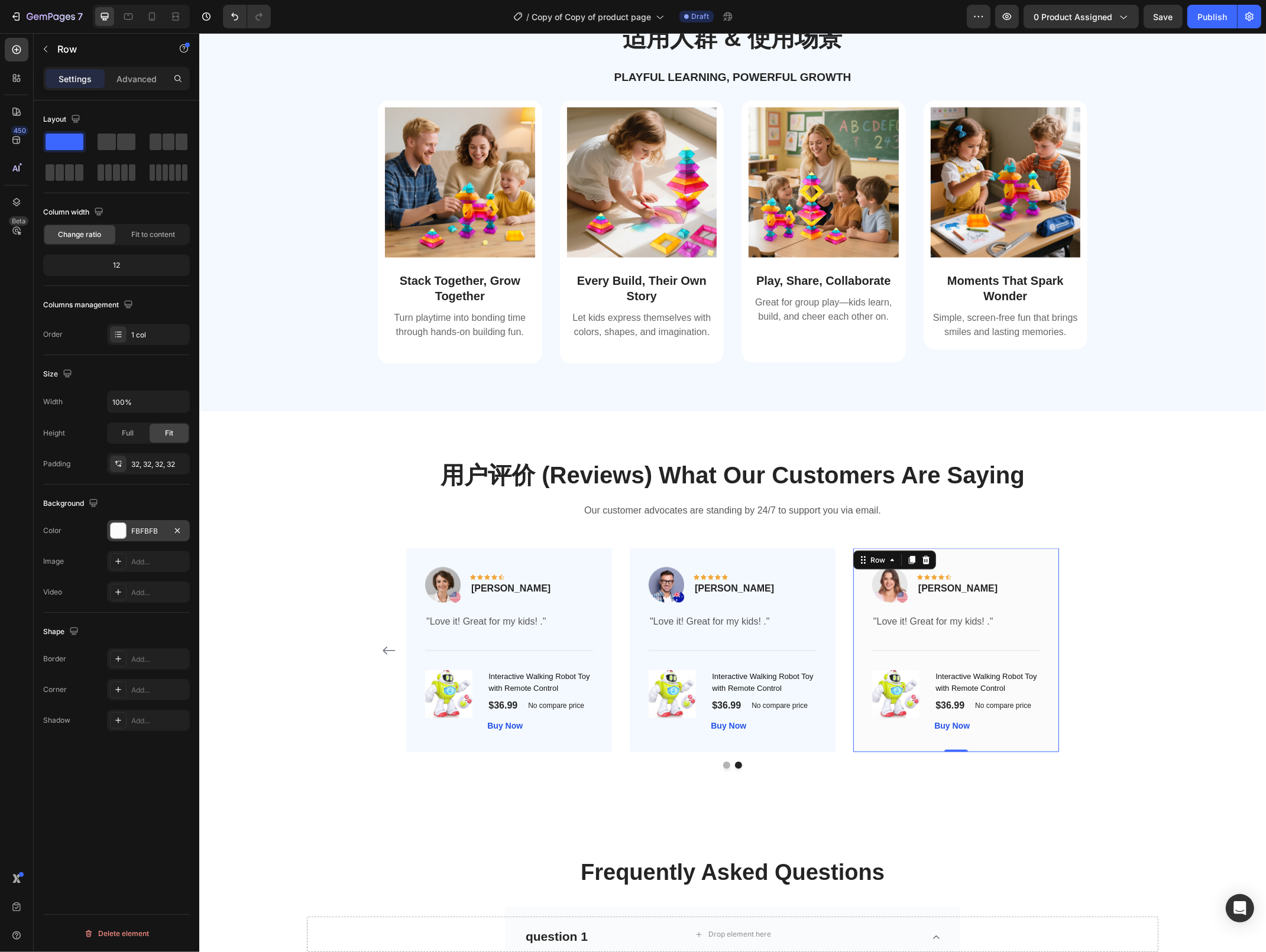
click at [117, 526] on div at bounding box center [118, 530] width 16 height 16
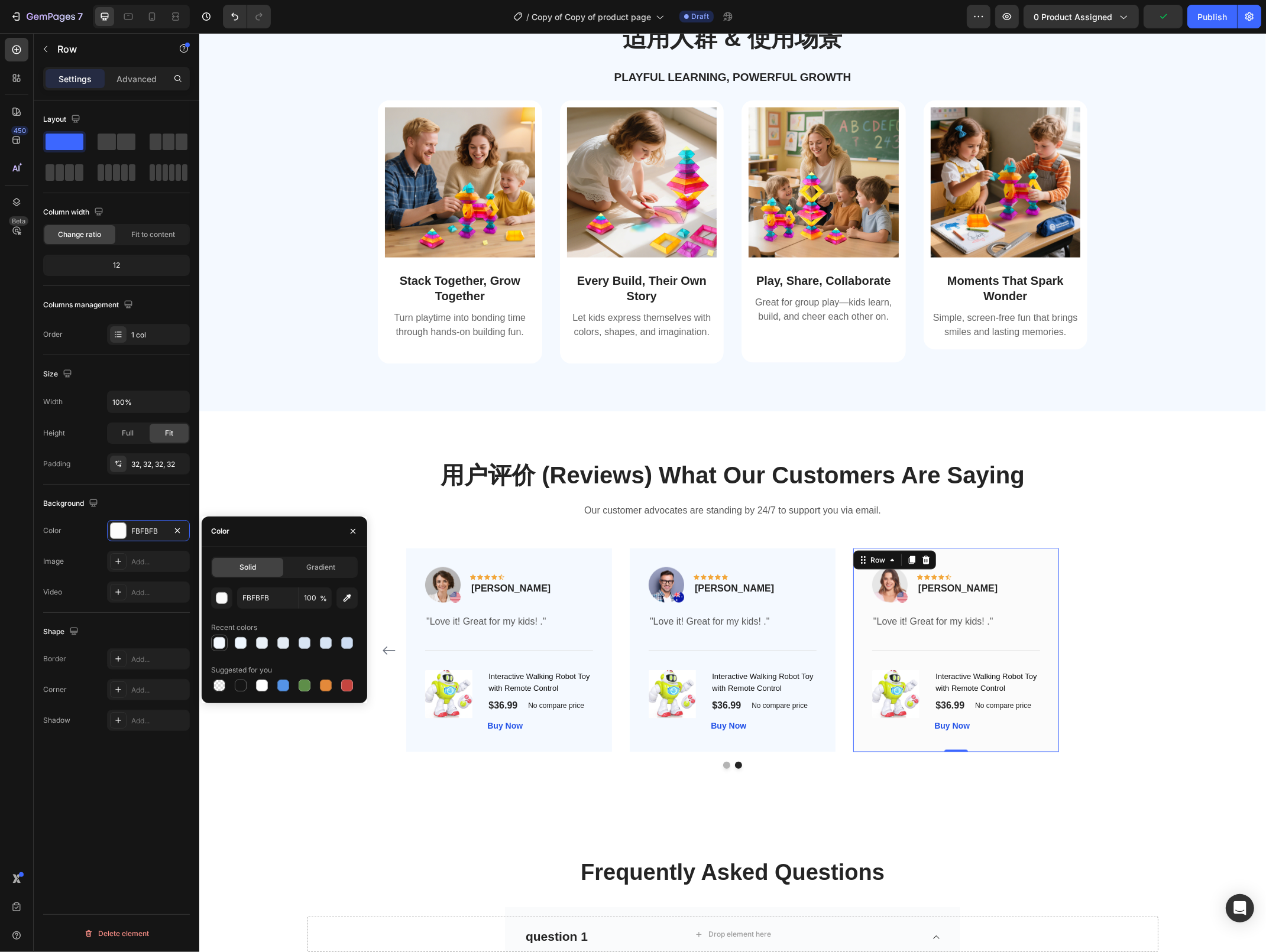
click at [219, 644] on div at bounding box center [219, 643] width 12 height 12
type input "F4F9FF"
click at [1171, 535] on div "用户评价 (Reviews) What Our Customers Are Saying Heading Our customer advocates are…" at bounding box center [731, 614] width 1049 height 311
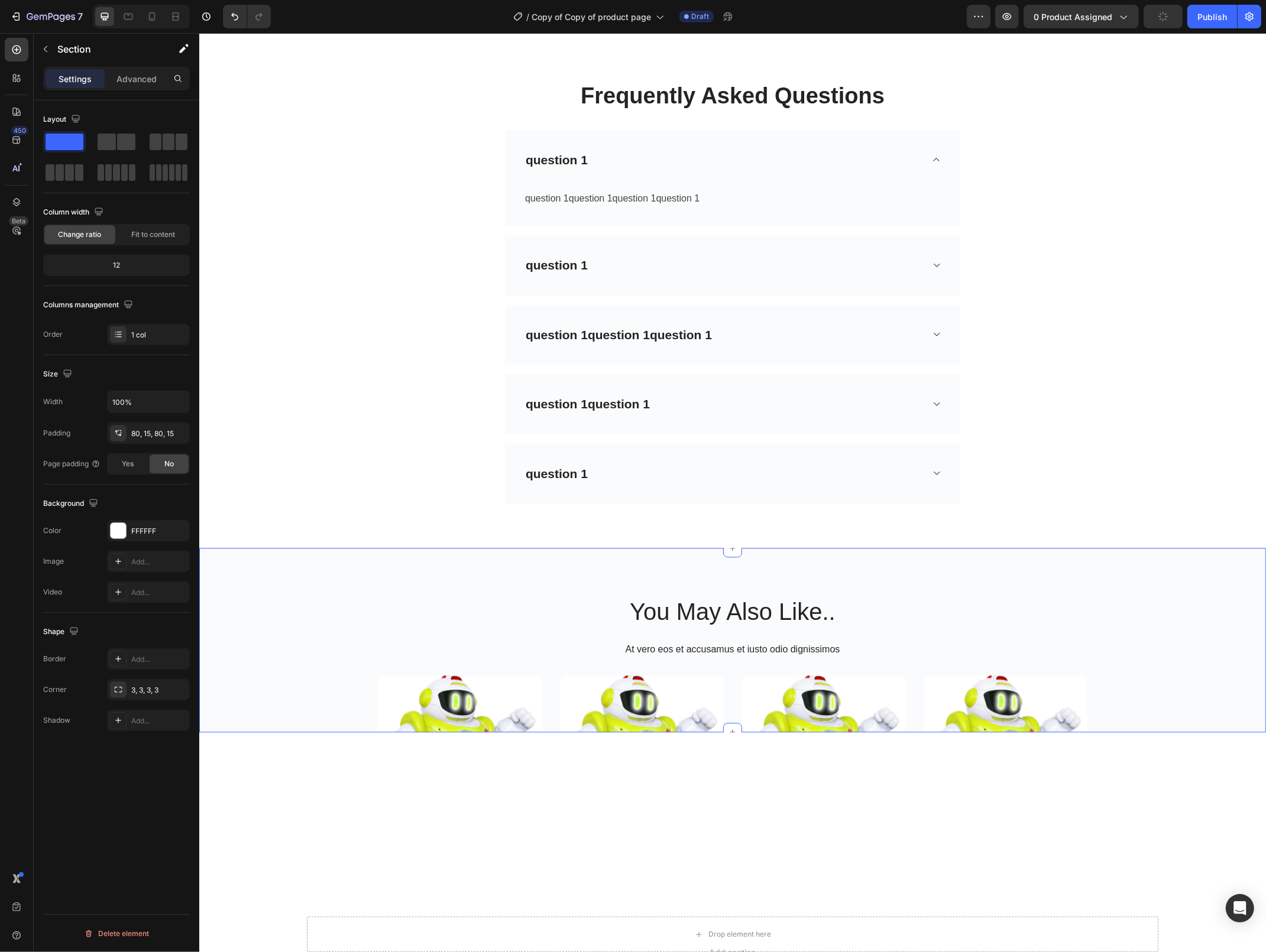
scroll to position [2382, 0]
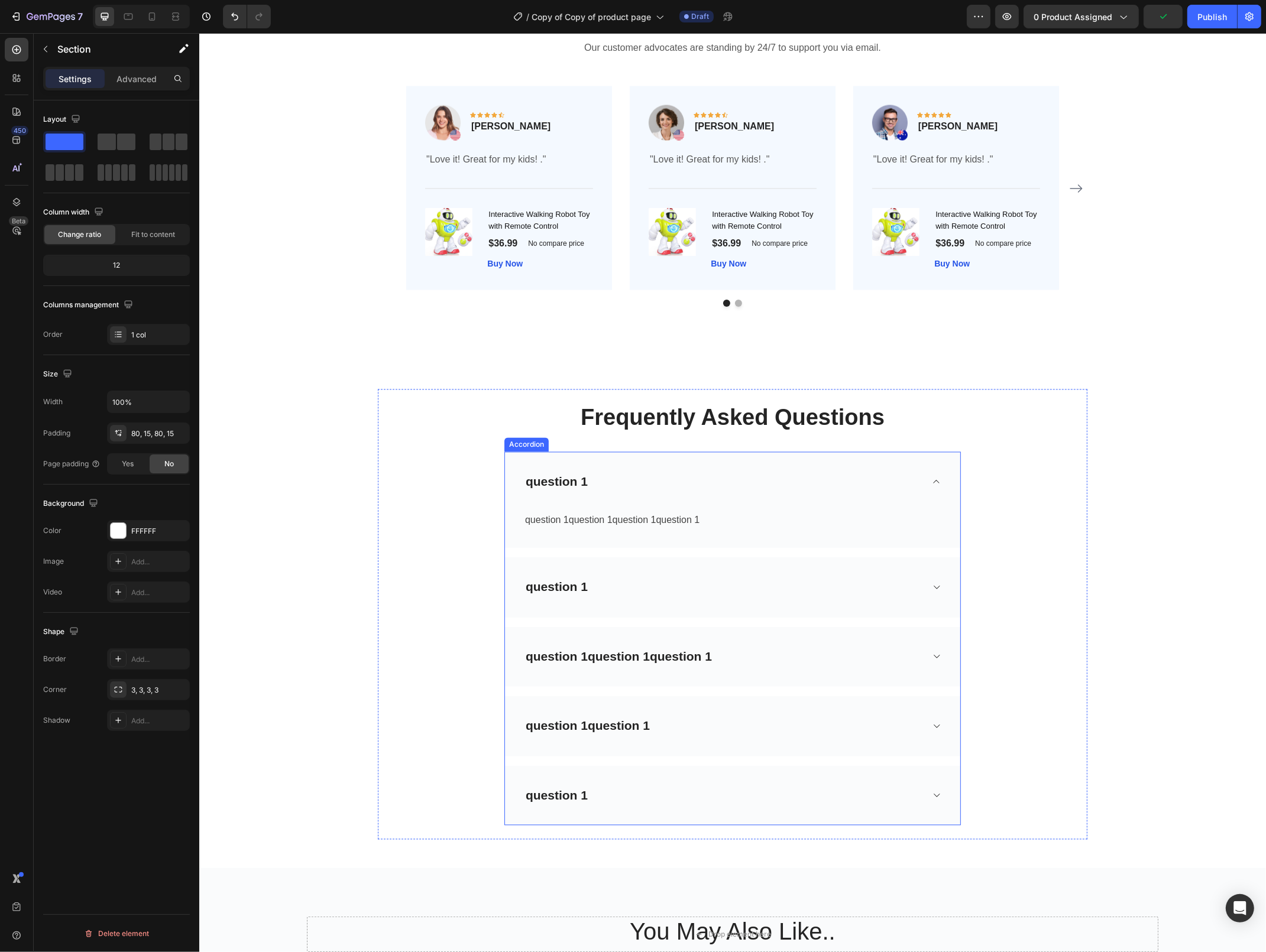
click at [892, 482] on div "question 1" at bounding box center [722, 482] width 398 height 22
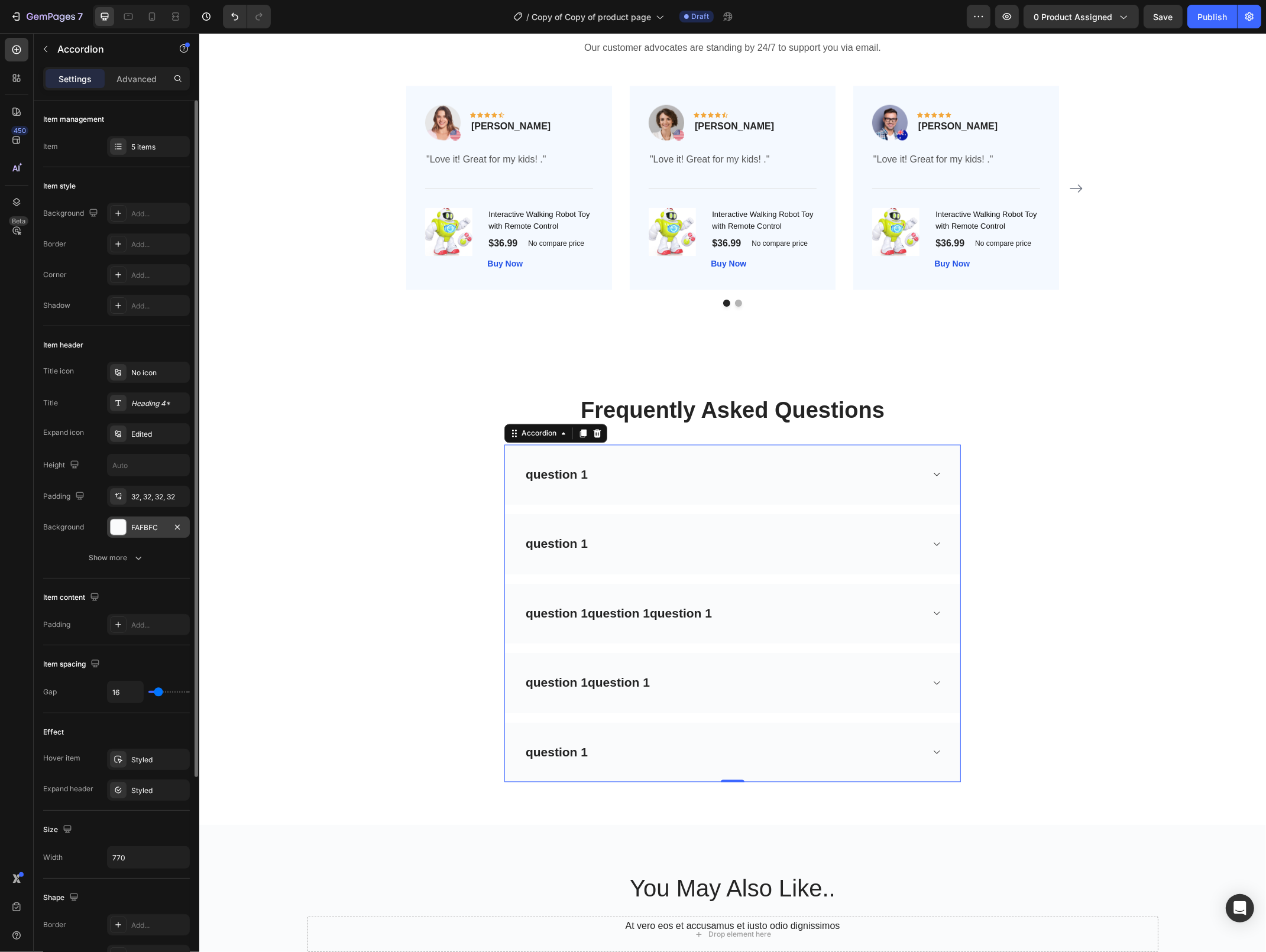
click at [143, 526] on div "FAFBFC" at bounding box center [148, 528] width 34 height 11
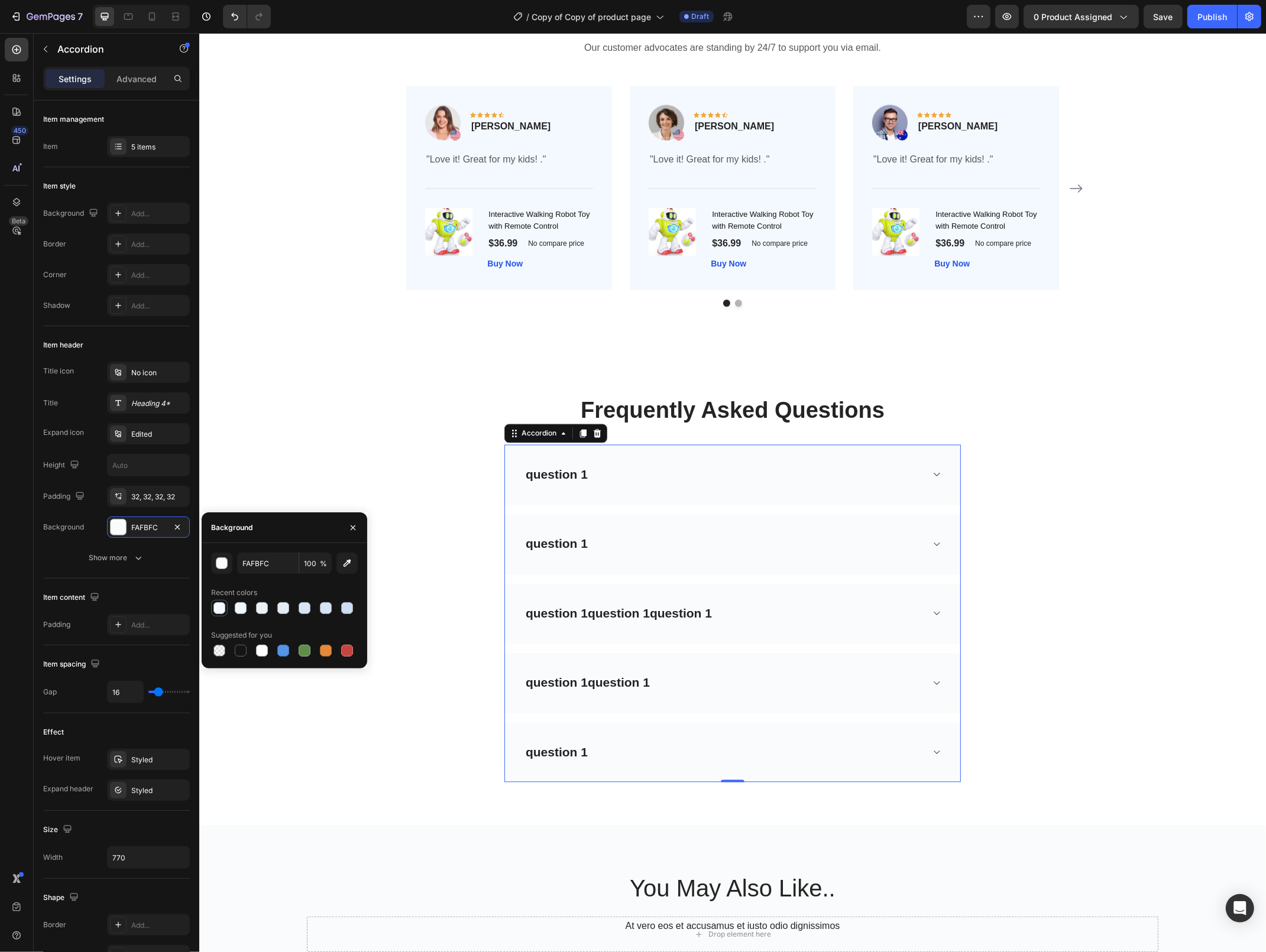
click at [222, 603] on div at bounding box center [219, 608] width 12 height 12
type input "F4F9FF"
click at [1142, 563] on div "Frequently Asked Questions Heading Row question 1 question 1 question 1question…" at bounding box center [731, 590] width 1049 height 415
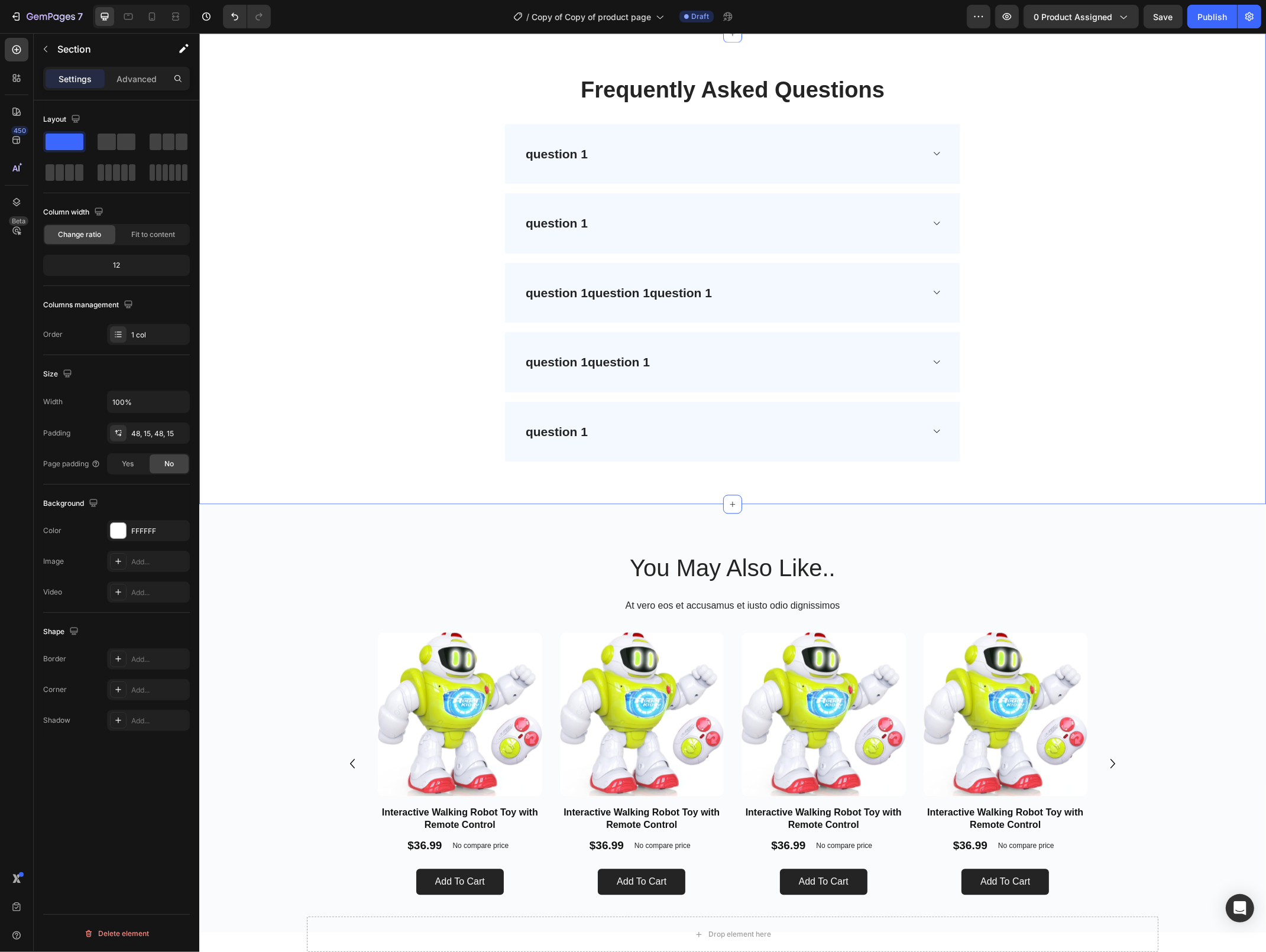
scroll to position [2724, 0]
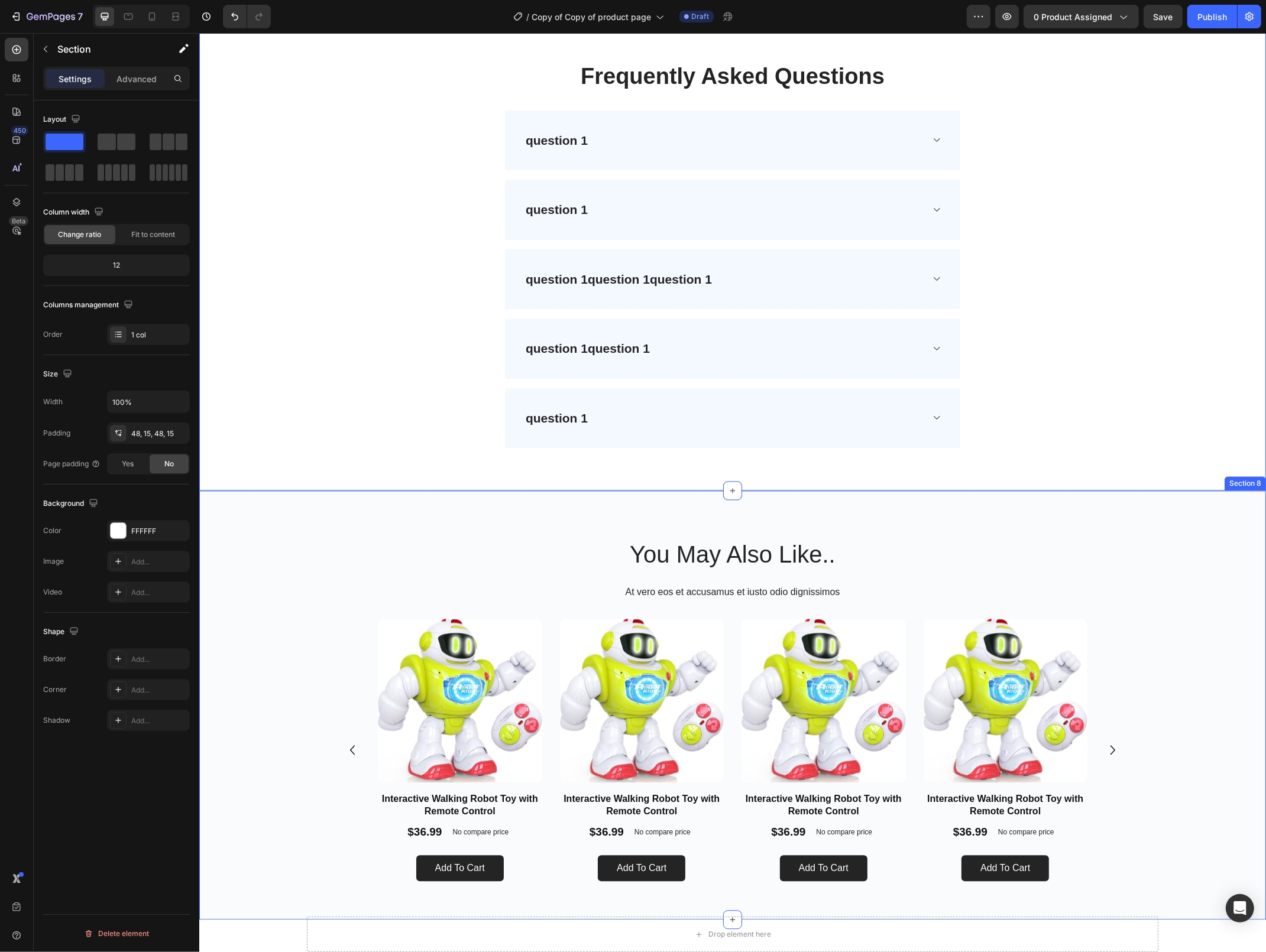
click at [1197, 537] on div "You May Also Like.. Heading At vero eos et accusamus et iusto odio dignissimos …" at bounding box center [732, 704] width 1067 height 428
click at [117, 535] on div at bounding box center [118, 530] width 16 height 16
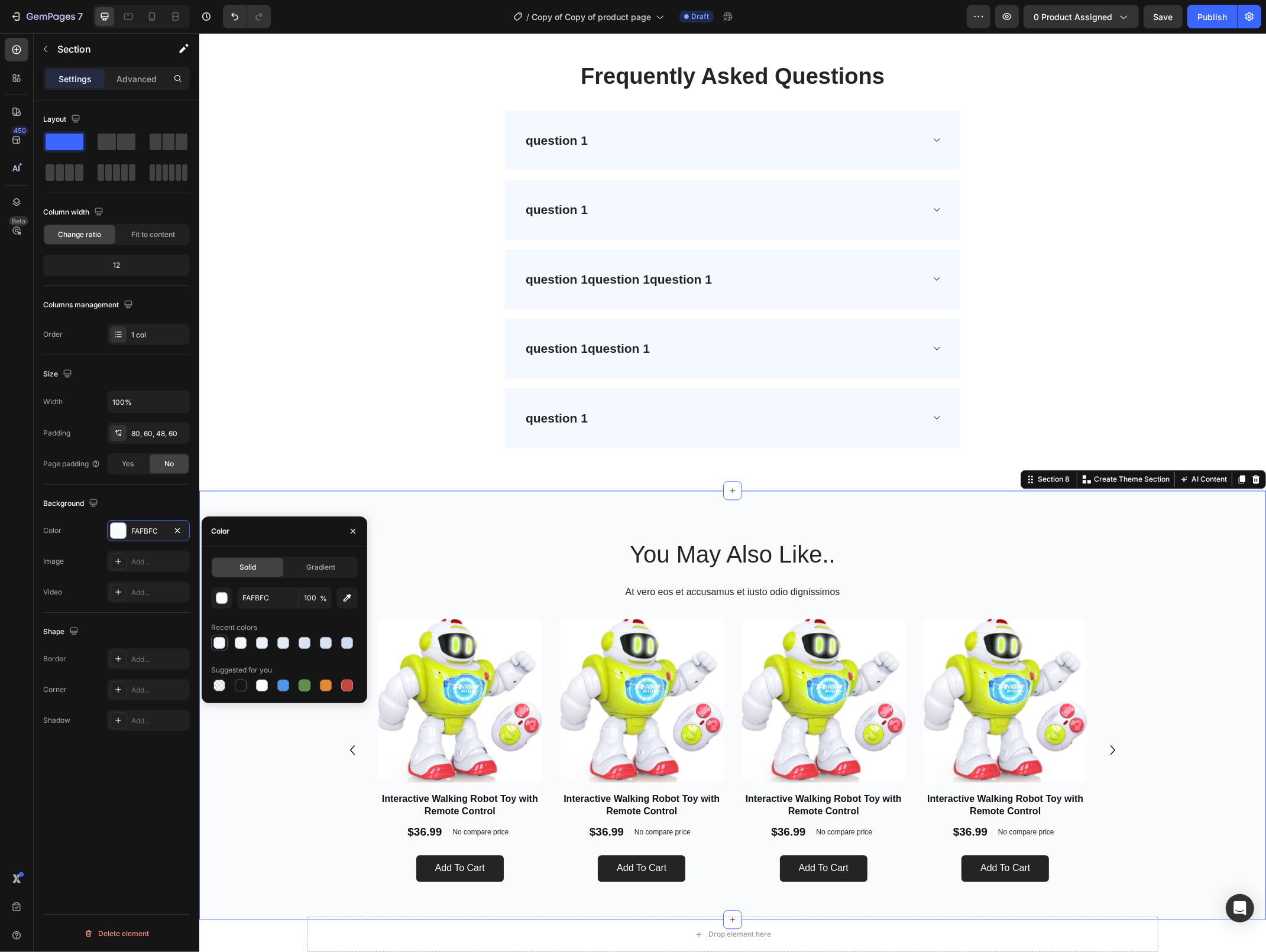
click at [217, 643] on div at bounding box center [219, 643] width 12 height 12
type input "F4F9FF"
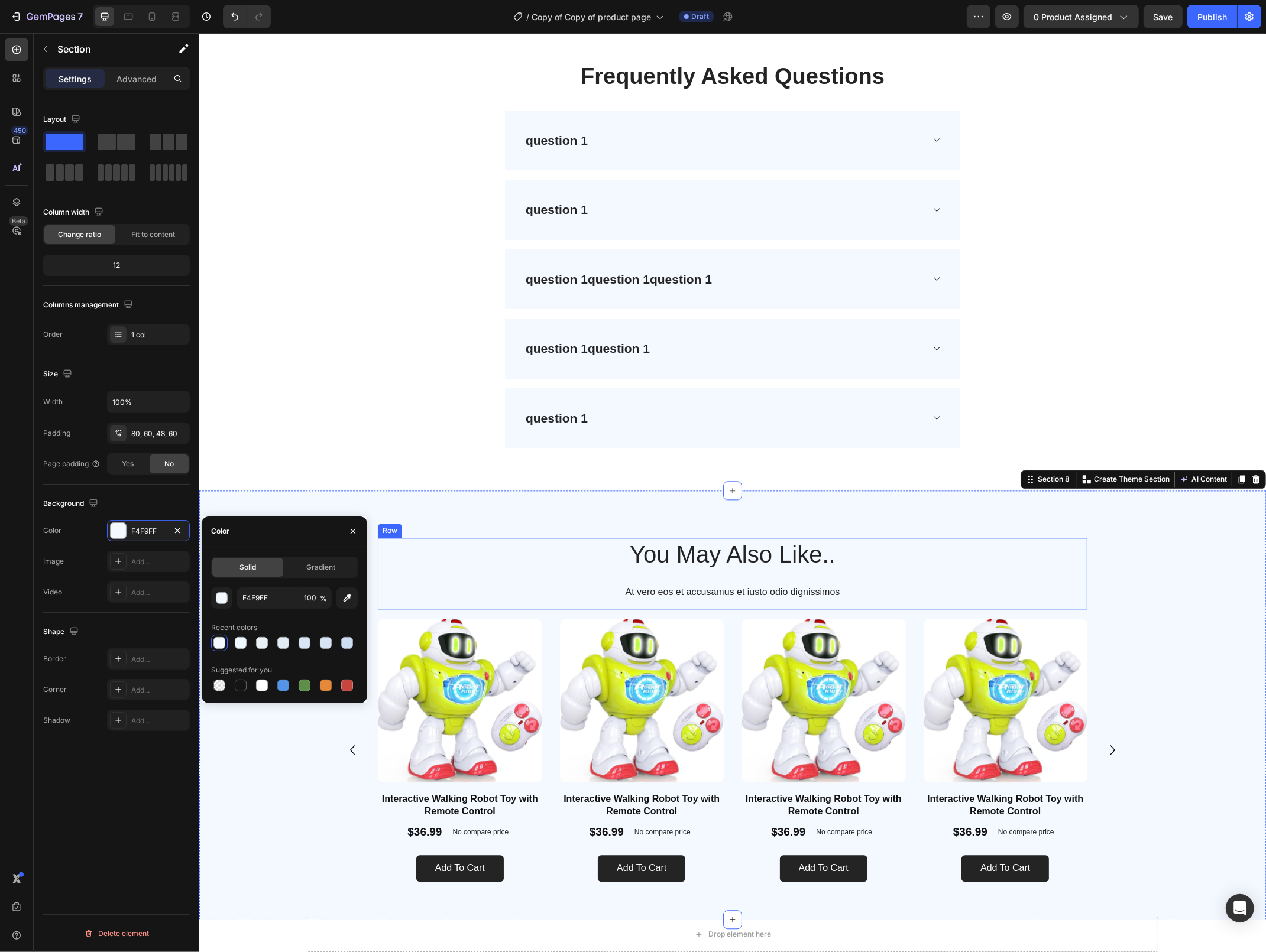
click at [548, 582] on div "You May Also Like.. Heading At vero eos et accusamus et iusto odio dignissimos …" at bounding box center [731, 573] width 709 height 72
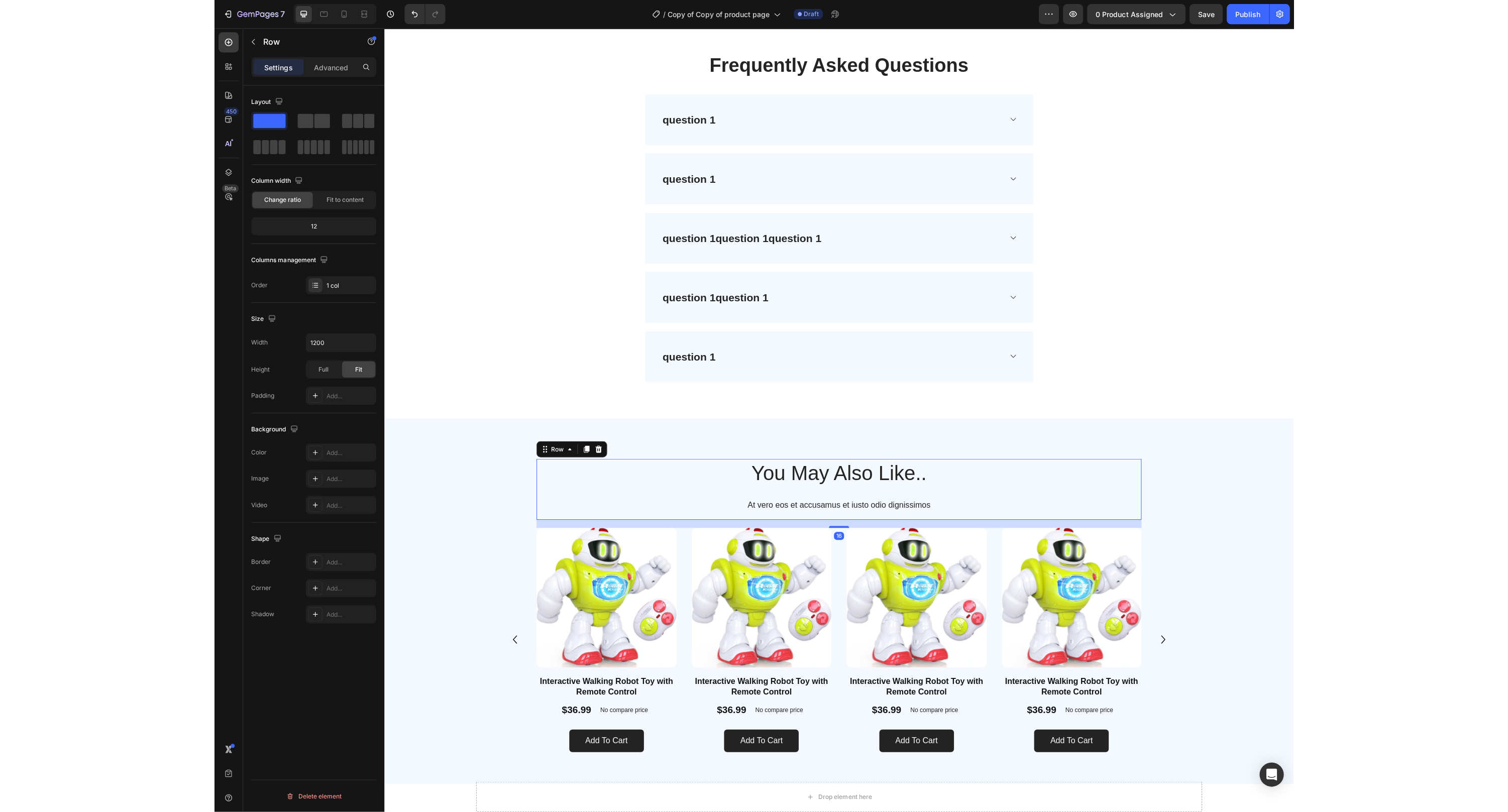
scroll to position [2600, 0]
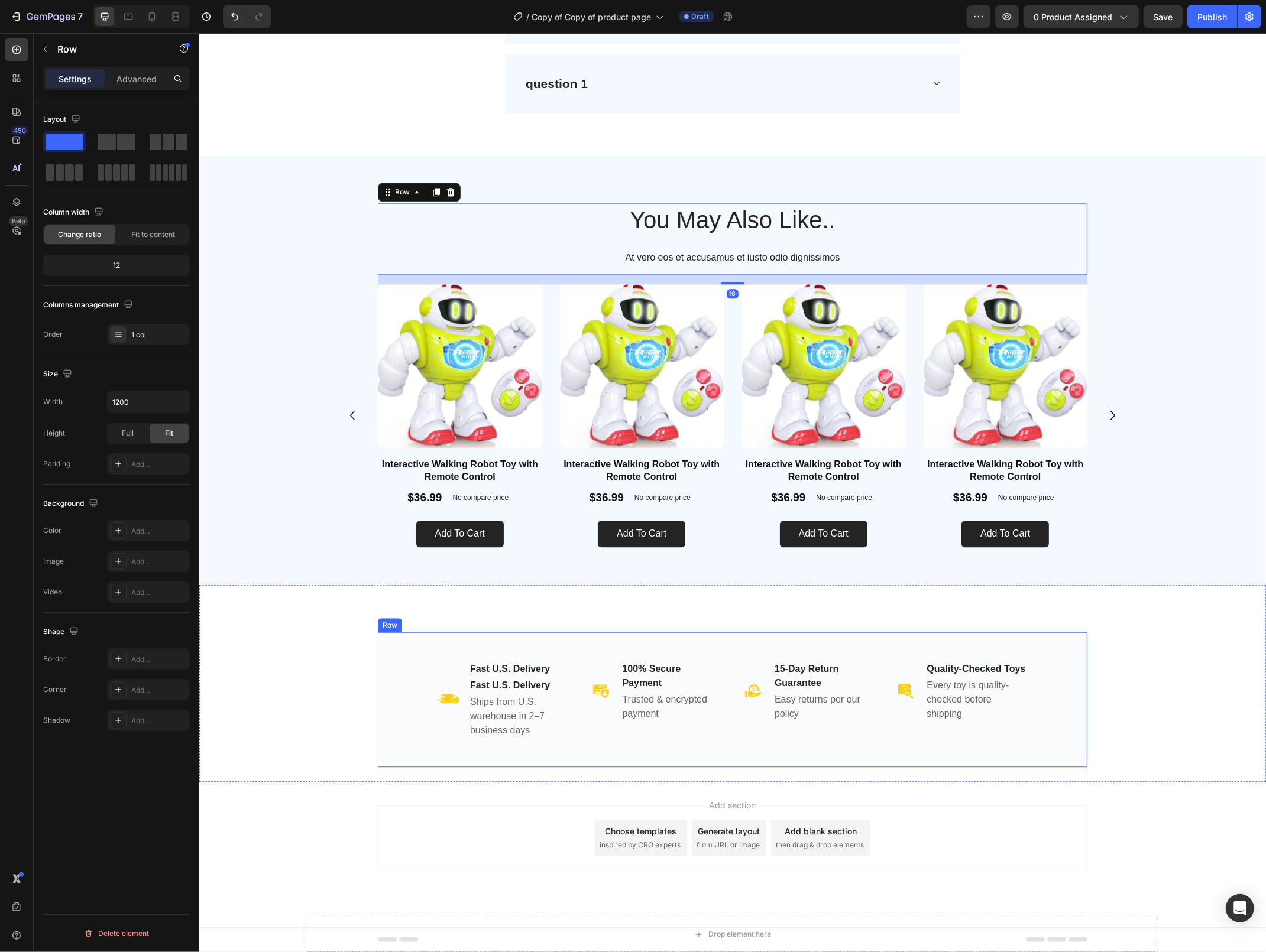
click at [414, 658] on div "Image Fast U.S. Delivery Heading Fast U.S. Delivery Heading Ships from U.S. war…" at bounding box center [731, 700] width 709 height 135
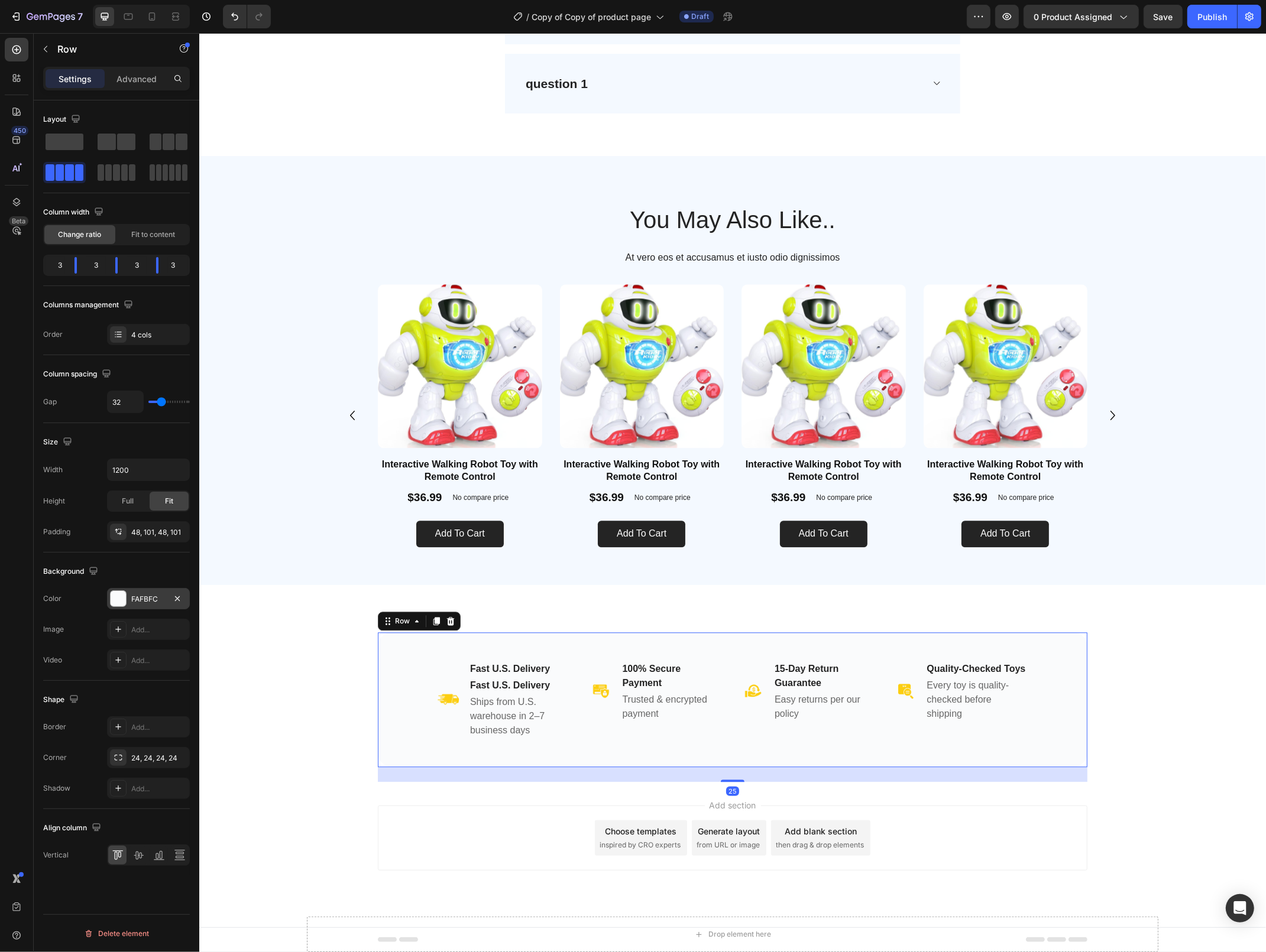
click at [134, 596] on div "FAFBFC" at bounding box center [148, 600] width 34 height 11
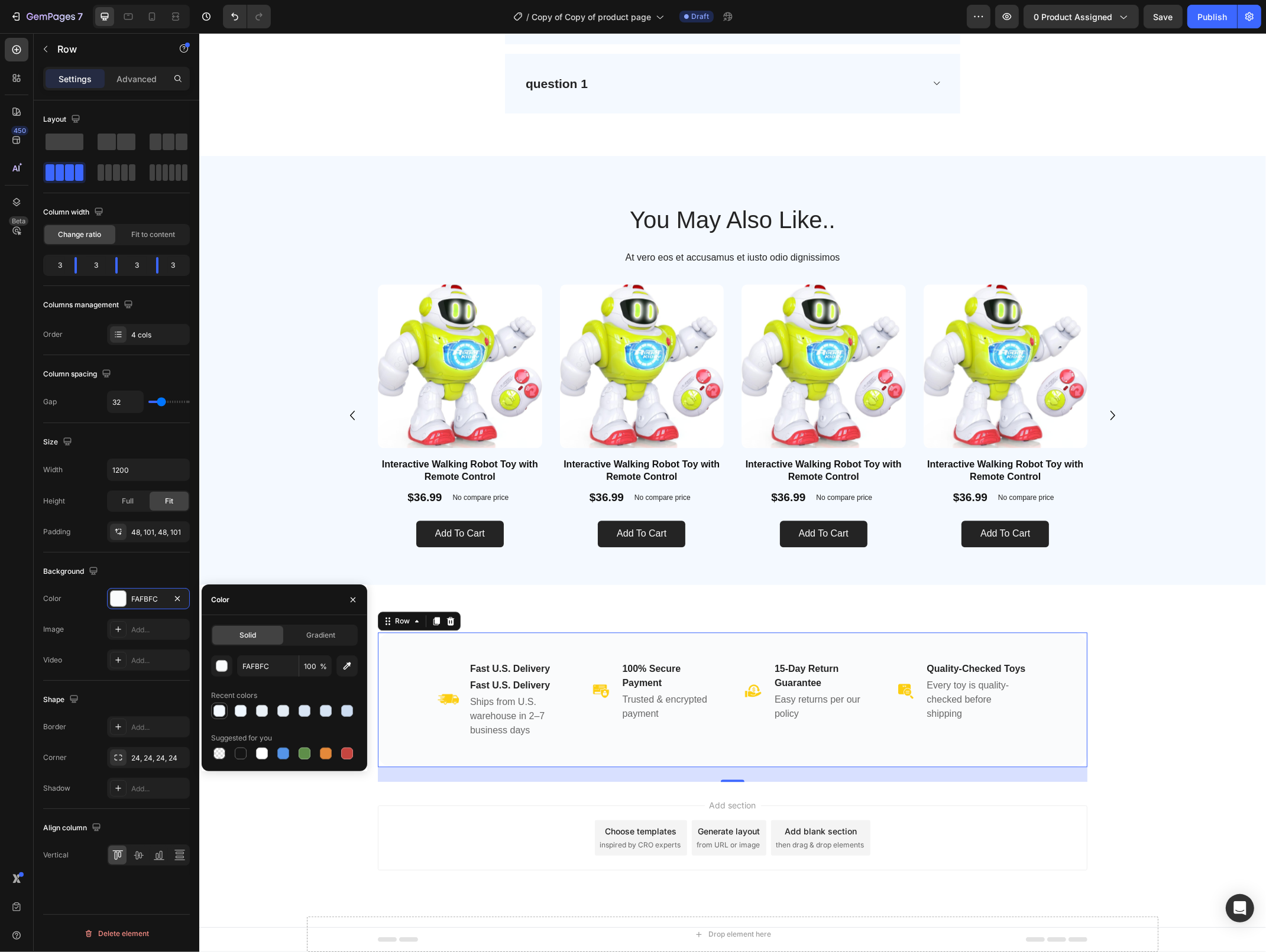
click at [224, 704] on div at bounding box center [218, 711] width 14 height 14
type input "F4F9FF"
click at [1157, 16] on span "Save" at bounding box center [1162, 17] width 19 height 10
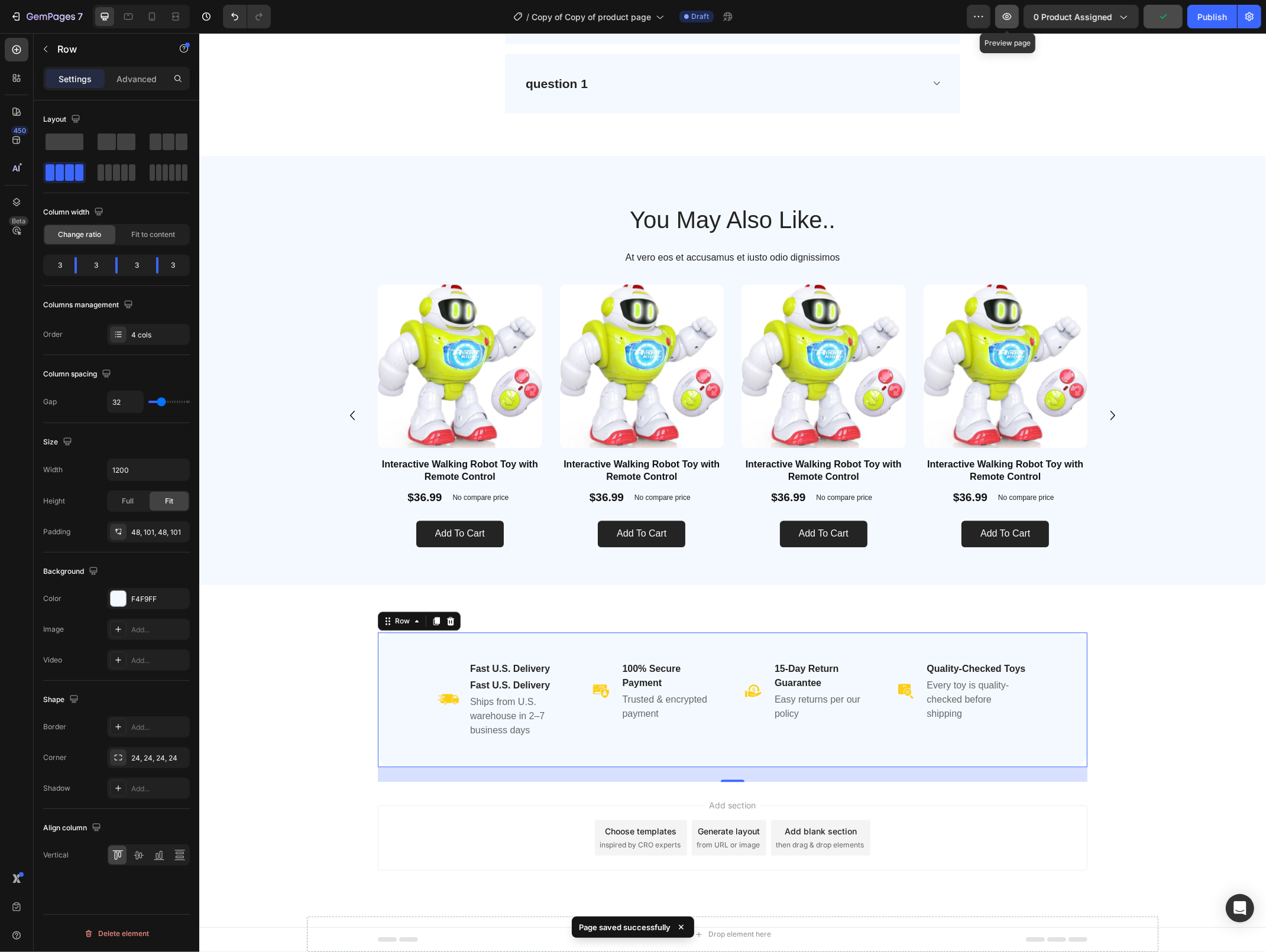
click at [1004, 17] on icon "button" at bounding box center [1007, 17] width 9 height 7
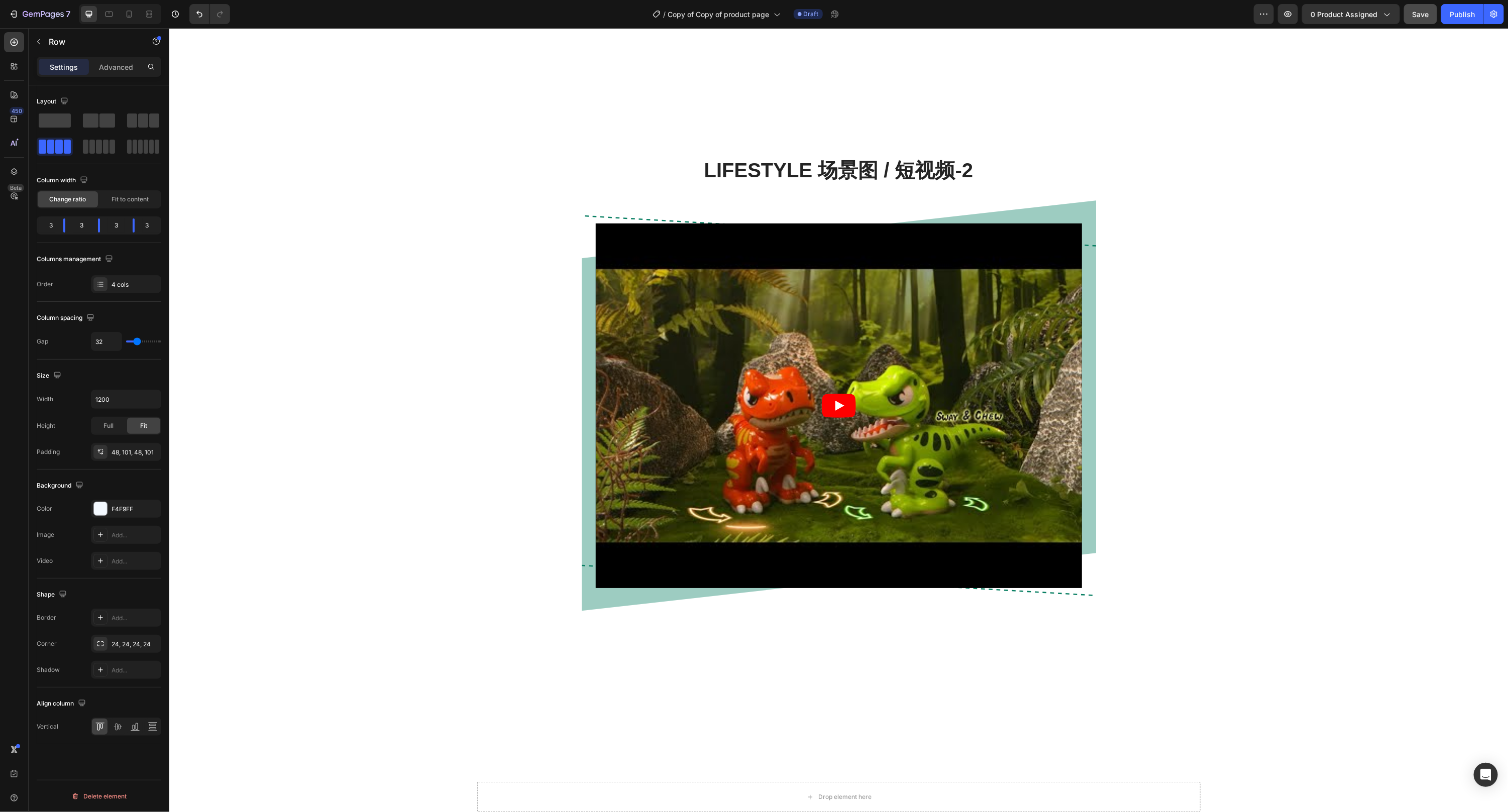
scroll to position [0, 0]
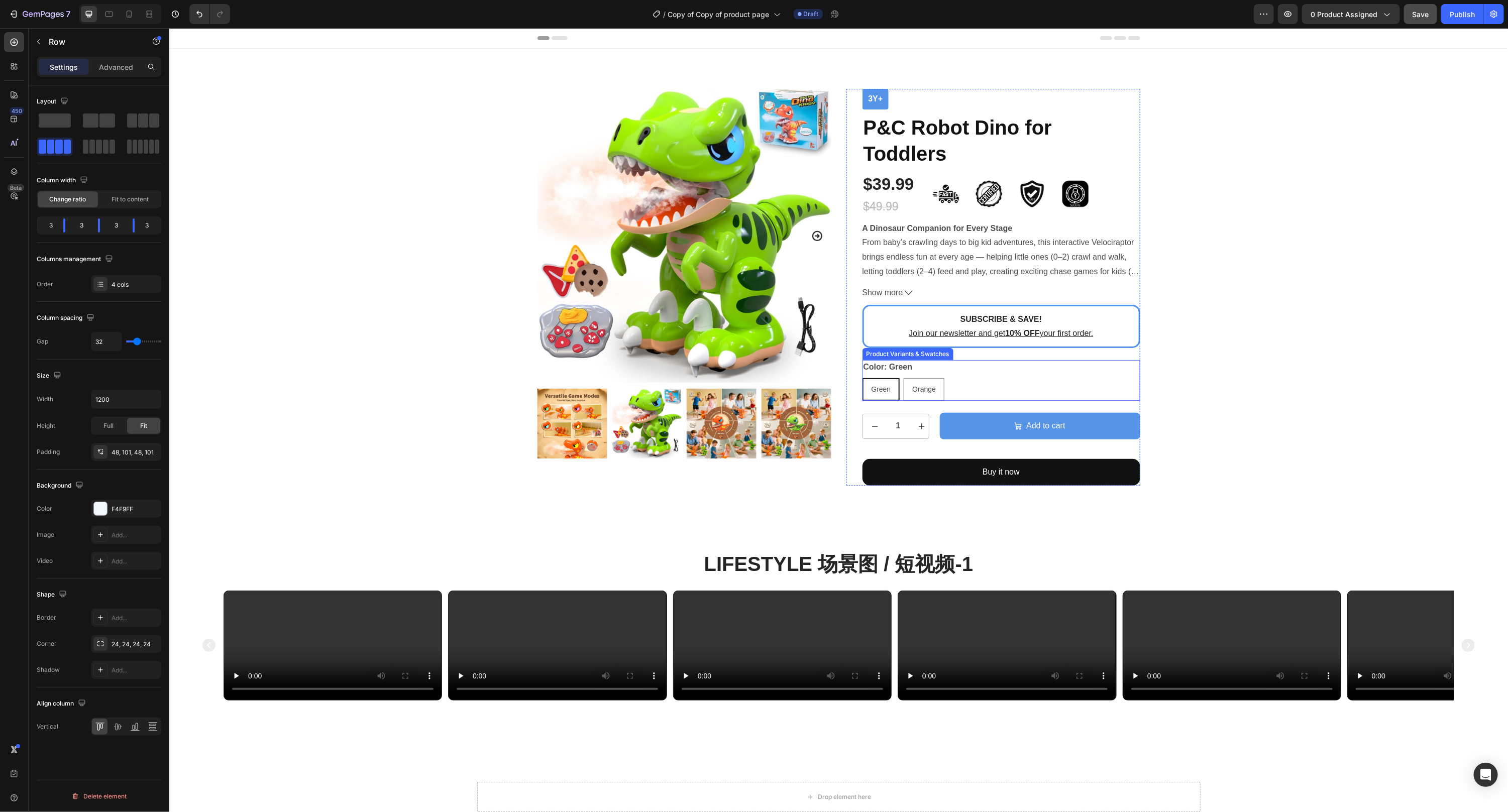
click at [953, 387] on div "Green Green Green Orange Orange Orange" at bounding box center [1001, 389] width 277 height 23
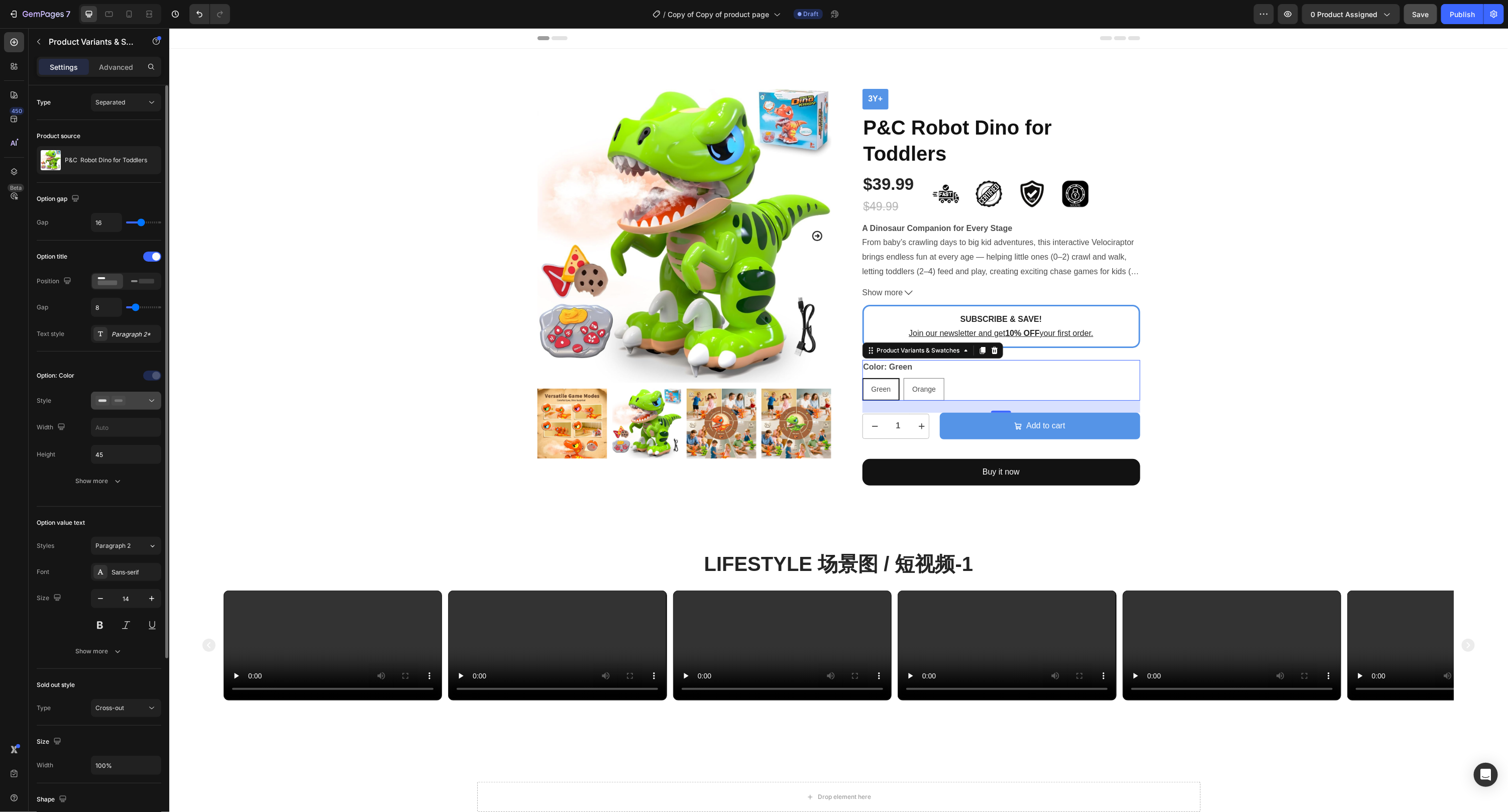
click at [143, 400] on div at bounding box center [125, 401] width 62 height 10
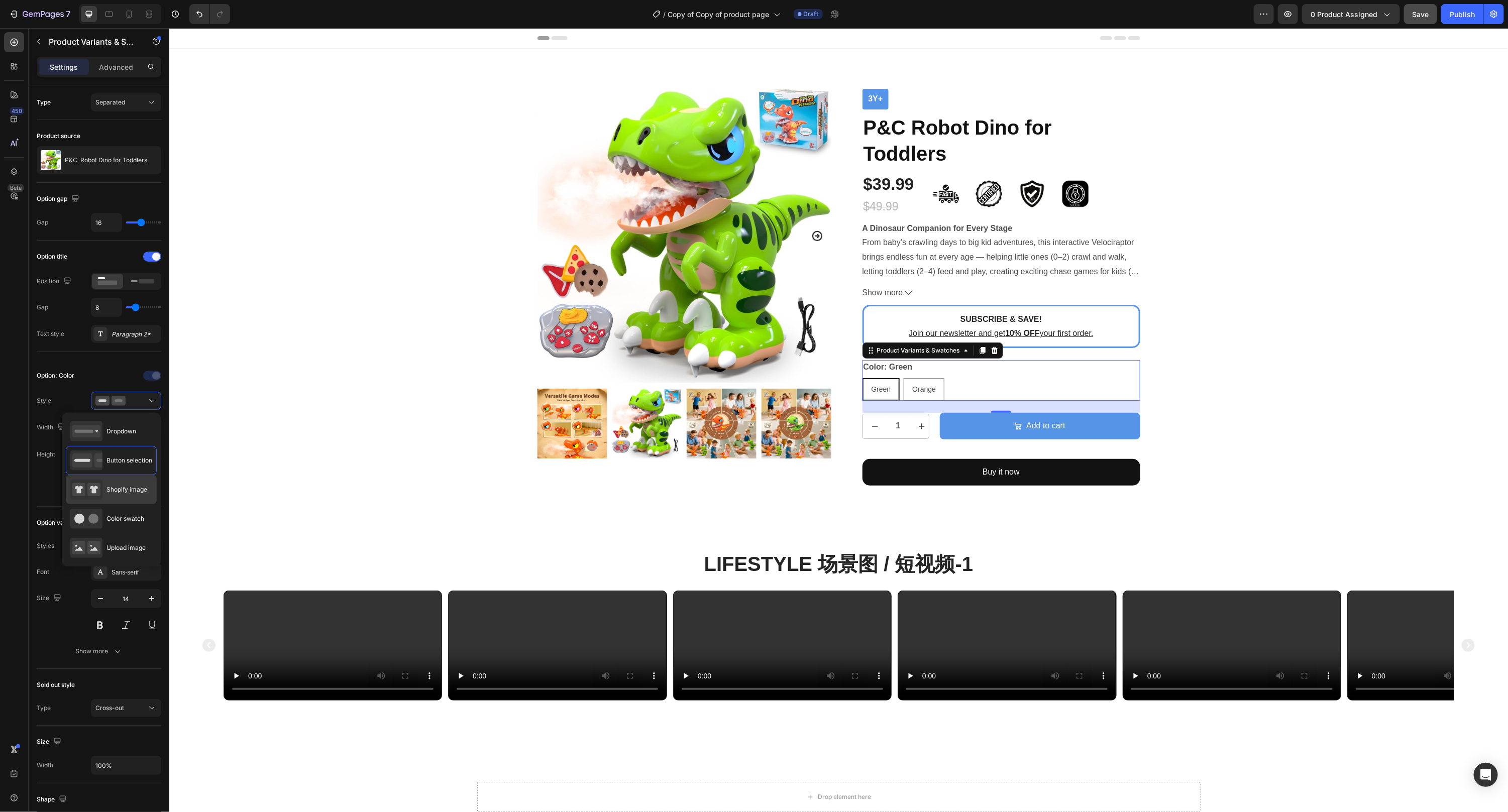
click at [133, 493] on span "Shopify image" at bounding box center [127, 490] width 41 height 9
type input "64"
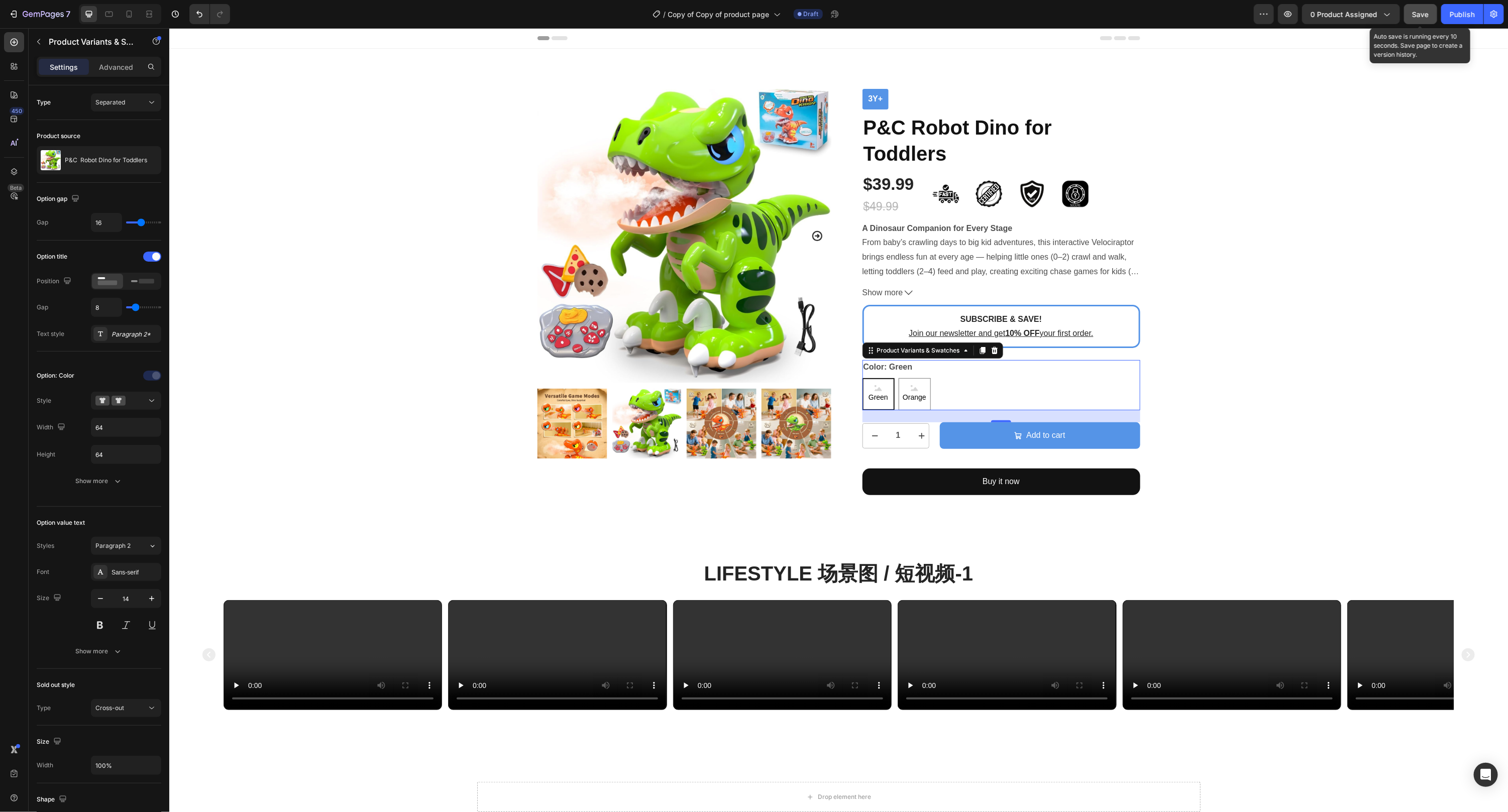
click at [1075, 19] on button "Save" at bounding box center [1420, 14] width 34 height 20
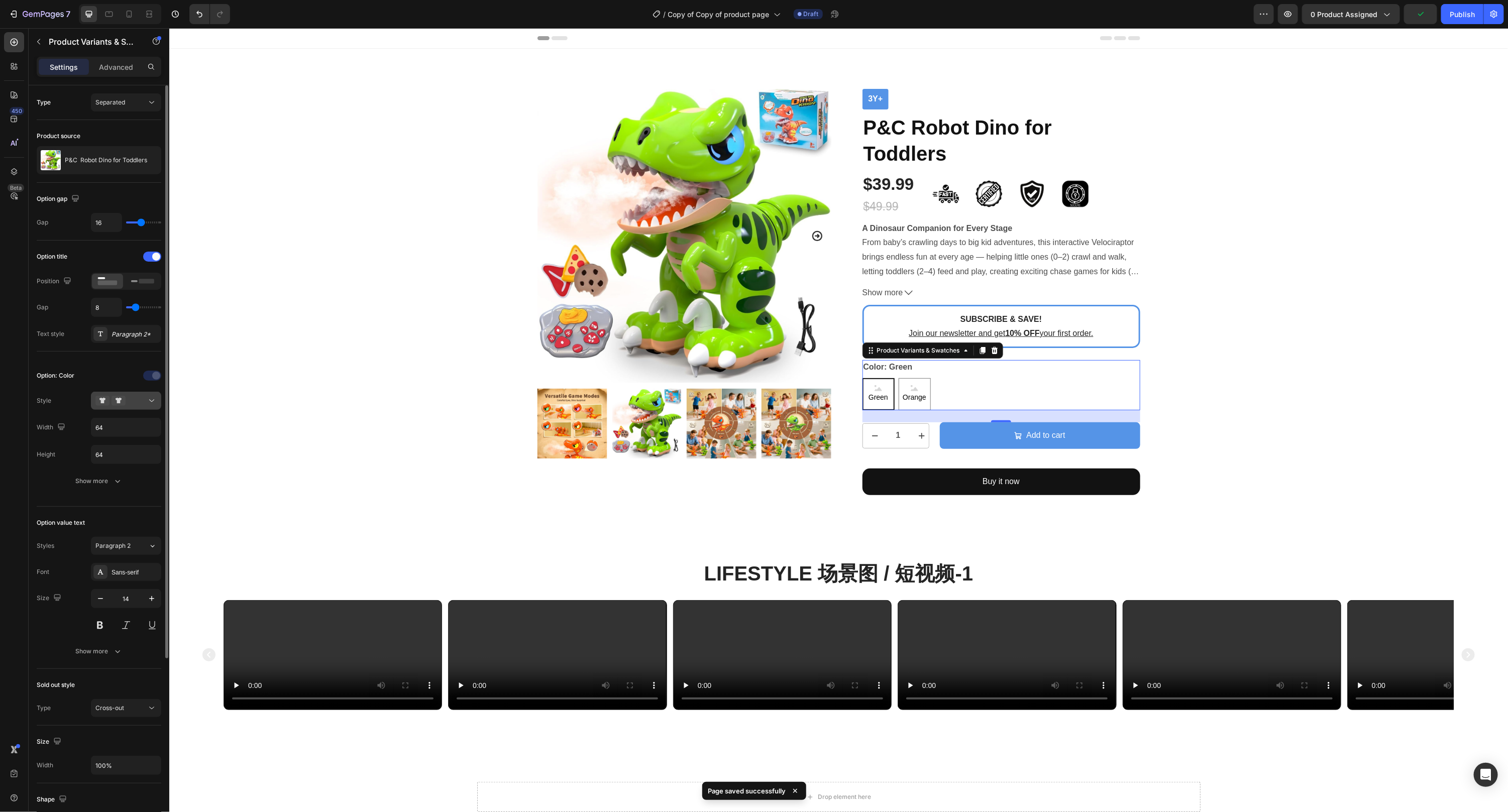
click at [135, 404] on div at bounding box center [125, 401] width 62 height 10
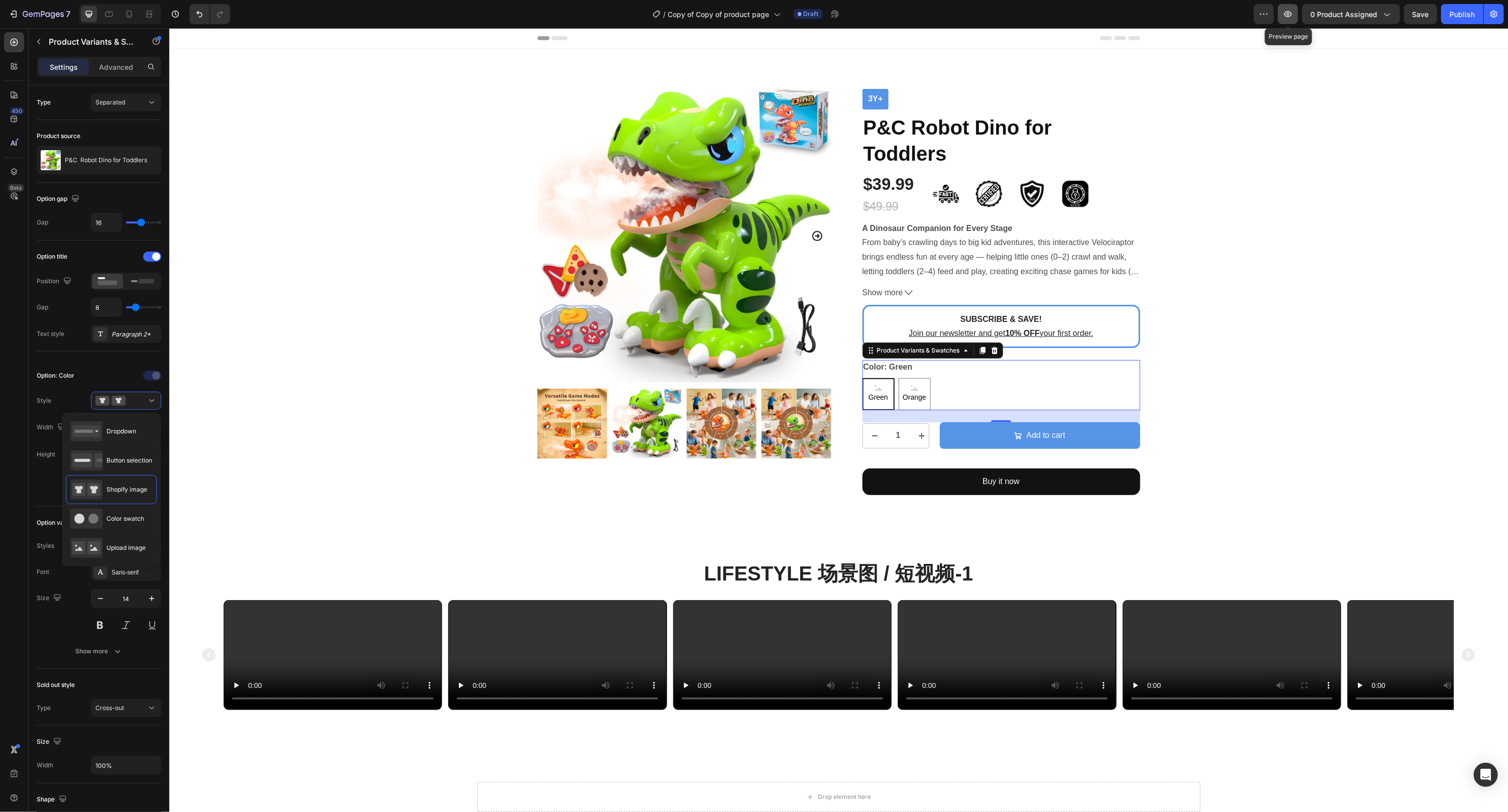
click at [1075, 16] on icon "button" at bounding box center [1287, 14] width 10 height 10
click at [872, 101] on strong "3y+" at bounding box center [875, 98] width 15 height 9
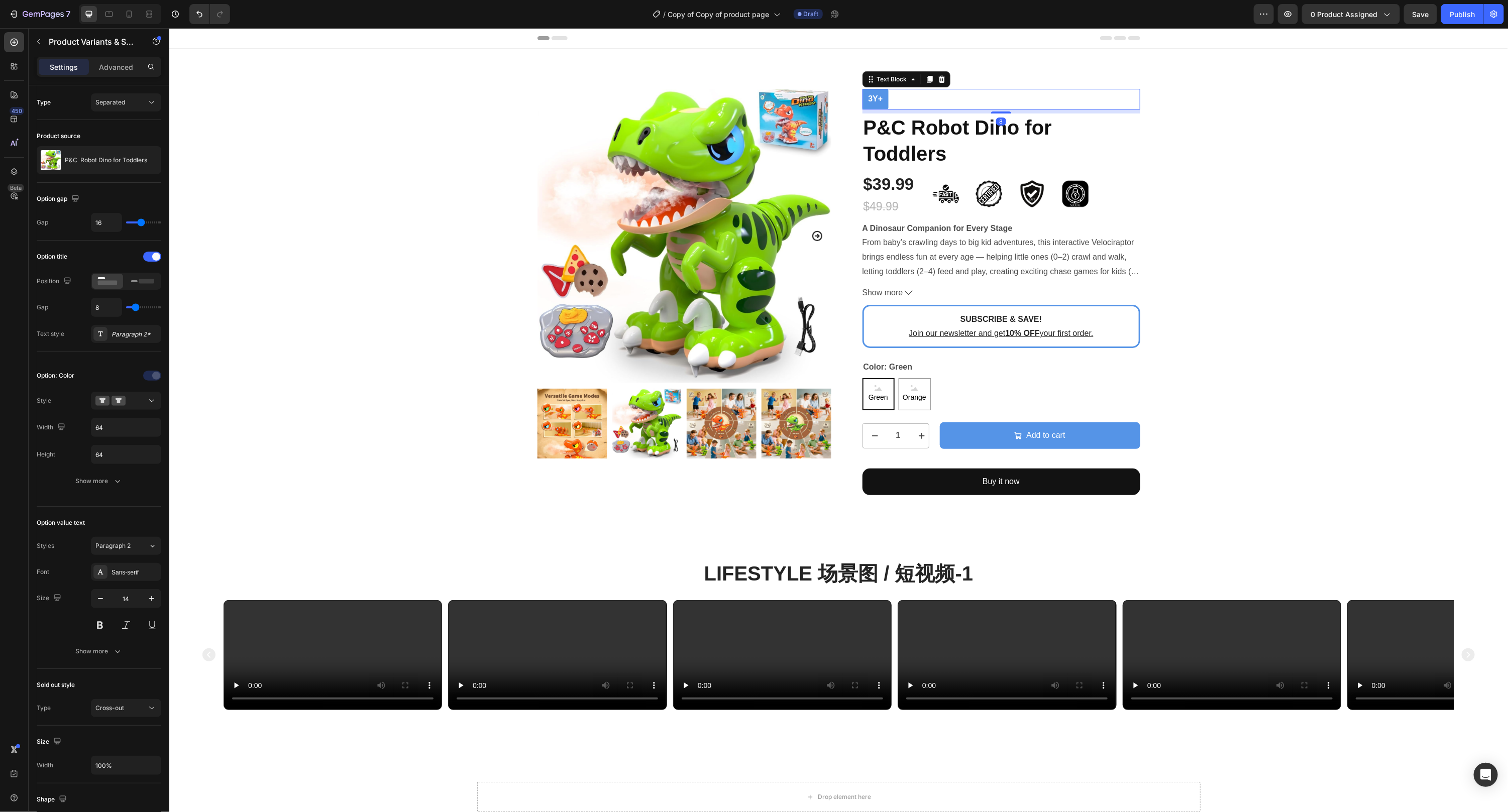
click at [872, 101] on strong "3y+" at bounding box center [875, 98] width 15 height 9
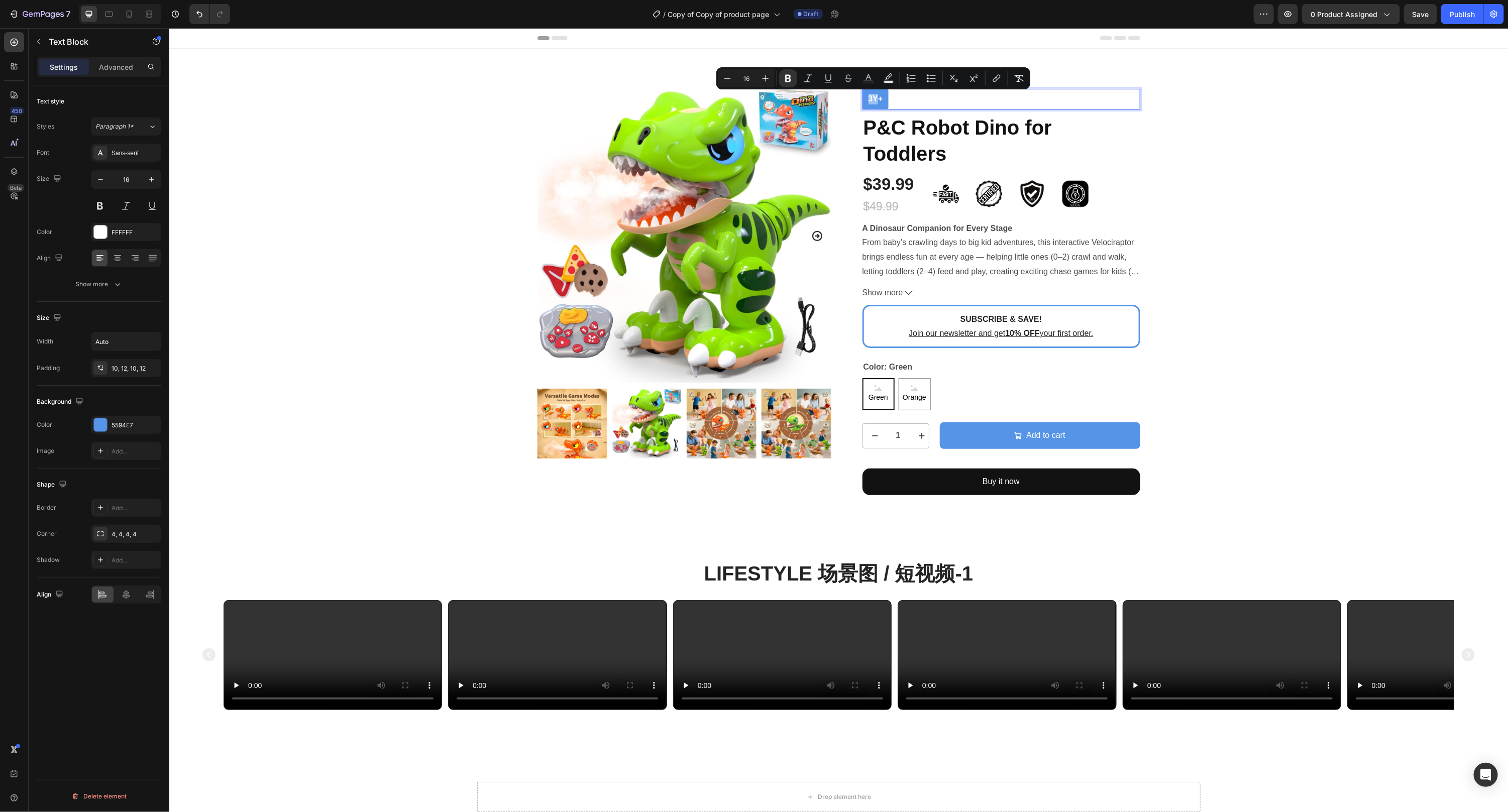
click at [884, 101] on div "3y+" at bounding box center [875, 98] width 26 height 20
click at [789, 75] on icon "Editor contextual toolbar" at bounding box center [791, 79] width 6 height 8
click at [1075, 15] on span "Save" at bounding box center [1420, 14] width 16 height 9
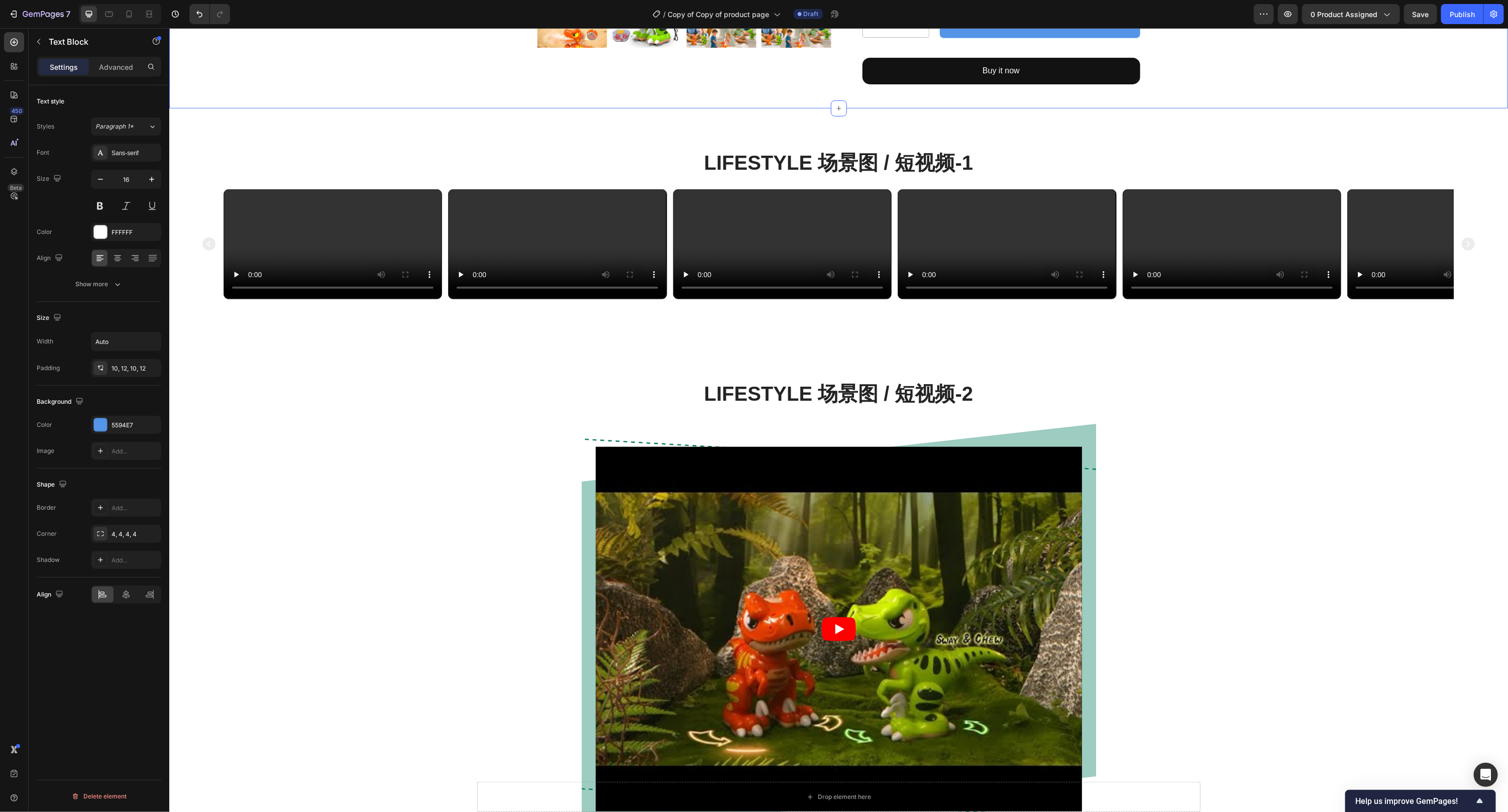
scroll to position [786, 0]
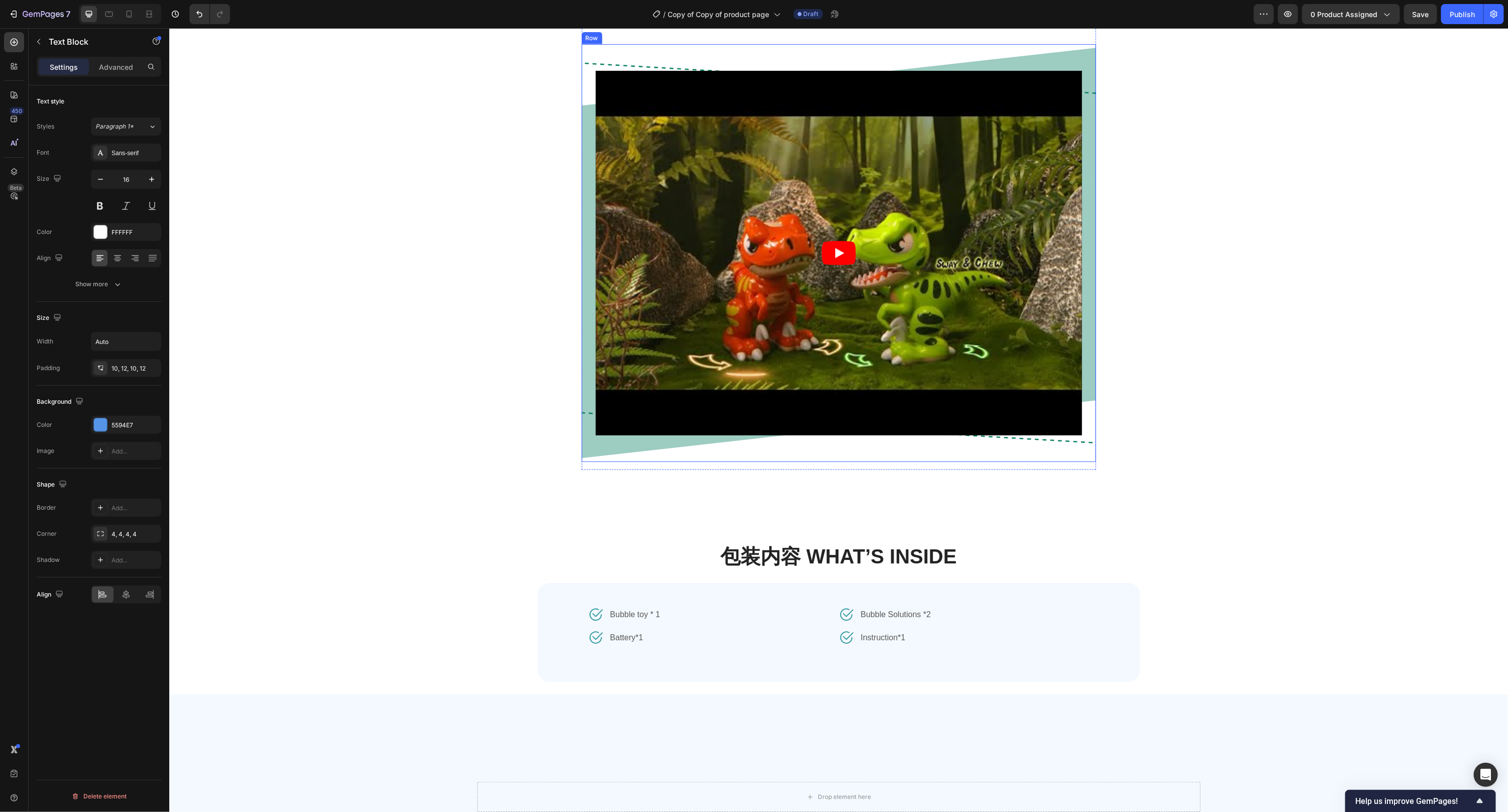
click at [590, 442] on div "Video Row" at bounding box center [839, 252] width 514 height 418
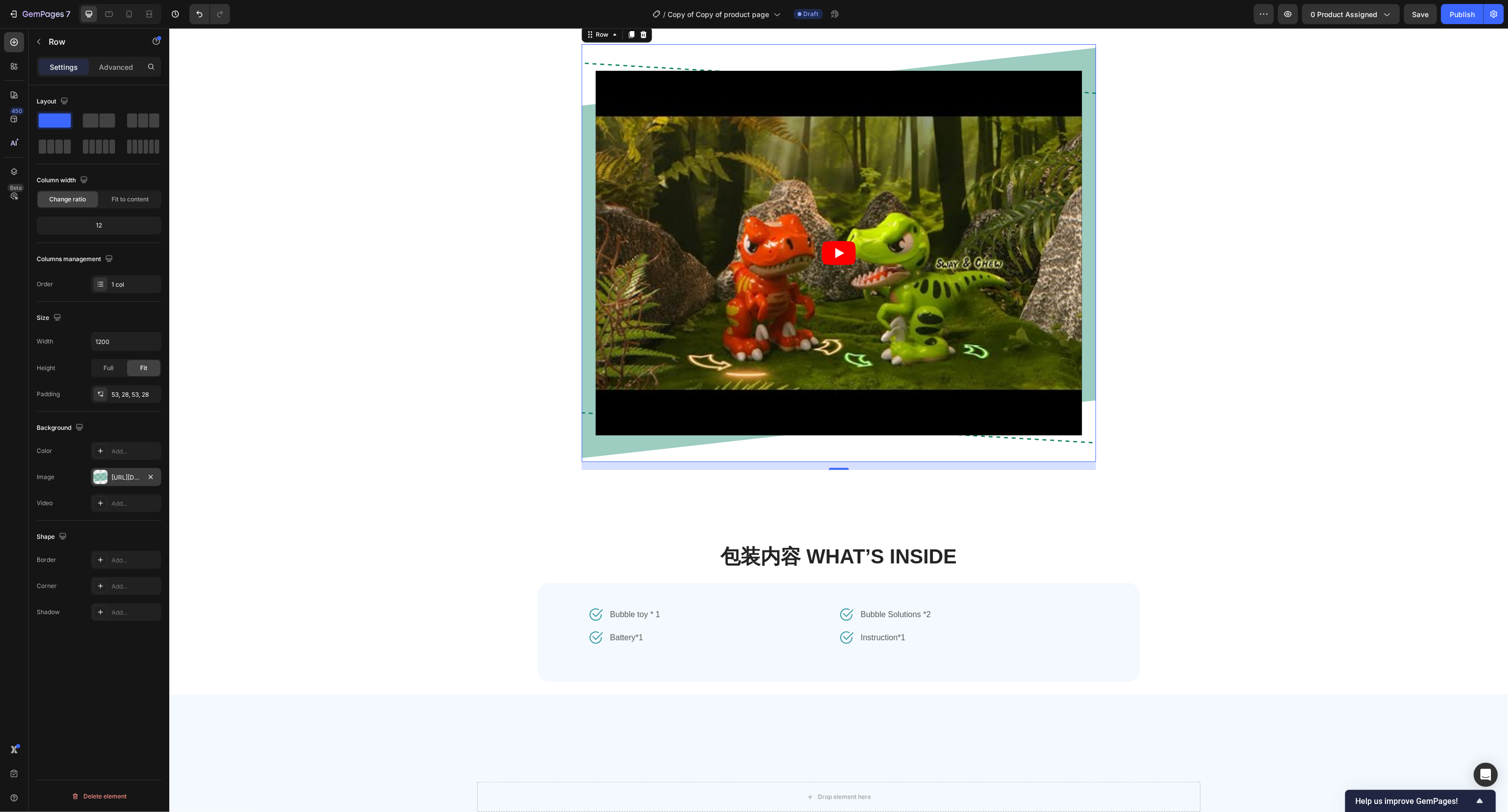
click at [114, 481] on div "https://cdn.shopify.com/s/files/1/0941/5724/2658/files/gempages_570280384491685…" at bounding box center [125, 478] width 29 height 9
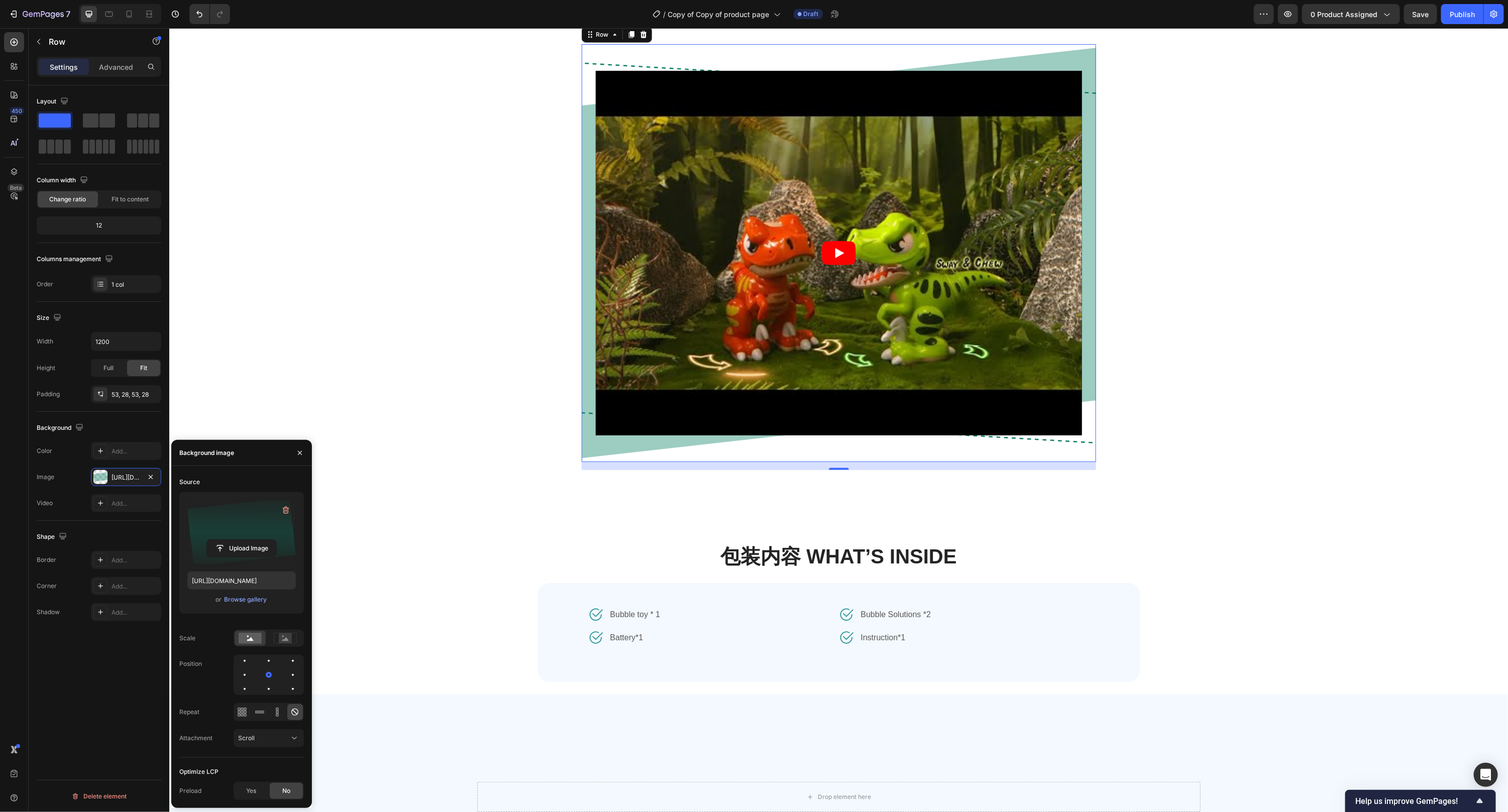
click at [250, 515] on label at bounding box center [241, 531] width 108 height 63
click at [250, 540] on input "file" at bounding box center [242, 549] width 69 height 17
click at [218, 584] on input "https://cdn.shopify.com/s/files/1/0941/5724/2658/files/gempages_570280384491685…" at bounding box center [241, 580] width 108 height 18
click at [241, 546] on input "file" at bounding box center [242, 549] width 69 height 17
type input "https://cdn.shopify.com/s/files/1/0941/5724/2658/files/gempages_570280384491685…"
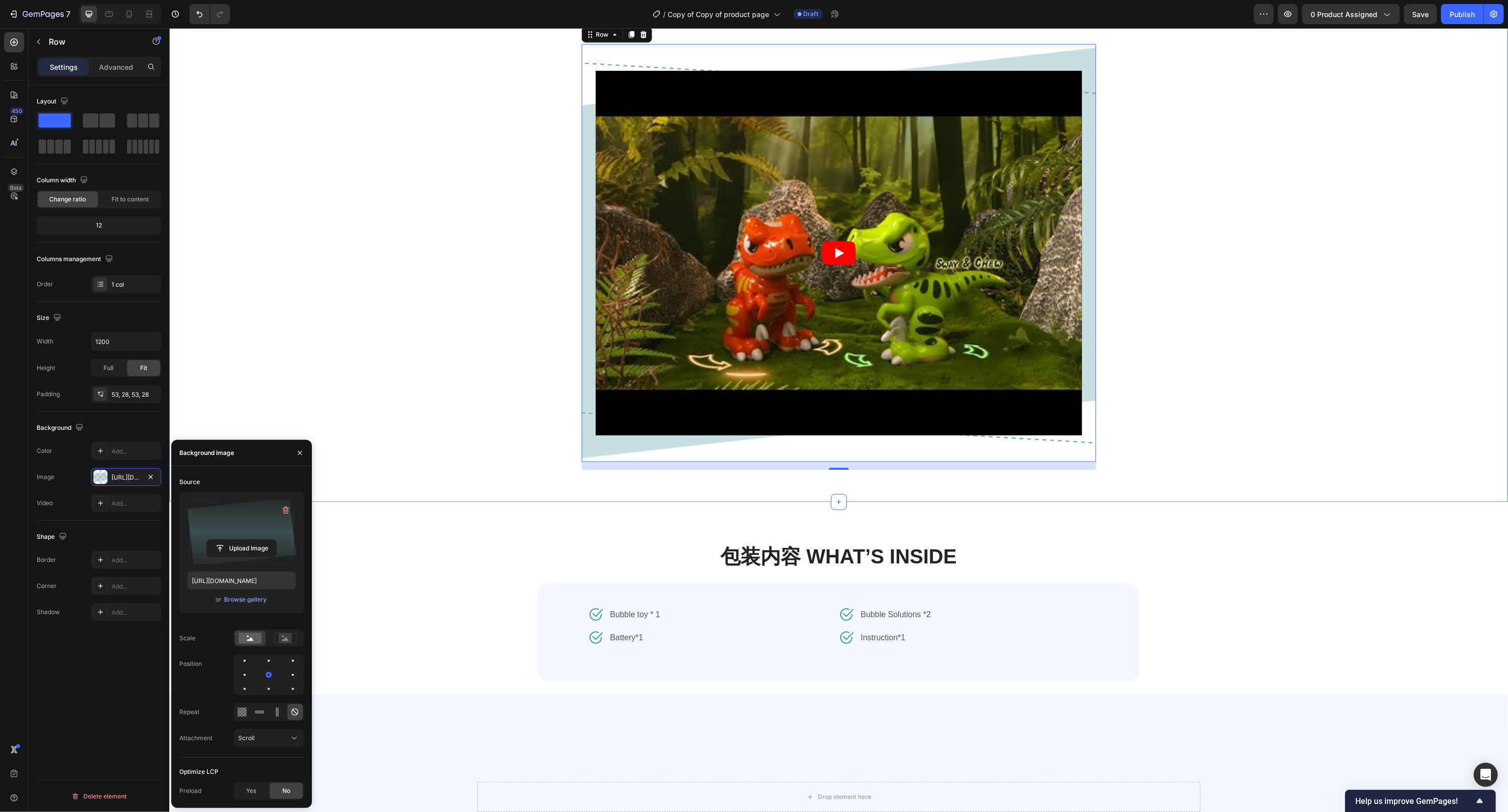
click at [1075, 353] on div "Lifestyle 场景图 / 短视频-2 Heading Video Row 16 Row" at bounding box center [838, 240] width 1323 height 475
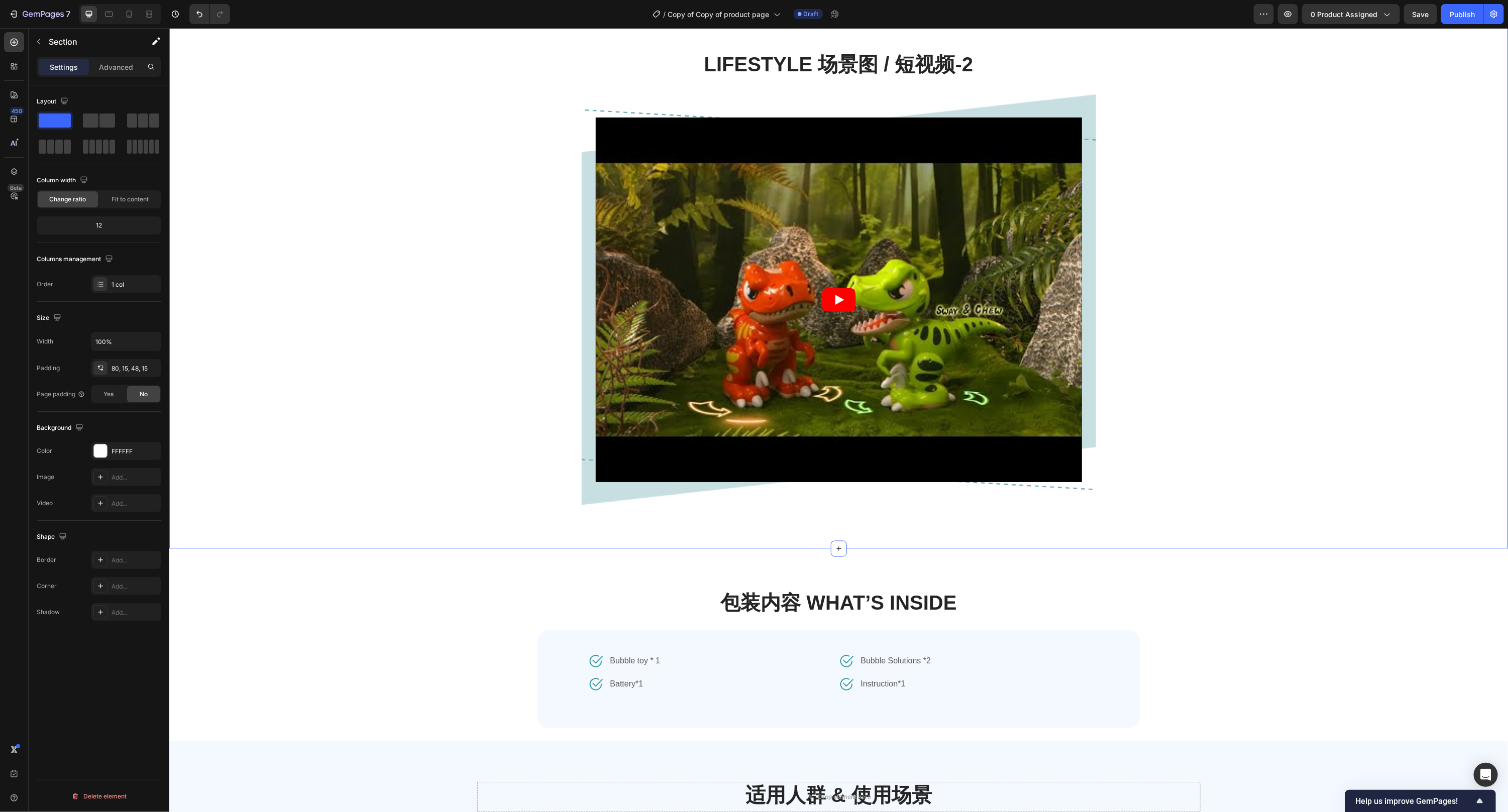
scroll to position [957, 0]
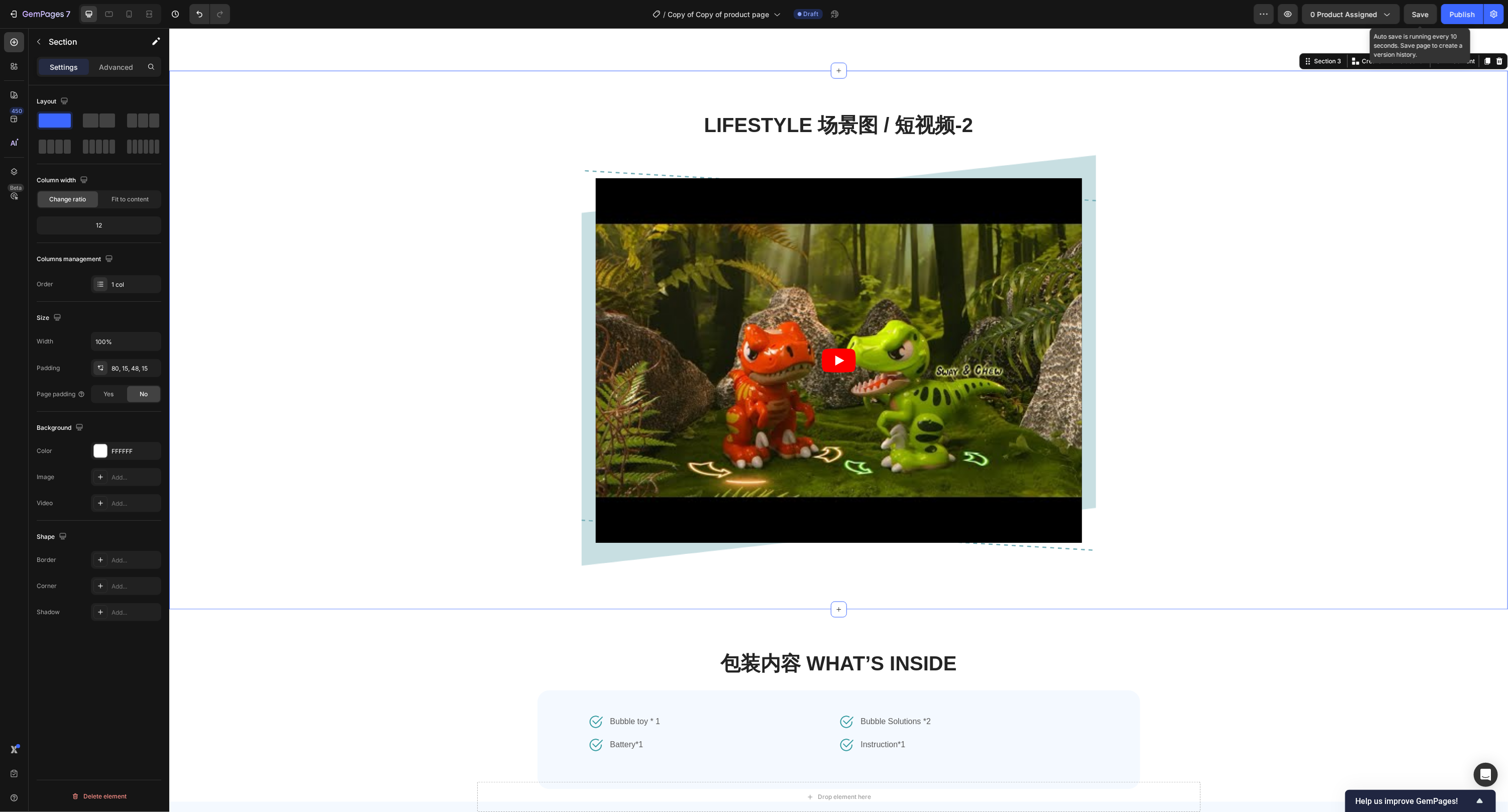
click at [1075, 13] on span "Save" at bounding box center [1420, 14] width 16 height 9
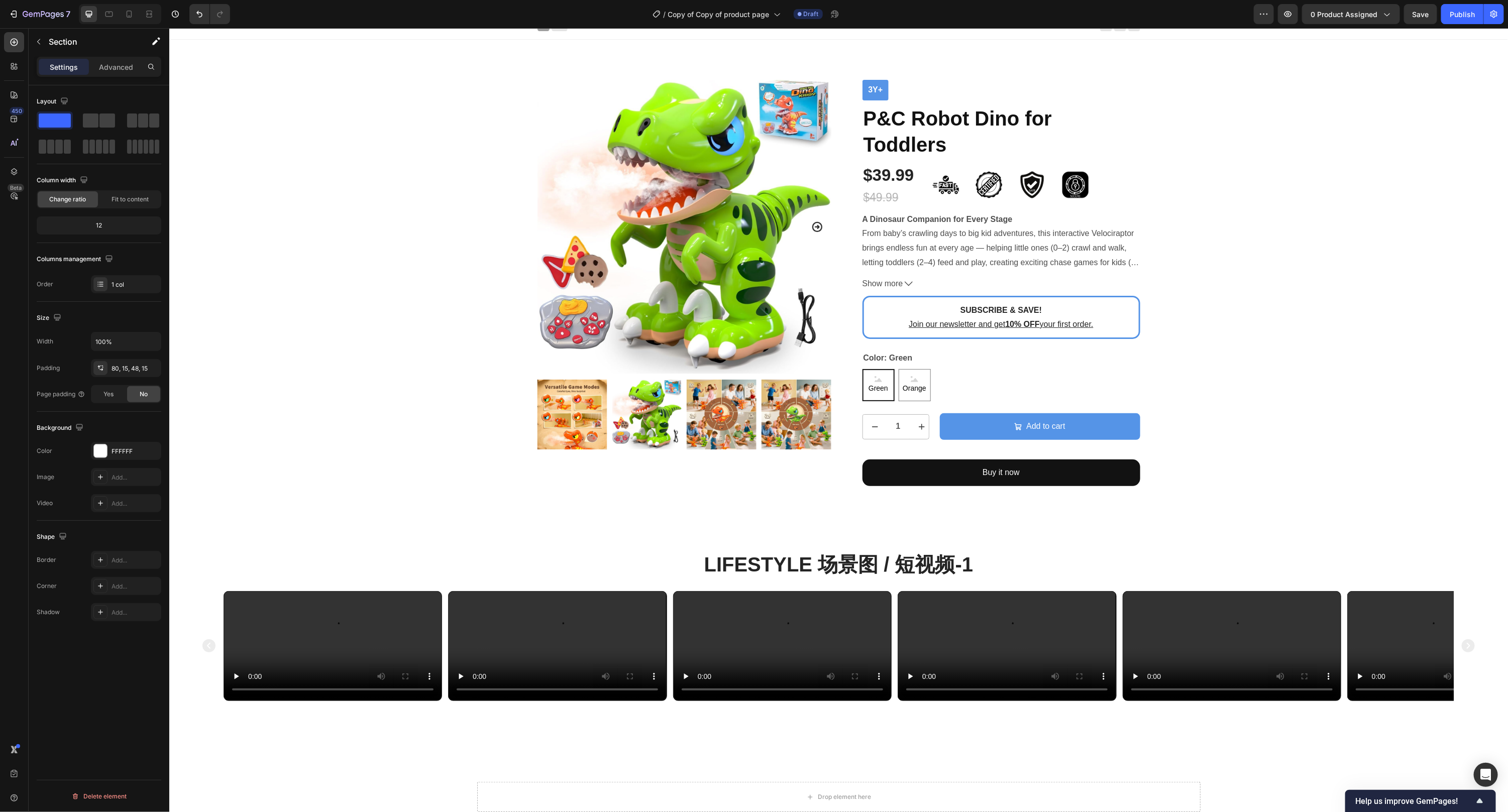
scroll to position [0, 0]
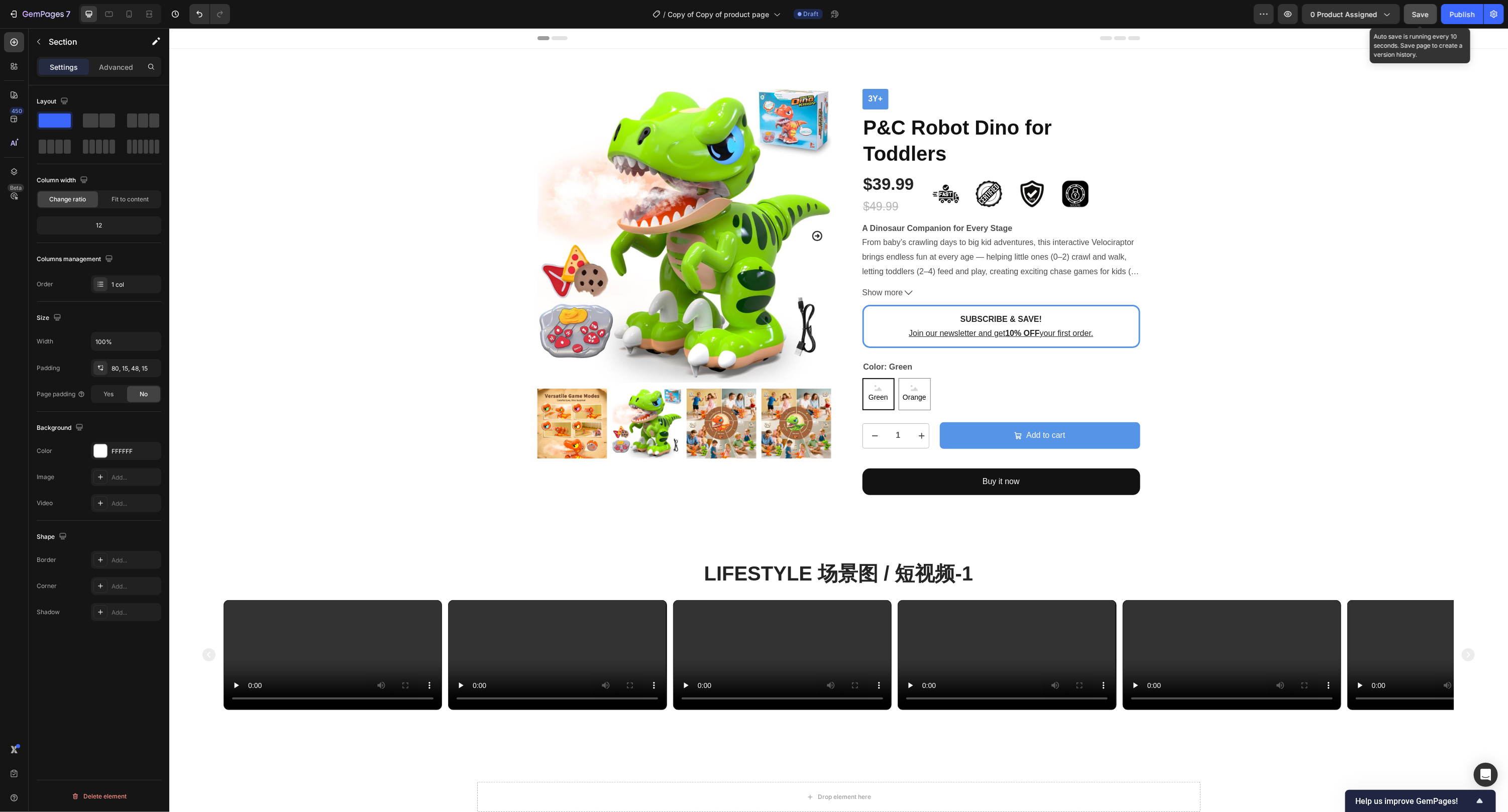
click at [1075, 5] on button "Save" at bounding box center [1420, 14] width 34 height 20
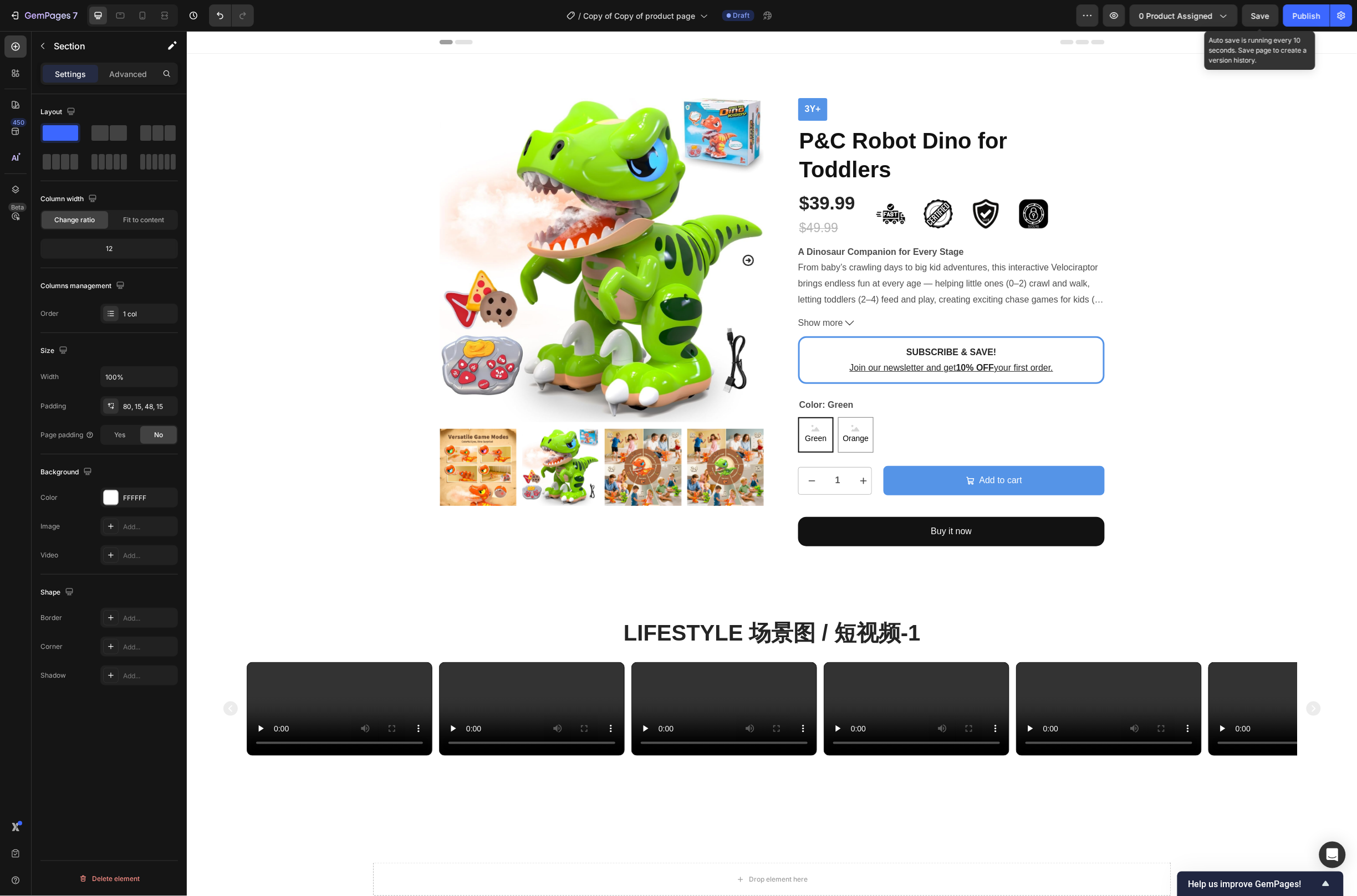
click at [1186, 13] on span "Save" at bounding box center [1260, 15] width 18 height 9
click at [39, 15] on icon "button" at bounding box center [47, 16] width 46 height 9
